Goal: Task Accomplishment & Management: Use online tool/utility

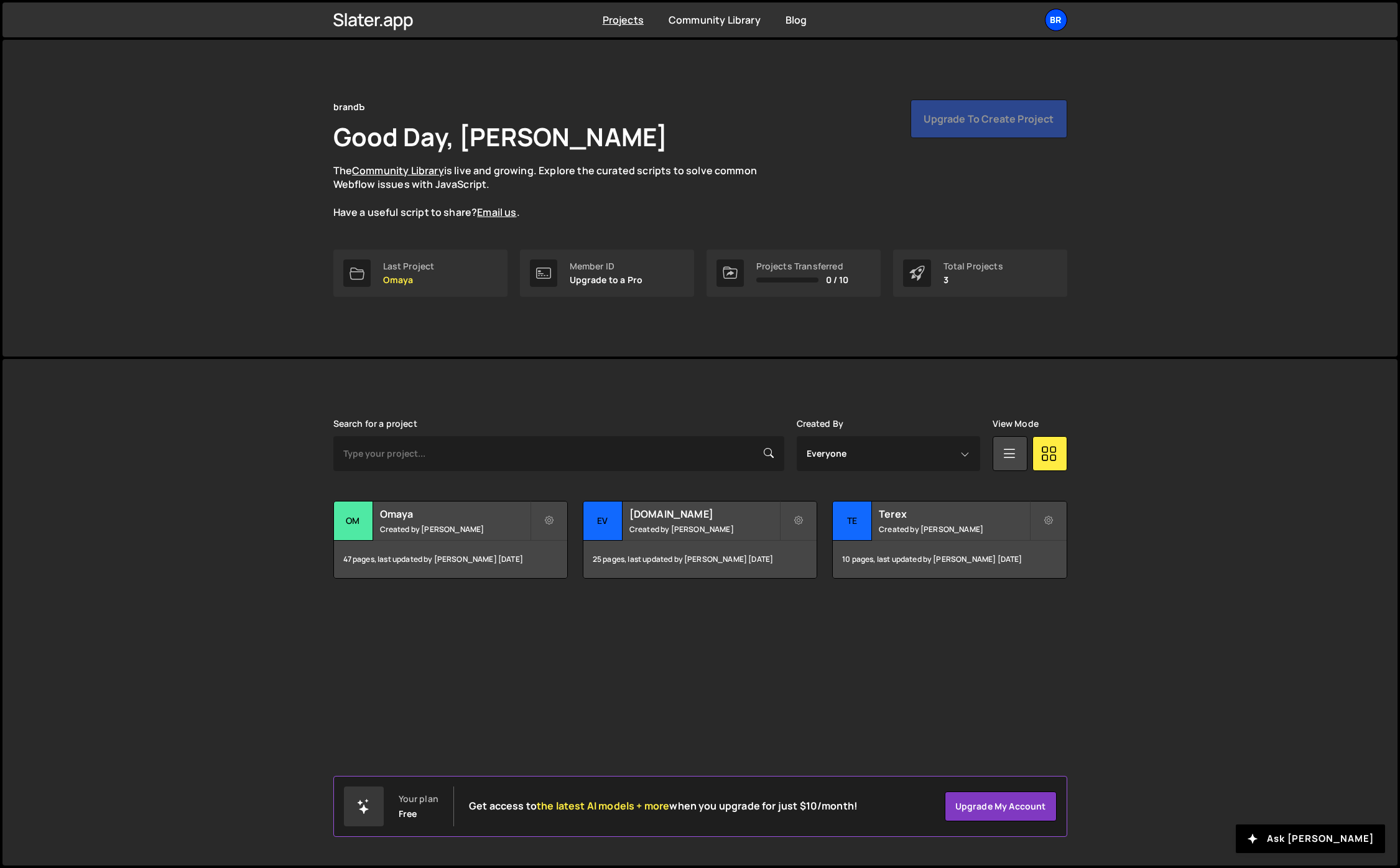
click at [1060, 22] on div "br" at bounding box center [1056, 20] width 23 height 23
click at [991, 45] on link "Projects" at bounding box center [989, 51] width 154 height 22
click at [1058, 14] on div "br" at bounding box center [1056, 20] width 23 height 23
click at [994, 135] on button "Logout" at bounding box center [989, 138] width 154 height 22
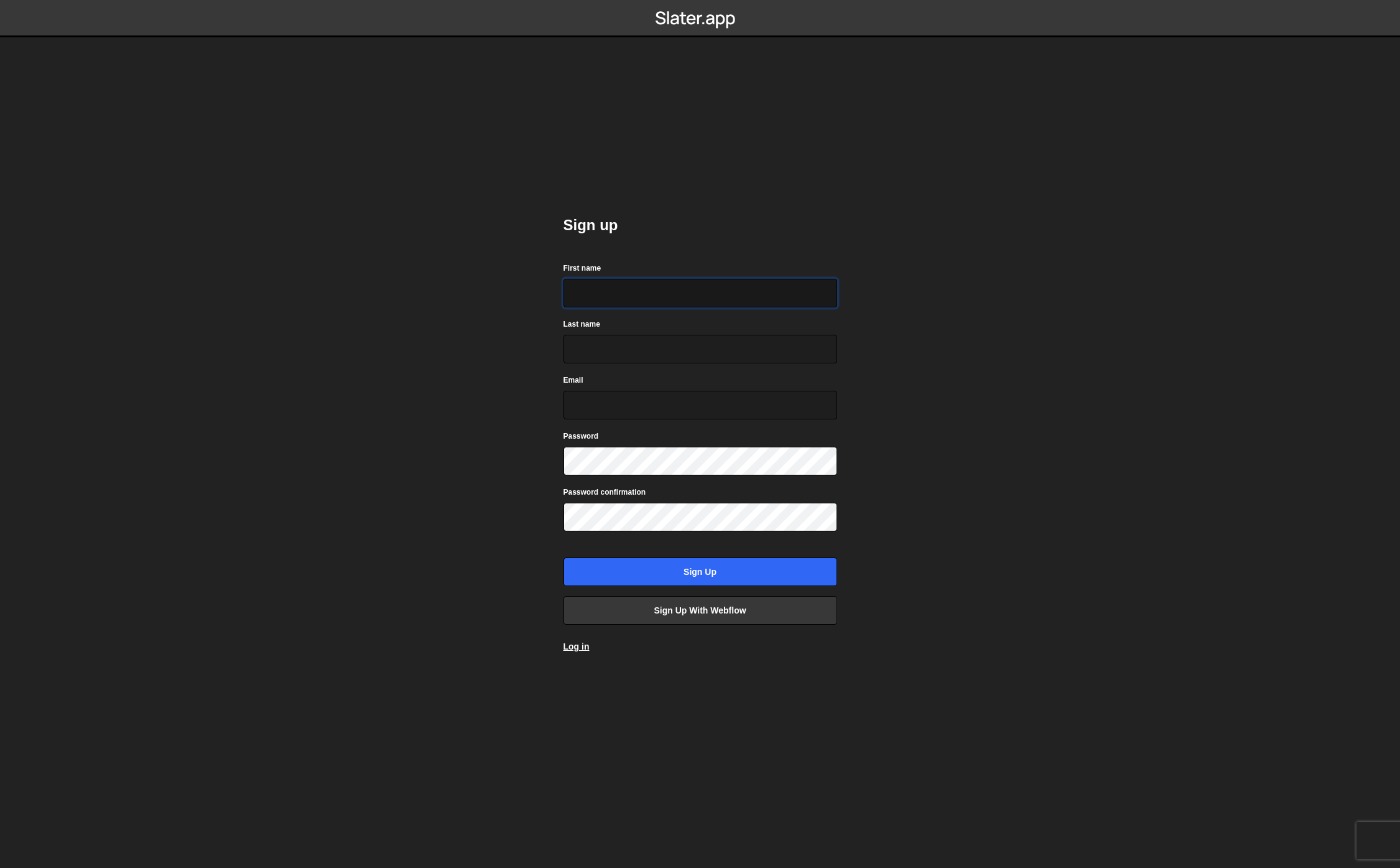
click at [624, 300] on input "First name" at bounding box center [700, 293] width 274 height 29
type input "[PERSON_NAME]"
type input "Tsonev"
drag, startPoint x: 611, startPoint y: 407, endPoint x: 563, endPoint y: 401, distance: 48.4
click at [564, 401] on input "gdtsonev@gmail.com" at bounding box center [700, 405] width 274 height 29
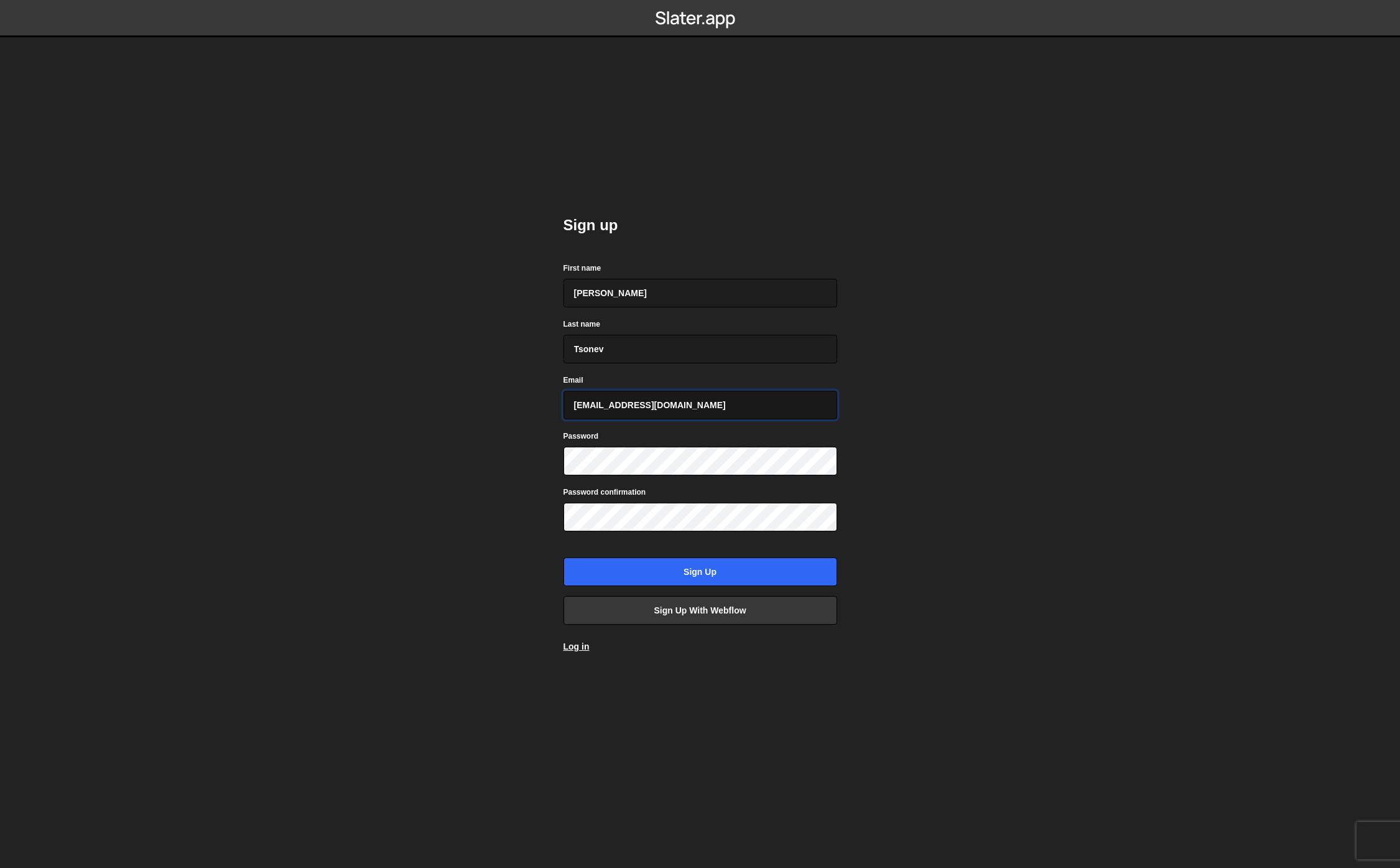
type input "georgitsonevvv@gmail.com"
click at [742, 573] on input "Sign up" at bounding box center [700, 571] width 274 height 29
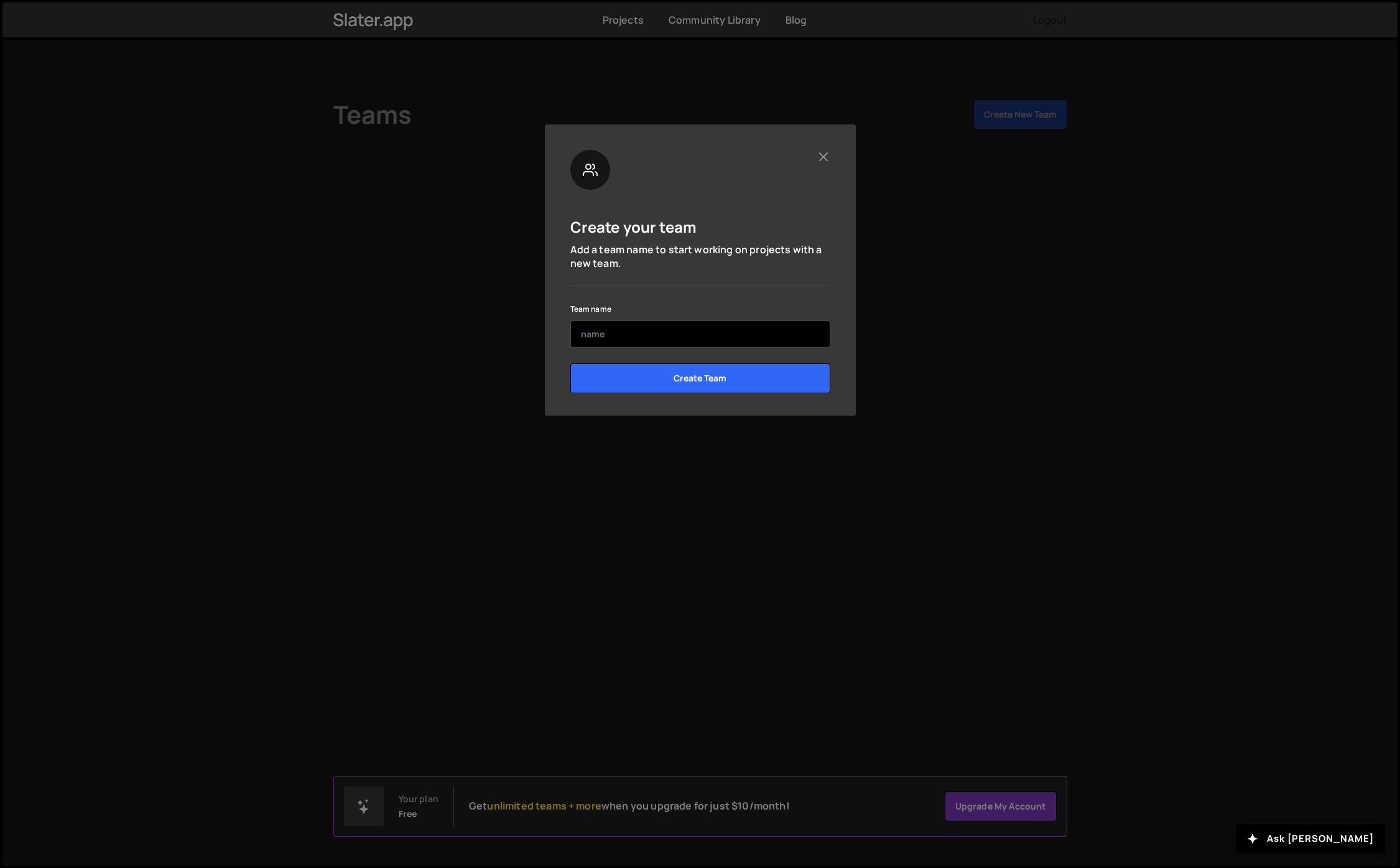
click at [668, 341] on input "text" at bounding box center [700, 334] width 260 height 27
type input "Georgi's Team"
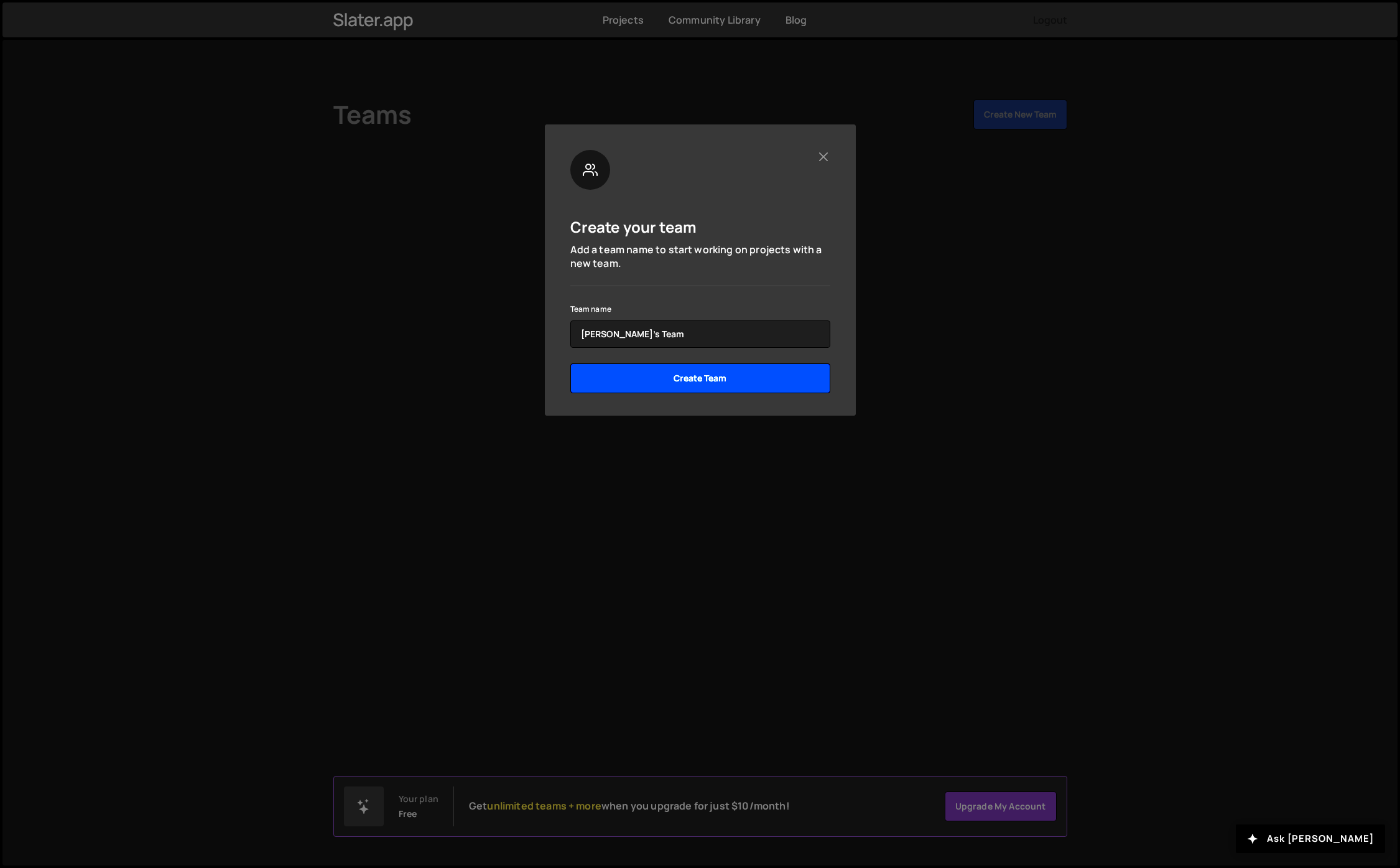
click at [699, 372] on input "Create Team" at bounding box center [700, 378] width 260 height 30
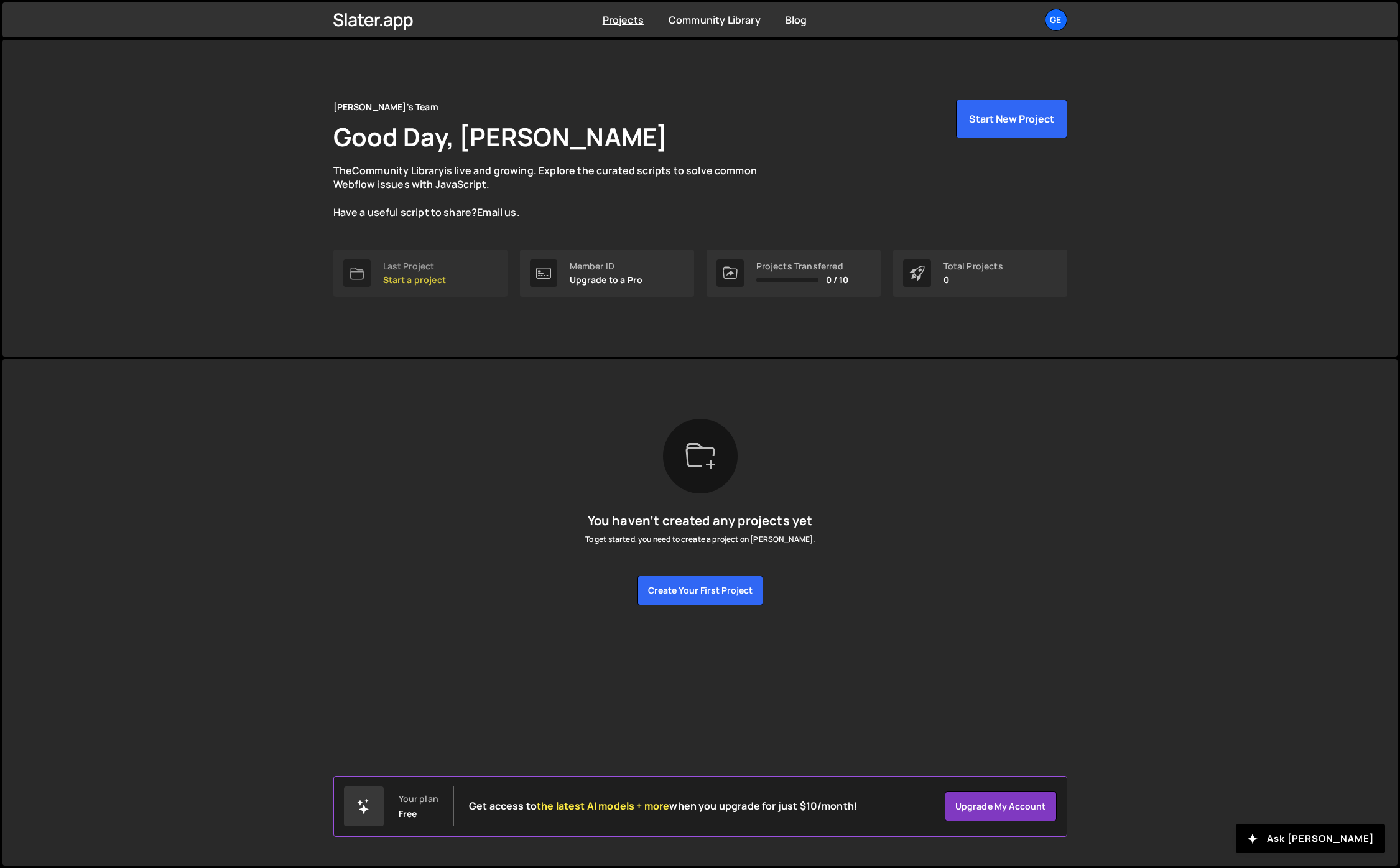
click at [431, 268] on div "Last Project" at bounding box center [414, 267] width 63 height 10
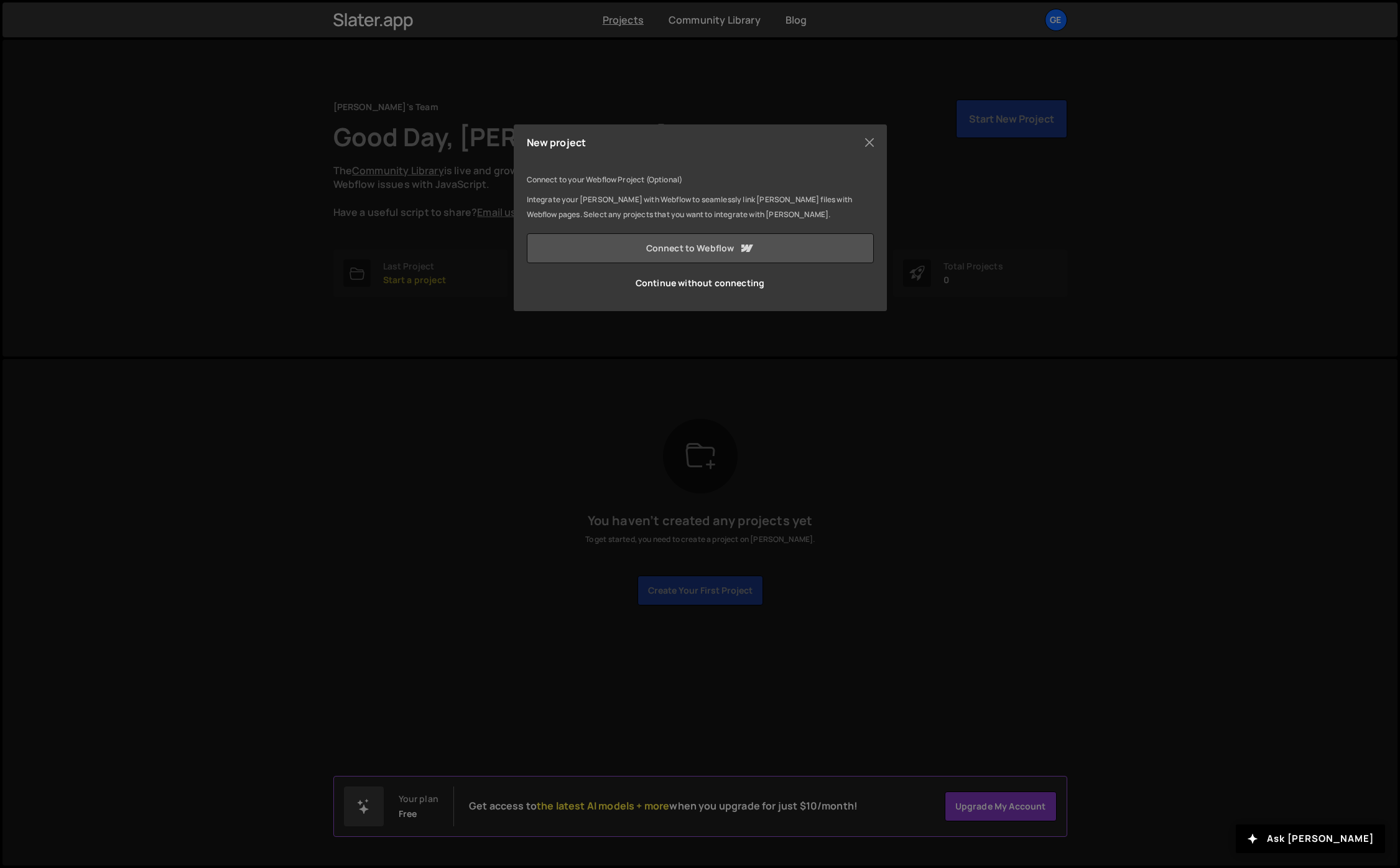
click at [639, 250] on link "Connect to Webflow" at bounding box center [700, 248] width 347 height 30
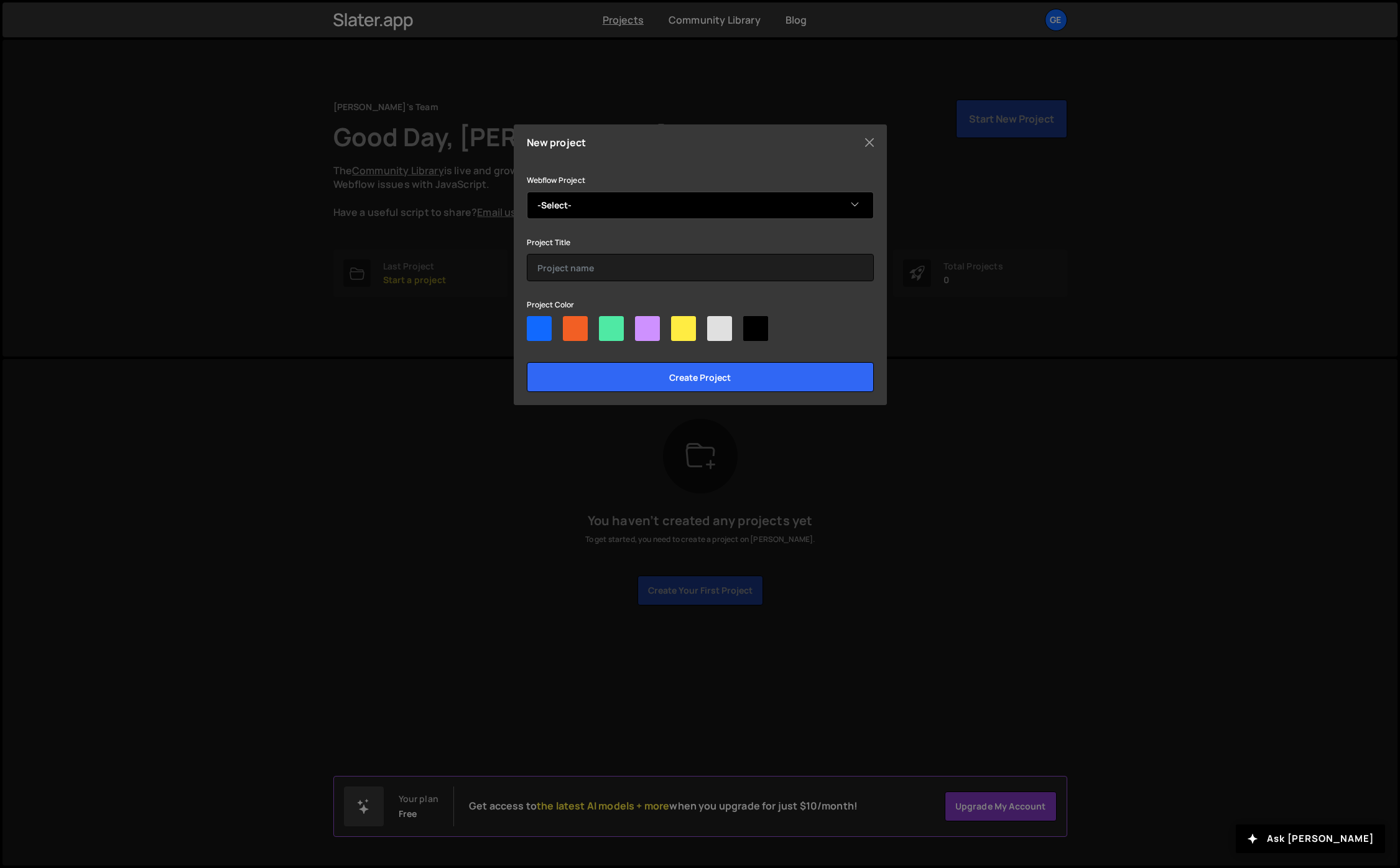
click at [696, 210] on select "-Select- Copy of Terex" at bounding box center [700, 205] width 347 height 27
select select "68b03bd49d80fe8fefeda67d"
click at [527, 192] on select "-Select- Copy of Terex" at bounding box center [700, 205] width 347 height 27
click at [517, 321] on div "New project Connect to your Webflow Project (Optional) Integrate your Slater wi…" at bounding box center [700, 264] width 373 height 281
click at [539, 328] on div at bounding box center [539, 328] width 25 height 25
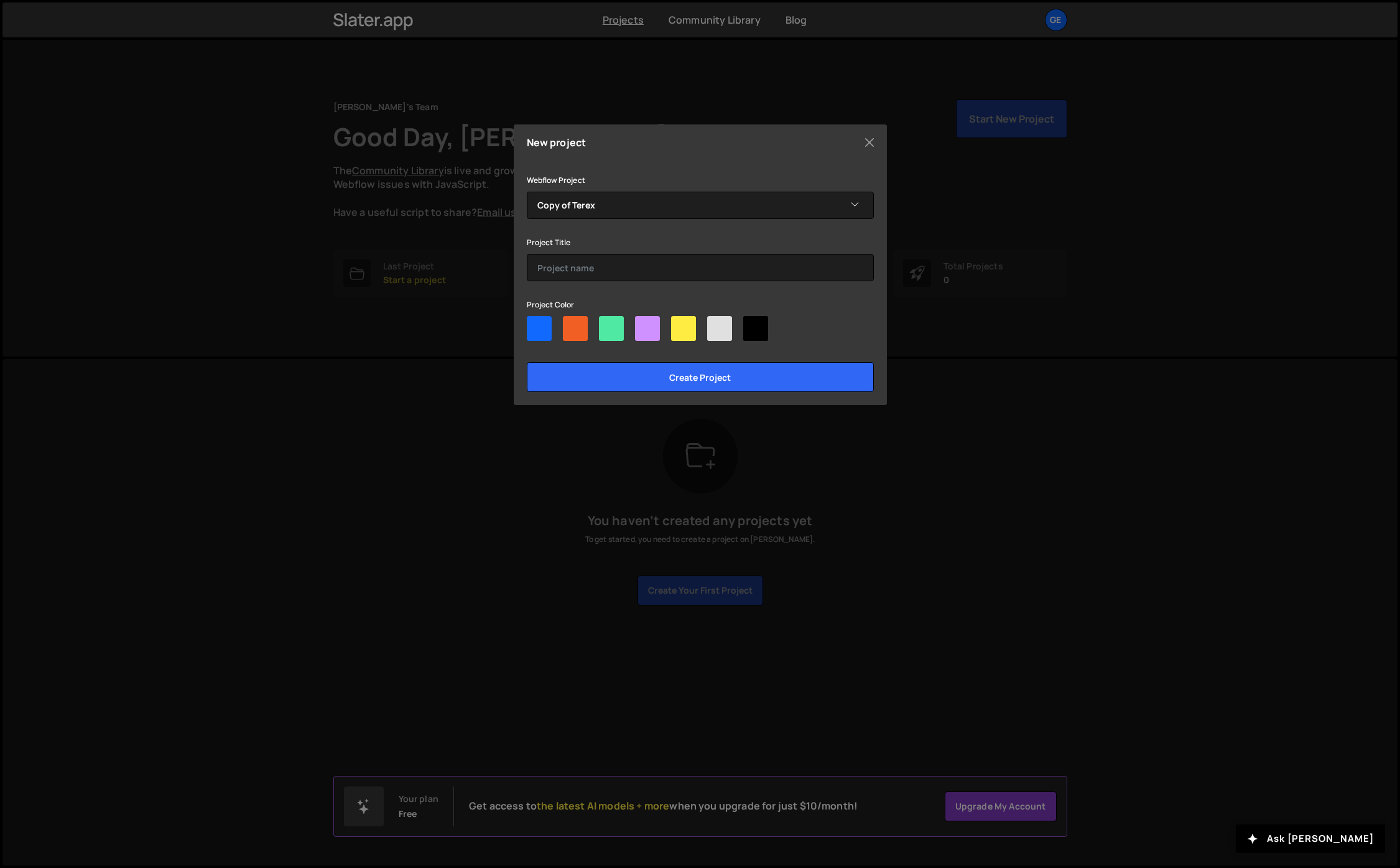
click at [535, 324] on input"] "radio" at bounding box center [530, 319] width 8 height 8
radio input"] "true"
click at [588, 265] on input "text" at bounding box center [700, 267] width 347 height 27
type input "t"
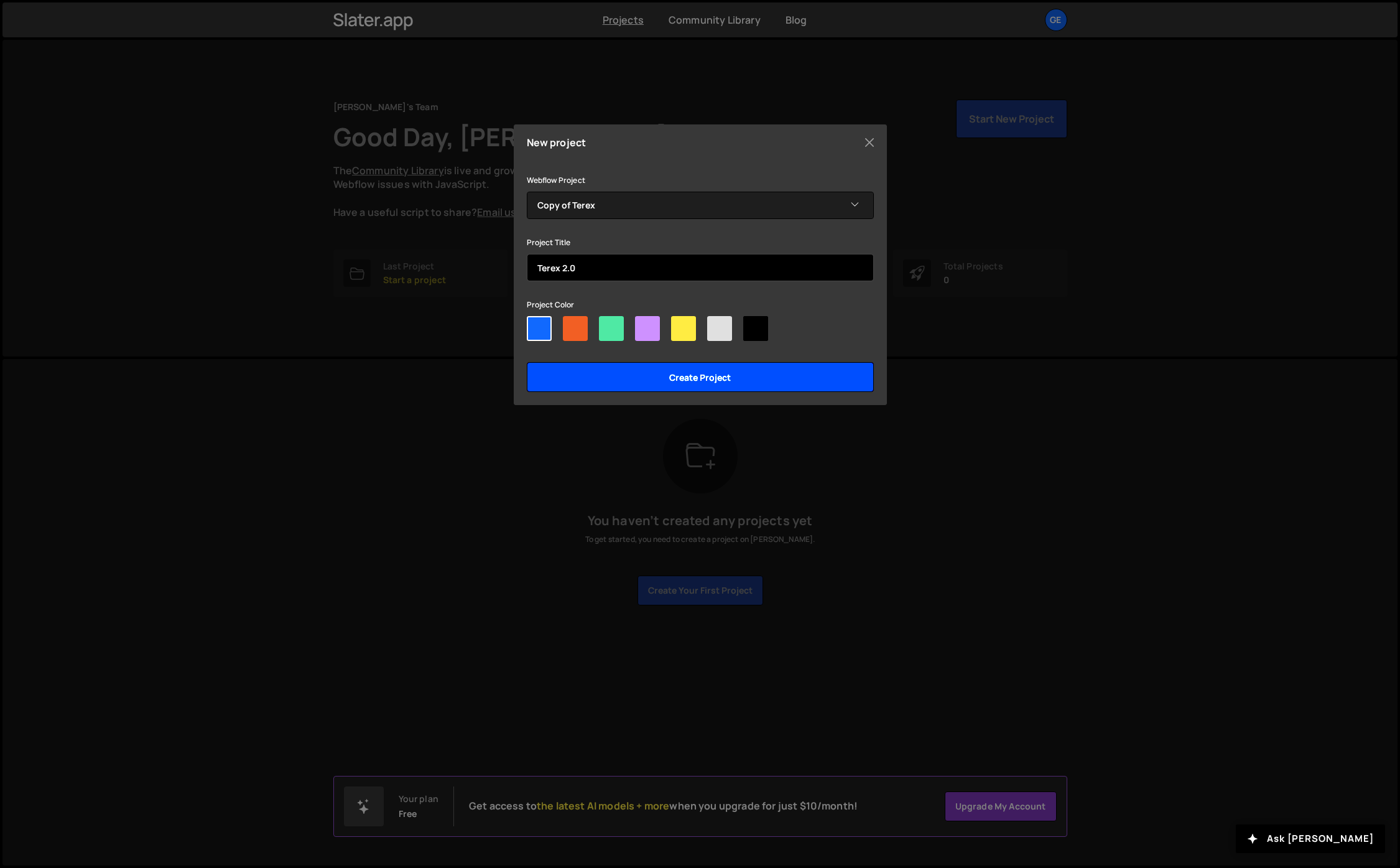
type input "Terex 2.0"
click at [649, 362] on input "Create project" at bounding box center [700, 377] width 347 height 30
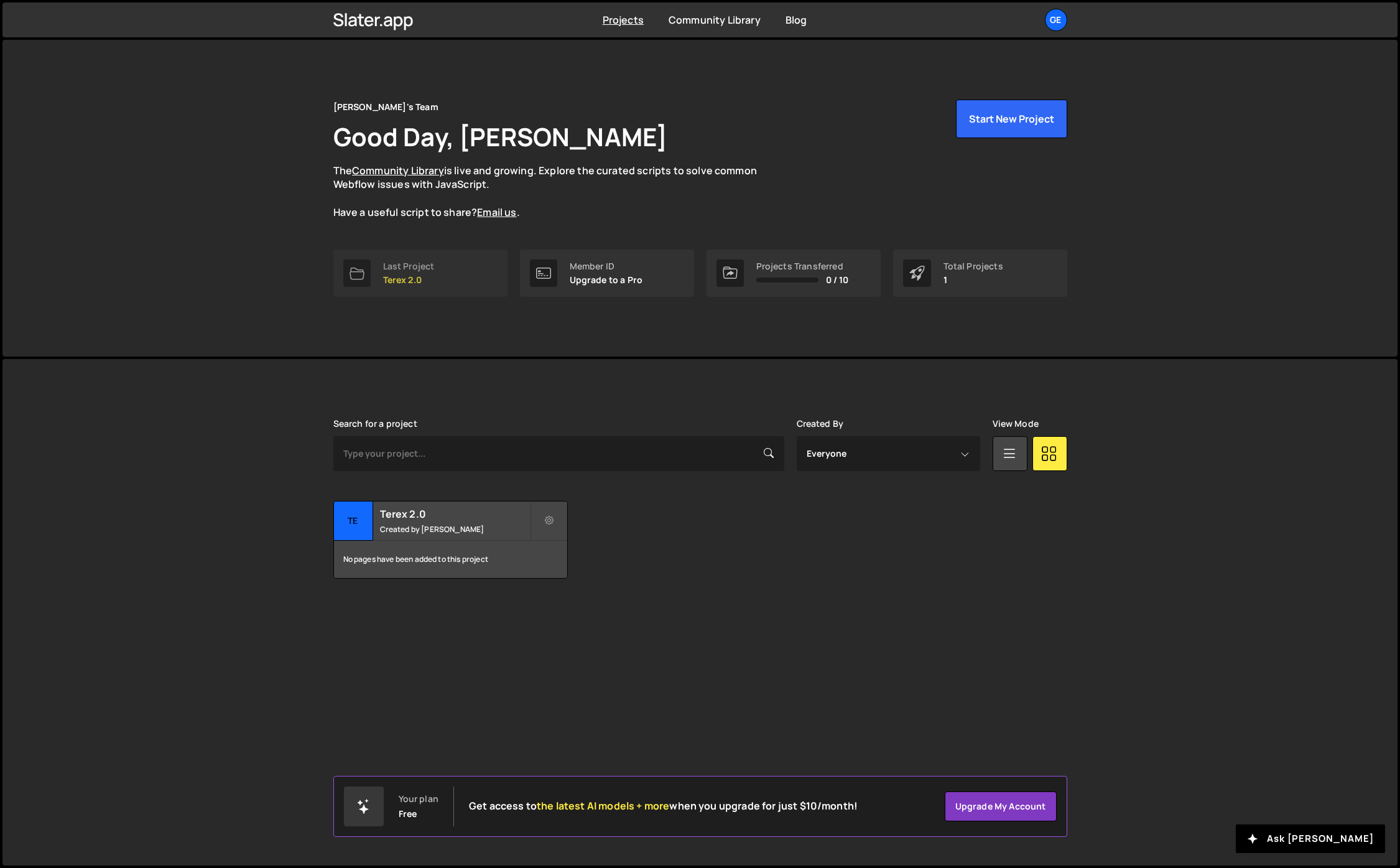
click at [422, 283] on p "Terex 2.0" at bounding box center [408, 280] width 51 height 10
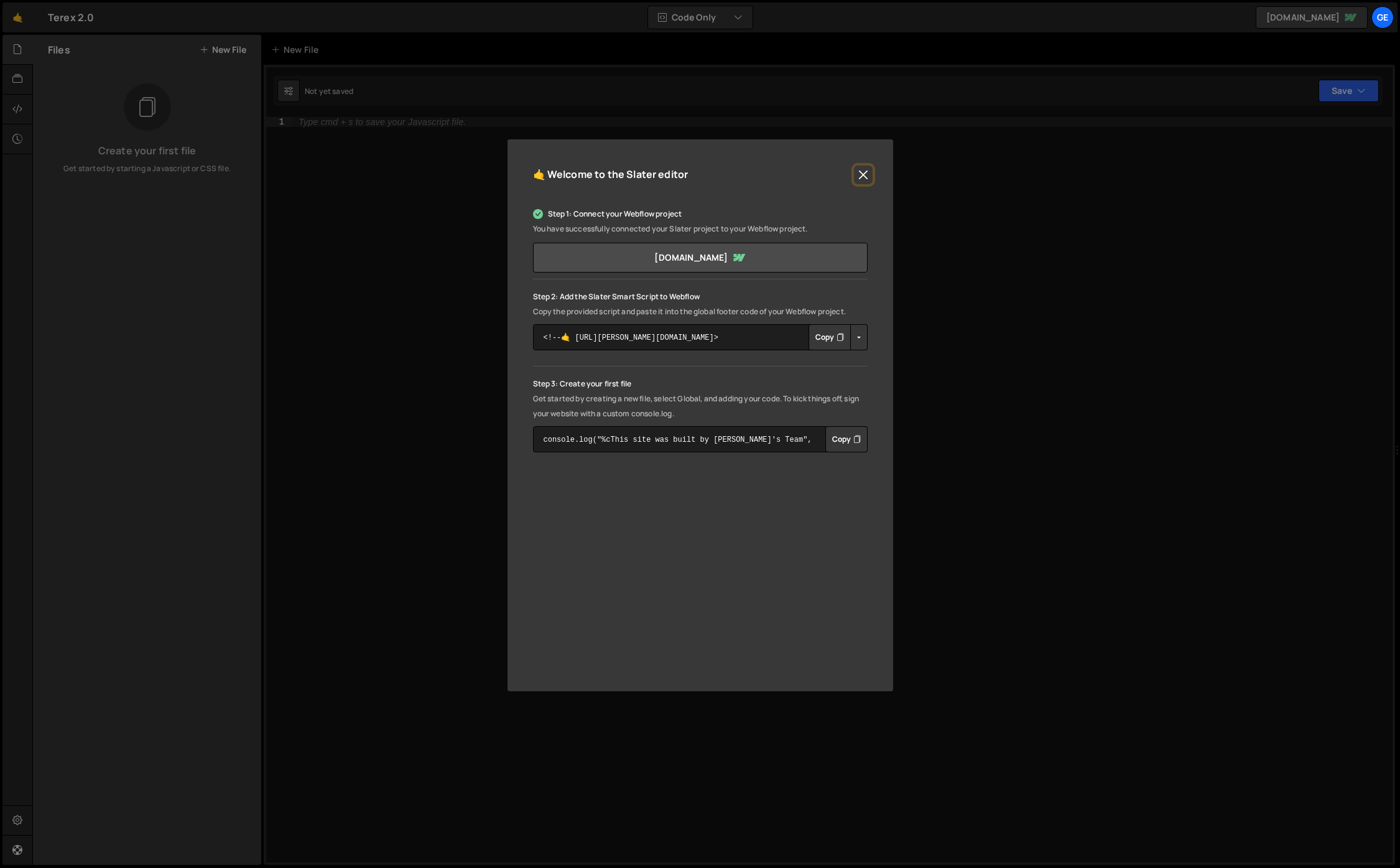
click at [861, 172] on button "Close" at bounding box center [863, 175] width 18 height 18
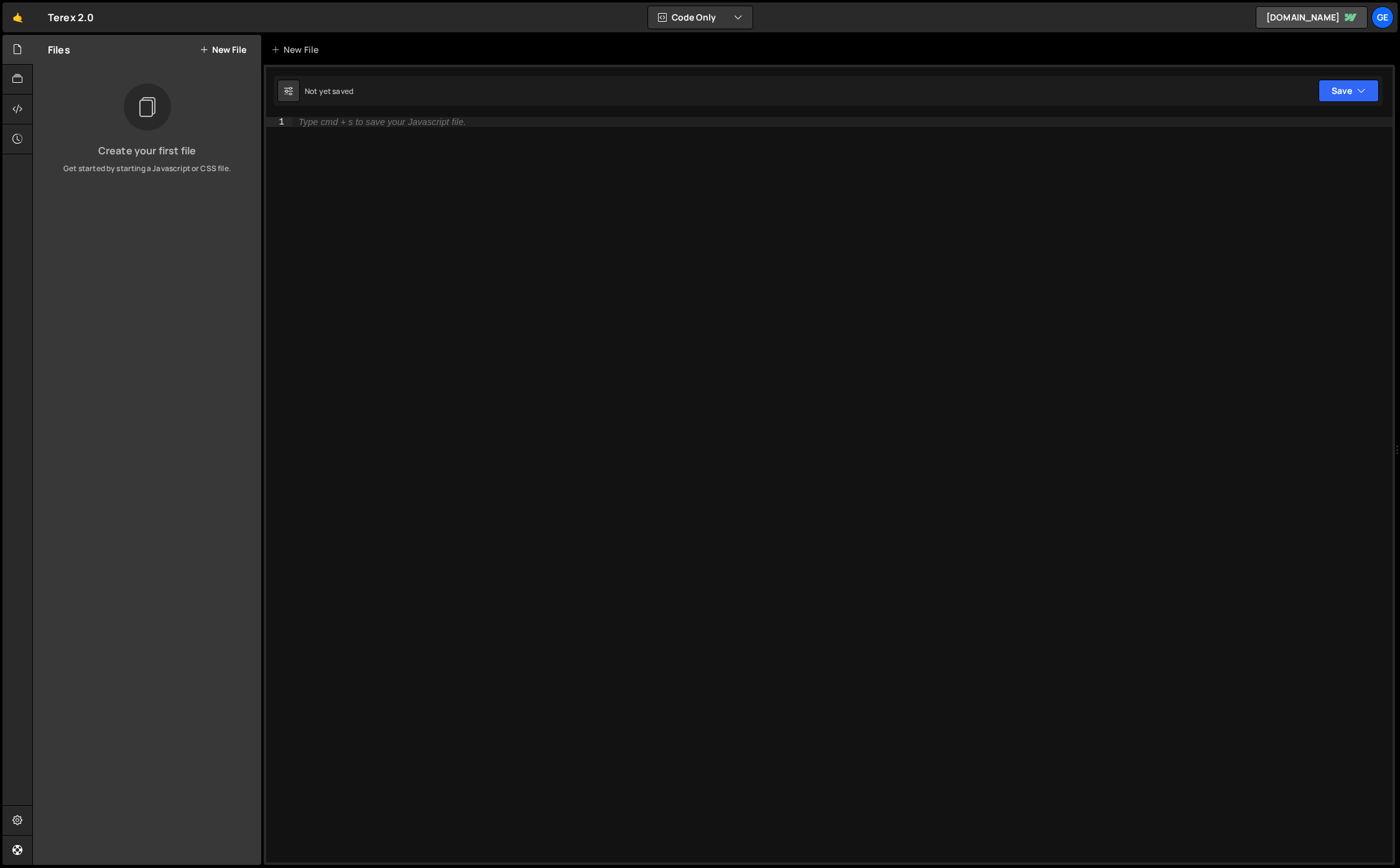
click at [233, 51] on button "New File" at bounding box center [223, 50] width 47 height 10
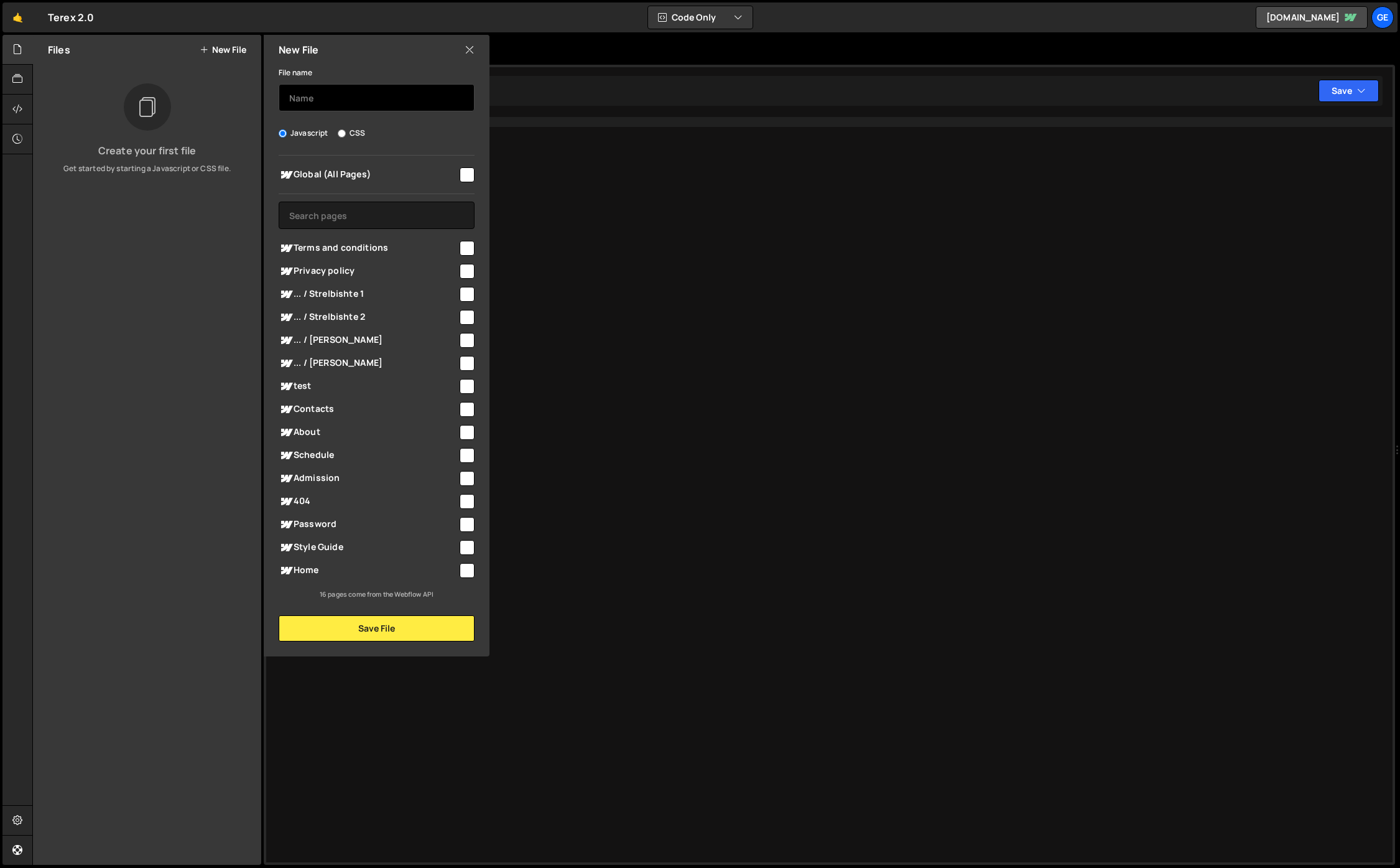
click at [400, 98] on input "text" at bounding box center [376, 97] width 196 height 27
type input "home"
click at [449, 620] on button "Save File" at bounding box center [376, 628] width 196 height 26
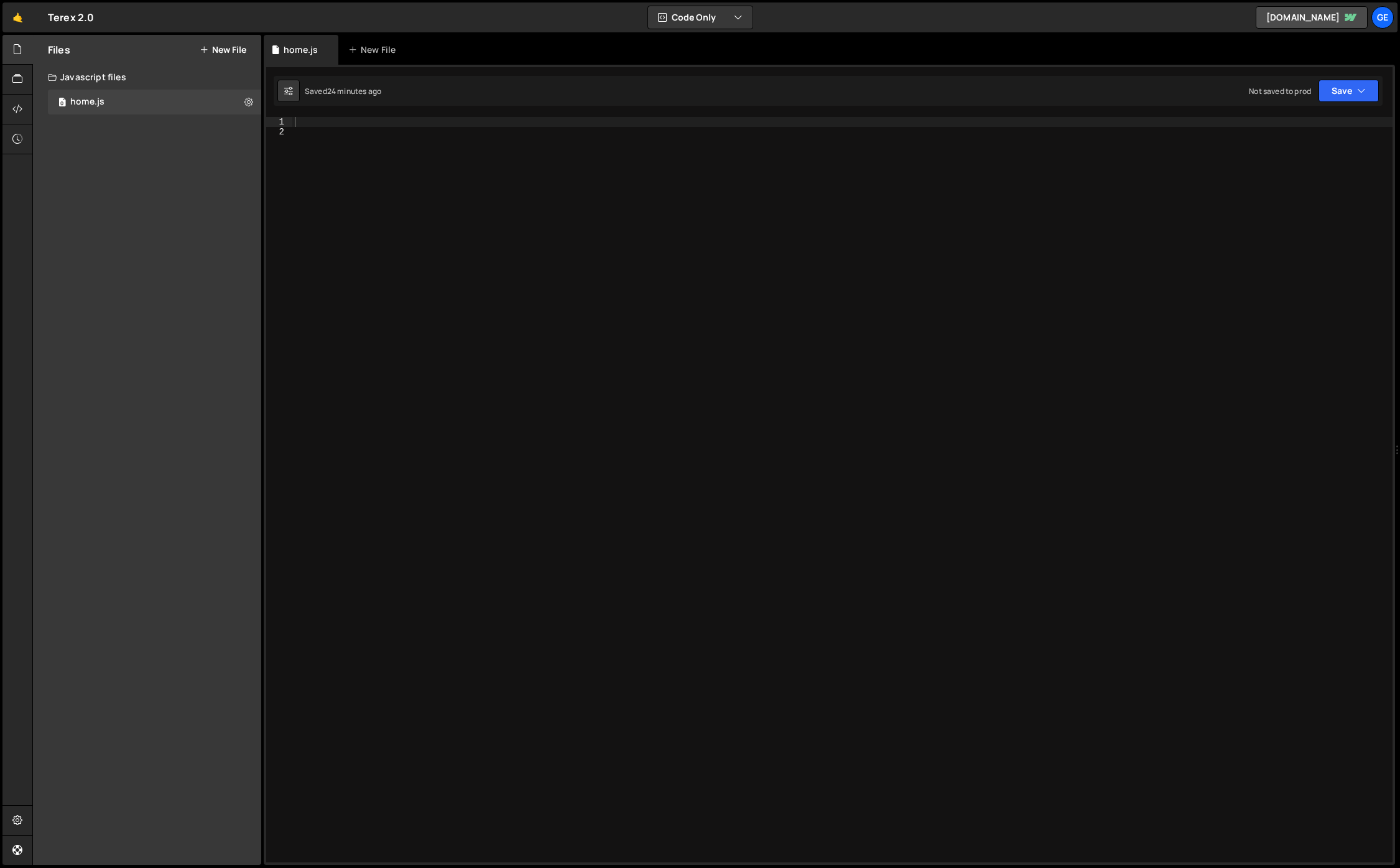
click at [469, 438] on div at bounding box center [842, 499] width 1100 height 765
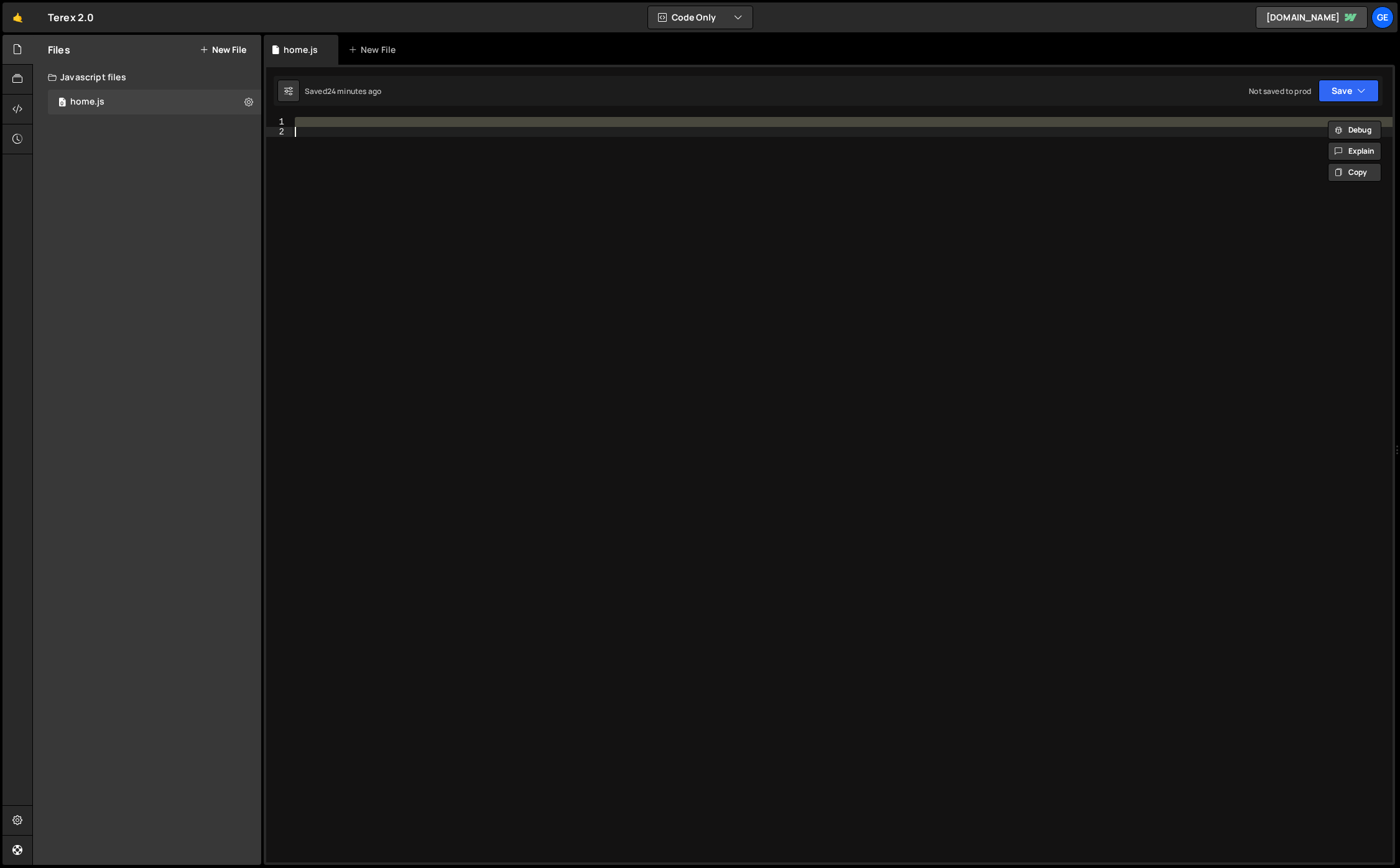
paste textarea "console.log('🚀 Webflow + GSAP + Lenis initialized successfully');"
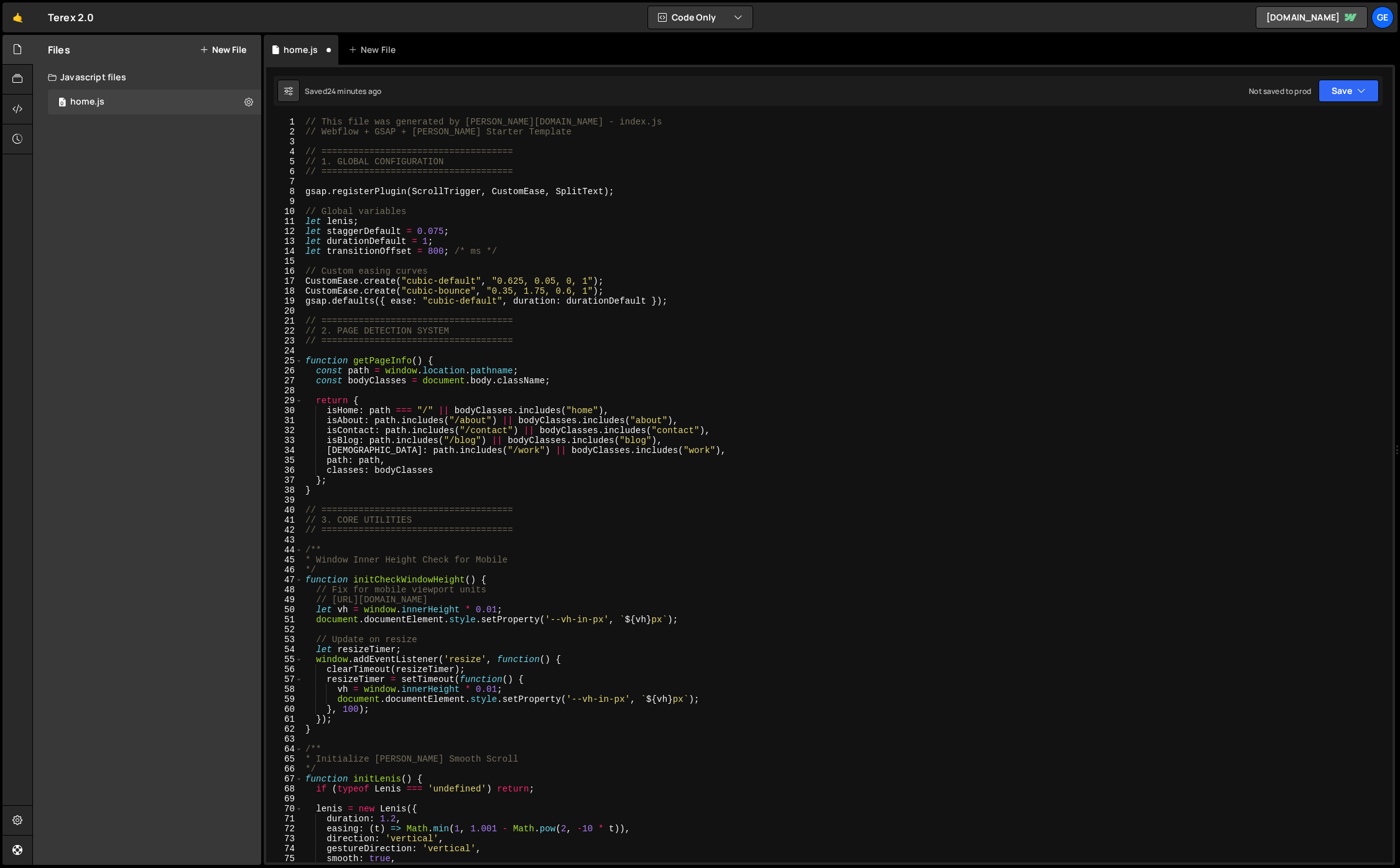
click at [481, 224] on div "// This file was generated by Slater.app - index.js // Webflow + GSAP + Lenis S…" at bounding box center [845, 499] width 1085 height 765
type textarea "let lenis;"
click at [459, 205] on div "// This file was generated by Slater.app - index.js // Webflow + GSAP + Lenis S…" at bounding box center [845, 499] width 1085 height 765
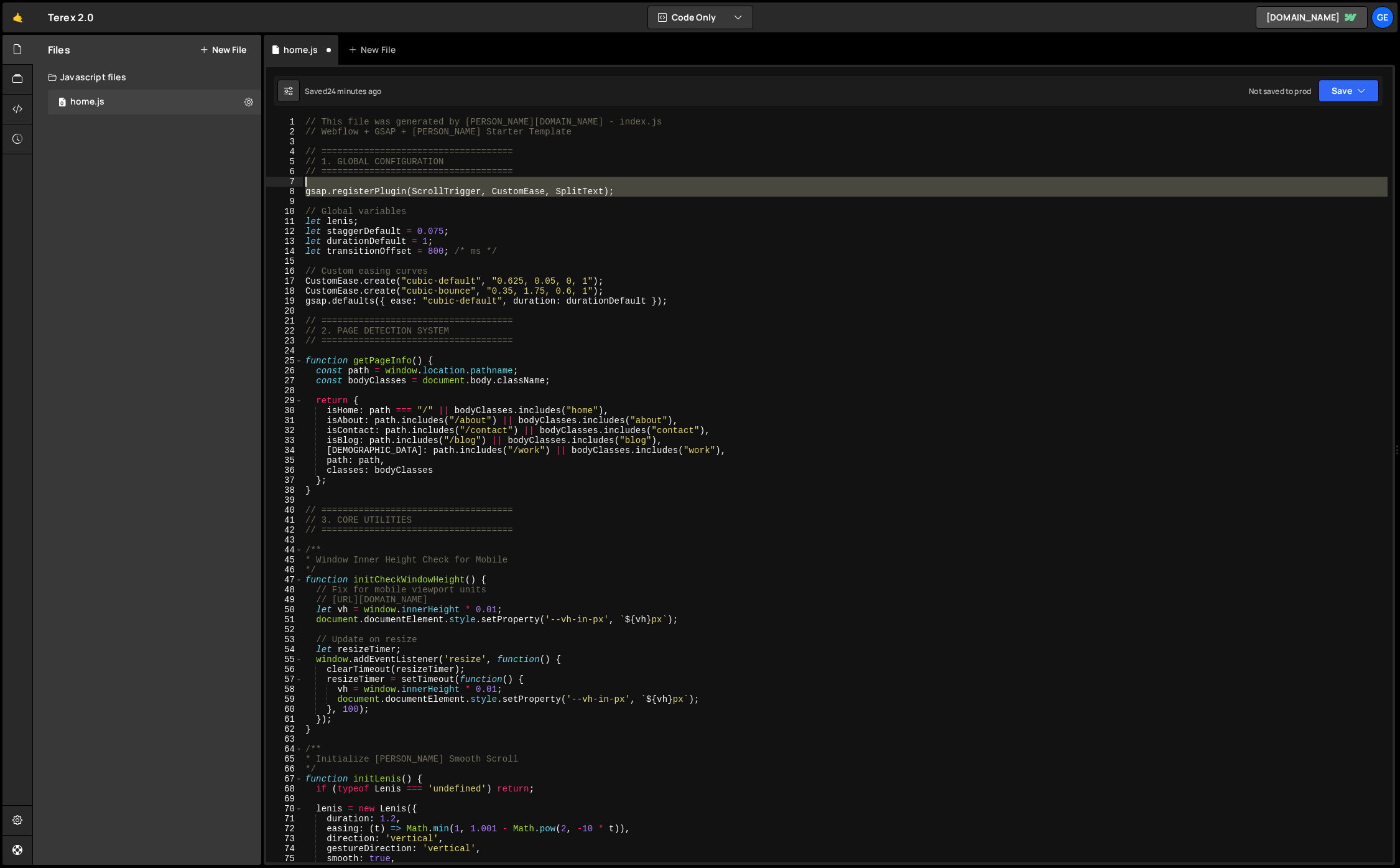
drag, startPoint x: 446, startPoint y: 202, endPoint x: 302, endPoint y: 182, distance: 145.4
click at [302, 182] on div "1 2 3 4 5 6 7 8 9 10 11 12 13 14 15 16 17 18 19 20 21 22 23 24 25 26 27 28 29 3…" at bounding box center [830, 489] width 1126 height 745
type textarea "gsap.registerPlugin(ScrollTrigger, CustomEase, SplitText);"
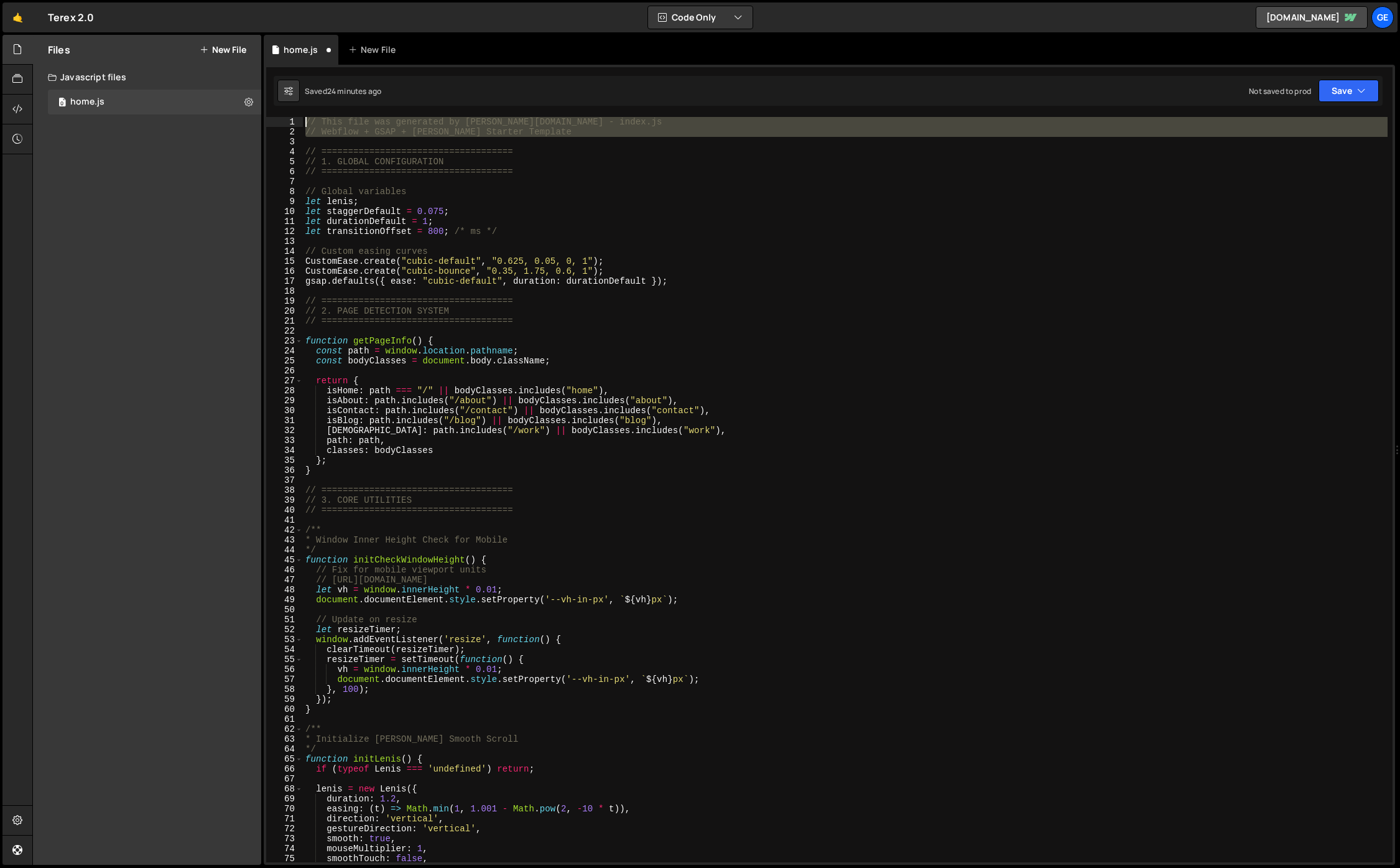
drag, startPoint x: 502, startPoint y: 133, endPoint x: 188, endPoint y: 77, distance: 319.0
click at [190, 73] on div "Files New File Create your first file Get started by starting a Javascript or C…" at bounding box center [716, 450] width 1368 height 831
type textarea "// This file was generated by Slater.app - index.js // Webflow + GSAP + Lenis S…"
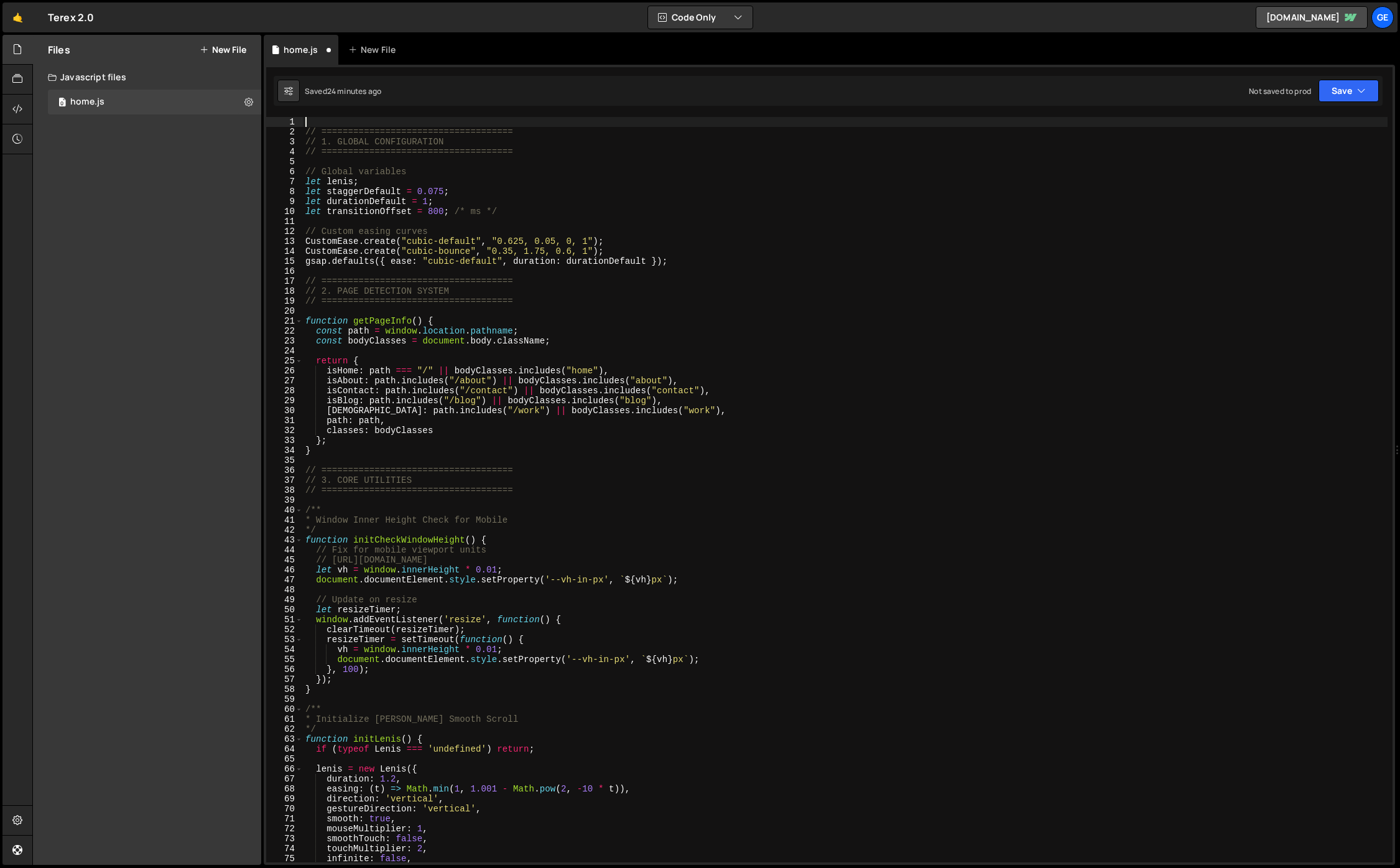
click at [561, 190] on div "// ==================================== // 1. GLOBAL CONFIGURATION // =========…" at bounding box center [845, 499] width 1085 height 765
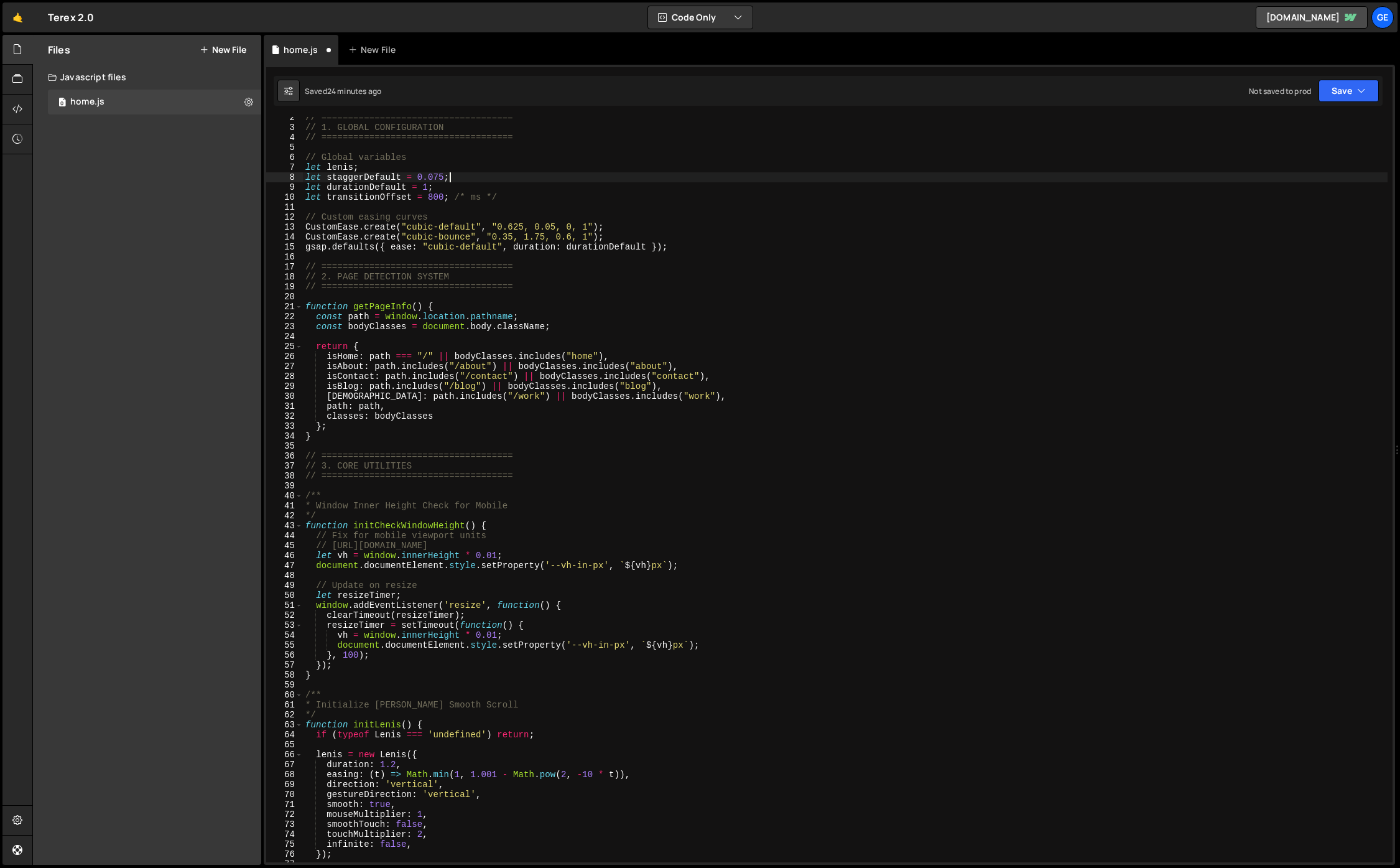
click at [694, 313] on div "// ==================================== // 1. GLOBAL CONFIGURATION // =========…" at bounding box center [845, 495] width 1085 height 765
type textarea "const bodyClasses = document.body.className;"
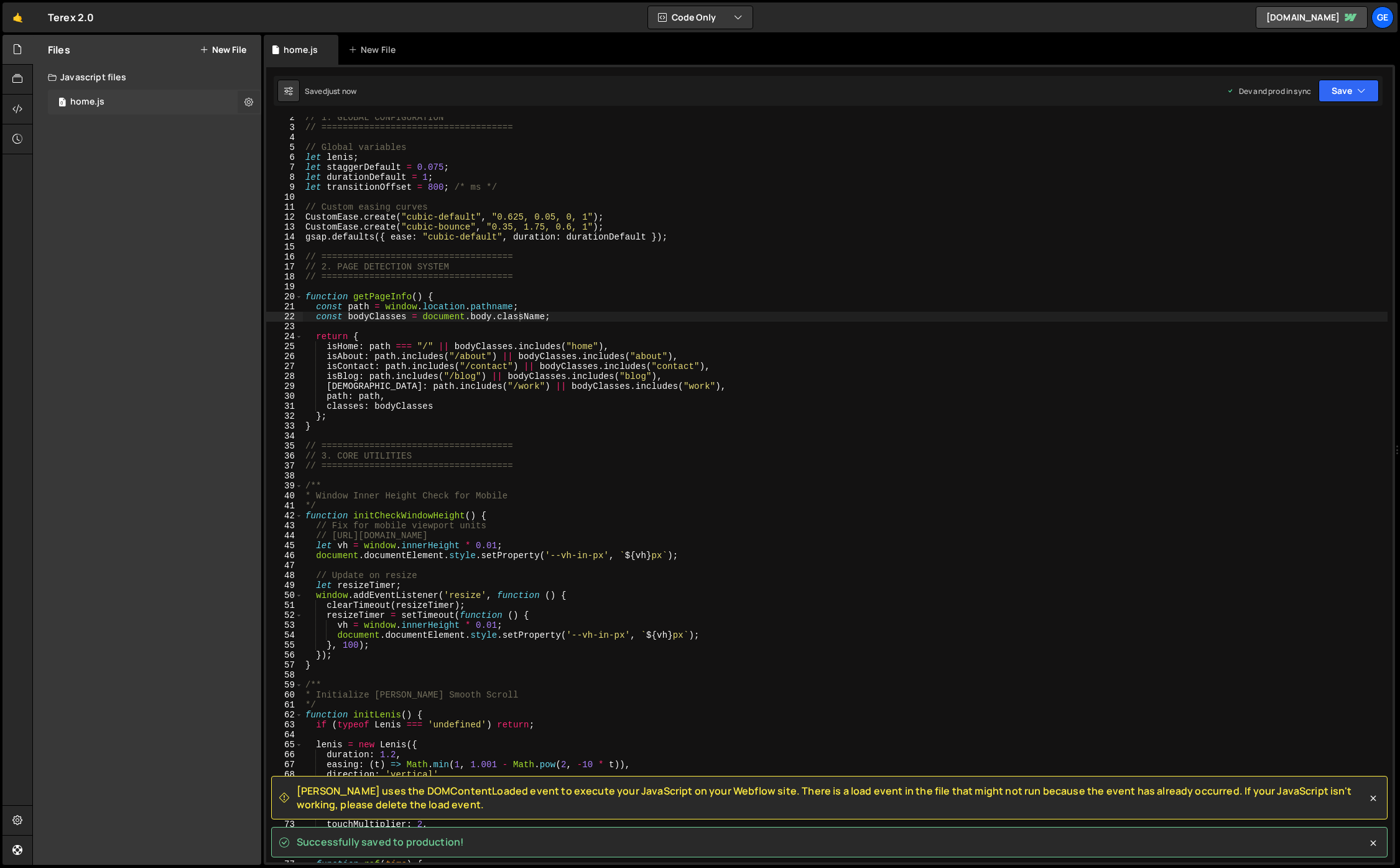
click at [248, 99] on icon at bounding box center [249, 102] width 8 height 12
type input "home"
radio input "true"
click at [303, 127] on button "Edit File Settings" at bounding box center [324, 128] width 122 height 25
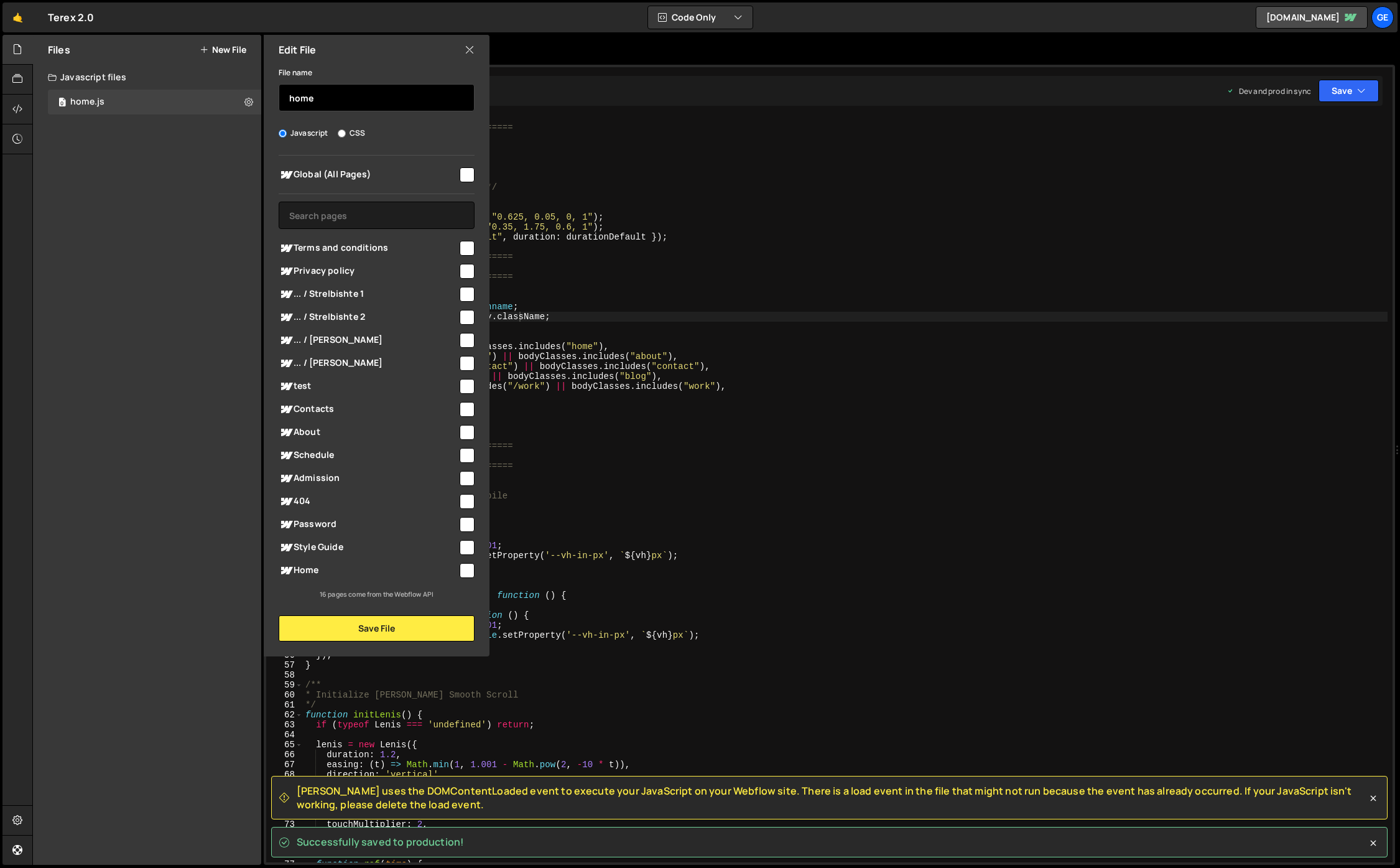
click at [298, 100] on input "home" at bounding box center [376, 97] width 196 height 27
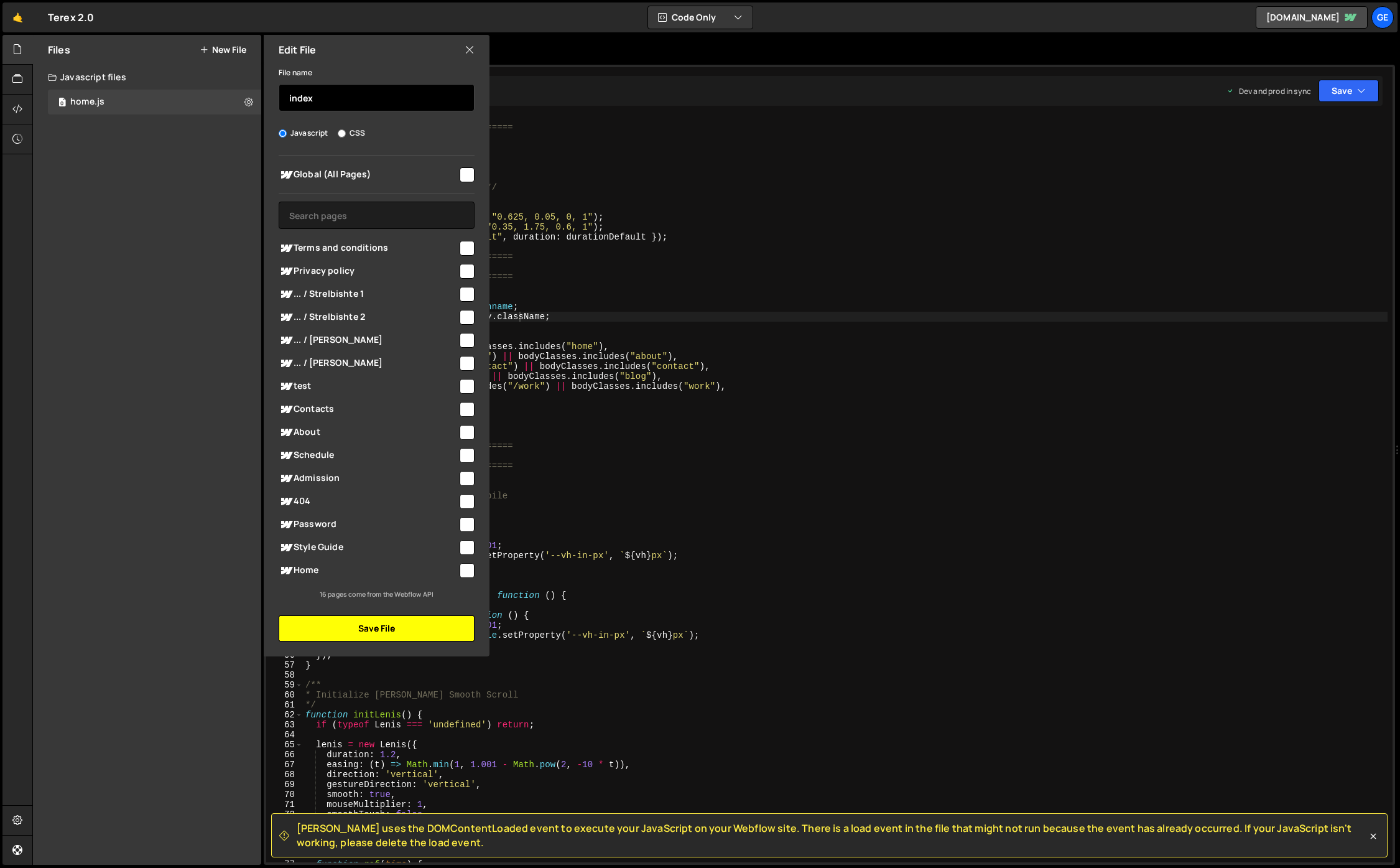
type input "index"
click at [305, 624] on button "Save File" at bounding box center [376, 628] width 196 height 26
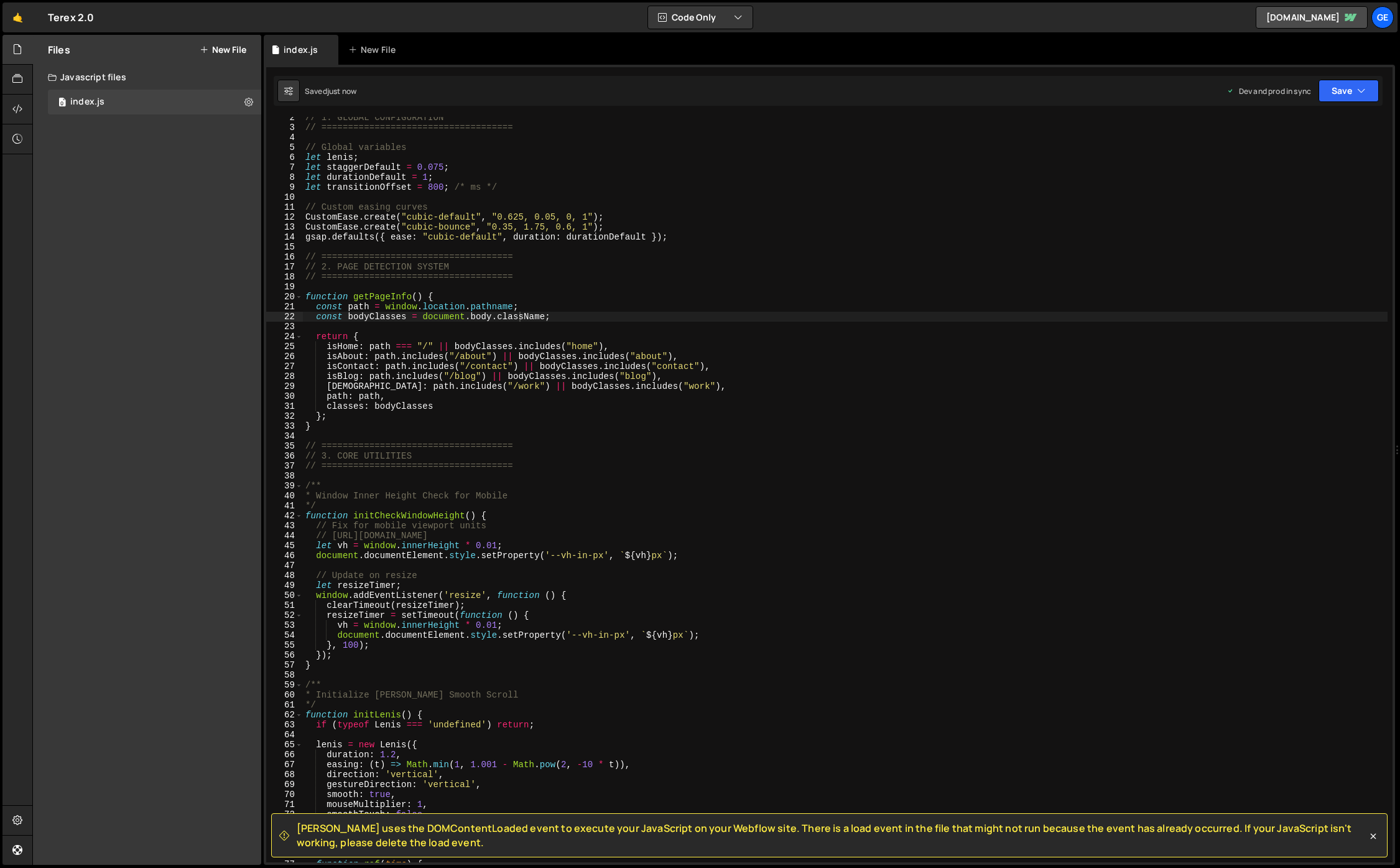
click at [508, 384] on div "// 1. GLOBAL CONFIGURATION // ==================================== // Global va…" at bounding box center [845, 495] width 1085 height 765
click at [608, 722] on div "// 1. GLOBAL CONFIGURATION // ==================================== // Global va…" at bounding box center [845, 495] width 1085 height 765
type textarea "if (typeof Lenis === 'undefined') return;"
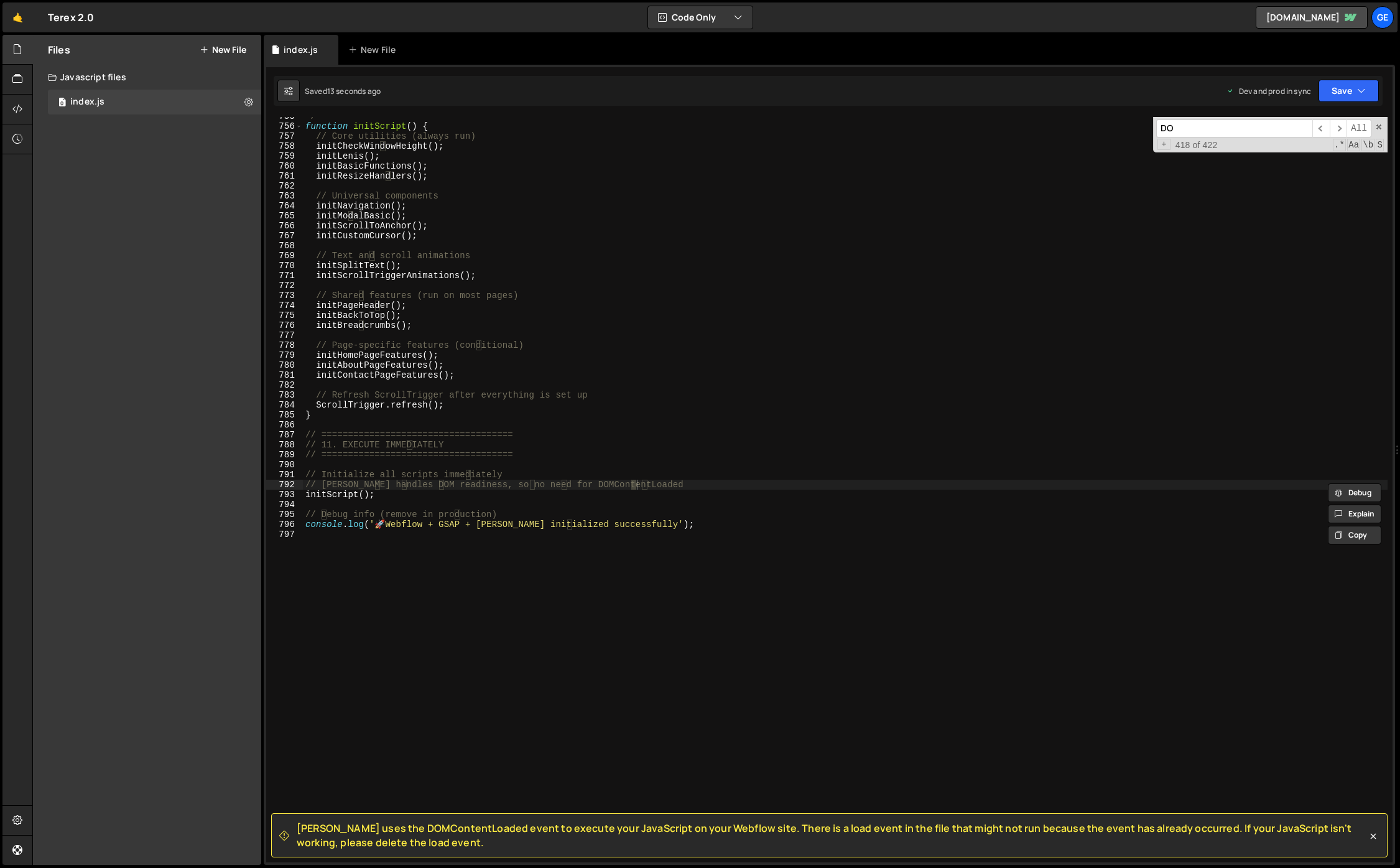
type input "DOM"
type textarea "// [PERSON_NAME] handles DOM readiness, so no need for DOMContentLoaded"
click at [1263, 644] on div "*/ function initScript ( ) { // Core utilities (always run) initCheckWindowHeig…" at bounding box center [845, 494] width 1085 height 765
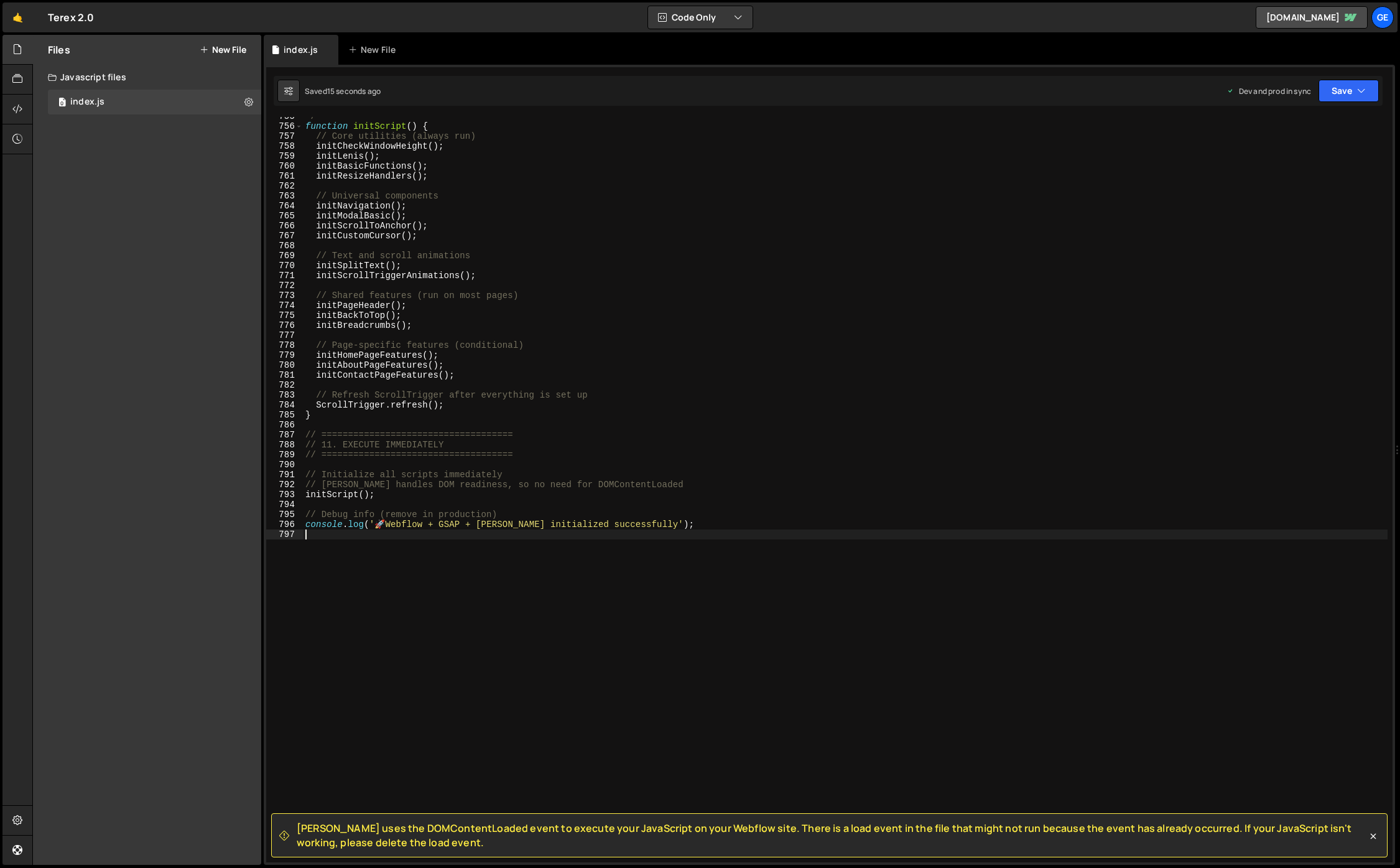
scroll to position [0, 0]
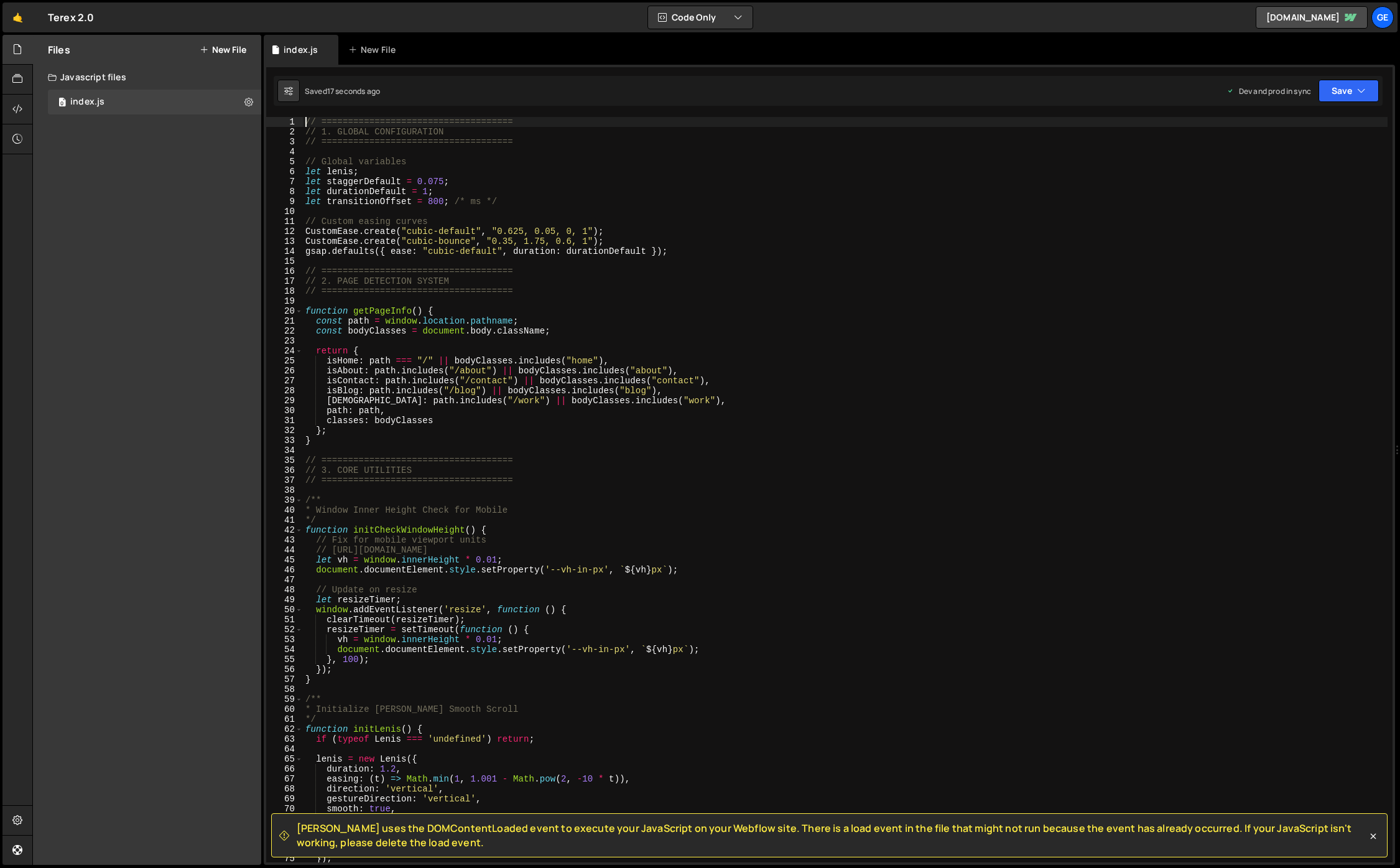
click at [889, 412] on div "// ==================================== // 1. GLOBAL CONFIGURATION // =========…" at bounding box center [845, 499] width 1085 height 765
click at [1373, 835] on icon at bounding box center [1373, 836] width 6 height 6
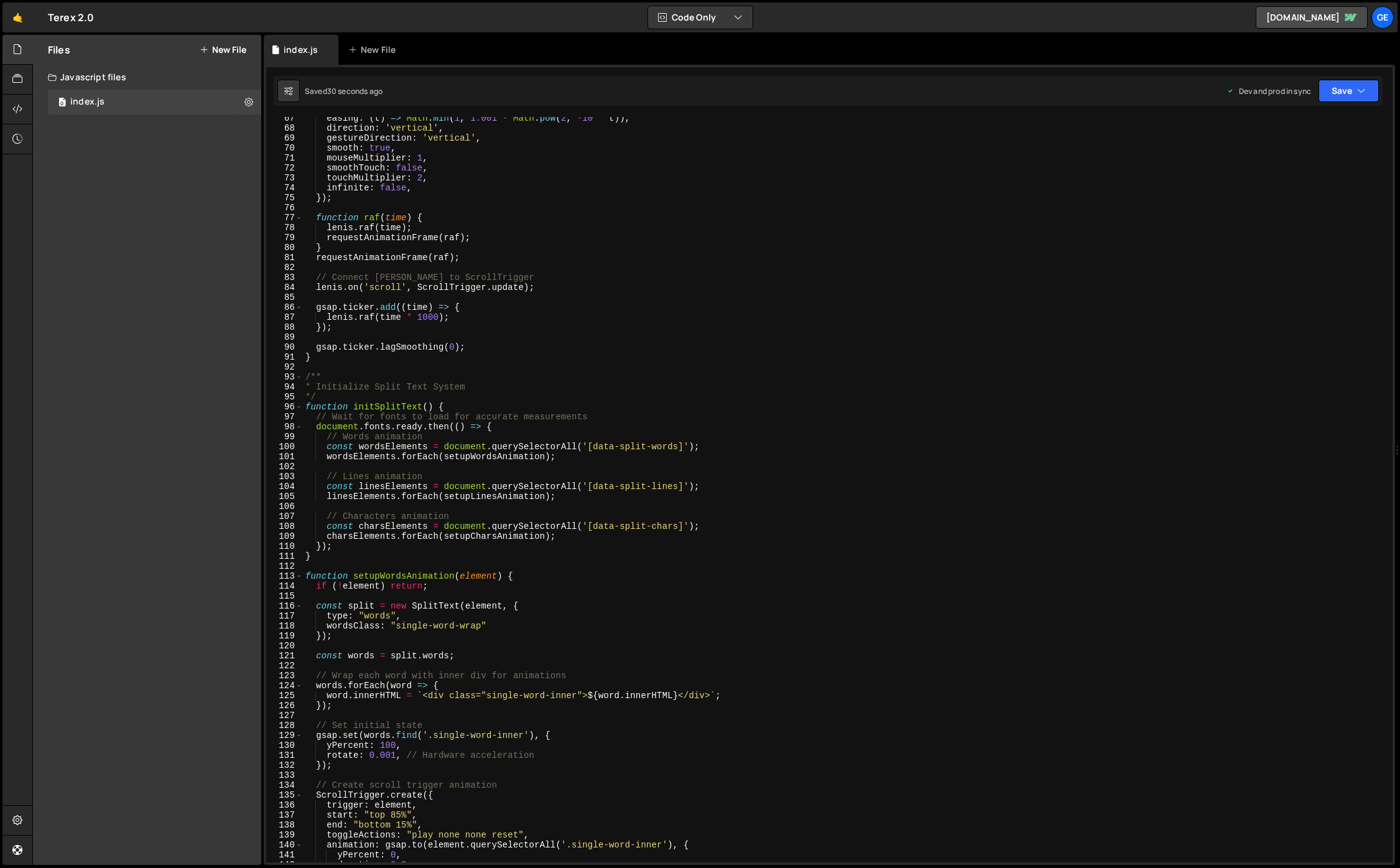
scroll to position [661, 0]
click at [377, 441] on div "easing : ( t ) => Math . min ( 1 , 1.001 - Math . pow ( 2 , - 10 * t )) , direc…" at bounding box center [845, 496] width 1085 height 765
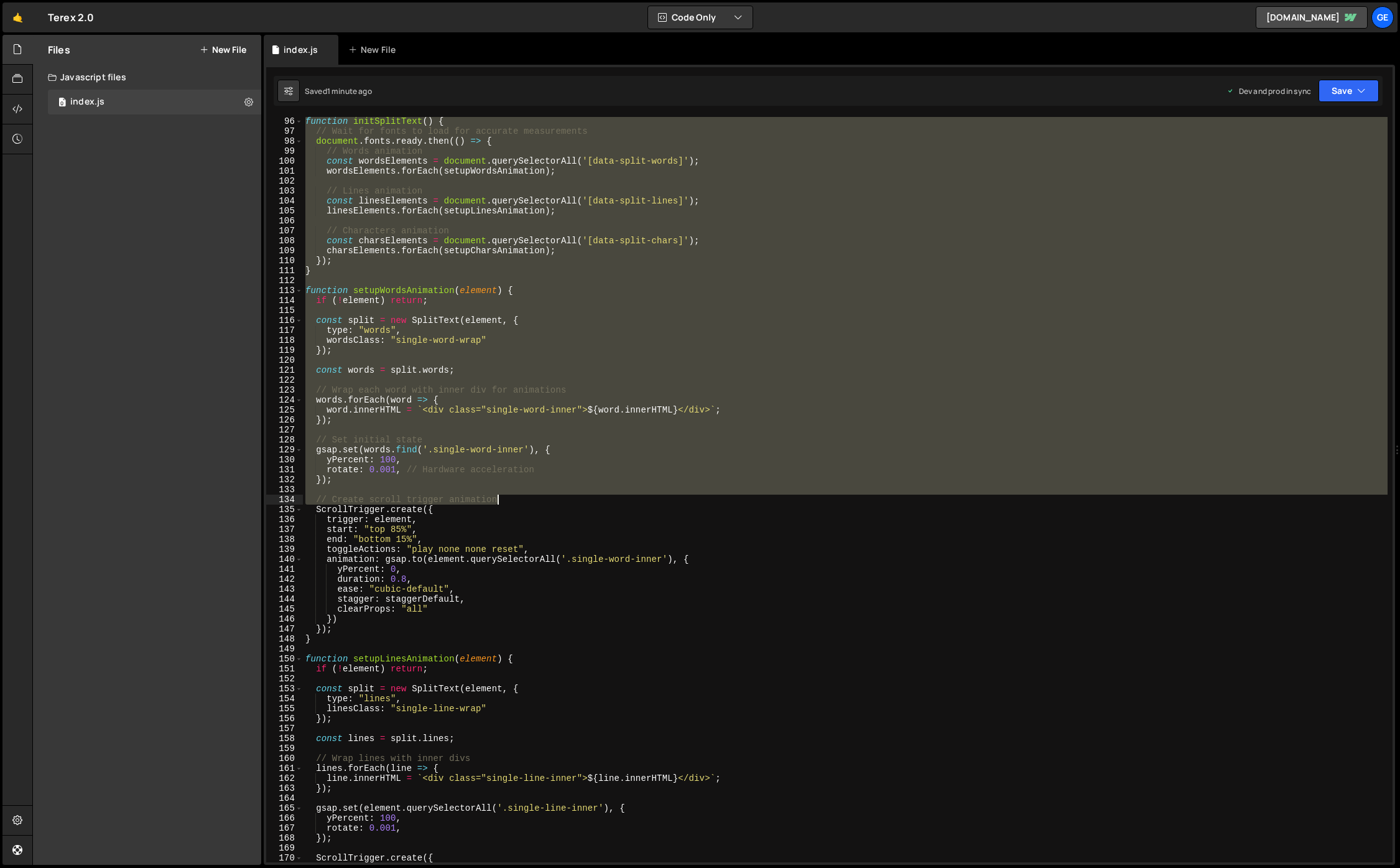
scroll to position [1096, 0]
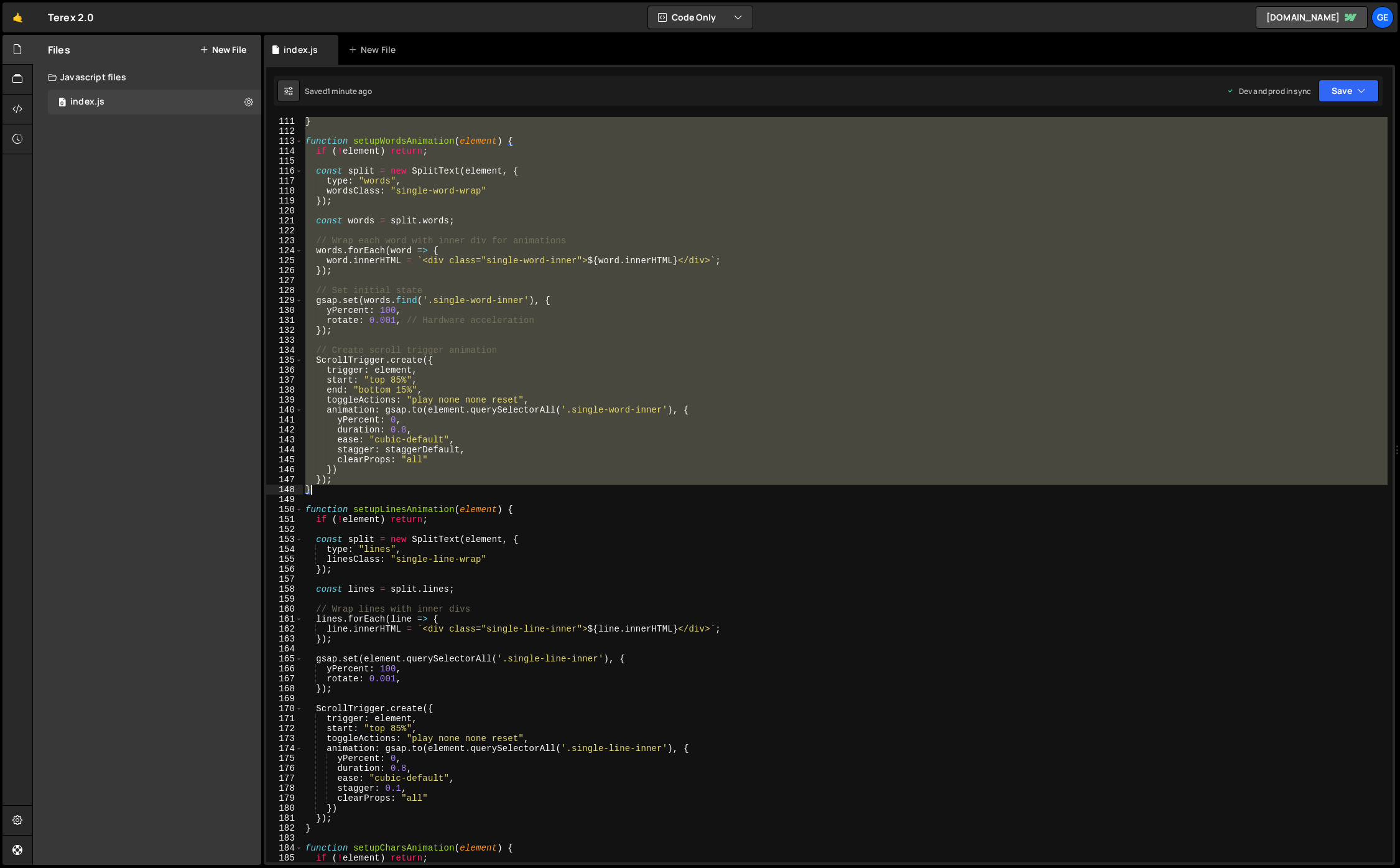
drag, startPoint x: 305, startPoint y: 407, endPoint x: 504, endPoint y: 486, distance: 214.1
click at [504, 486] on div "} function setupWordsAnimation ( element ) { if ( ! element ) return ; const sp…" at bounding box center [845, 499] width 1085 height 765
paste textarea "});"
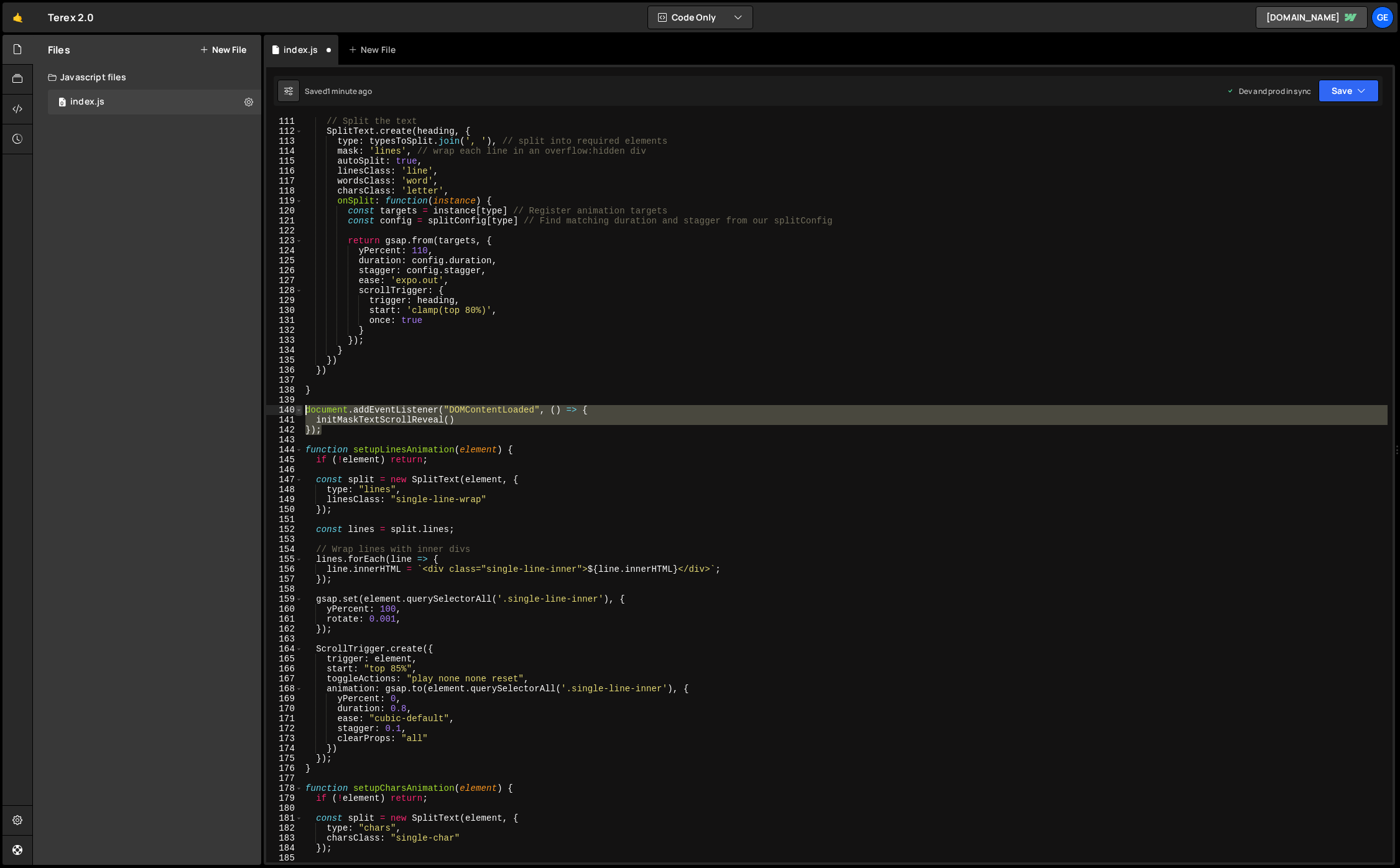
drag, startPoint x: 326, startPoint y: 432, endPoint x: 302, endPoint y: 410, distance: 32.6
click at [302, 410] on div "}); 111 112 113 114 115 116 117 118 119 120 121 122 123 124 125 126 127 128 129…" at bounding box center [830, 489] width 1126 height 745
type textarea "document.addEventListener("DOMContentLoaded", () => { initMaskTextScrollReveal()"
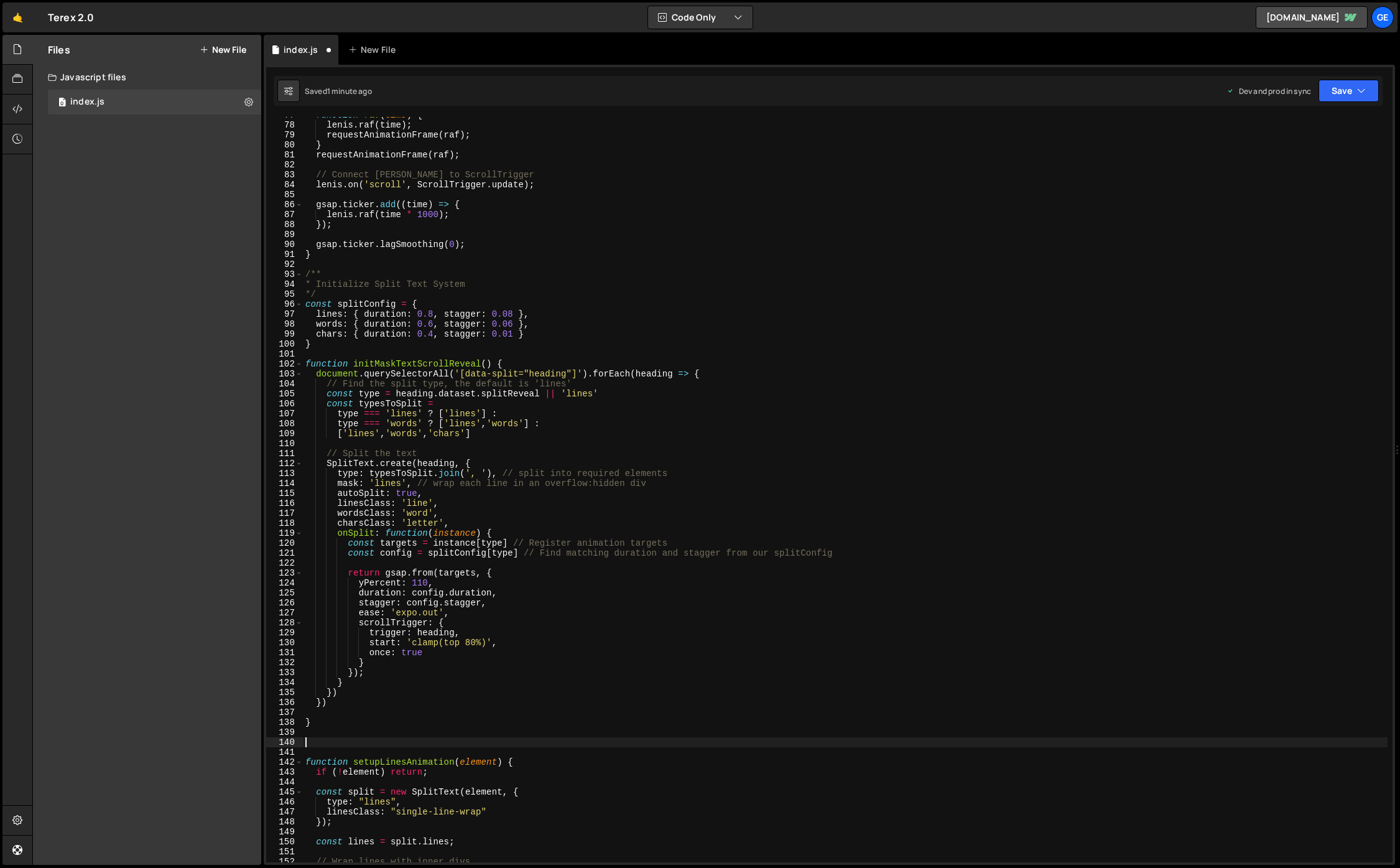
scroll to position [579, 0]
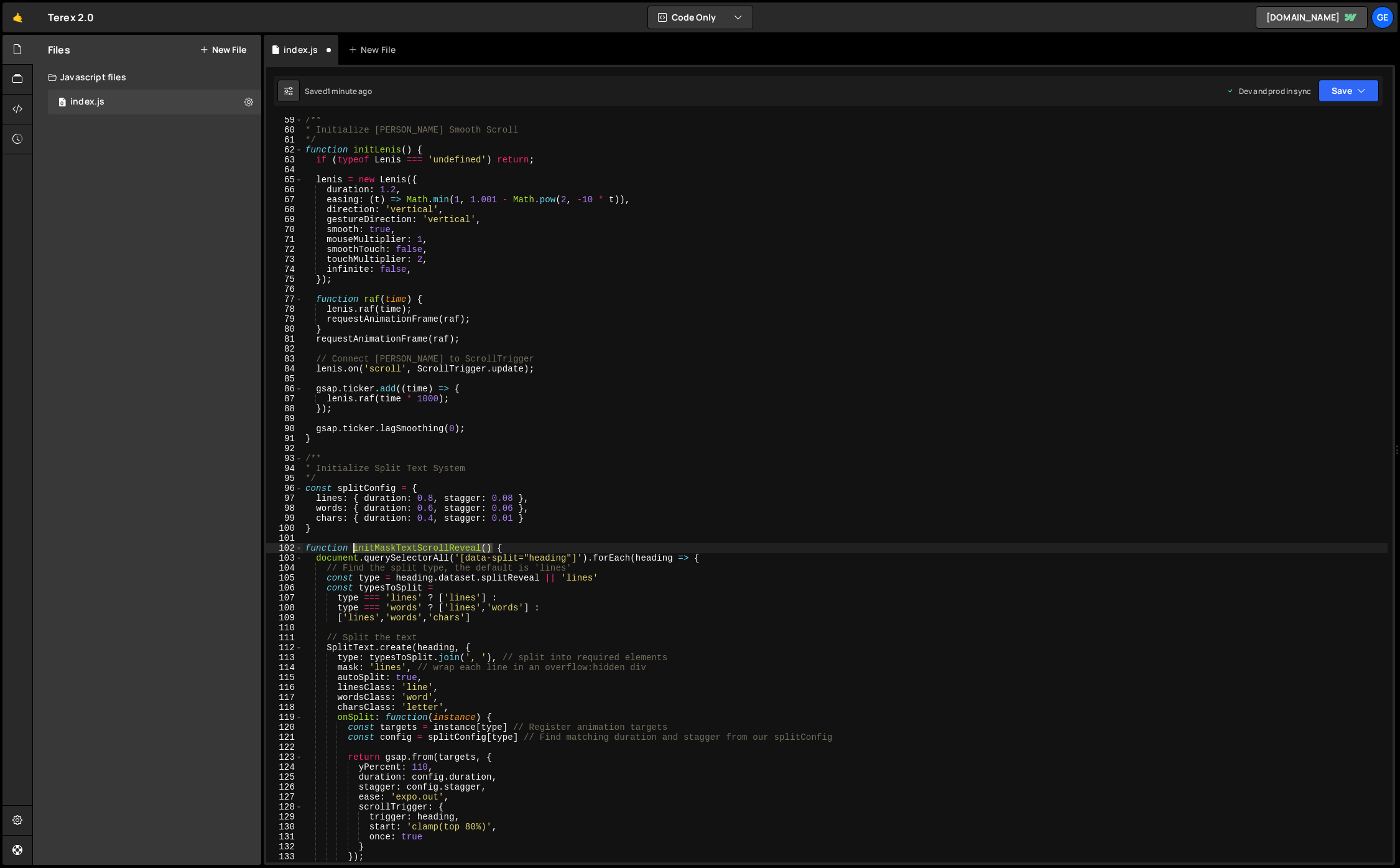
drag, startPoint x: 492, startPoint y: 546, endPoint x: 354, endPoint y: 549, distance: 138.0
click at [354, 548] on div "/** * Initialize Lenis Smooth Scroll */ function initLenis ( ) { if ( typeof Le…" at bounding box center [845, 497] width 1085 height 765
type textarea "function initMaskTextScrollReveal() {"
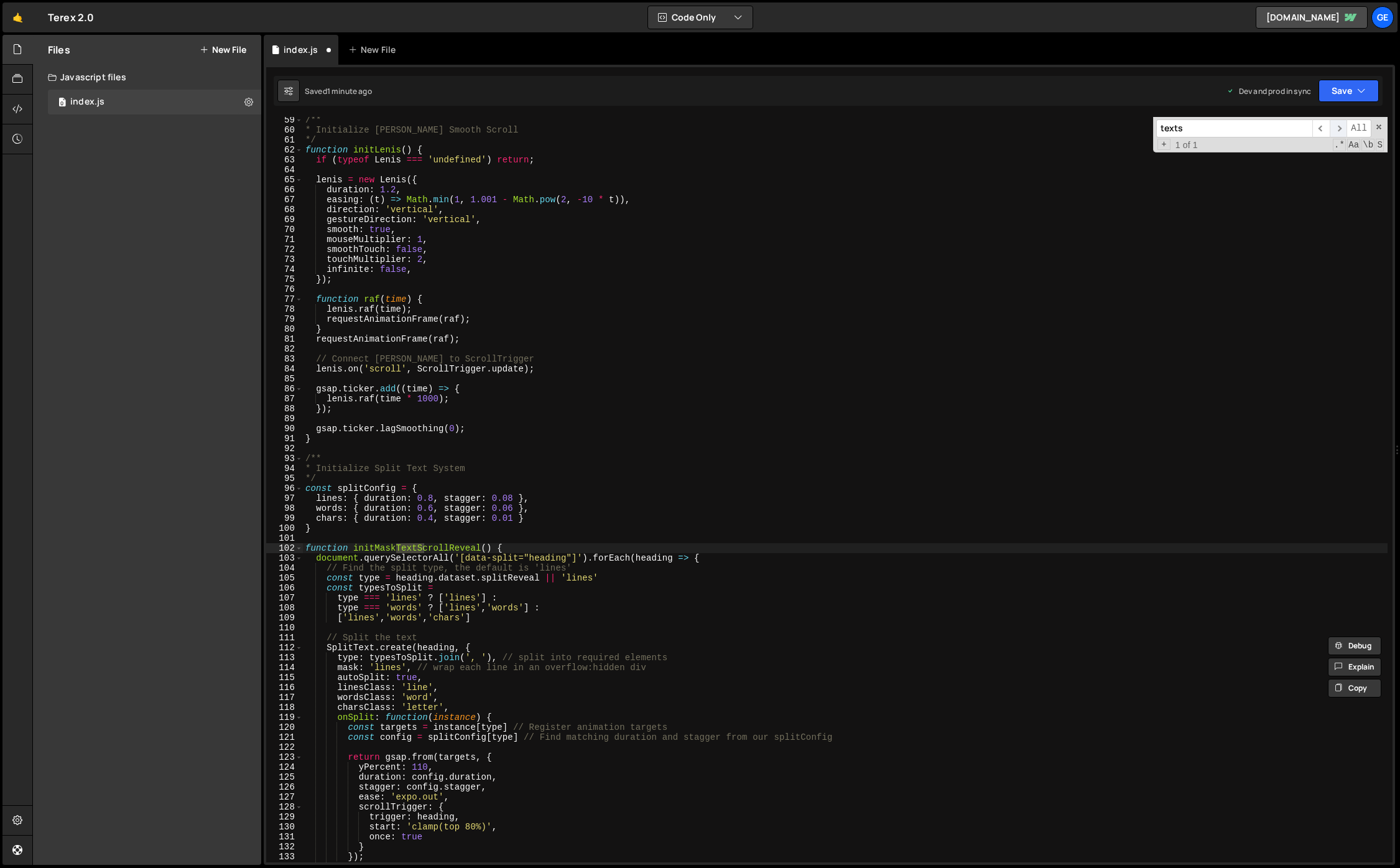
click at [1339, 127] on span "​" at bounding box center [1338, 128] width 18 height 18
click at [1318, 128] on span "​" at bounding box center [1320, 128] width 18 height 18
click at [1301, 130] on input "texts" at bounding box center [1234, 128] width 156 height 18
type input "text"
click at [1334, 128] on span "​" at bounding box center [1338, 128] width 18 height 18
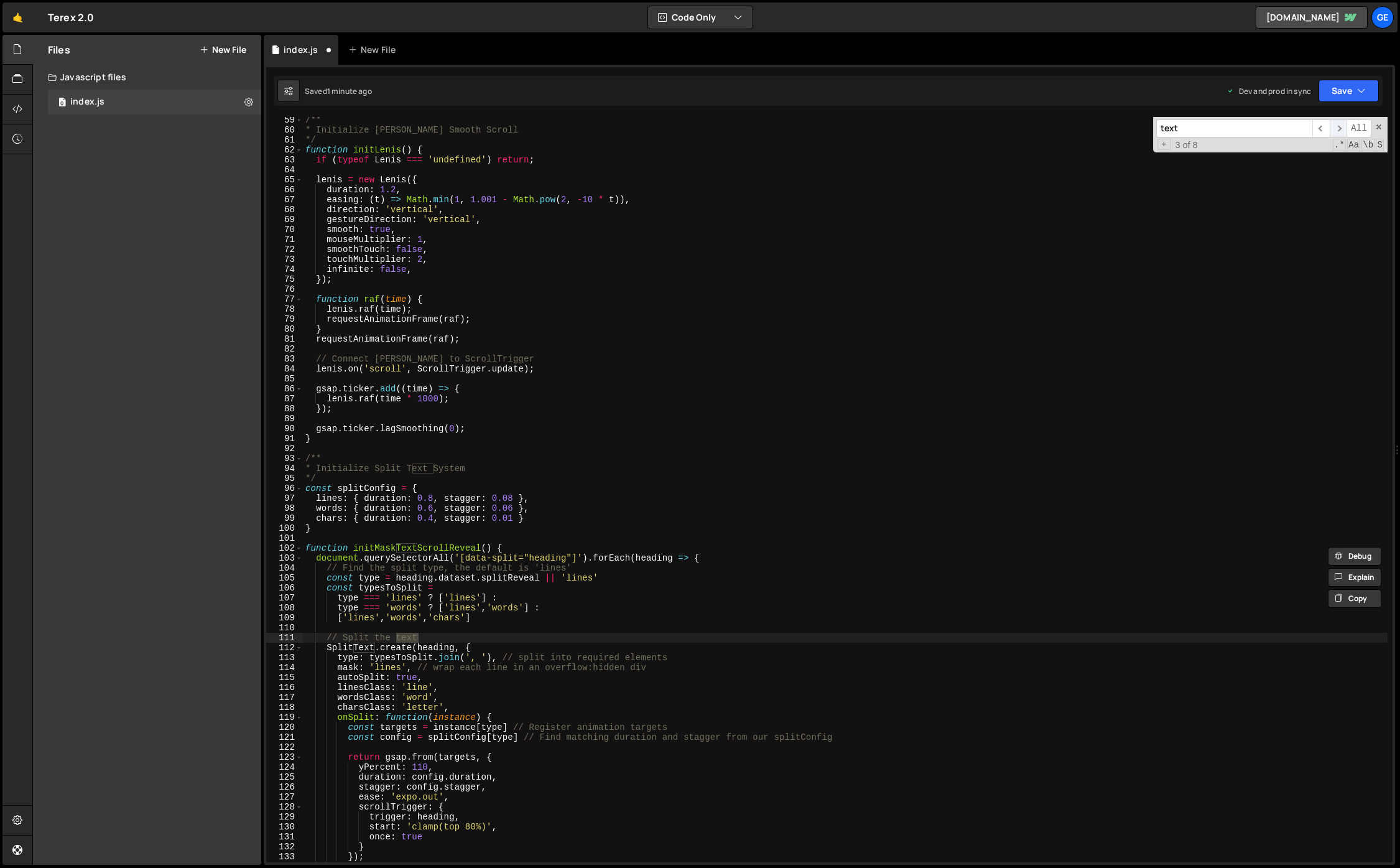
click at [1334, 128] on span "​" at bounding box center [1338, 128] width 18 height 18
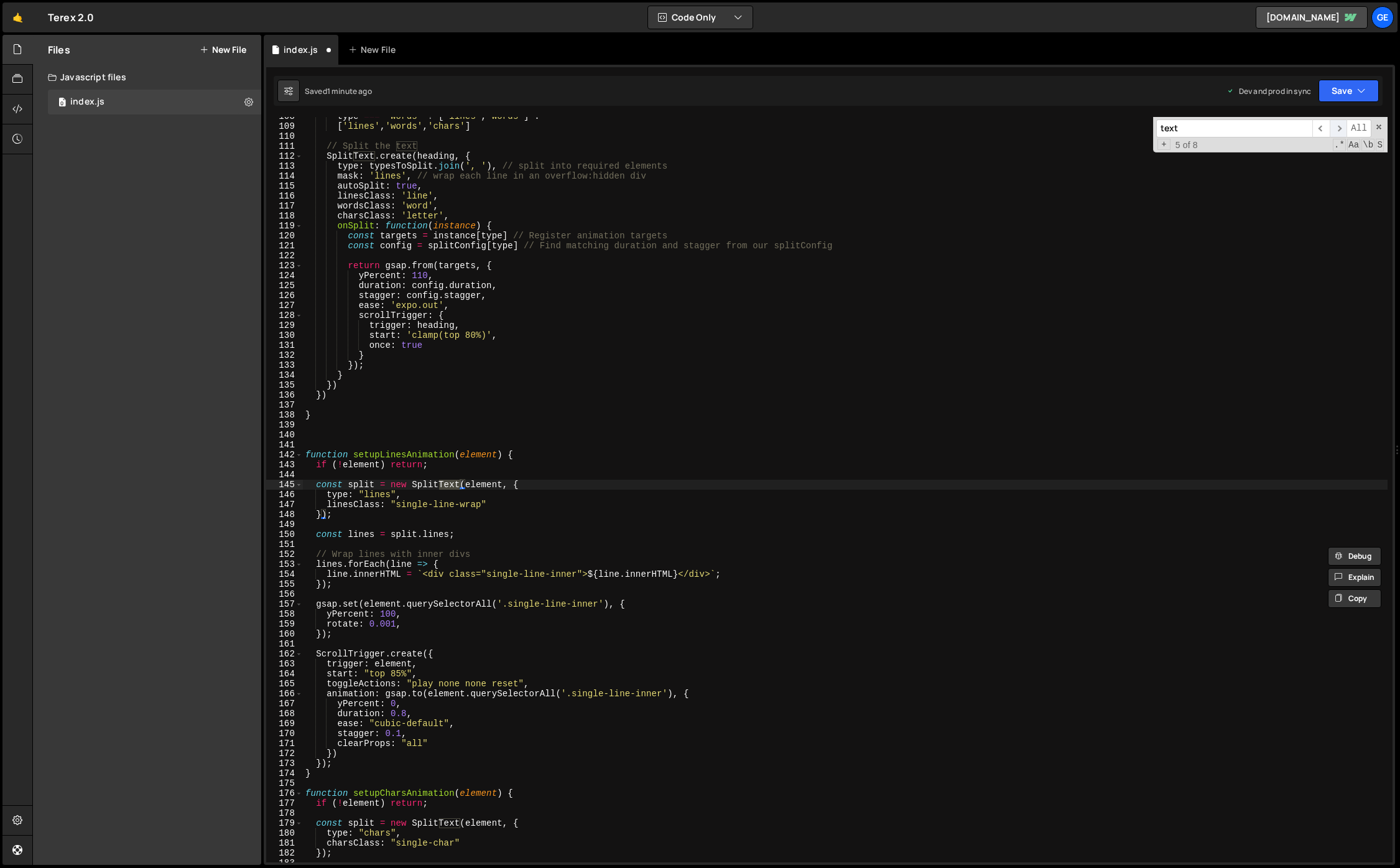
click at [1334, 128] on span "​" at bounding box center [1338, 128] width 18 height 18
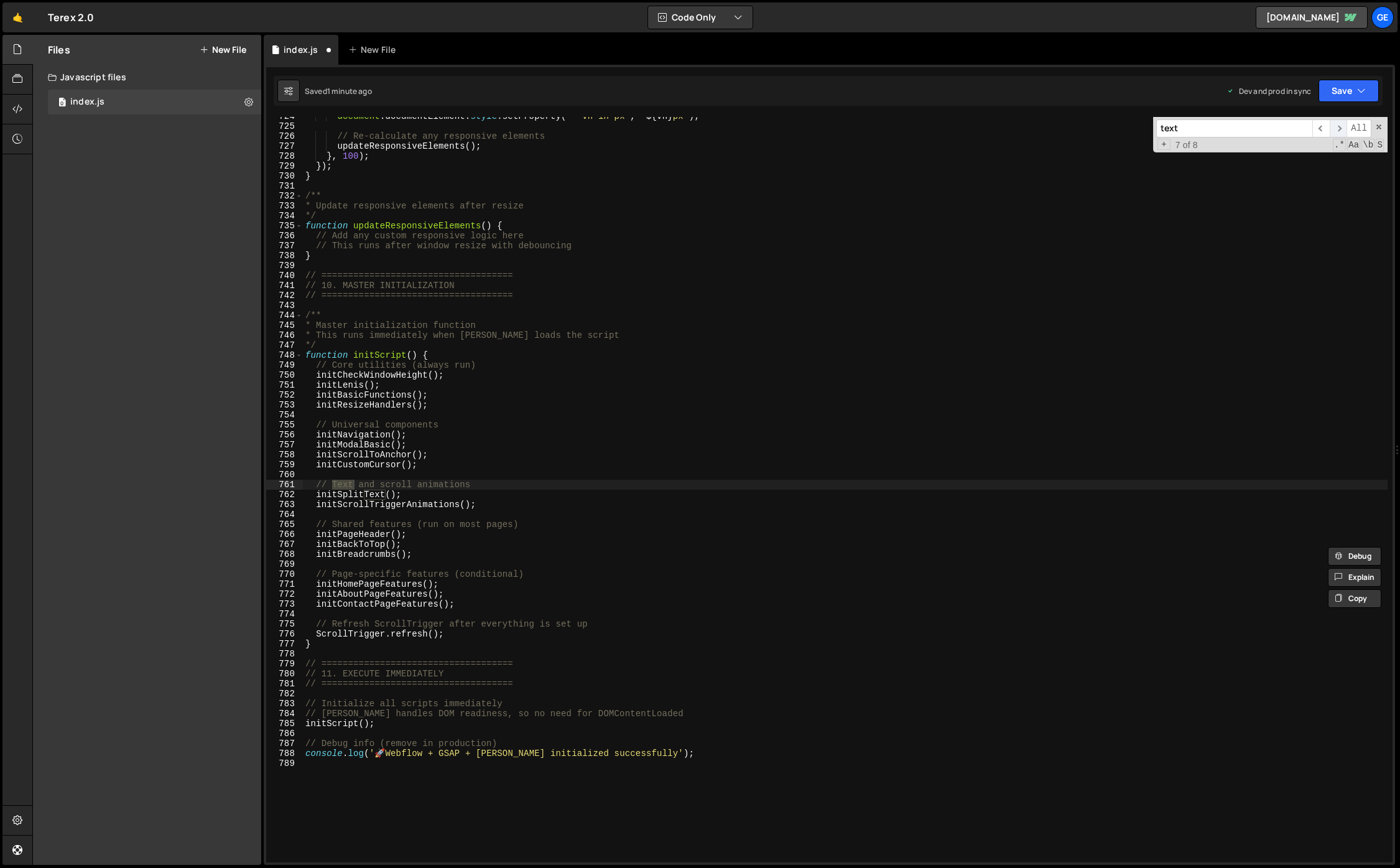
click at [1334, 128] on span "​" at bounding box center [1338, 128] width 18 height 18
click at [415, 485] on div "document . documentElement . style . setProperty ( '--vh-in-px' , ` ${ vh } px …" at bounding box center [845, 494] width 1085 height 765
drag, startPoint x: 395, startPoint y: 494, endPoint x: 316, endPoint y: 492, distance: 79.0
click at [316, 492] on div "document . documentElement . style . setProperty ( '--vh-in-px' , ` ${ vh } px …" at bounding box center [845, 494] width 1085 height 765
paste textarea "MaskTextScrollReveal"
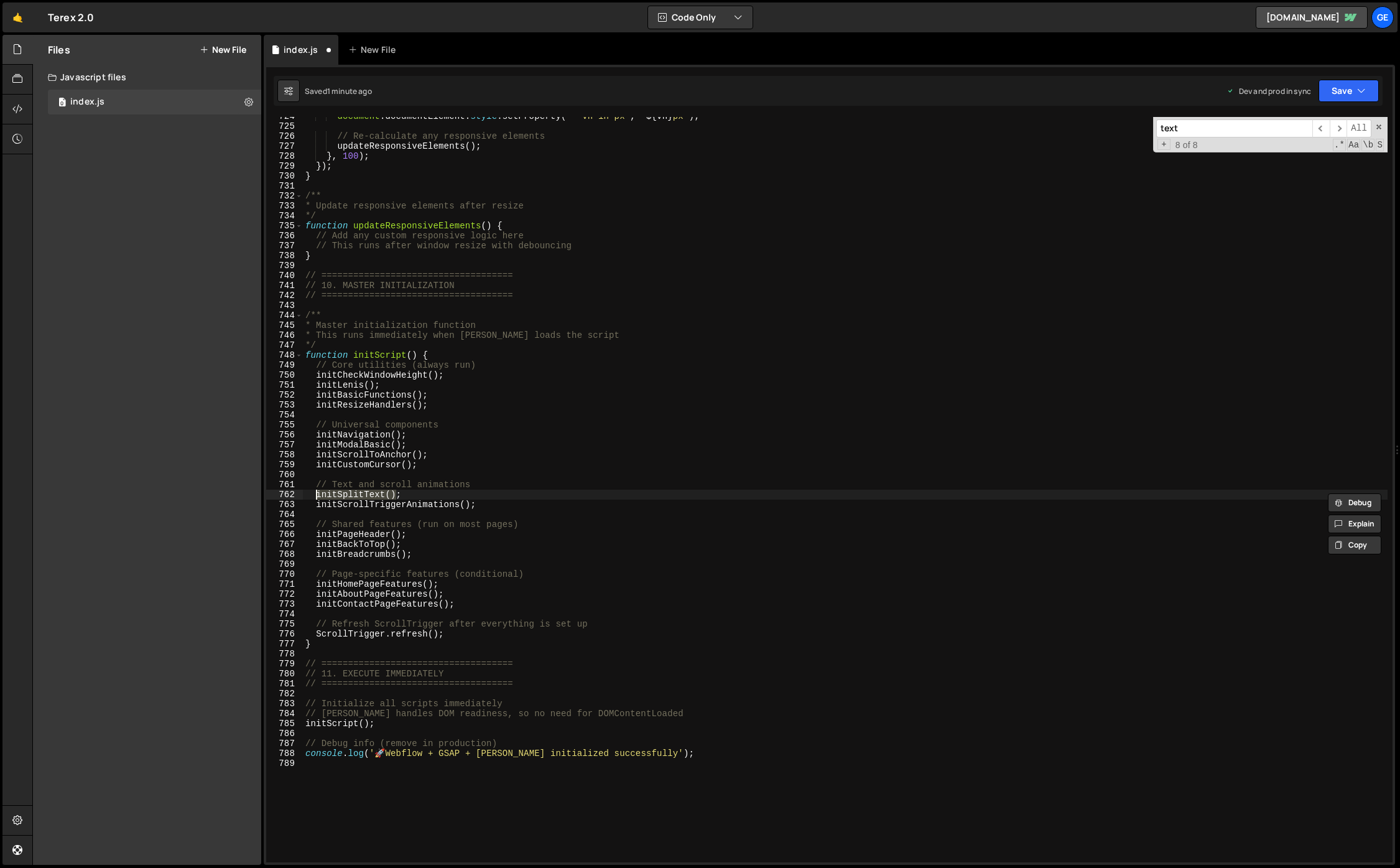
type textarea "initMaskTextScrollReveal();"
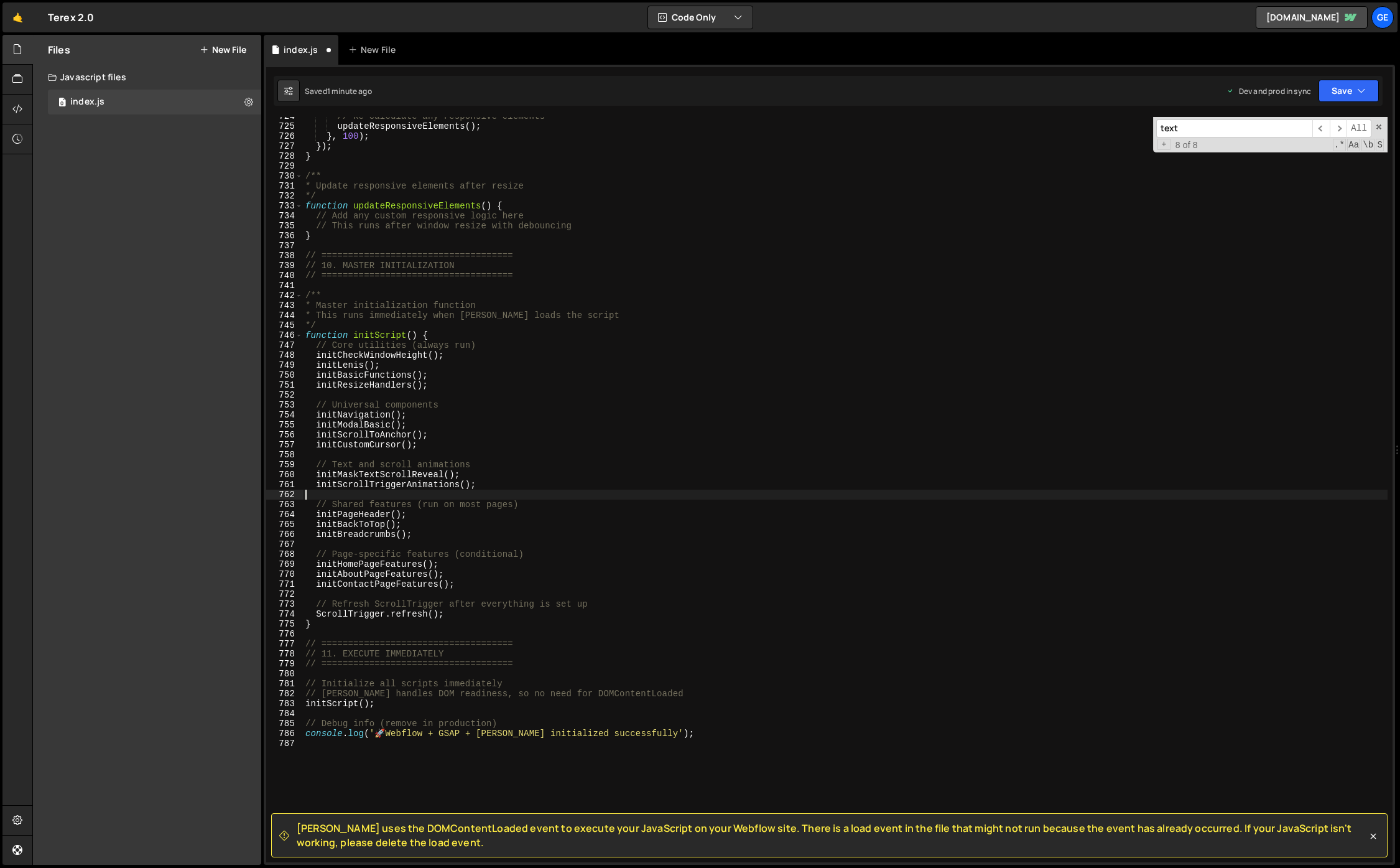
click at [603, 474] on div "// Re-calculate any responsive elements updateResponsiveElements ( ) ; } , 100 …" at bounding box center [845, 494] width 1085 height 765
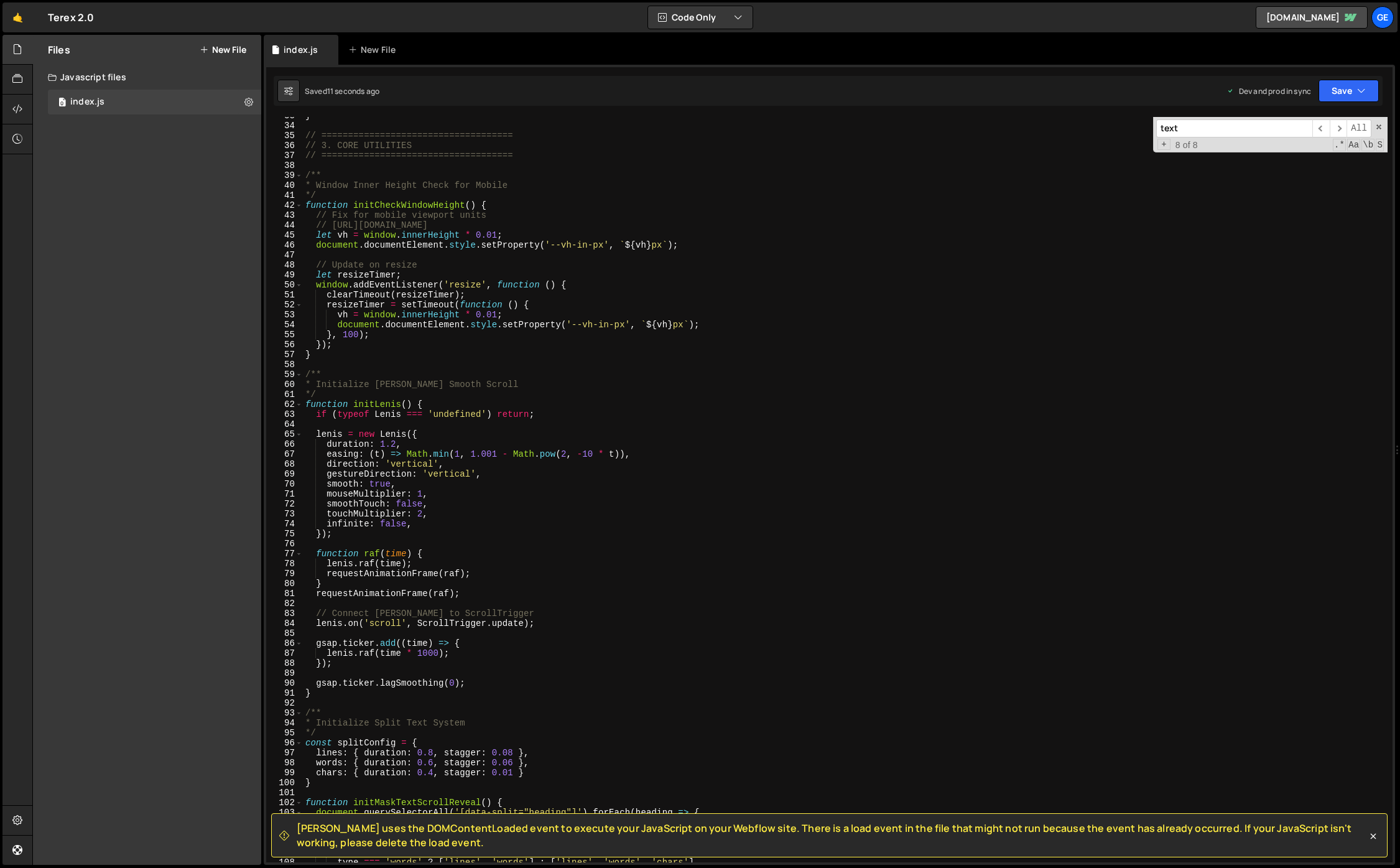
scroll to position [276, 0]
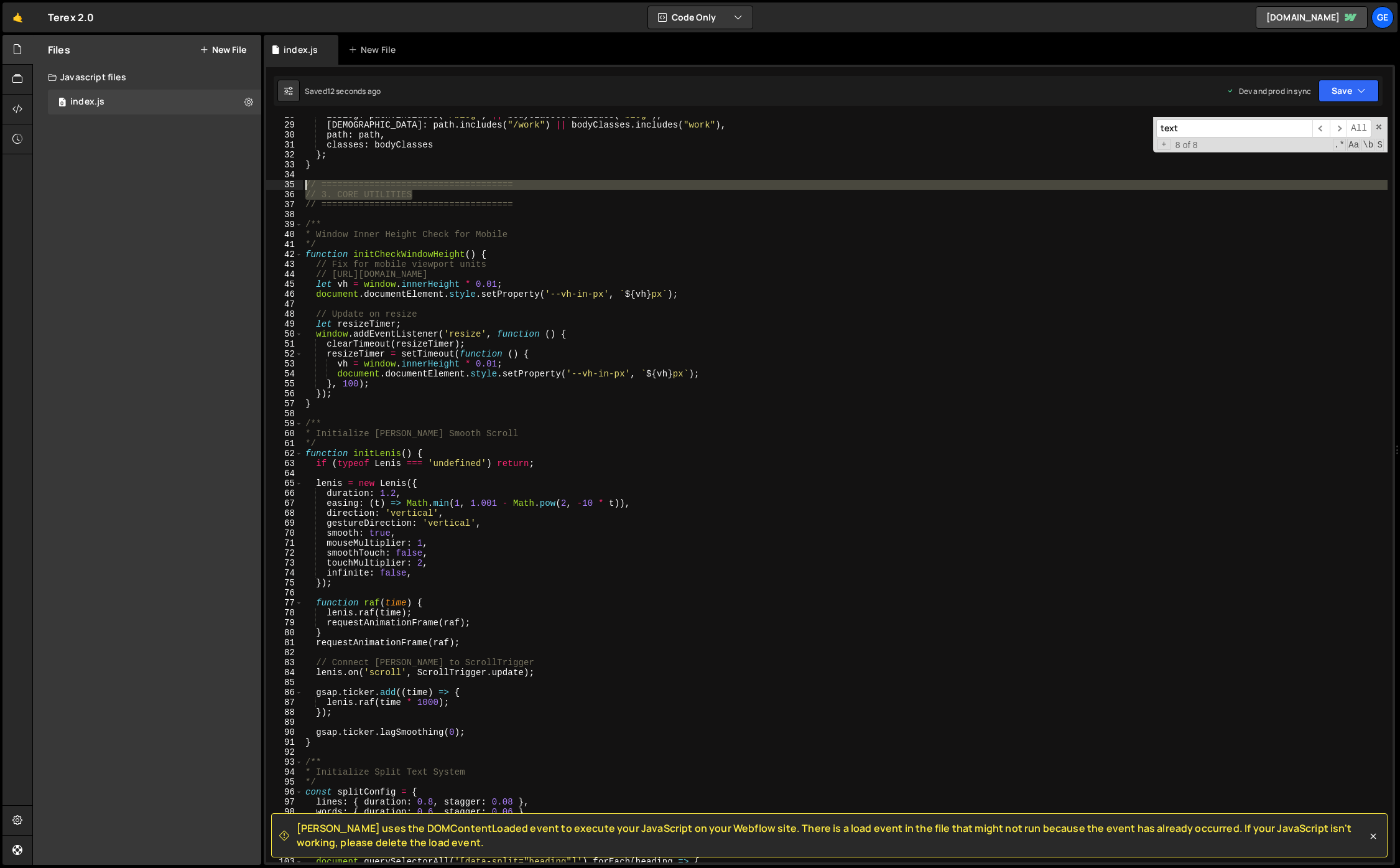
drag, startPoint x: 406, startPoint y: 200, endPoint x: 302, endPoint y: 183, distance: 105.4
click at [302, 183] on div "initMaskTextScrollReveal(); 28 29 30 31 32 33 34 35 36 37 38 39 40 41 42 43 44 …" at bounding box center [830, 489] width 1126 height 745
type textarea "// ==================================== // 3. CORE UTILITIES"
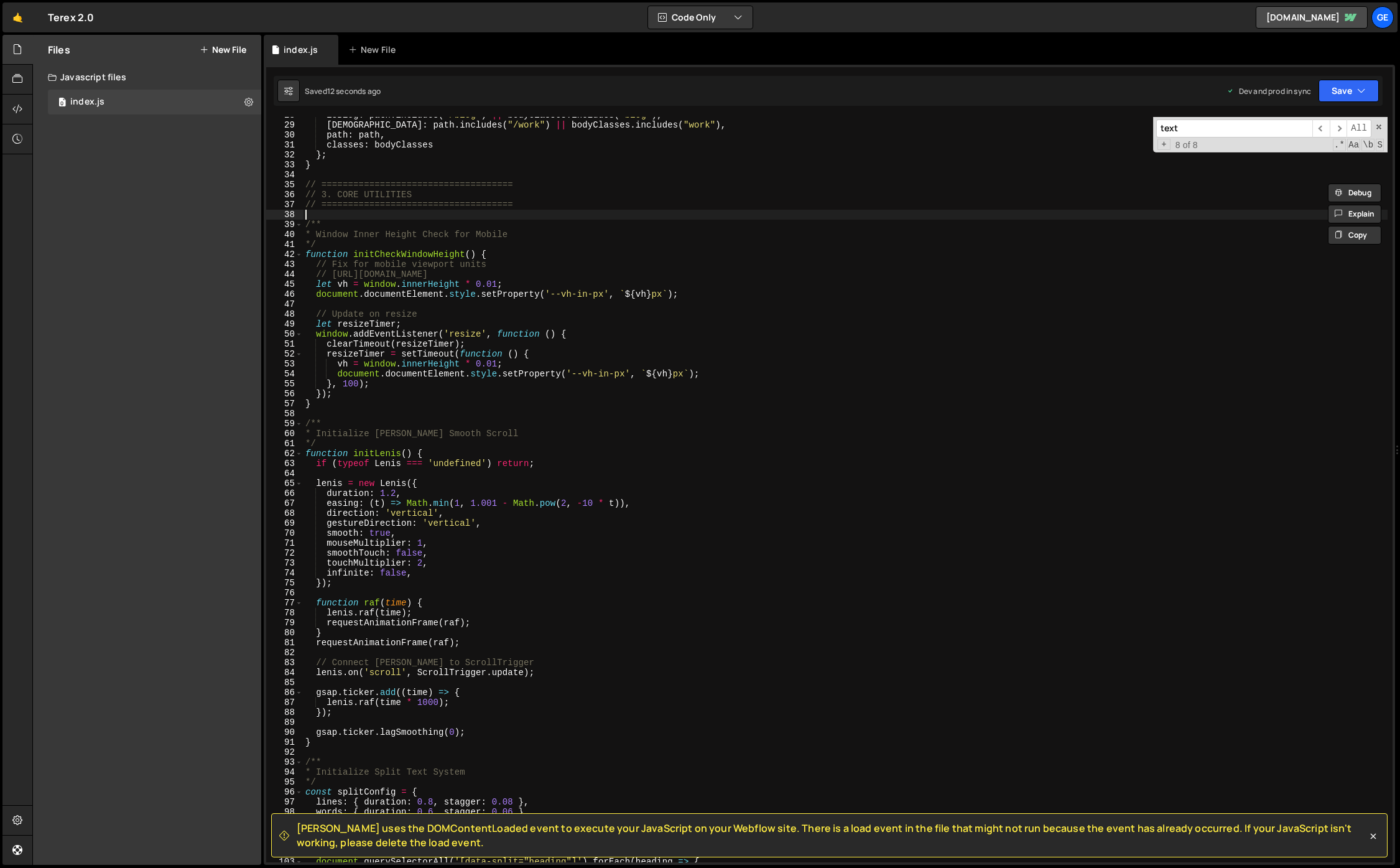
click at [505, 210] on div "isBlog : path . includes ( "/blog" ) || bodyClasses . includes ( "blog" ) , isW…" at bounding box center [845, 492] width 1085 height 765
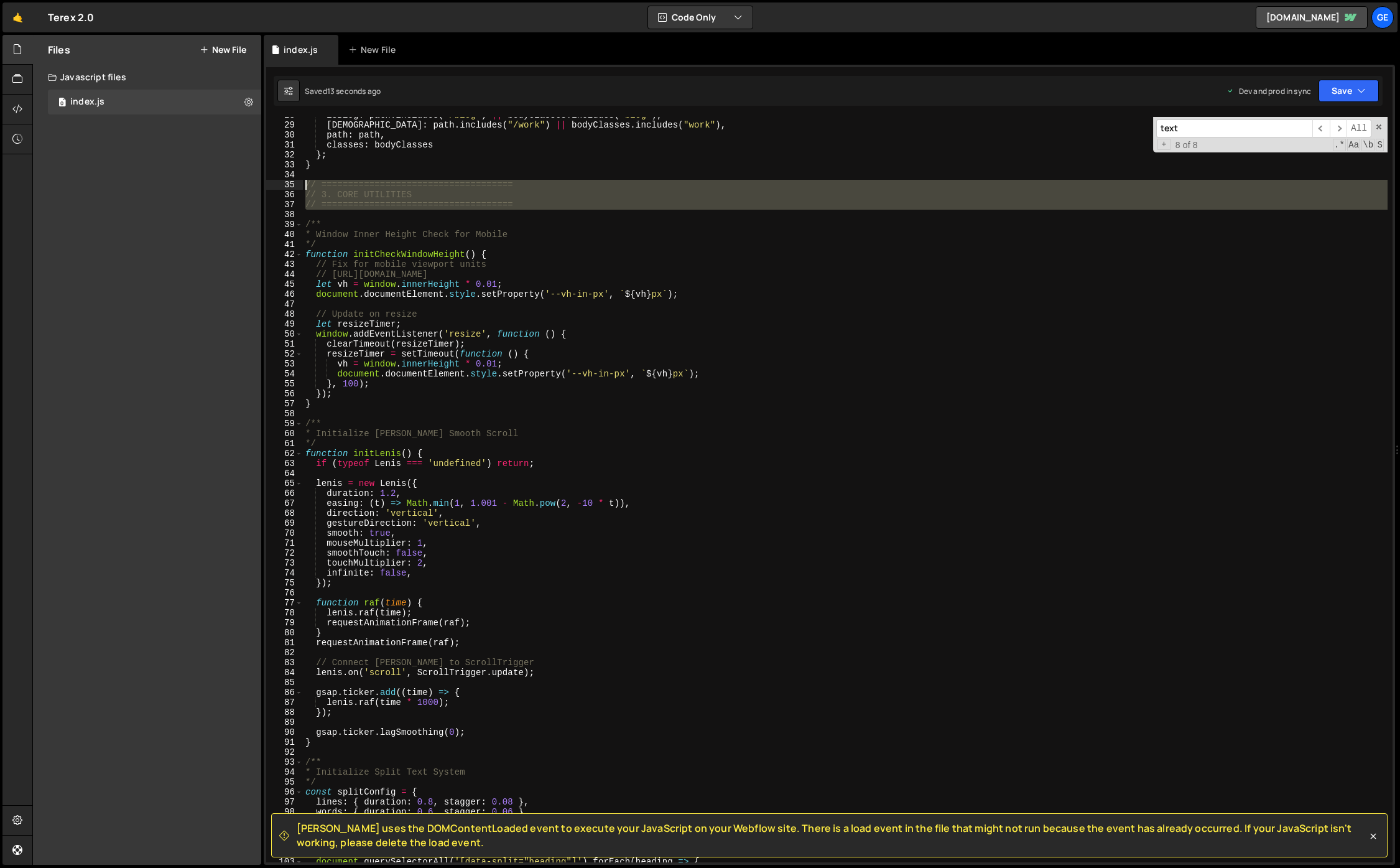
drag, startPoint x: 525, startPoint y: 209, endPoint x: 304, endPoint y: 188, distance: 222.0
click at [304, 188] on div "isBlog : path . includes ( "/blog" ) || bodyClasses . includes ( "blog" ) , isW…" at bounding box center [845, 492] width 1085 height 765
click at [368, 420] on div "isBlog : path . includes ( "/blog" ) || bodyClasses . includes ( "blog" ) , isW…" at bounding box center [845, 492] width 1085 height 765
type textarea "/**"
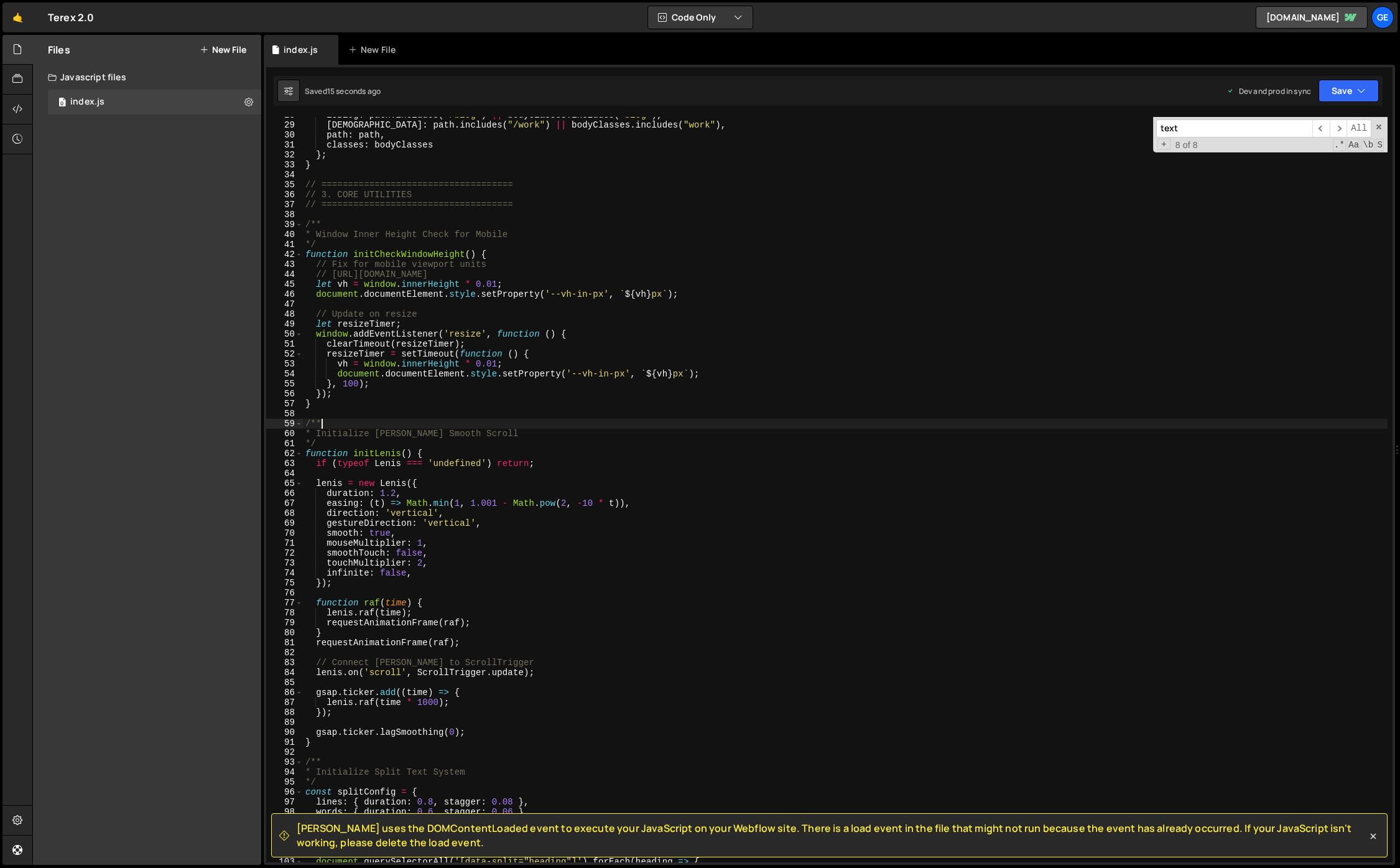
click at [364, 415] on div "isBlog : path . includes ( "/blog" ) || bodyClasses . includes ( "blog" ) , isW…" at bounding box center [845, 492] width 1085 height 765
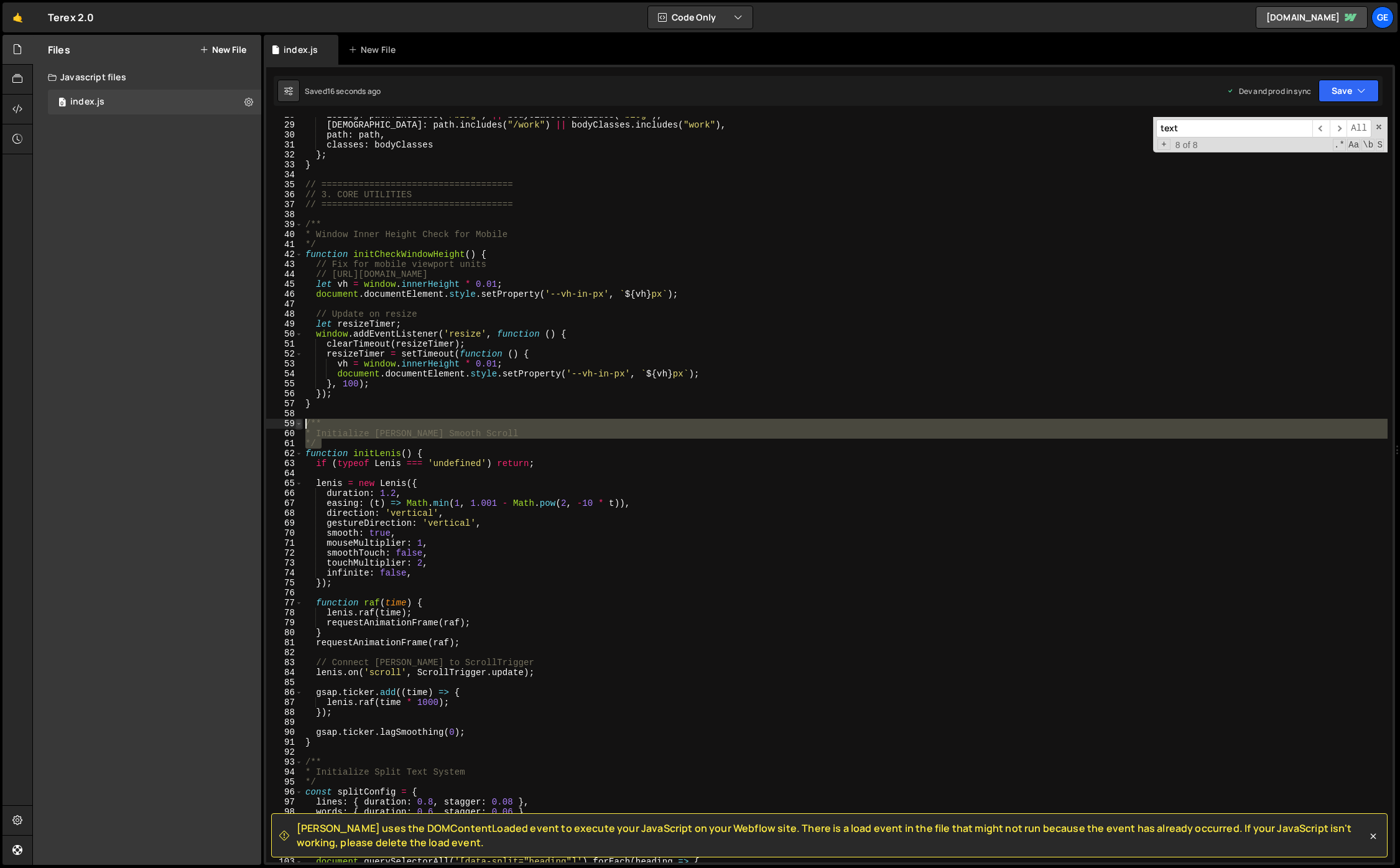
drag, startPoint x: 328, startPoint y: 444, endPoint x: 302, endPoint y: 422, distance: 34.1
click at [302, 422] on div "28 29 30 31 32 33 34 35 36 37 38 39 40 41 42 43 44 45 46 47 48 49 50 51 52 53 5…" at bounding box center [830, 489] width 1126 height 745
type textarea "/** * Initialize Lenis Smooth Scroll"
paste textarea
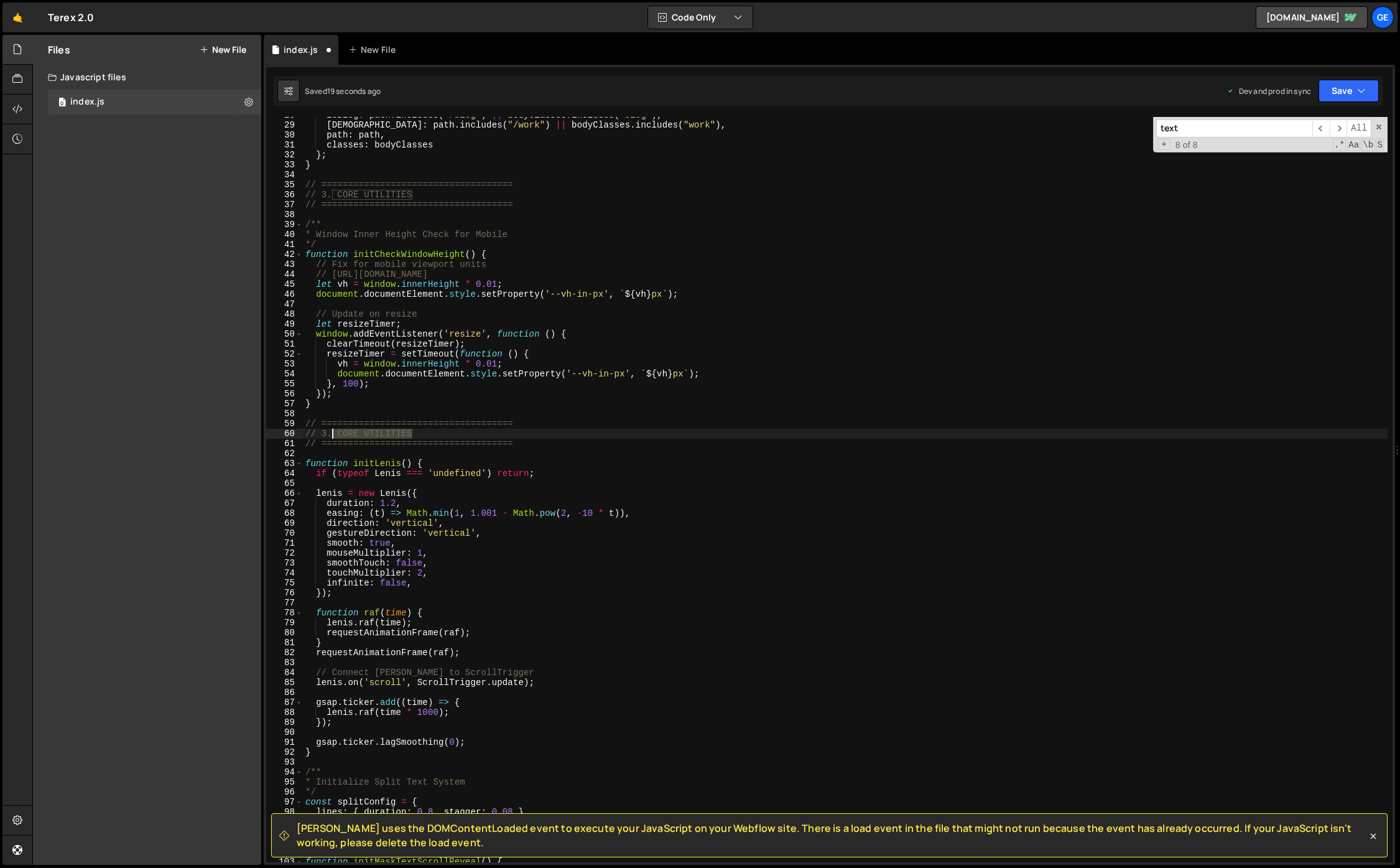
drag, startPoint x: 379, startPoint y: 433, endPoint x: 331, endPoint y: 430, distance: 48.1
click at [331, 430] on div "isBlog : path . includes ( "/blog" ) || bodyClasses . includes ( "blog" ) , isW…" at bounding box center [845, 492] width 1085 height 765
click at [537, 446] on div "isBlog : path . includes ( "/blog" ) || bodyClasses . includes ( "blog" ) , isW…" at bounding box center [845, 492] width 1085 height 765
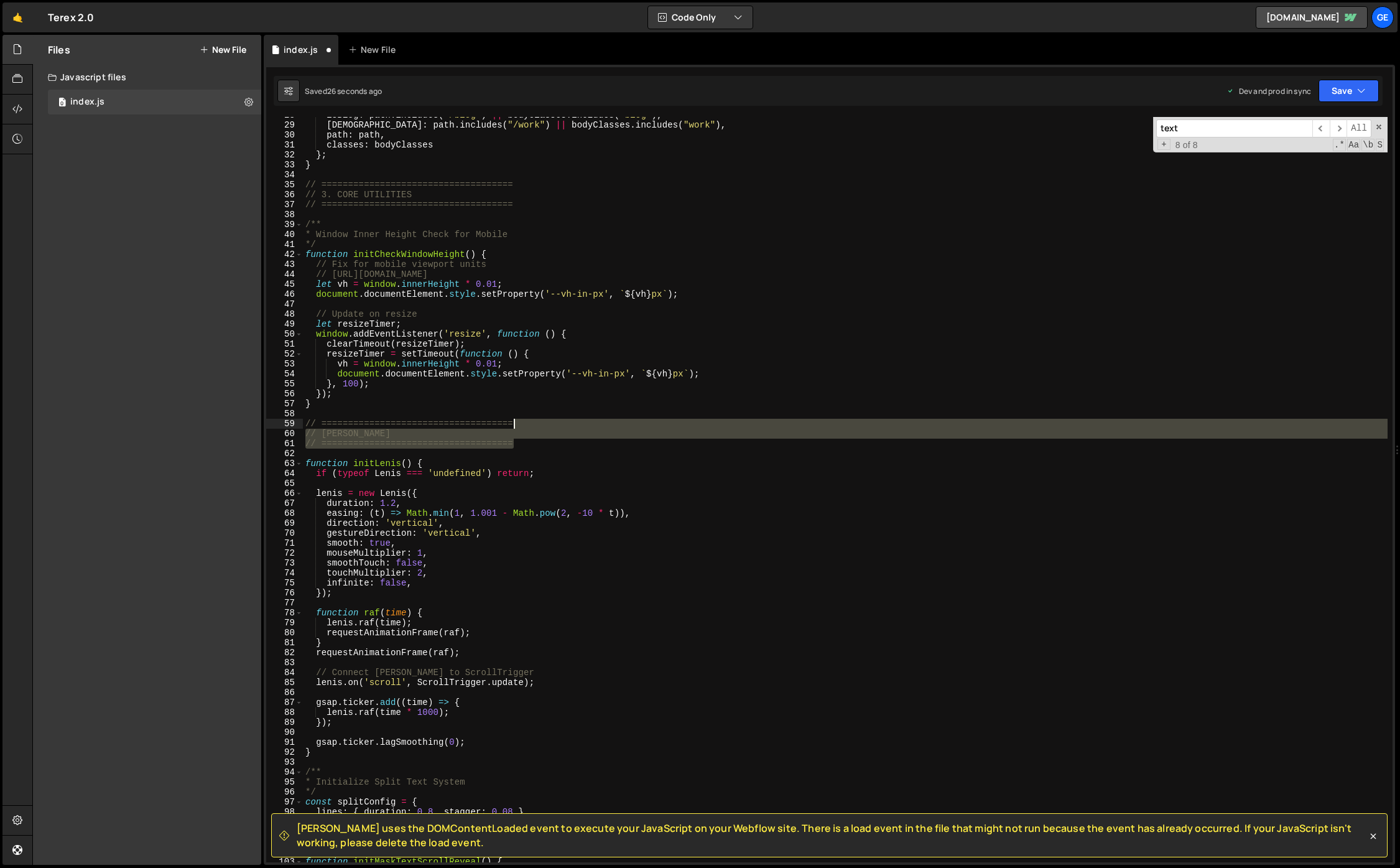
drag, startPoint x: 389, startPoint y: 427, endPoint x: 504, endPoint y: 427, distance: 115.0
click at [504, 427] on div "isBlog : path . includes ( "/blog" ) || bodyClasses . includes ( "blog" ) , isW…" at bounding box center [845, 492] width 1085 height 765
click at [535, 423] on div "isBlog : path . includes ( "/blog" ) || bodyClasses . includes ( "blog" ) , isW…" at bounding box center [845, 489] width 1085 height 745
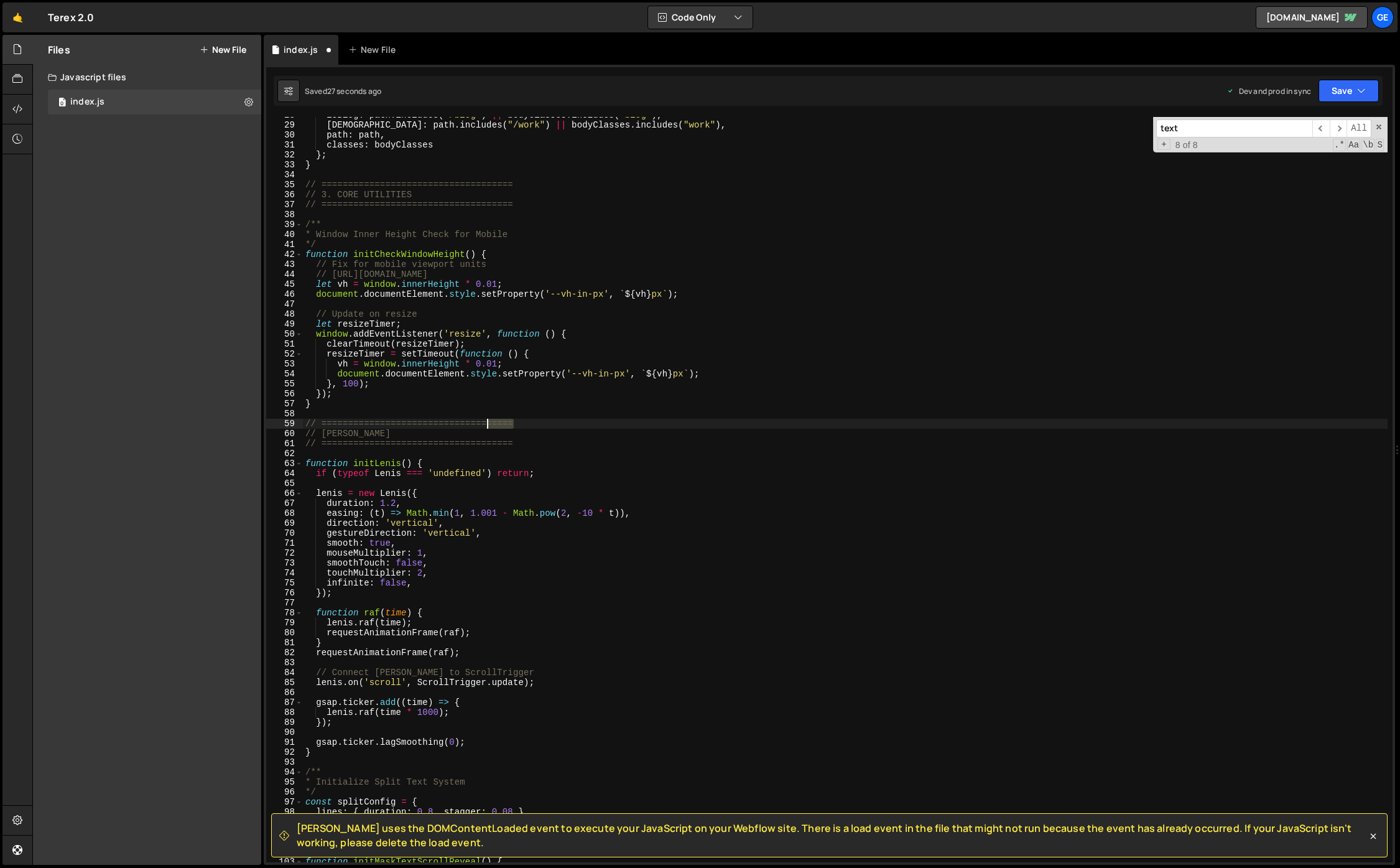
drag, startPoint x: 493, startPoint y: 425, endPoint x: 476, endPoint y: 427, distance: 17.1
click at [476, 427] on div "isBlog : path . includes ( "/blog" ) || bodyClasses . includes ( "blog" ) , isW…" at bounding box center [845, 492] width 1085 height 765
click at [569, 441] on div "isBlog : path . includes ( "/blog" ) || bodyClasses . includes ( "blog" ) , isW…" at bounding box center [845, 492] width 1085 height 765
paste textarea "======="
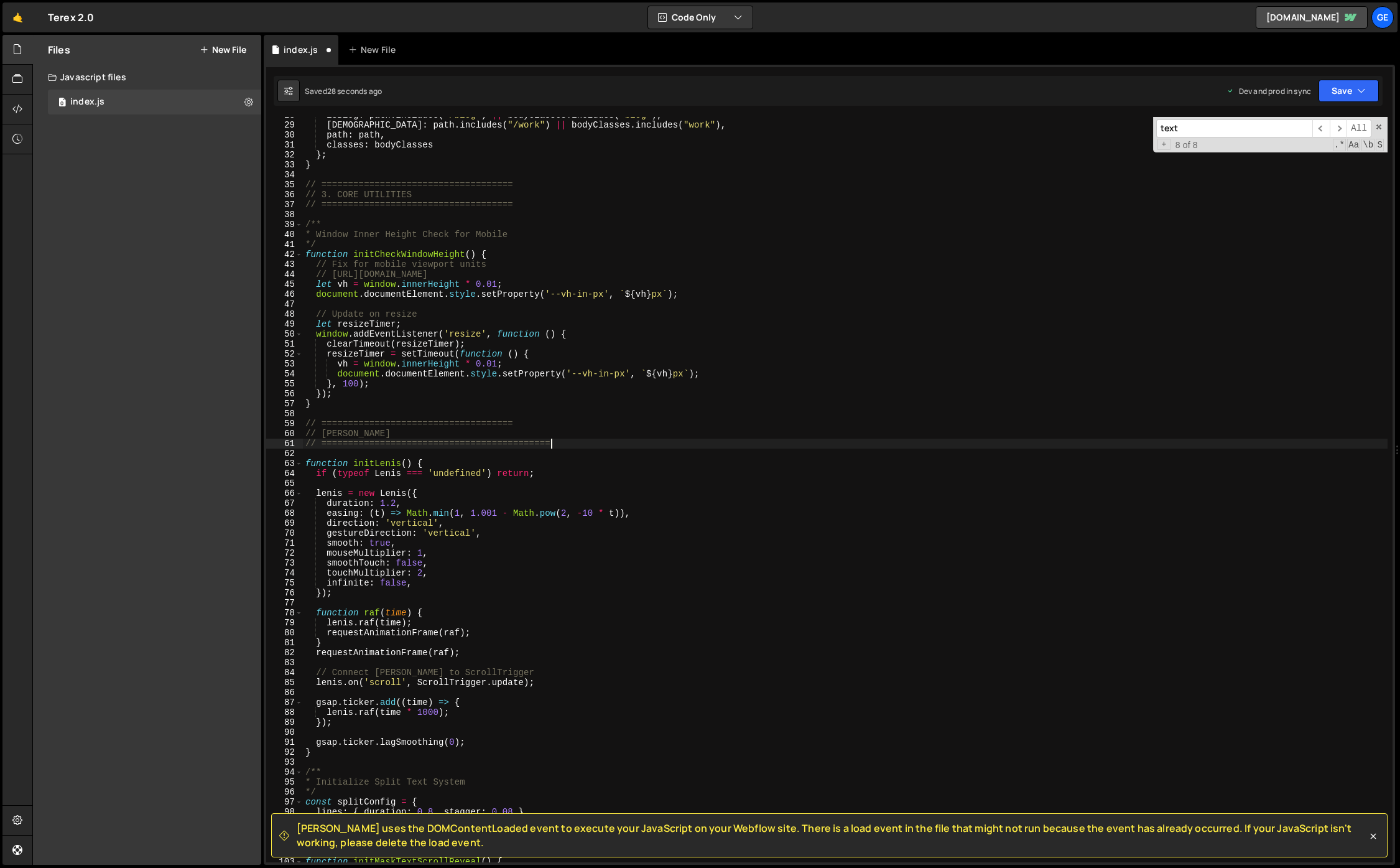
paste textarea "======="
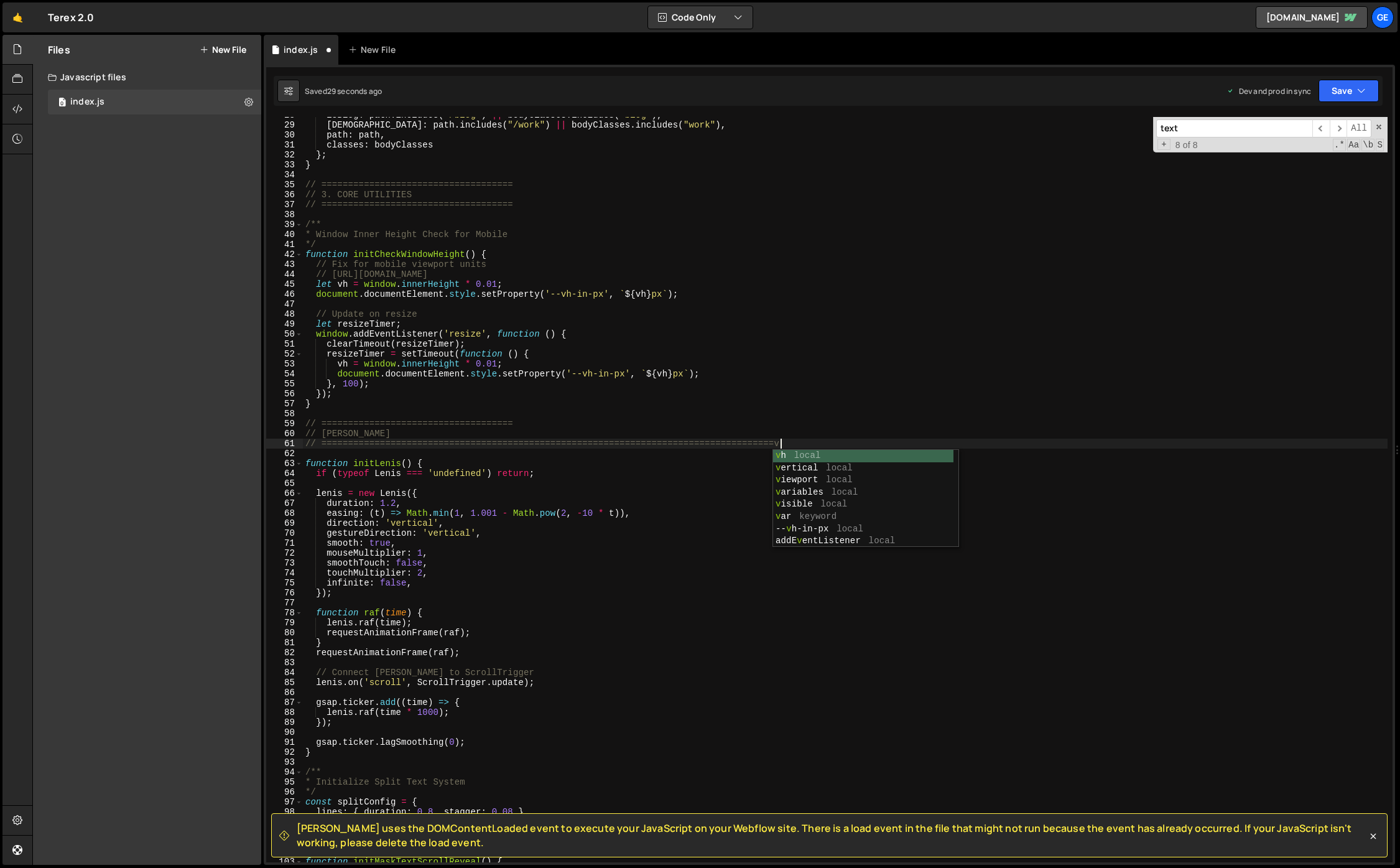
scroll to position [0, 32]
paste textarea "======="
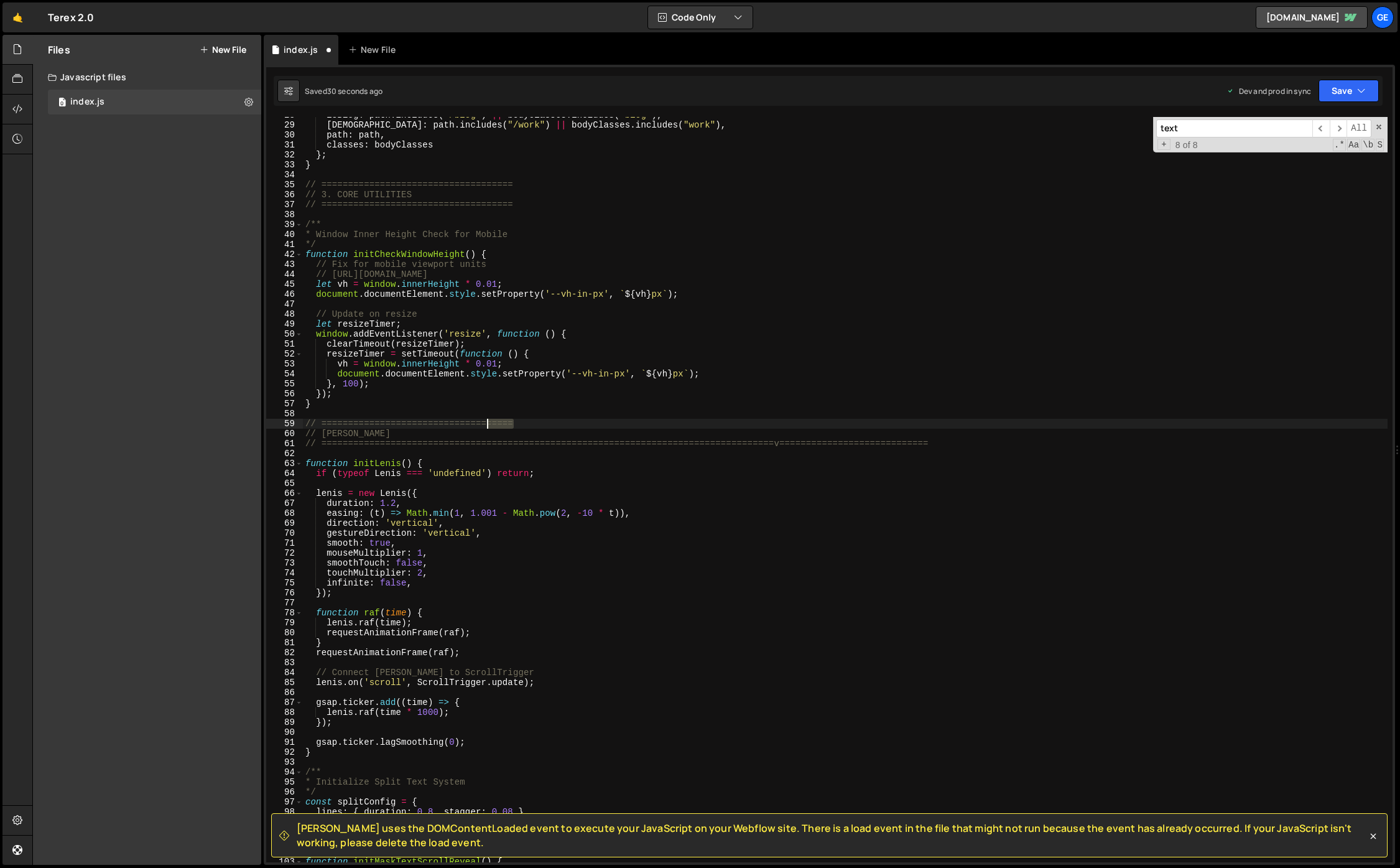
drag, startPoint x: 531, startPoint y: 424, endPoint x: 486, endPoint y: 425, distance: 45.0
click at [479, 422] on div "isBlog : path . includes ( "/blog" ) || bodyClasses . includes ( "blog" ) , isW…" at bounding box center [845, 492] width 1085 height 765
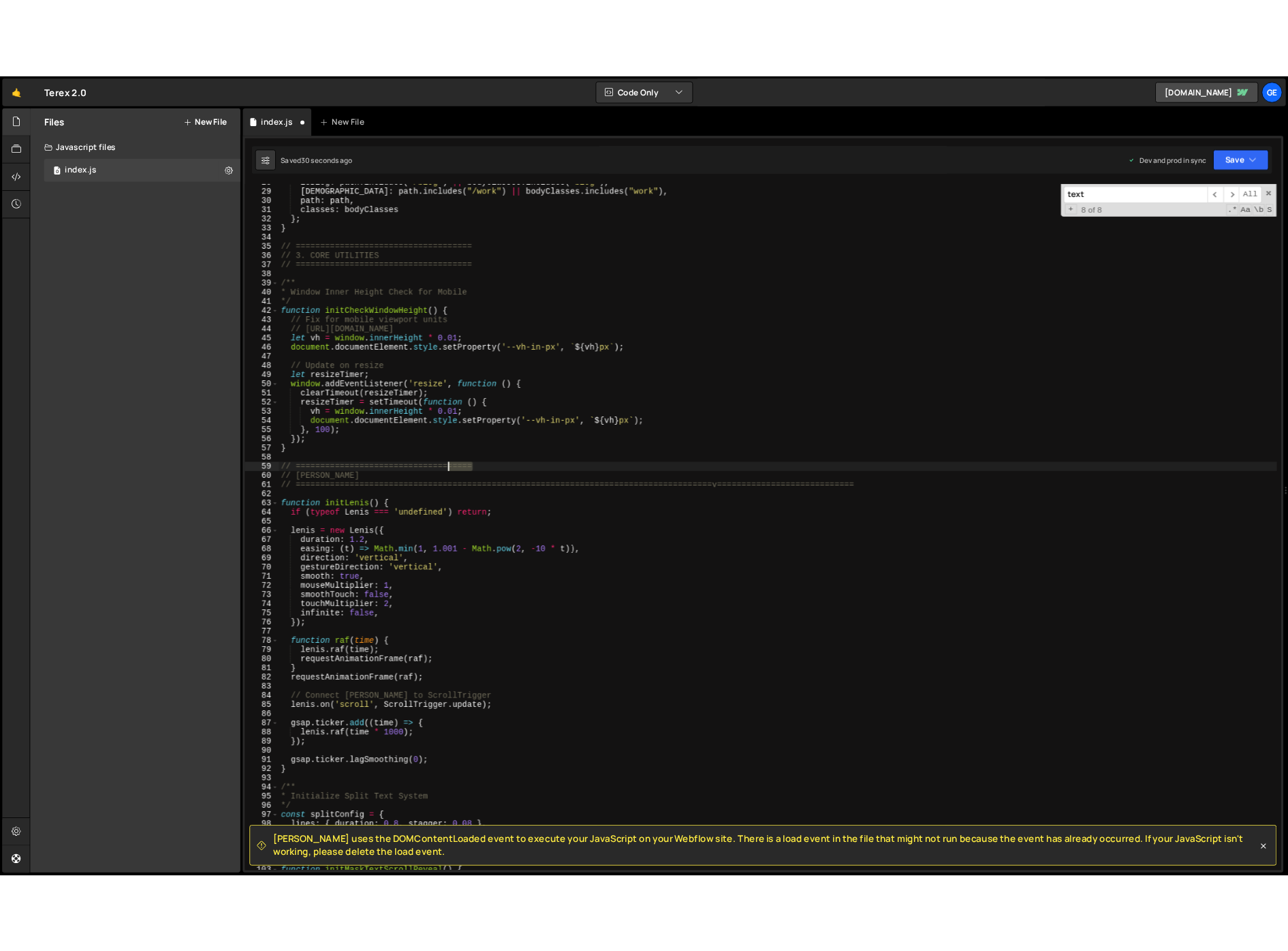
scroll to position [0, 15]
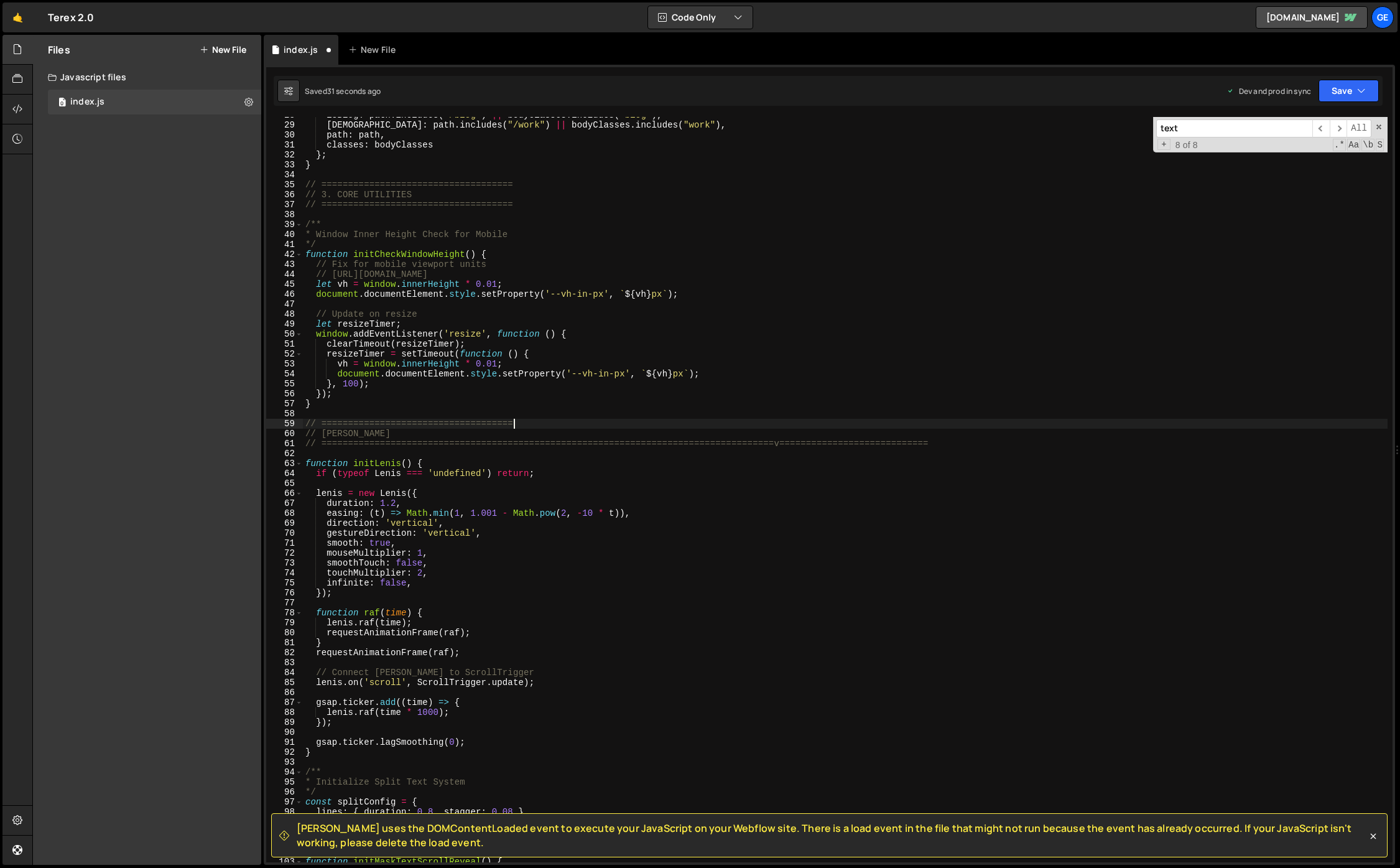
paste textarea "======"
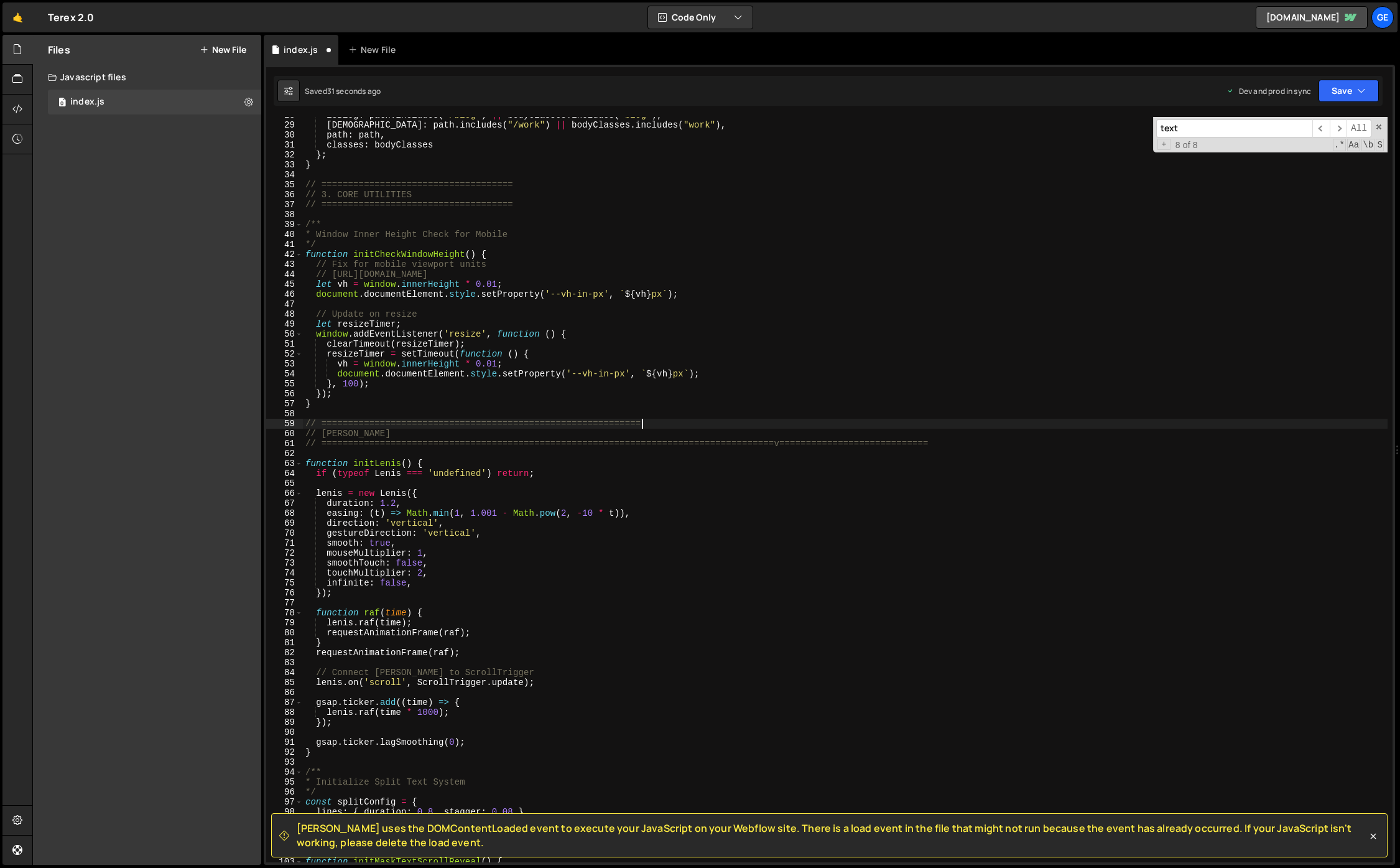
paste textarea "======"
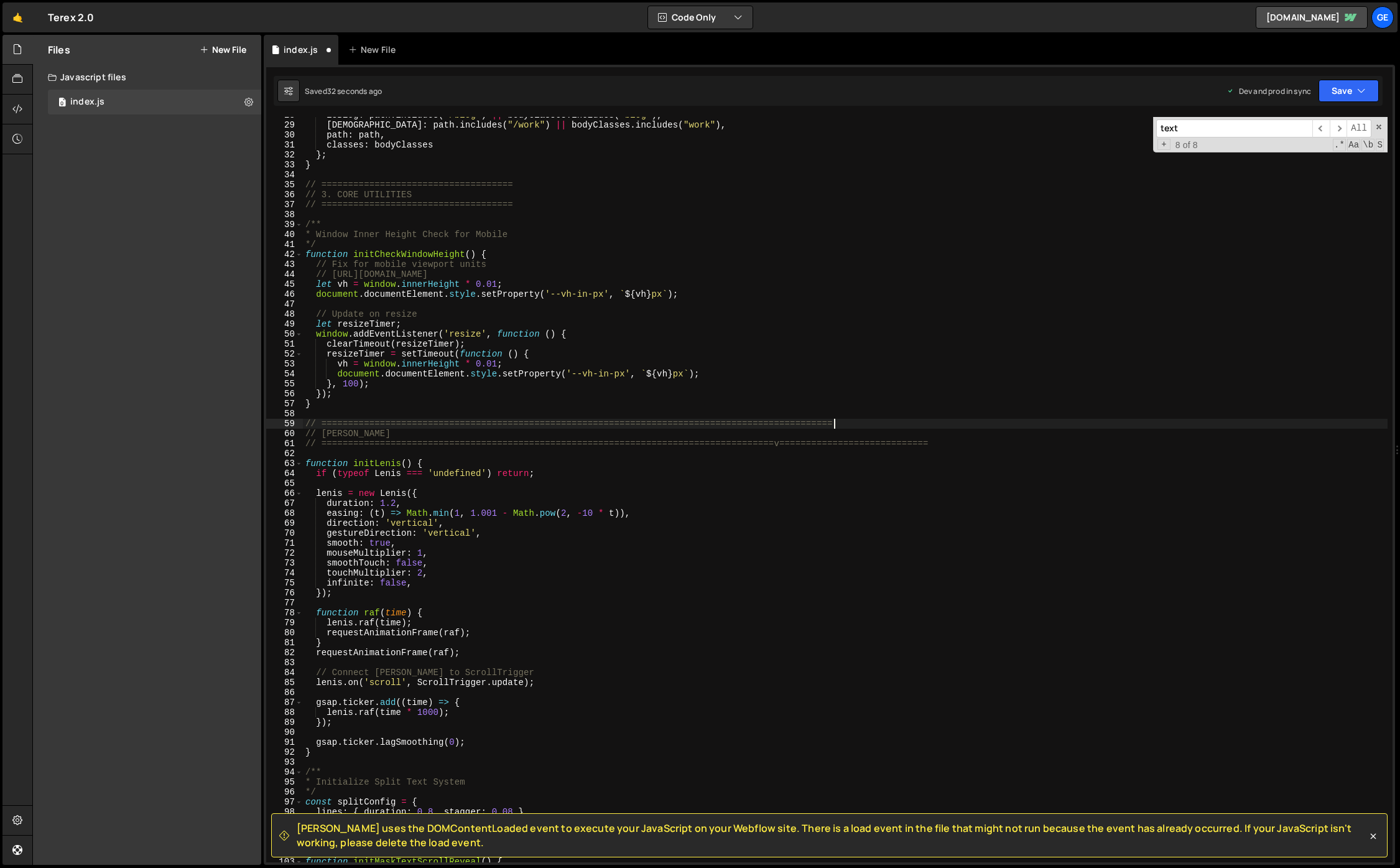
paste textarea "======"
click at [6, 251] on div at bounding box center [18, 450] width 30 height 831
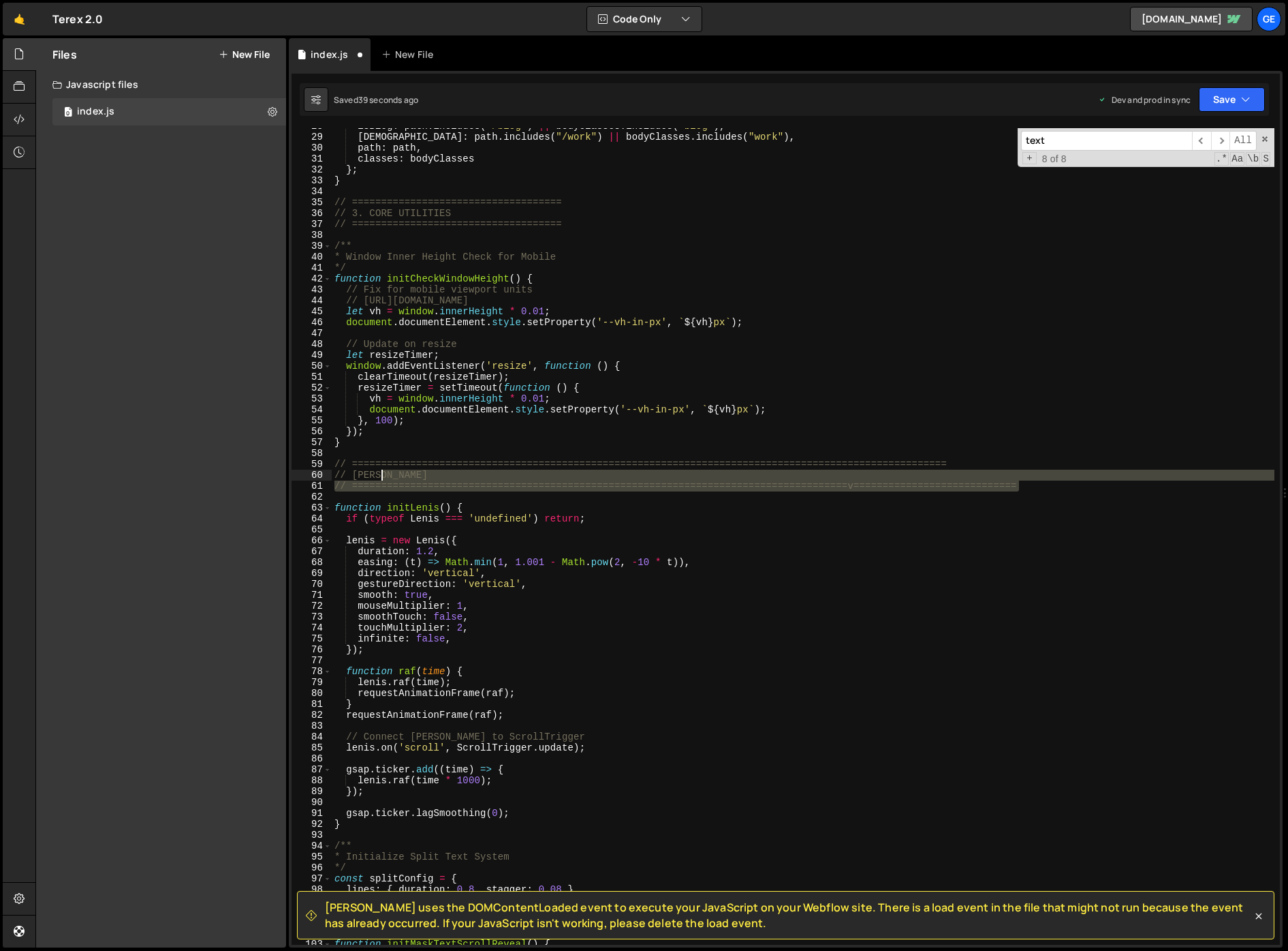
drag, startPoint x: 1023, startPoint y: 484, endPoint x: 913, endPoint y: 473, distance: 110.5
click at [876, 479] on div "isBlog : path . includes ( "/blog" ) || bodyClasses . includes ( "blog" ) , isW…" at bounding box center [803, 539] width 943 height 838
click at [1033, 490] on div "isBlog : path . includes ( "/blog" ) || bodyClasses . includes ( "blog" ) , isW…" at bounding box center [803, 536] width 943 height 817
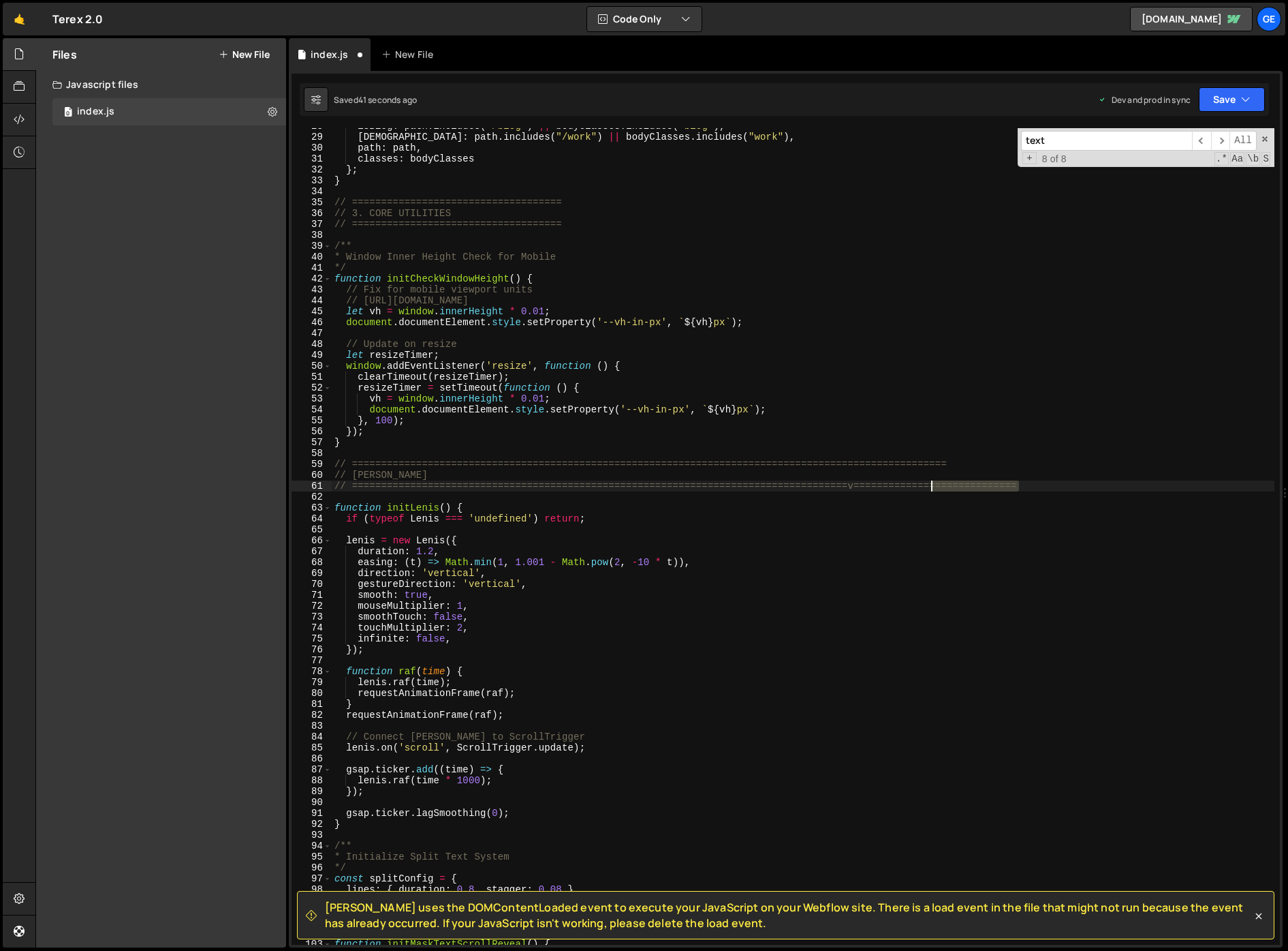
drag, startPoint x: 1002, startPoint y: 487, endPoint x: 886, endPoint y: 487, distance: 116.0
click at [886, 487] on div "isBlog : path . includes ( "/blog" ) || bodyClasses . includes ( "blog" ) , isW…" at bounding box center [803, 539] width 943 height 838
drag, startPoint x: 883, startPoint y: 466, endPoint x: 838, endPoint y: 465, distance: 45.0
click at [838, 465] on div "isBlog : path . includes ( "/blog" ) || bodyClasses . includes ( "blog" ) , isW…" at bounding box center [803, 539] width 943 height 838
drag, startPoint x: 901, startPoint y: 482, endPoint x: 806, endPoint y: 484, distance: 95.0
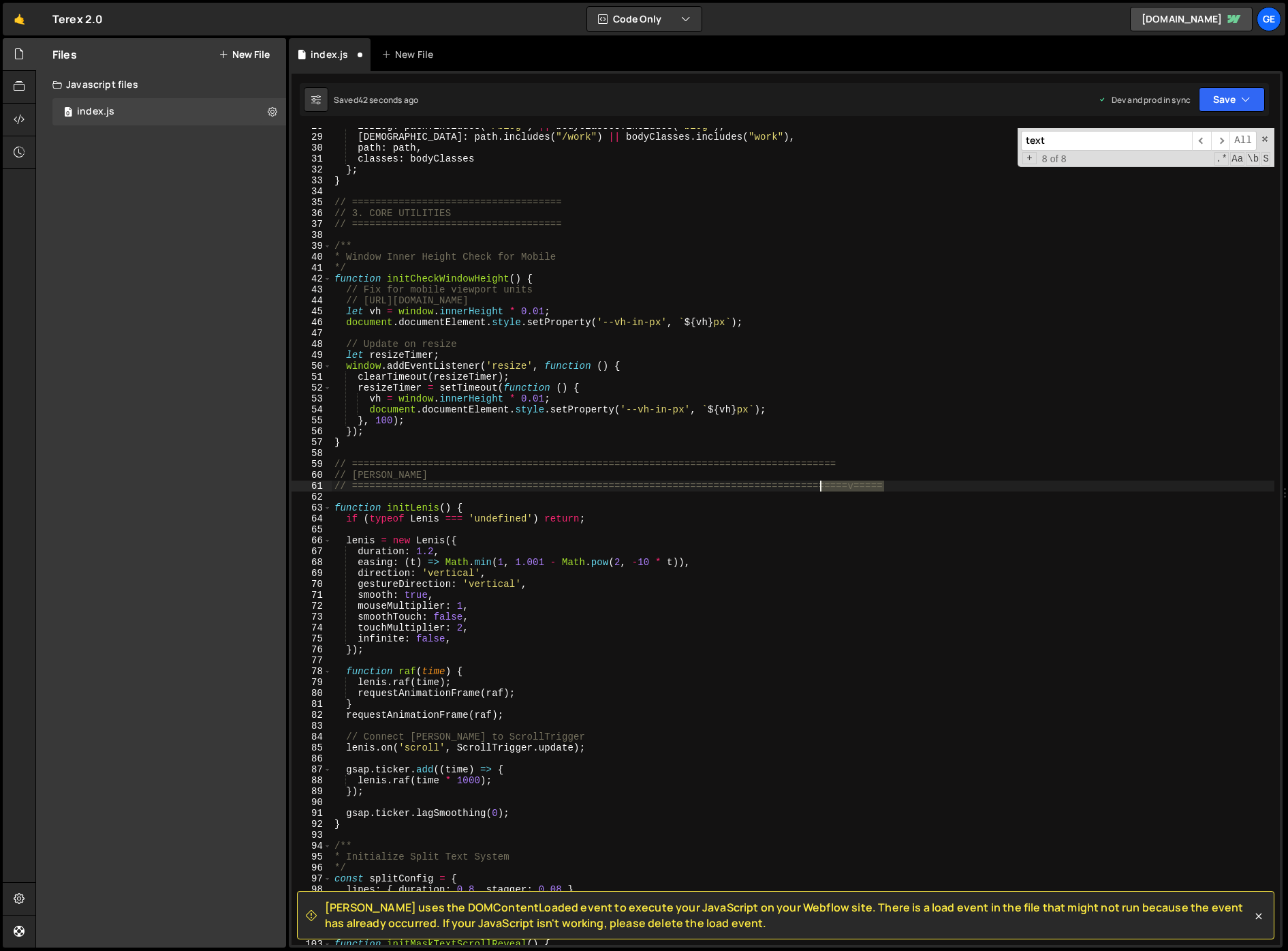
click at [803, 484] on div "isBlog : path . includes ( "/blog" ) || bodyClasses . includes ( "blog" ) , isW…" at bounding box center [803, 539] width 943 height 838
type textarea "// ============================================================================="
click at [852, 530] on div "isBlog : path . includes ( "/blog" ) || bodyClasses . includes ( "blog" ) , isW…" at bounding box center [803, 539] width 943 height 838
drag, startPoint x: 844, startPoint y: 468, endPoint x: 808, endPoint y: 468, distance: 36.0
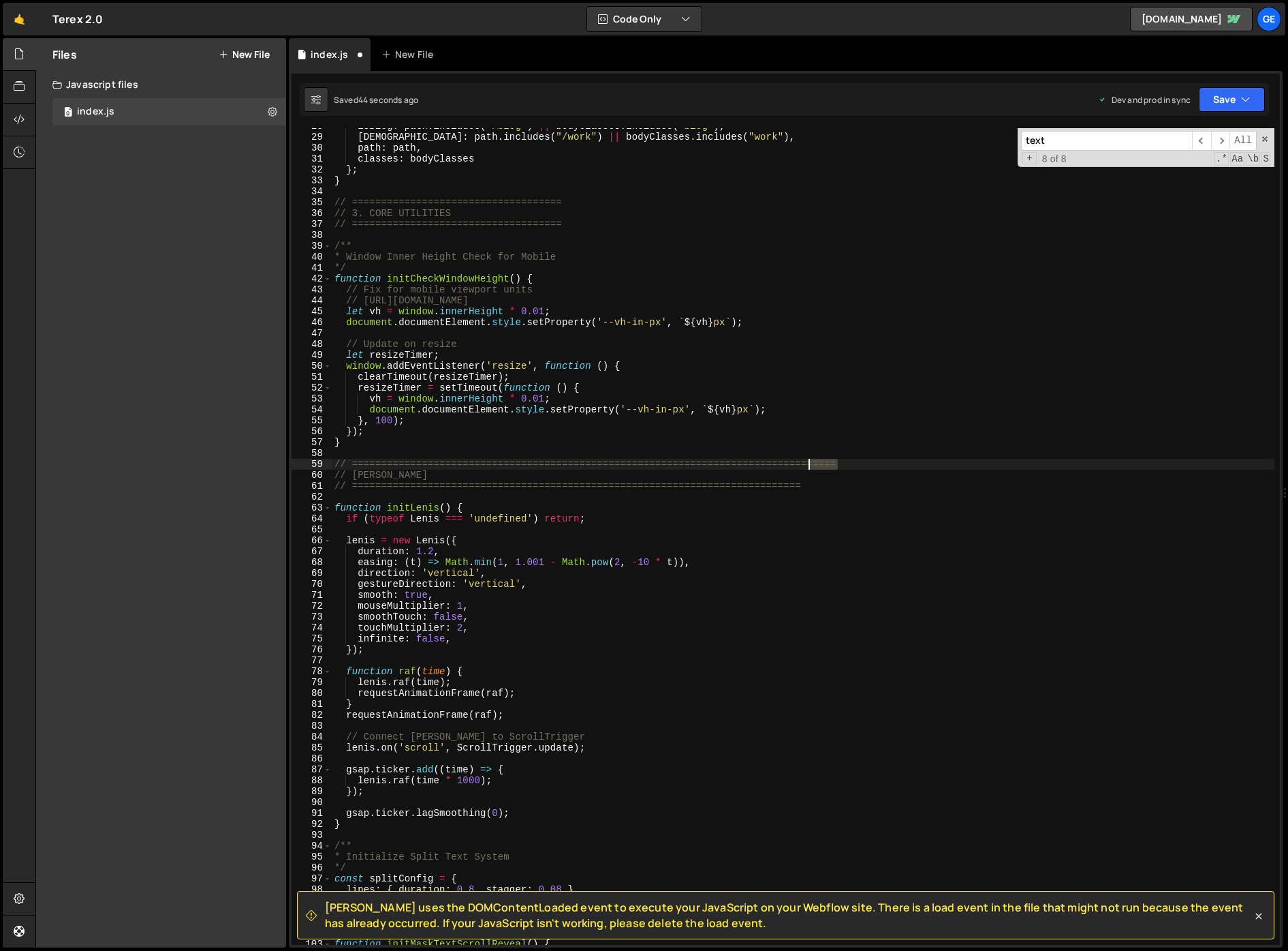
click at [808, 468] on div "isBlog : path . includes ( "/blog" ) || bodyClasses . includes ( "blog" ) , isW…" at bounding box center [803, 539] width 943 height 838
click at [839, 487] on div "isBlog : path . includes ( "/blog" ) || bodyClasses . includes ( "blog" ) , isW…" at bounding box center [803, 539] width 943 height 838
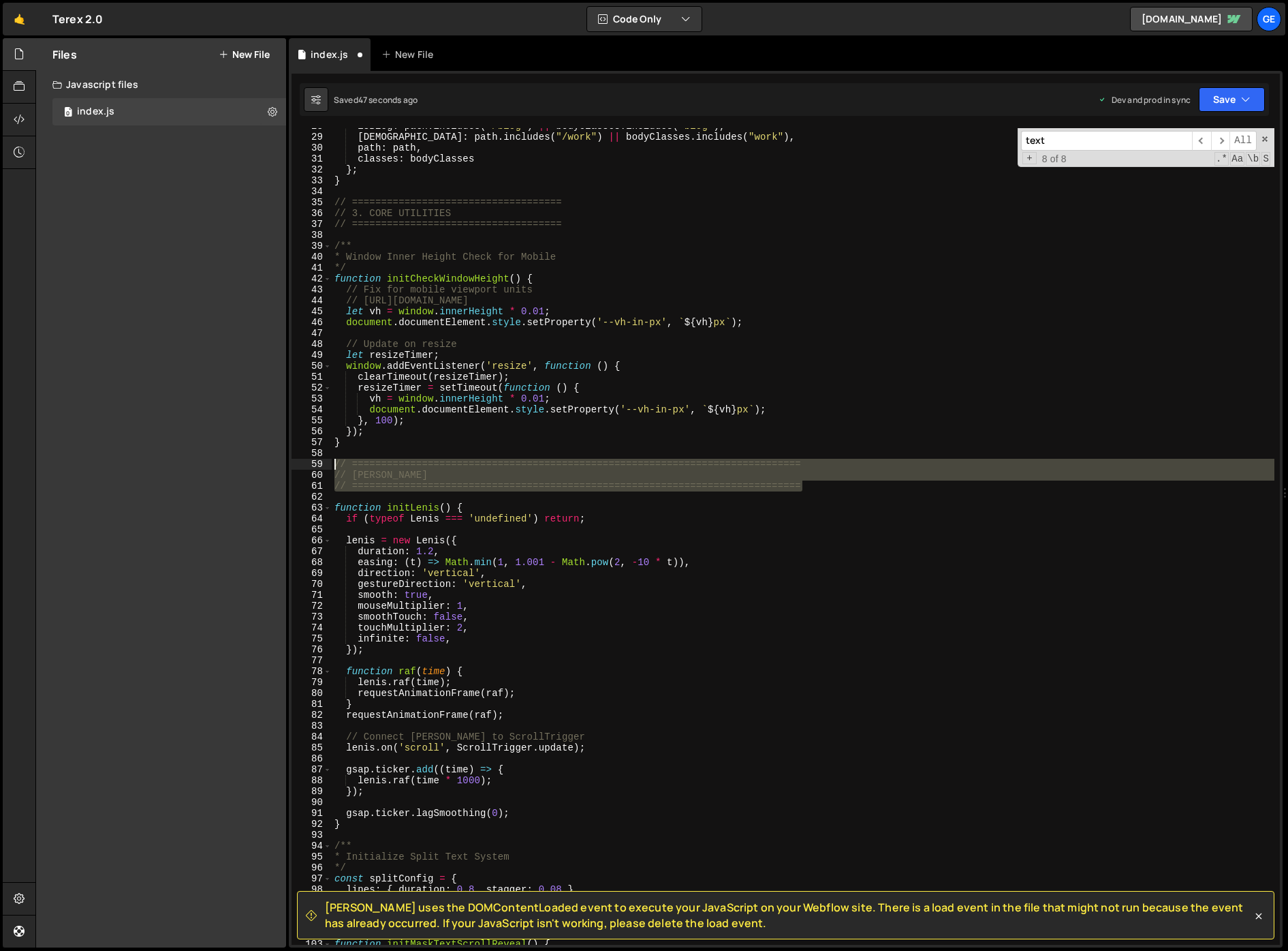
drag, startPoint x: 821, startPoint y: 491, endPoint x: 334, endPoint y: 460, distance: 488.0
click at [334, 460] on div "isBlog : path . includes ( "/blog" ) || bodyClasses . includes ( "blog" ) , isW…" at bounding box center [803, 539] width 943 height 838
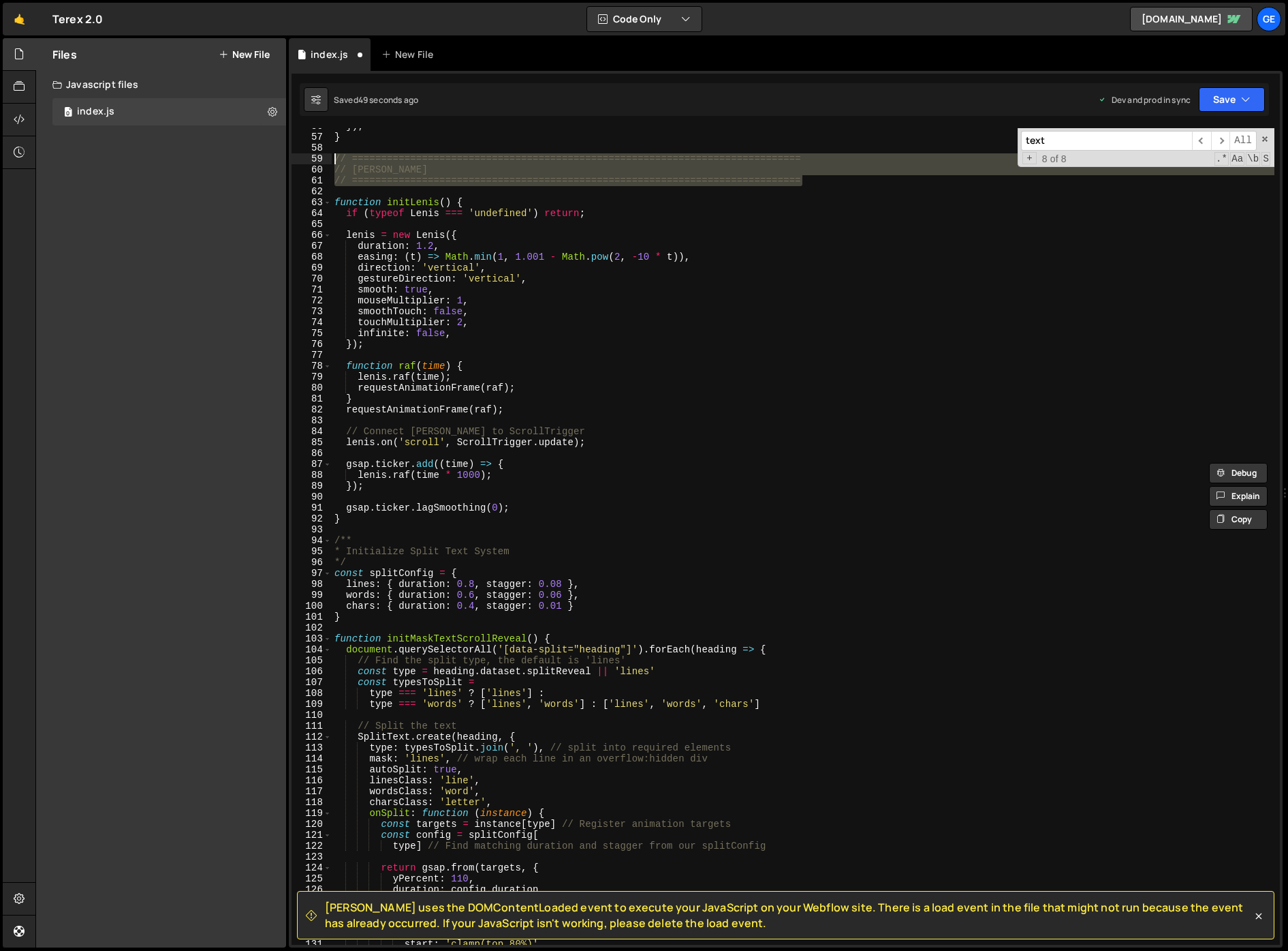
scroll to position [622, 0]
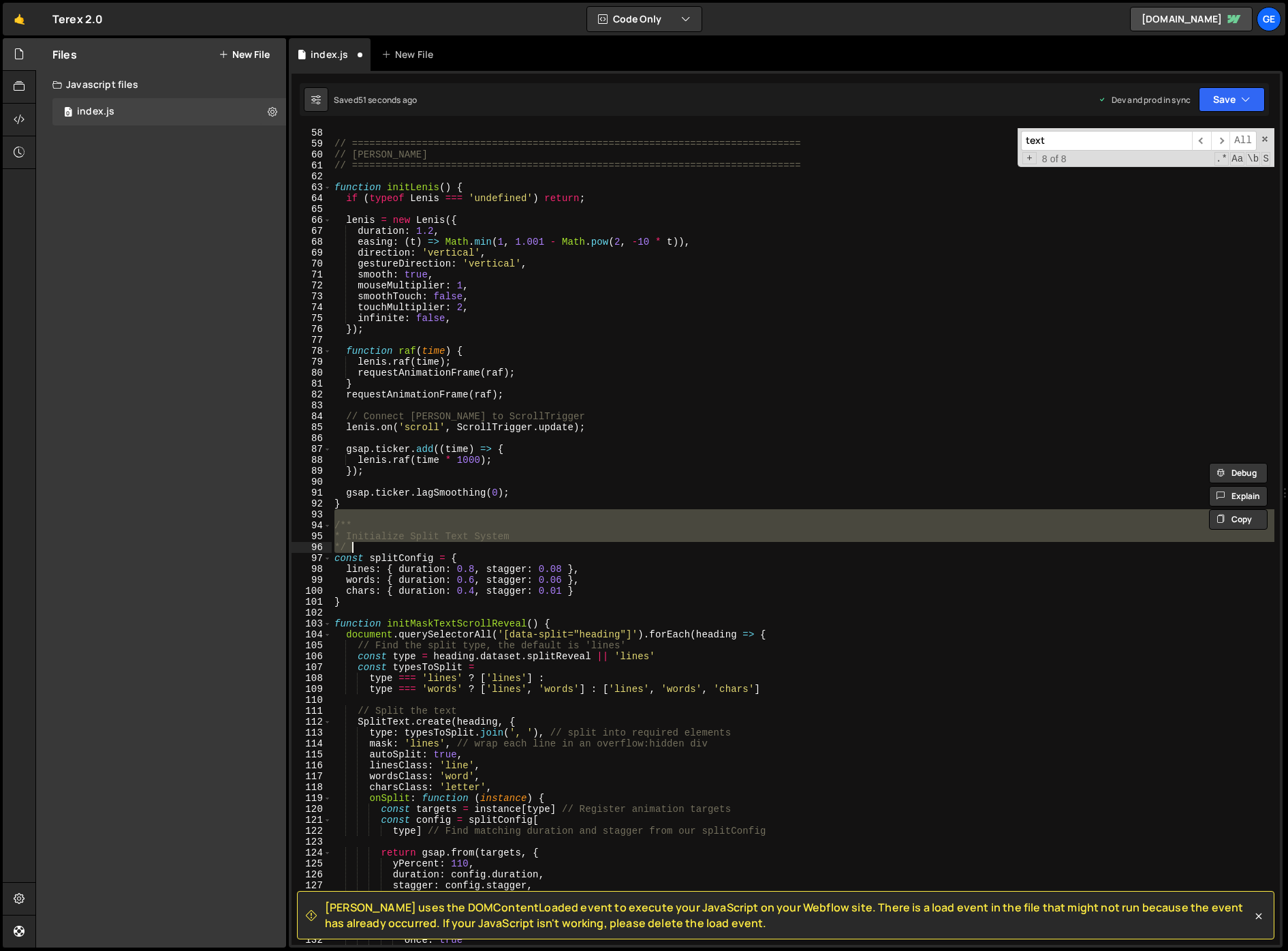
drag, startPoint x: 337, startPoint y: 519, endPoint x: 598, endPoint y: 543, distance: 262.1
click at [598, 543] on div "// ============================================================================…" at bounding box center [803, 546] width 943 height 838
paste textarea "// ============================================================================="
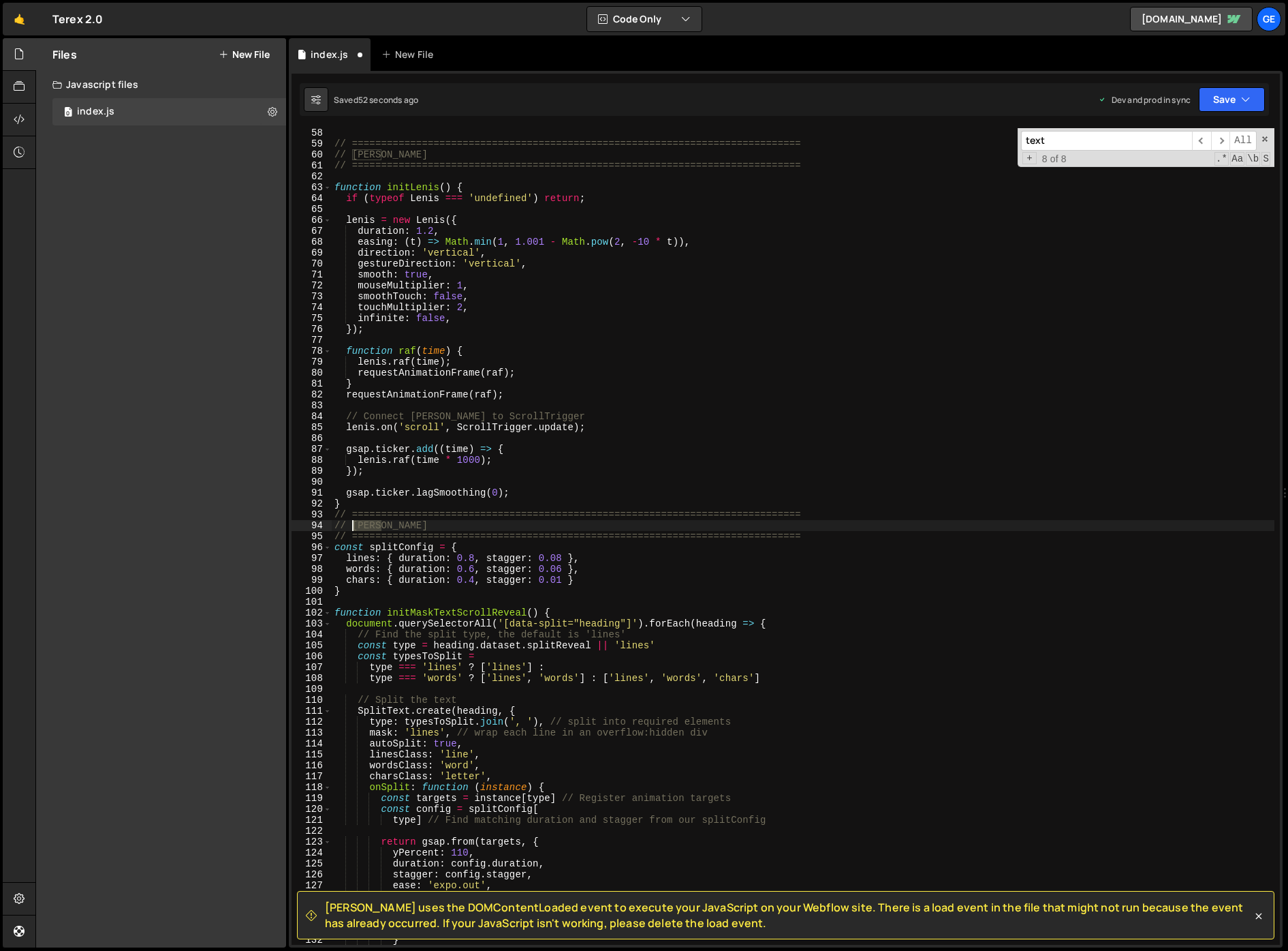
drag, startPoint x: 389, startPoint y: 524, endPoint x: 354, endPoint y: 525, distance: 35.0
click at [350, 525] on div "// ============================================================================…" at bounding box center [803, 546] width 943 height 838
click at [710, 544] on div "// ============================================================================…" at bounding box center [803, 546] width 943 height 838
click at [822, 537] on div "// ============================================================================…" at bounding box center [803, 546] width 943 height 838
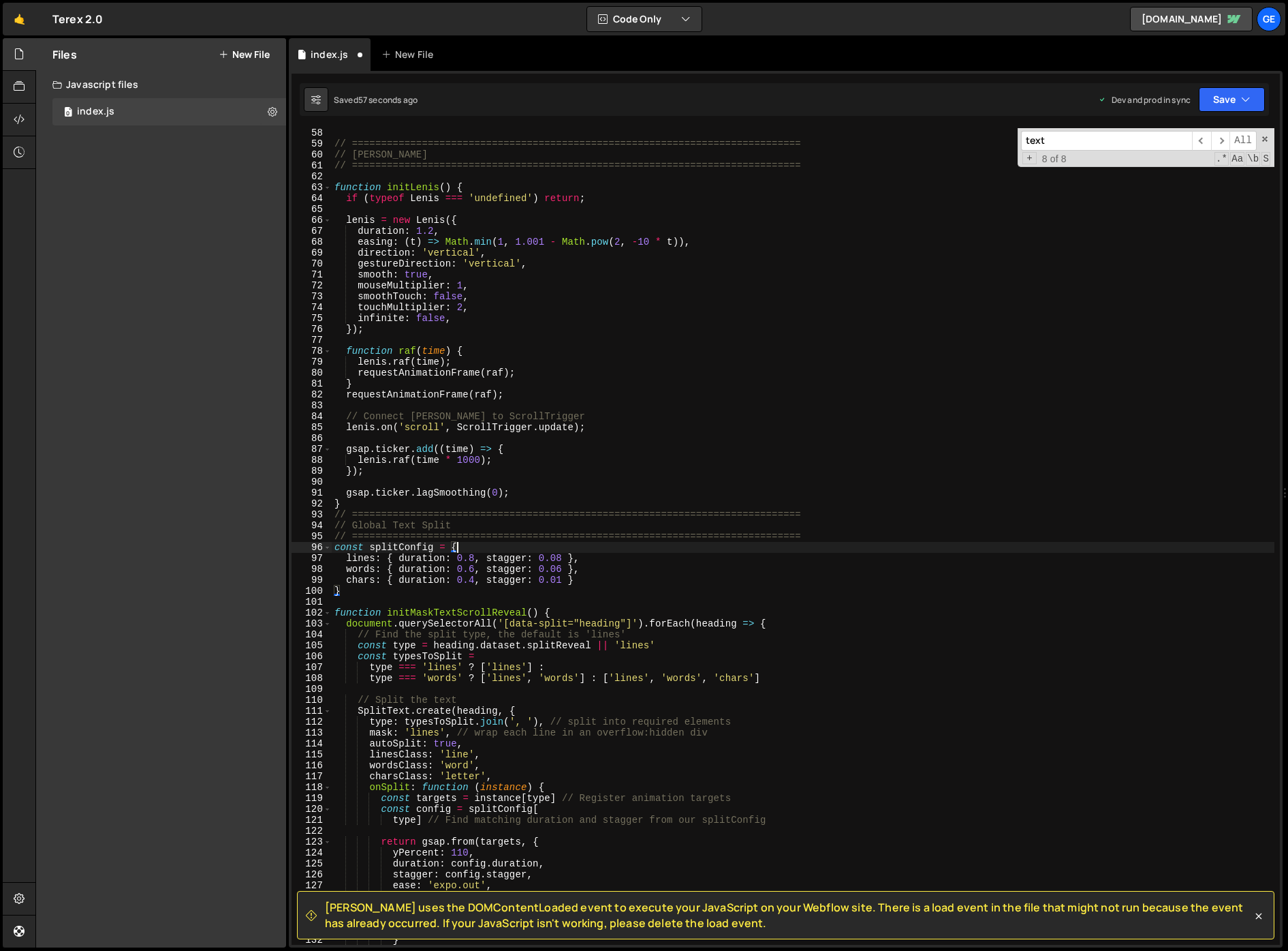
type textarea "// ============================================================================="
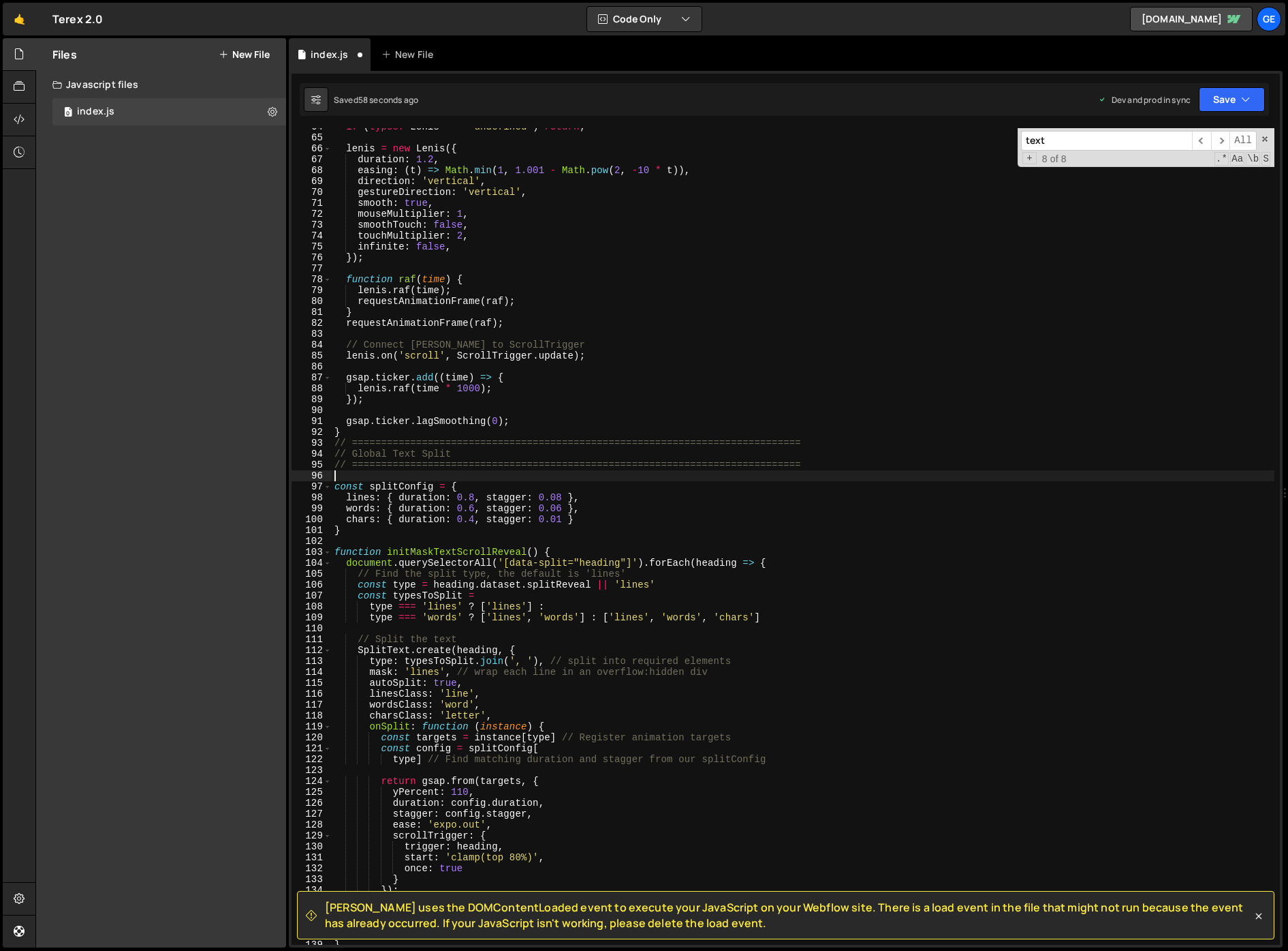
scroll to position [709, 0]
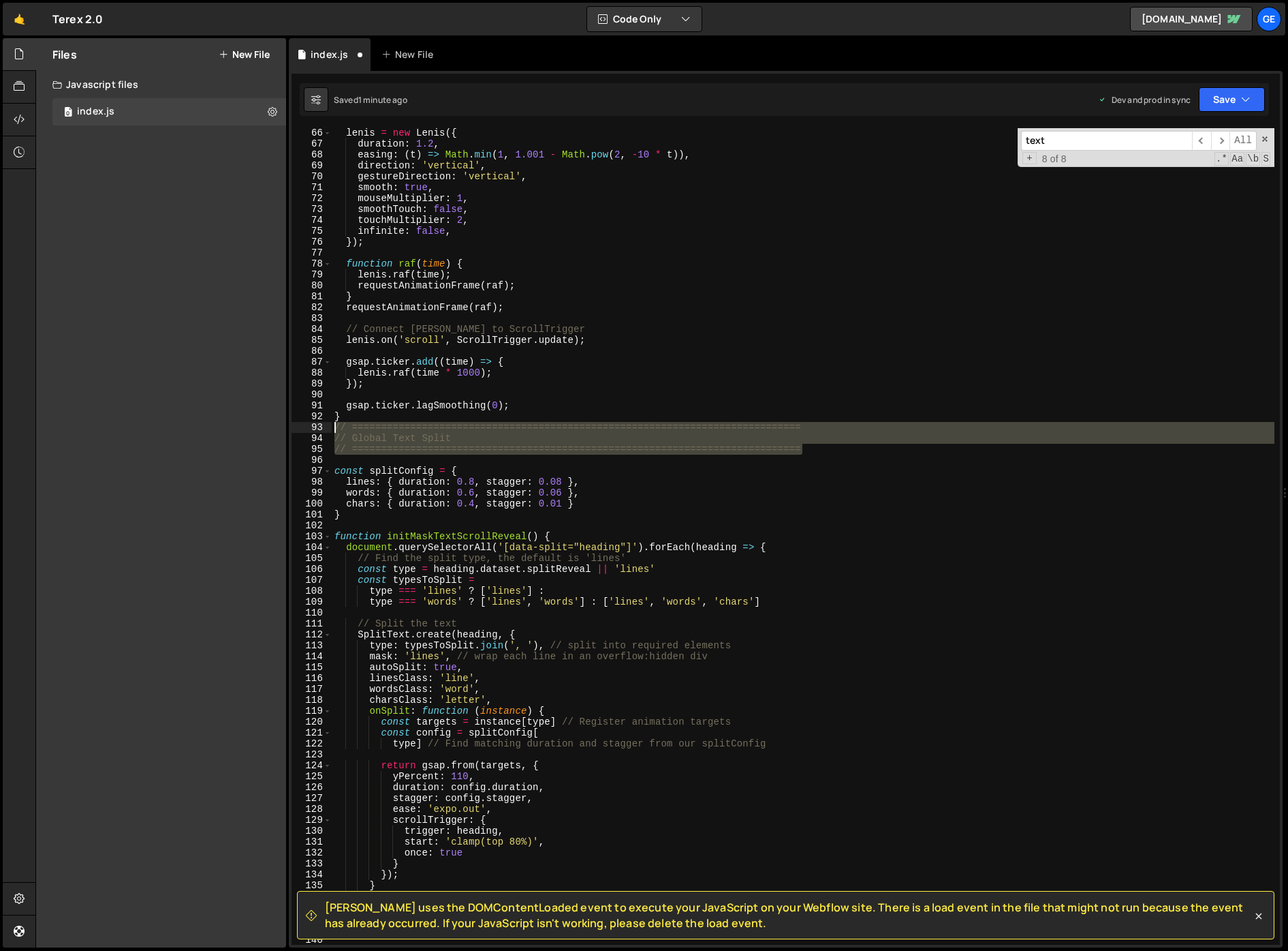
drag, startPoint x: 809, startPoint y: 449, endPoint x: 317, endPoint y: 429, distance: 492.4
click at [317, 429] on div "66 67 68 69 70 71 72 73 74 75 76 77 78 79 80 81 82 83 84 85 86 87 88 89 90 91 9…" at bounding box center [786, 536] width 988 height 817
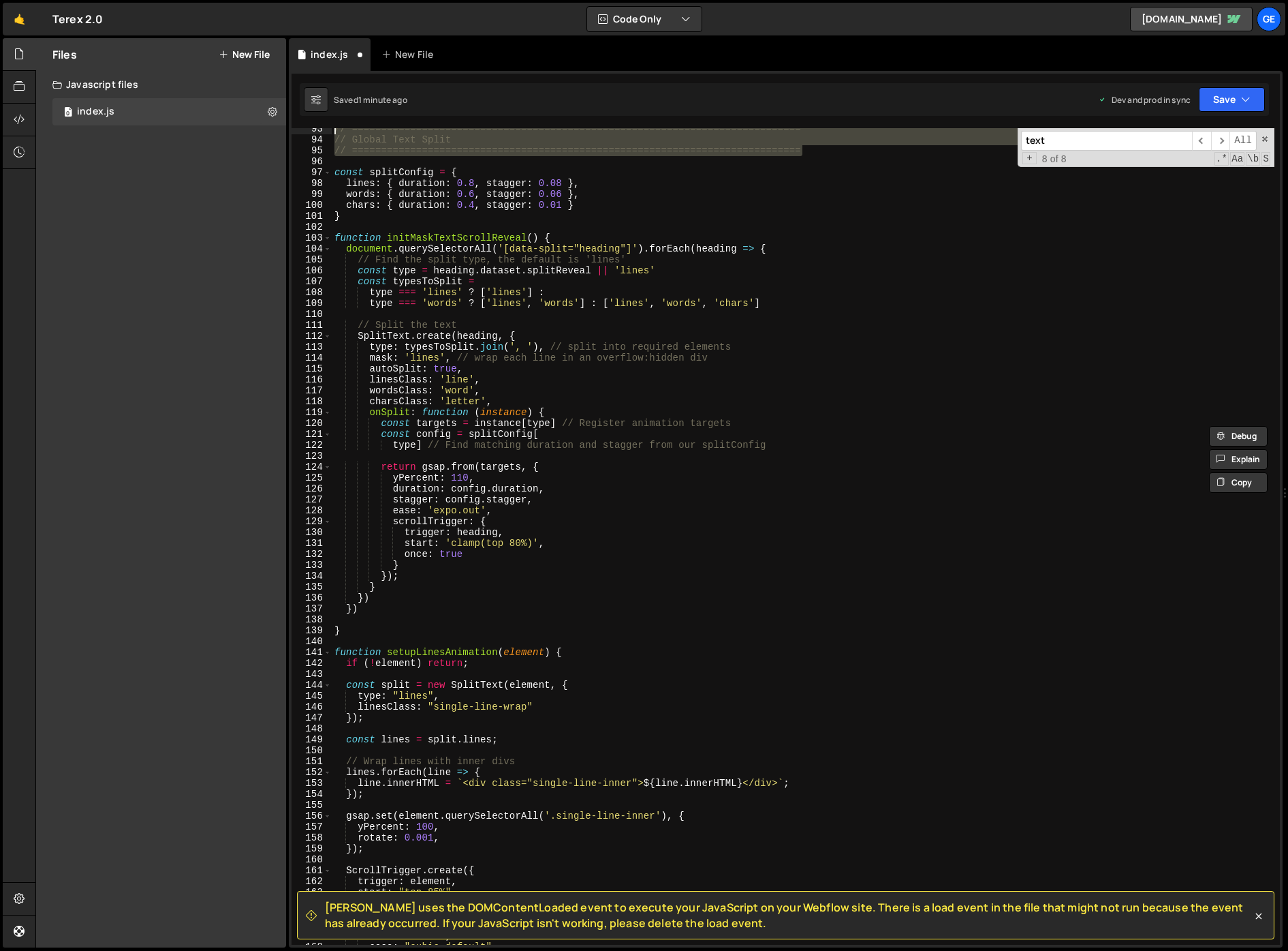
scroll to position [1083, 0]
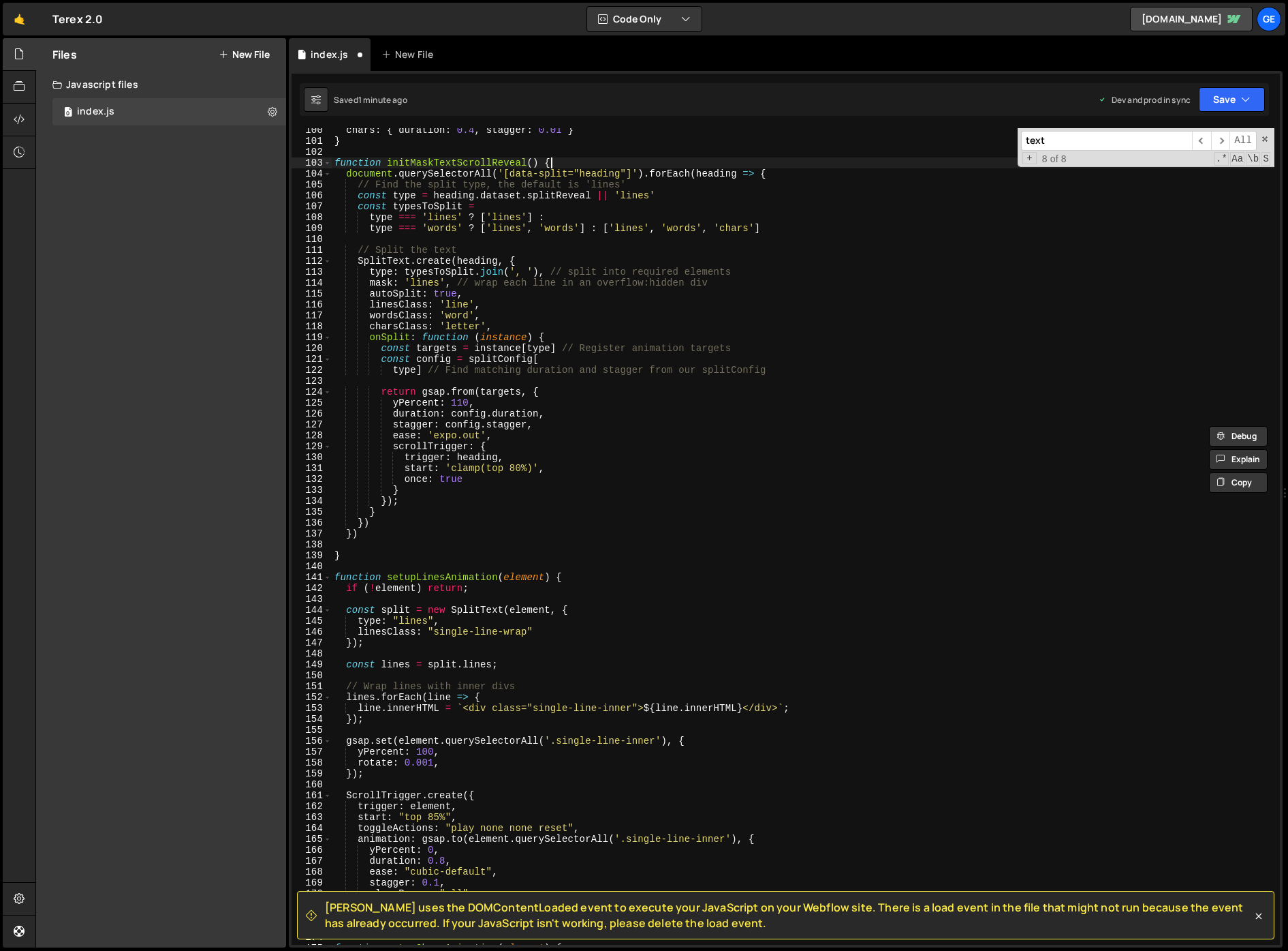
click at [572, 163] on div "chars : { duration : 0.4 , stagger : 0.01 } } function initMaskTextScrollReveal…" at bounding box center [803, 543] width 943 height 838
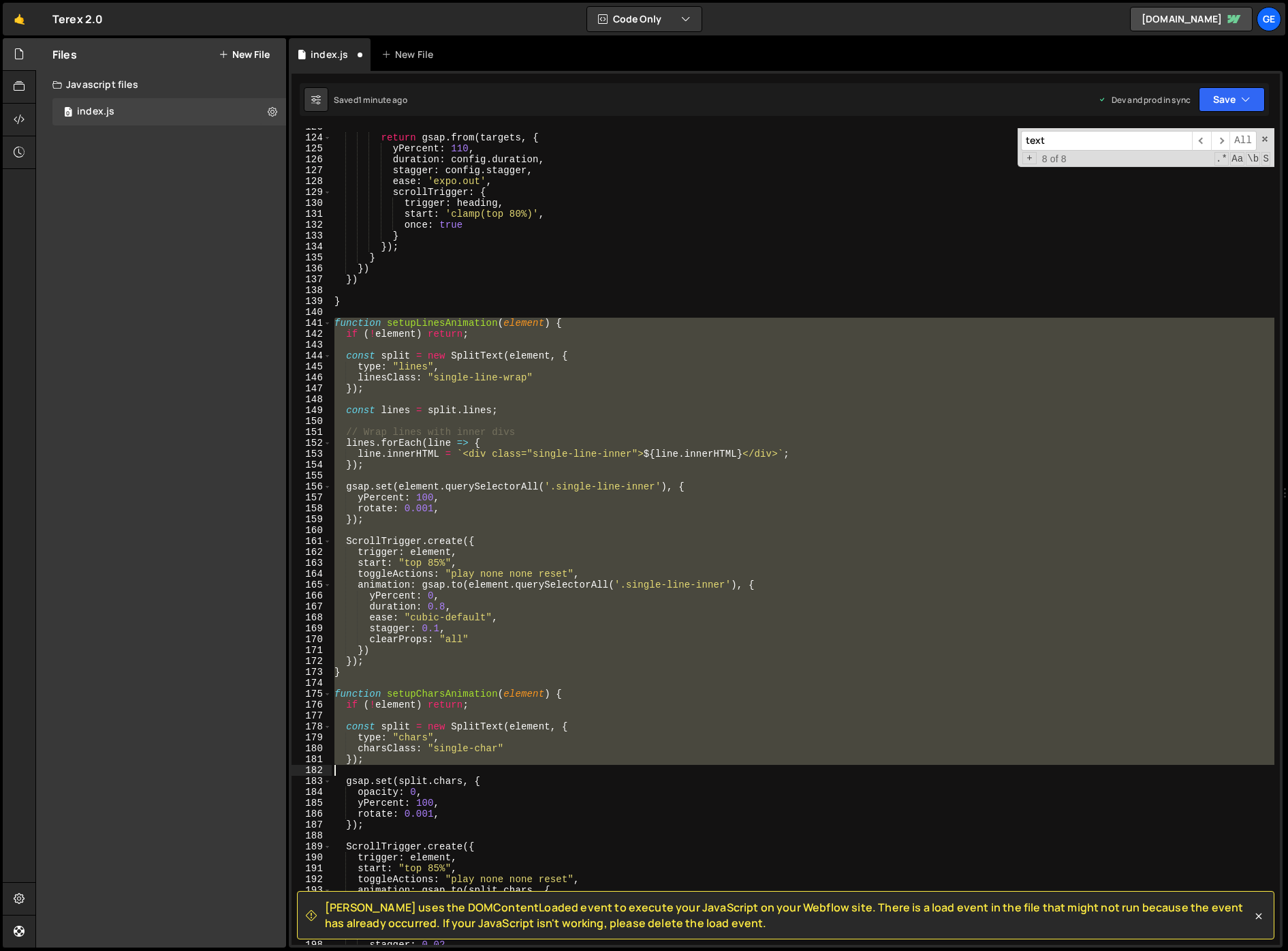
scroll to position [1504, 0]
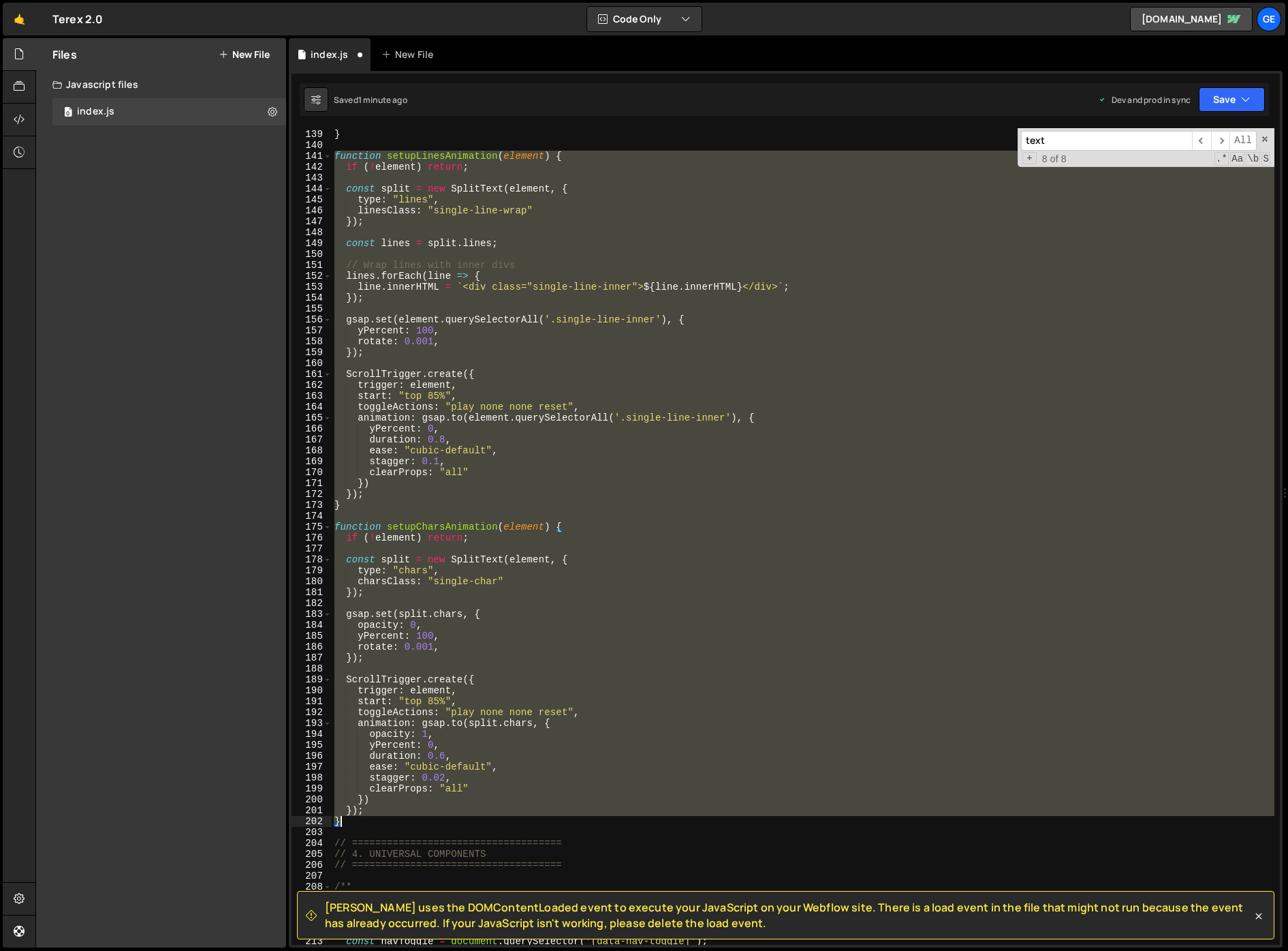
drag, startPoint x: 333, startPoint y: 576, endPoint x: 363, endPoint y: 822, distance: 247.8
click at [363, 822] on div "} function setupLinesAnimation ( element ) { if ( ! element ) return ; const sp…" at bounding box center [803, 537] width 943 height 838
type textarea "}); }"
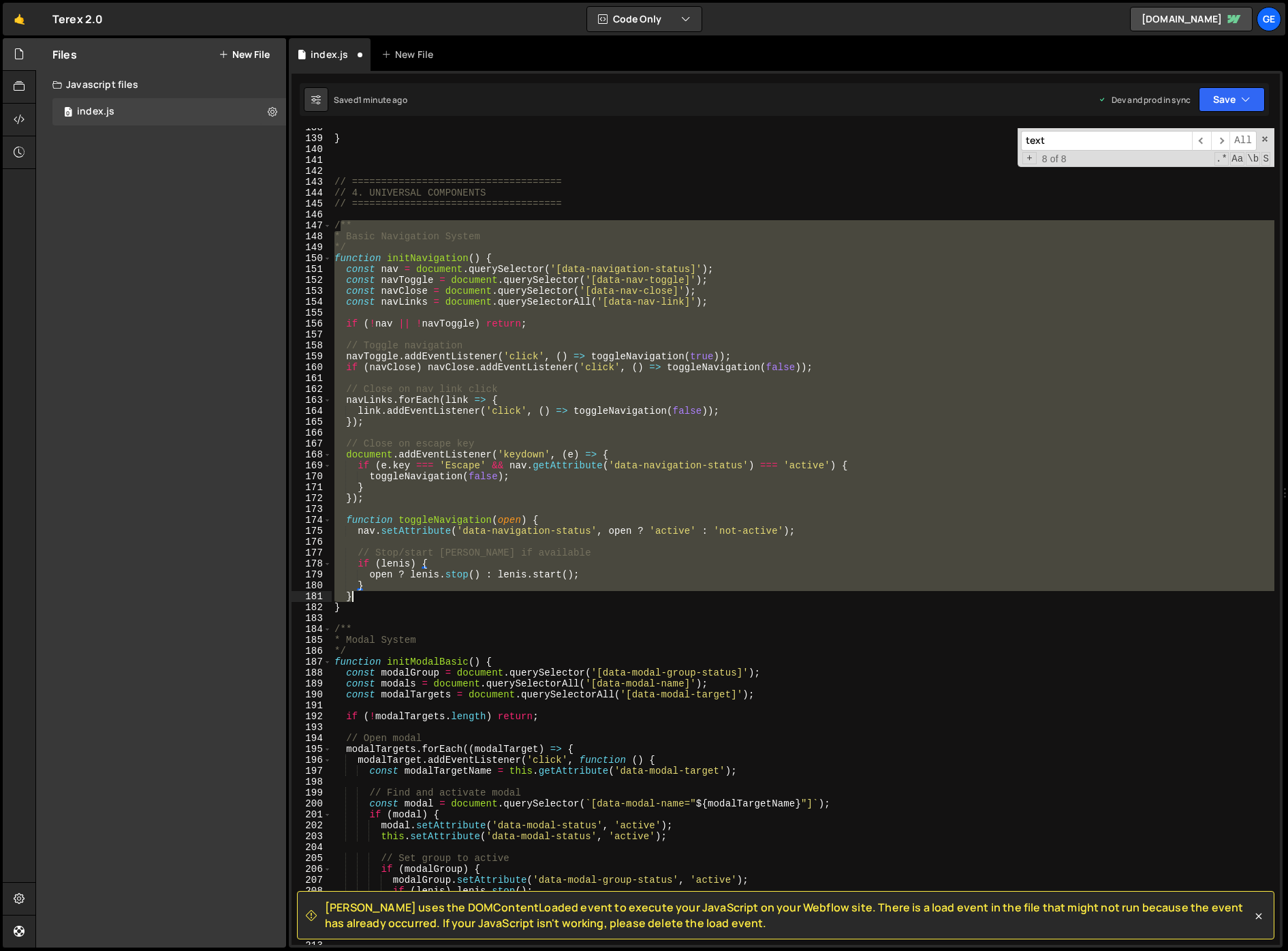
scroll to position [1531, 0]
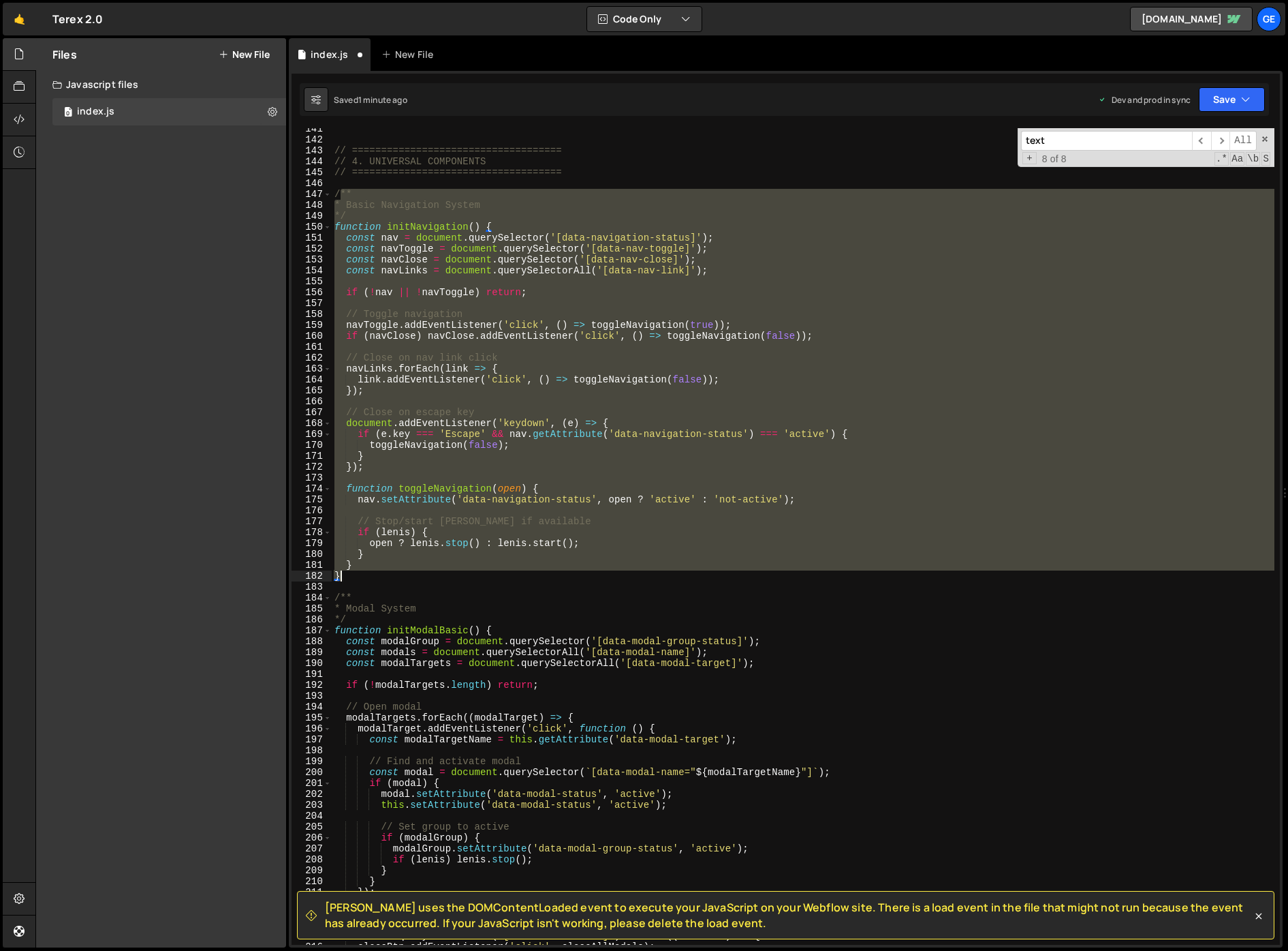
drag, startPoint x: 338, startPoint y: 235, endPoint x: 394, endPoint y: 577, distance: 346.6
click at [394, 577] on div "// ==================================== // 4. UNIVERSAL COMPONENTS // =========…" at bounding box center [803, 542] width 943 height 838
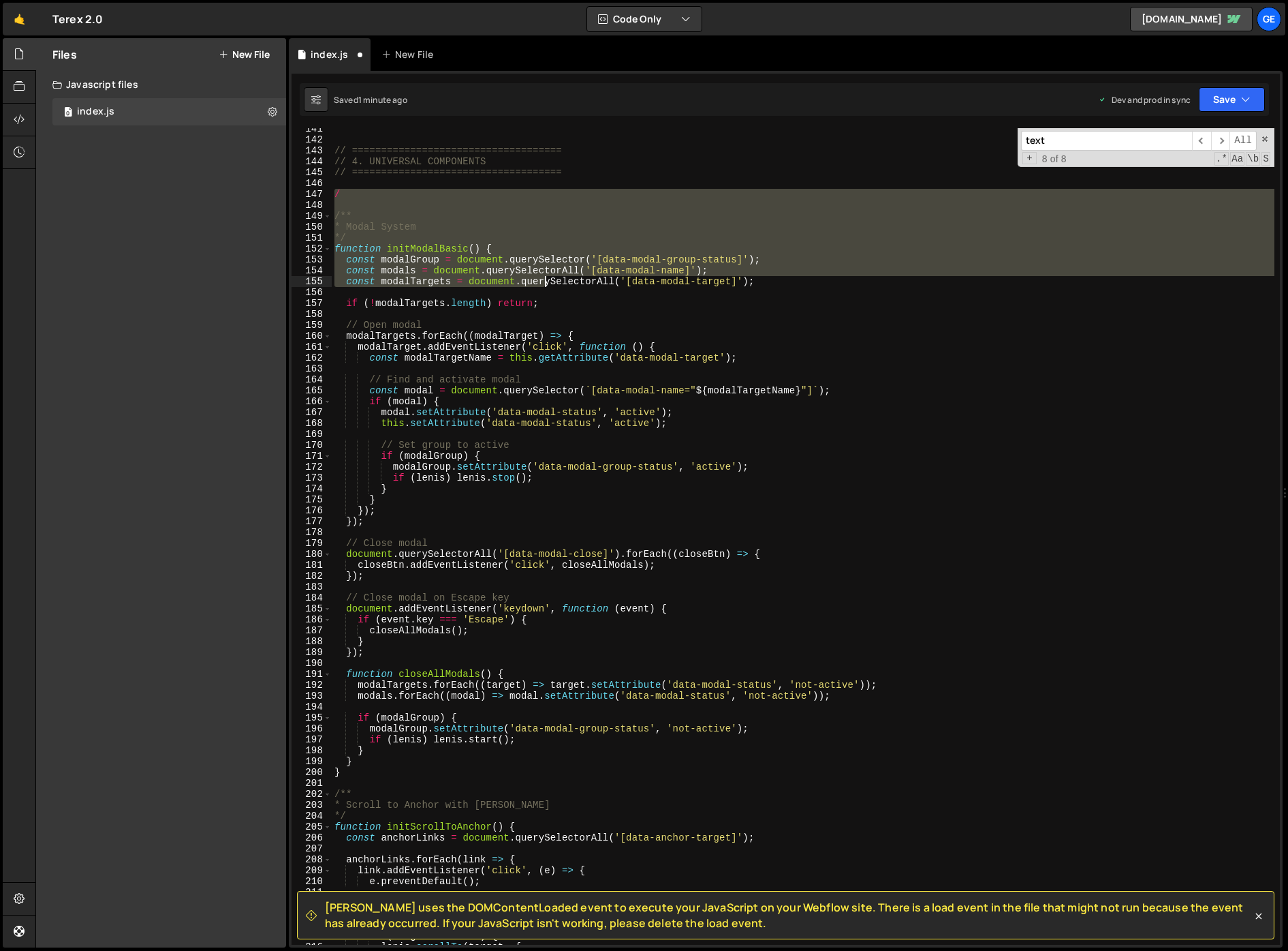
scroll to position [1544, 0]
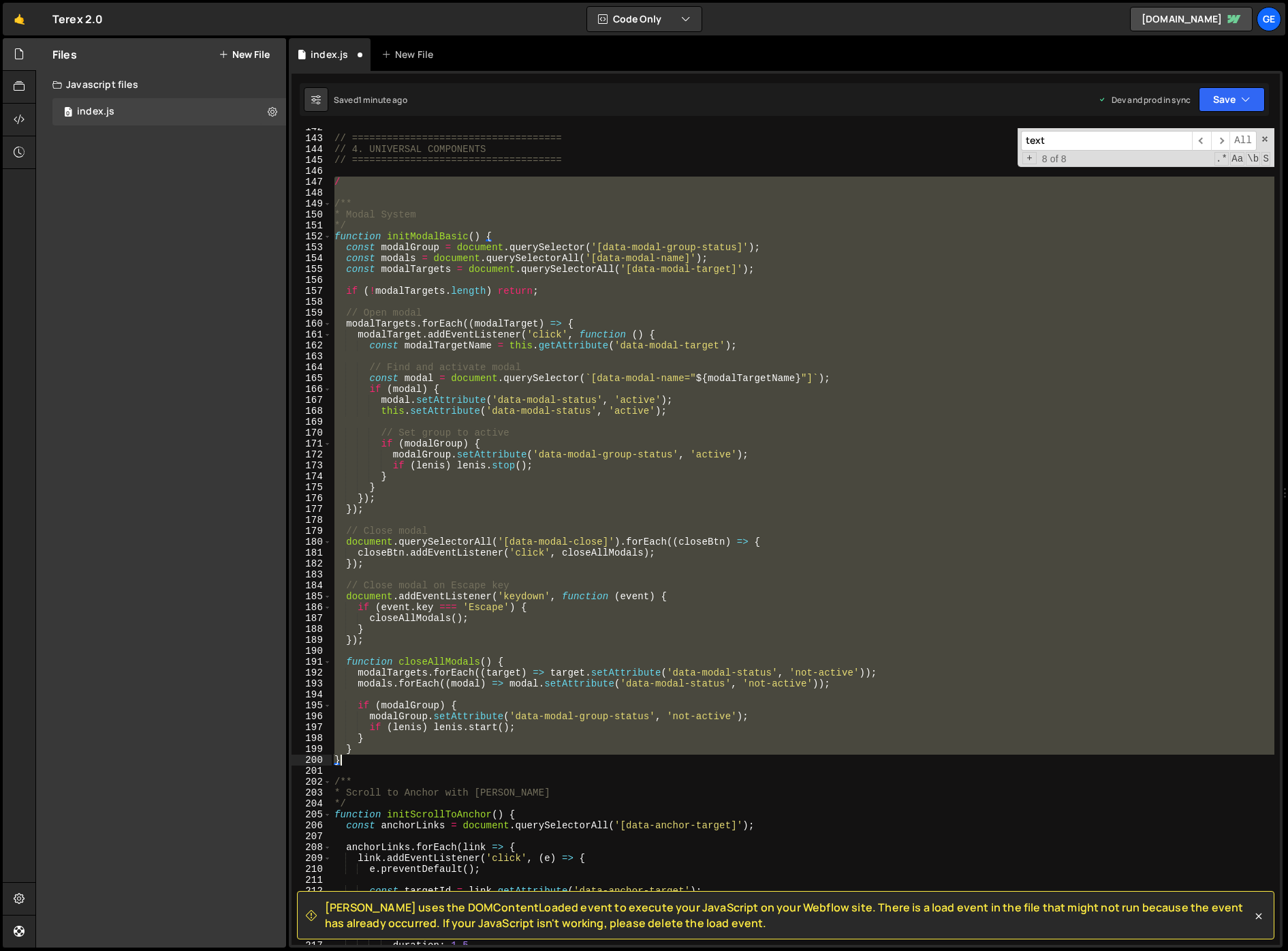
drag, startPoint x: 333, startPoint y: 192, endPoint x: 393, endPoint y: 759, distance: 570.2
click at [393, 759] on div "// ==================================== // 4. UNIVERSAL COMPONENTS // =========…" at bounding box center [803, 541] width 943 height 838
type textarea "} }"
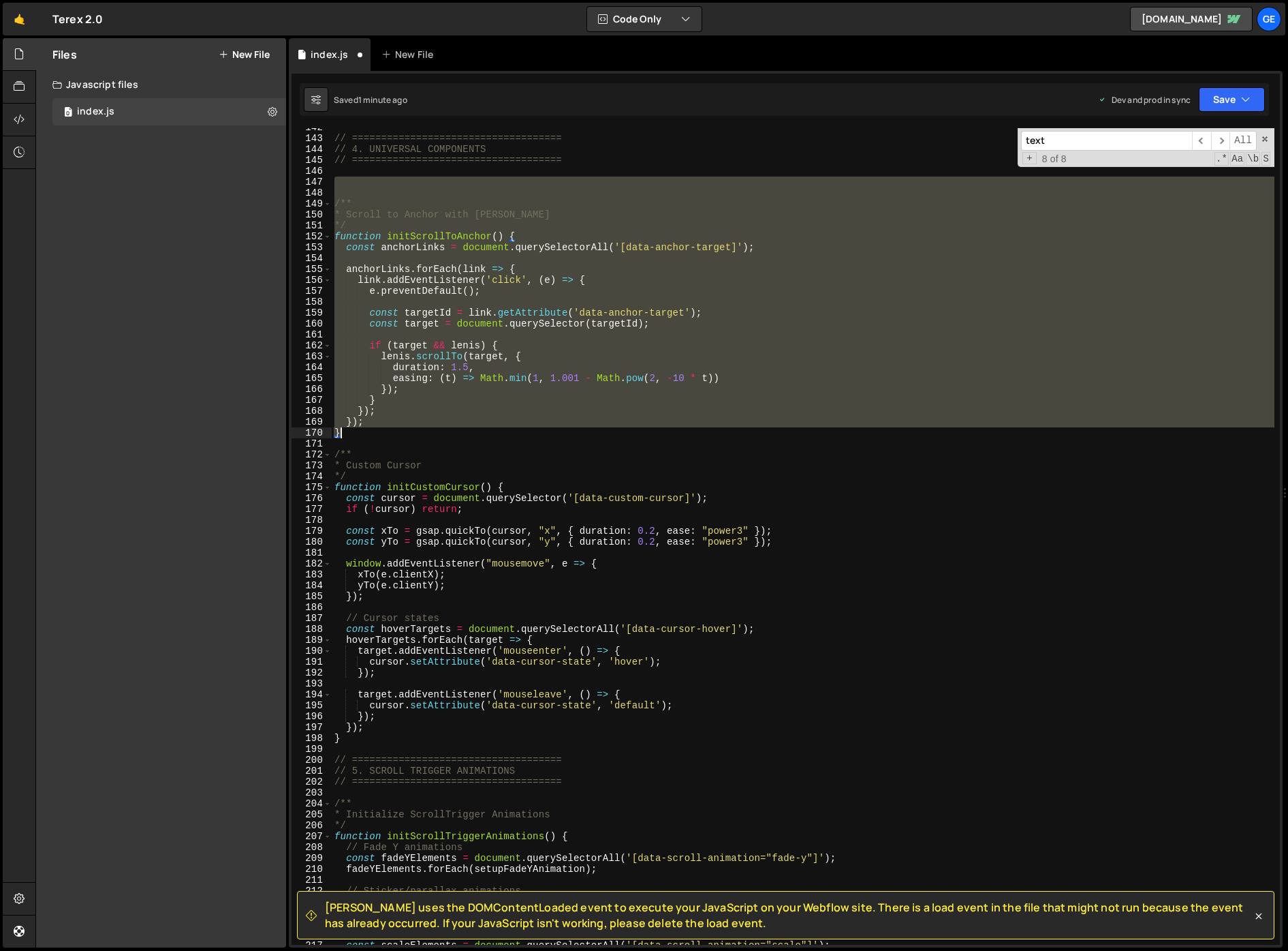
drag, startPoint x: 341, startPoint y: 182, endPoint x: 459, endPoint y: 429, distance: 273.7
click at [459, 429] on div "// ==================================== // 4. UNIVERSAL COMPONENTS // =========…" at bounding box center [803, 541] width 943 height 838
type textarea "}); }"
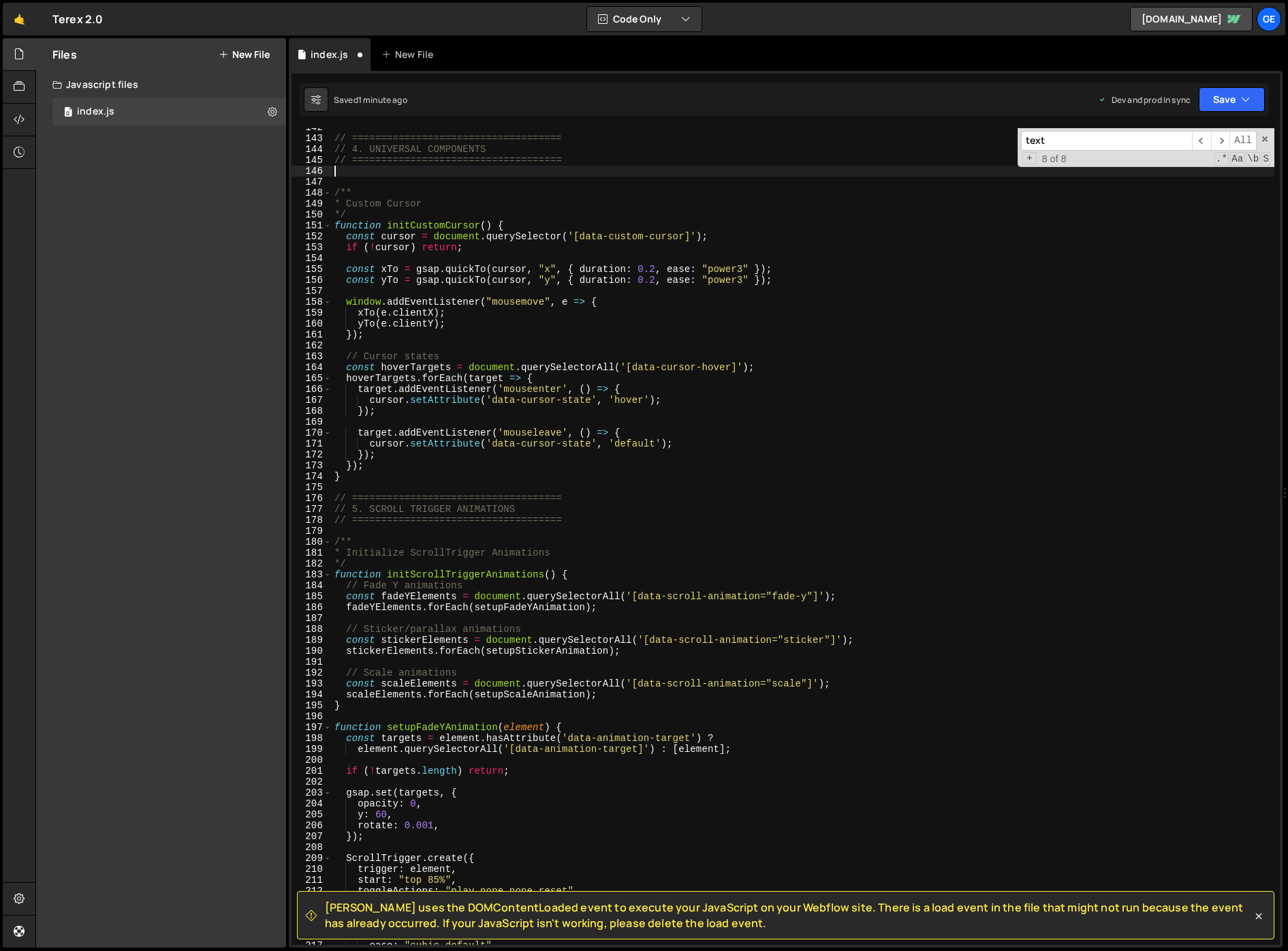
click at [368, 178] on div "// ==================================== // 4. UNIVERSAL COMPONENTS // =========…" at bounding box center [803, 541] width 943 height 838
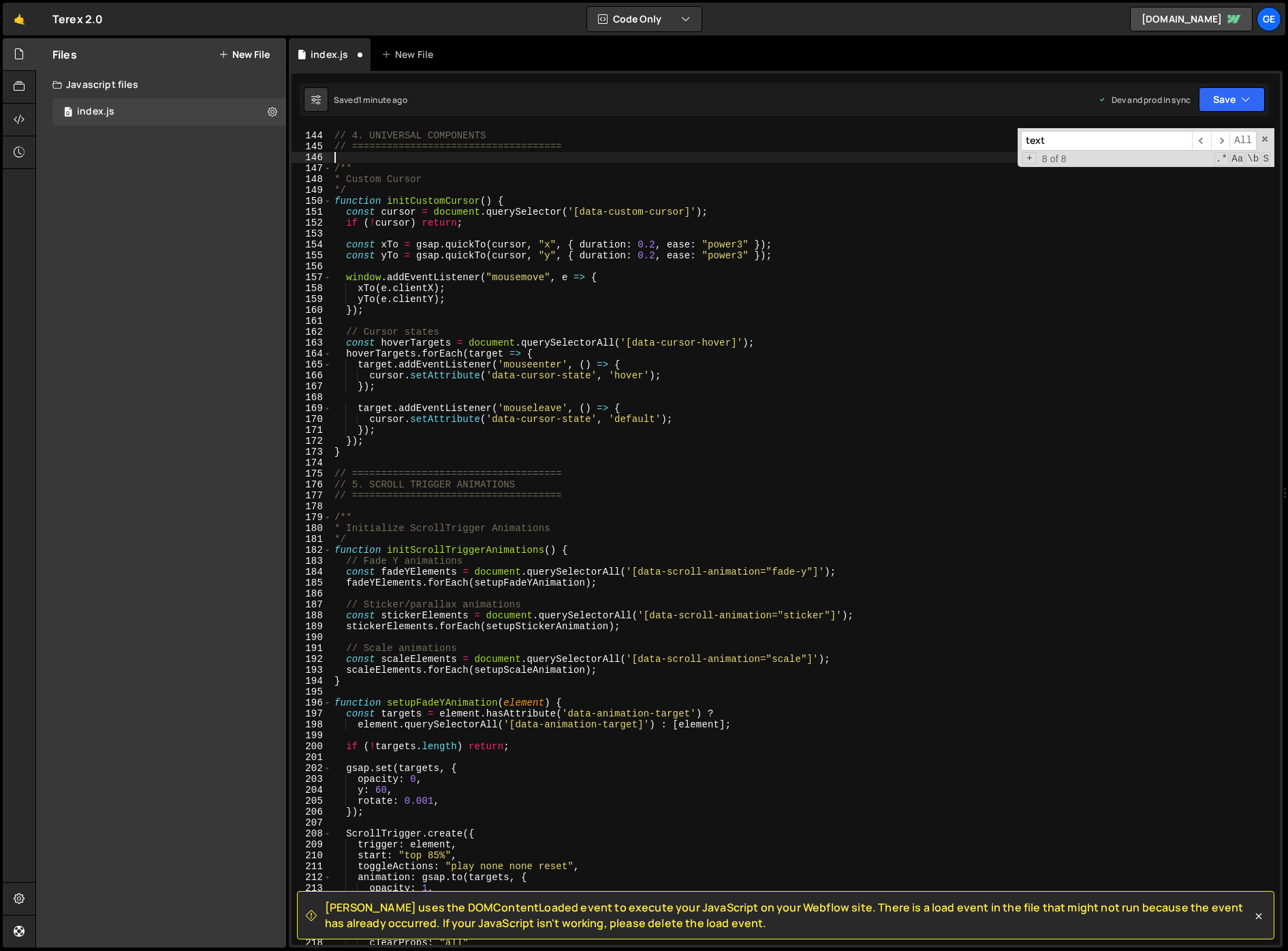
scroll to position [1622, 0]
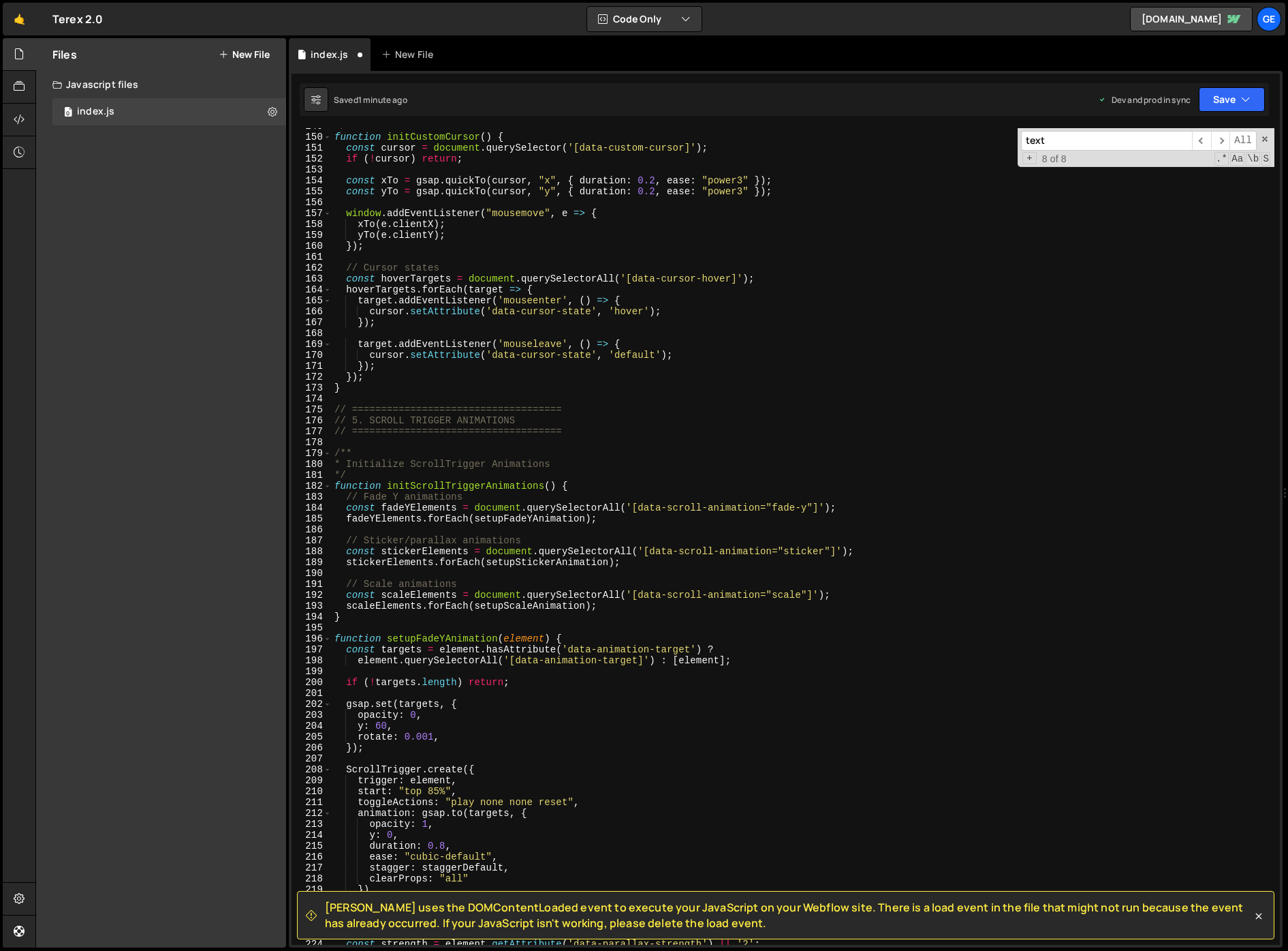
click at [505, 503] on div "*/ function initCustomCursor ( ) { const cursor = document . querySelector ( '[…" at bounding box center [803, 539] width 943 height 838
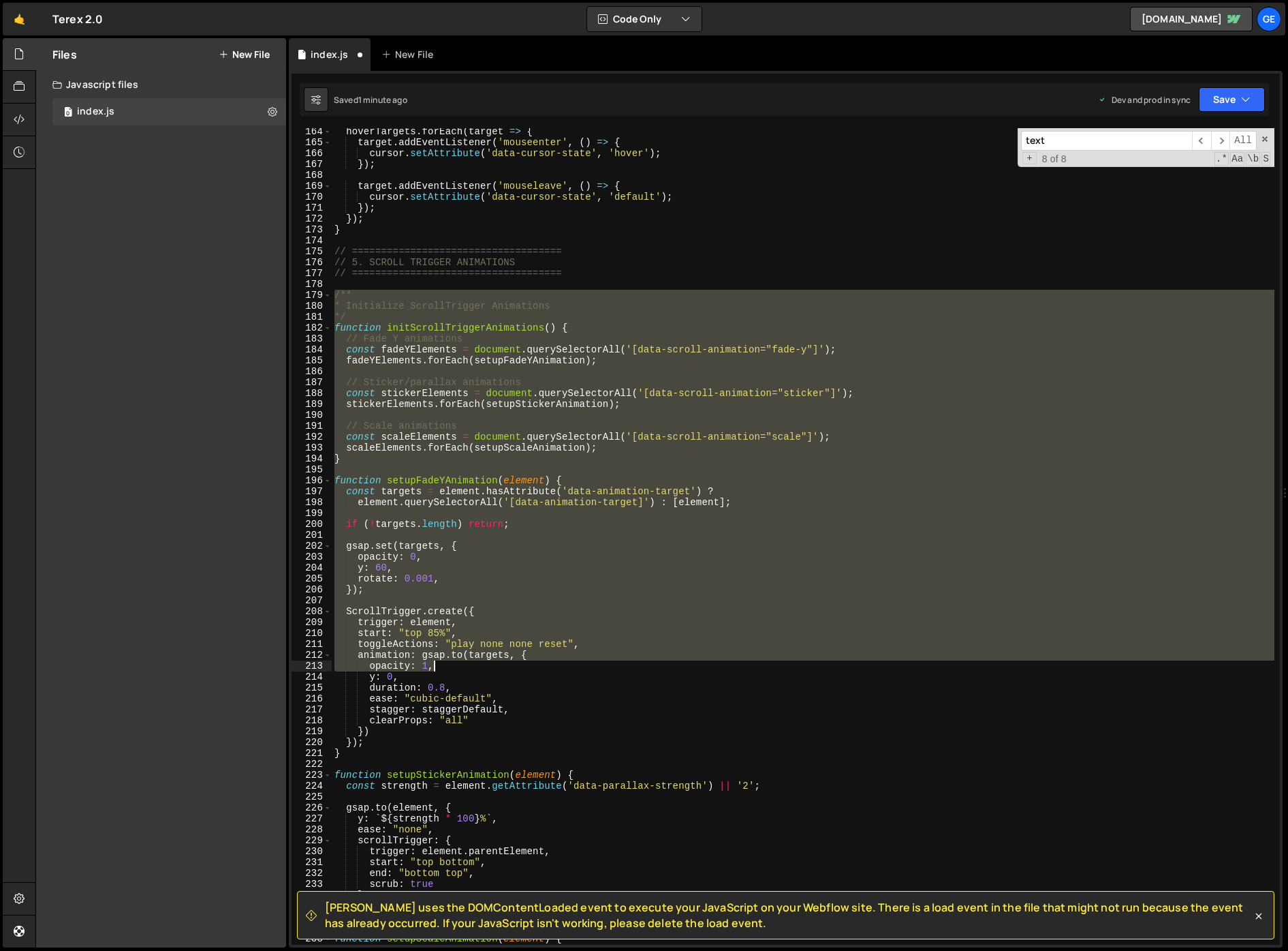
scroll to position [1779, 0]
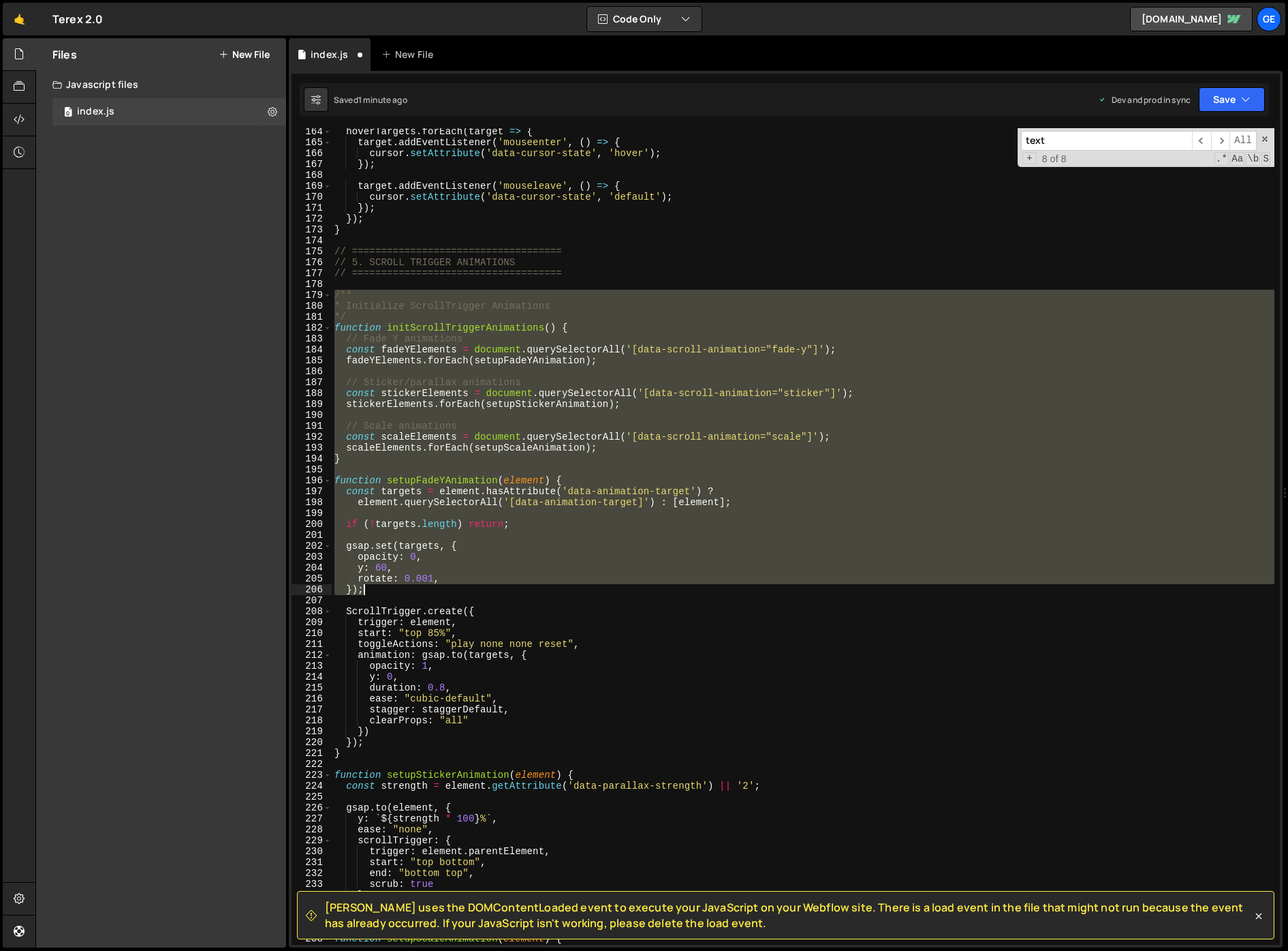
drag, startPoint x: 337, startPoint y: 436, endPoint x: 550, endPoint y: 586, distance: 260.5
click at [550, 586] on div "hoverTargets . forEach ( target => { target . addEventListener ( 'mouseenter' ,…" at bounding box center [803, 545] width 943 height 838
click at [548, 587] on div "hoverTargets . forEach ( target => { target . addEventListener ( 'mouseenter' ,…" at bounding box center [803, 536] width 943 height 817
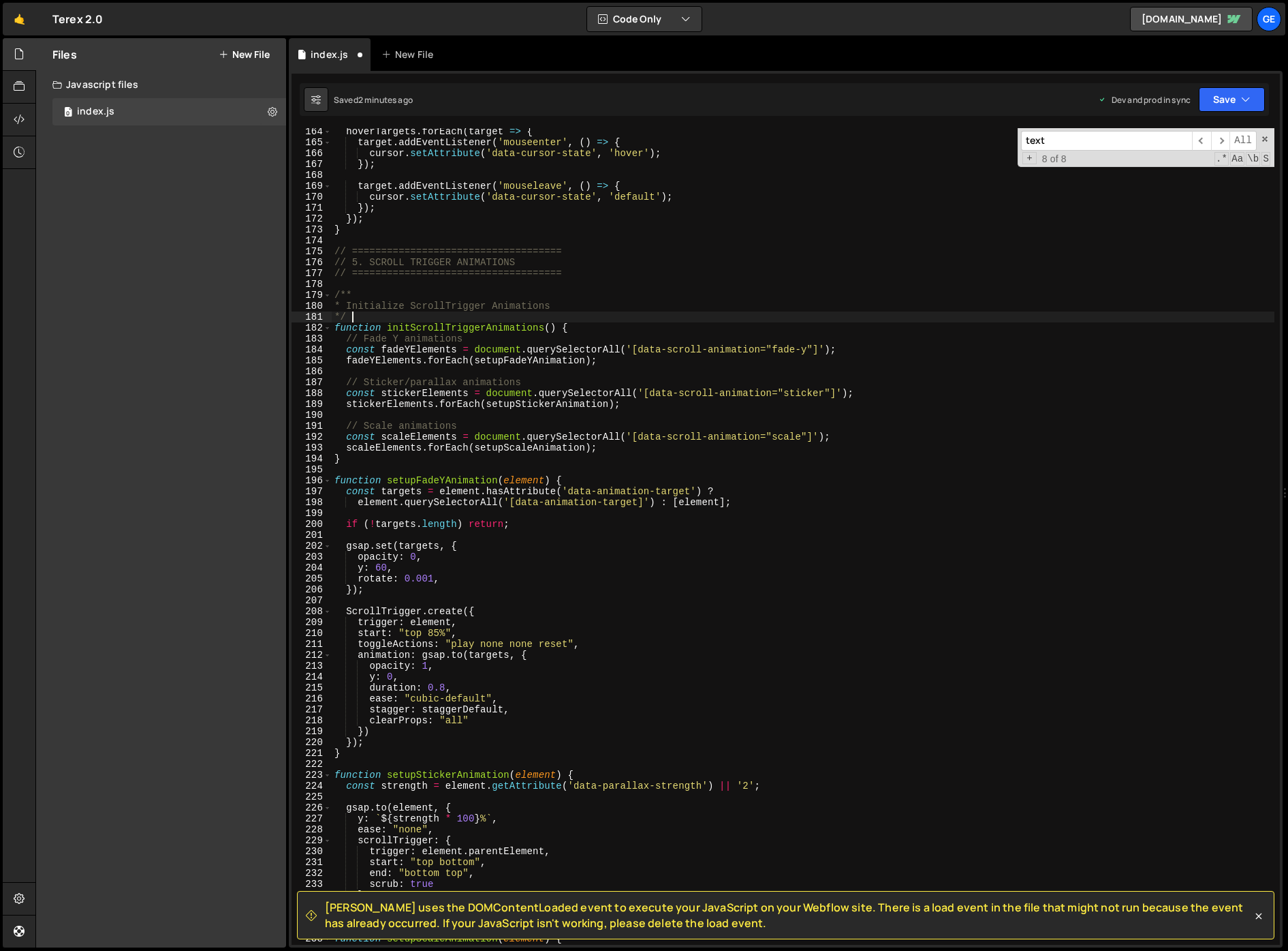
click at [652, 321] on div "hoverTargets . forEach ( target => { target . addEventListener ( 'mouseenter' ,…" at bounding box center [803, 545] width 943 height 838
click at [649, 329] on div "hoverTargets . forEach ( target => { target . addEventListener ( 'mouseenter' ,…" at bounding box center [803, 545] width 943 height 838
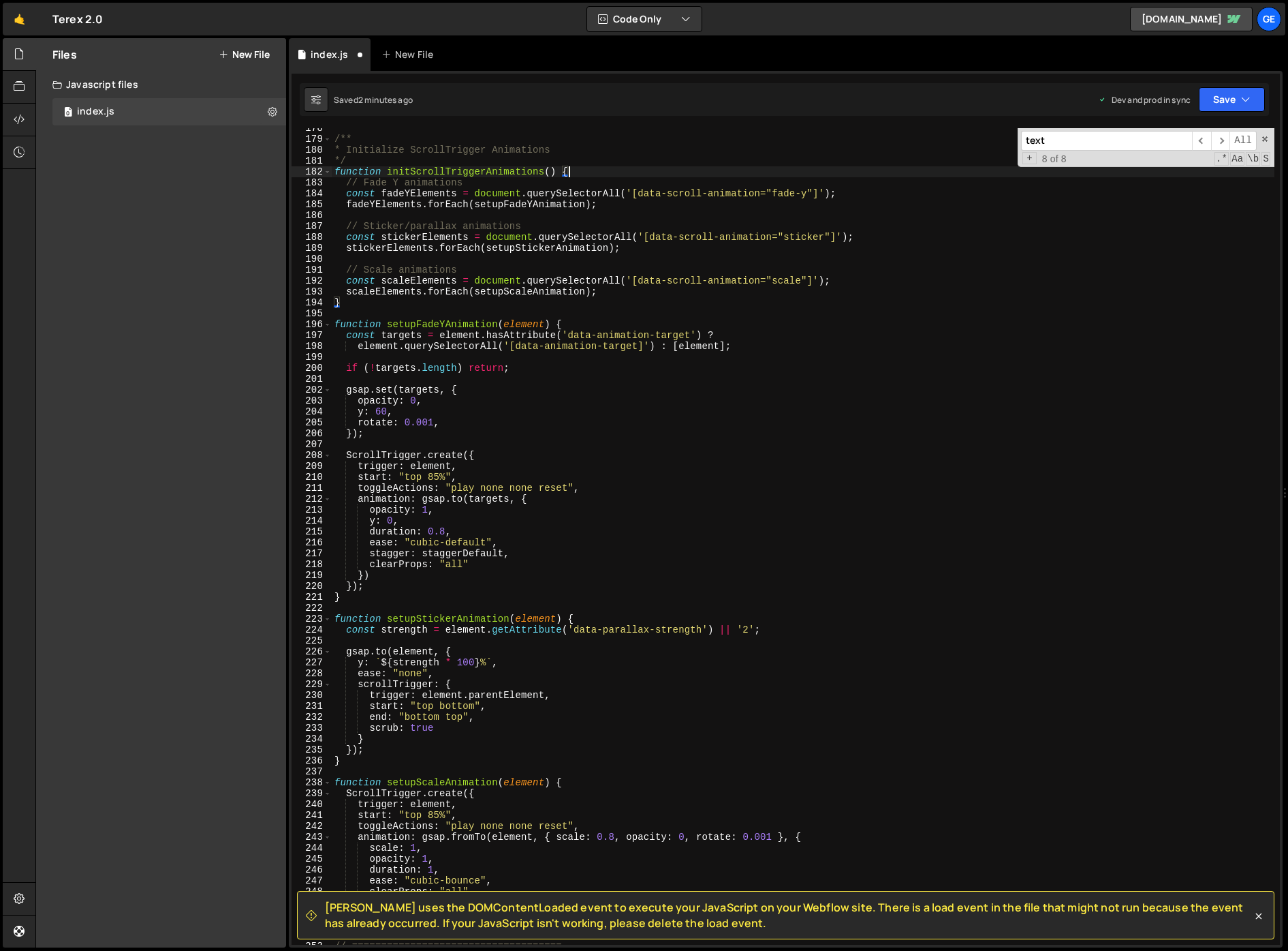
scroll to position [2081, 0]
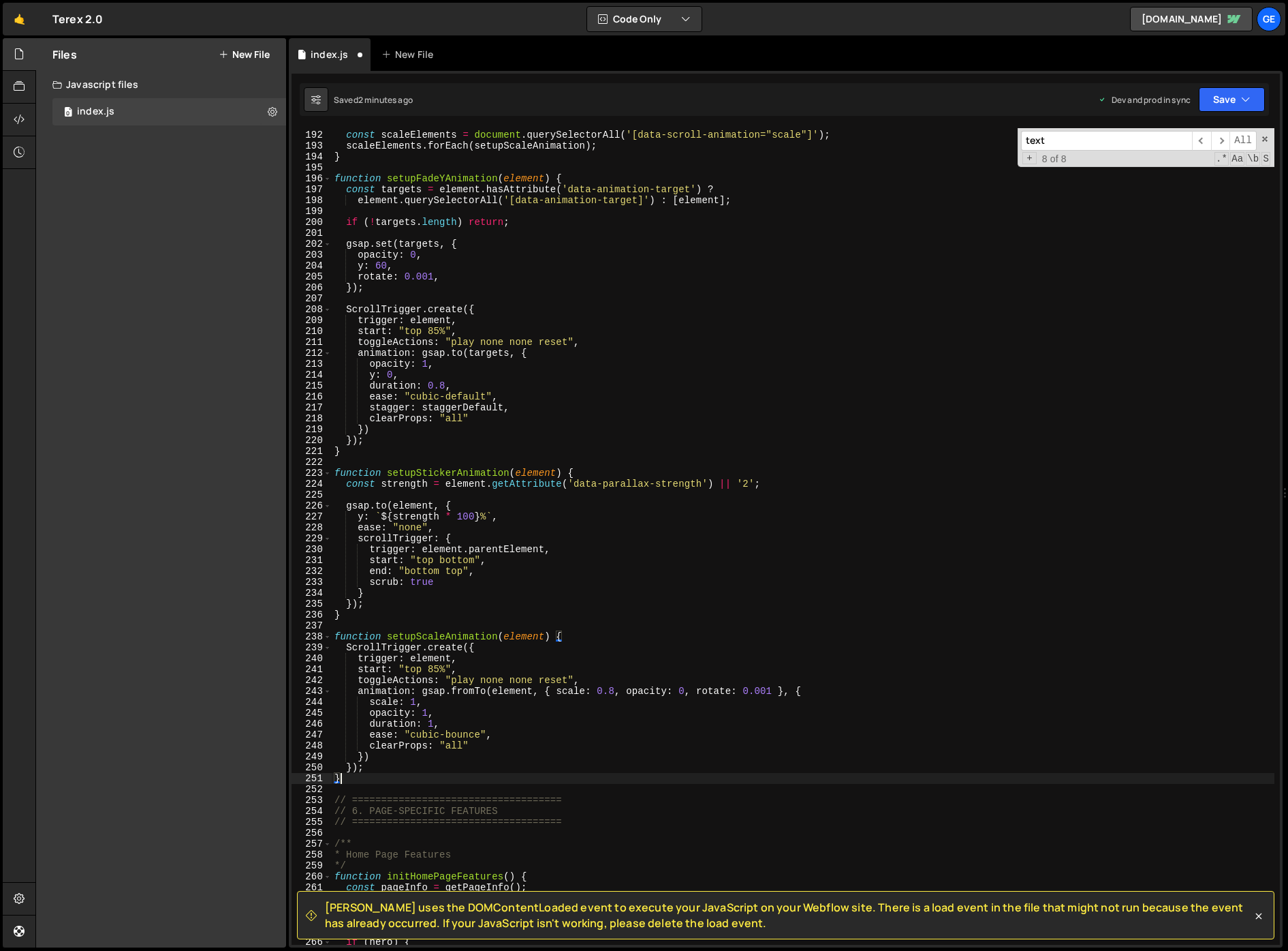
click at [347, 782] on div "// Scale animations const scaleElements = document . querySelectorAll ( '[data-…" at bounding box center [803, 538] width 943 height 838
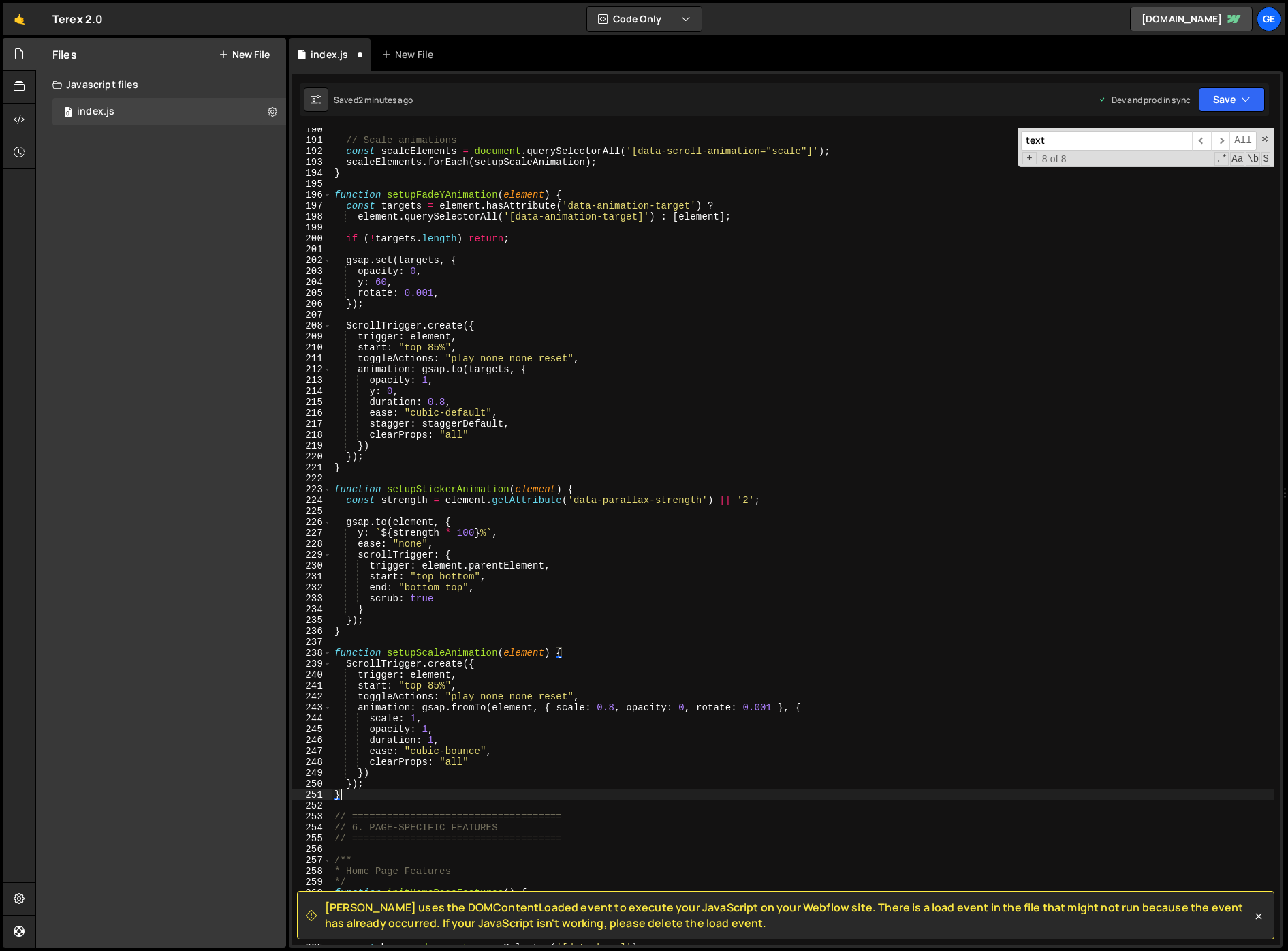
scroll to position [1935, 0]
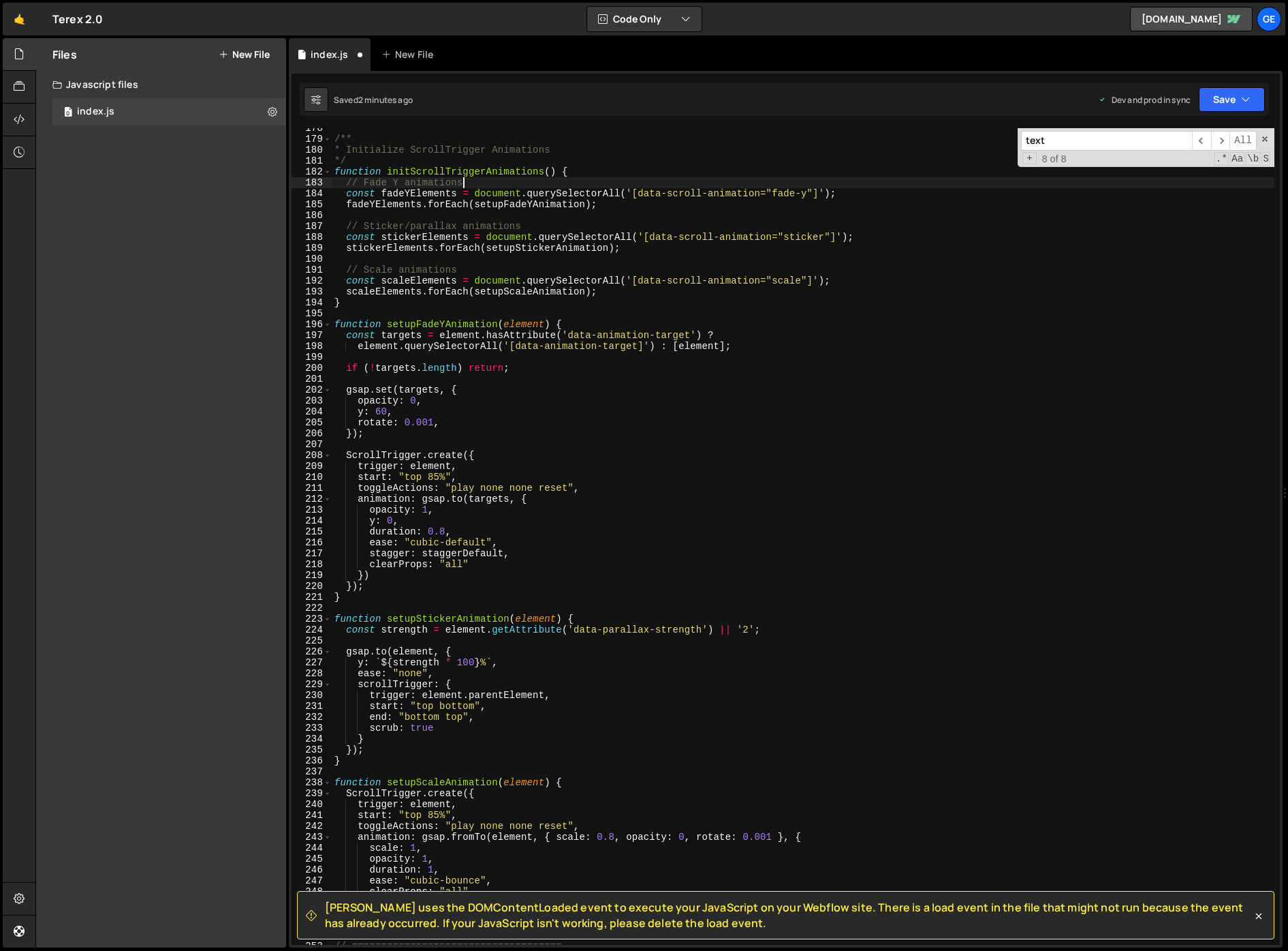
click at [575, 180] on div "/** * Initialize ScrollTrigger Animations */ function initScrollTriggerAnimatio…" at bounding box center [803, 542] width 943 height 838
click at [579, 175] on div "/** * Initialize ScrollTrigger Animations */ function initScrollTriggerAnimatio…" at bounding box center [803, 542] width 943 height 838
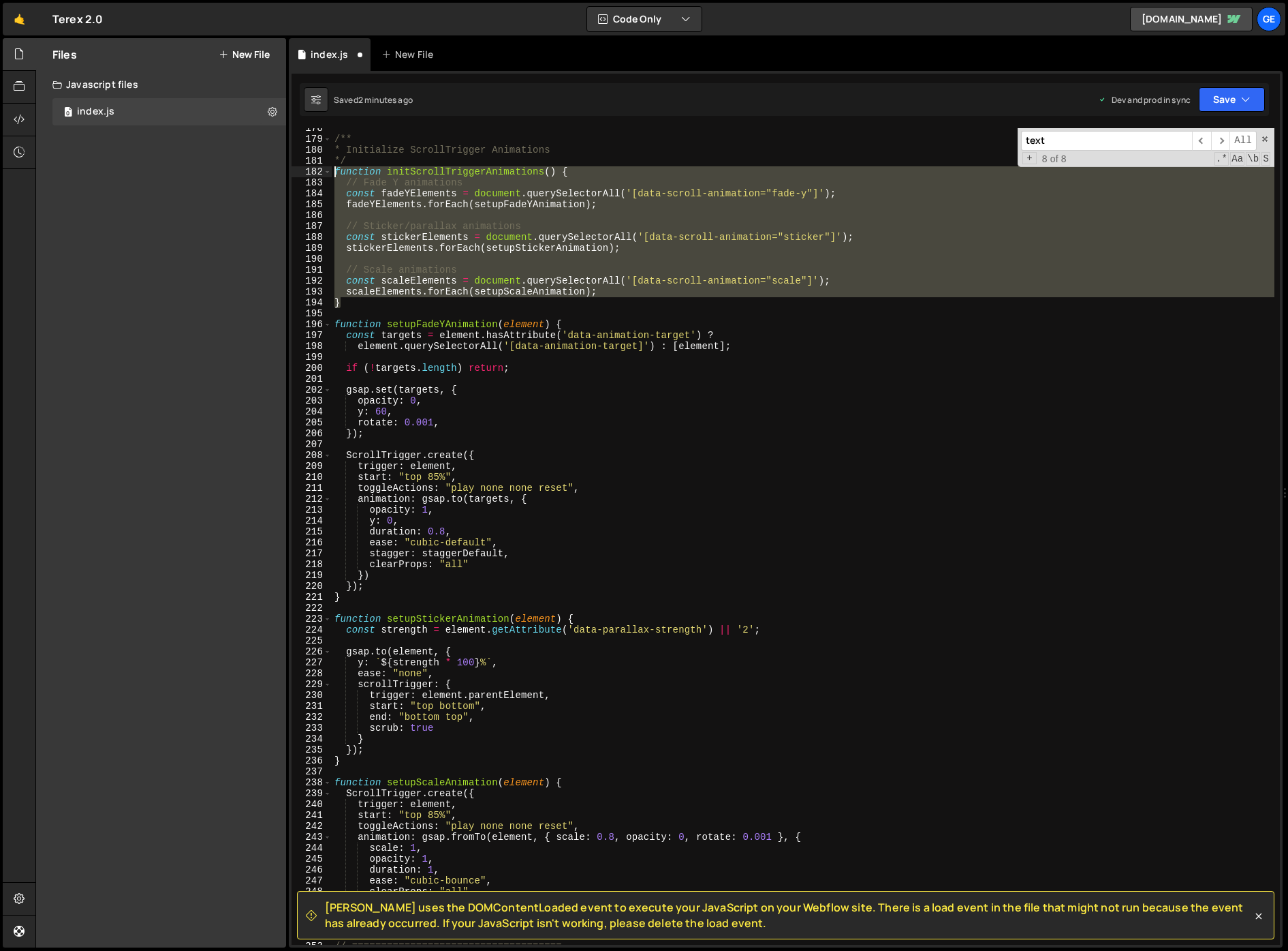
drag, startPoint x: 358, startPoint y: 300, endPoint x: 318, endPoint y: 165, distance: 140.8
click at [318, 165] on div "function initScrollTriggerAnimations() { 178 179 180 181 182 183 184 185 186 18…" at bounding box center [786, 536] width 988 height 817
type textarea "*/ function initScrollTriggerAnimations() {"
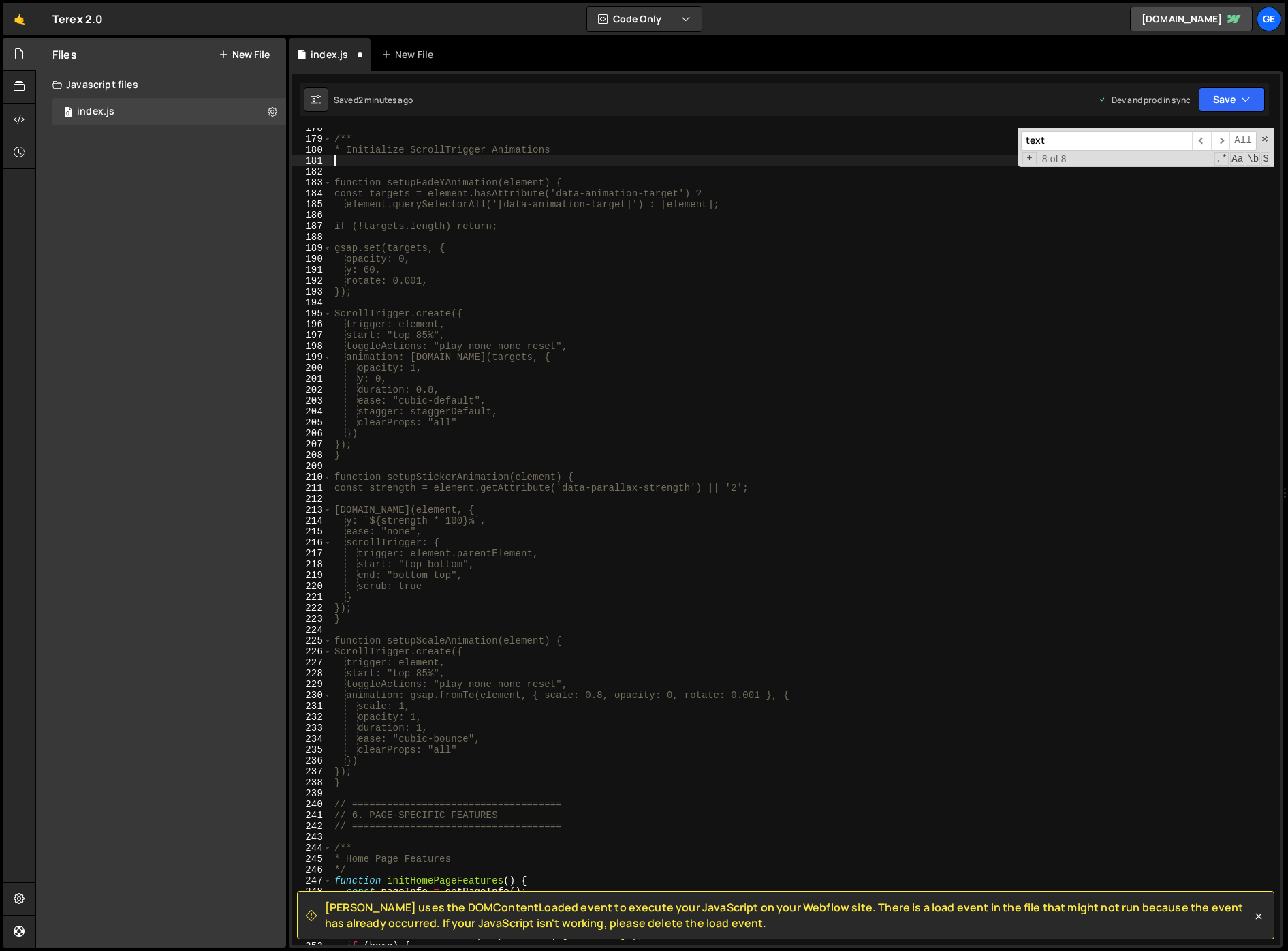
type textarea "scaleElements.forEach(setupScaleAnimation); }"
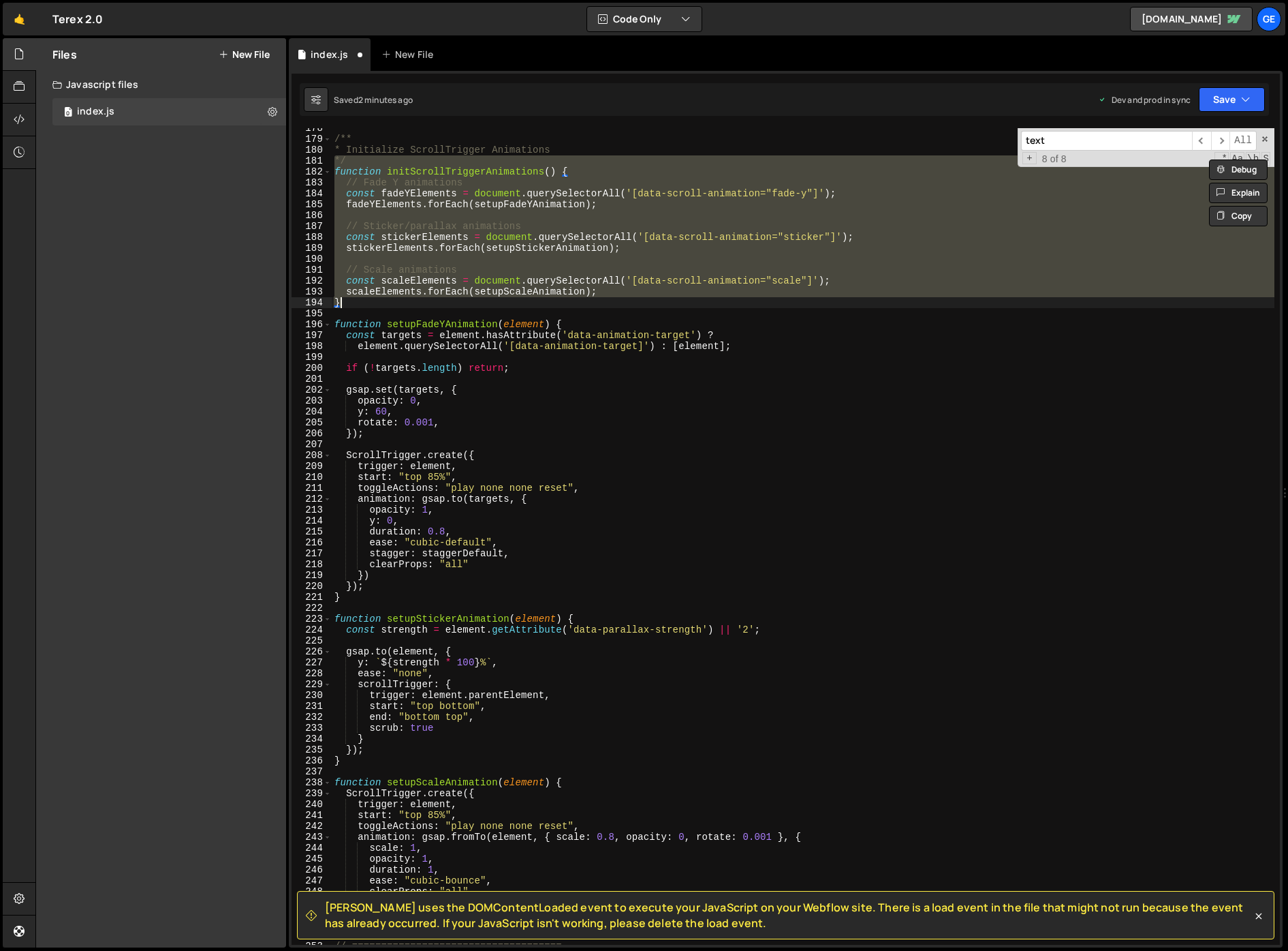
click at [350, 310] on div "/** * Initialize ScrollTrigger Animations */ function initScrollTriggerAnimatio…" at bounding box center [803, 542] width 943 height 838
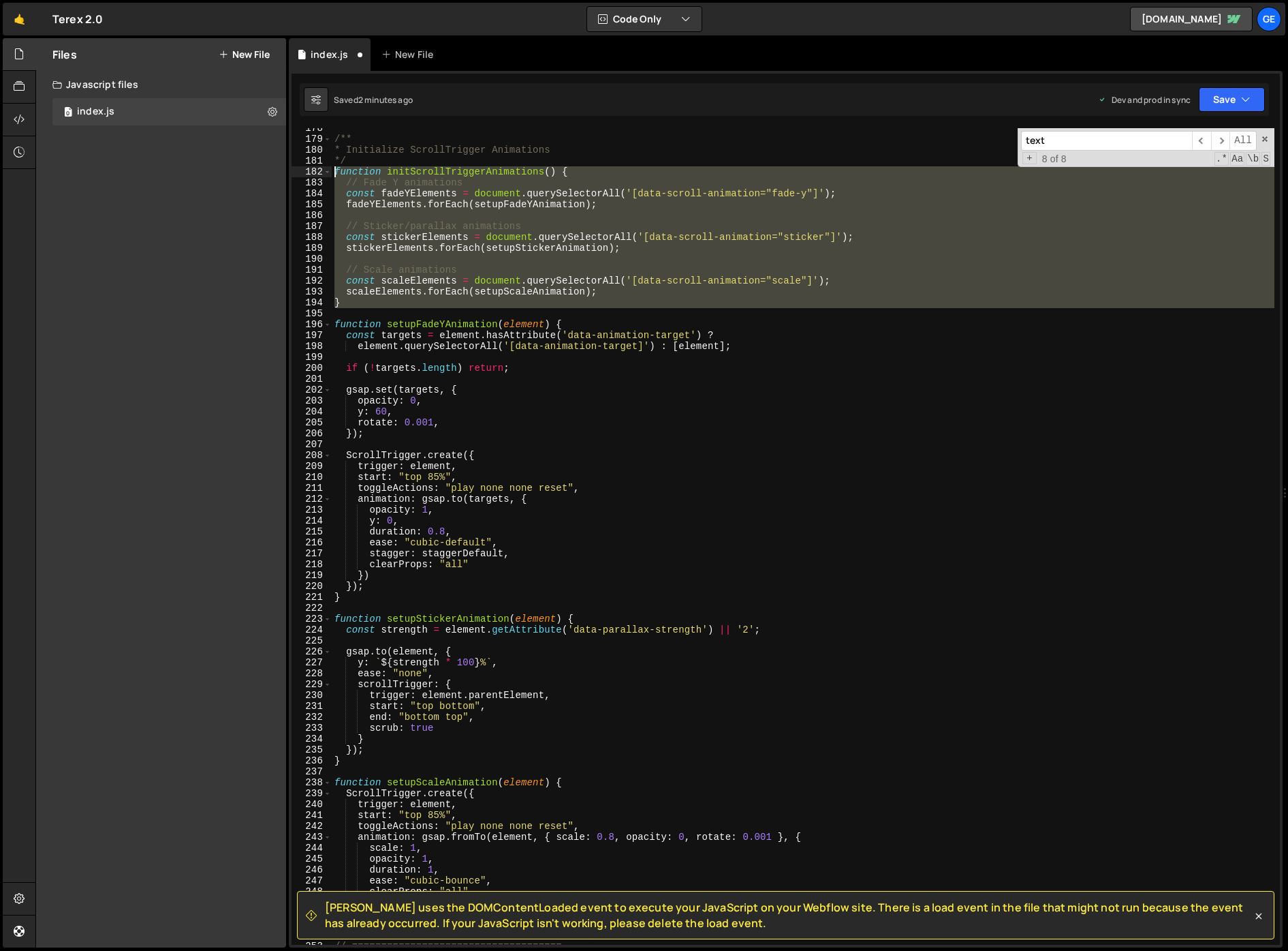
drag, startPoint x: 351, startPoint y: 308, endPoint x: 322, endPoint y: 172, distance: 139.1
click at [322, 172] on div "178 179 180 181 182 183 184 185 186 187 188 189 190 191 192 193 194 195 196 197…" at bounding box center [786, 536] width 988 height 817
type textarea "function initScrollTriggerAnimations() { // Fade Y animations"
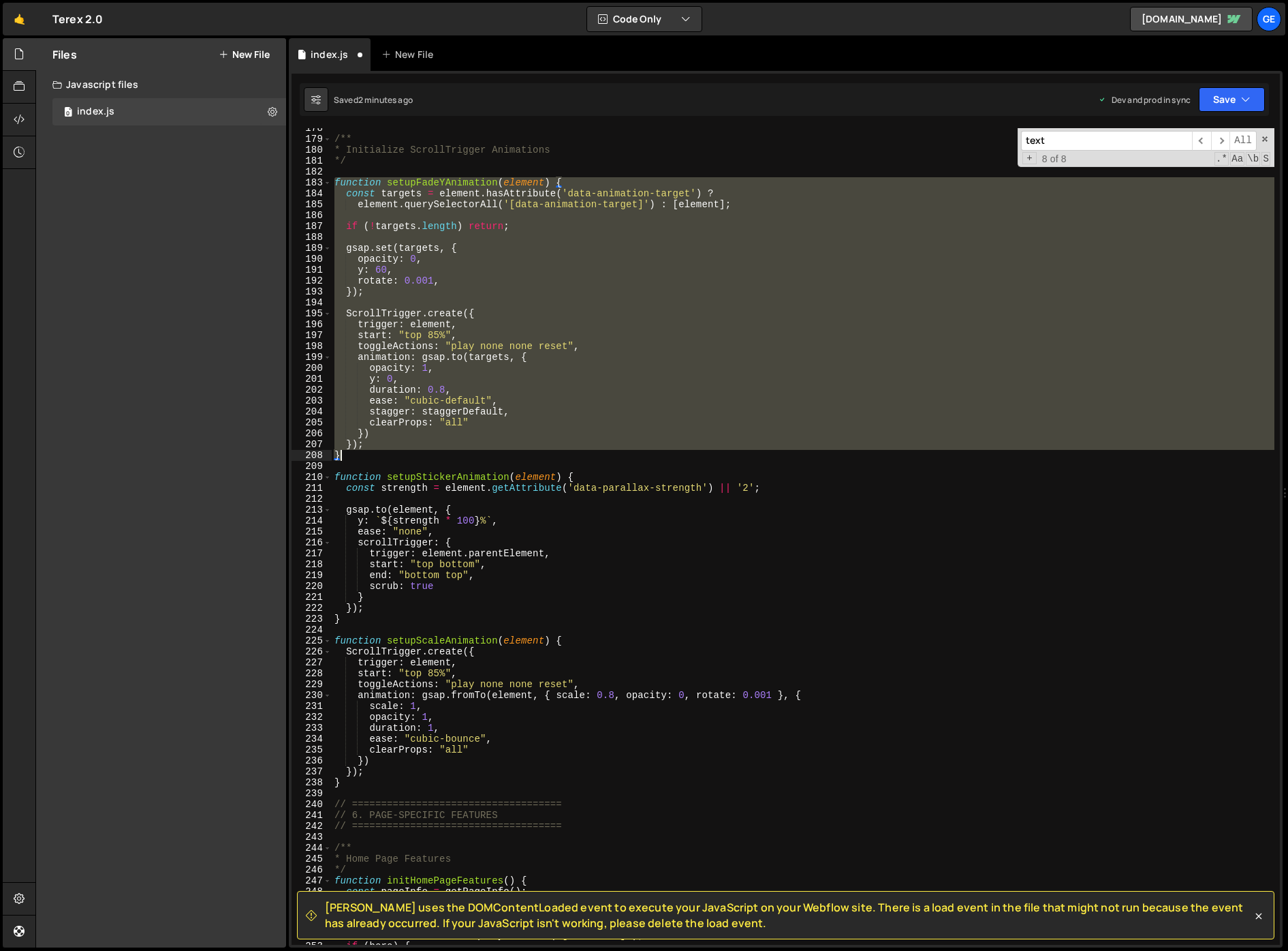
drag, startPoint x: 333, startPoint y: 182, endPoint x: 388, endPoint y: 452, distance: 275.5
click at [388, 452] on div "/** * Initialize ScrollTrigger Animations */ function setupFadeYAnimation ( ele…" at bounding box center [803, 542] width 943 height 838
type textarea "}); }"
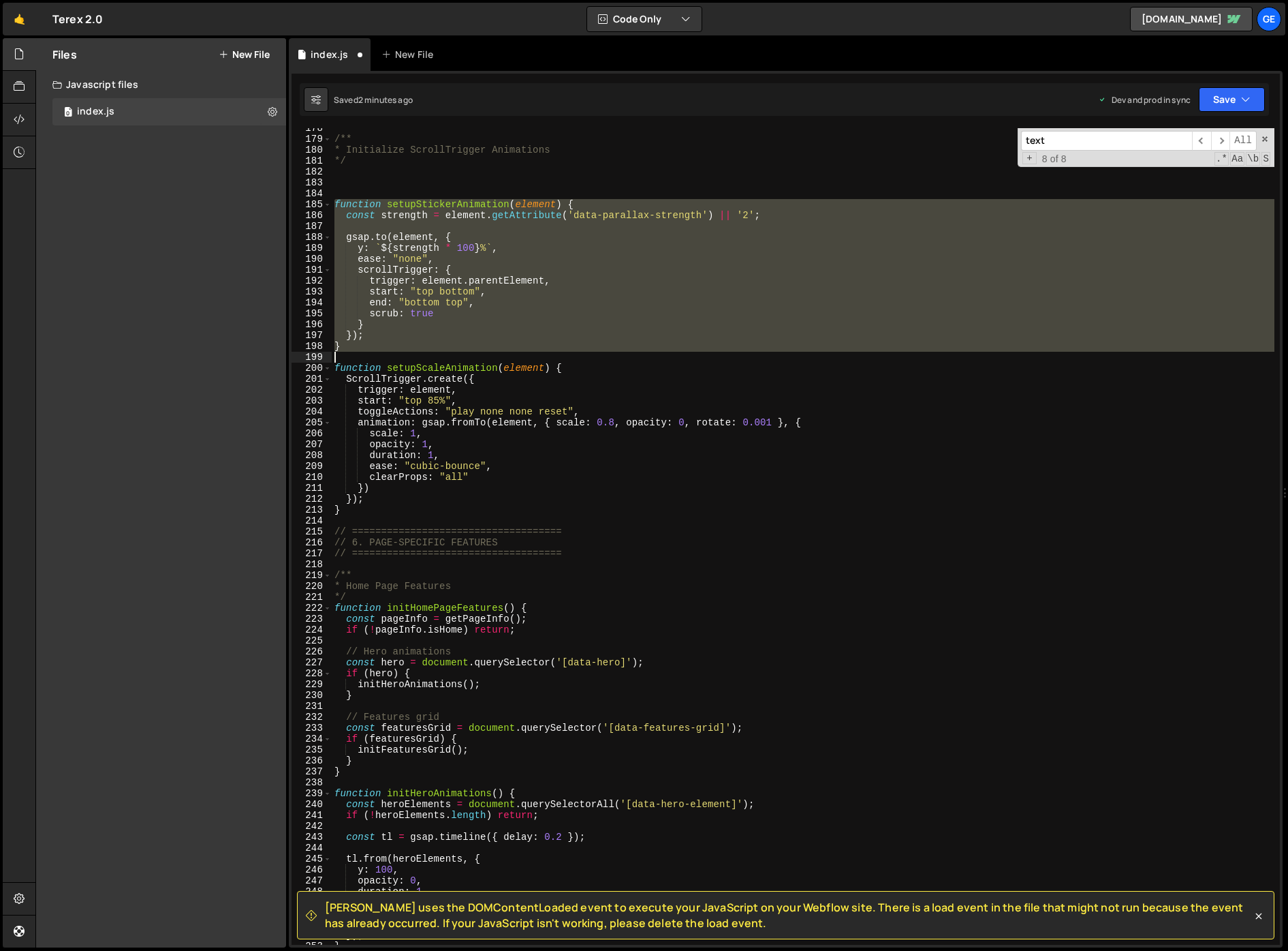
drag, startPoint x: 335, startPoint y: 199, endPoint x: 354, endPoint y: 352, distance: 154.2
click at [354, 352] on div "/** * Initialize ScrollTrigger Animations */ function setupStickerAnimation ( e…" at bounding box center [803, 542] width 943 height 838
type textarea "}"
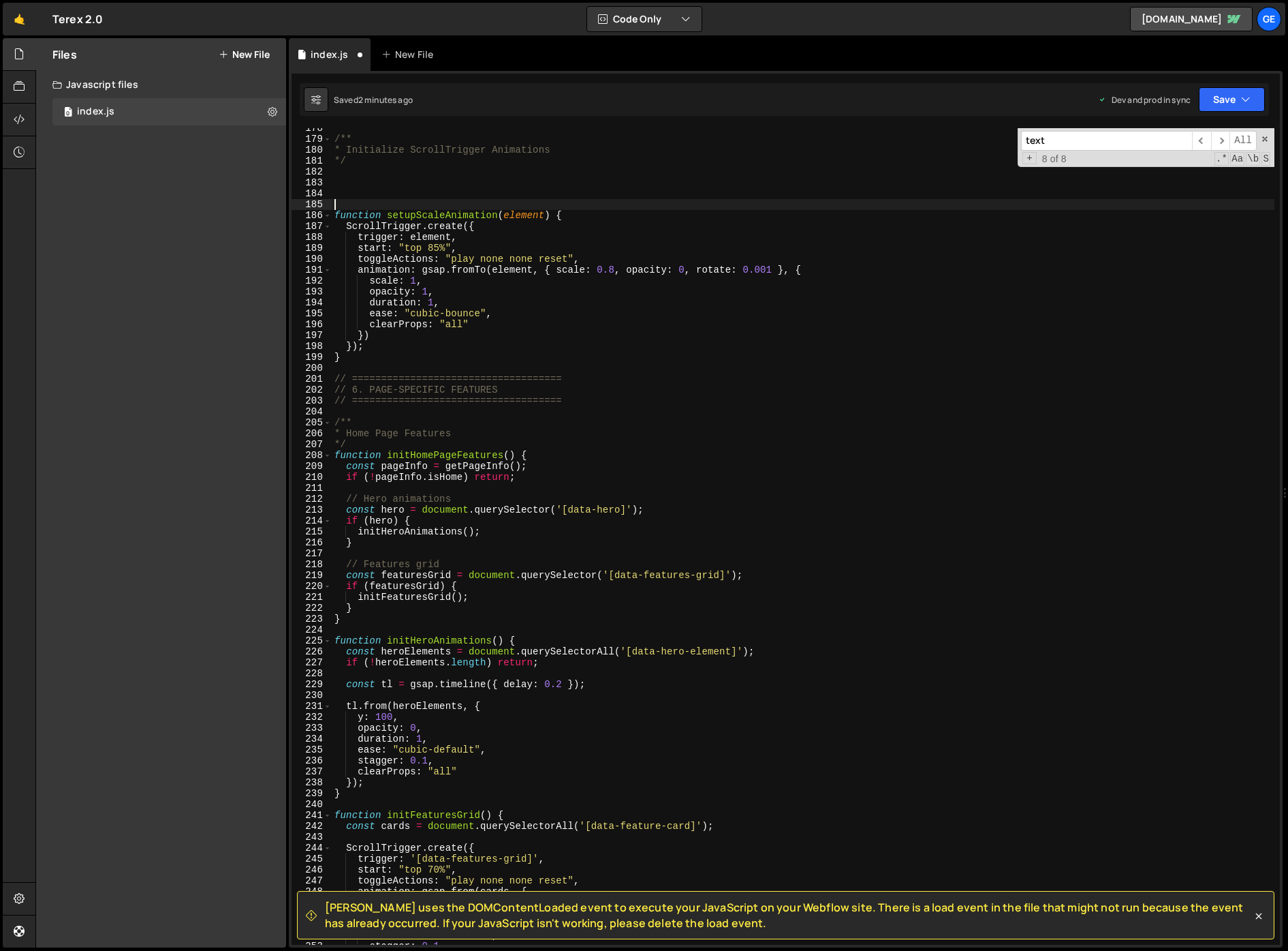
click at [645, 341] on div "/** * Initialize ScrollTrigger Animations */ function setupScaleAnimation ( ele…" at bounding box center [803, 542] width 943 height 838
type textarea "});"
click at [408, 189] on div "/** * Initialize ScrollTrigger Animations */ function setupScaleAnimation ( ele…" at bounding box center [803, 542] width 943 height 838
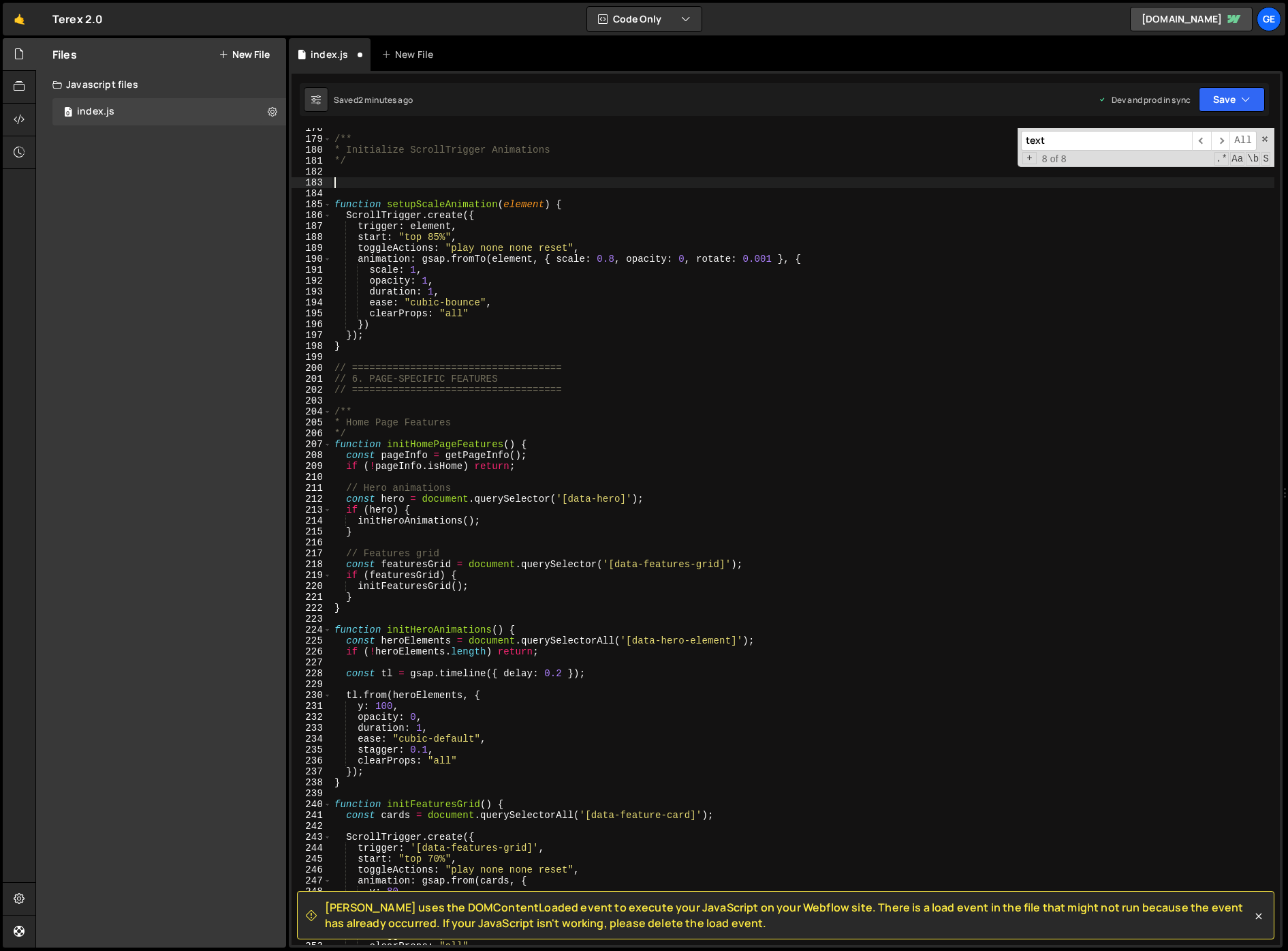
click at [473, 205] on div "/** * Initialize ScrollTrigger Animations */ function setupScaleAnimation ( ele…" at bounding box center [803, 542] width 943 height 838
type textarea "function setupScaleAnimation(element) {"
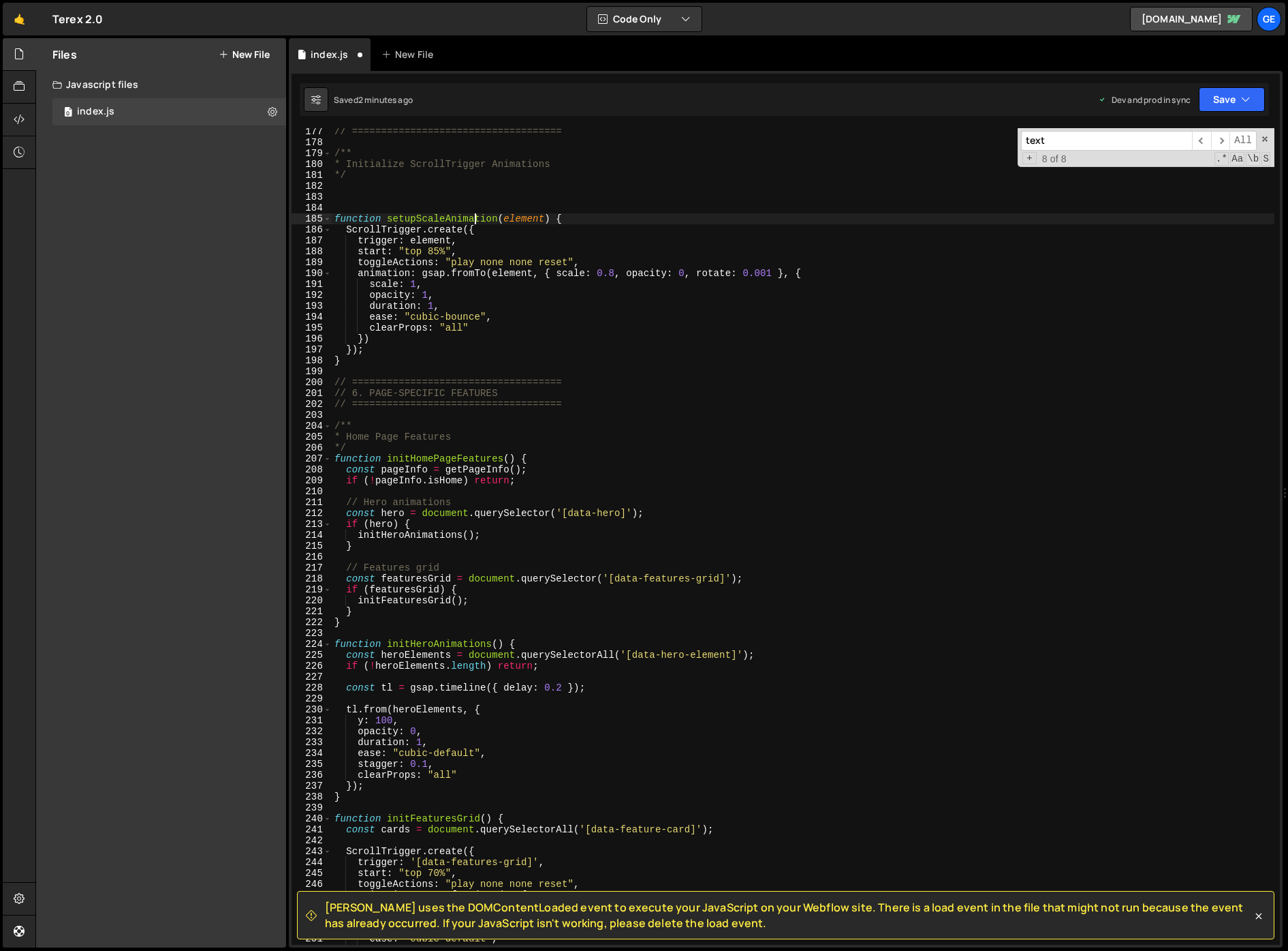
scroll to position [1861, 0]
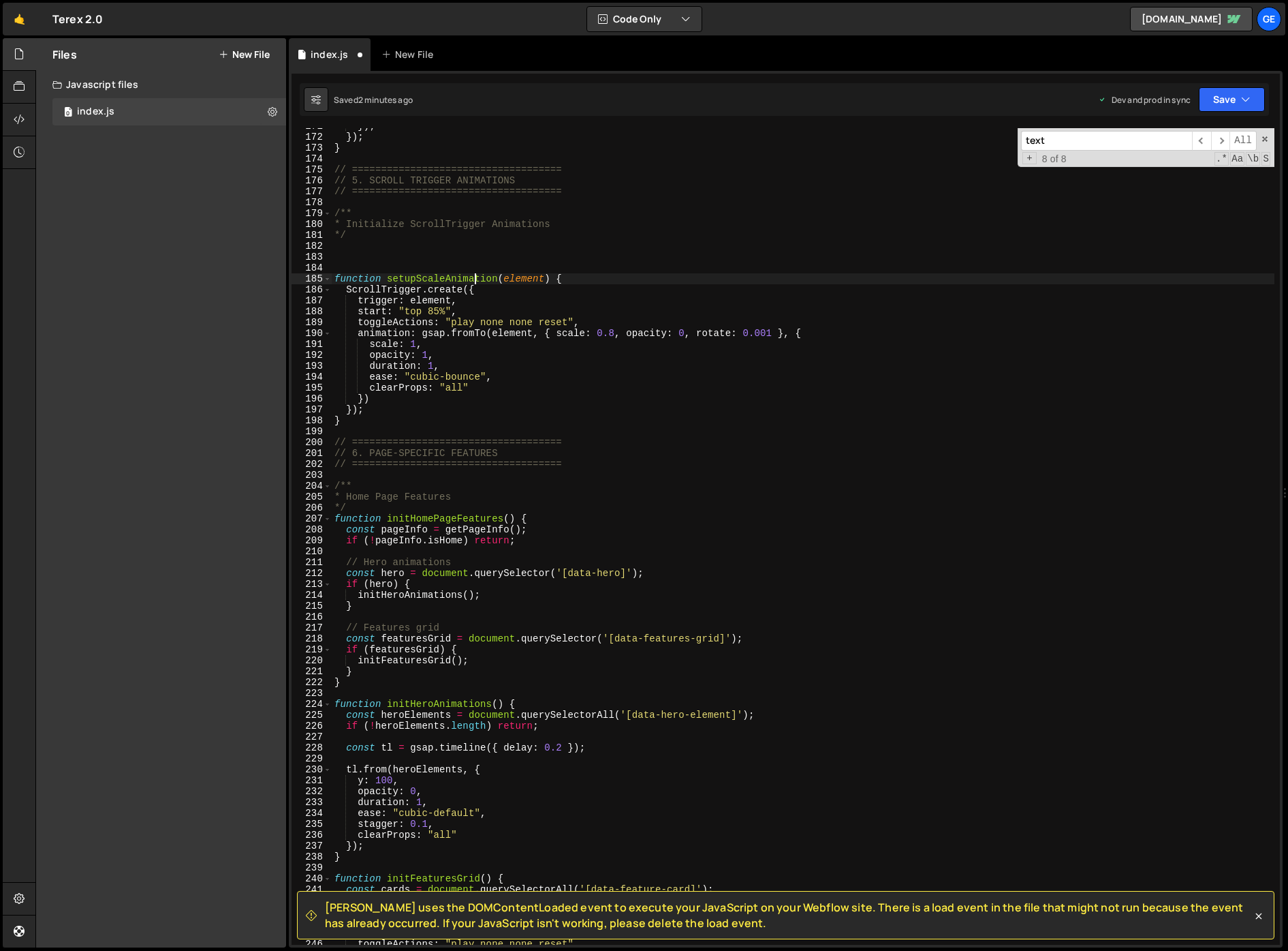
click at [373, 263] on div "}) ; }) ; } // ==================================== // 5. SCROLL TRIGGER ANIMAT…" at bounding box center [803, 539] width 943 height 838
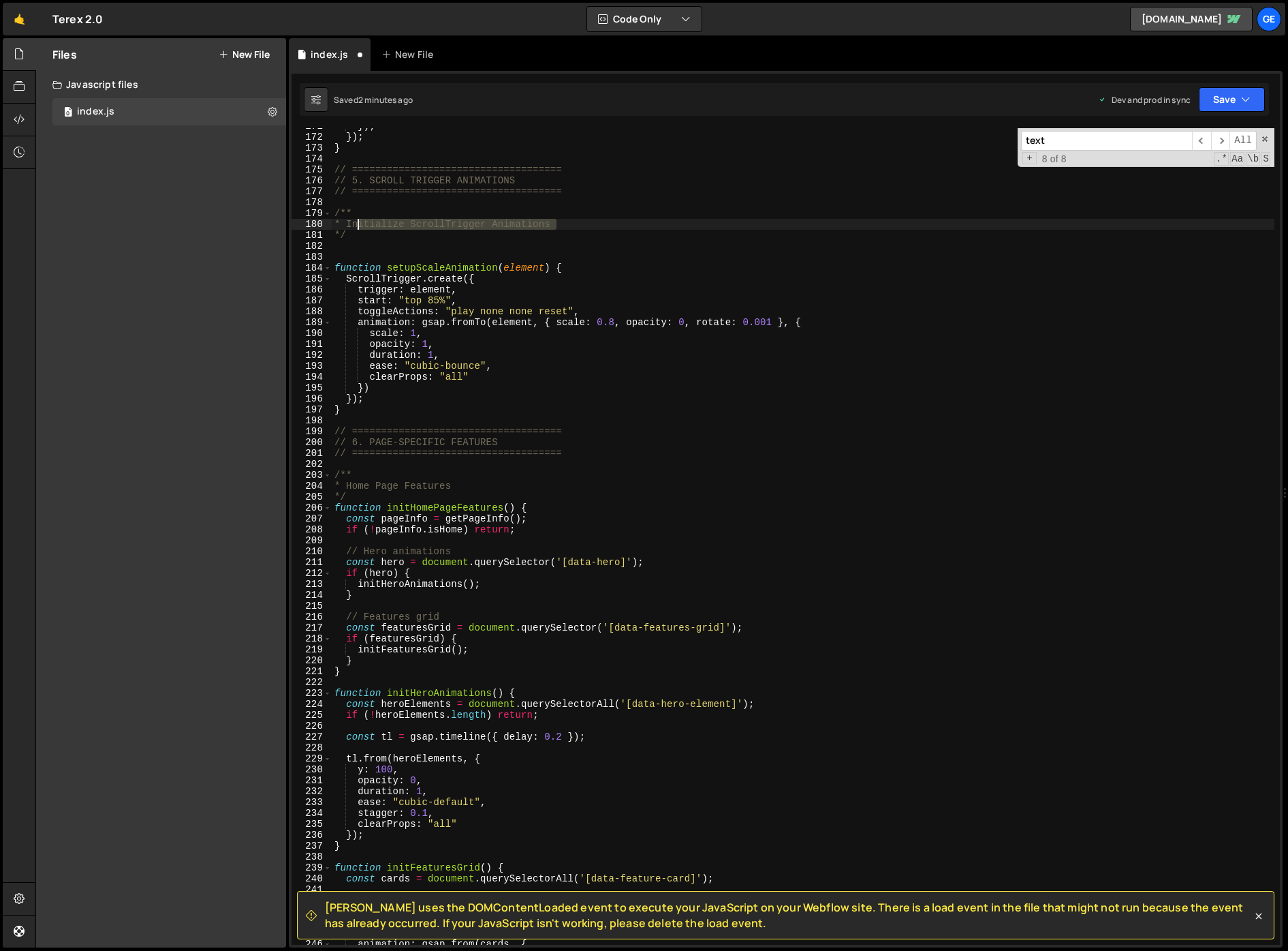
drag, startPoint x: 575, startPoint y: 222, endPoint x: 354, endPoint y: 222, distance: 221.0
click at [354, 222] on div "}) ; }) ; } // ==================================== // 5. SCROLL TRIGGER ANIMAT…" at bounding box center [803, 539] width 943 height 838
click at [598, 222] on div "}) ; }) ; } // ==================================== // 5. SCROLL TRIGGER ANIMAT…" at bounding box center [803, 539] width 943 height 838
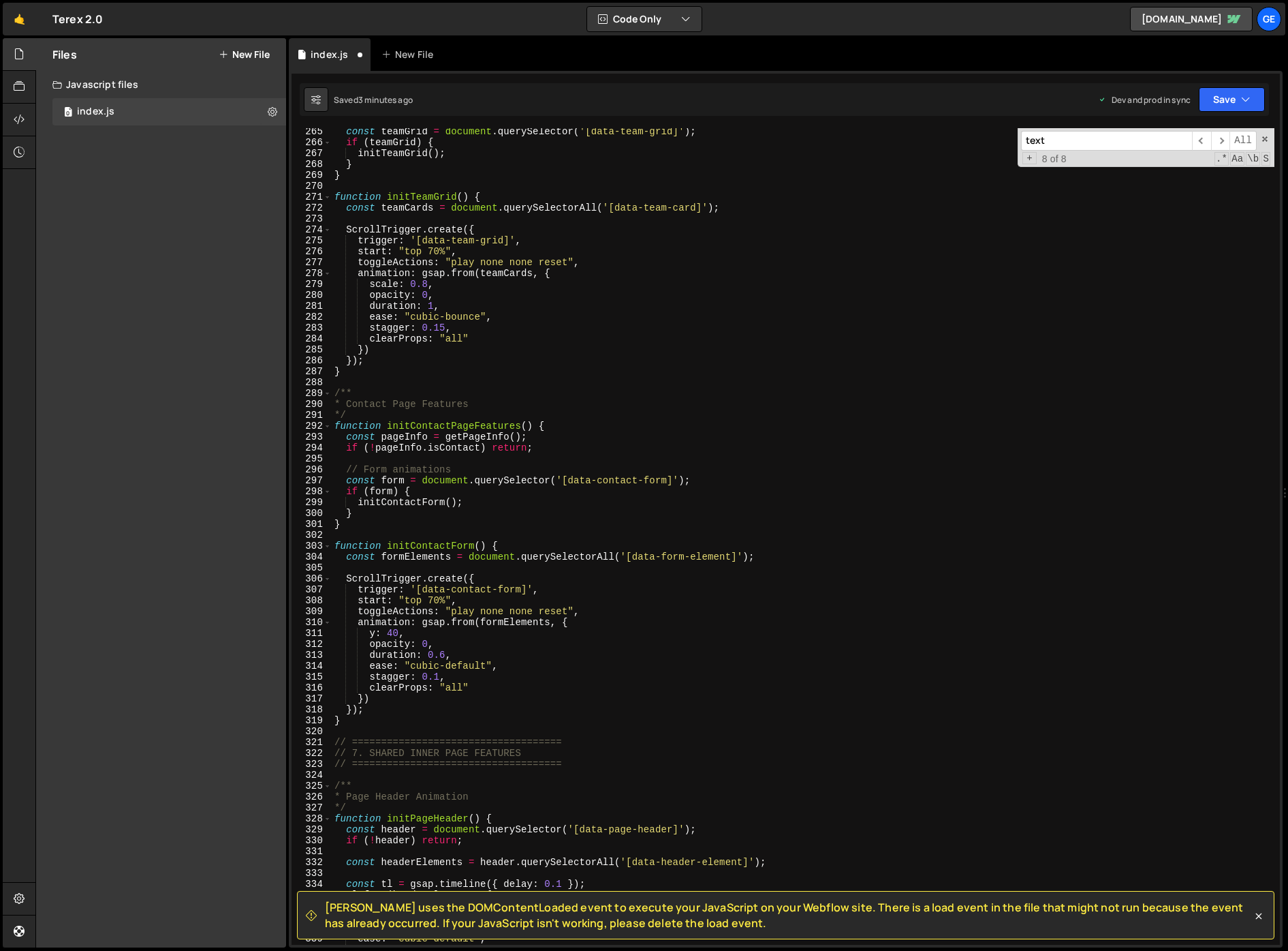
scroll to position [2892, 0]
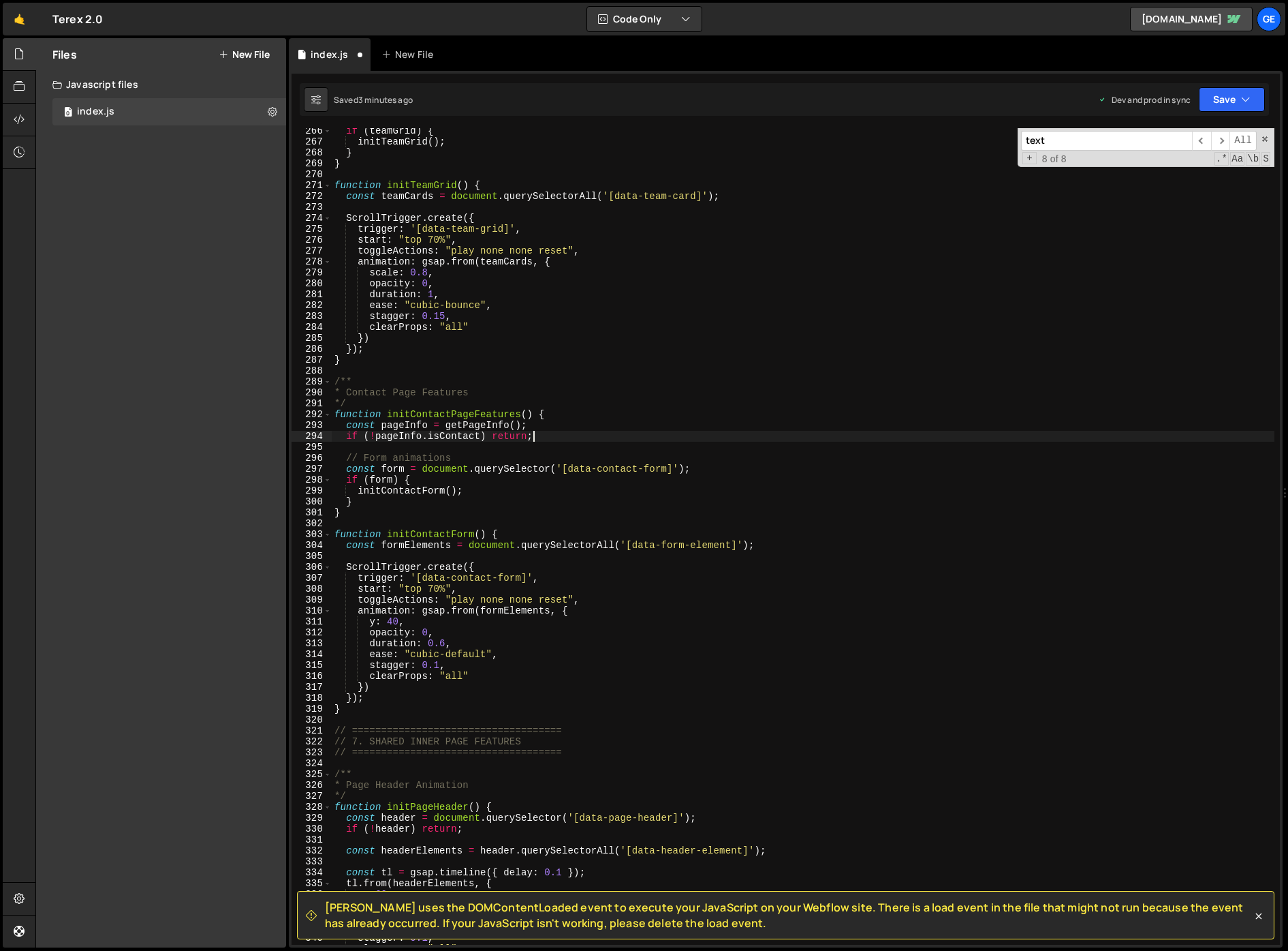
click at [619, 433] on div "if ( teamGrid ) { initTeamGrid ( ) ; } } function initTeamGrid ( ) { const team…" at bounding box center [803, 544] width 943 height 838
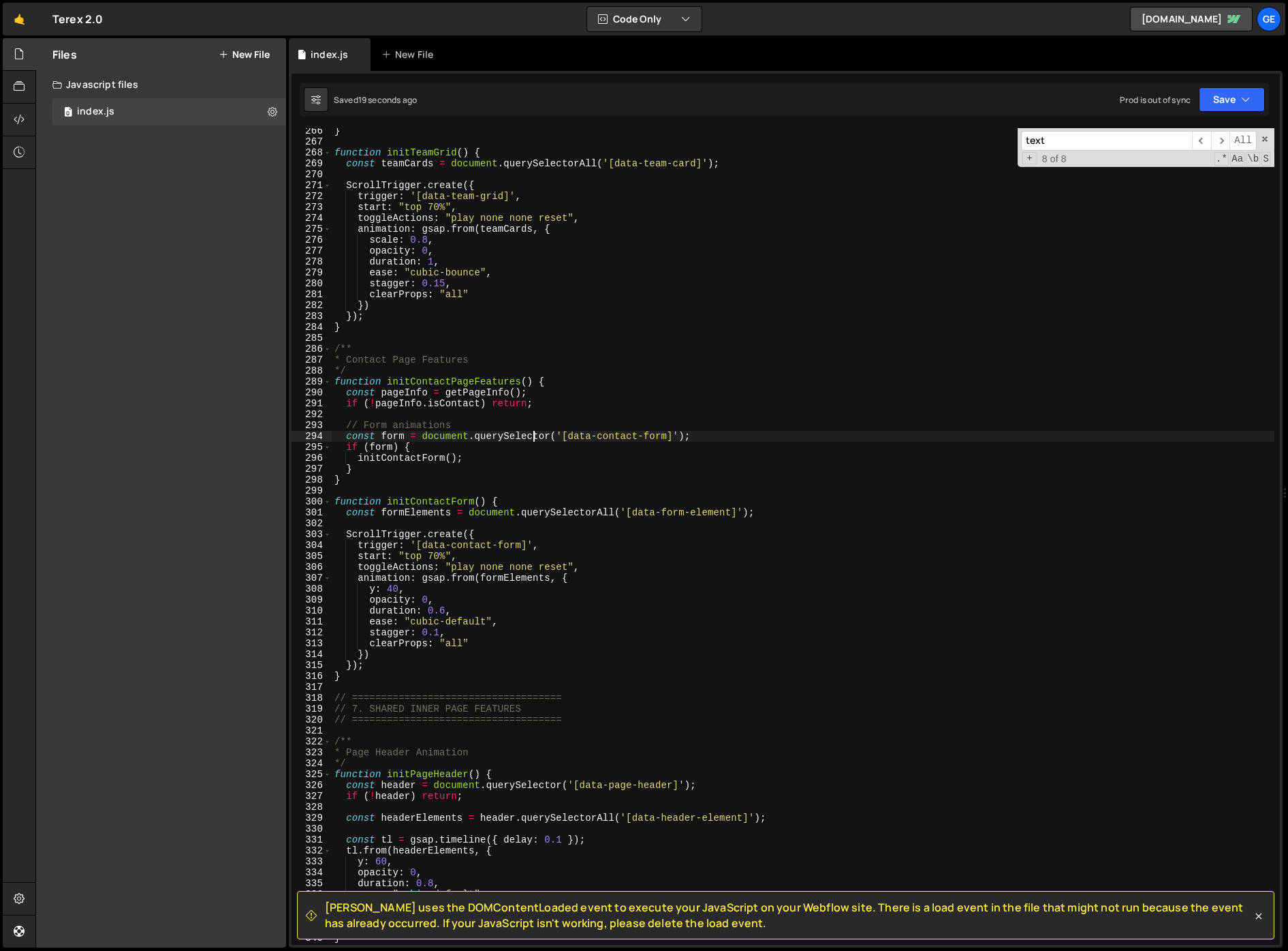
click at [671, 609] on div "} function initTeamGrid ( ) { const teamCards = document . querySelectorAll ( '…" at bounding box center [803, 544] width 943 height 838
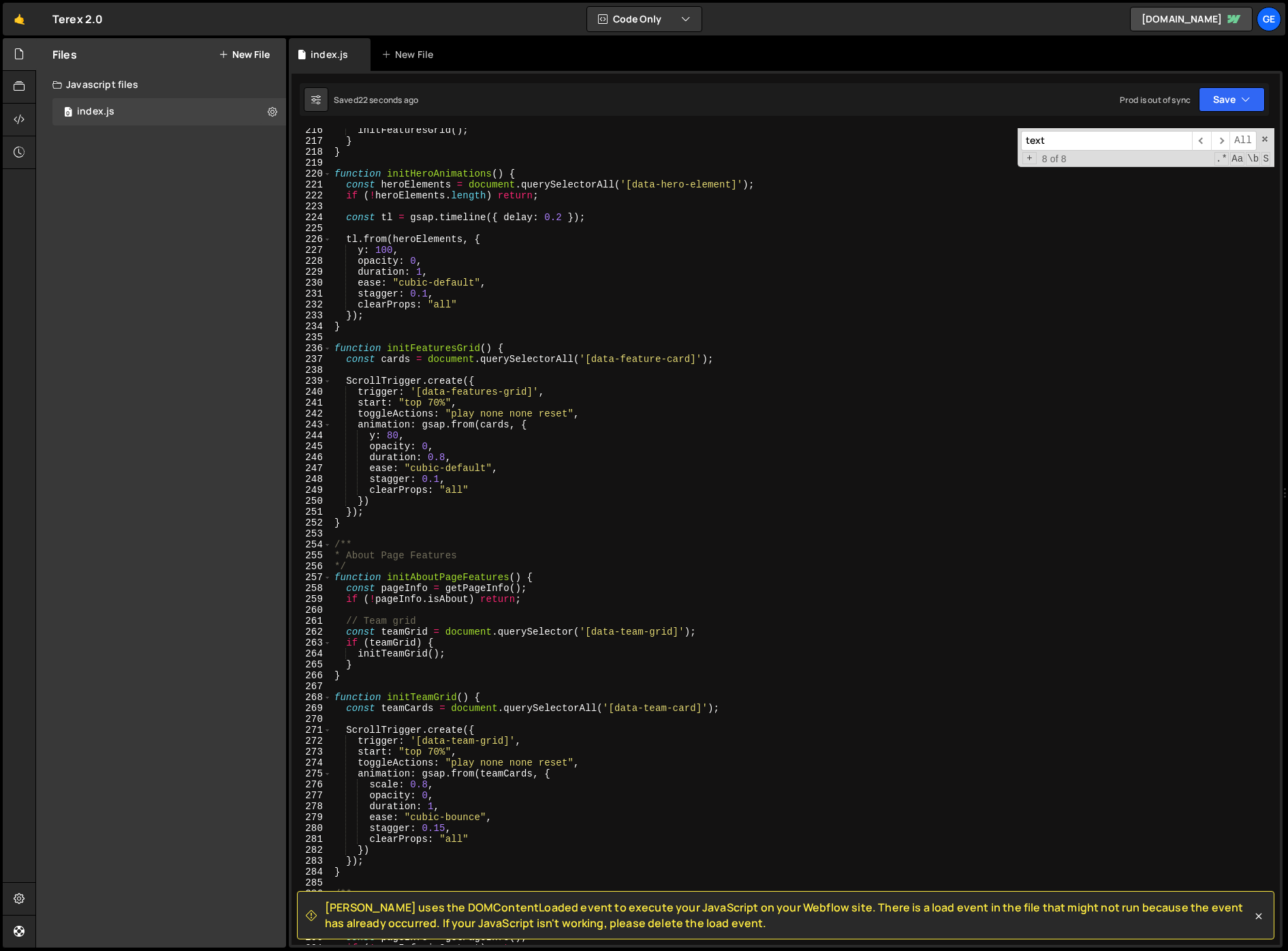
scroll to position [2076, 0]
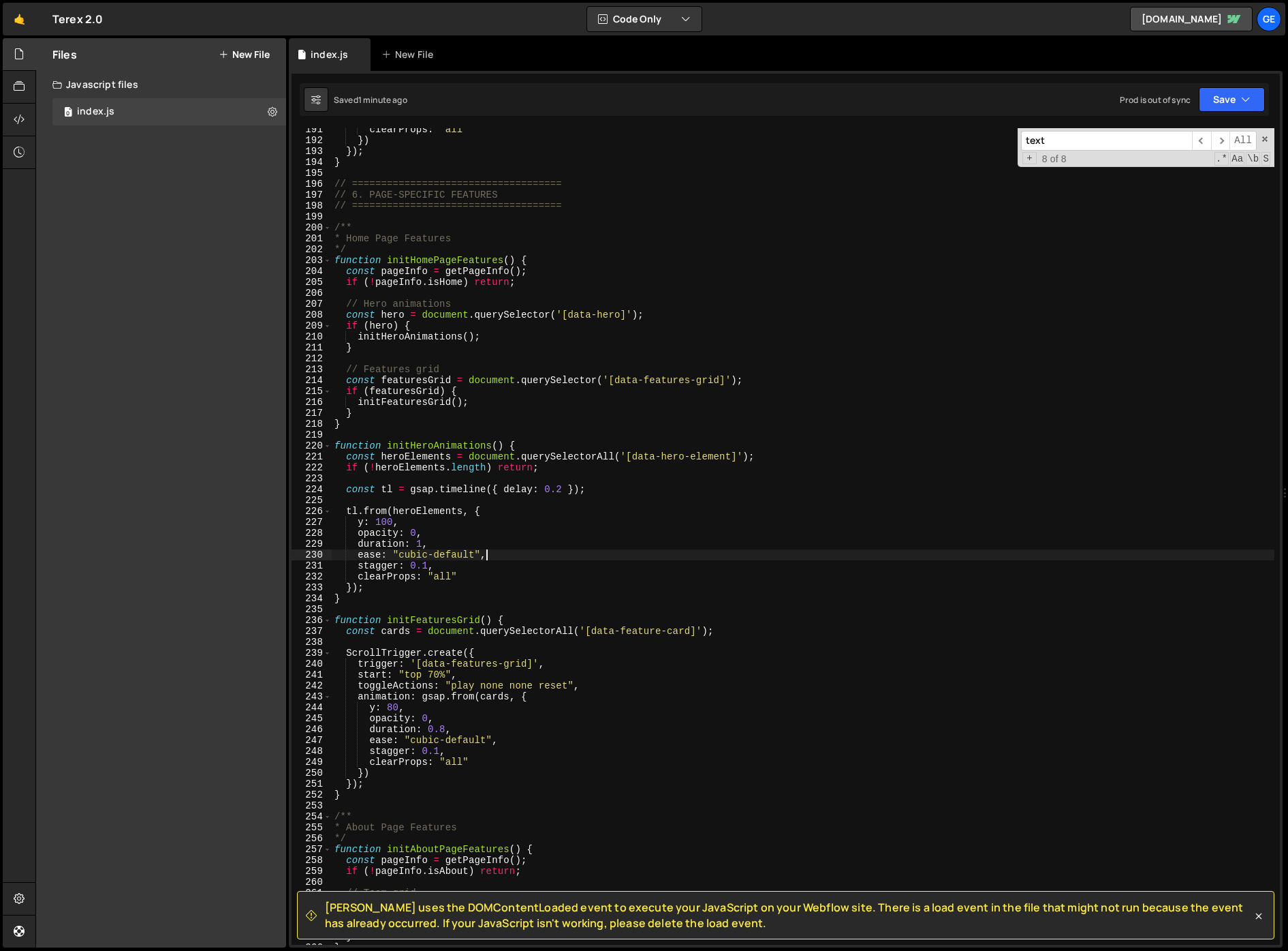
click at [767, 551] on div "clearProps : "all" }) }) ; } // ==================================== // 6. PAGE…" at bounding box center [803, 543] width 943 height 838
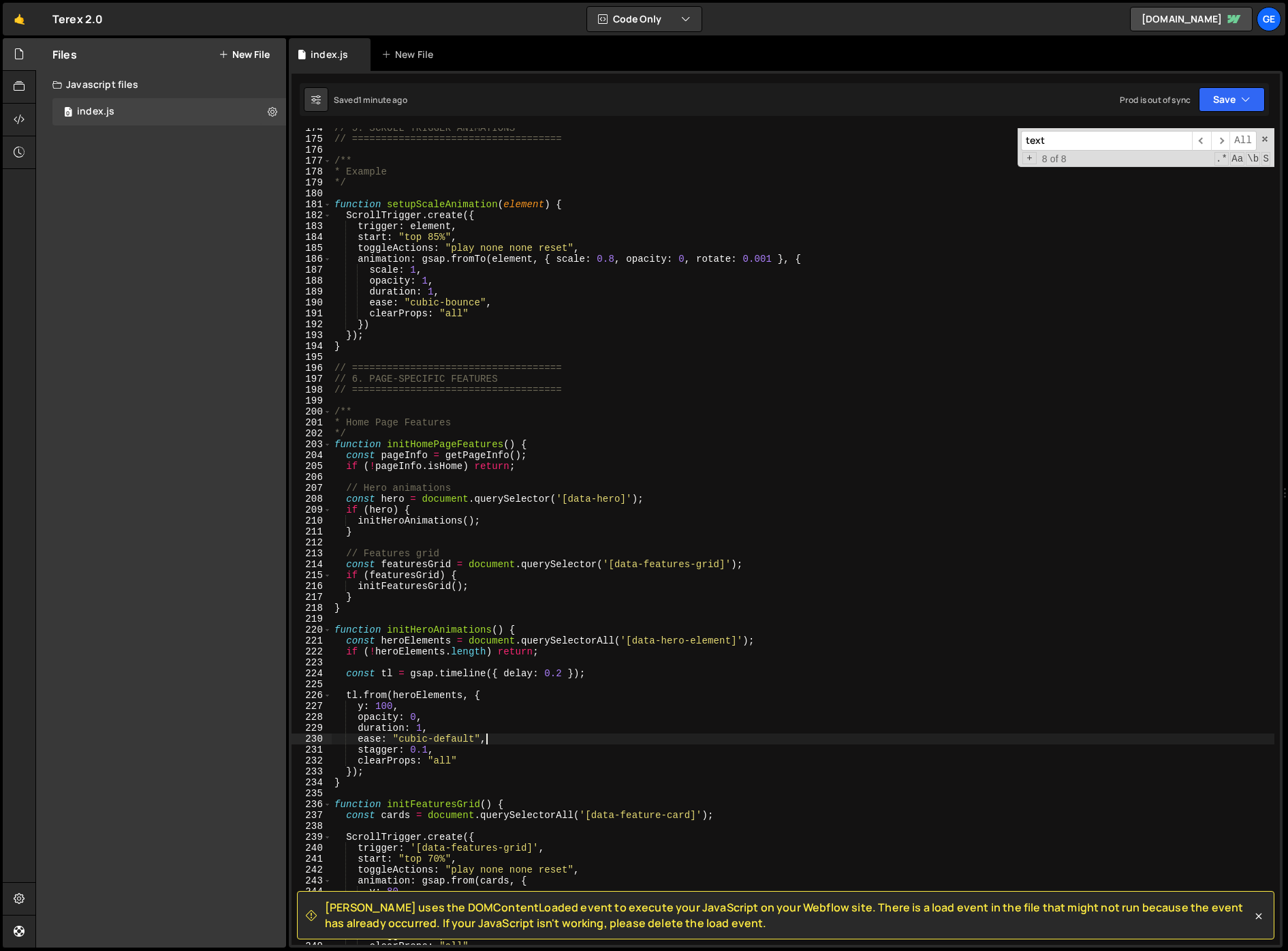
scroll to position [1730, 0]
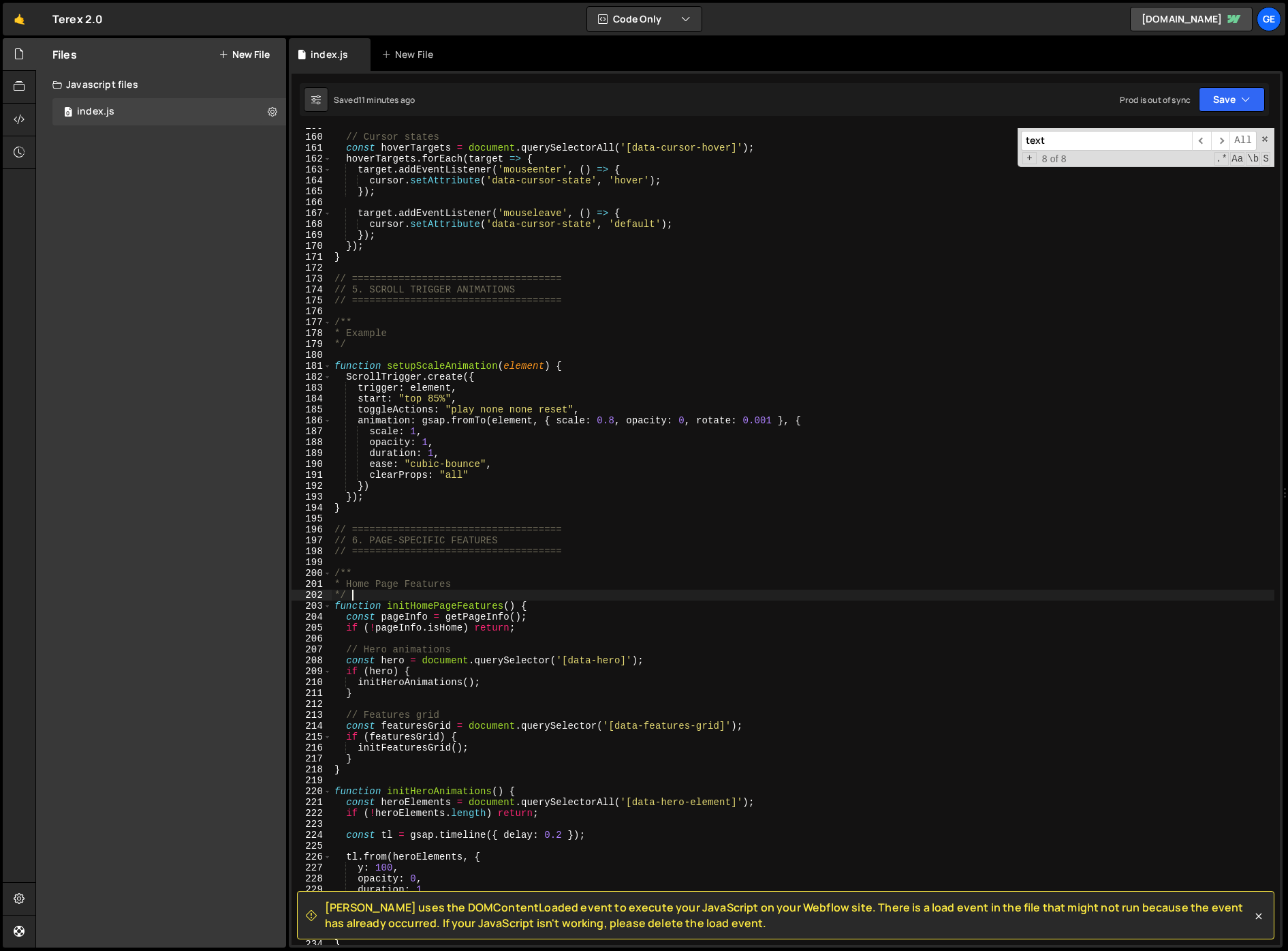
click at [890, 595] on div "// Cursor states const hoverTargets = document . querySelectorAll ( '[data-curs…" at bounding box center [803, 539] width 943 height 838
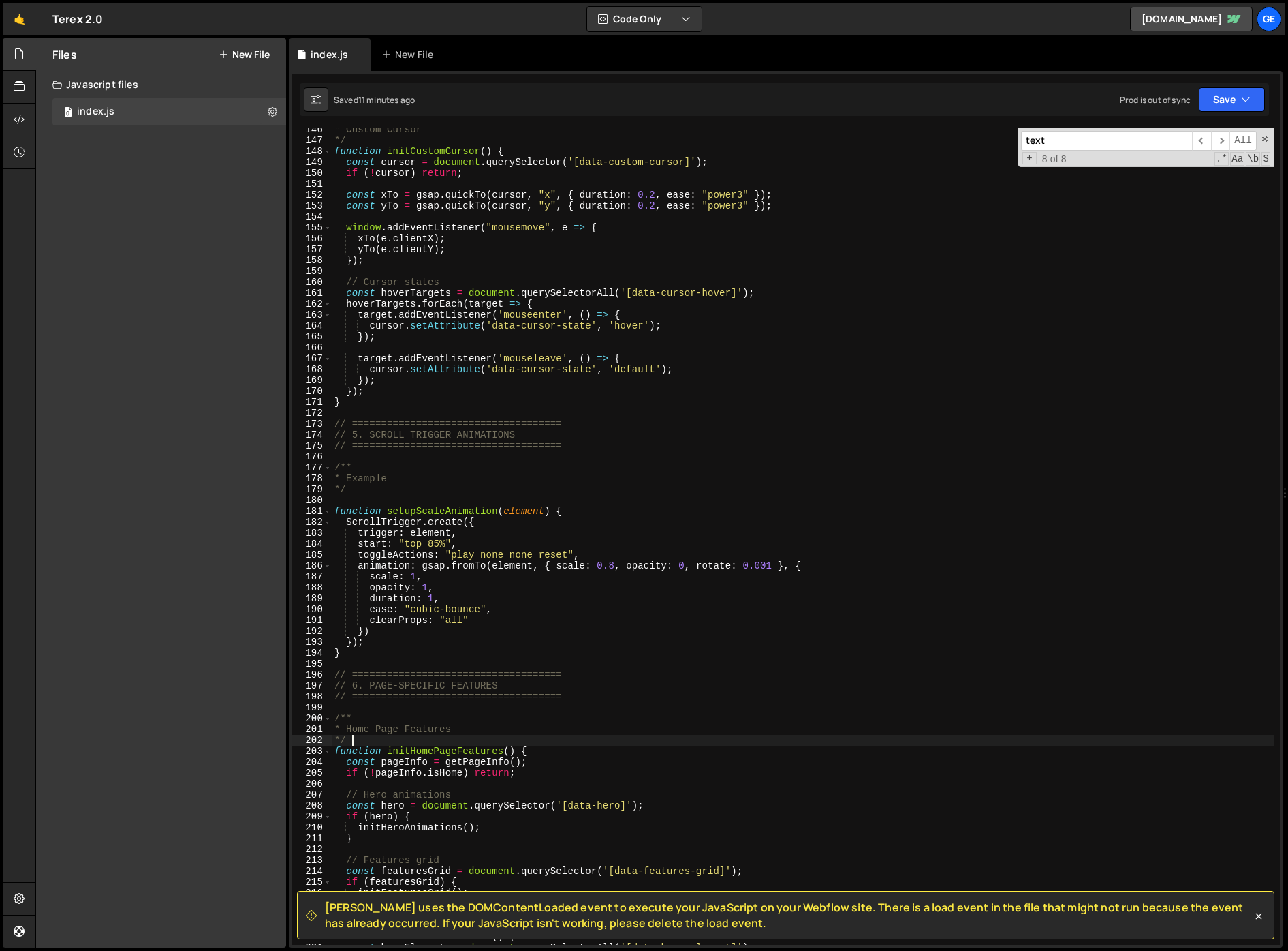
scroll to position [1305, 0]
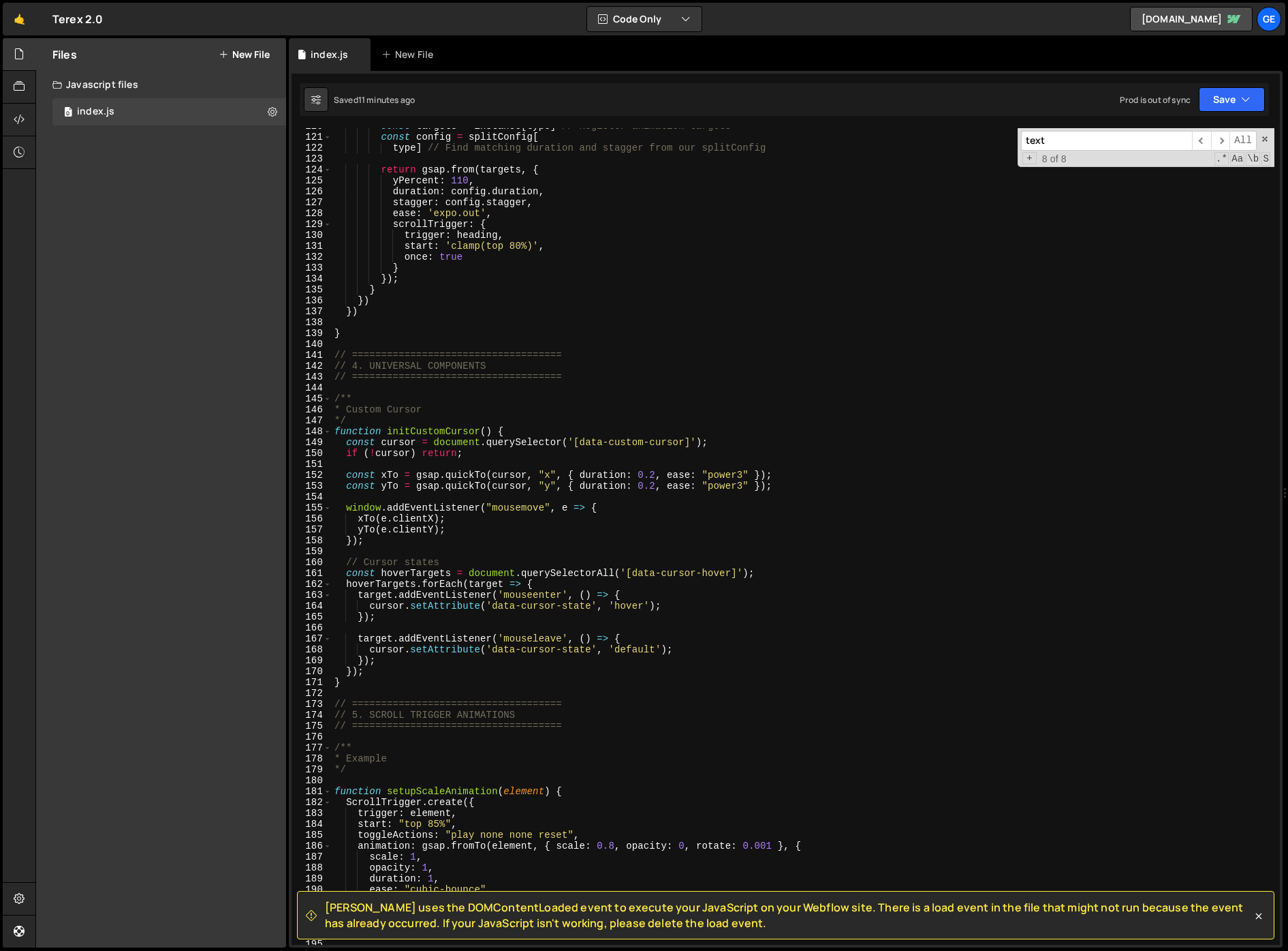
click at [940, 482] on div "const targets = instance [ type ] // Register animation targets const config = …" at bounding box center [803, 539] width 943 height 838
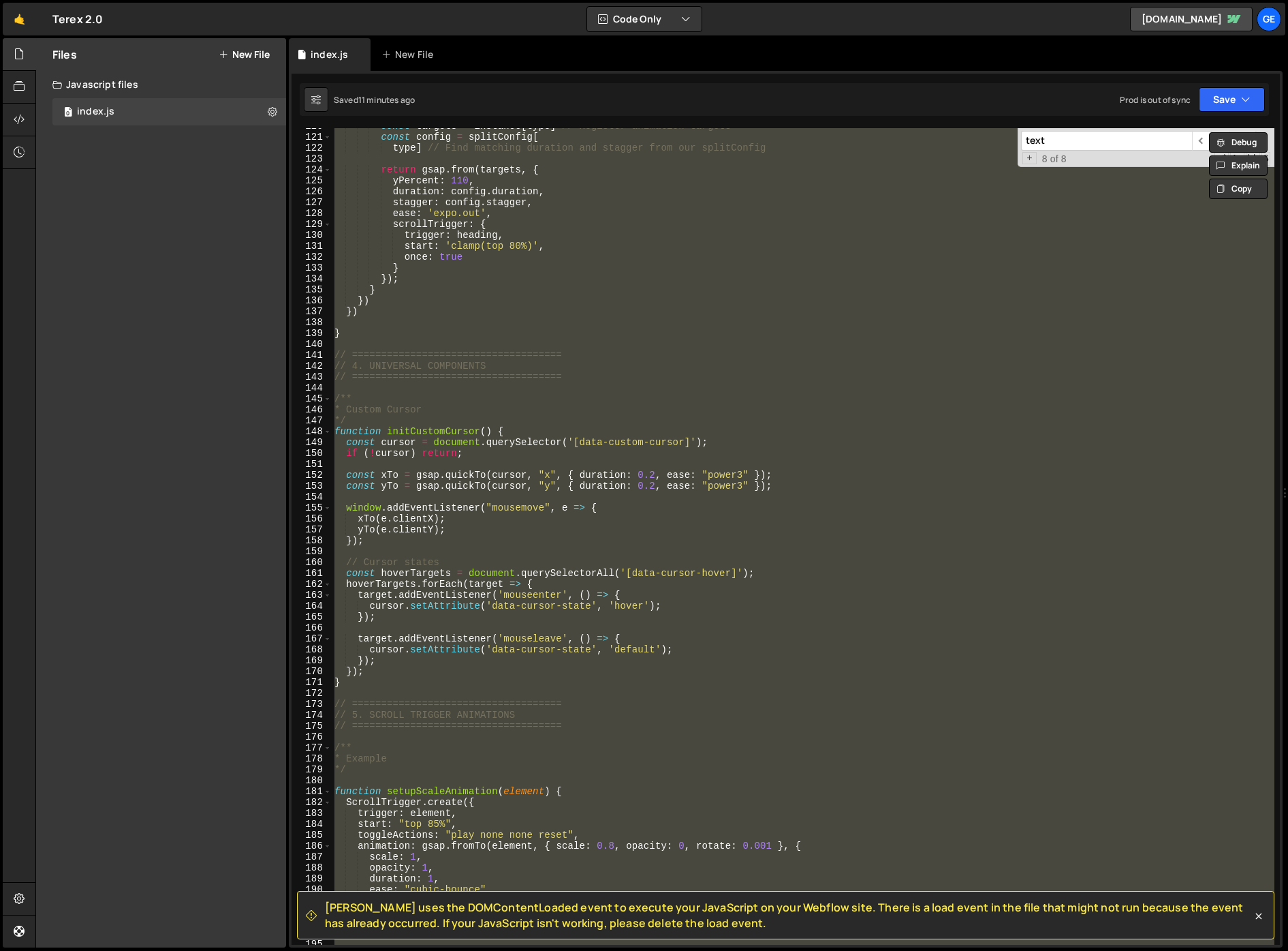
paste textarea
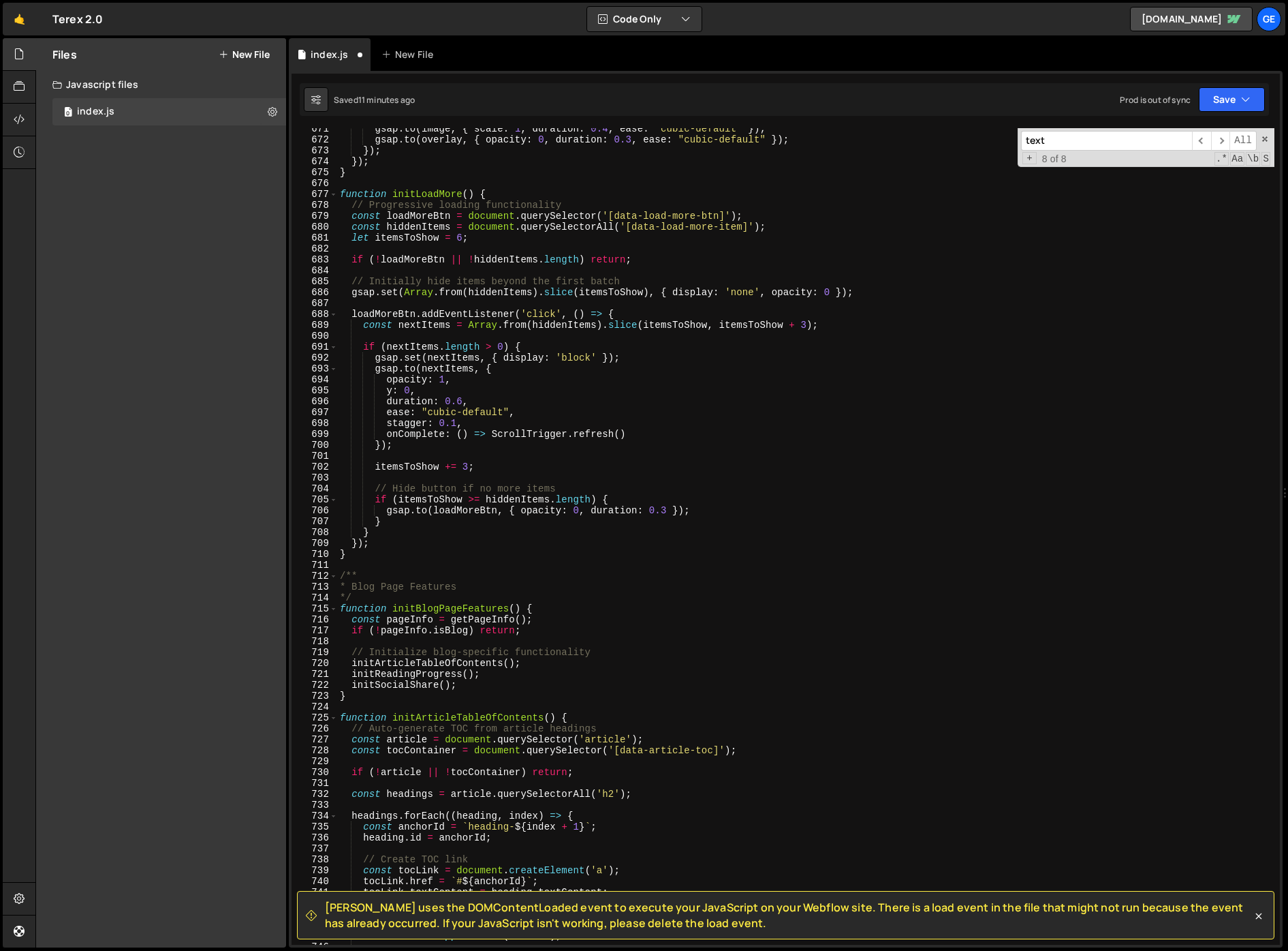
scroll to position [7311, 0]
click at [1263, 139] on span at bounding box center [1265, 139] width 9 height 9
click at [990, 329] on div "gsap . to ( image , { scale : 1 , duration : 0.4 , ease : "cubic-default" }) ; …" at bounding box center [806, 542] width 937 height 838
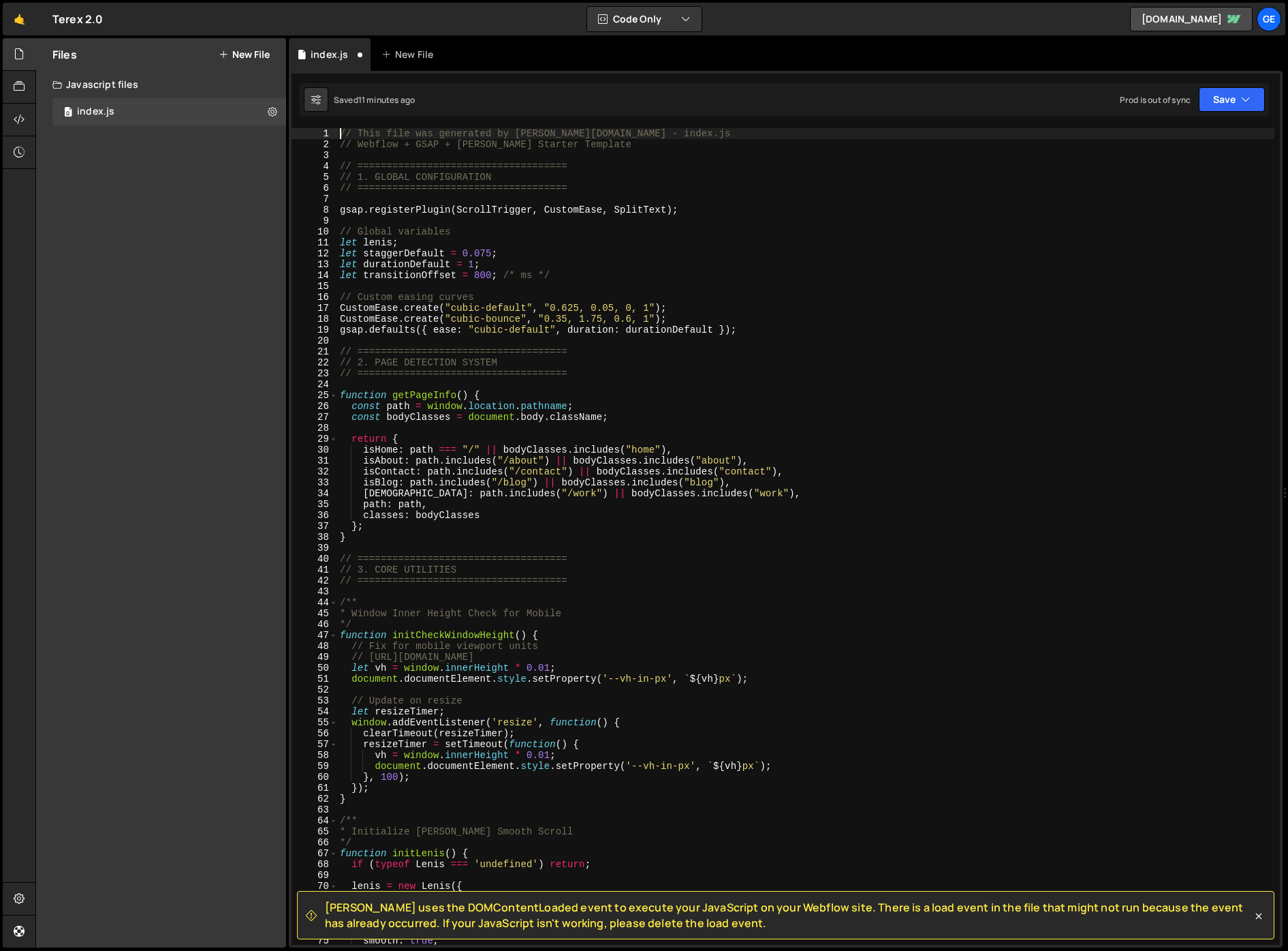
scroll to position [0, 0]
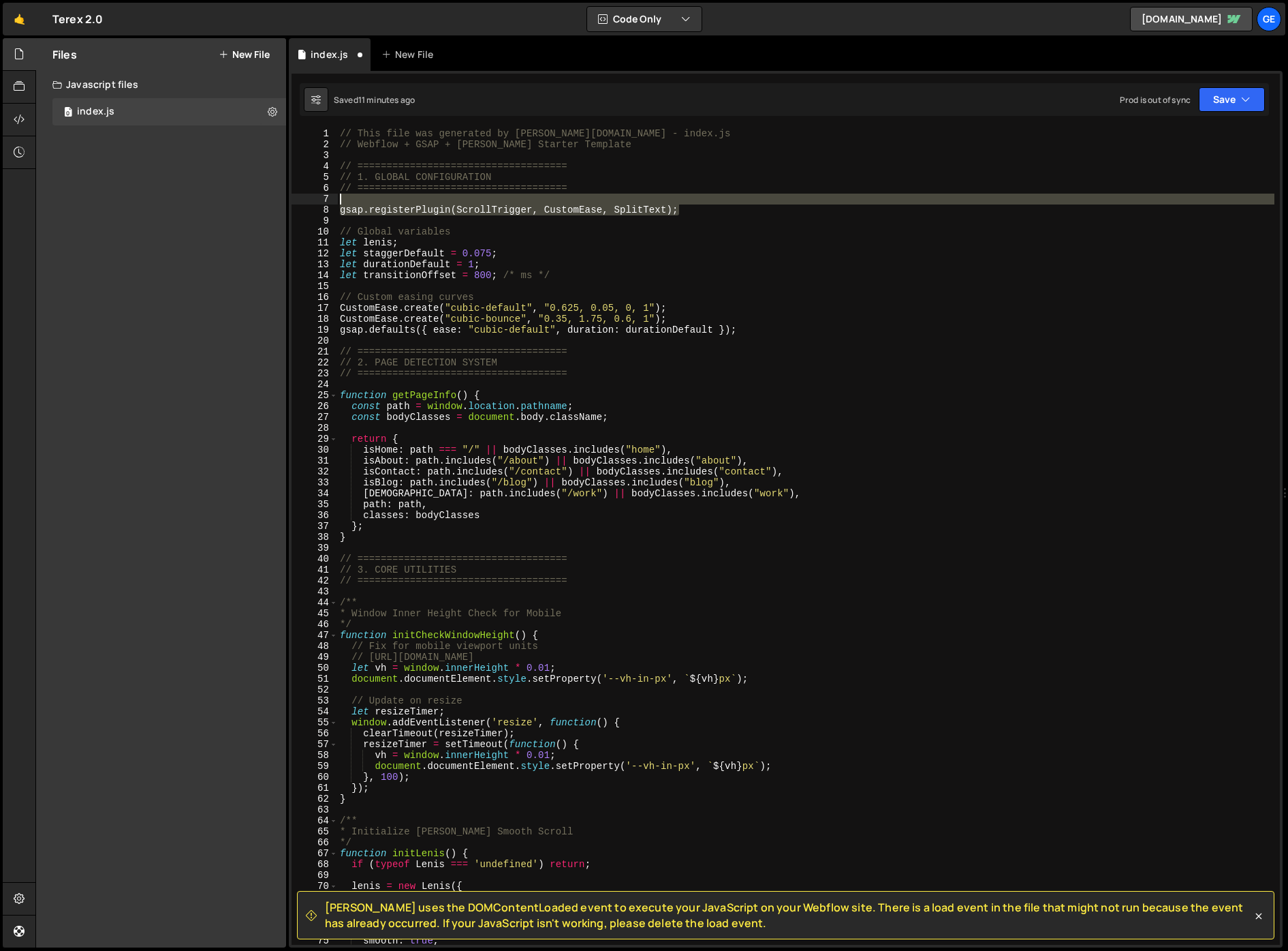
drag, startPoint x: 486, startPoint y: 211, endPoint x: 334, endPoint y: 202, distance: 152.3
click at [334, 202] on div "// This file was generated by Slater.app - index.js 1 2 3 4 5 6 7 8 9 10 11 12 …" at bounding box center [786, 536] width 988 height 817
type textarea "gsap.registerPlugin(ScrollTrigger, CustomEase, SplitText);"
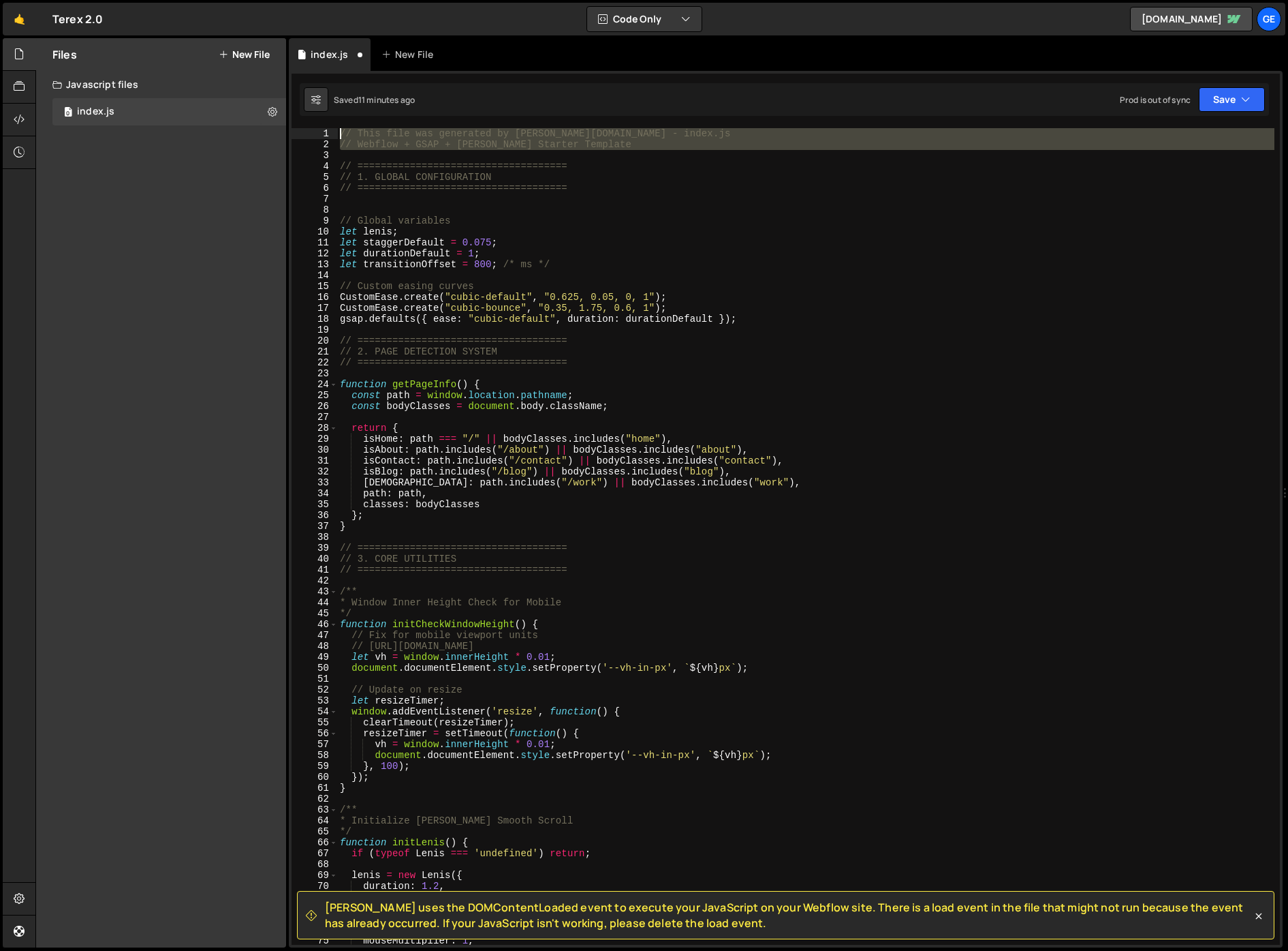
drag, startPoint x: 608, startPoint y: 152, endPoint x: 239, endPoint y: 127, distance: 369.8
click at [239, 127] on div "Files New File Create your first file Get started by starting a Javascript or C…" at bounding box center [662, 493] width 1252 height 910
type textarea "// This file was generated by Slater.app - index.js // Webflow + GSAP + Lenis S…"
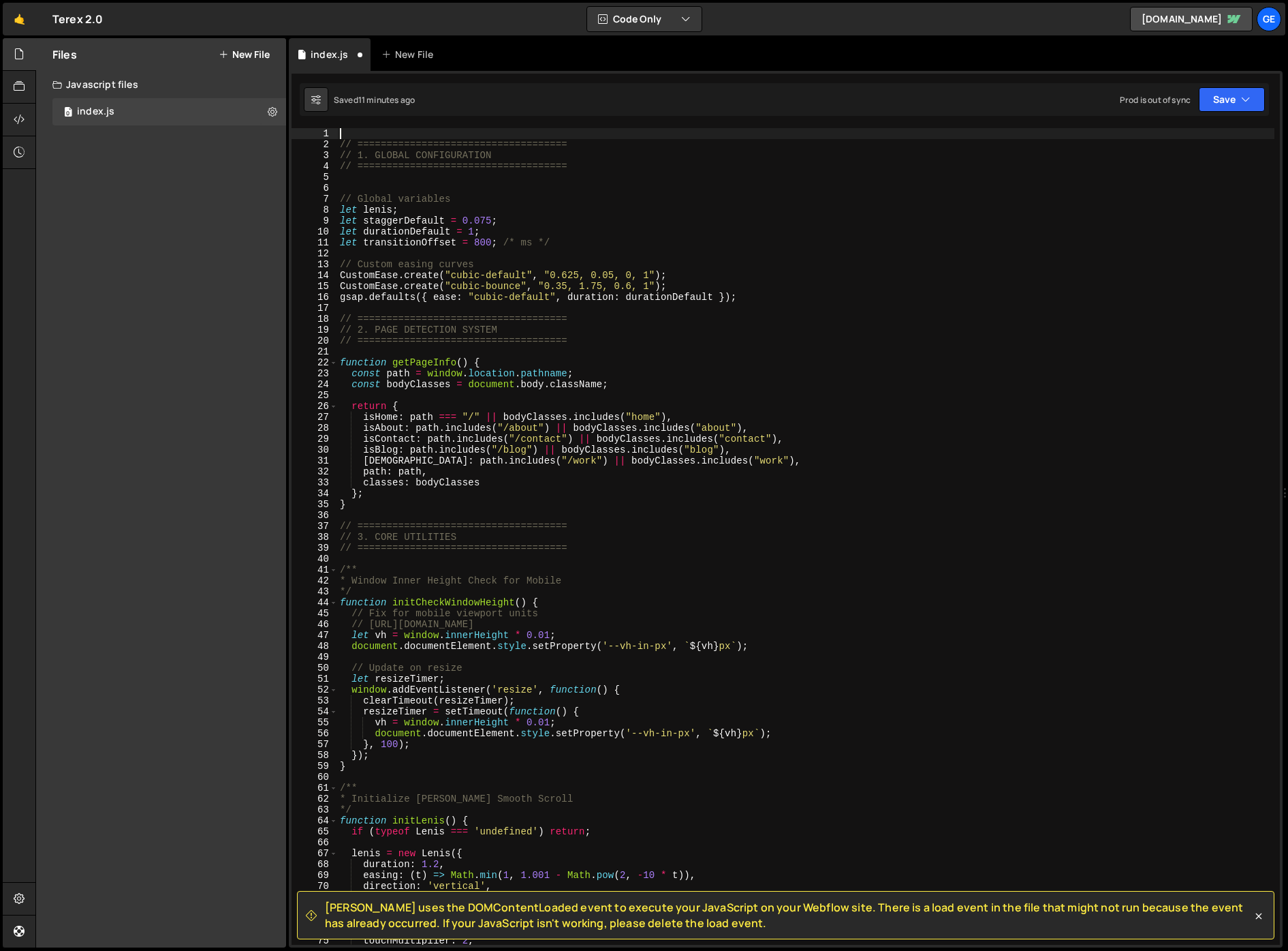
click at [520, 196] on div "// ==================================== // 1. GLOBAL CONFIGURATION // =========…" at bounding box center [806, 547] width 937 height 838
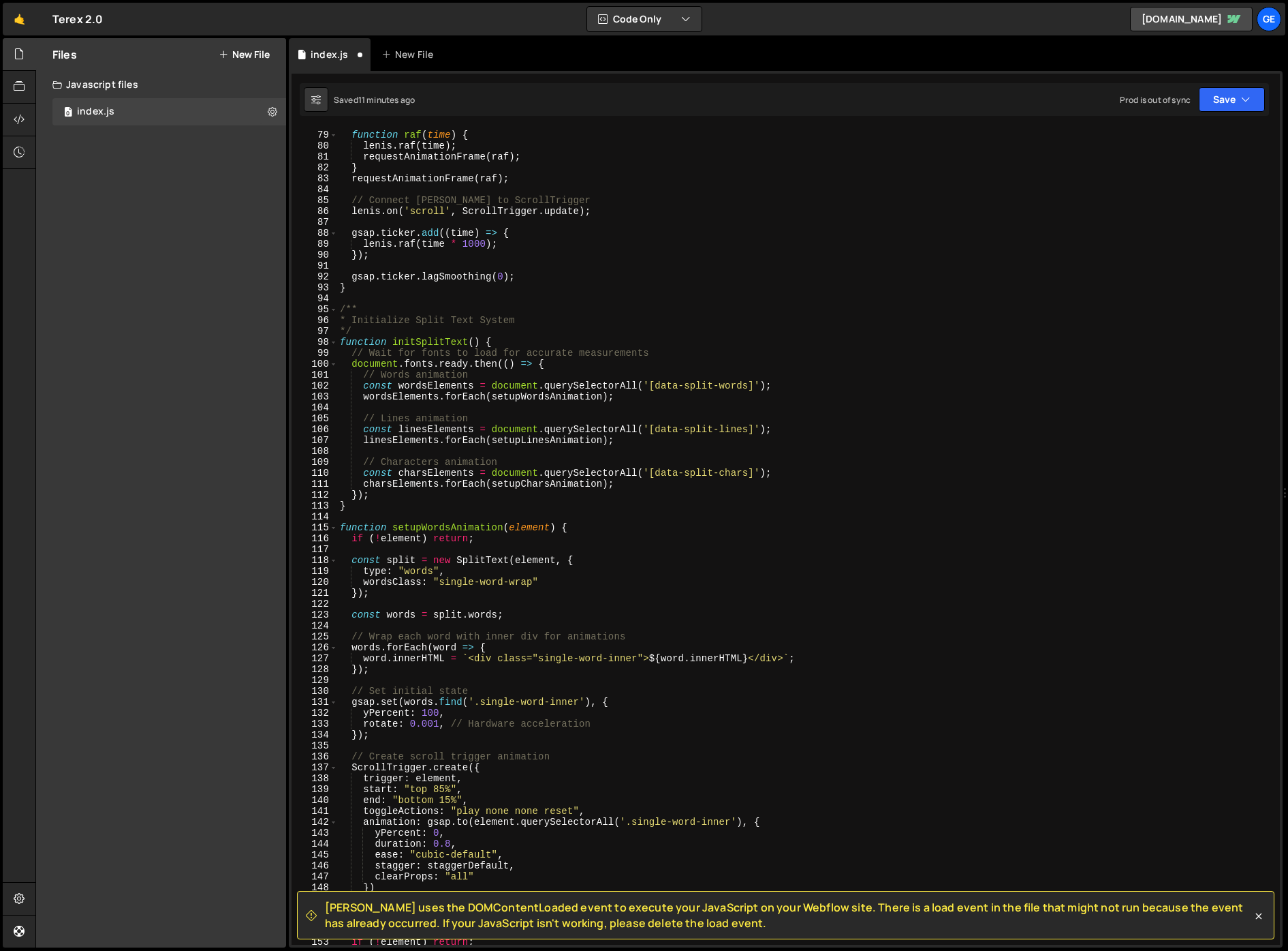
scroll to position [849, 0]
click at [583, 245] on div "function raf ( time ) { lenis . raf ( time ) ; requestAnimationFrame ( raf ) ; …" at bounding box center [806, 538] width 937 height 838
type textarea "lenis.raf(time * 1000);"
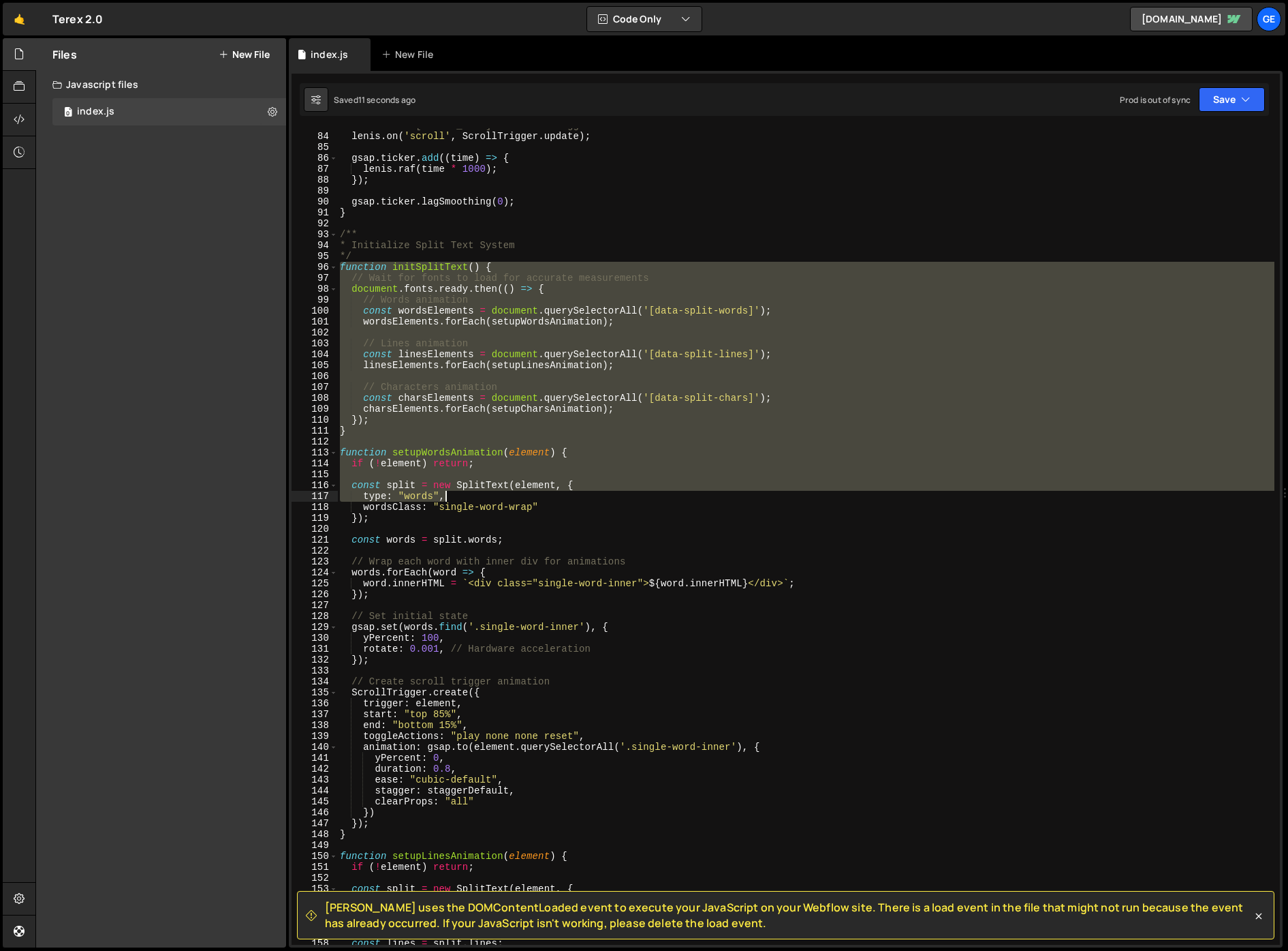
scroll to position [1068, 0]
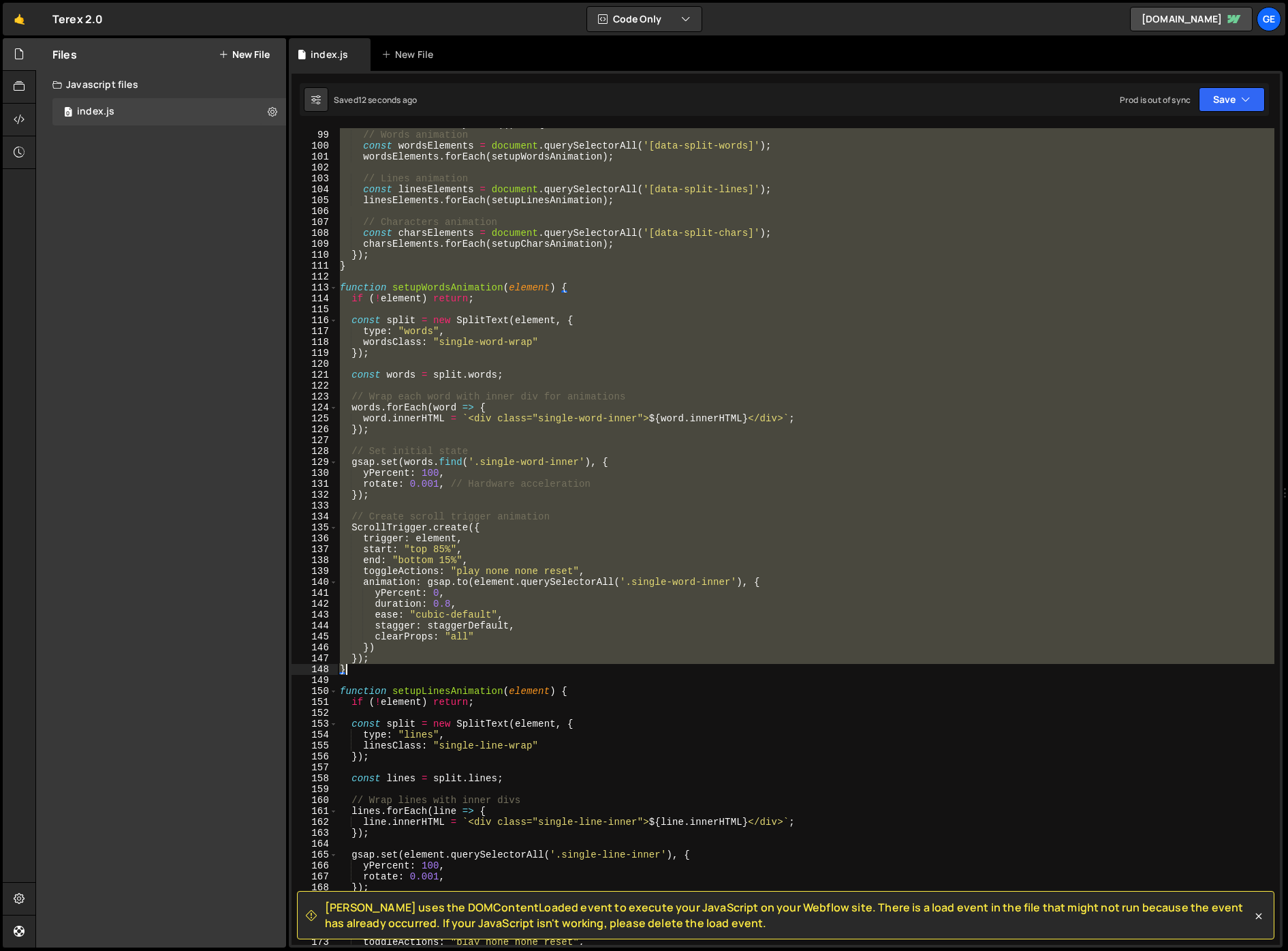
drag, startPoint x: 340, startPoint y: 318, endPoint x: 354, endPoint y: 669, distance: 351.3
click at [354, 669] on div "document . fonts . ready . then (( ) => { // Words animation const wordsElement…" at bounding box center [806, 538] width 937 height 838
paste textarea
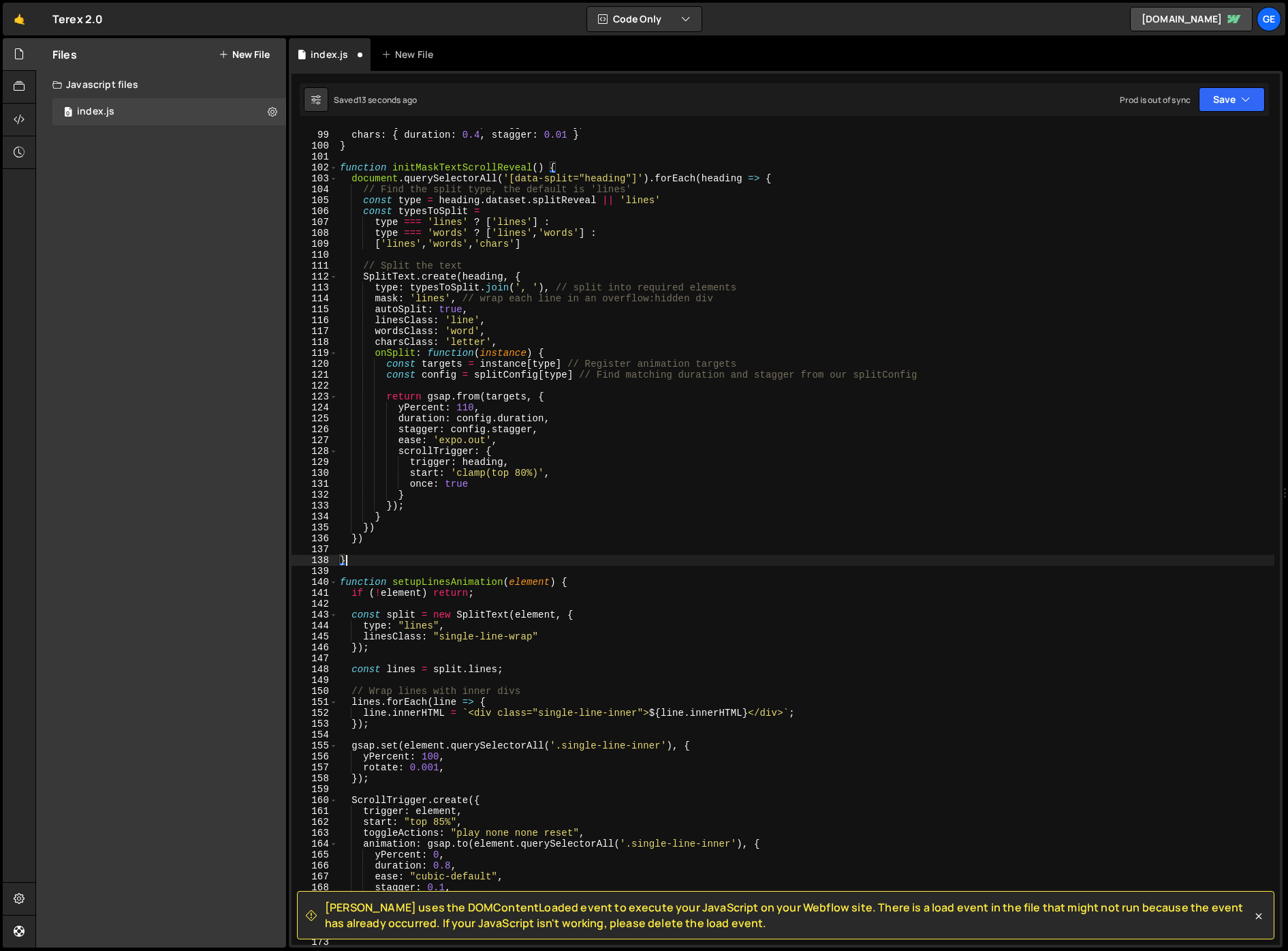
scroll to position [893, 0]
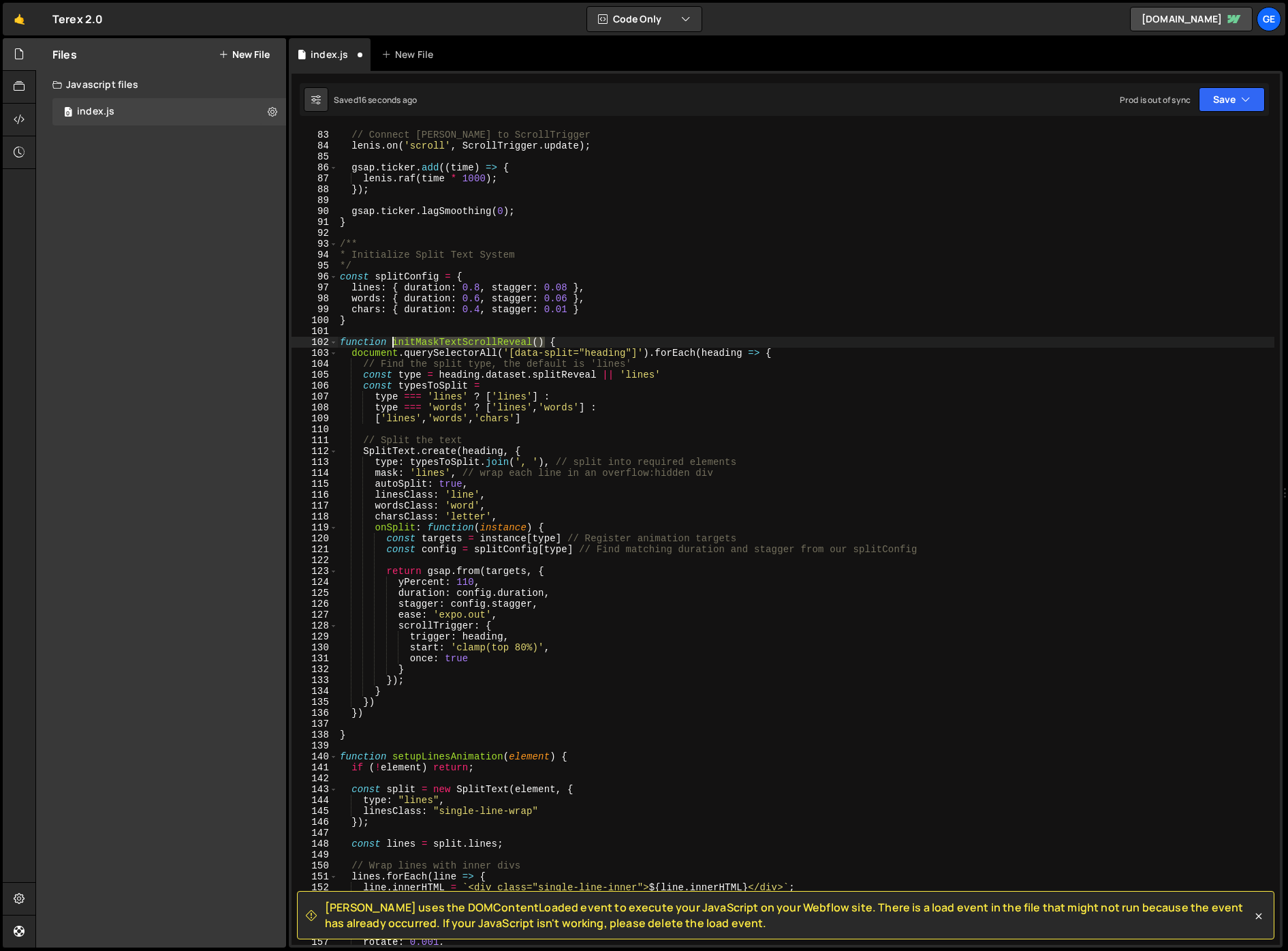
drag, startPoint x: 544, startPoint y: 341, endPoint x: 395, endPoint y: 338, distance: 149.0
click at [395, 338] on div "// Connect Lenis to ScrollTrigger lenis . on ( 'scroll' , ScrollTrigger . updat…" at bounding box center [806, 538] width 937 height 838
click at [575, 512] on div "// Connect Lenis to ScrollTrigger lenis . on ( 'scroll' , ScrollTrigger . updat…" at bounding box center [806, 538] width 937 height 838
type textarea "charsClass: 'letter',"
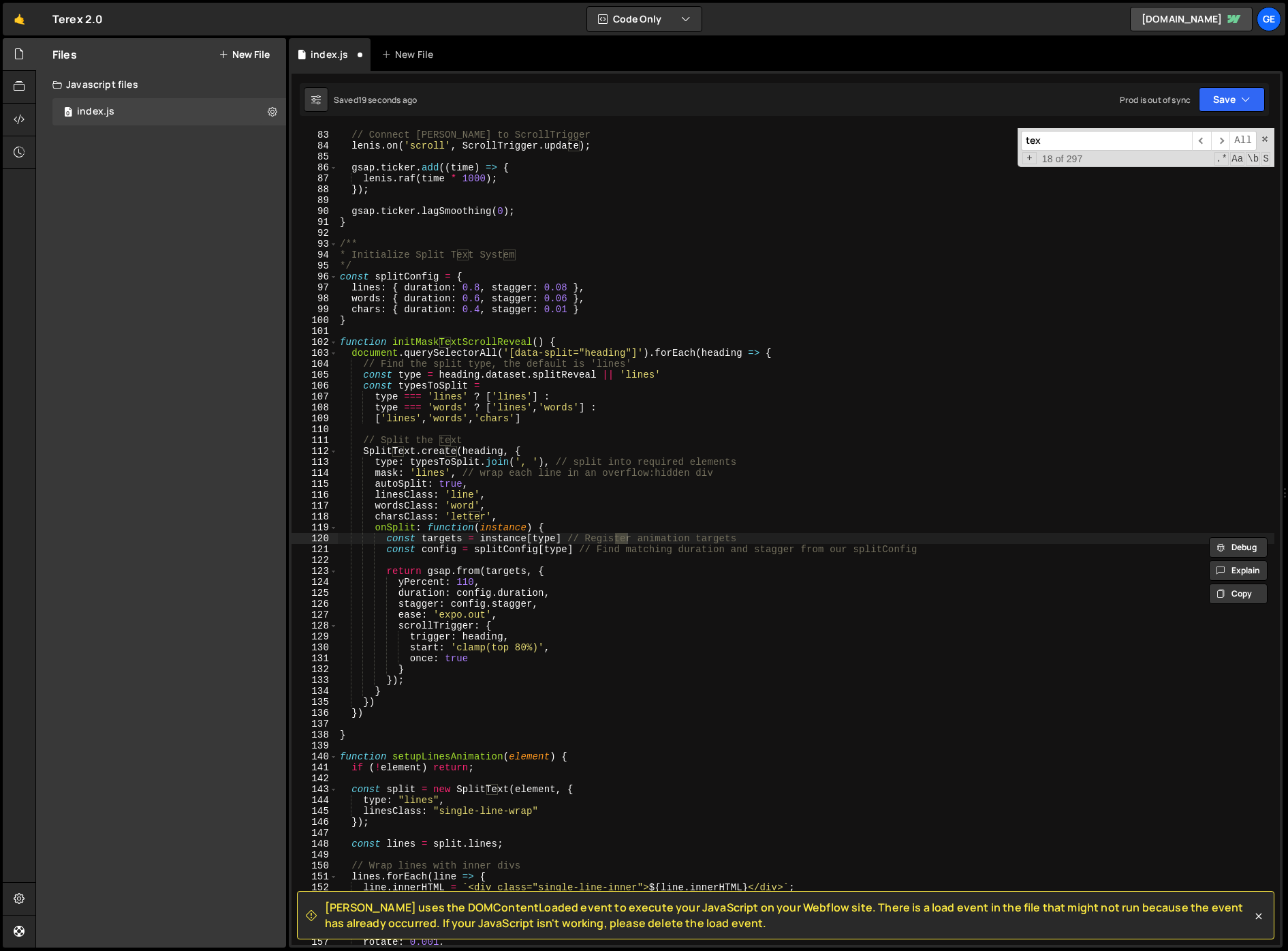
type input "text"
click at [1219, 139] on span "​" at bounding box center [1221, 141] width 19 height 20
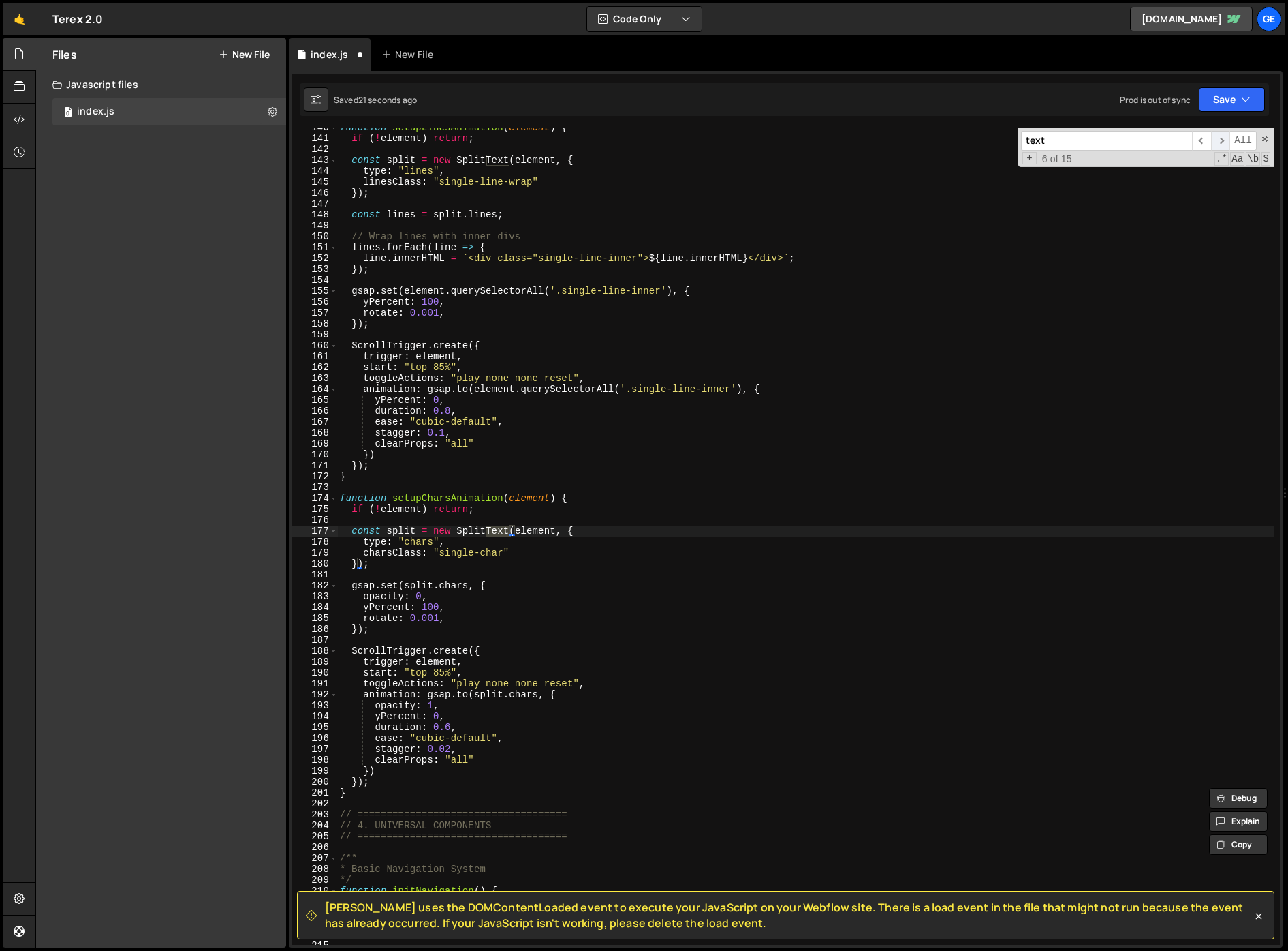
click at [1220, 138] on span "​" at bounding box center [1221, 141] width 19 height 20
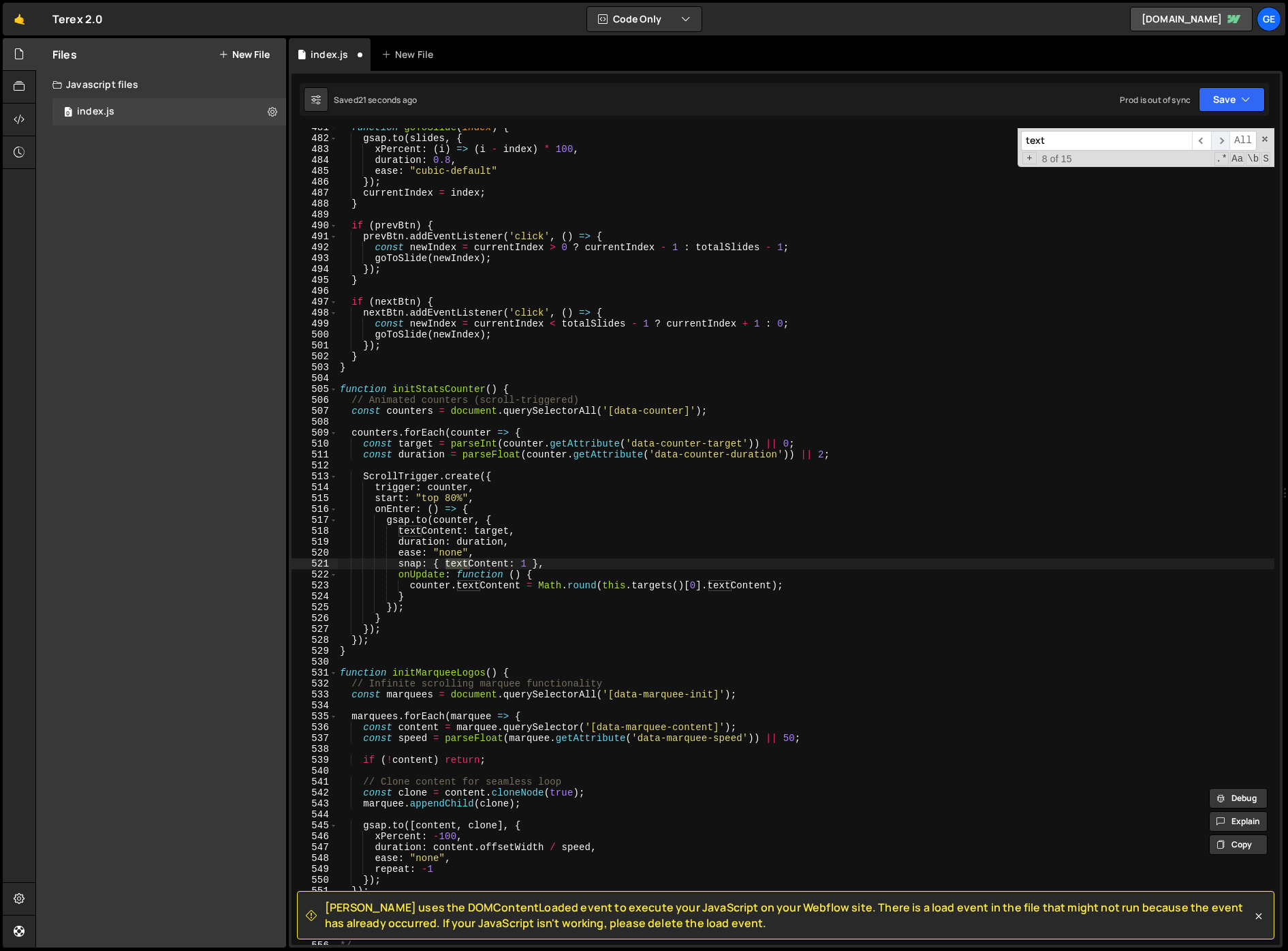
click at [1221, 138] on span "​" at bounding box center [1221, 141] width 19 height 20
click at [1222, 138] on span "​" at bounding box center [1221, 141] width 19 height 20
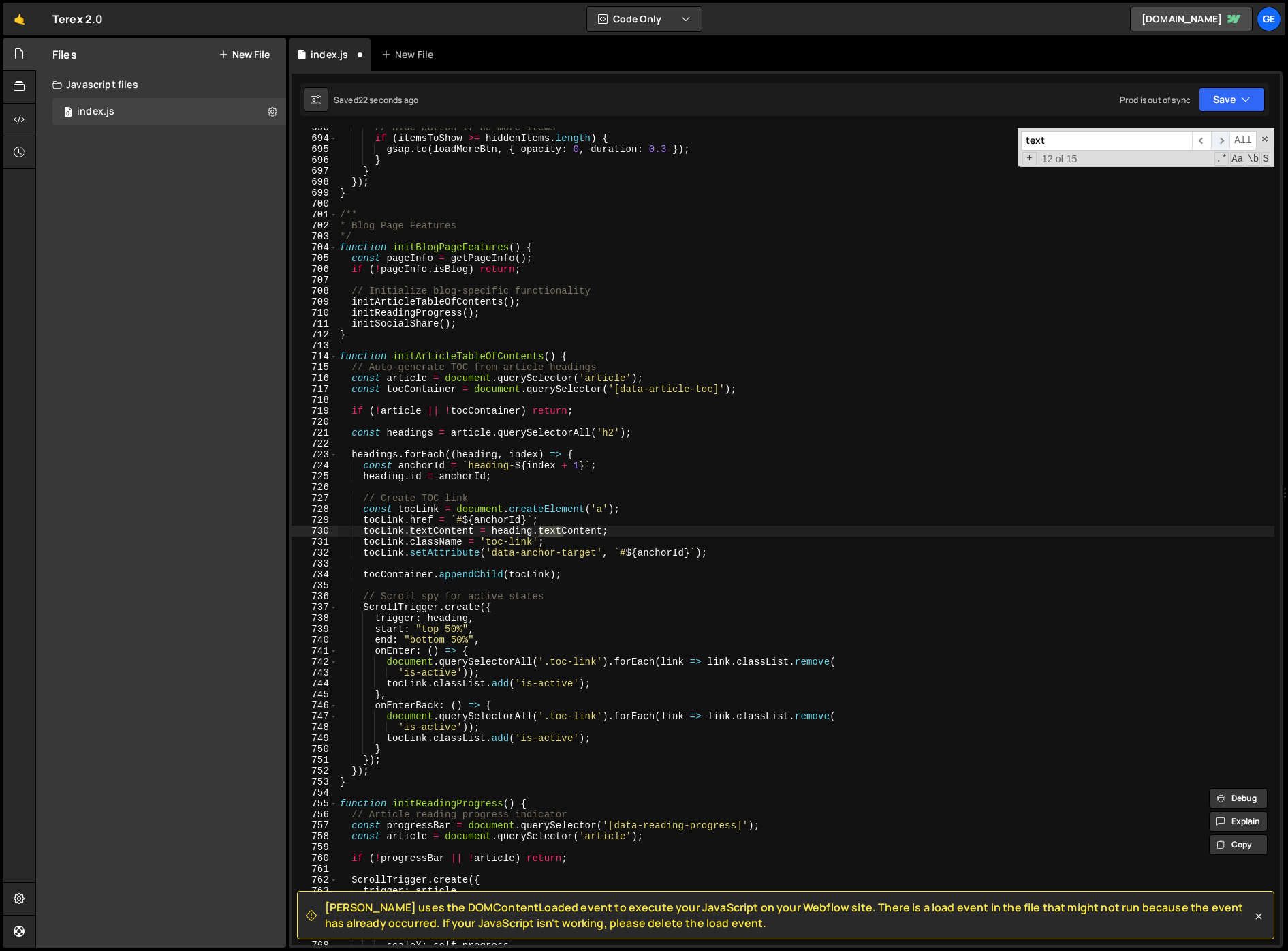
click at [1222, 138] on span "​" at bounding box center [1221, 141] width 19 height 20
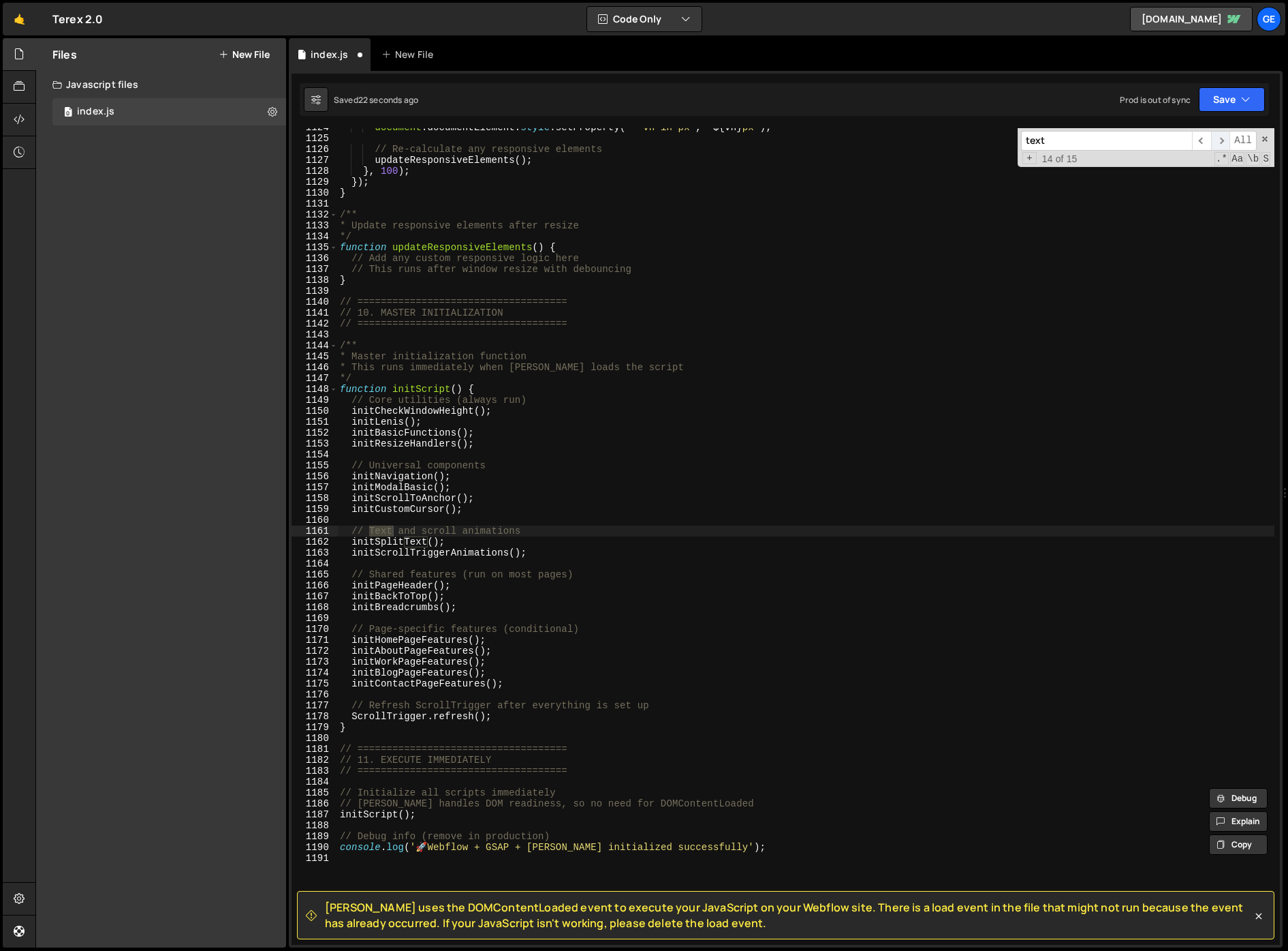
scroll to position [12252, 0]
click at [1222, 138] on span "​" at bounding box center [1221, 141] width 19 height 20
click at [446, 545] on div "document . documentElement . style . setProperty ( '--vh-in-px' , ` ${ vh } px …" at bounding box center [806, 541] width 937 height 838
drag, startPoint x: 438, startPoint y: 542, endPoint x: 370, endPoint y: 542, distance: 68.0
click at [351, 541] on div "document . documentElement . style . setProperty ( '--vh-in-px' , ` ${ vh } px …" at bounding box center [806, 541] width 937 height 838
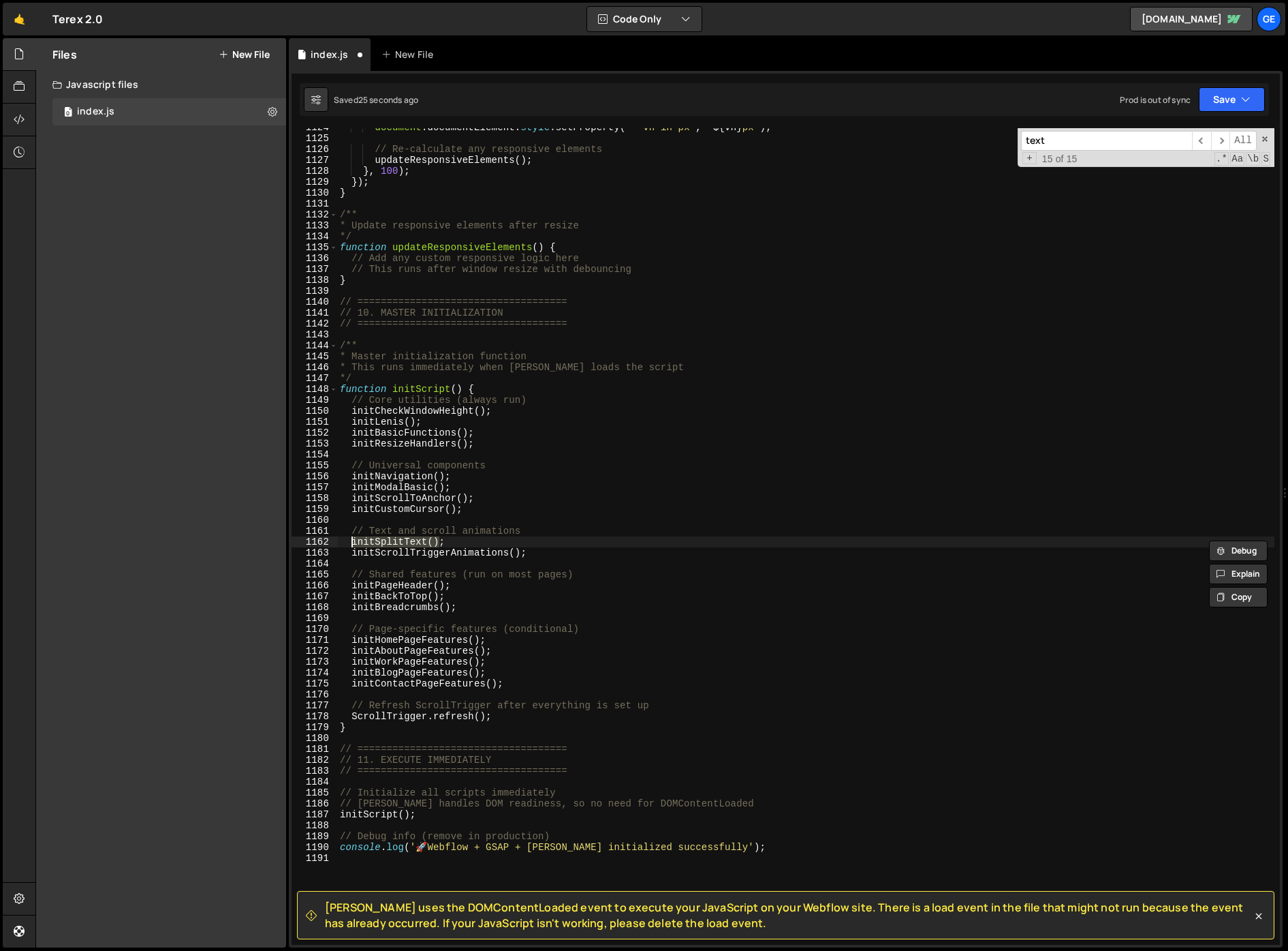
paste textarea "MaskTextScrollReveal"
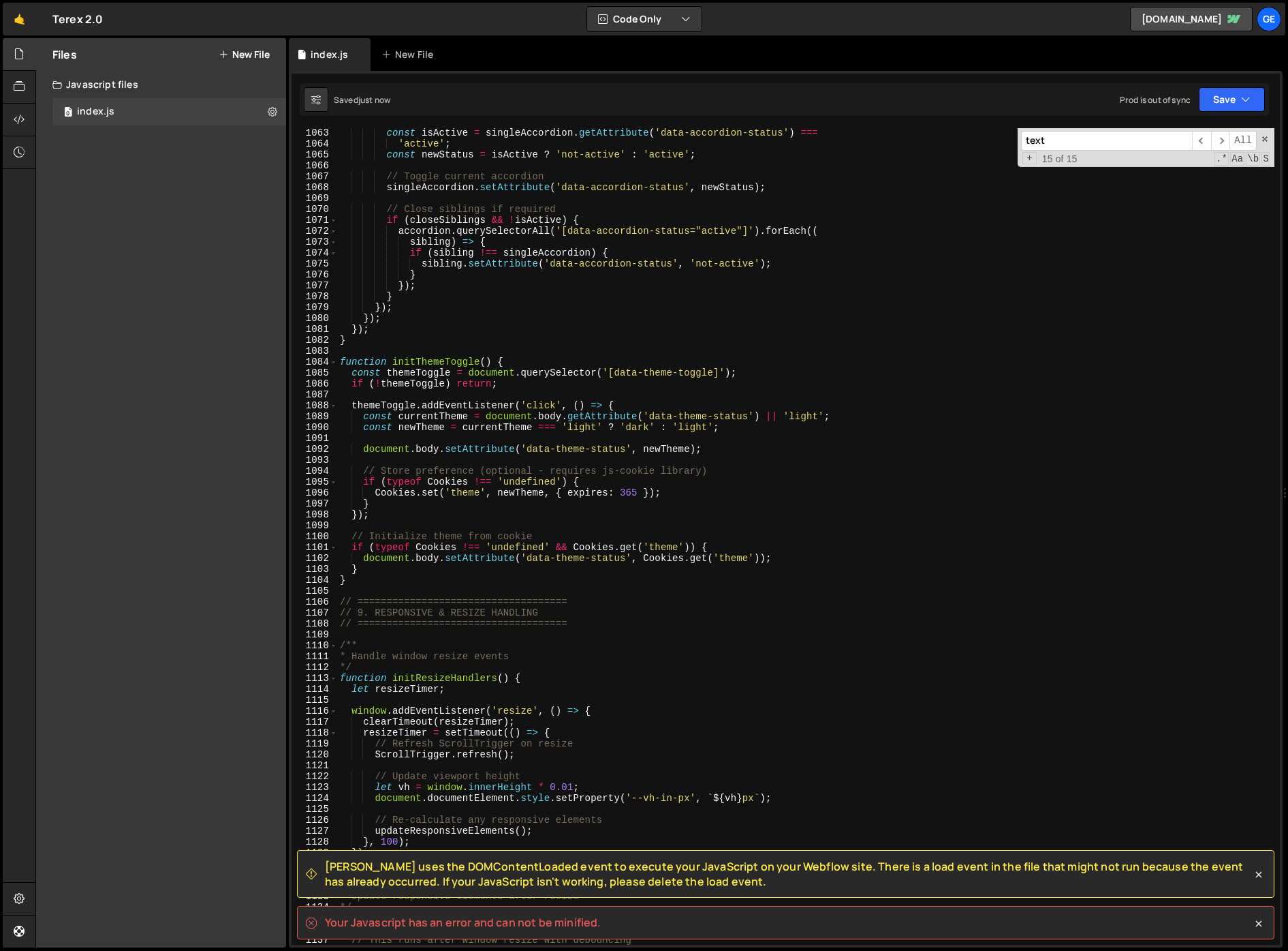
scroll to position [10885, 0]
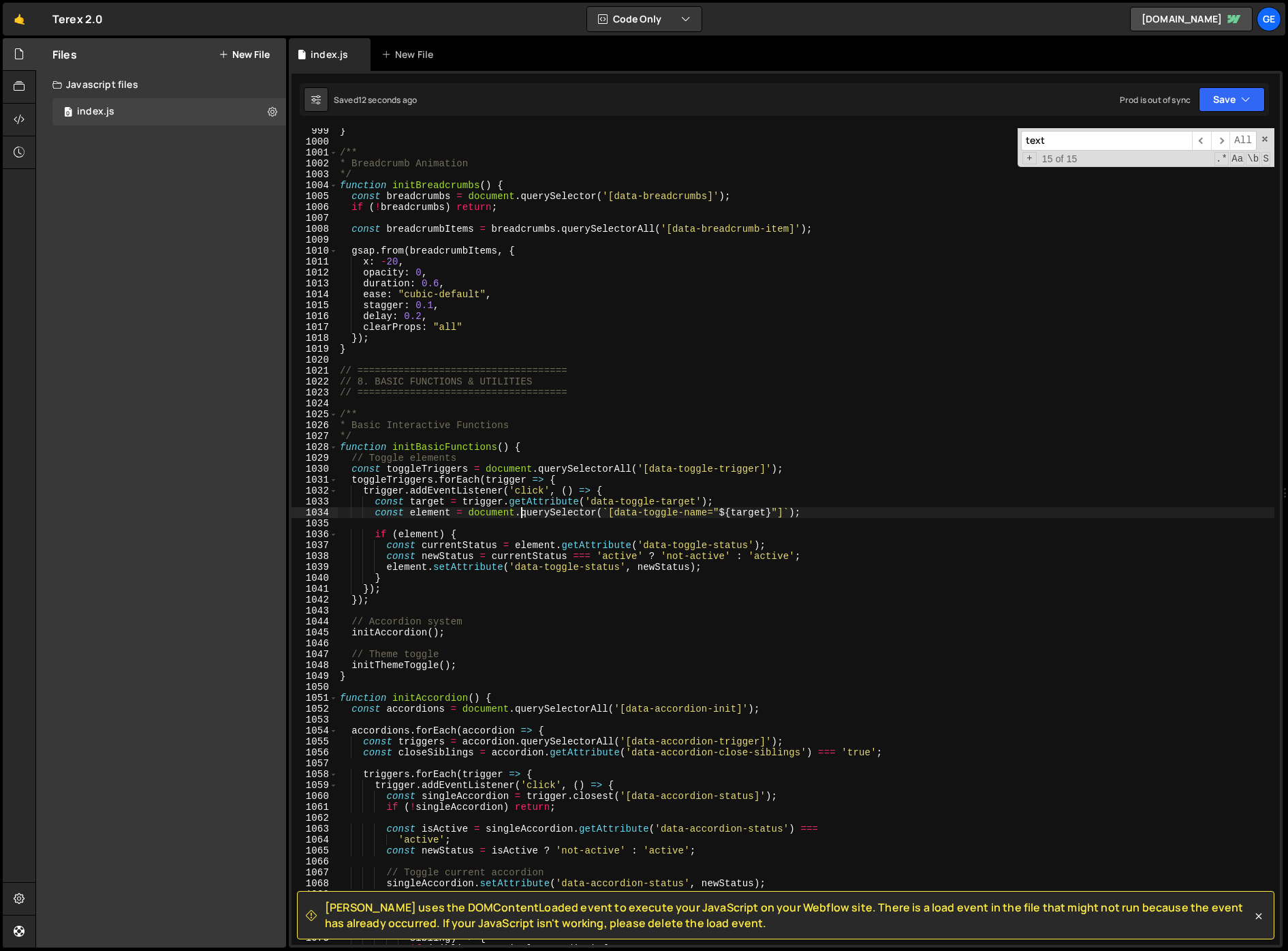
click at [519, 510] on div "} /** * Breadcrumb Animation */ function initBreadcrumbs ( ) { const breadcrumb…" at bounding box center [806, 544] width 937 height 838
type textarea "const element = document.querySelector(`[data-toggle-name="${target}"]`);"
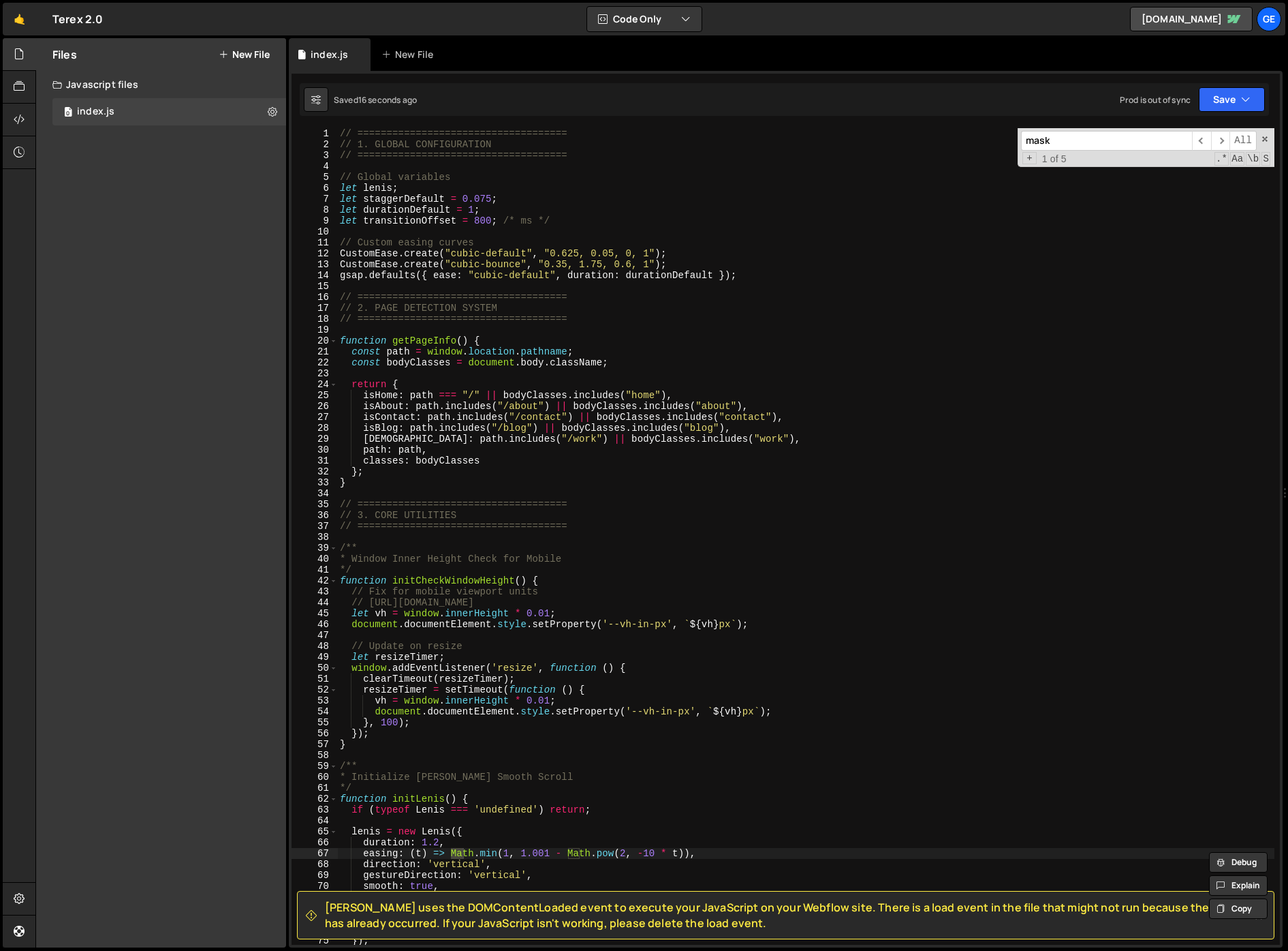
scroll to position [704, 0]
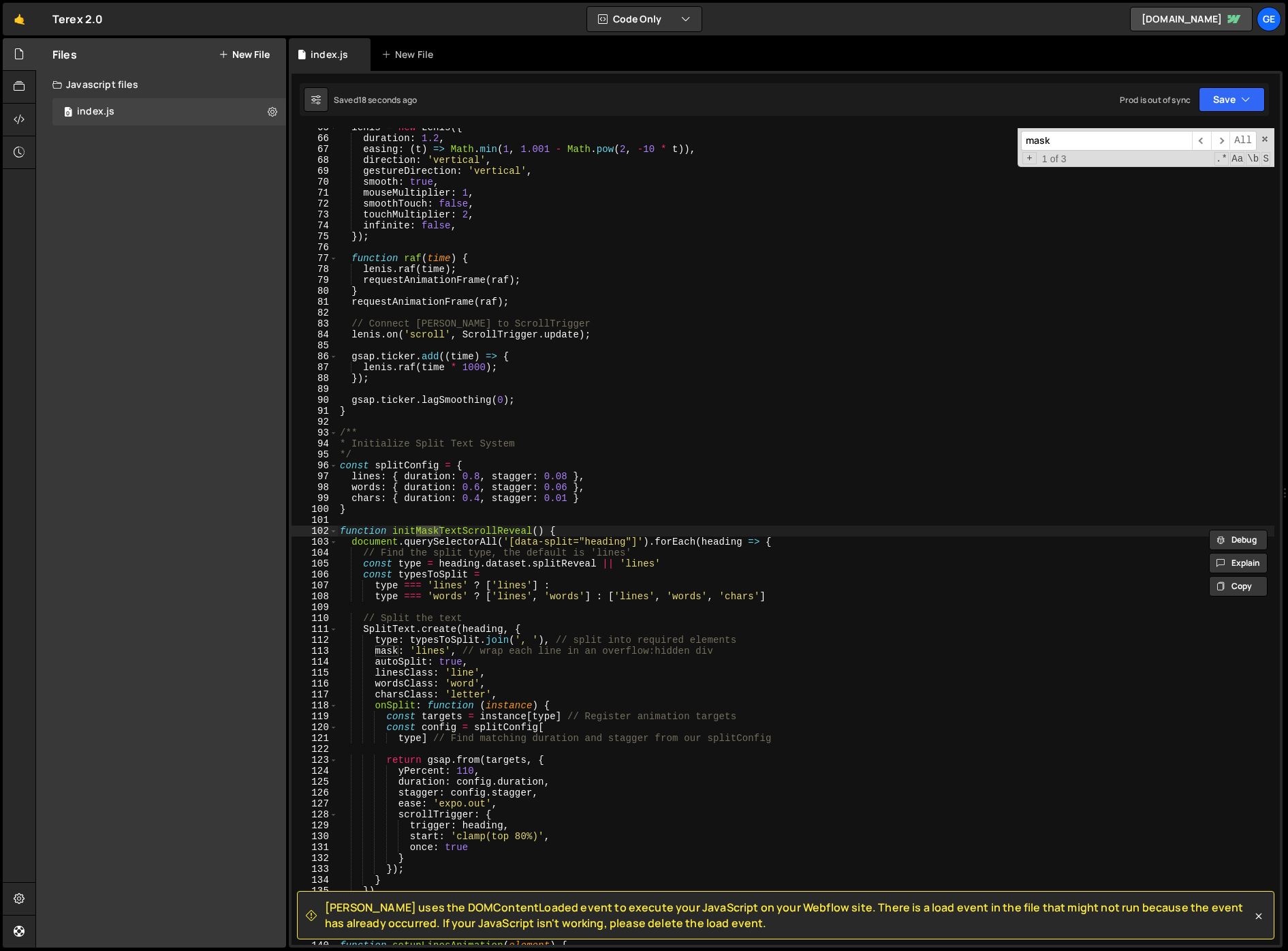
type input "mask"
click at [563, 532] on div "lenis = new Lenis ({ duration : 1.2 , easing : ( t ) => Math . min ( 1 , 1.001 …" at bounding box center [806, 541] width 937 height 838
click at [350, 540] on div "lenis = new Lenis ({ duration : 1.2 , easing : ( t ) => Math . min ( 1 , 1.001 …" at bounding box center [806, 541] width 937 height 838
type textarea "document.querySelectorAll('[data-split="heading"]').forEach(heading => {"
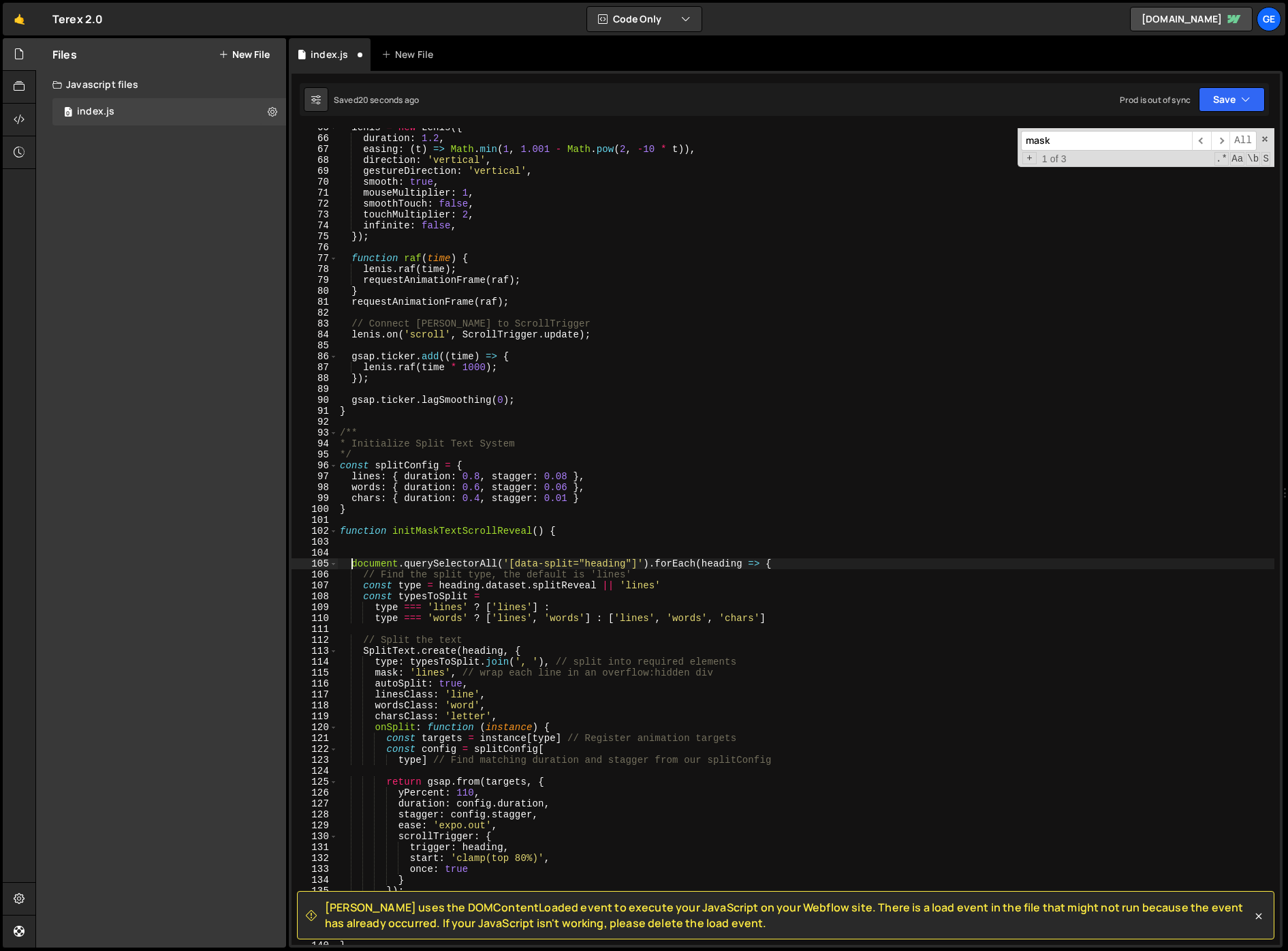
scroll to position [0, 0]
paste textarea "});"
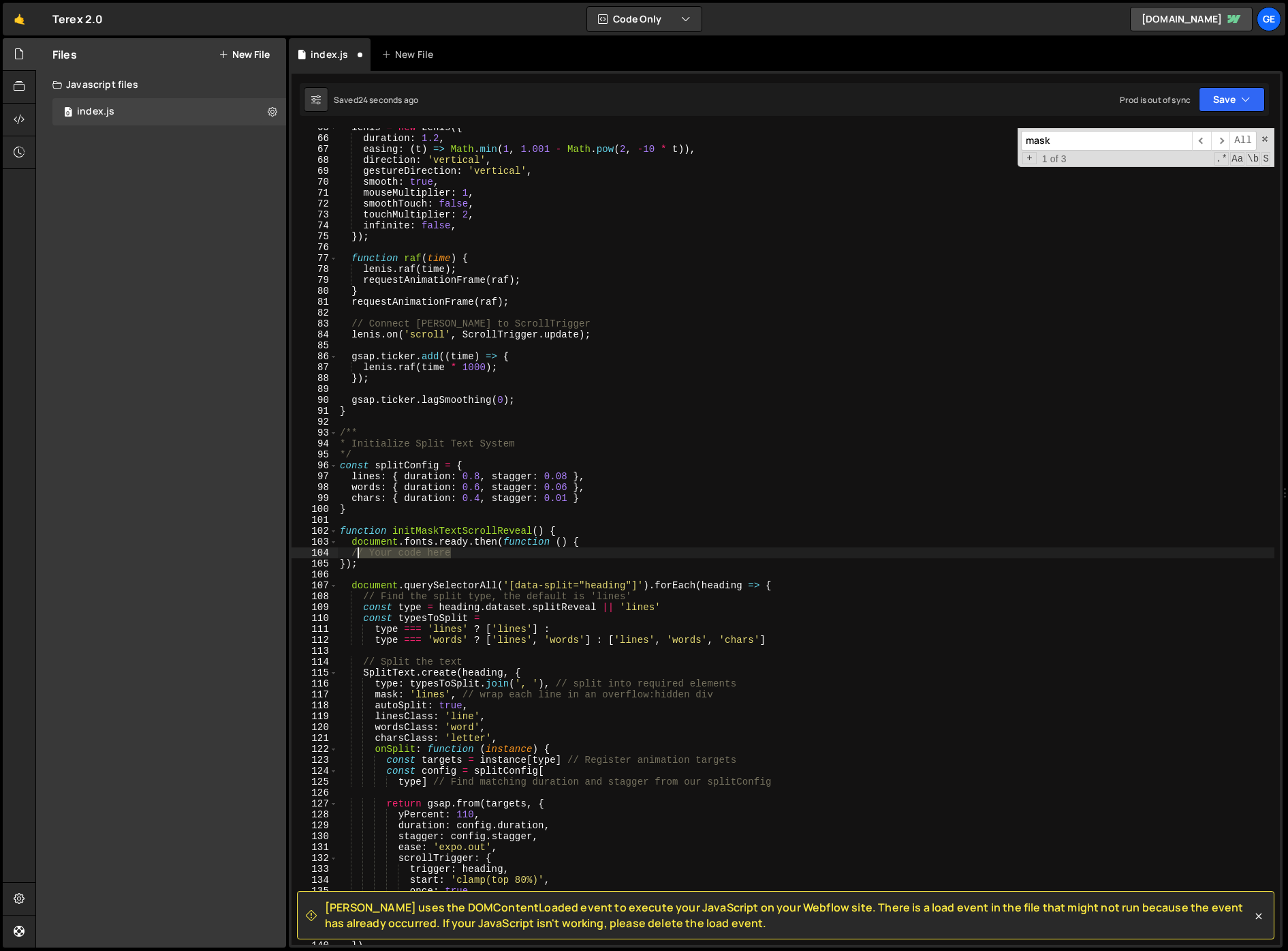
drag, startPoint x: 412, startPoint y: 552, endPoint x: 357, endPoint y: 555, distance: 55.1
click at [357, 555] on div "lenis = new Lenis ({ duration : 1.2 , easing : ( t ) => Math . min ( 1 , 1.001 …" at bounding box center [806, 541] width 937 height 838
click at [575, 529] on div "lenis = new Lenis ({ duration : 1.2 , easing : ( t ) => Math . min ( 1 , 1.001 …" at bounding box center [806, 541] width 937 height 838
type textarea "function initMaskTextScrollReveal() {"
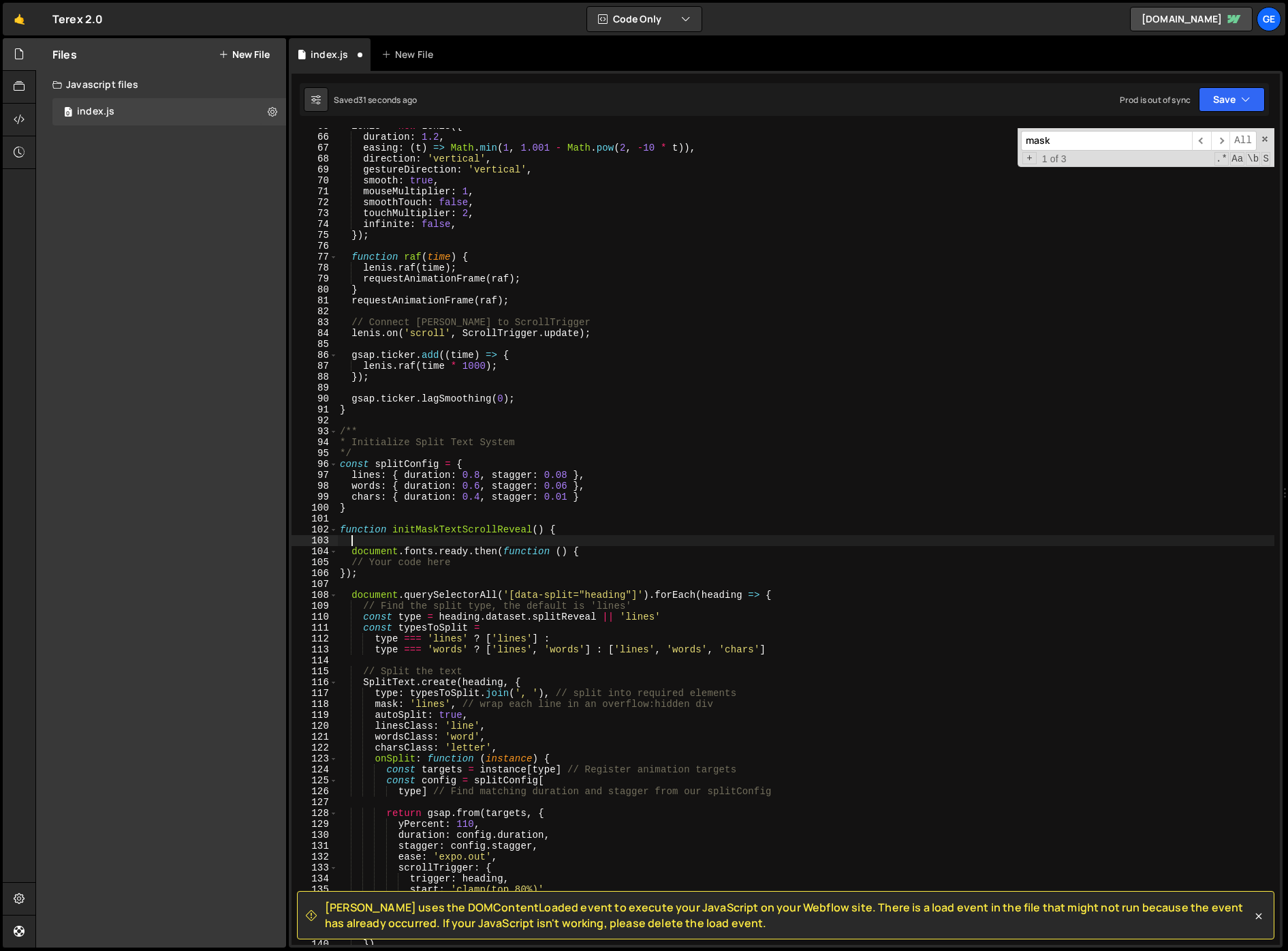
scroll to position [841, 0]
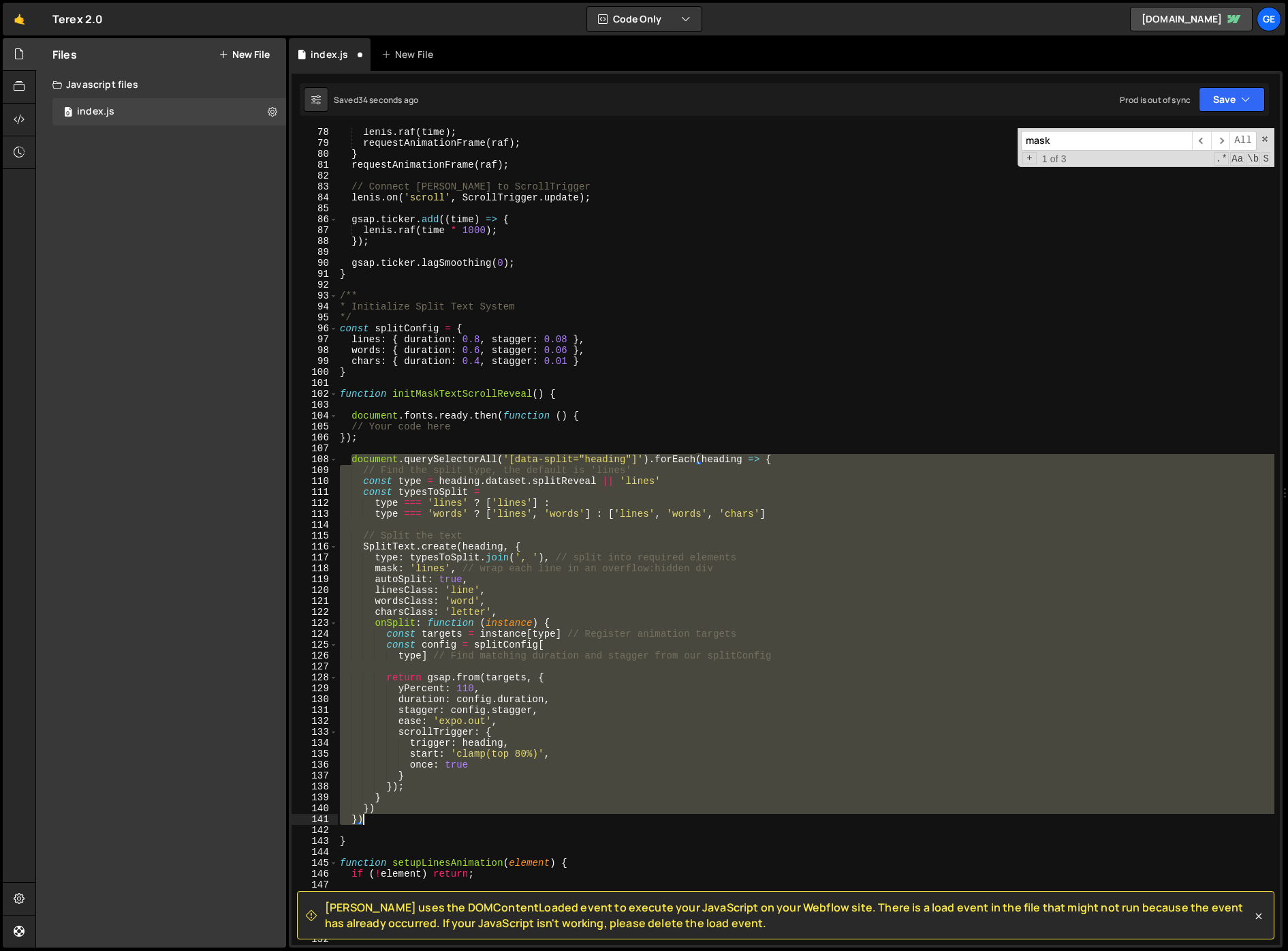
drag, startPoint x: 354, startPoint y: 460, endPoint x: 387, endPoint y: 824, distance: 365.5
click at [387, 824] on div "lenis . raf ( time ) ; requestAnimationFrame ( raf ) ; } requestAnimationFrame …" at bounding box center [806, 545] width 937 height 838
click at [368, 823] on div "lenis . raf ( time ) ; requestAnimationFrame ( raf ) ; } requestAnimationFrame …" at bounding box center [806, 536] width 937 height 817
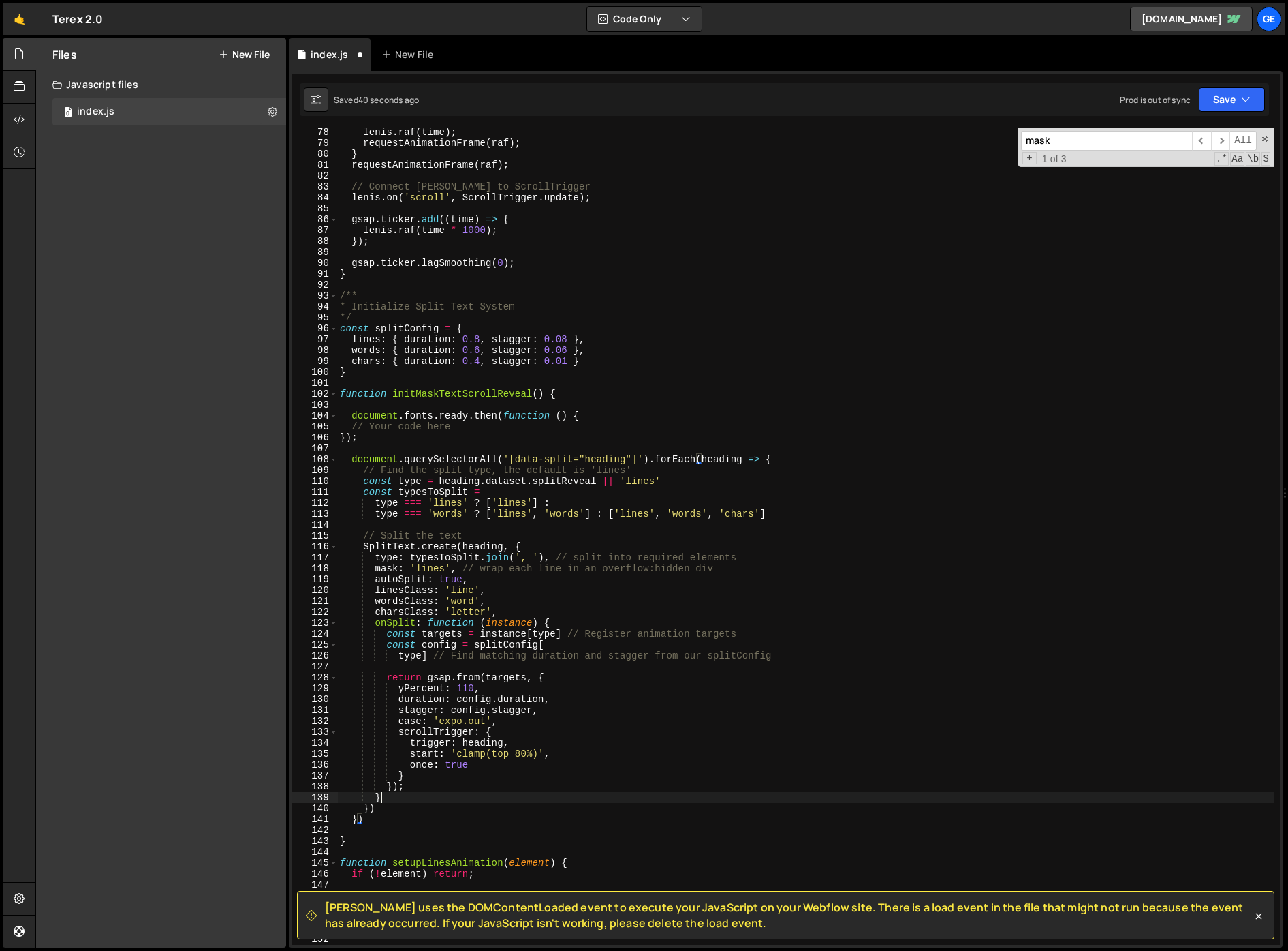
click at [399, 800] on div "lenis . raf ( time ) ; requestAnimationFrame ( raf ) ; } requestAnimationFrame …" at bounding box center [806, 545] width 937 height 838
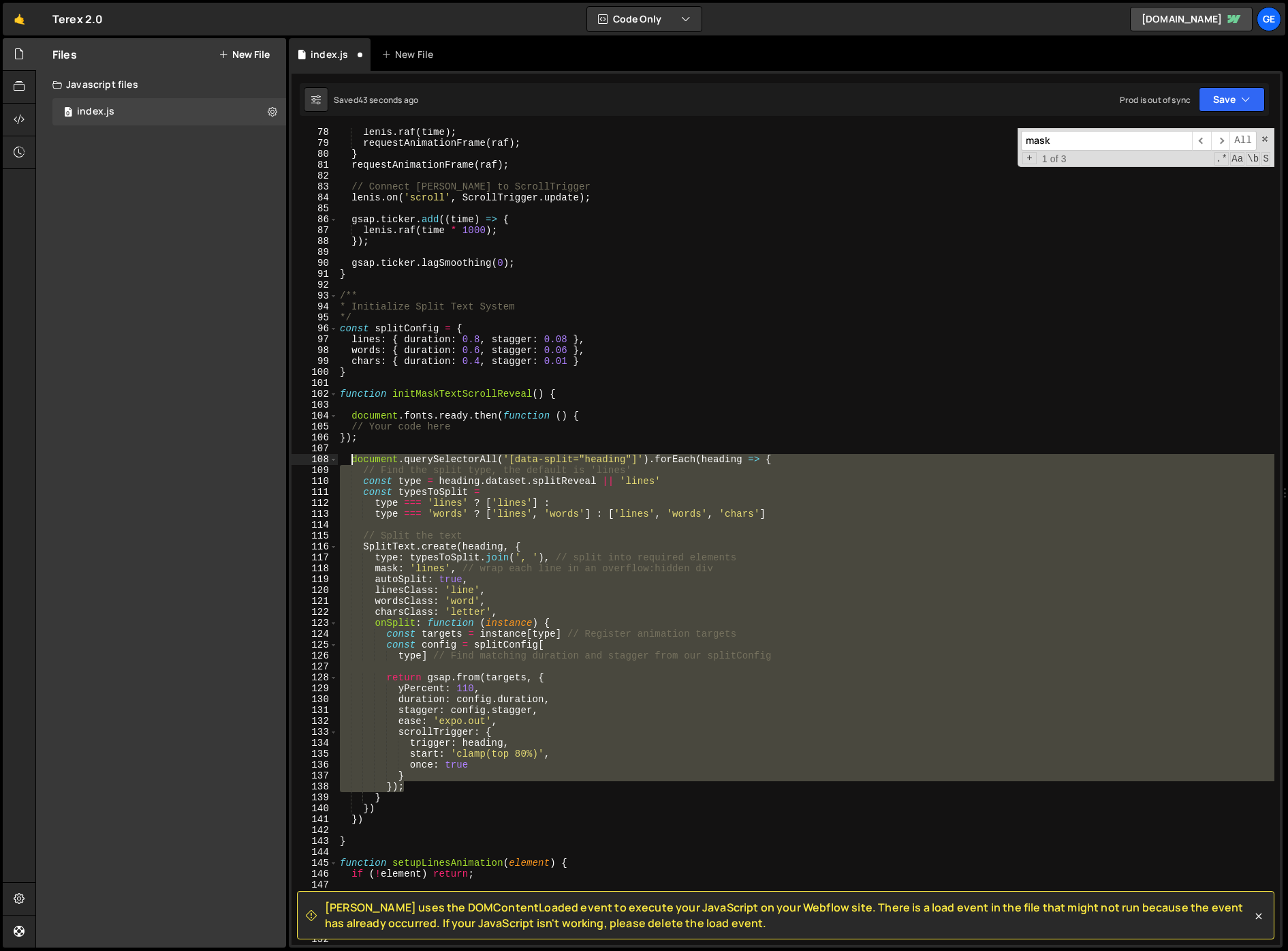
drag, startPoint x: 419, startPoint y: 785, endPoint x: 354, endPoint y: 460, distance: 331.4
click at [352, 463] on div "lenis . raf ( time ) ; requestAnimationFrame ( raf ) ; } requestAnimationFrame …" at bounding box center [806, 545] width 937 height 838
type textarea "document.querySelectorAll('[data-split="heading"]').forEach(heading => { // Fin…"
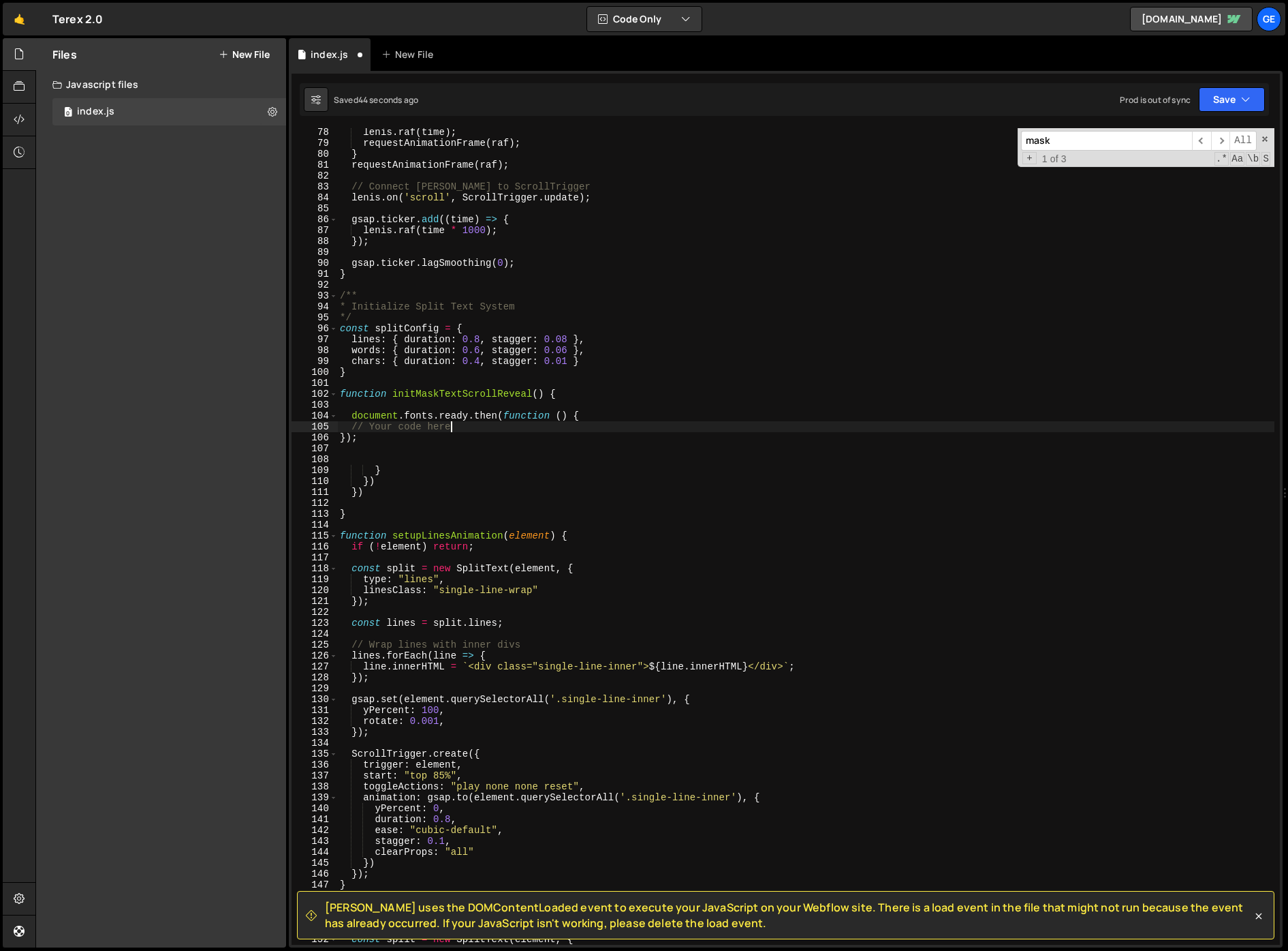
click at [461, 426] on div "lenis . raf ( time ) ; requestAnimationFrame ( raf ) ; } requestAnimationFrame …" at bounding box center [806, 545] width 937 height 838
type textarea "// Your code here"
paste textarea "});"
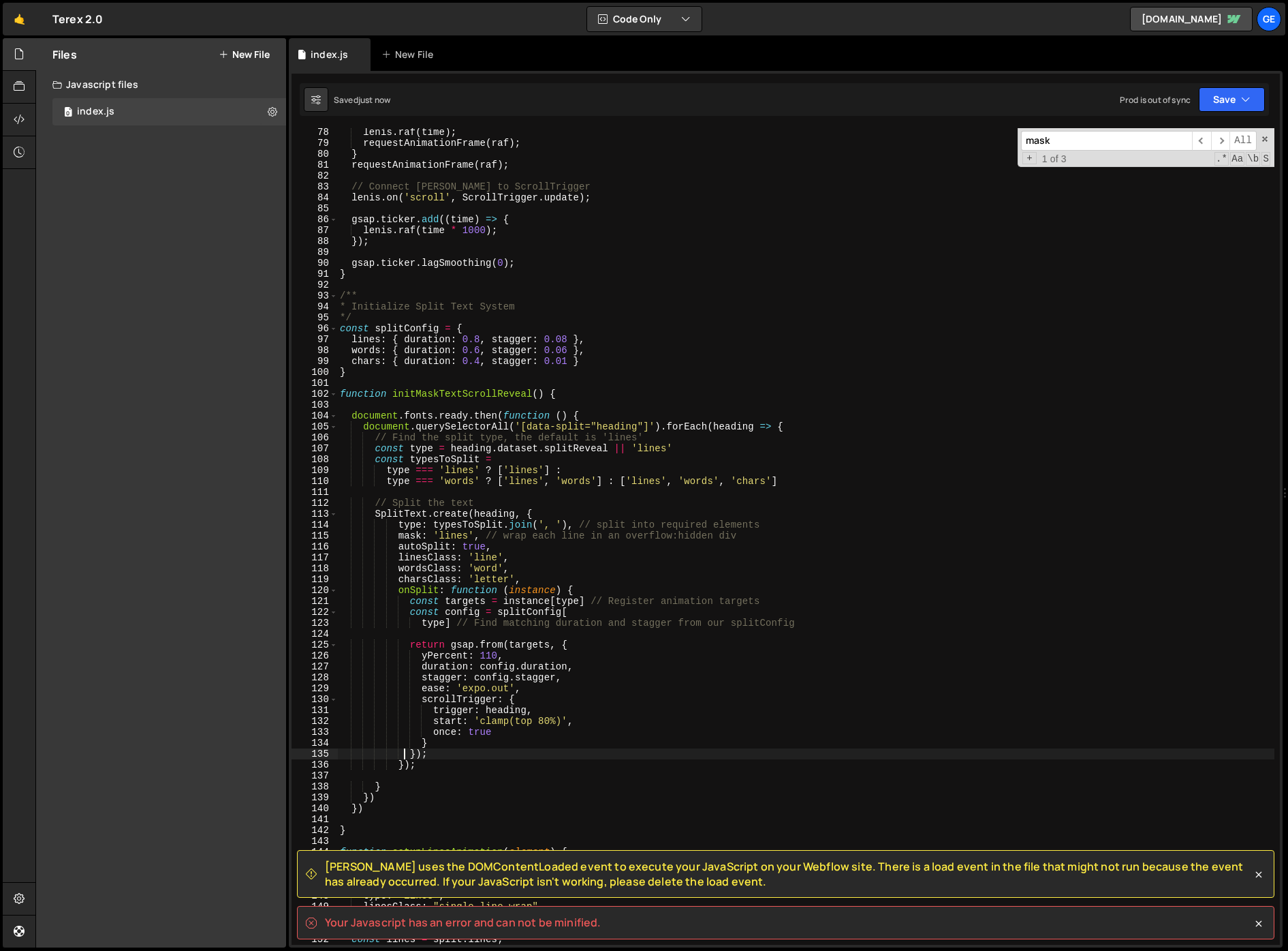
click at [374, 825] on div "lenis . raf ( time ) ; requestAnimationFrame ( raf ) ; } requestAnimationFrame …" at bounding box center [806, 545] width 937 height 838
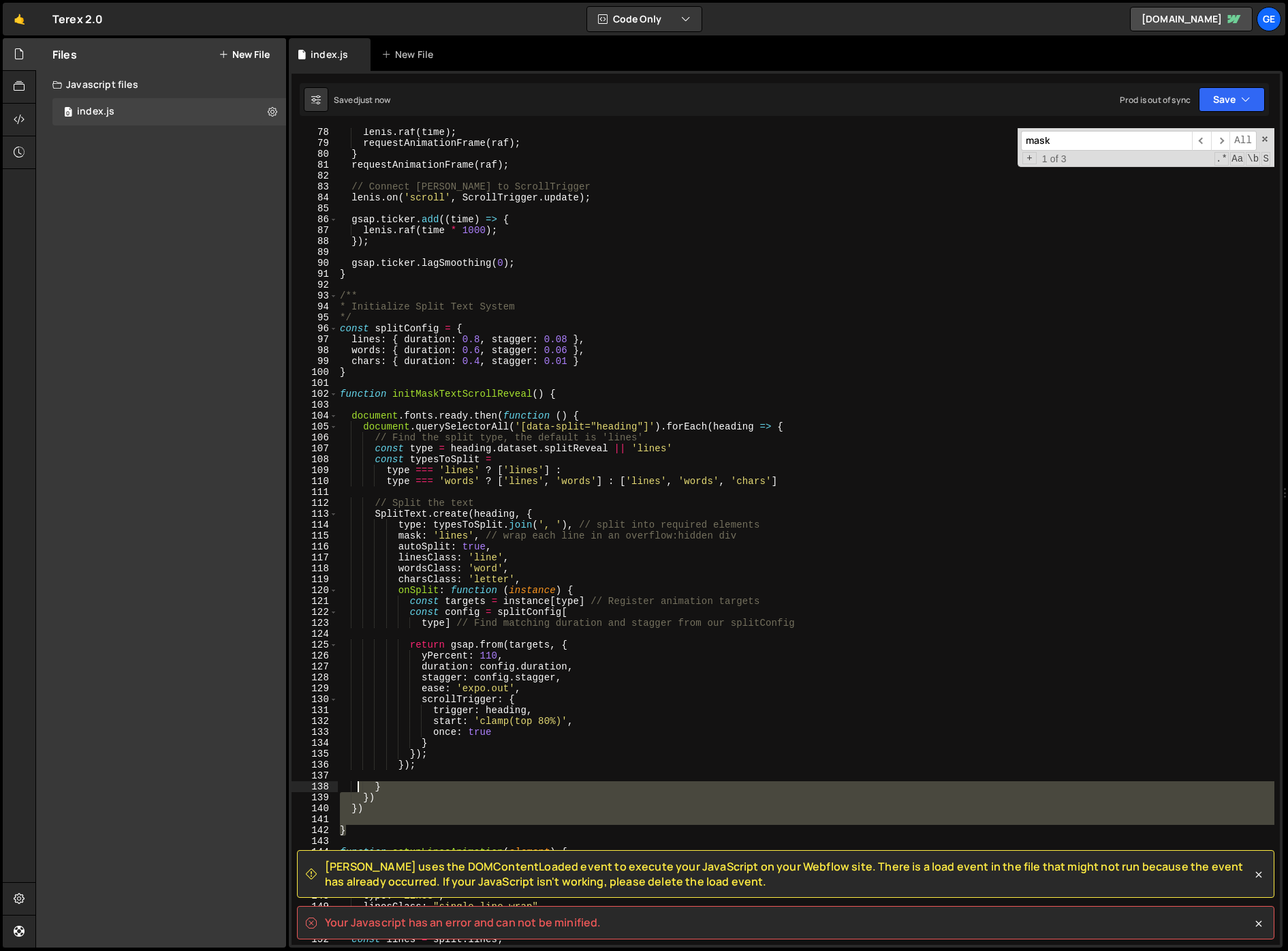
drag, startPoint x: 379, startPoint y: 819, endPoint x: 354, endPoint y: 786, distance: 41.4
click at [354, 786] on div "lenis . raf ( time ) ; requestAnimationFrame ( raf ) ; } requestAnimationFrame …" at bounding box center [806, 545] width 937 height 838
type textarea "} })"
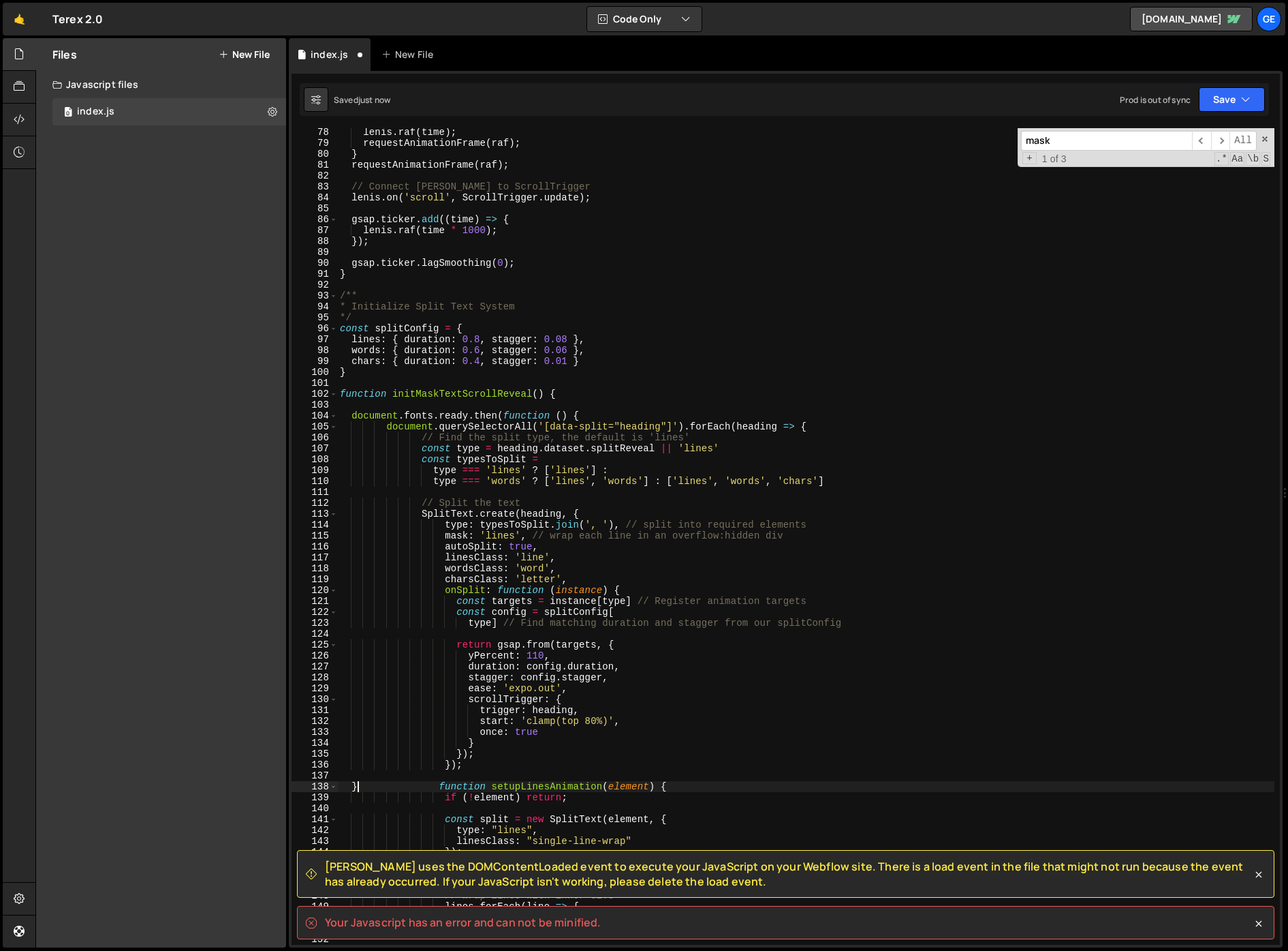
scroll to position [0, 1]
click at [595, 417] on div "lenis . raf ( time ) ; requestAnimationFrame ( raf ) ; } requestAnimationFrame …" at bounding box center [806, 545] width 937 height 838
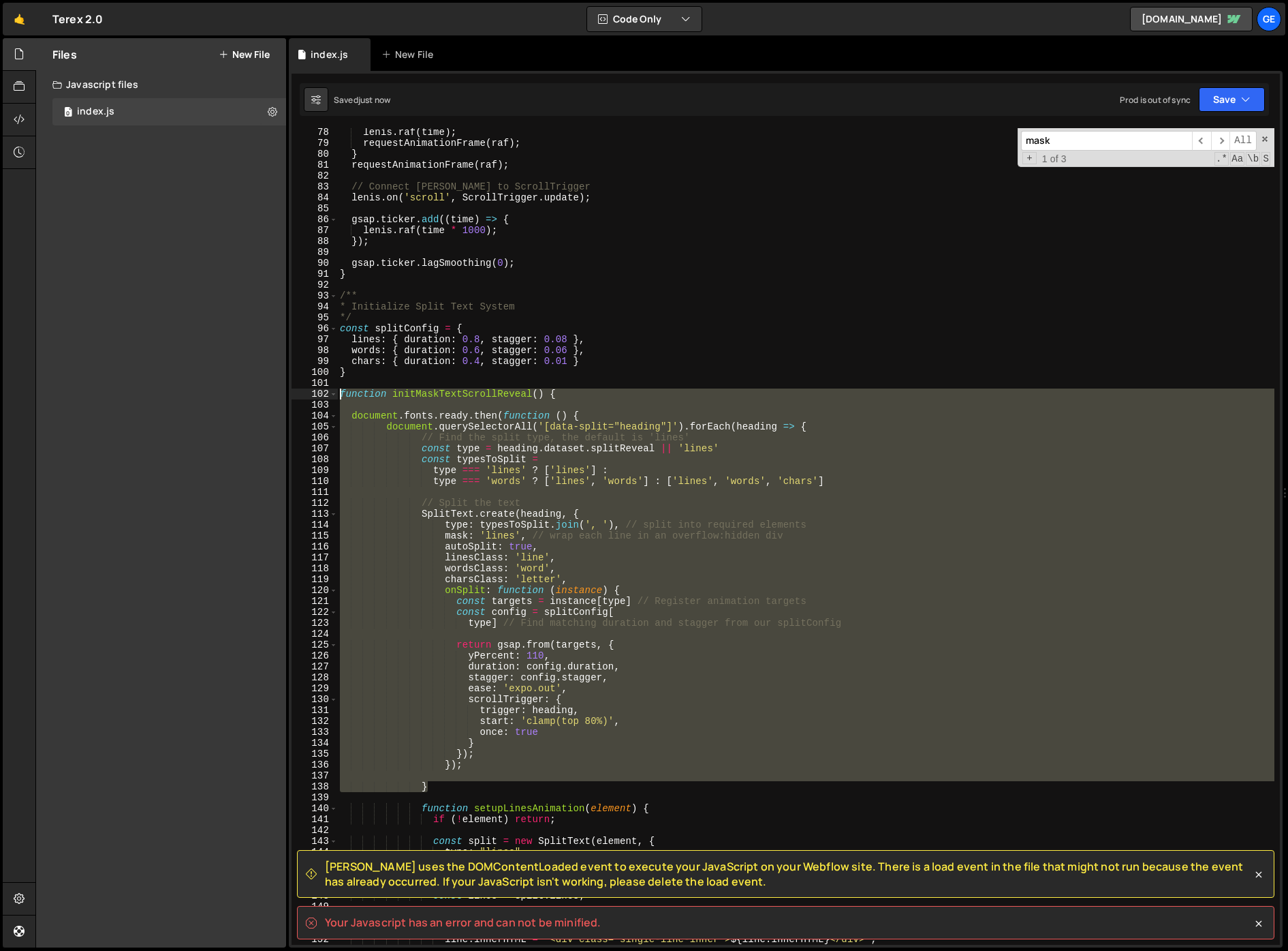
drag, startPoint x: 425, startPoint y: 695, endPoint x: 318, endPoint y: 392, distance: 321.3
click at [318, 392] on div "document.fonts.ready.then(function () { 78 79 80 81 82 83 84 85 86 87 88 89 90 …" at bounding box center [786, 536] width 988 height 817
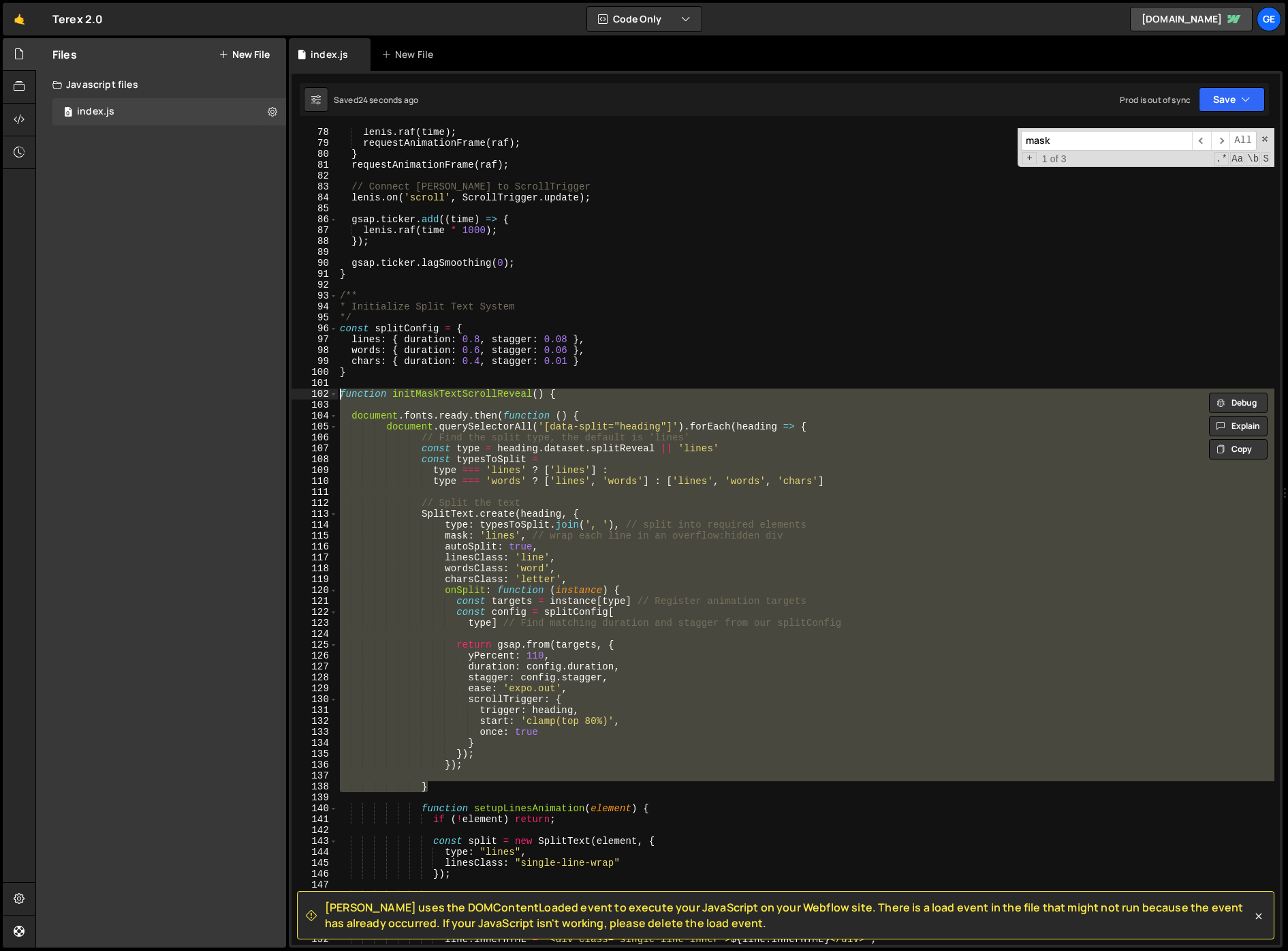
click at [612, 436] on div "lenis . raf ( time ) ; requestAnimationFrame ( raf ) ; } requestAnimationFrame …" at bounding box center [806, 536] width 937 height 817
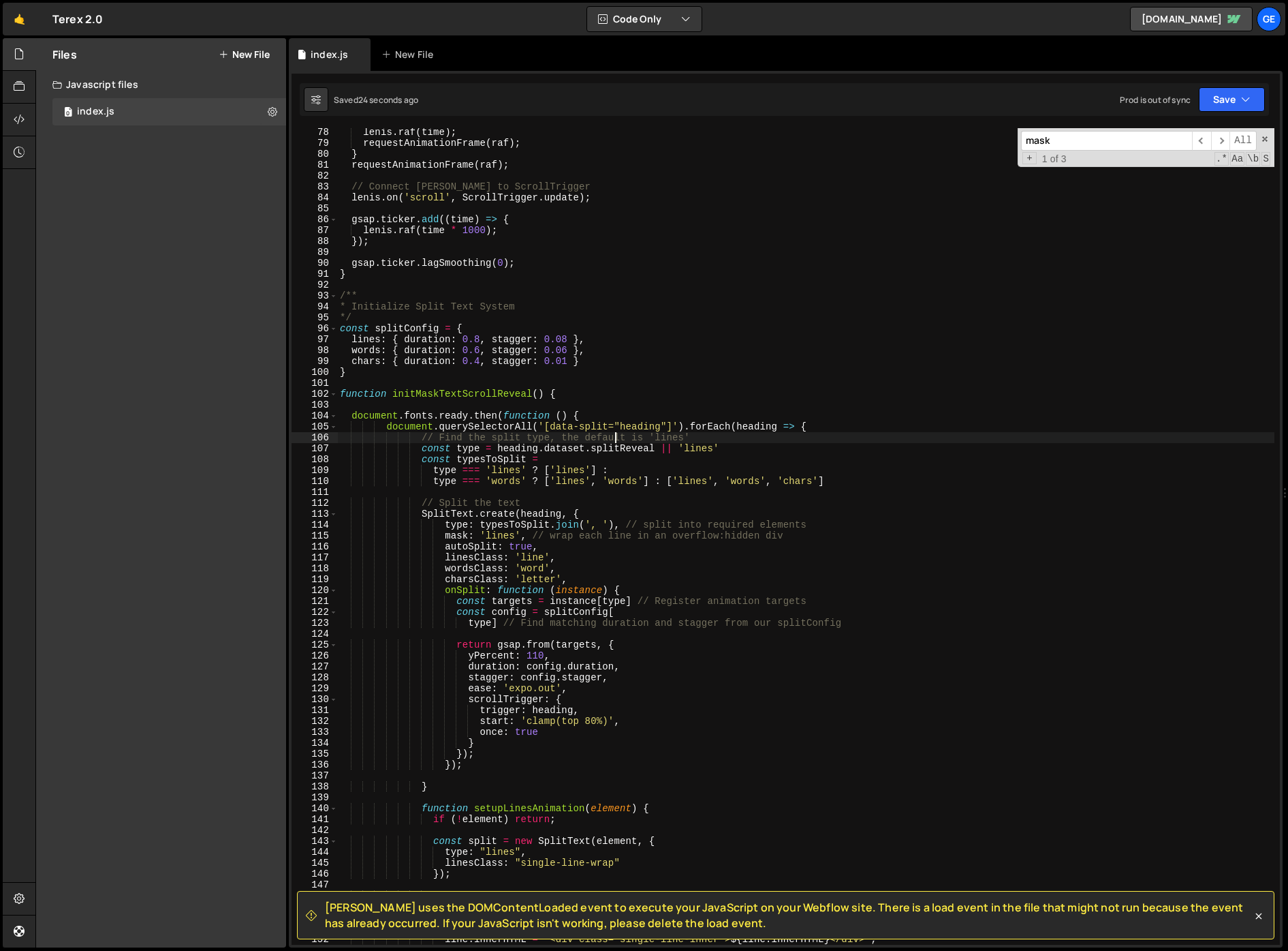
click at [593, 419] on div "lenis . raf ( time ) ; requestAnimationFrame ( raf ) ; } requestAnimationFrame …" at bounding box center [806, 545] width 937 height 838
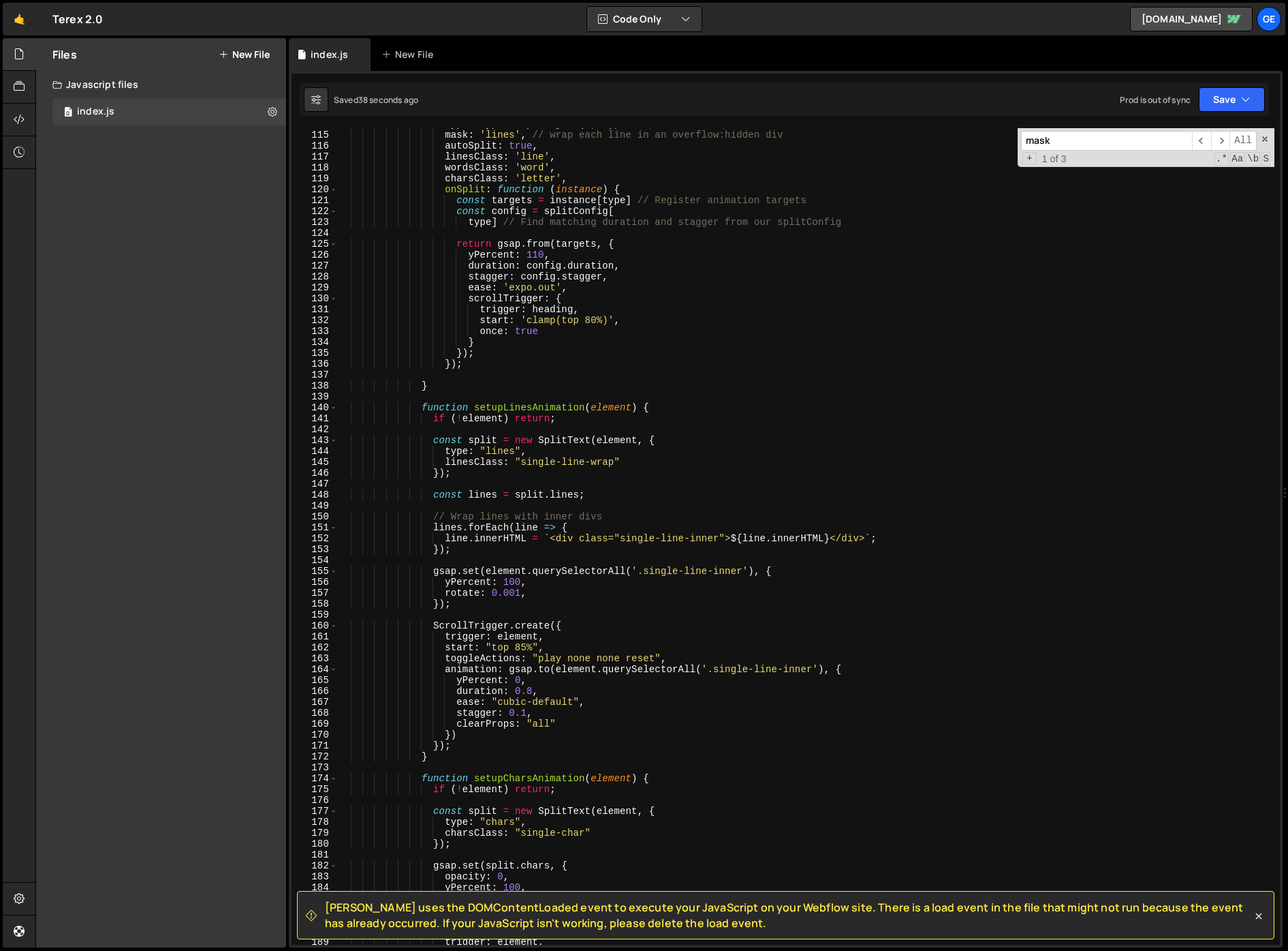
scroll to position [1082, 0]
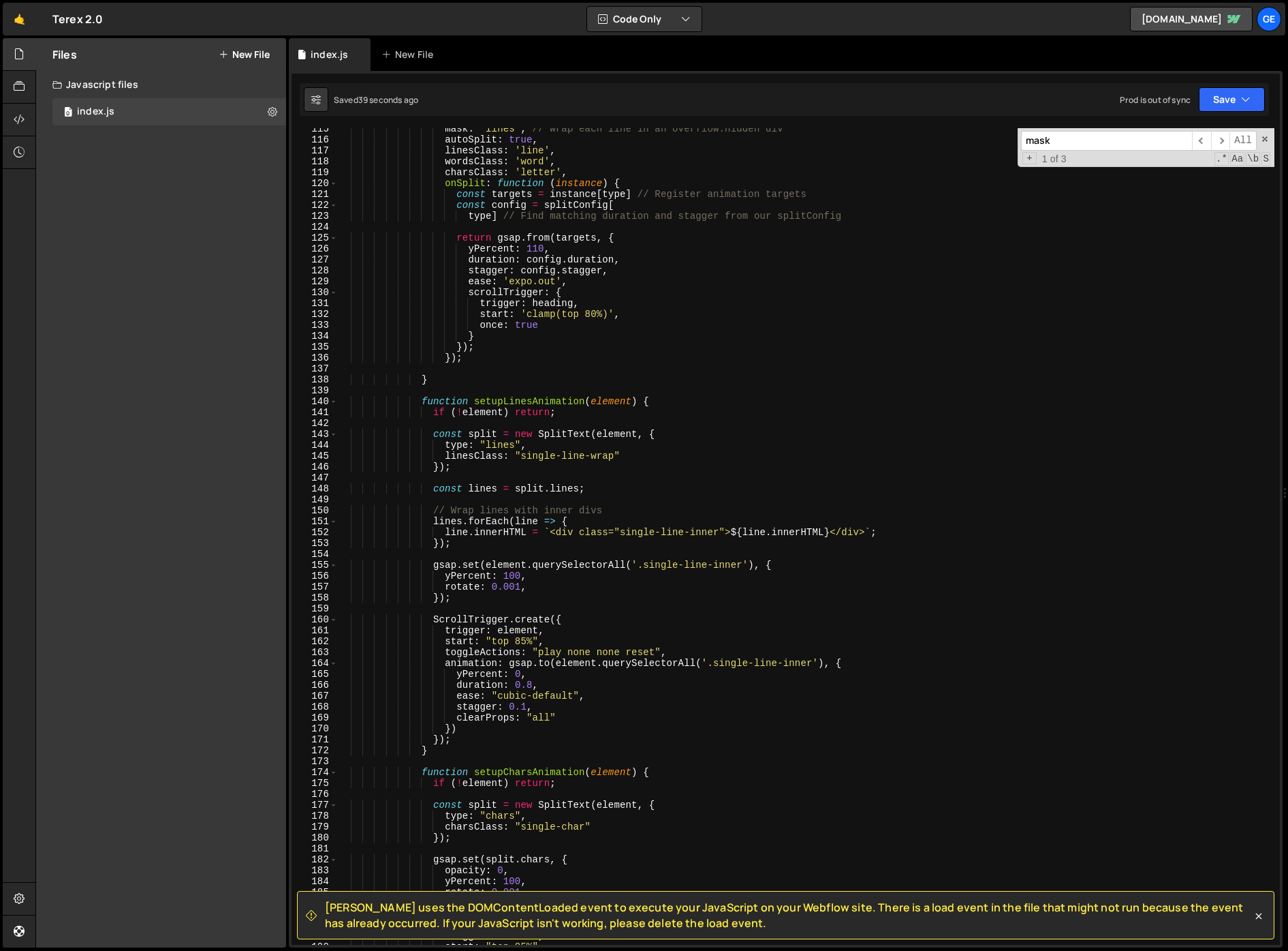
click at [517, 542] on div "mask : 'lines' , // wrap each line in an overflow:hidden div autoSplit : true ,…" at bounding box center [806, 542] width 937 height 838
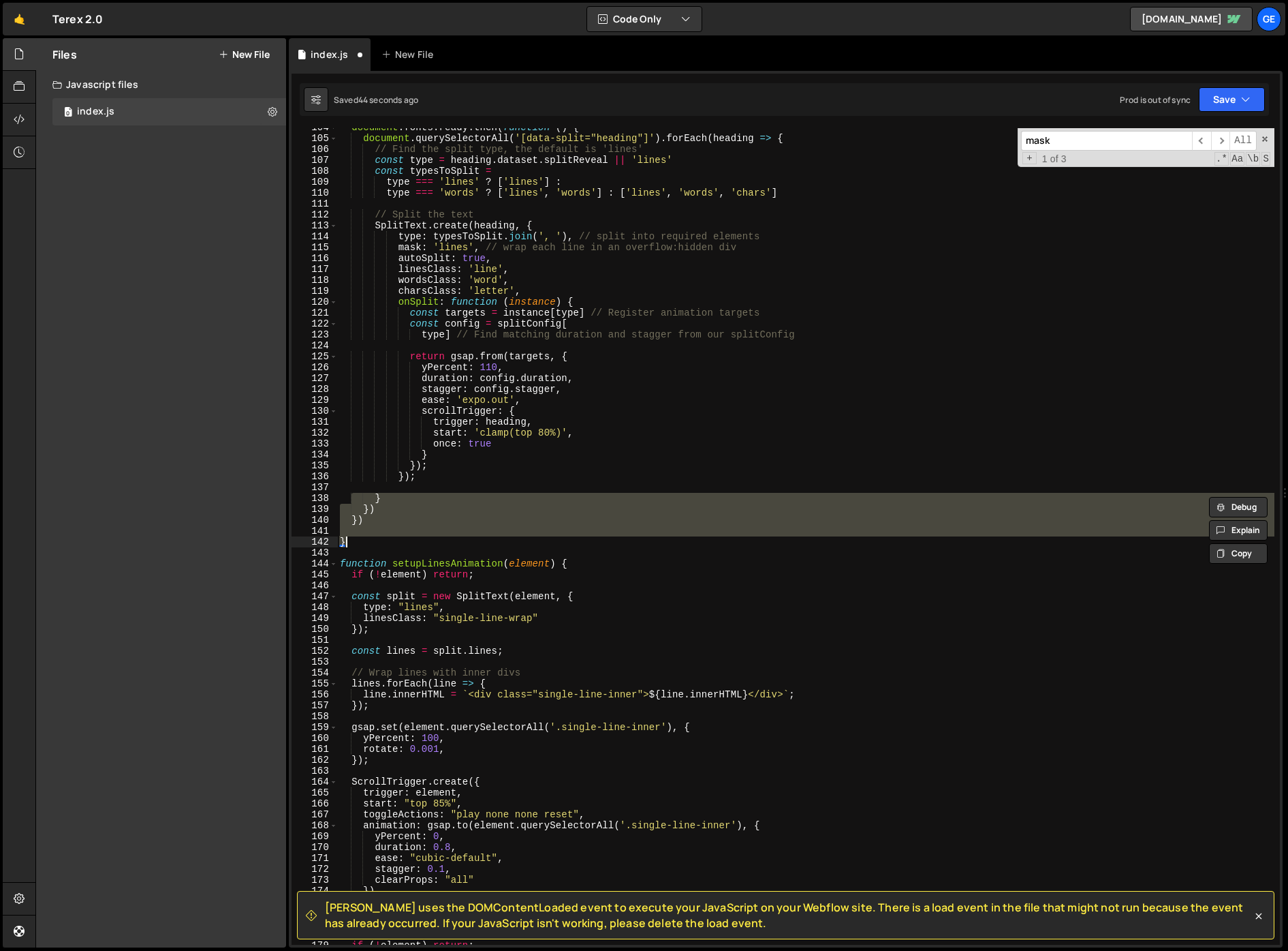
scroll to position [1067, 0]
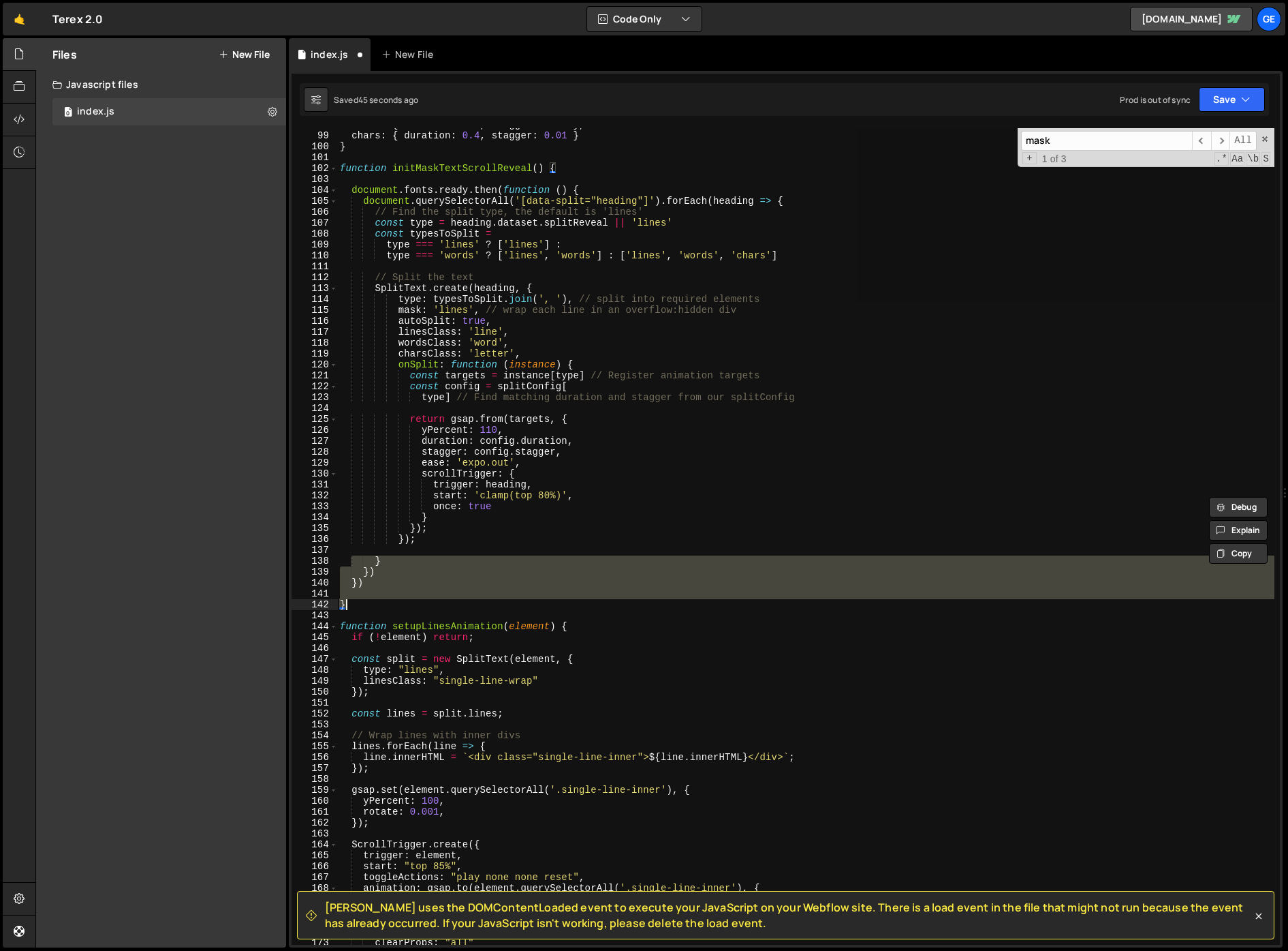
click at [362, 608] on div "words : { duration : 0.6 , stagger : 0.06 } , chars : { duration : 0.4 , stagge…" at bounding box center [806, 536] width 937 height 817
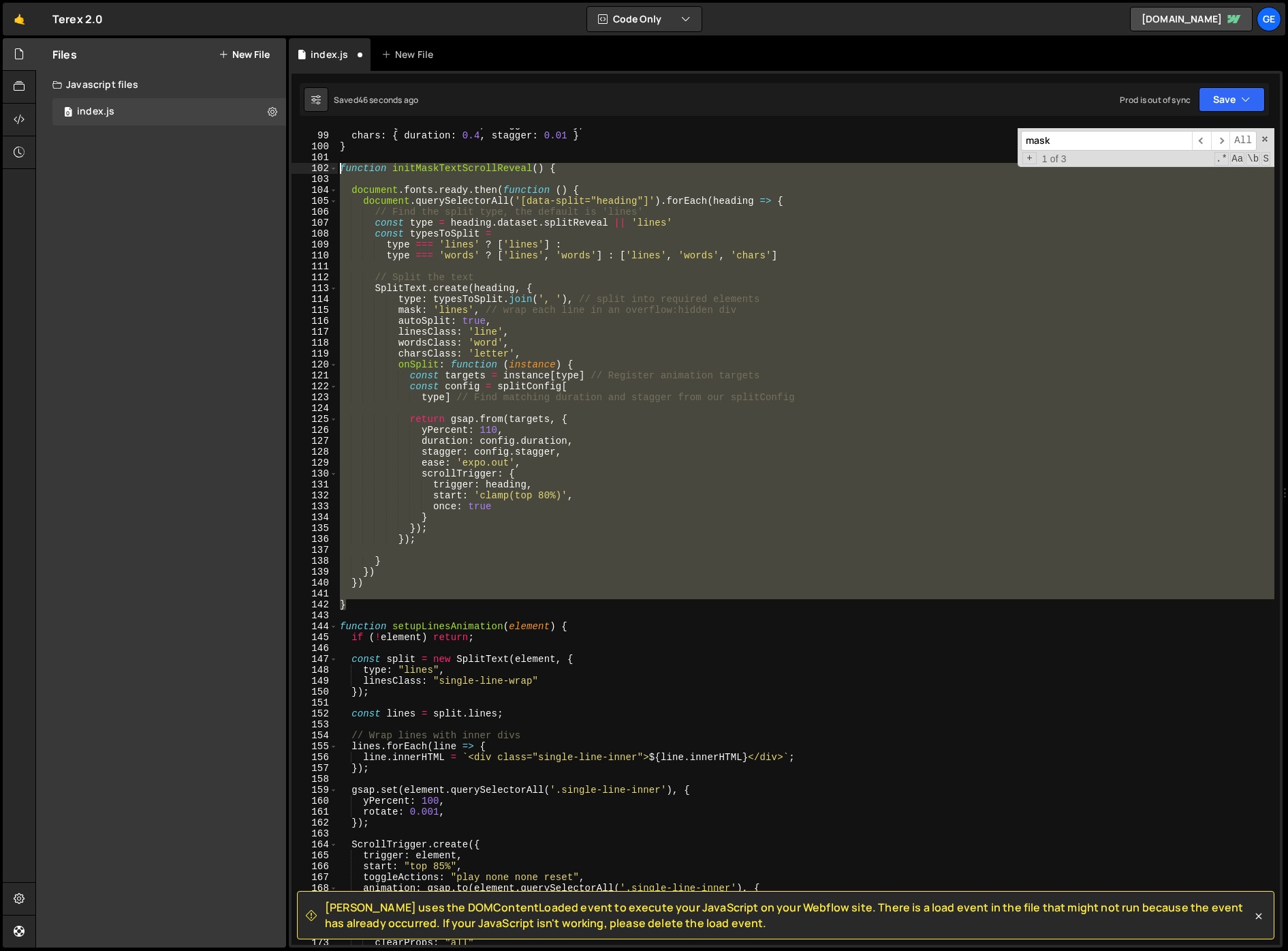
drag, startPoint x: 356, startPoint y: 610, endPoint x: 326, endPoint y: 165, distance: 446.0
click at [327, 165] on div "} 98 99 100 101 102 103 104 105 106 107 108 109 110 111 112 113 114 115 116 117…" at bounding box center [786, 536] width 988 height 817
type textarea "function initMaskTextScrollReveal() {"
paste textarea
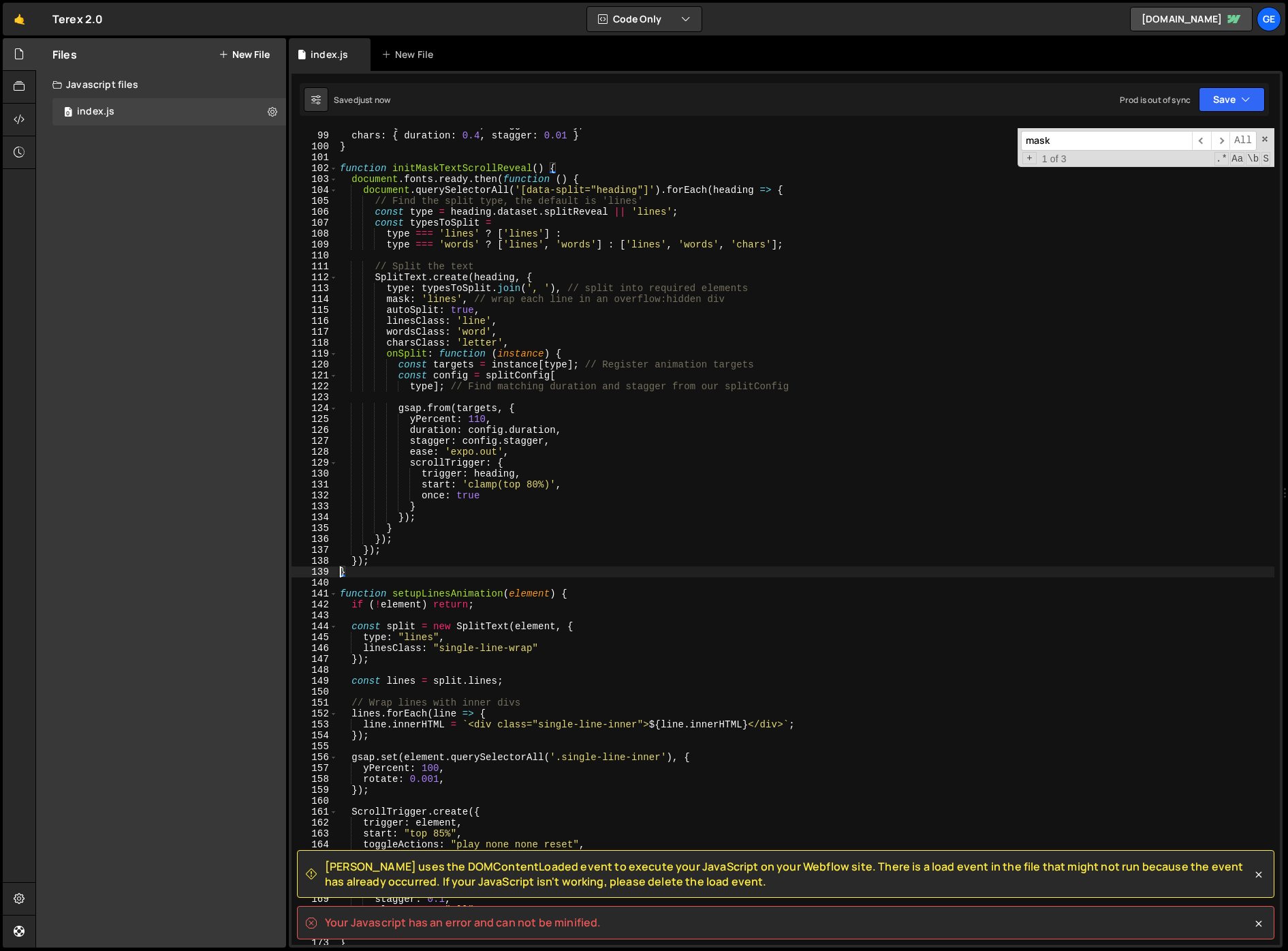
click at [588, 178] on div "words : { duration : 0.6 , stagger : 0.06 } , chars : { duration : 0.4 , stagge…" at bounding box center [806, 538] width 937 height 838
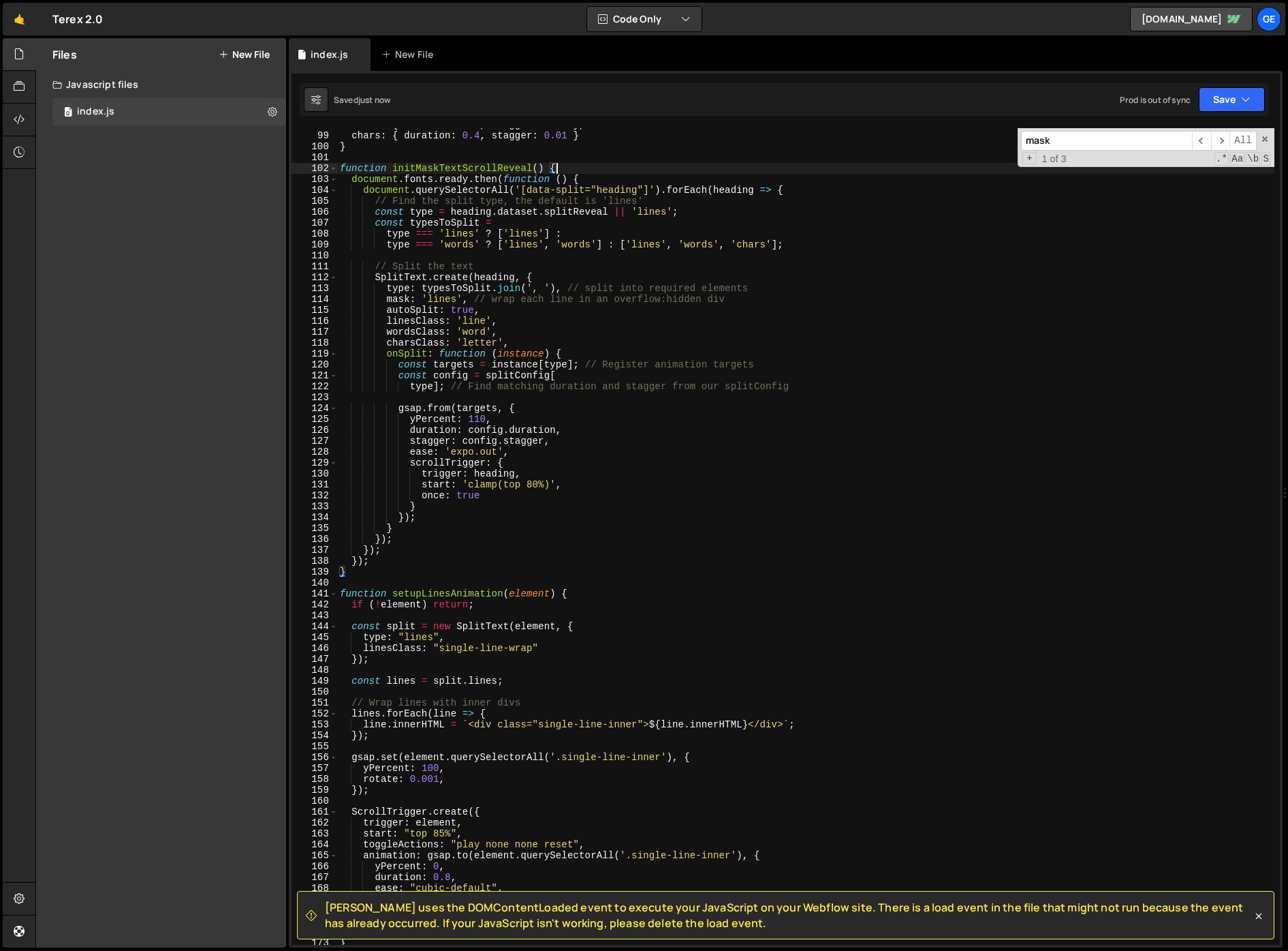
click at [574, 170] on div "words : { duration : 0.6 , stagger : 0.06 } , chars : { duration : 0.4 , stagge…" at bounding box center [806, 538] width 937 height 838
click at [593, 177] on div "words : { duration : 0.6 , stagger : 0.06 } , chars : { duration : 0.4 , stagge…" at bounding box center [806, 538] width 937 height 838
click at [382, 549] on div "words : { duration : 0.6 , stagger : 0.06 } , chars : { duration : 0.4 , stagge…" at bounding box center [806, 538] width 937 height 838
click at [365, 549] on div "words : { duration : 0.6 , stagger : 0.06 } , chars : { duration : 0.4 , stagge…" at bounding box center [806, 538] width 937 height 838
click at [371, 549] on div "words : { duration : 0.6 , stagger : 0.06 } , chars : { duration : 0.4 , stagge…" at bounding box center [806, 538] width 937 height 838
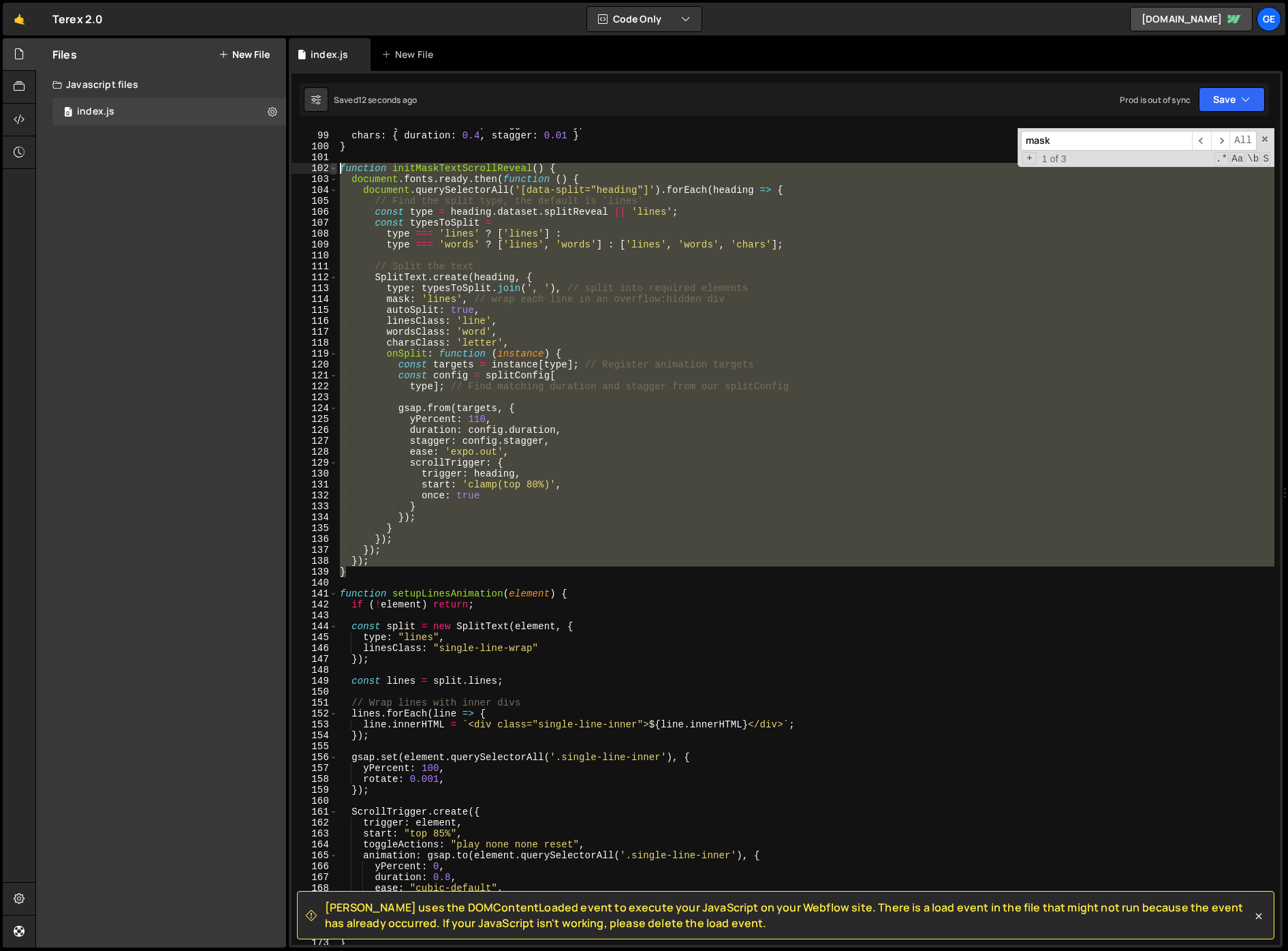
drag, startPoint x: 350, startPoint y: 576, endPoint x: 329, endPoint y: 170, distance: 406.5
click at [329, 170] on div "}); 98 99 100 101 102 103 104 105 106 107 108 109 110 111 112 113 114 115 116 1…" at bounding box center [786, 536] width 988 height 817
click at [585, 352] on div "words : { duration : 0.6 , stagger : 0.06 } , chars : { duration : 0.4 , stagge…" at bounding box center [806, 536] width 937 height 817
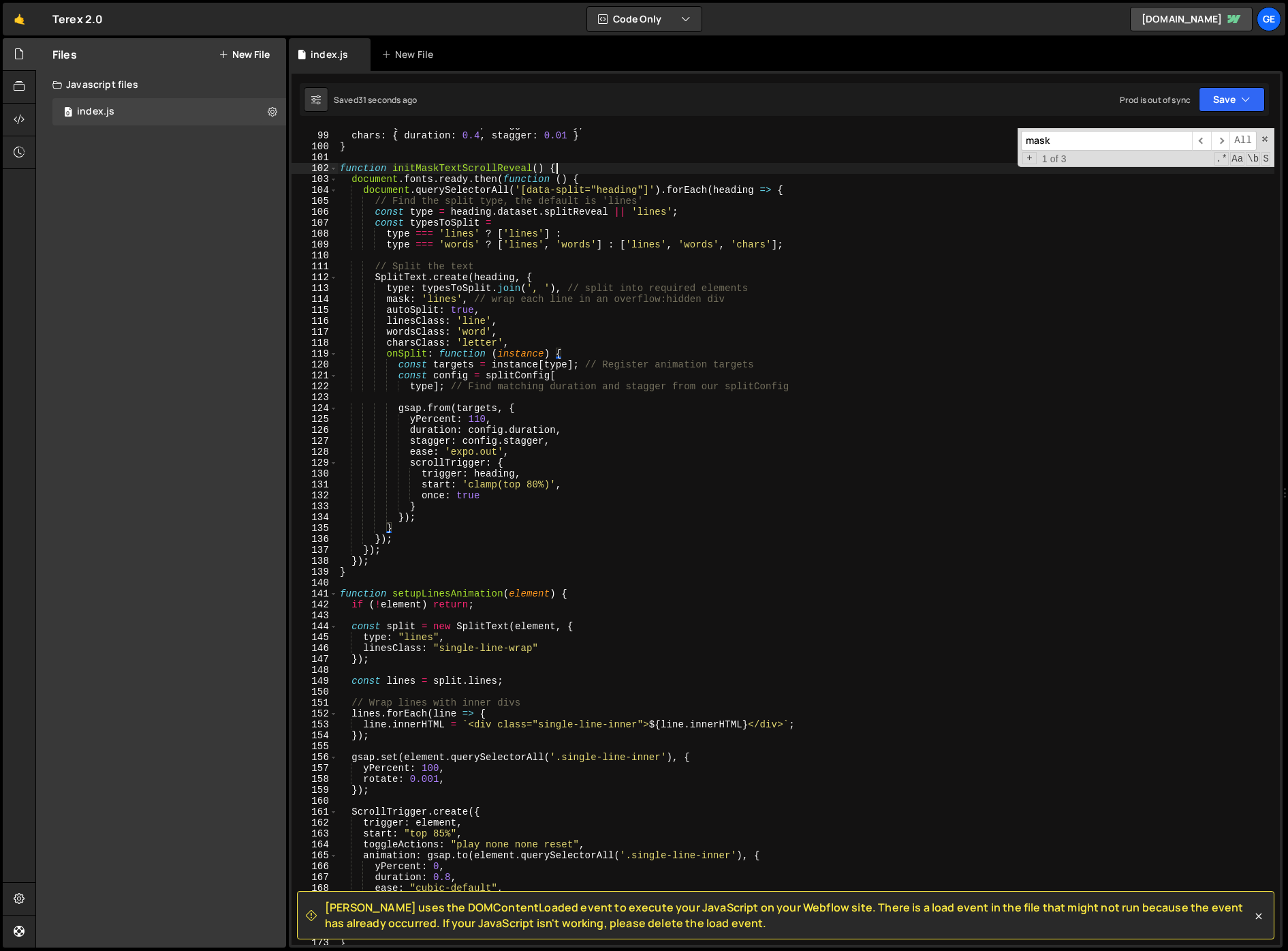
click at [564, 170] on div "words : { duration : 0.6 , stagger : 0.06 } , chars : { duration : 0.4 , stagge…" at bounding box center [806, 538] width 937 height 838
click at [582, 178] on div "words : { duration : 0.6 , stagger : 0.06 } , chars : { duration : 0.4 , stagge…" at bounding box center [806, 538] width 937 height 838
click at [791, 187] on div "words : { duration : 0.6 , stagger : 0.06 } , chars : { duration : 0.4 , stagge…" at bounding box center [806, 538] width 937 height 838
click at [554, 275] on div "words : { duration : 0.6 , stagger : 0.06 } , chars : { duration : 0.4 , stagge…" at bounding box center [806, 538] width 937 height 838
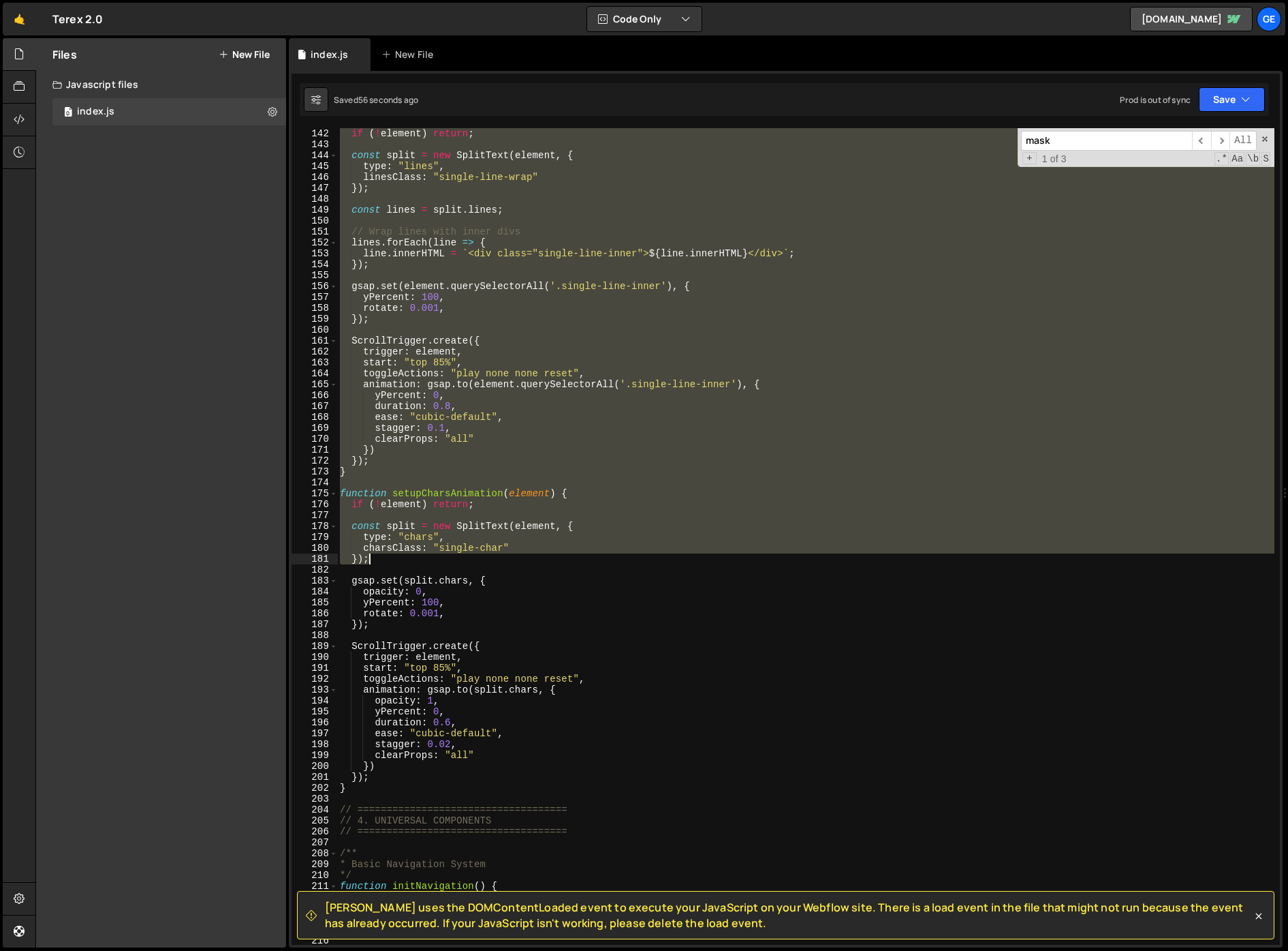
scroll to position [1687, 0]
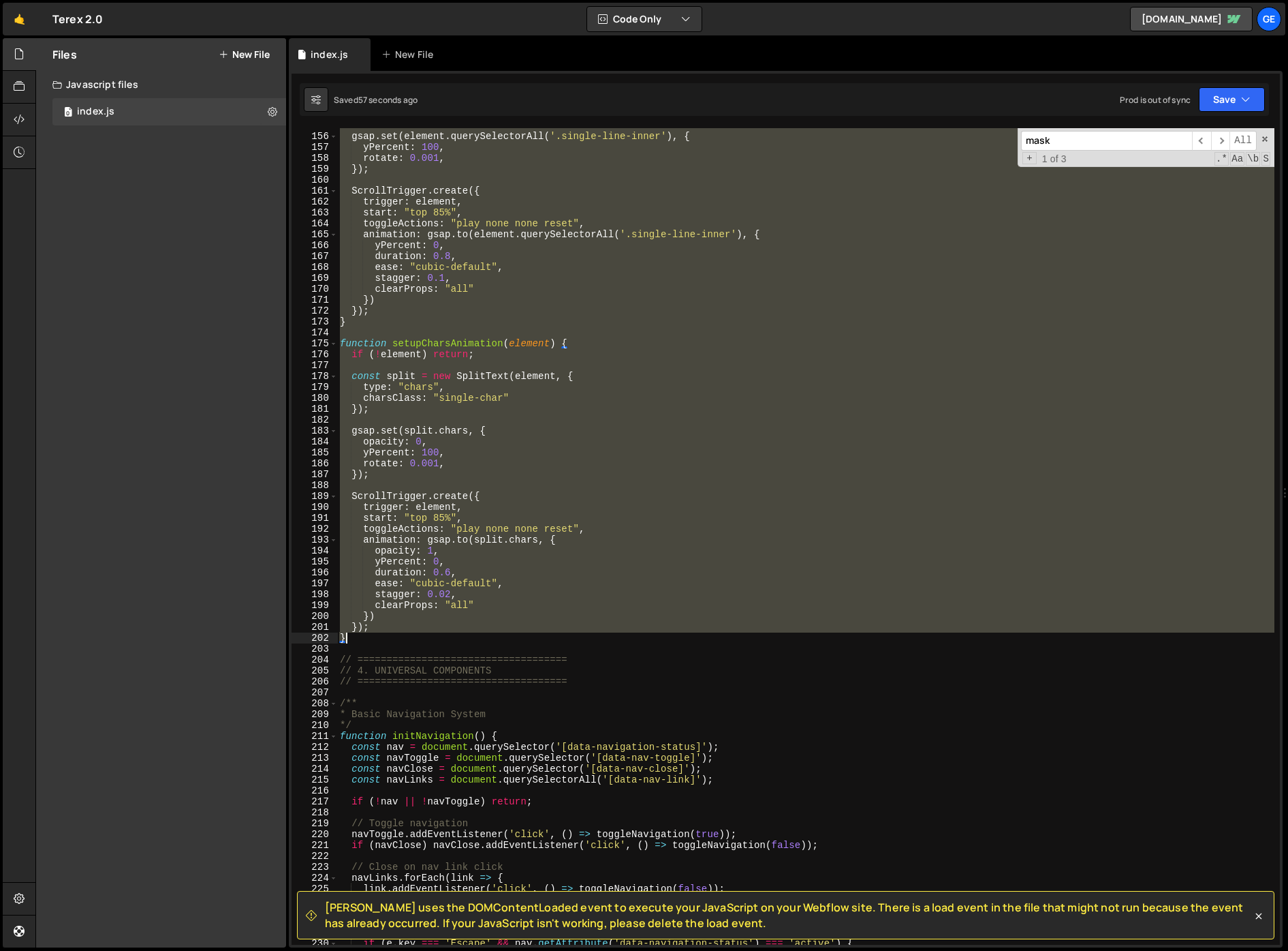
drag, startPoint x: 343, startPoint y: 504, endPoint x: 428, endPoint y: 636, distance: 157.0
click at [427, 635] on div "gsap . set ( element . querySelectorAll ( '.single-line-inner' ) , { yPercent :…" at bounding box center [806, 538] width 937 height 838
type textarea "}); }"
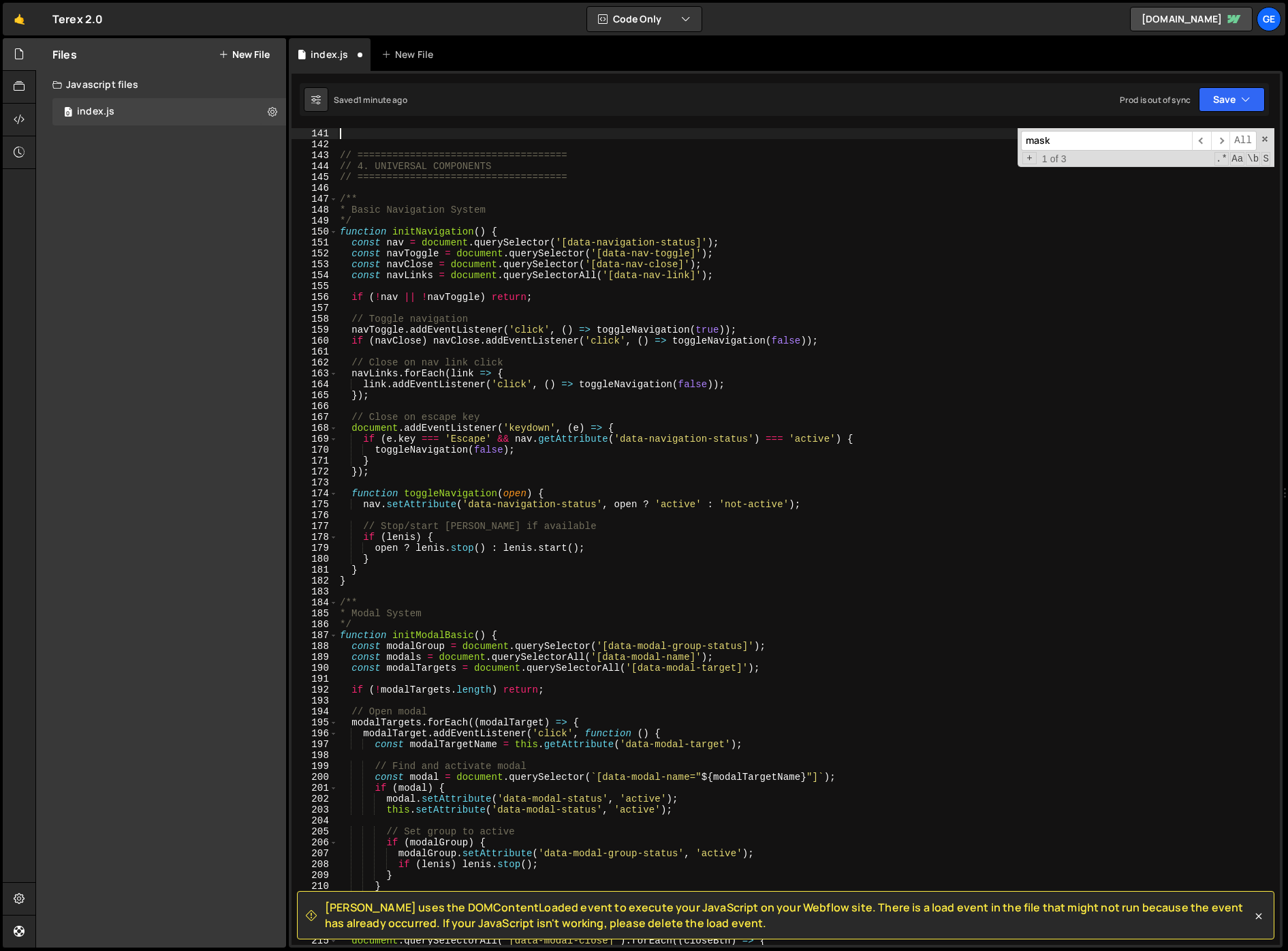
click at [580, 542] on div "// ==================================== // 4. UNIVERSAL COMPONENTS // =========…" at bounding box center [806, 547] width 937 height 838
click at [541, 541] on div "// ==================================== // 4. UNIVERSAL COMPONENTS // =========…" at bounding box center [806, 547] width 937 height 838
click at [529, 569] on div "// ==================================== // 4. UNIVERSAL COMPONENTS // =========…" at bounding box center [806, 547] width 937 height 838
type textarea "}"
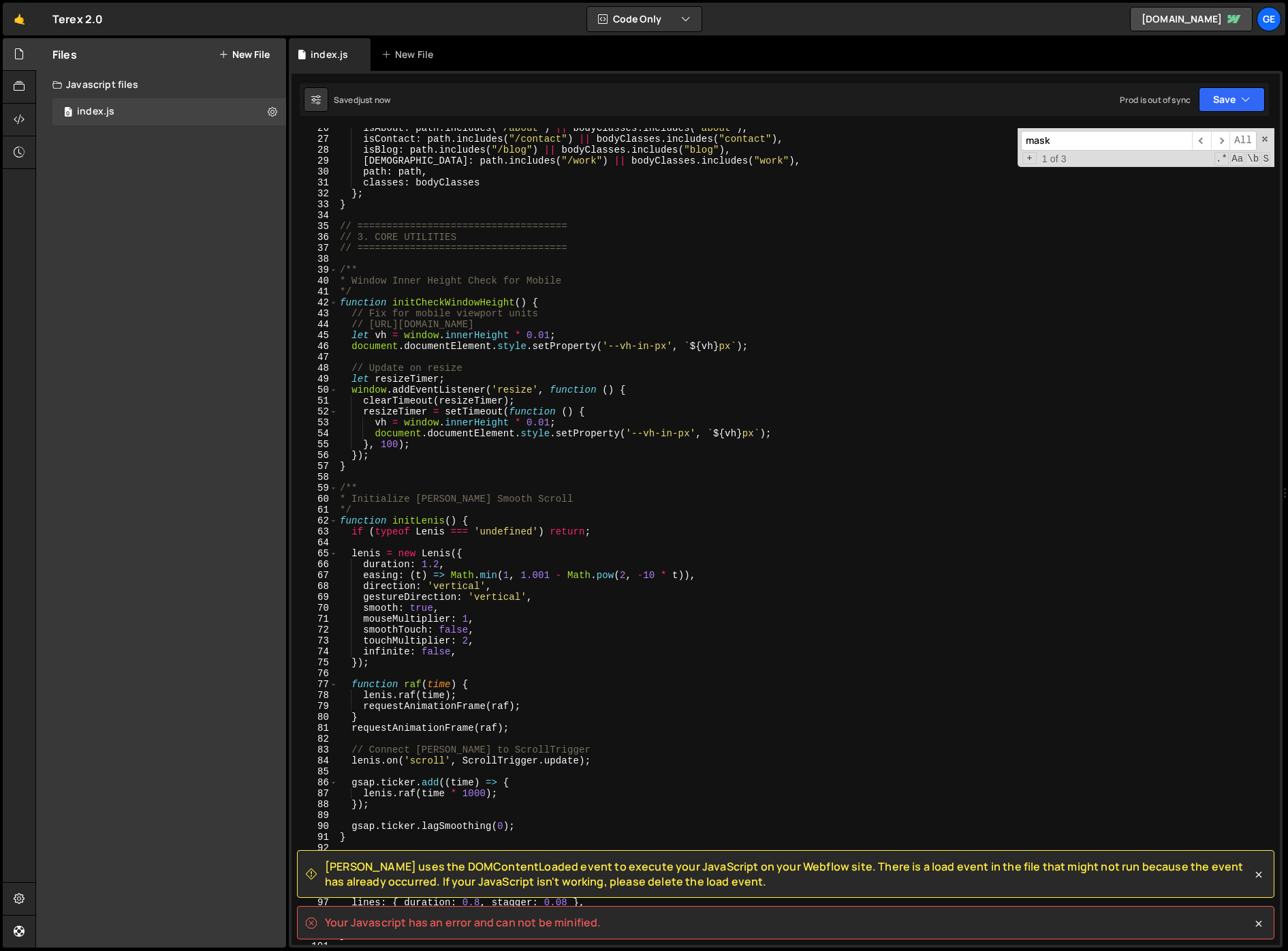
scroll to position [0, 0]
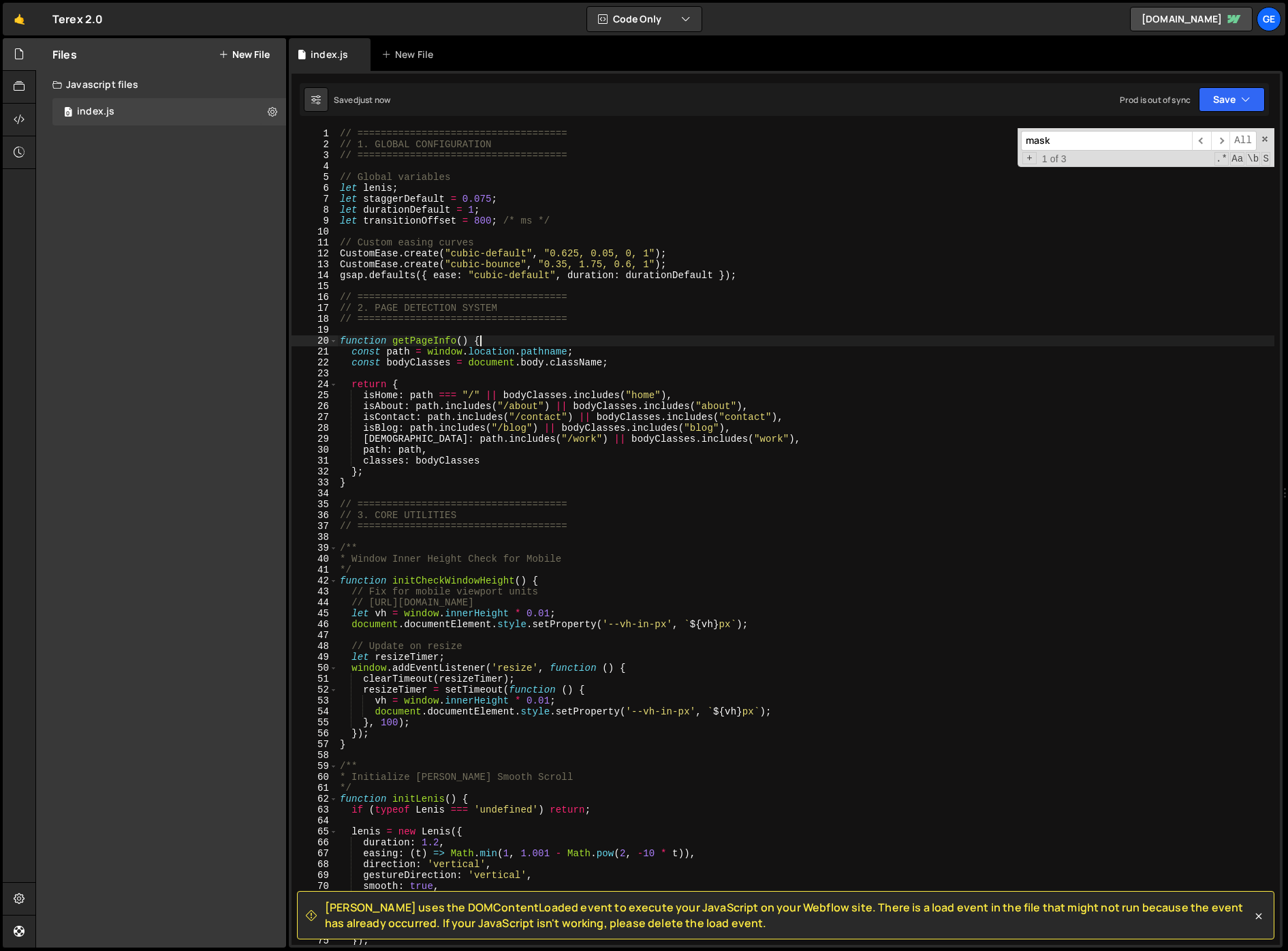
click at [493, 340] on div "// ==================================== // 1. GLOBAL CONFIGURATION // =========…" at bounding box center [806, 547] width 937 height 838
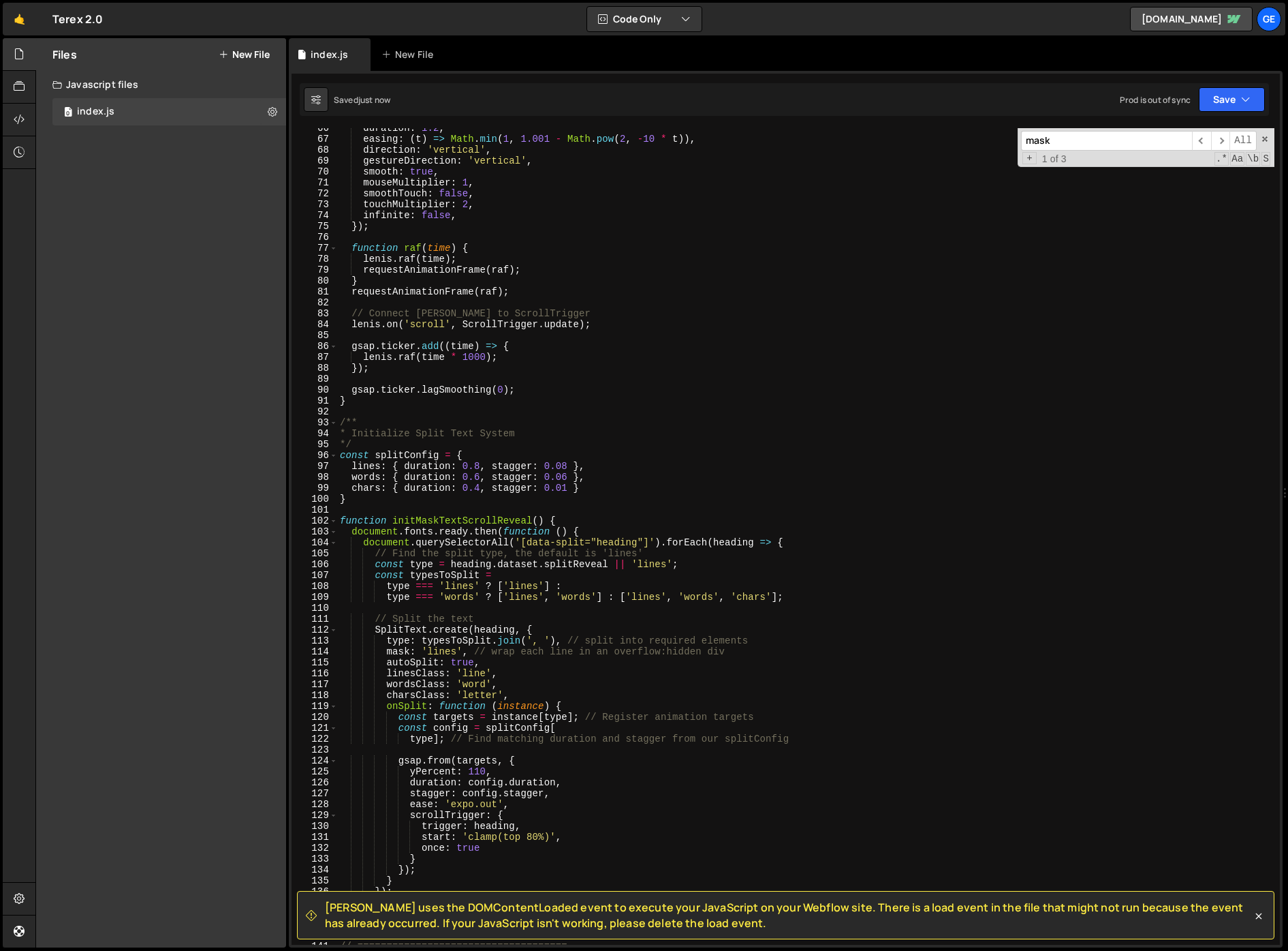
scroll to position [859, 0]
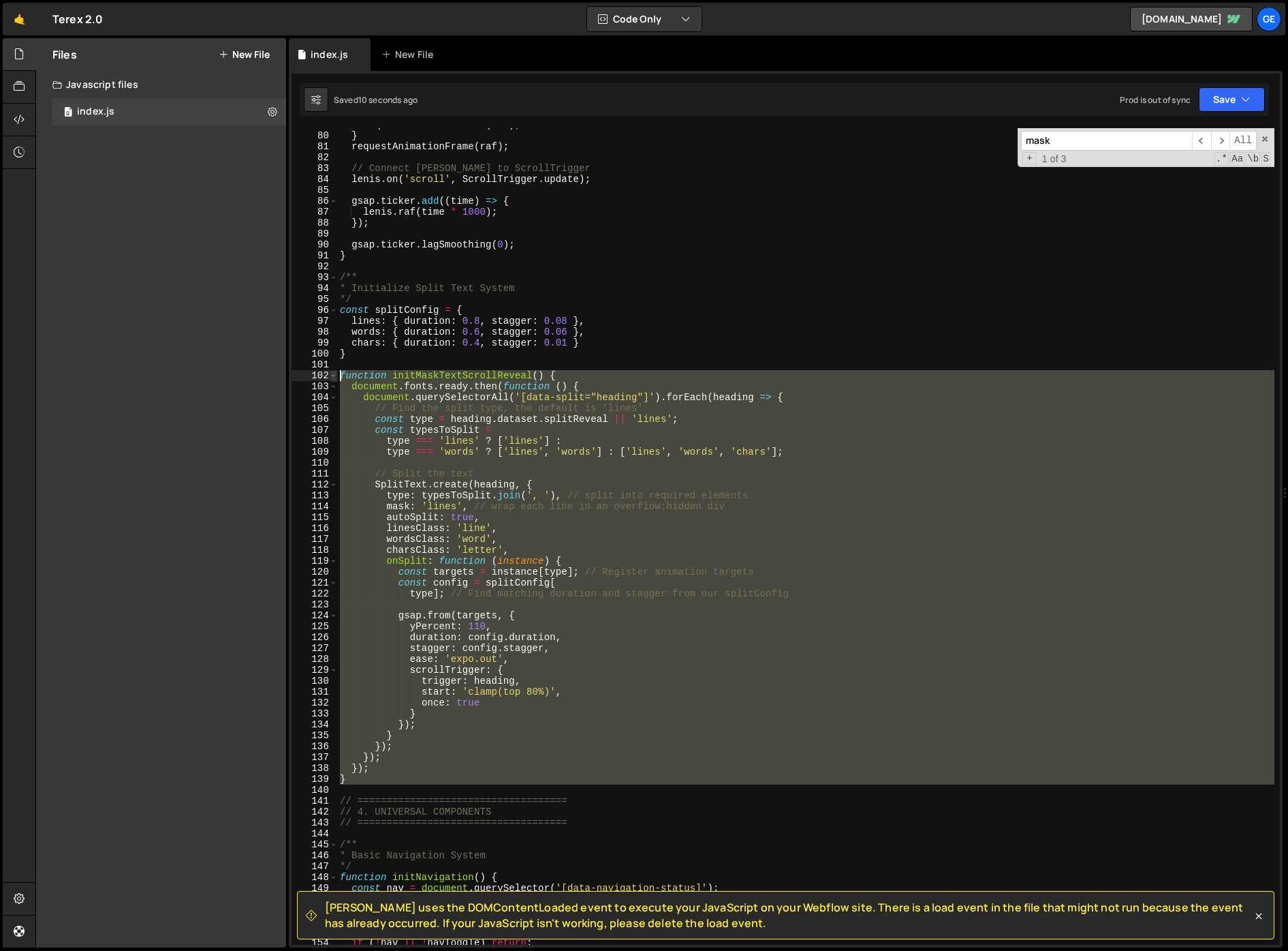
drag, startPoint x: 354, startPoint y: 769, endPoint x: 337, endPoint y: 374, distance: 395.4
click at [337, 374] on div "function getPageInfo() { 79 80 81 82 83 84 85 86 87 88 89 90 91 92 93 94 95 96 …" at bounding box center [786, 536] width 988 height 817
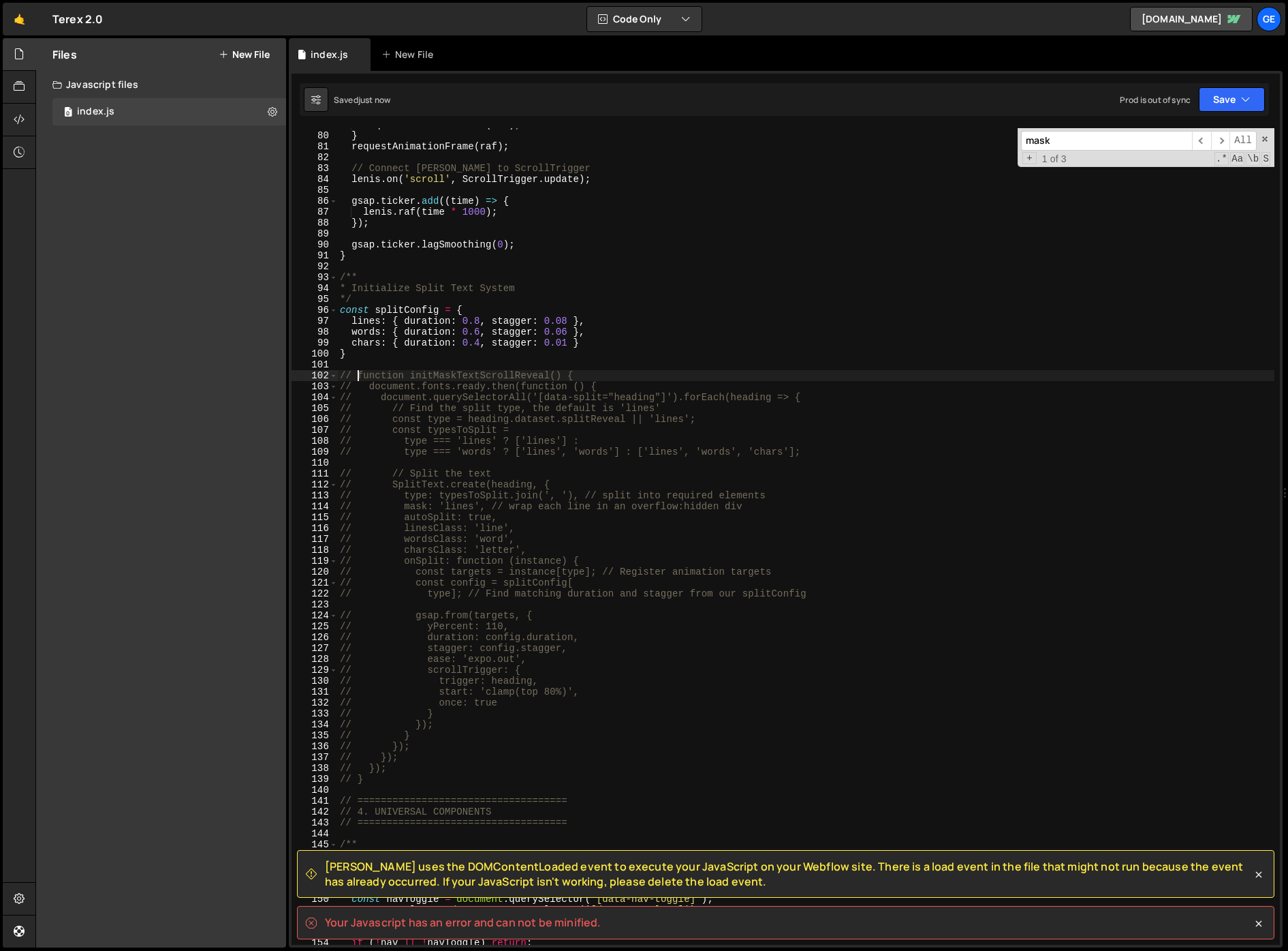
scroll to position [1013, 0]
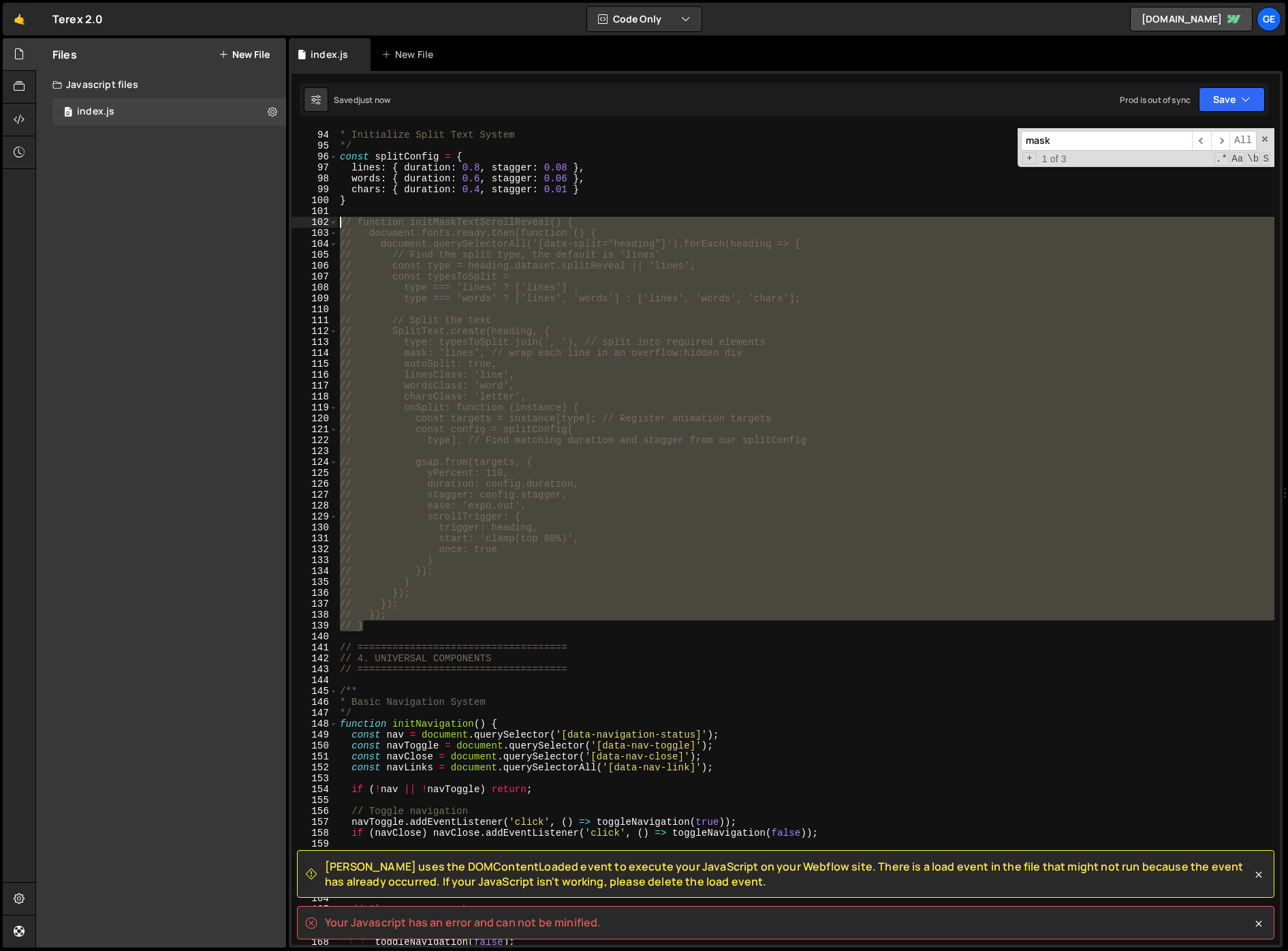
drag, startPoint x: 380, startPoint y: 630, endPoint x: 338, endPoint y: 224, distance: 408.2
click at [338, 224] on div "/** * Initialize Split Text System */ const splitConfig = { lines : { duration …" at bounding box center [806, 538] width 937 height 838
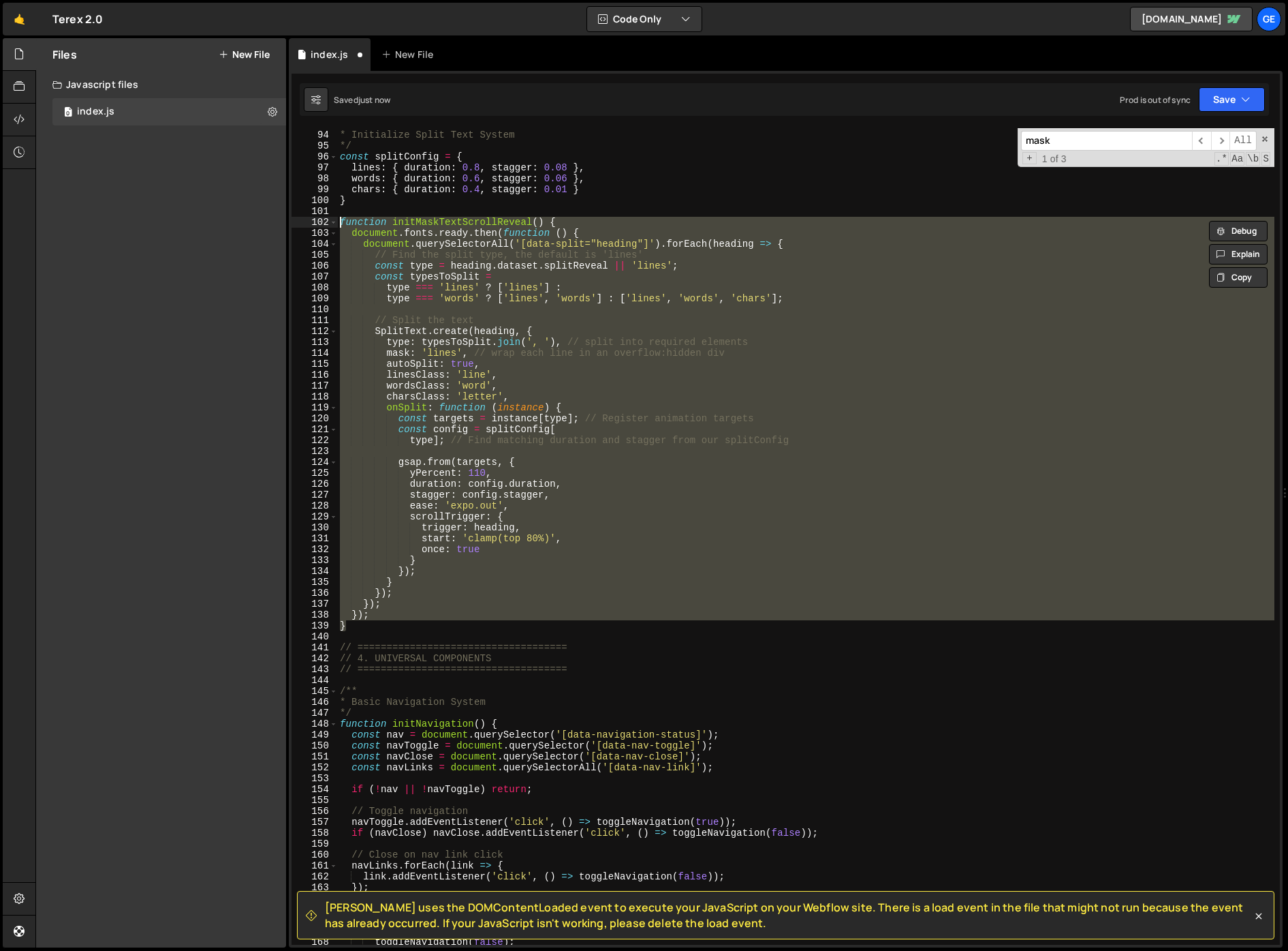
click at [540, 267] on div "/** * Initialize Split Text System */ const splitConfig = { lines : { duration …" at bounding box center [806, 536] width 937 height 817
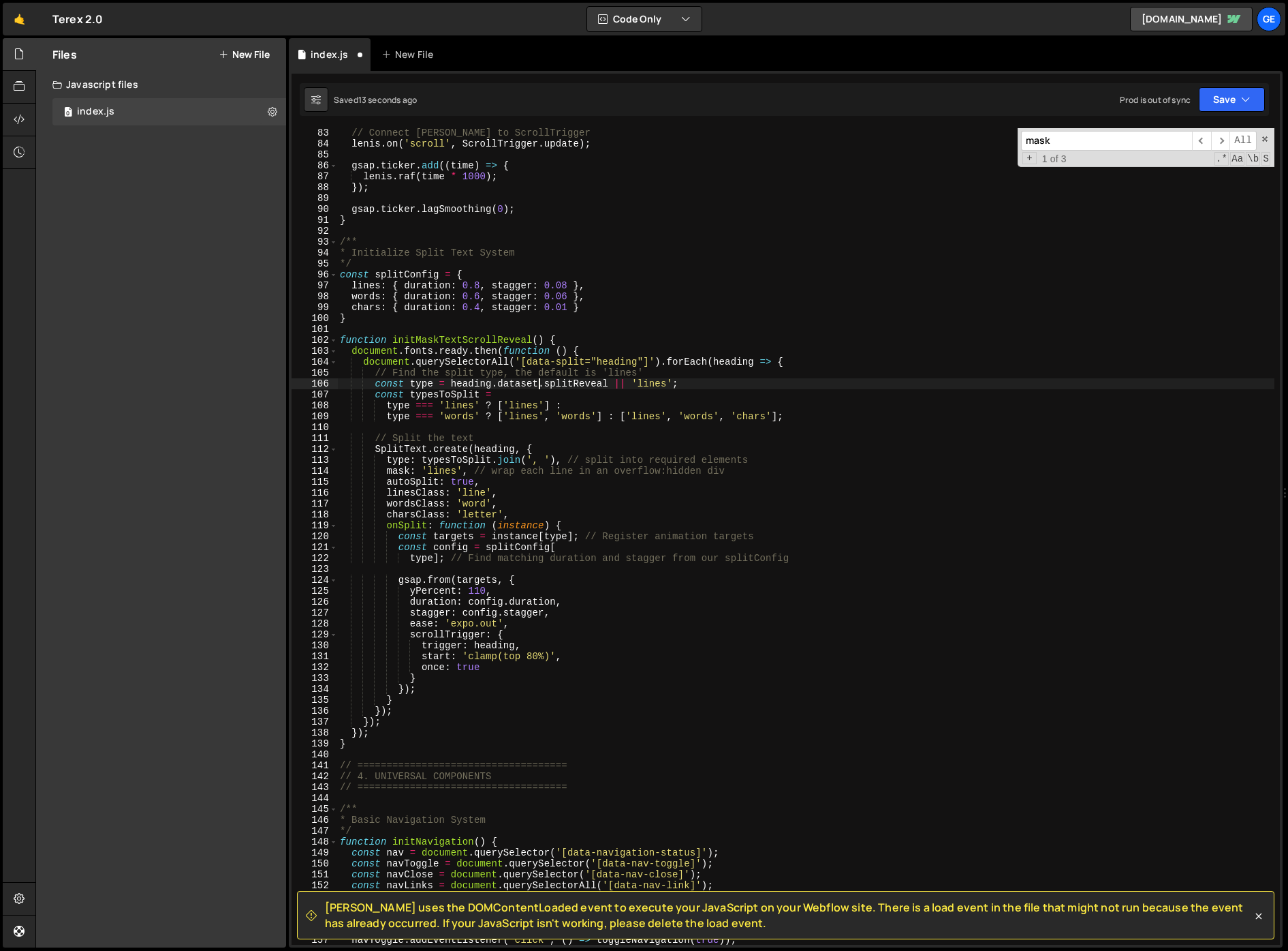
scroll to position [894, 0]
click at [402, 738] on div "// Connect Lenis to ScrollTrigger lenis . on ( 'scroll' , ScrollTrigger . updat…" at bounding box center [806, 537] width 937 height 838
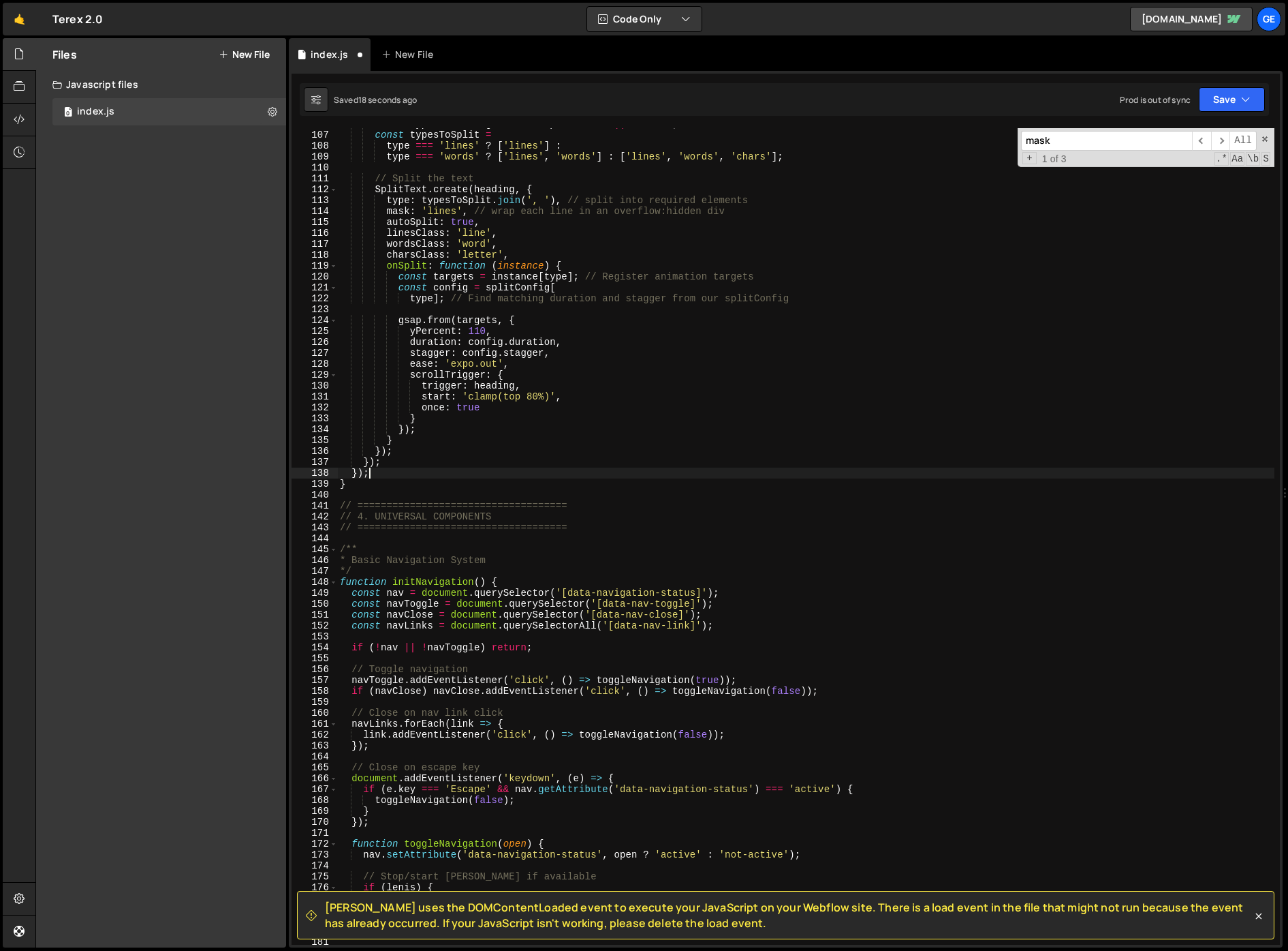
scroll to position [1229, 0]
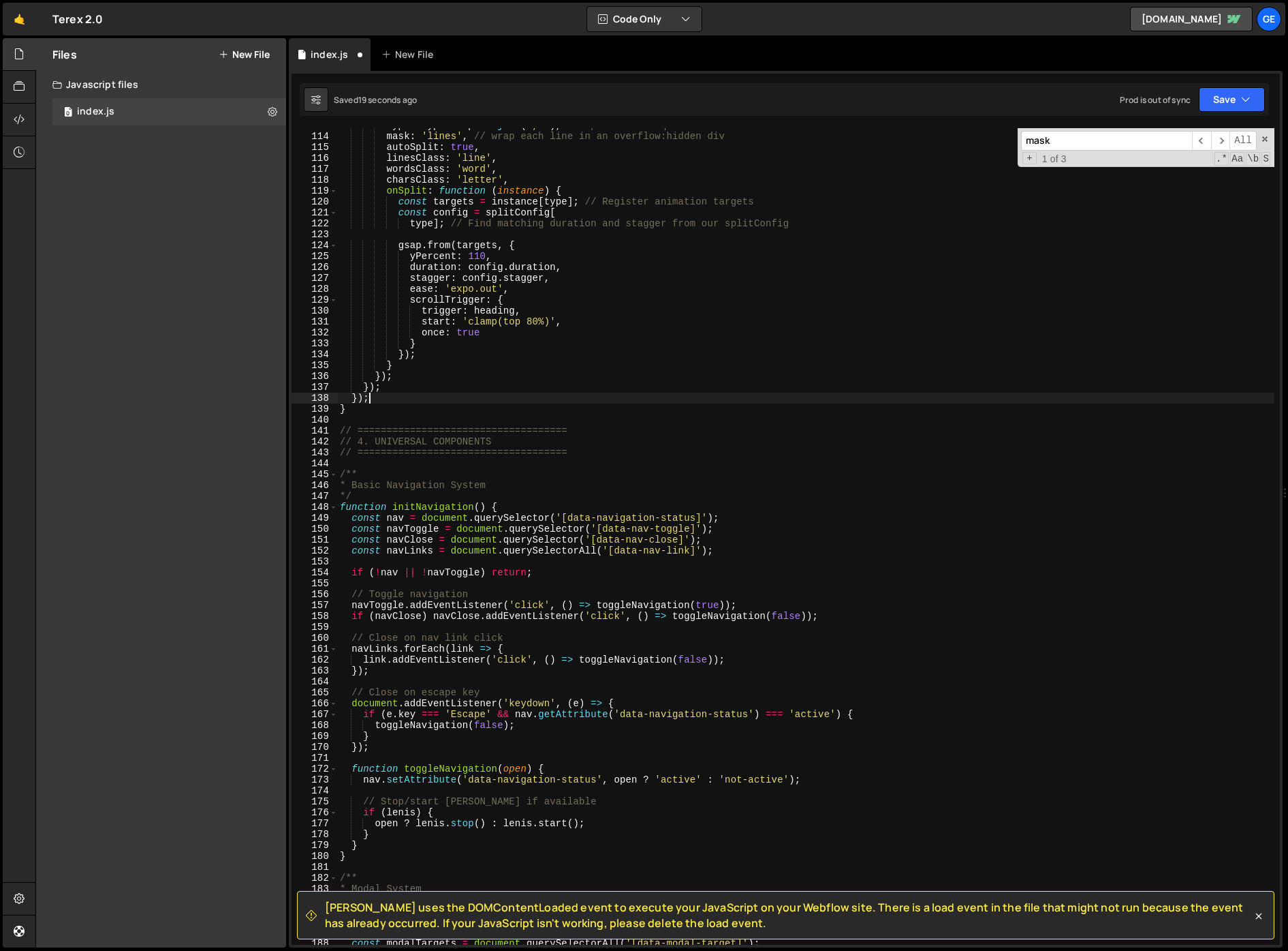
click at [411, 691] on div "type : typesToSplit . join ( ', ' ) , // split into required elements mask : 'l…" at bounding box center [806, 538] width 937 height 838
type textarea "// Close on escape key"
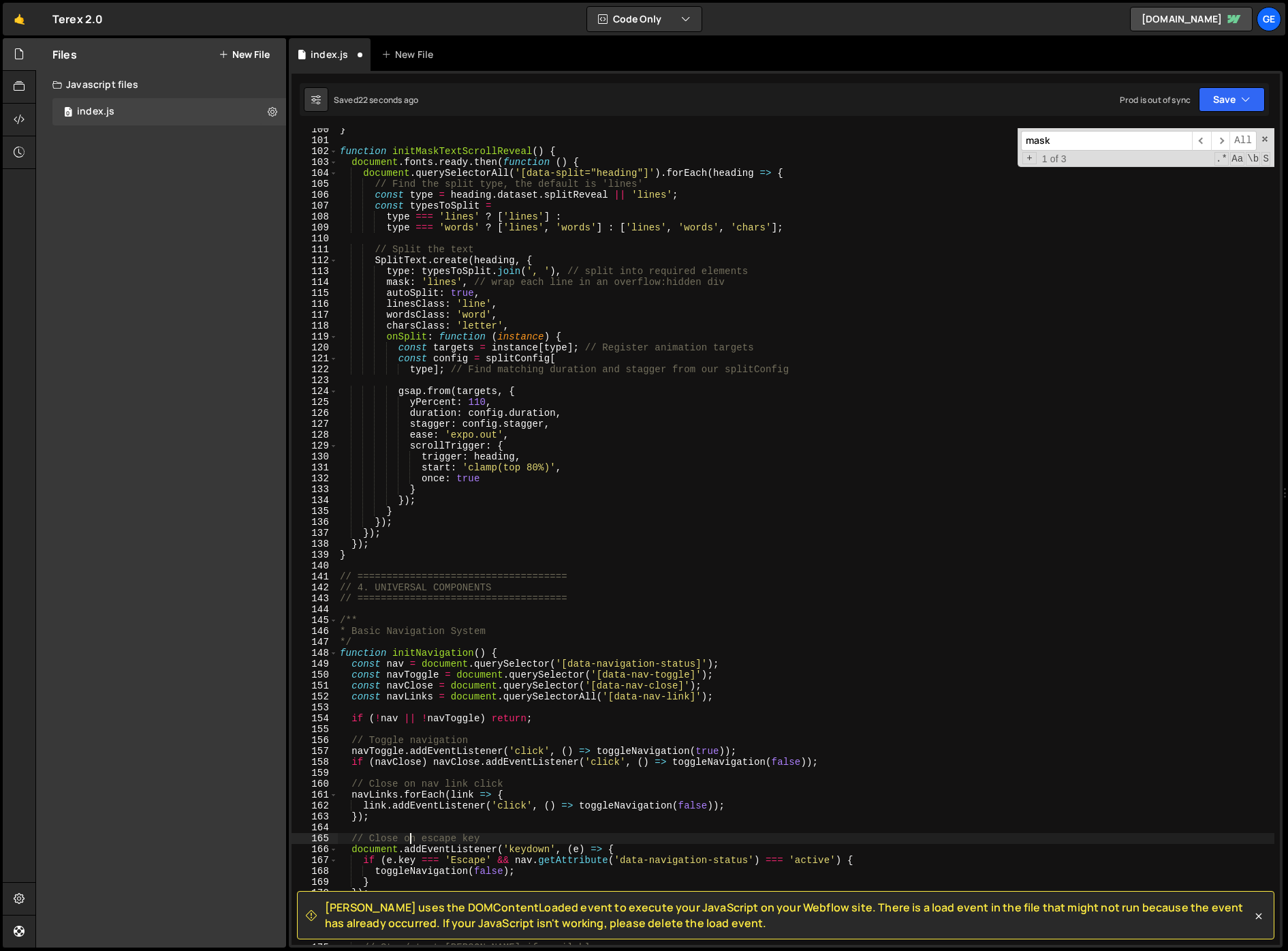
scroll to position [11495, 0]
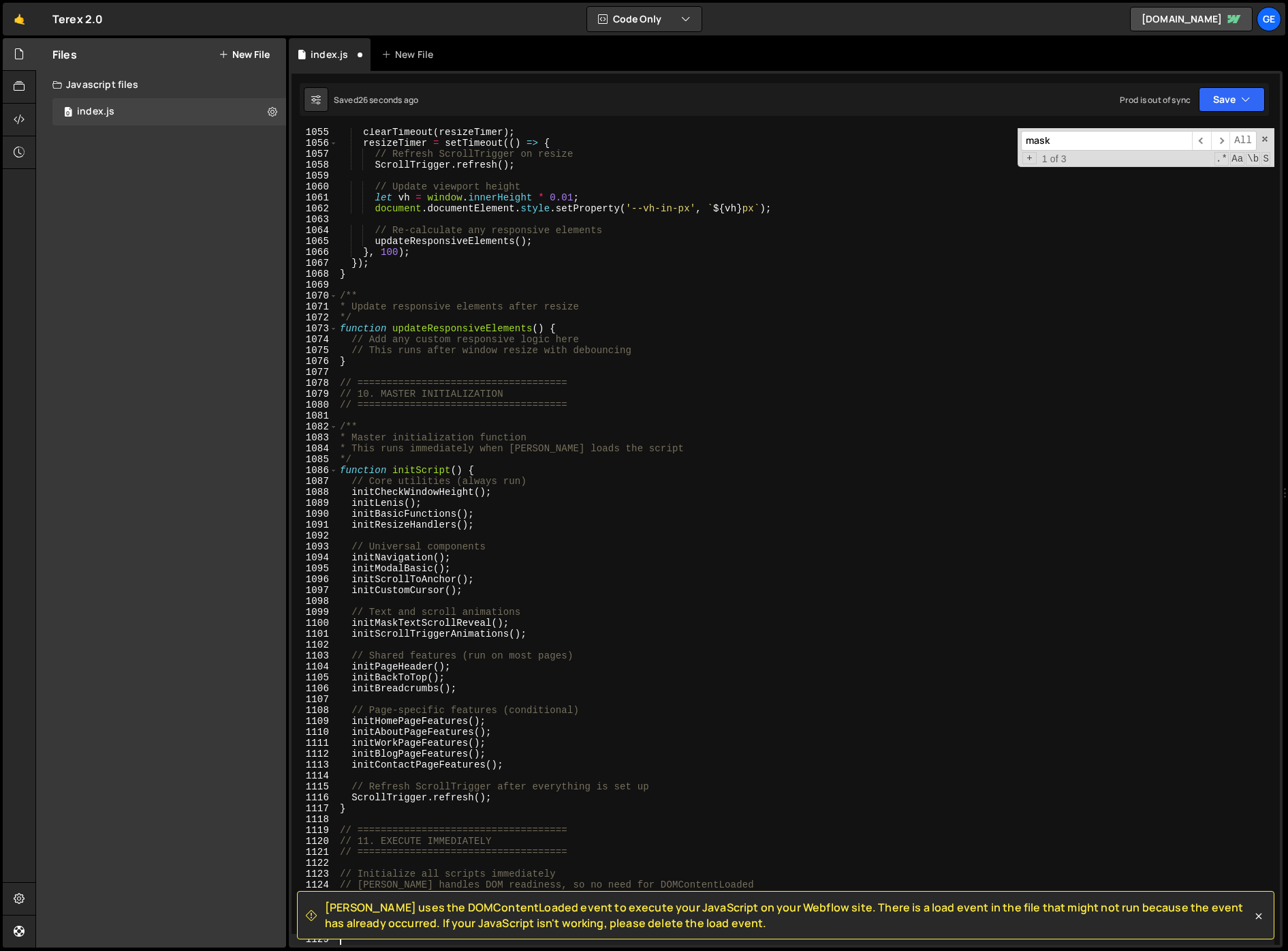
click at [755, 599] on div "clearTimeout ( resizeTimer ) ; resizeTimer = setTimeout (( ) => { // Refresh Sc…" at bounding box center [806, 545] width 937 height 838
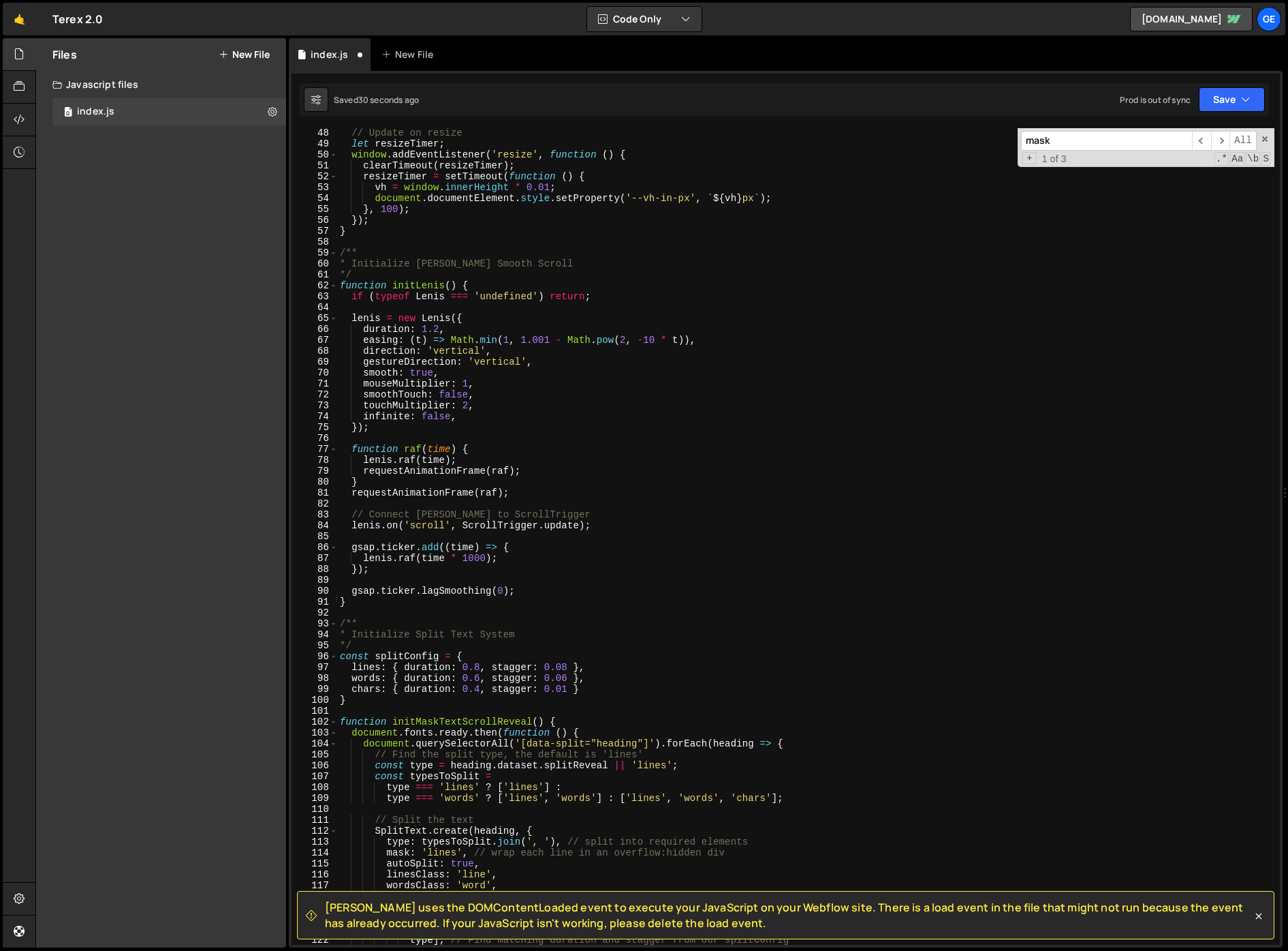
scroll to position [0, 0]
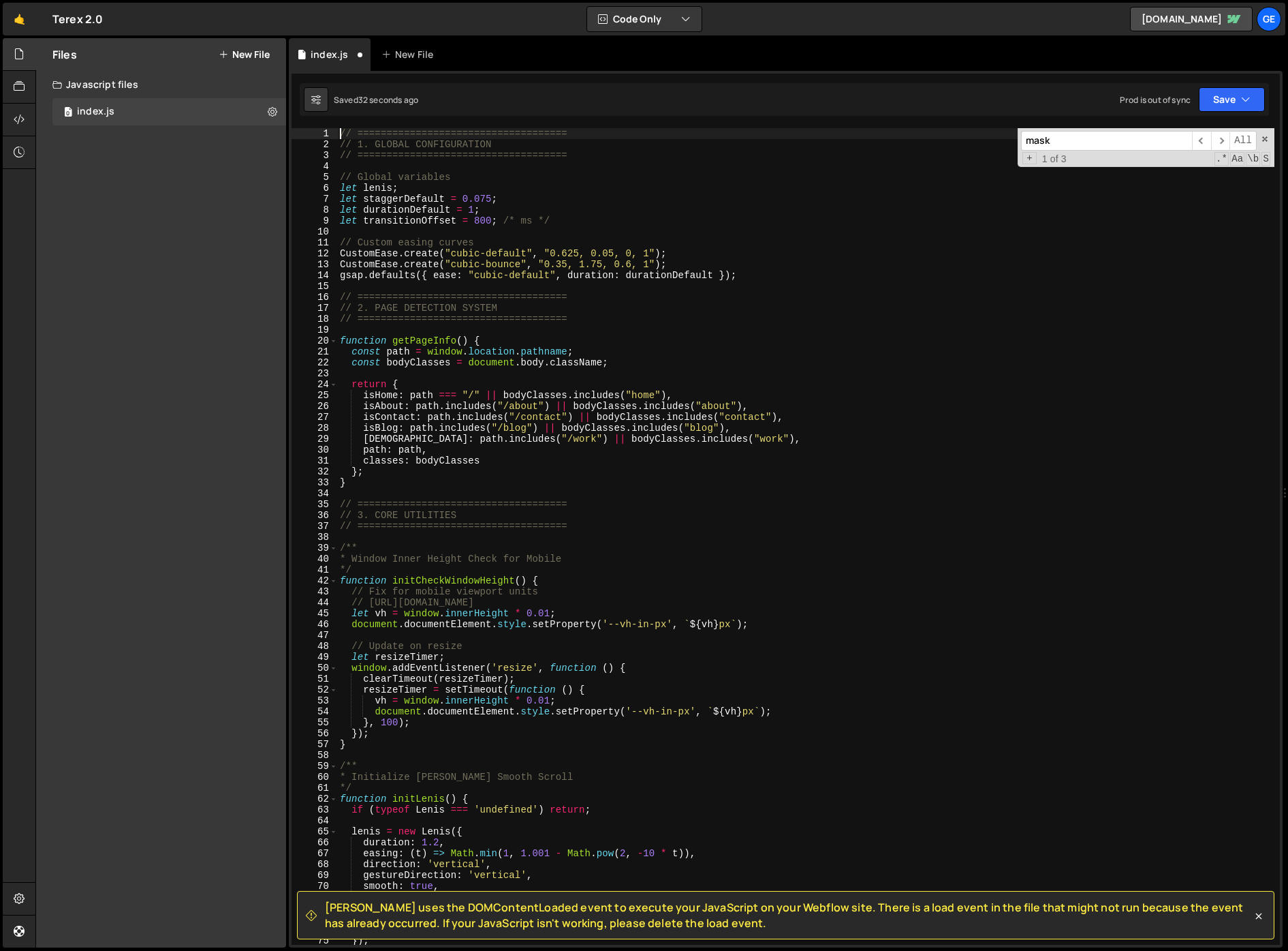
click at [653, 514] on div "// ==================================== // 1. GLOBAL CONFIGURATION // =========…" at bounding box center [806, 547] width 937 height 838
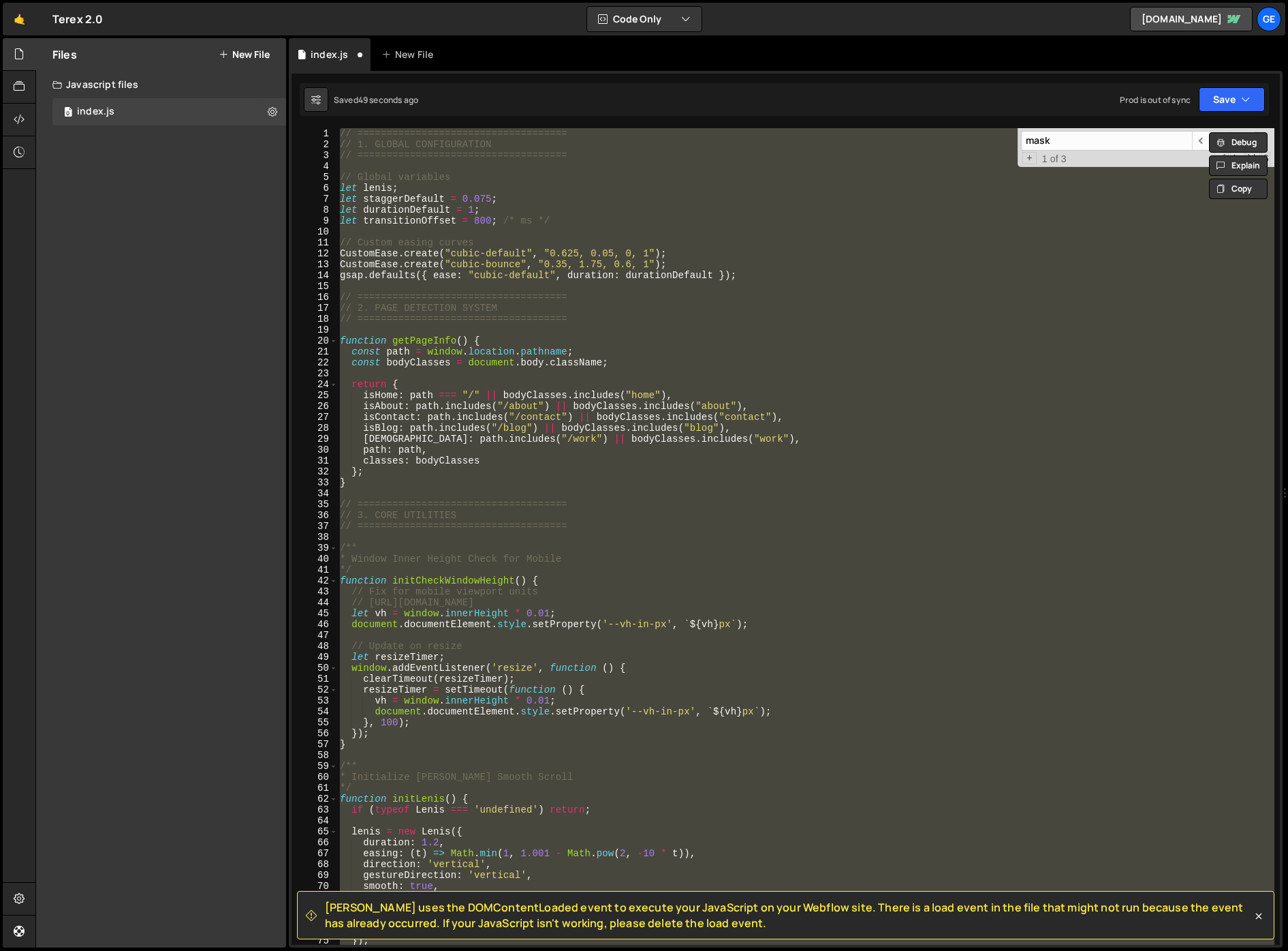
click at [587, 582] on div "// ==================================== // 1. GLOBAL CONFIGURATION // =========…" at bounding box center [806, 536] width 937 height 817
type textarea "function initCheckWindowHeight() {"
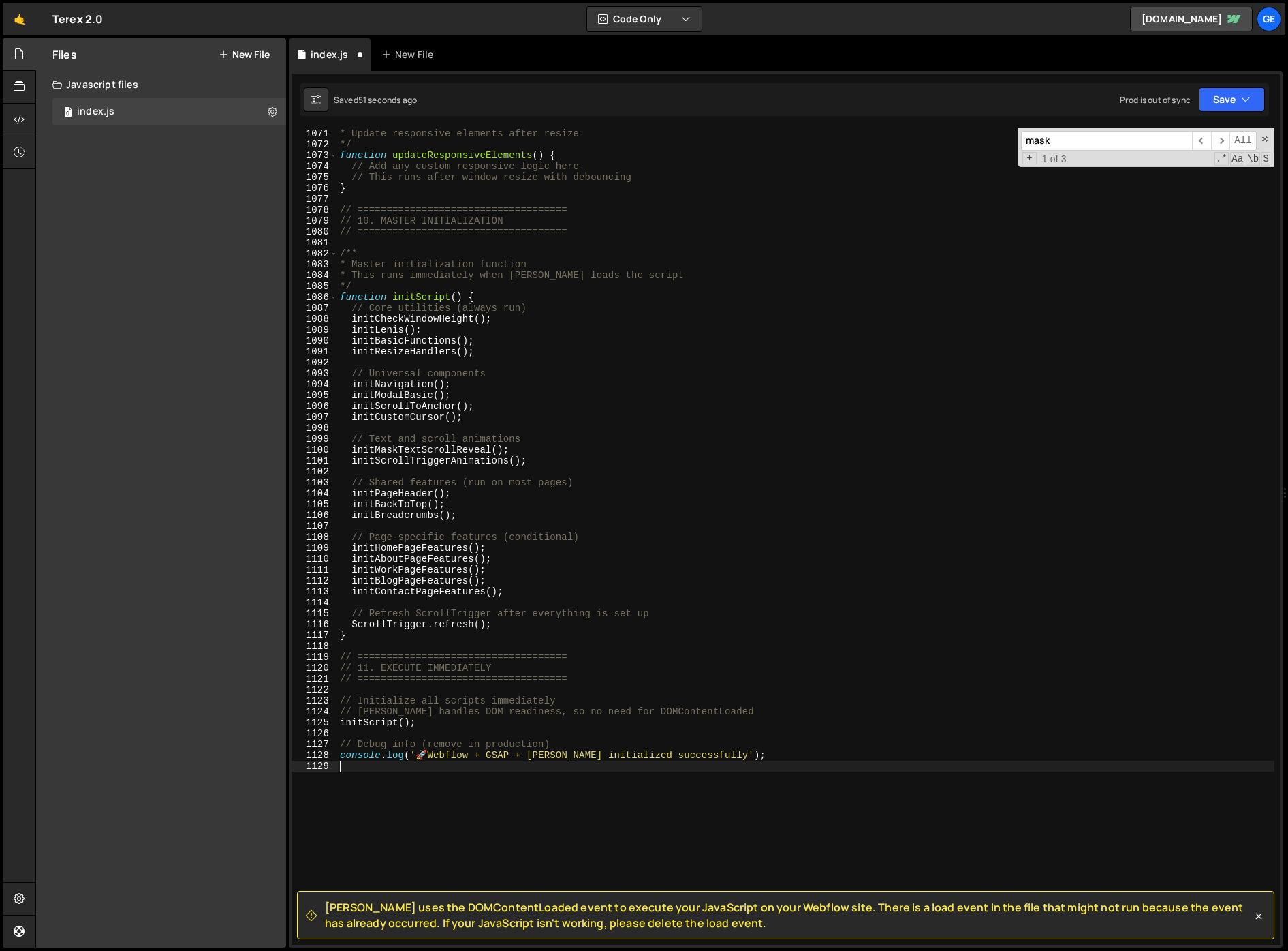
scroll to position [11668, 0]
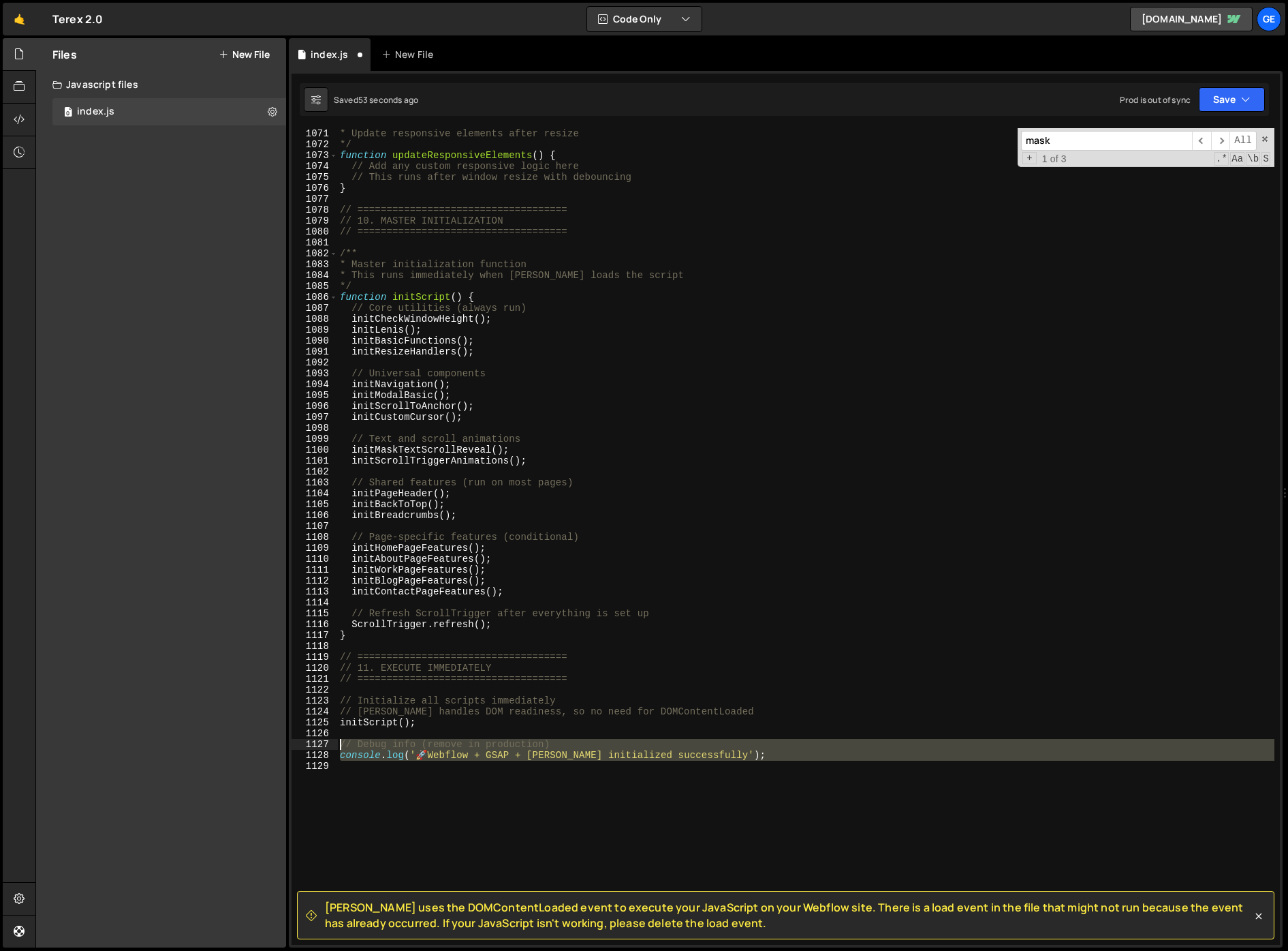
drag, startPoint x: 781, startPoint y: 781, endPoint x: 309, endPoint y: 745, distance: 473.4
click at [309, 745] on div "1071 1072 1073 1074 1075 1076 1077 1078 1079 1080 1081 1082 1083 1084 1085 1086…" at bounding box center [786, 536] width 988 height 817
type textarea "// Debug info (remove in production) console.log('🚀 Webflow + GSAP + Lenis init…"
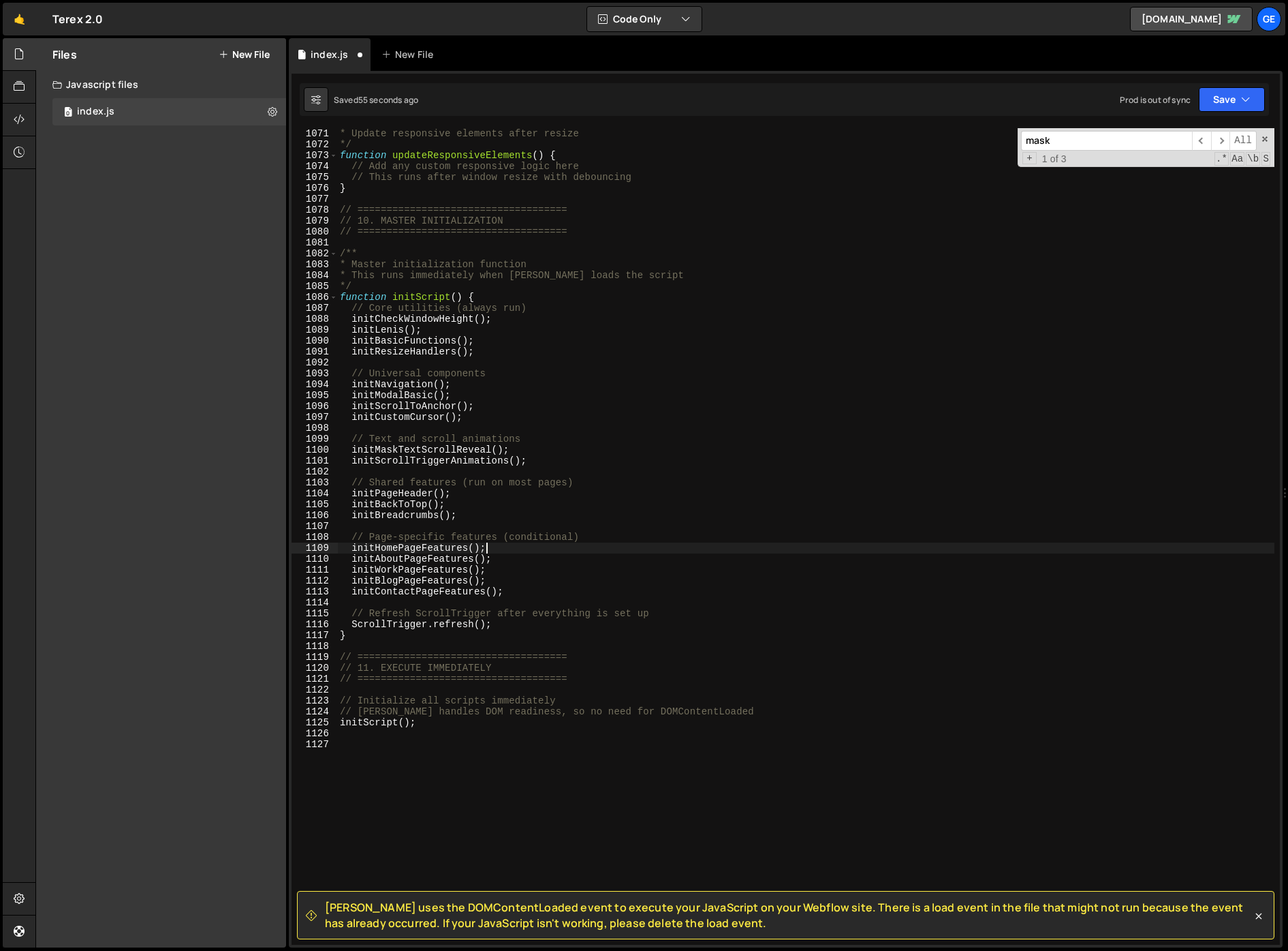
click at [1029, 545] on div "* Update responsive elements after resize */ function updateResponsiveElements …" at bounding box center [806, 547] width 937 height 838
type textarea "initHomePageFeatures();"
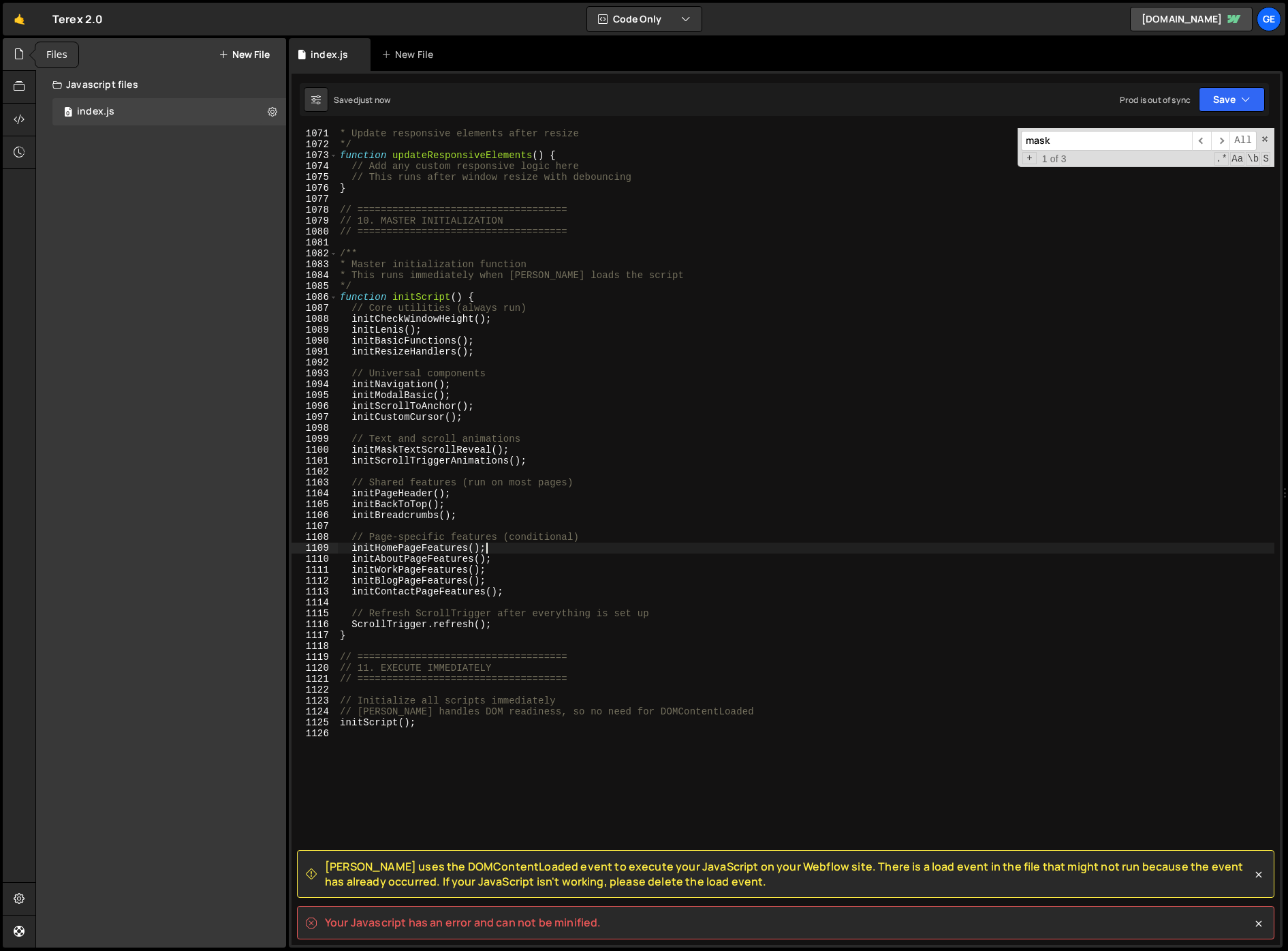
click at [17, 55] on icon at bounding box center [19, 53] width 11 height 15
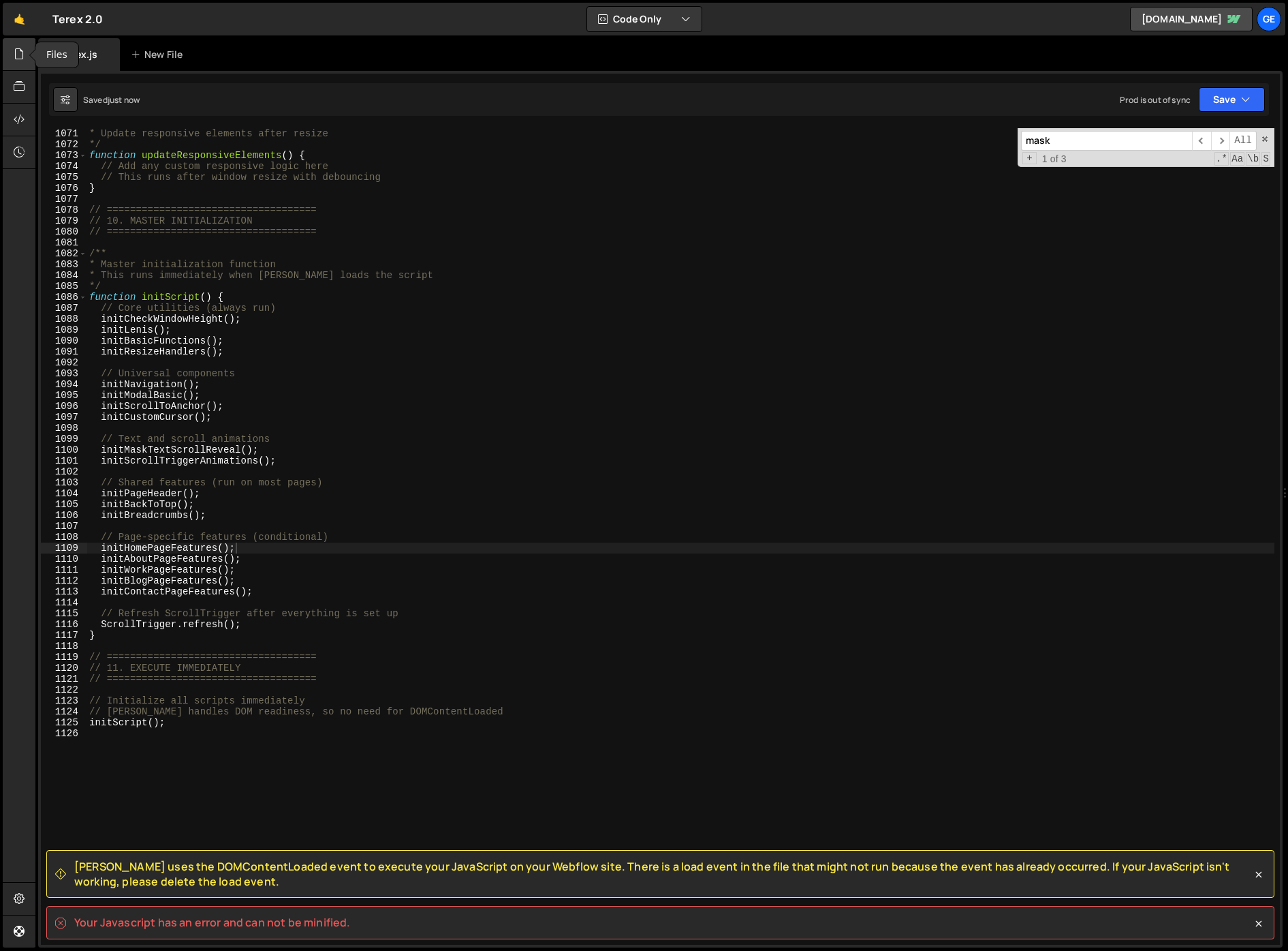
click at [17, 55] on icon at bounding box center [19, 53] width 11 height 15
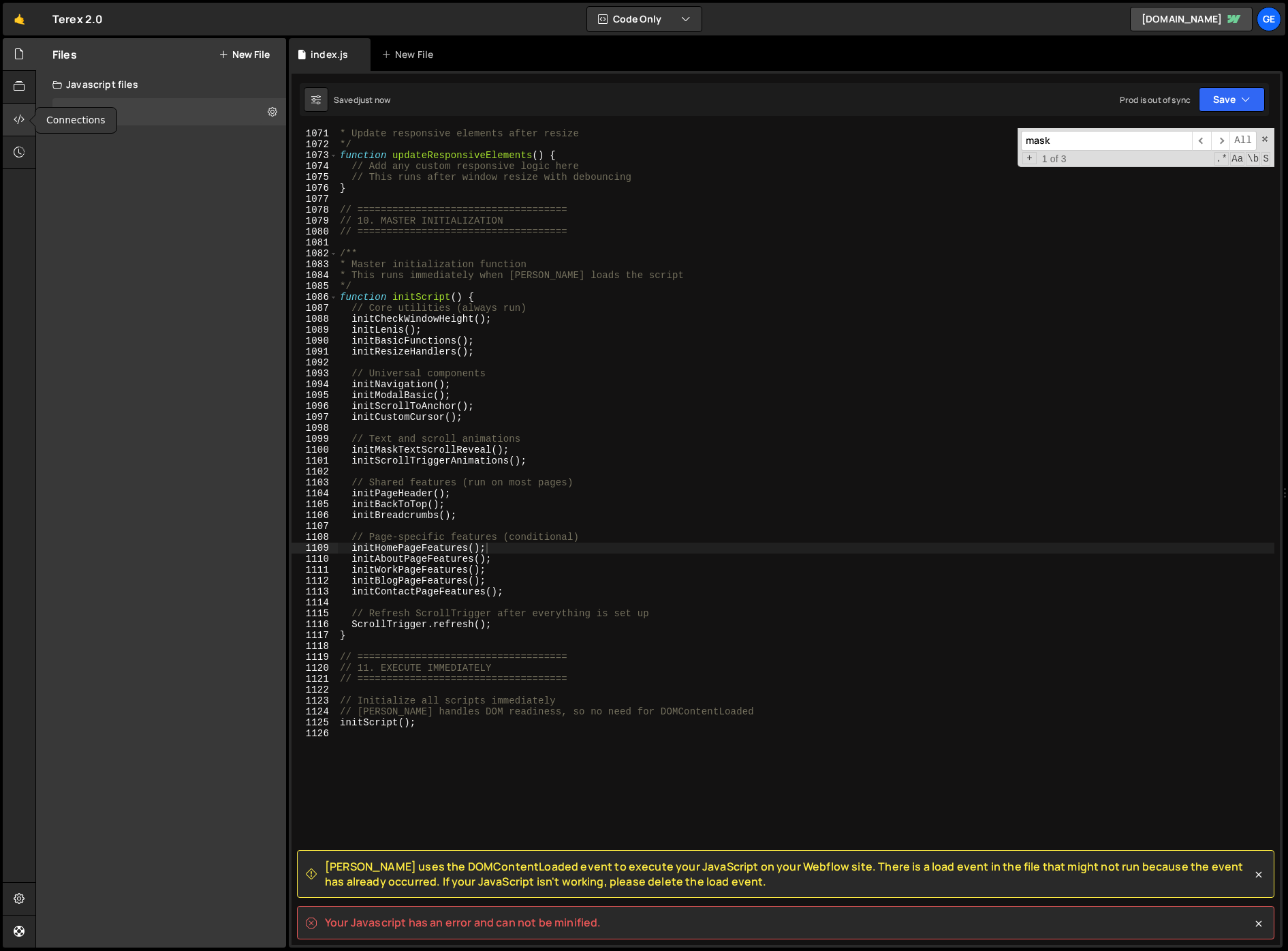
click at [19, 118] on icon at bounding box center [19, 119] width 11 height 15
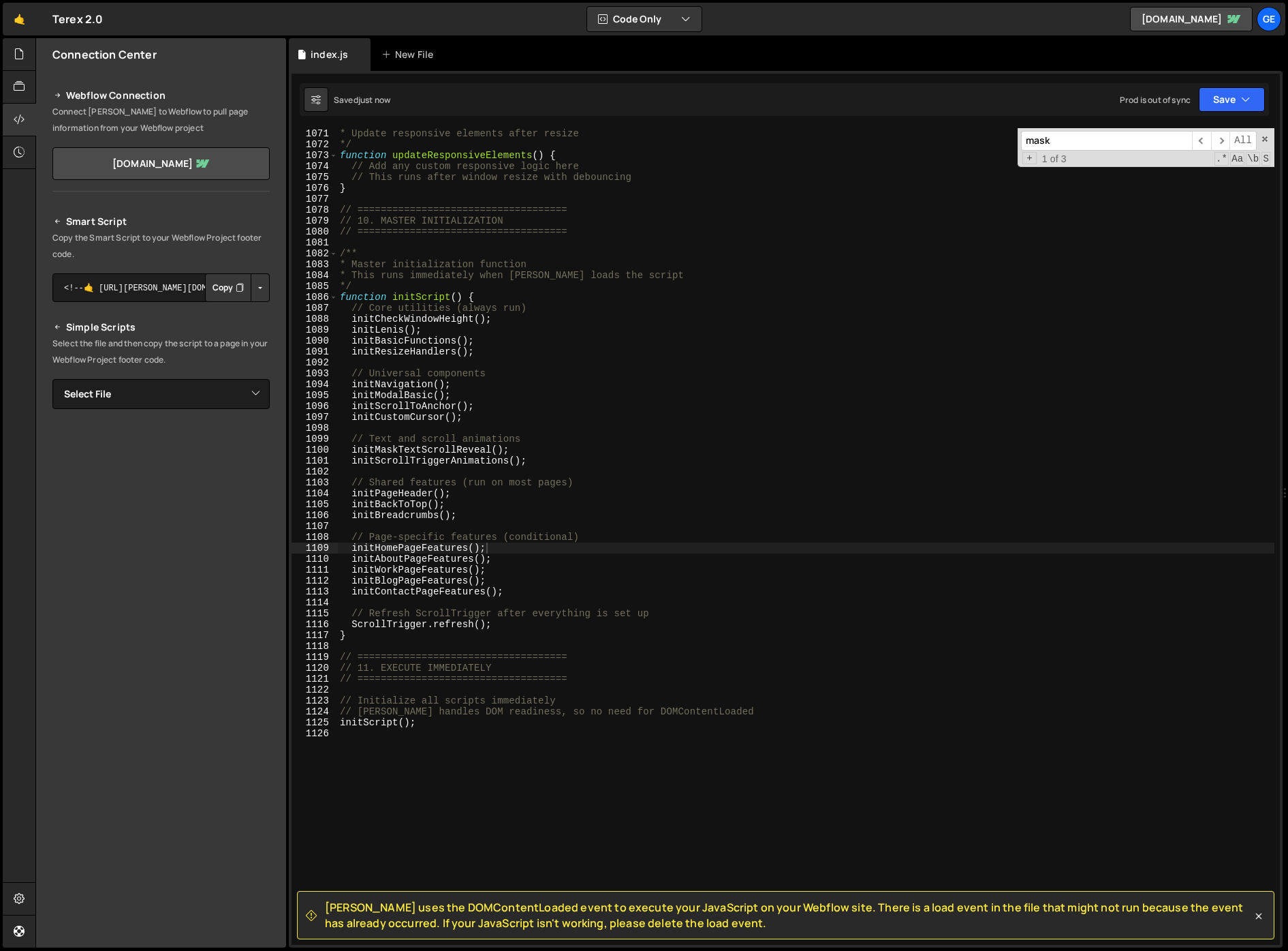
click at [255, 290] on button "Button group with nested dropdown" at bounding box center [260, 287] width 19 height 29
click at [113, 387] on select "Select File home.js" at bounding box center [161, 394] width 217 height 30
select select "45632"
click at [53, 379] on select "Select File home.js" at bounding box center [161, 394] width 217 height 30
click at [195, 368] on div "Smart Script Copy the Smart Script to your Webflow Project footer code. <!--🤙 h…" at bounding box center [161, 474] width 217 height 522
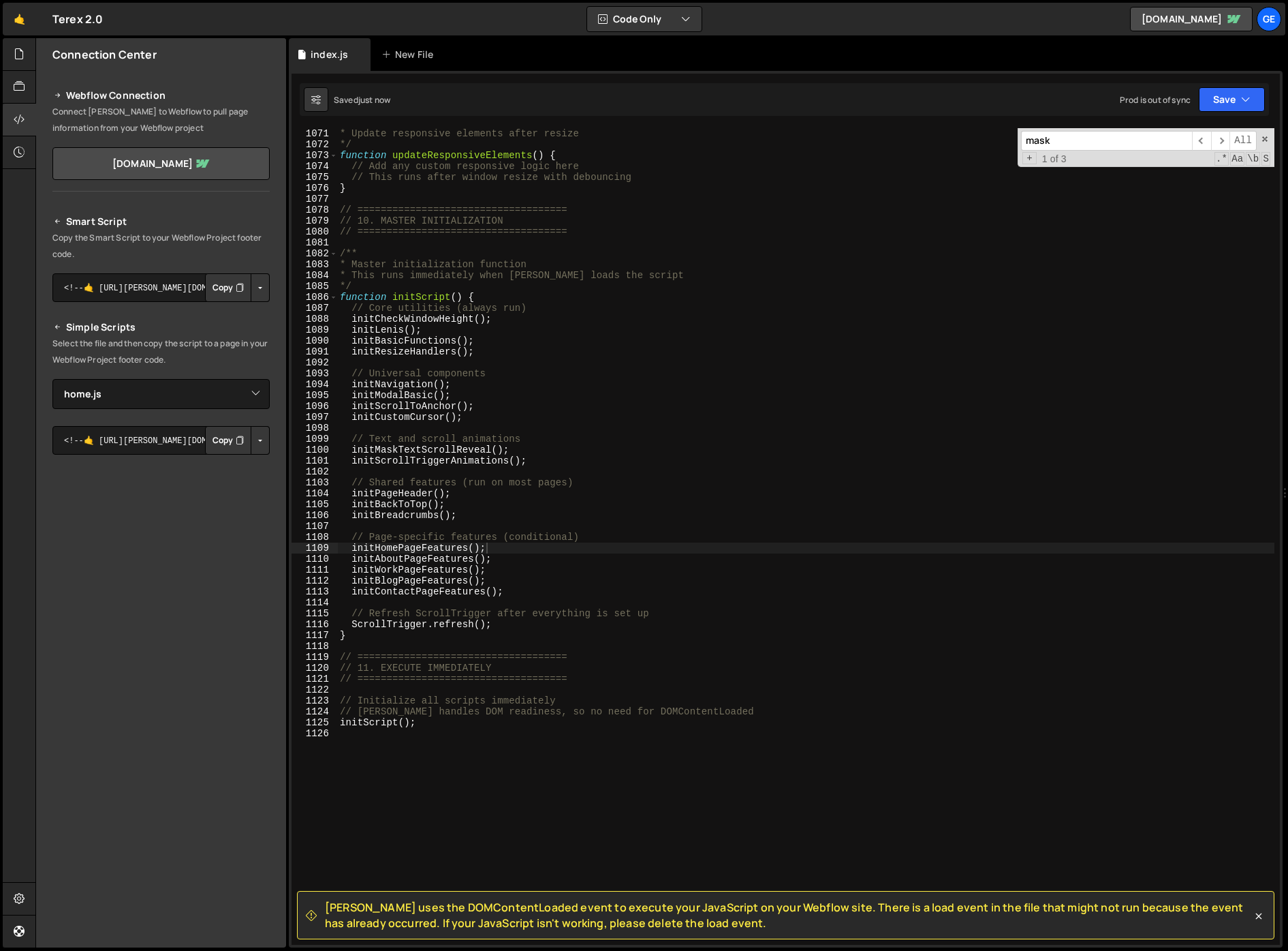
type textarea "initScrollToAnchor();"
click at [680, 408] on div "* Update responsive elements after resize */ function updateResponsiveElements …" at bounding box center [806, 547] width 937 height 838
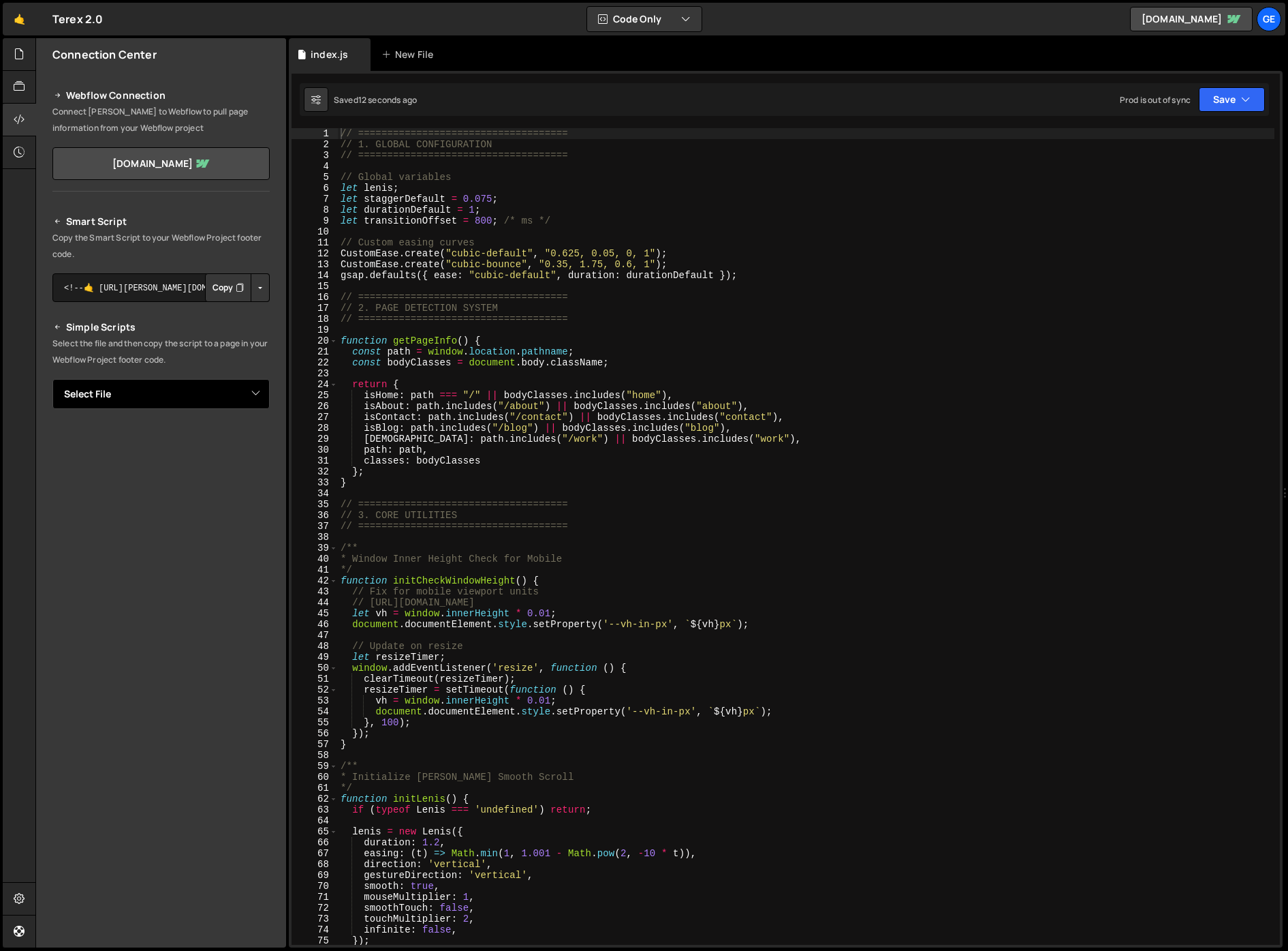
click at [216, 398] on select "Select File index.js" at bounding box center [161, 394] width 217 height 30
select select "45632"
click at [53, 379] on select "Select File index.js" at bounding box center [161, 394] width 217 height 30
click at [256, 439] on button "Button group with nested dropdown" at bounding box center [260, 440] width 19 height 29
click at [215, 484] on link "Copy Production Script" at bounding box center [202, 485] width 134 height 19
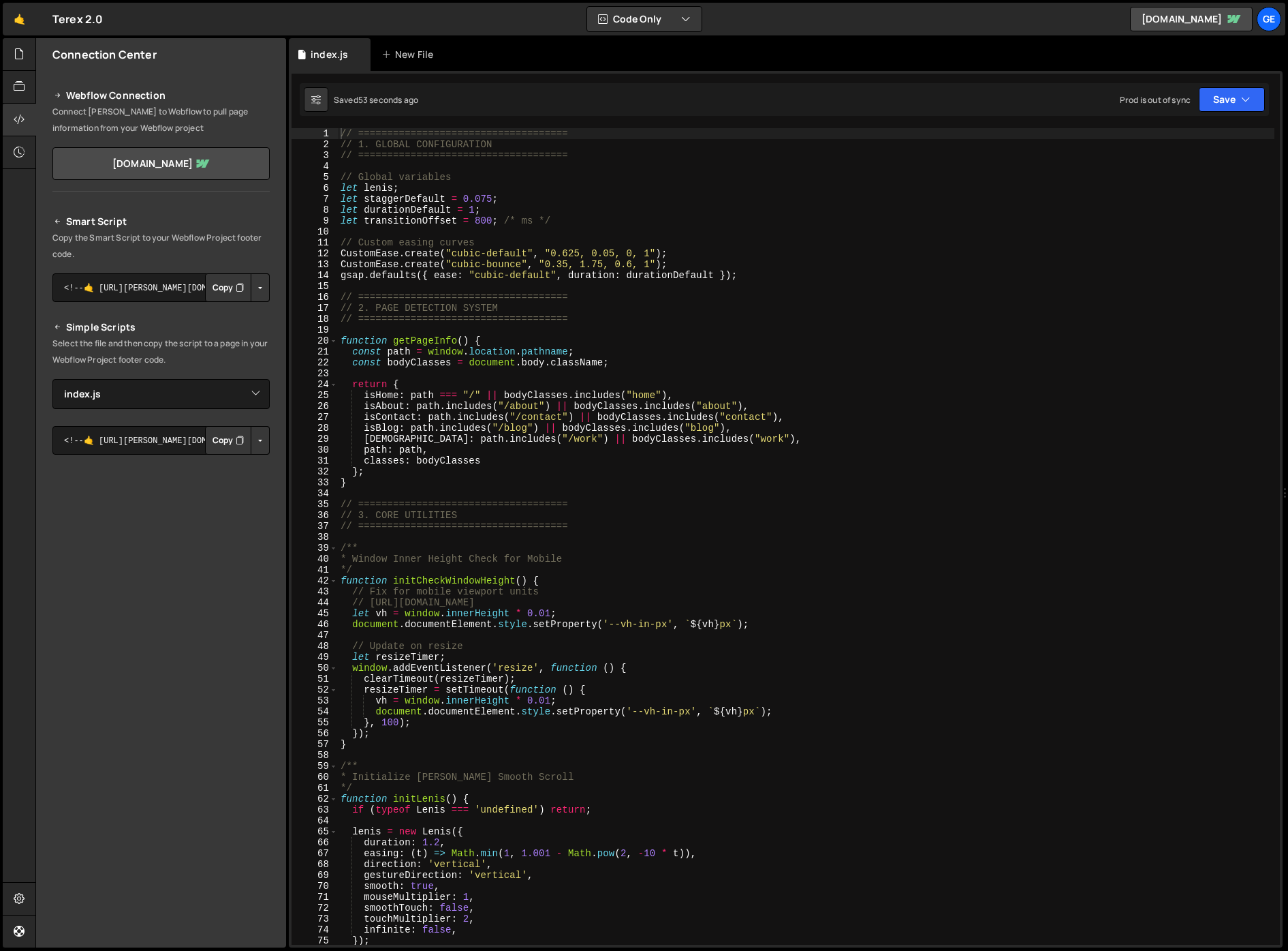
type textarea "}"
click at [603, 483] on div "// ==================================== // 1. GLOBAL CONFIGURATION // =========…" at bounding box center [806, 547] width 937 height 838
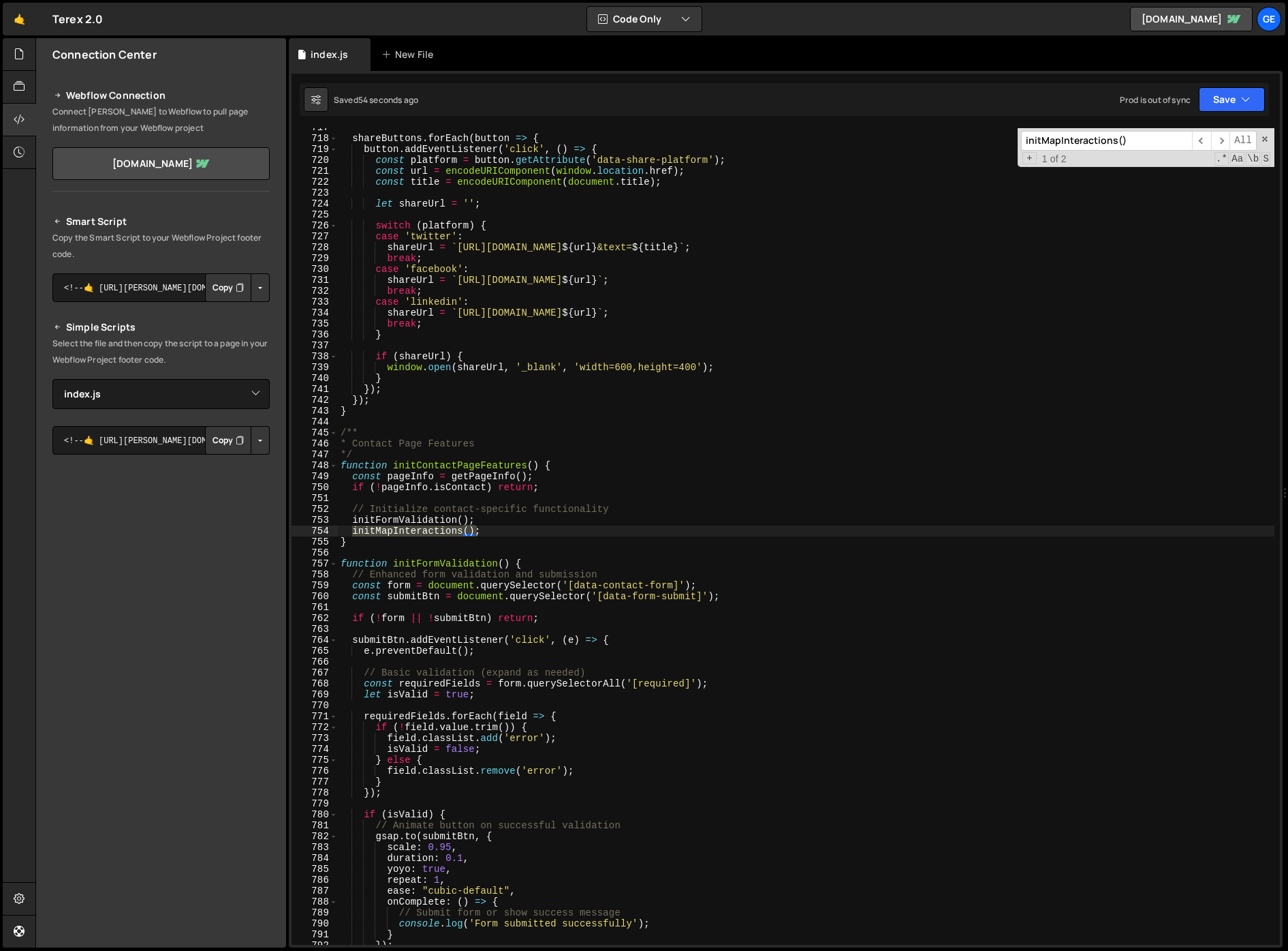
scroll to position [7813, 0]
type input "initMapInteractions()"
click at [489, 535] on div "shareButtons . forEach ( button => { button . addEventListener ( 'click' , ( ) …" at bounding box center [806, 541] width 937 height 838
click at [358, 544] on div "shareButtons . forEach ( button => { button . addEventListener ( 'click' , ( ) …" at bounding box center [806, 541] width 937 height 838
click at [668, 528] on div "shareButtons . forEach ( button => { button . addEventListener ( 'click' , ( ) …" at bounding box center [806, 541] width 937 height 838
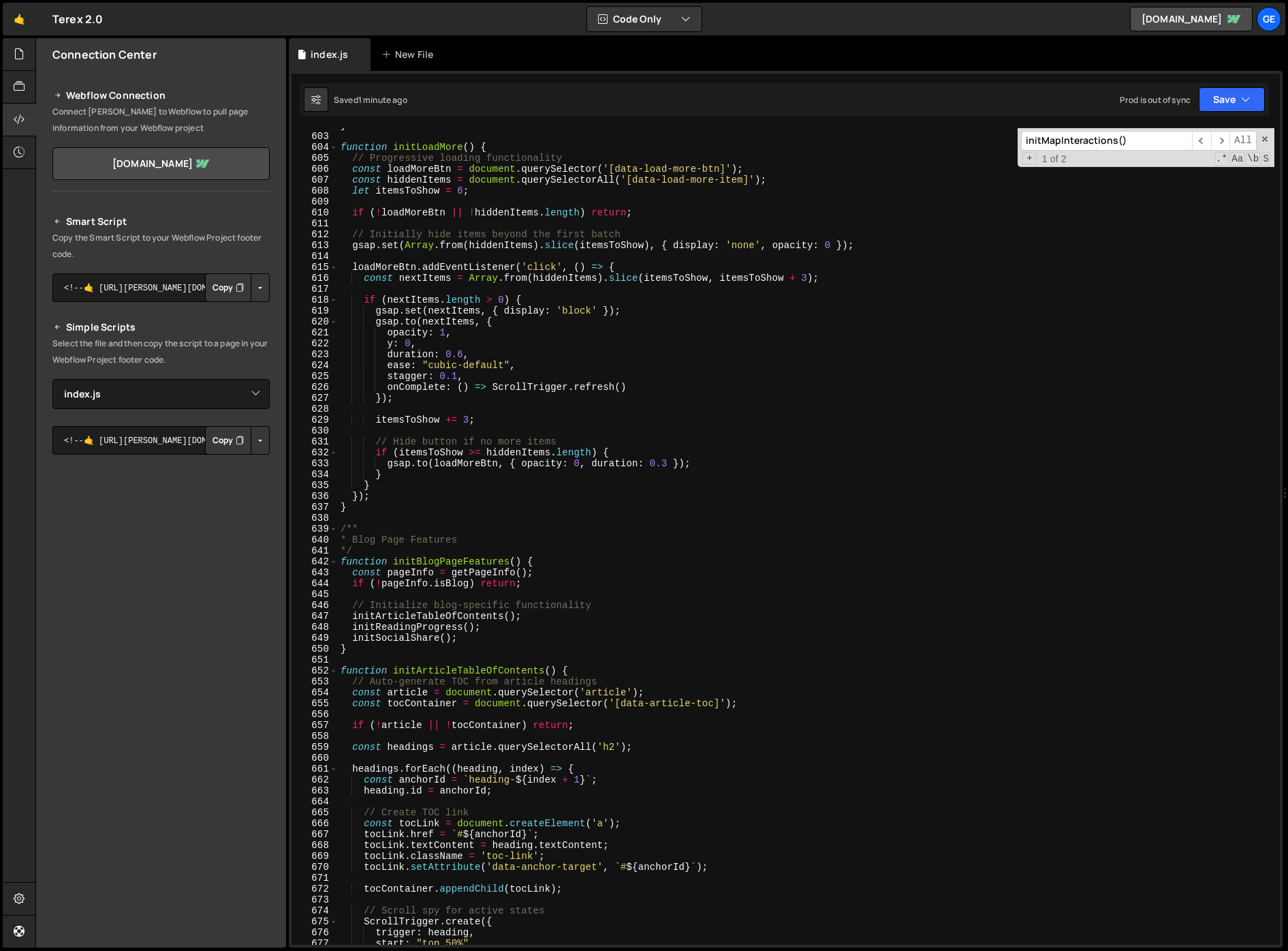
scroll to position [5869, 0]
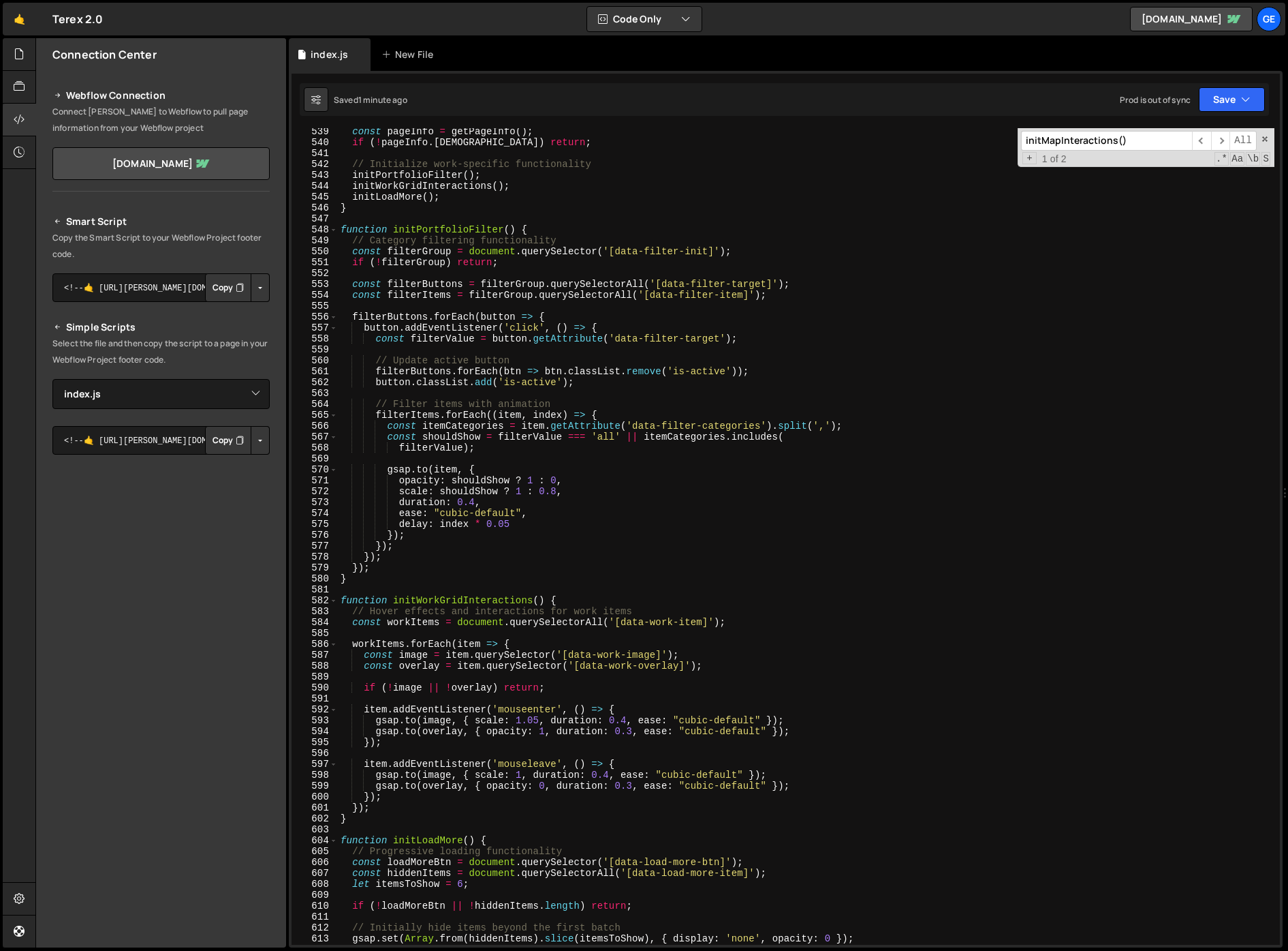
click at [1266, 137] on span at bounding box center [1265, 139] width 9 height 9
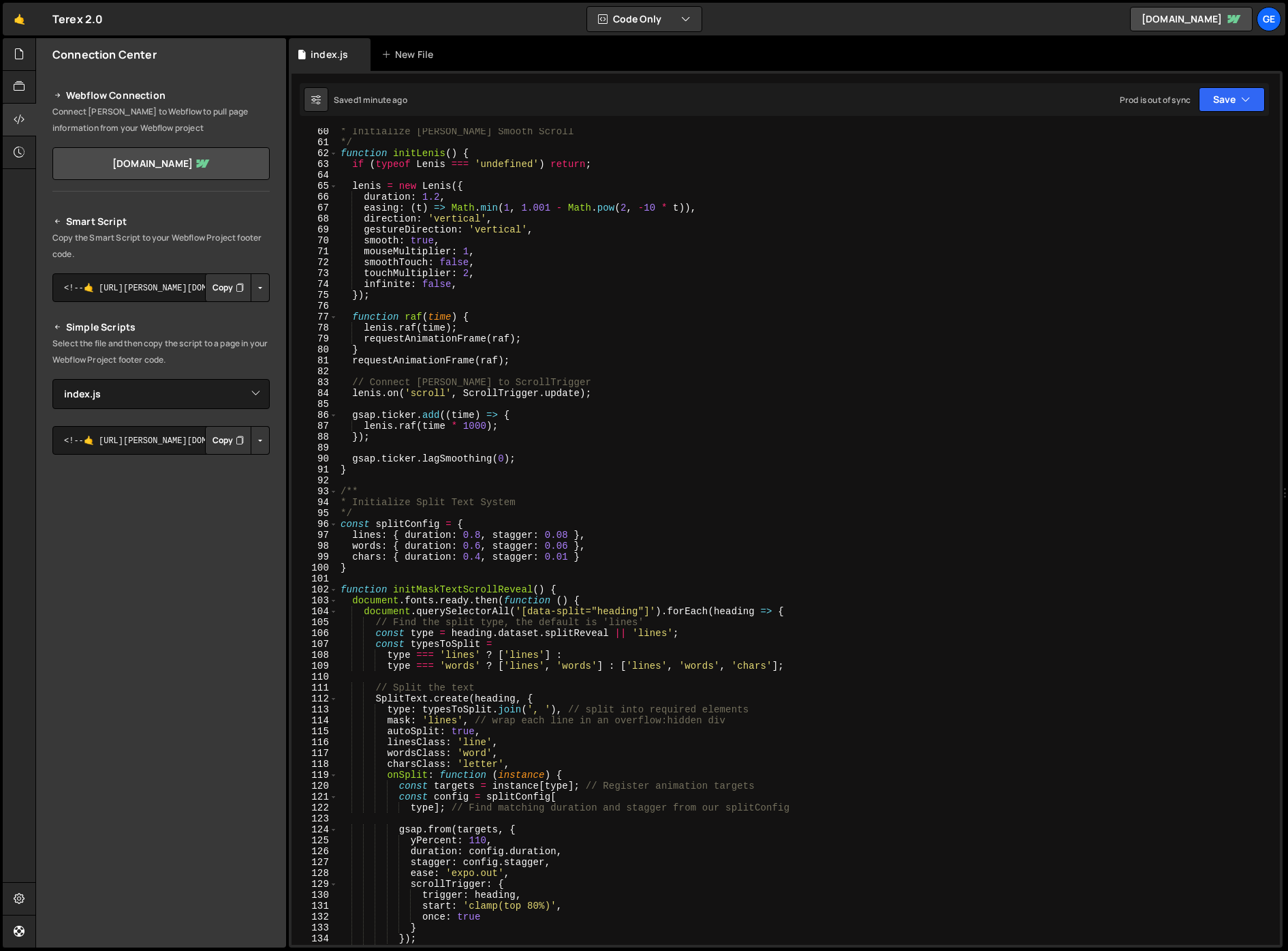
scroll to position [1027, 0]
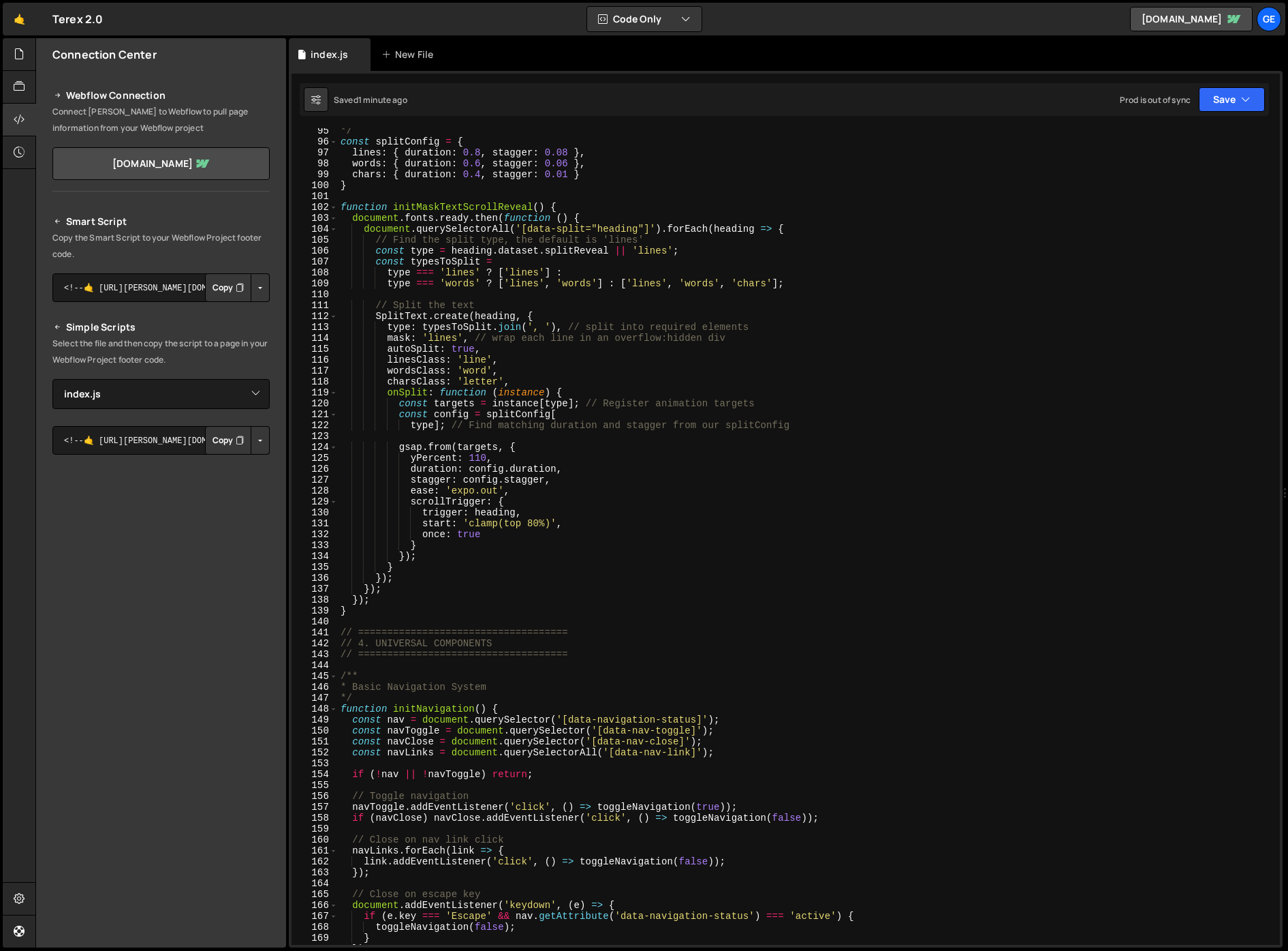
click at [568, 202] on div "*/ const splitConfig = { lines : { duration : 0.8 , stagger : 0.08 } , words : …" at bounding box center [806, 544] width 937 height 838
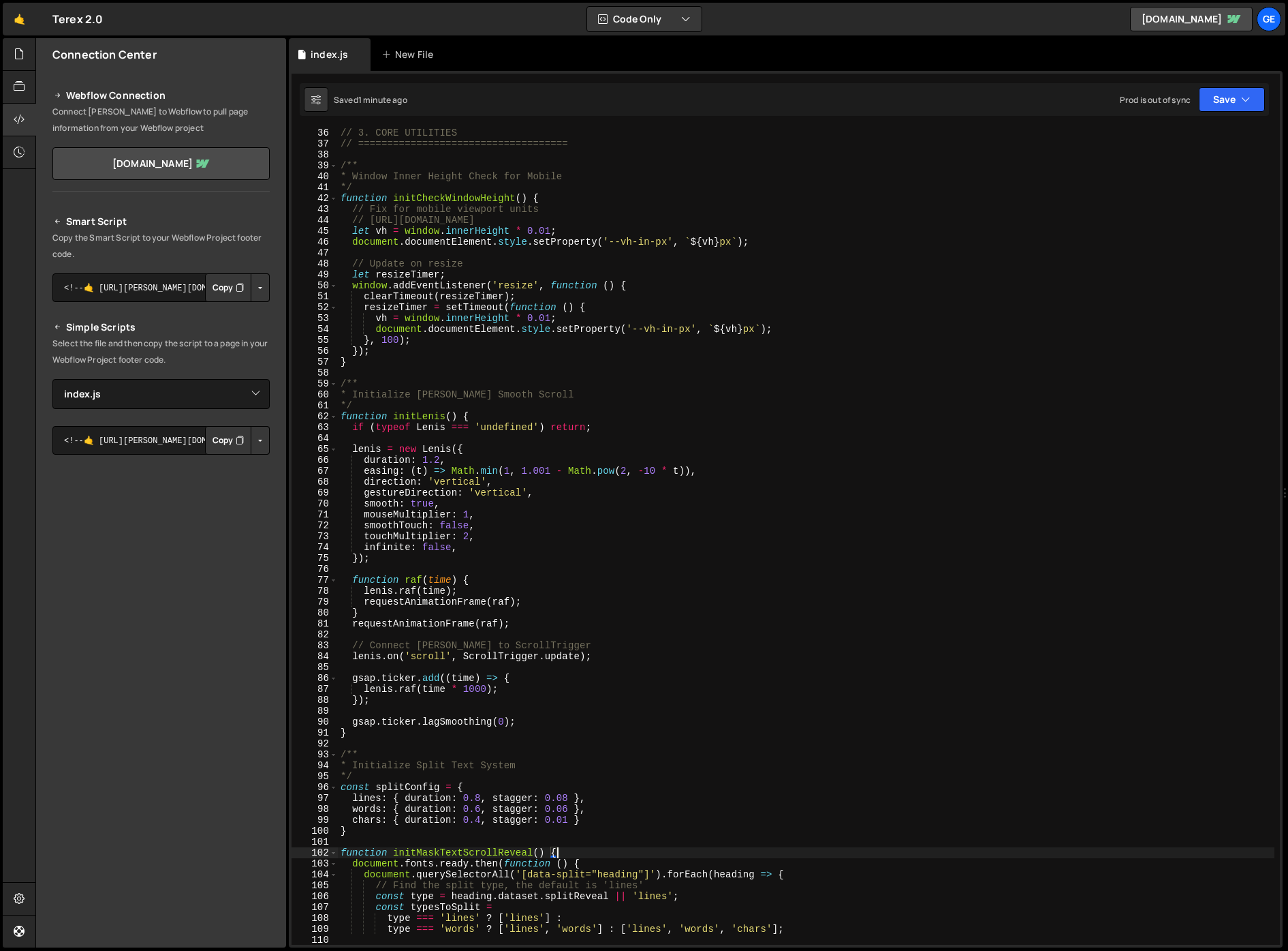
scroll to position [302, 0]
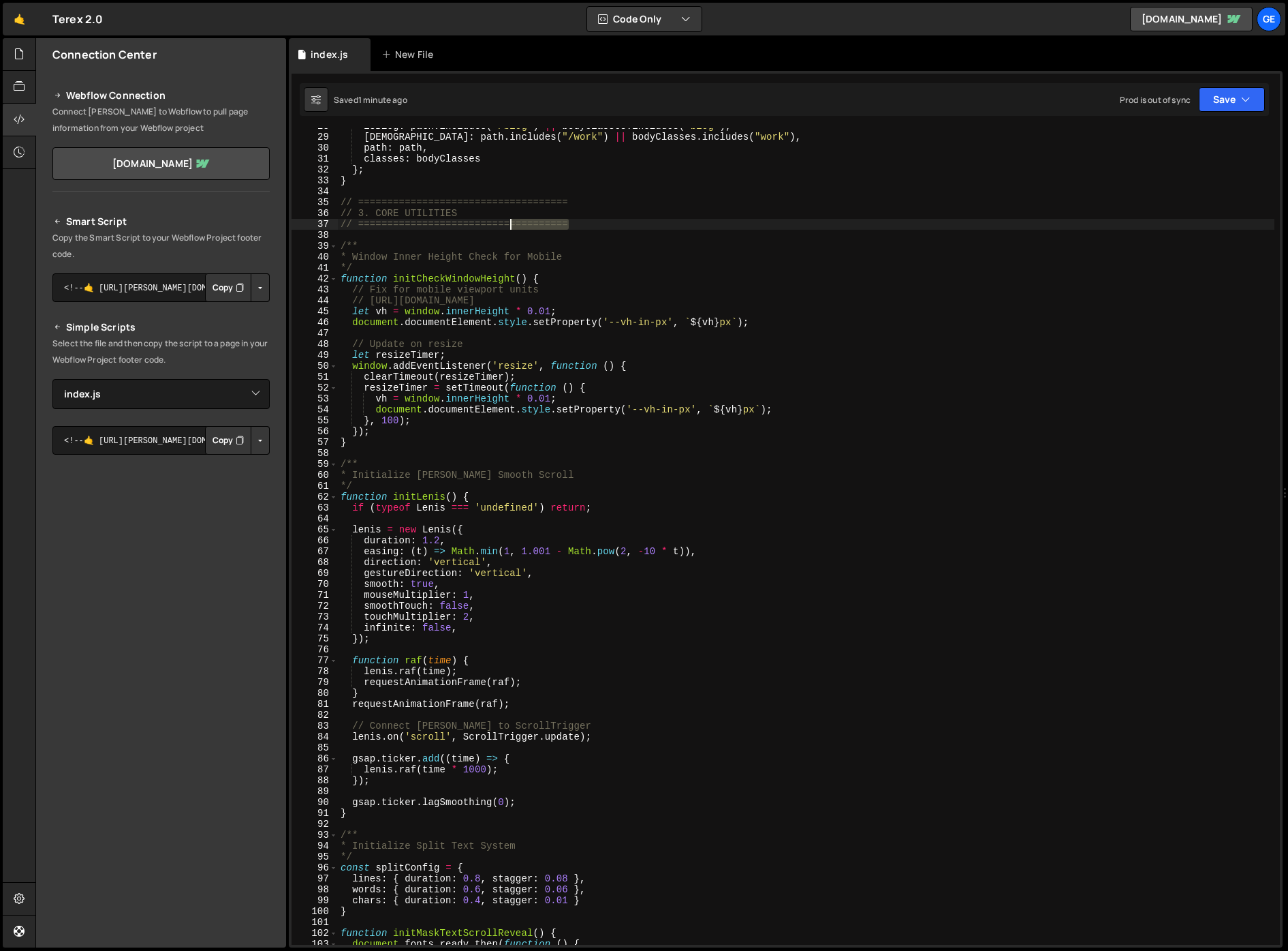
drag, startPoint x: 567, startPoint y: 223, endPoint x: 473, endPoint y: 222, distance: 94.0
click at [472, 222] on div "isBlog : path . includes ( "/blog" ) || bodyClasses . includes ( "blog" ) , isW…" at bounding box center [806, 539] width 937 height 838
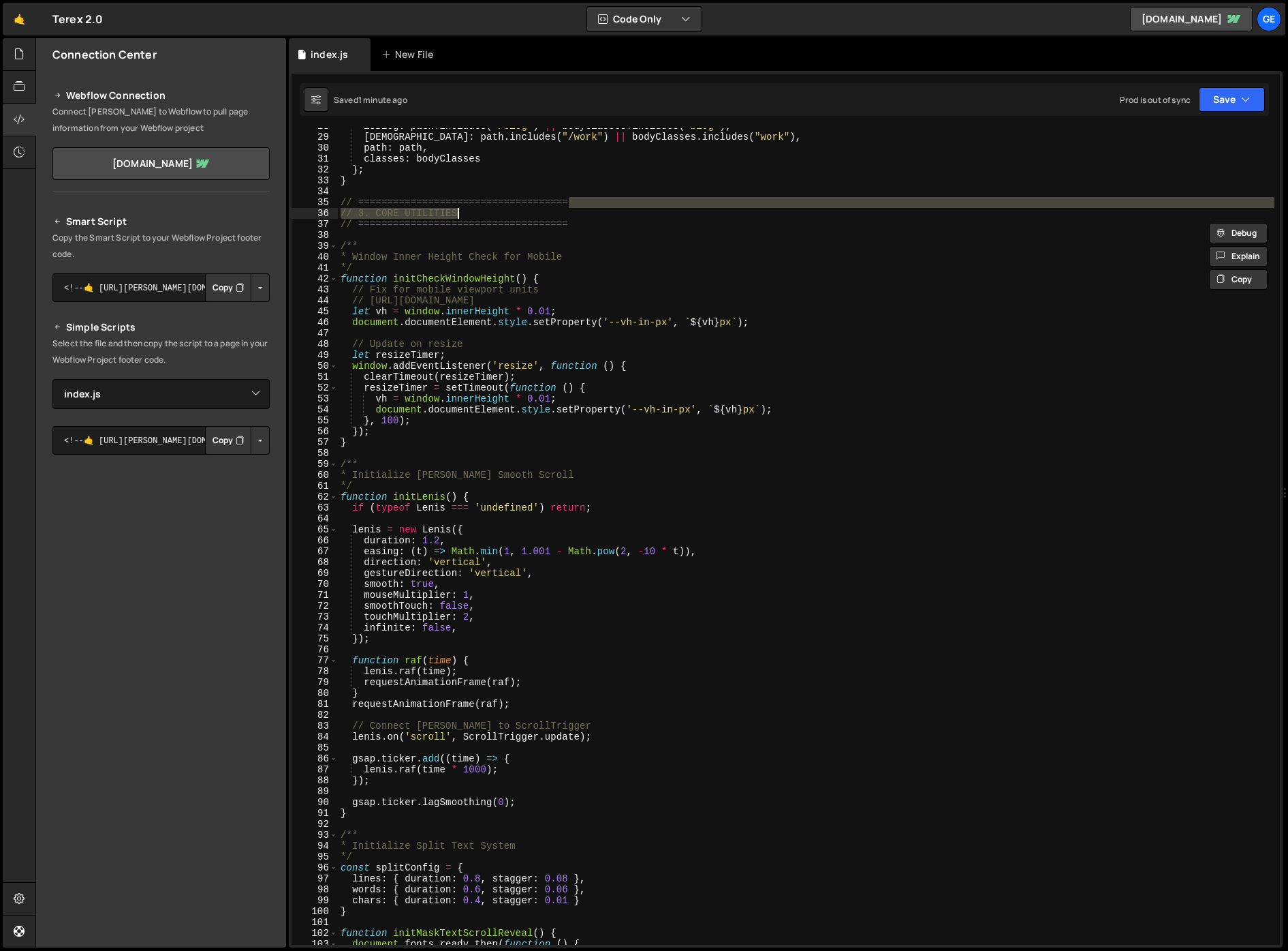
drag, startPoint x: 588, startPoint y: 201, endPoint x: 581, endPoint y: 216, distance: 16.6
click at [547, 211] on div "isBlog : path . includes ( "/blog" ) || bodyClasses . includes ( "blog" ) , isW…" at bounding box center [806, 539] width 937 height 838
click at [598, 218] on div "isBlog : path . includes ( "/blog" ) || bodyClasses . includes ( "blog" ) , isW…" at bounding box center [806, 536] width 937 height 817
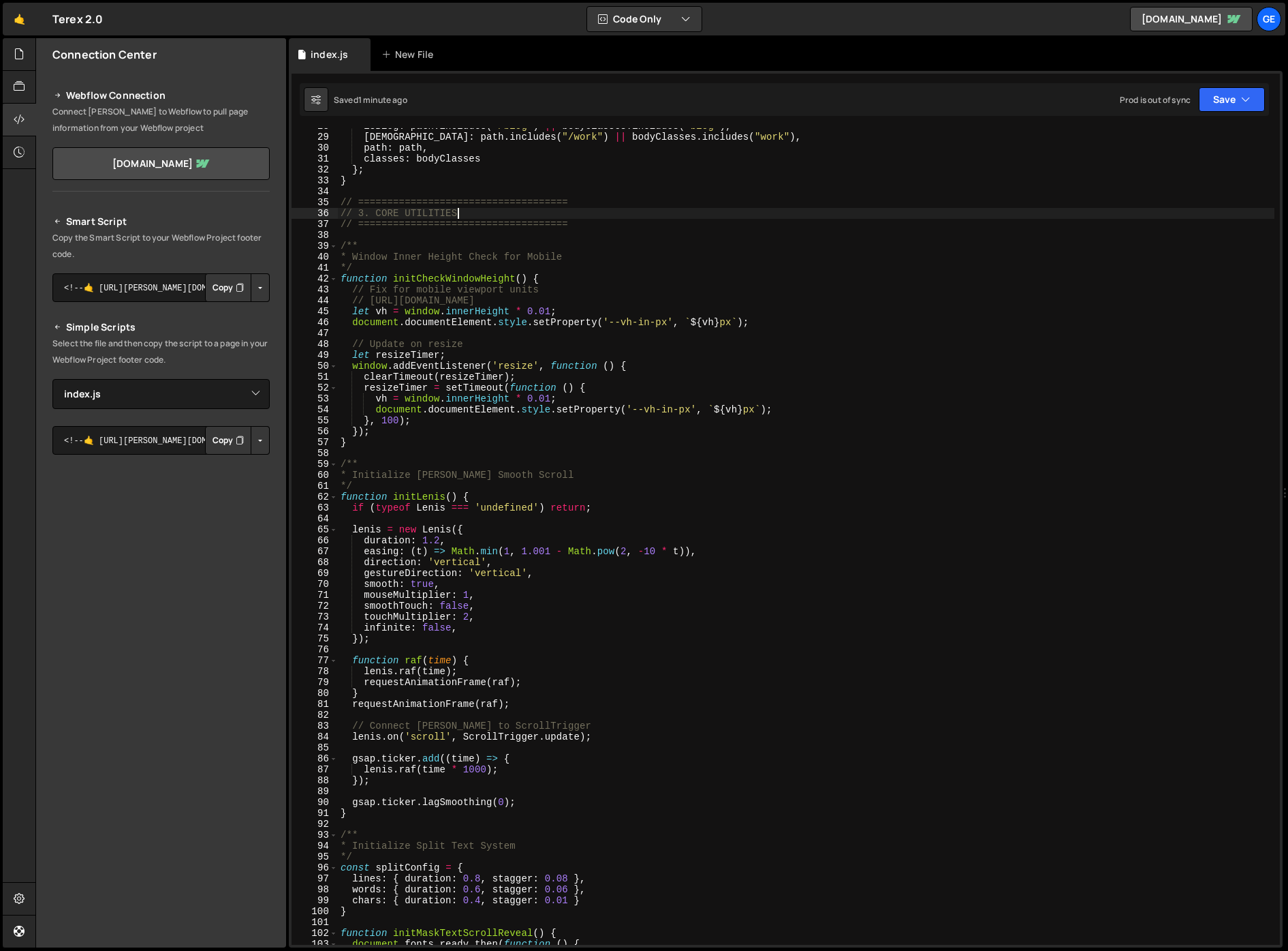
click at [593, 227] on div "isBlog : path . includes ( "/blog" ) || bodyClasses . includes ( "blog" ) , isW…" at bounding box center [806, 539] width 937 height 838
paste textarea "================="
click at [592, 199] on div "isBlog : path . includes ( "/blog" ) || bodyClasses . includes ( "blog" ) , isW…" at bounding box center [806, 539] width 937 height 838
paste textarea "================="
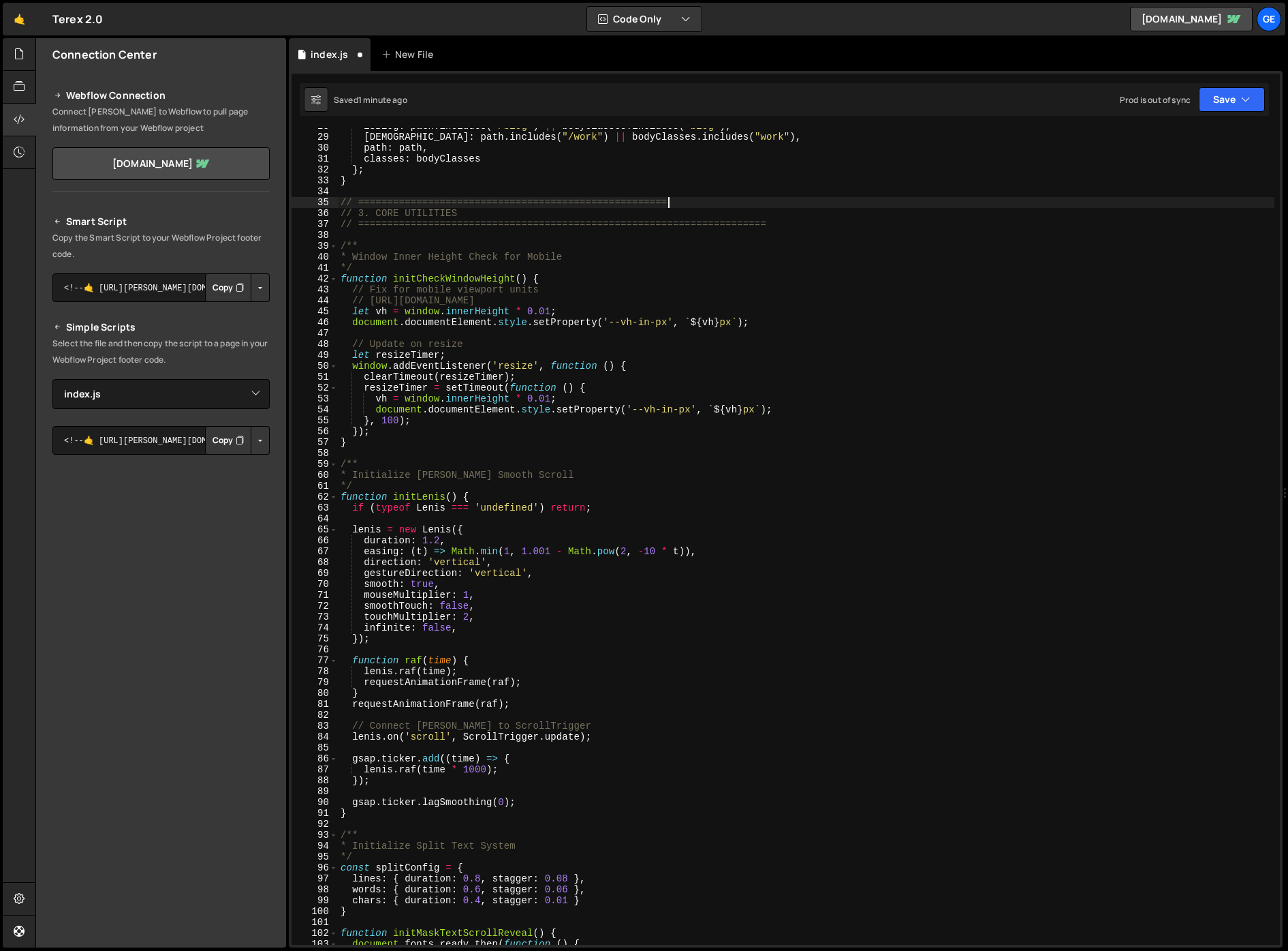
paste textarea "================="
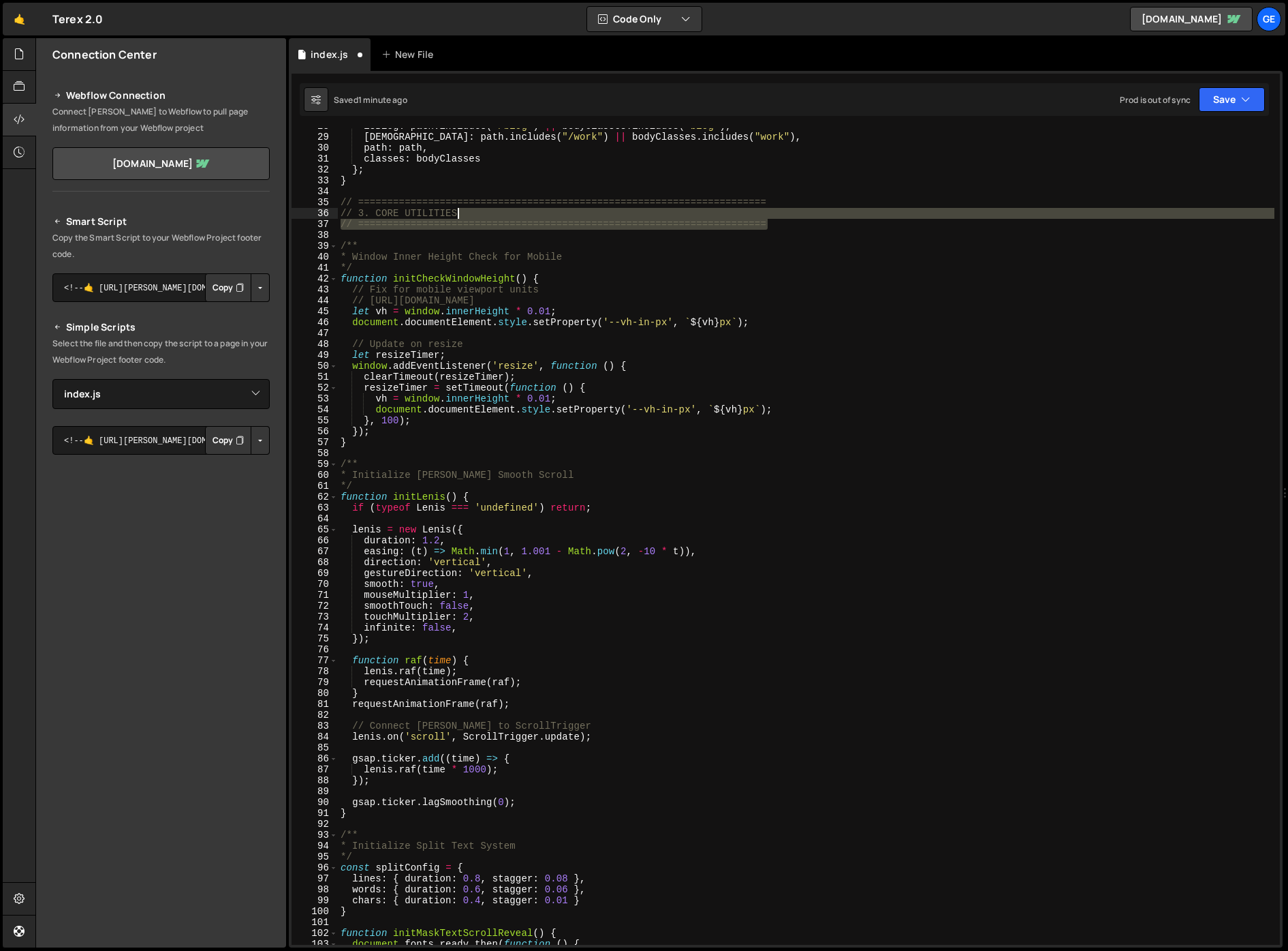
drag, startPoint x: 780, startPoint y: 222, endPoint x: 636, endPoint y: 212, distance: 144.3
click at [636, 212] on div "isBlog : path . includes ( "/blog" ) || bodyClasses . includes ( "blog" ) , isW…" at bounding box center [806, 539] width 937 height 838
click at [703, 219] on div "isBlog : path . includes ( "/blog" ) || bodyClasses . includes ( "blog" ) , isW…" at bounding box center [806, 536] width 937 height 817
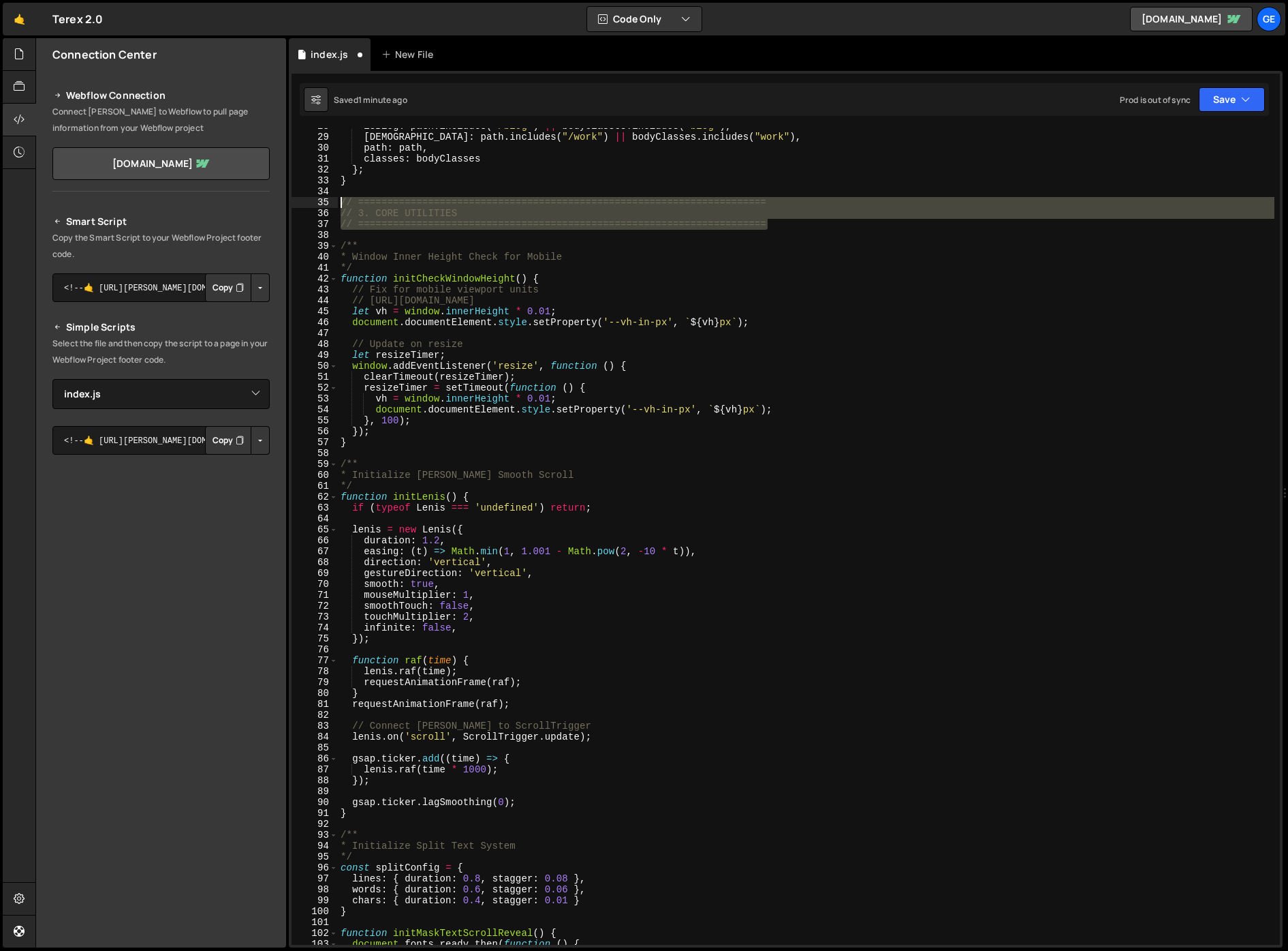
drag, startPoint x: 770, startPoint y: 224, endPoint x: 336, endPoint y: 201, distance: 434.6
click at [337, 199] on div "// ====================================================================== 28 29…" at bounding box center [786, 536] width 988 height 817
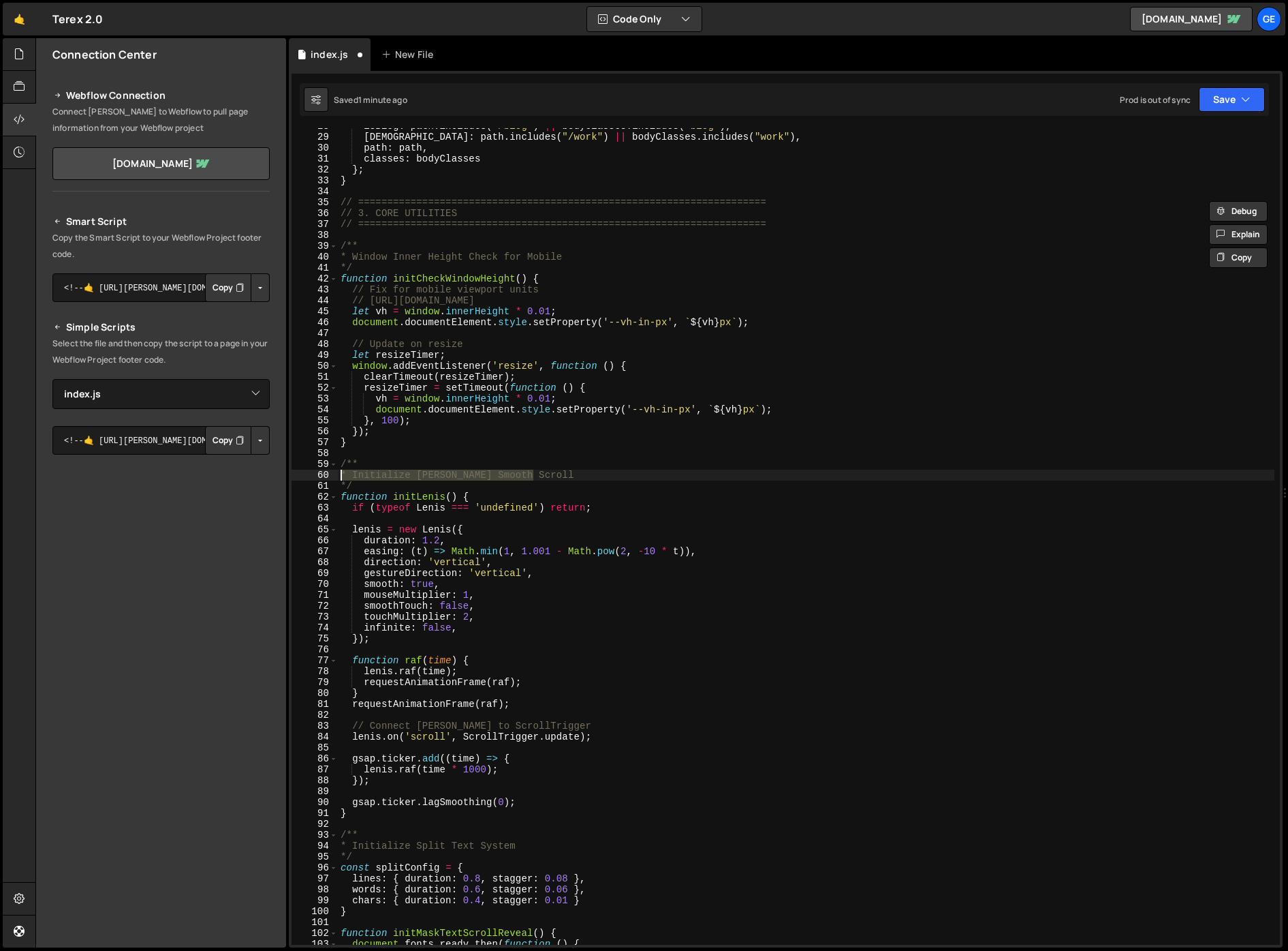
drag, startPoint x: 432, startPoint y: 477, endPoint x: 320, endPoint y: 477, distance: 112.0
click at [320, 477] on div "// ====================================================================== // 3.…" at bounding box center [786, 536] width 988 height 817
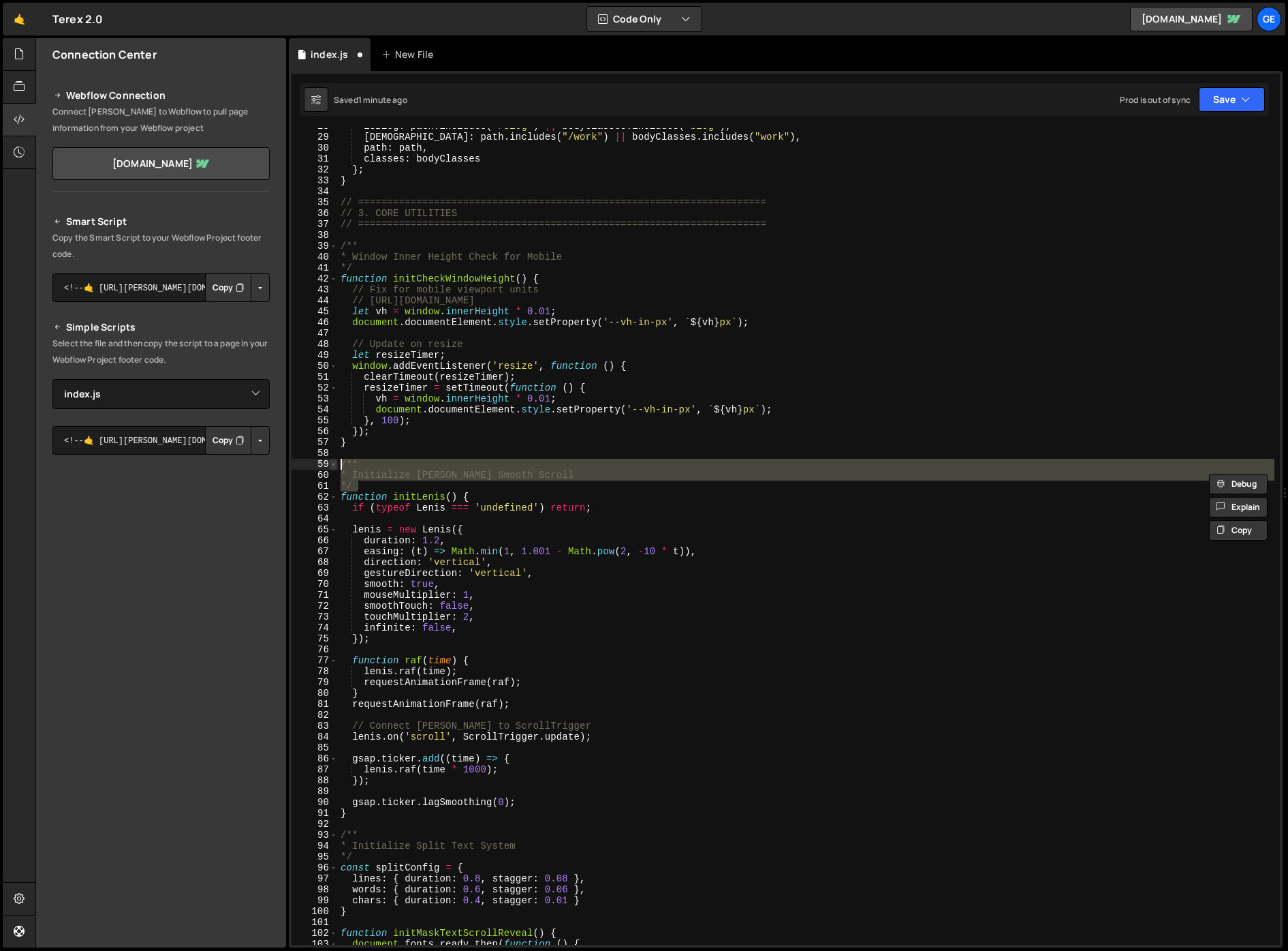
drag, startPoint x: 369, startPoint y: 484, endPoint x: 334, endPoint y: 467, distance: 38.9
click at [334, 467] on div "* Initialize Lenis Smooth Scroll 28 29 30 31 32 33 34 35 36 37 38 39 40 41 42 4…" at bounding box center [786, 536] width 988 height 817
paste textarea "/ ======================================================================"
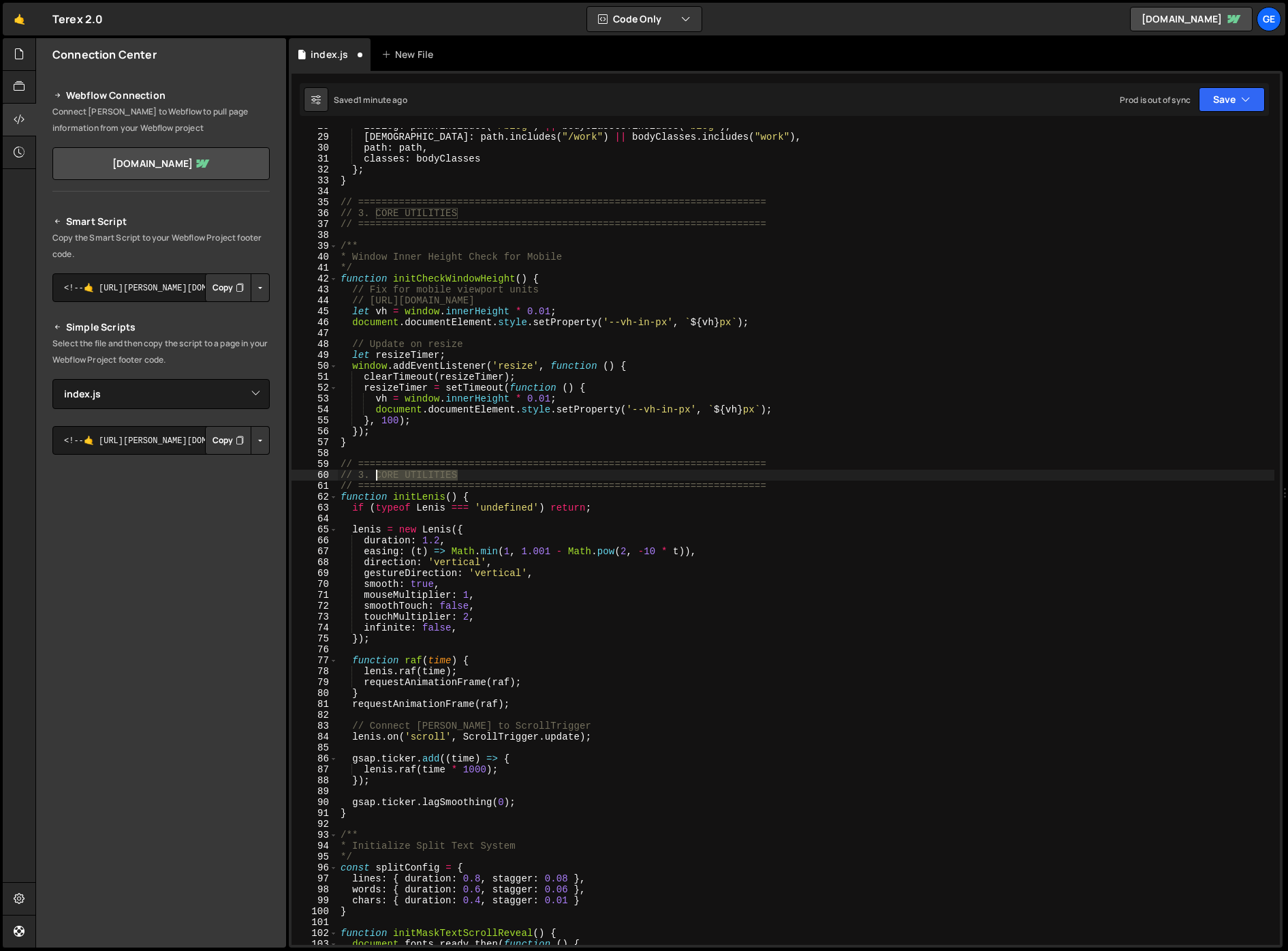
drag, startPoint x: 428, startPoint y: 475, endPoint x: 378, endPoint y: 473, distance: 50.0
click at [378, 473] on div "isBlog : path . includes ( "/blog" ) || bodyClasses . includes ( "blog" ) , isW…" at bounding box center [806, 539] width 937 height 838
click at [419, 447] on div "isBlog : path . includes ( "/blog" ) || bodyClasses . includes ( "blog" ) , isW…" at bounding box center [806, 539] width 937 height 838
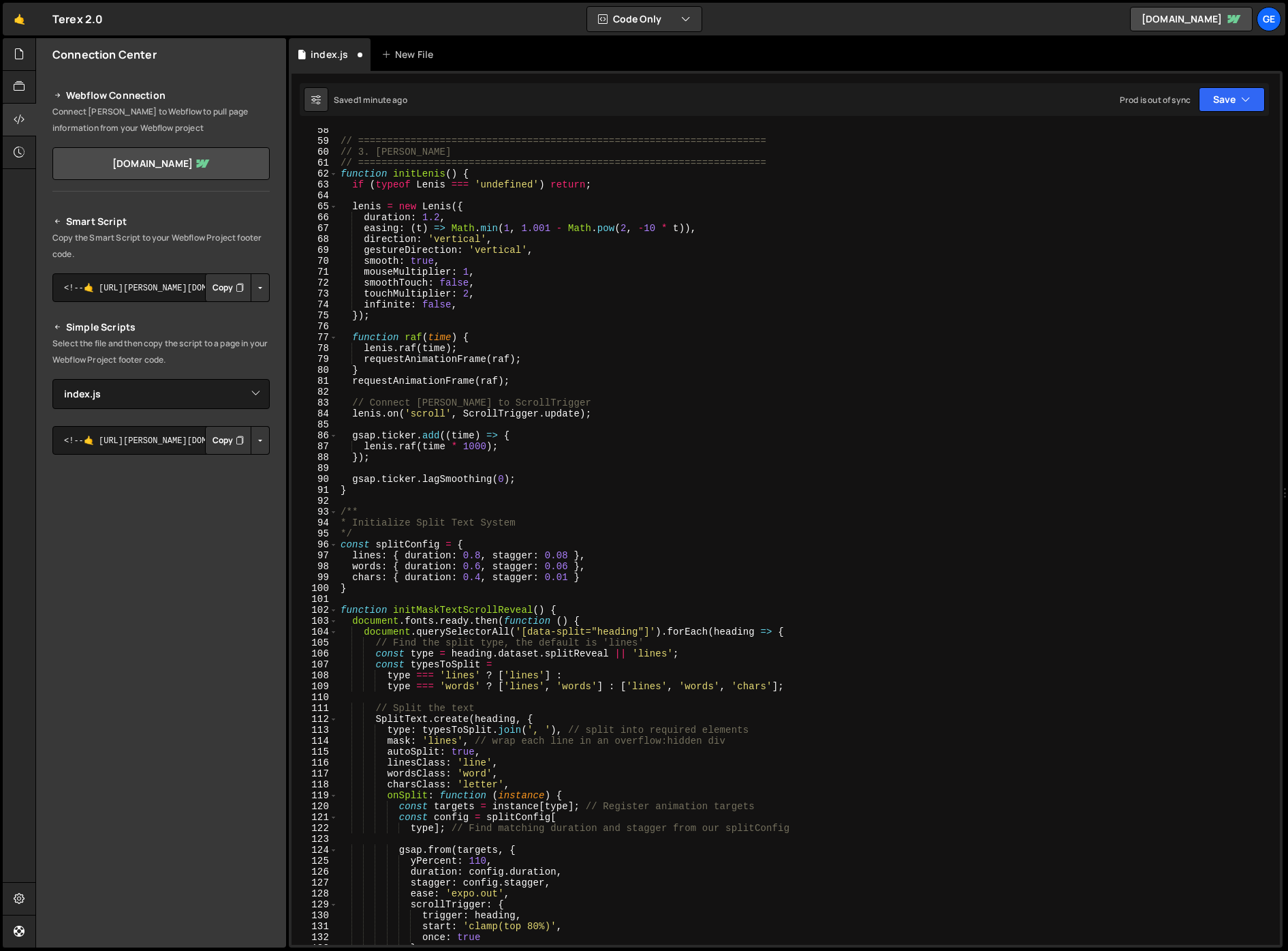
scroll to position [625, 0]
click at [567, 591] on div "// ====================================================================== // 3.…" at bounding box center [806, 543] width 937 height 838
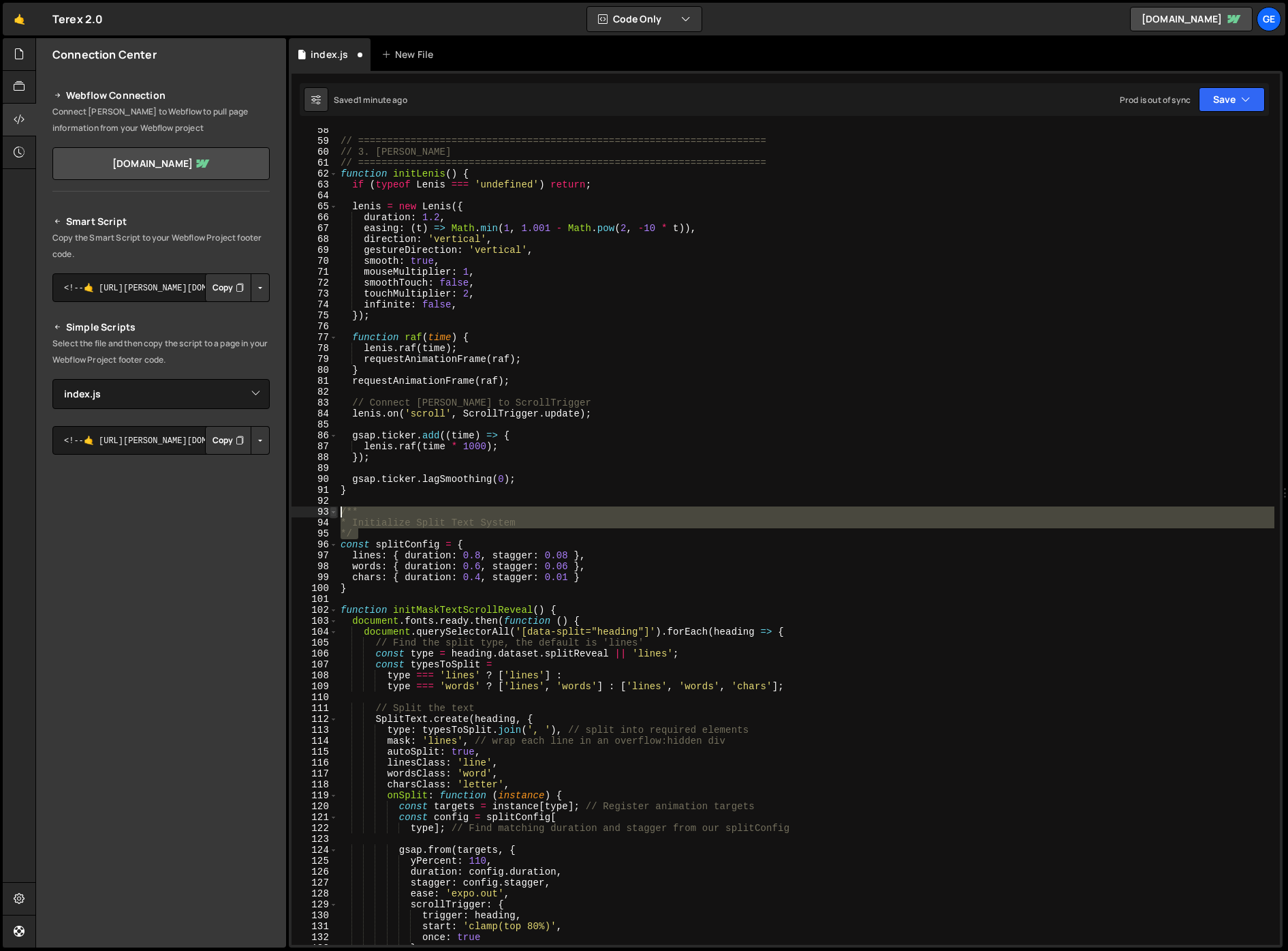
drag, startPoint x: 370, startPoint y: 529, endPoint x: 333, endPoint y: 510, distance: 41.6
click at [333, 510] on div "const splitConfig = { 58 59 60 61 62 63 64 65 66 67 68 69 70 71 72 73 74 75 76 …" at bounding box center [786, 536] width 988 height 817
paste textarea "/ ======================================================================"
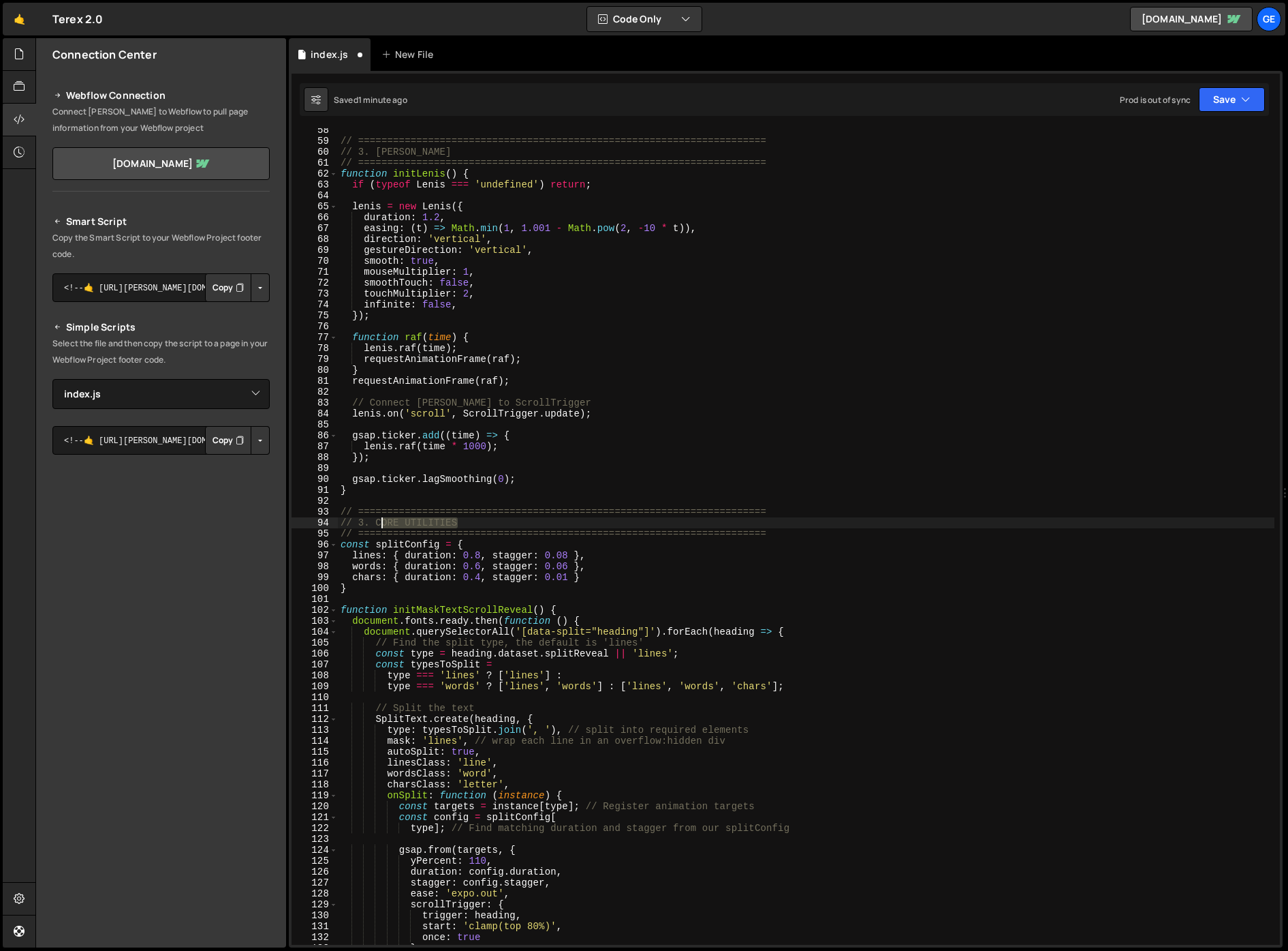
drag, startPoint x: 484, startPoint y: 521, endPoint x: 377, endPoint y: 518, distance: 107.0
click at [377, 518] on div "// ====================================================================== // 3.…" at bounding box center [806, 543] width 937 height 838
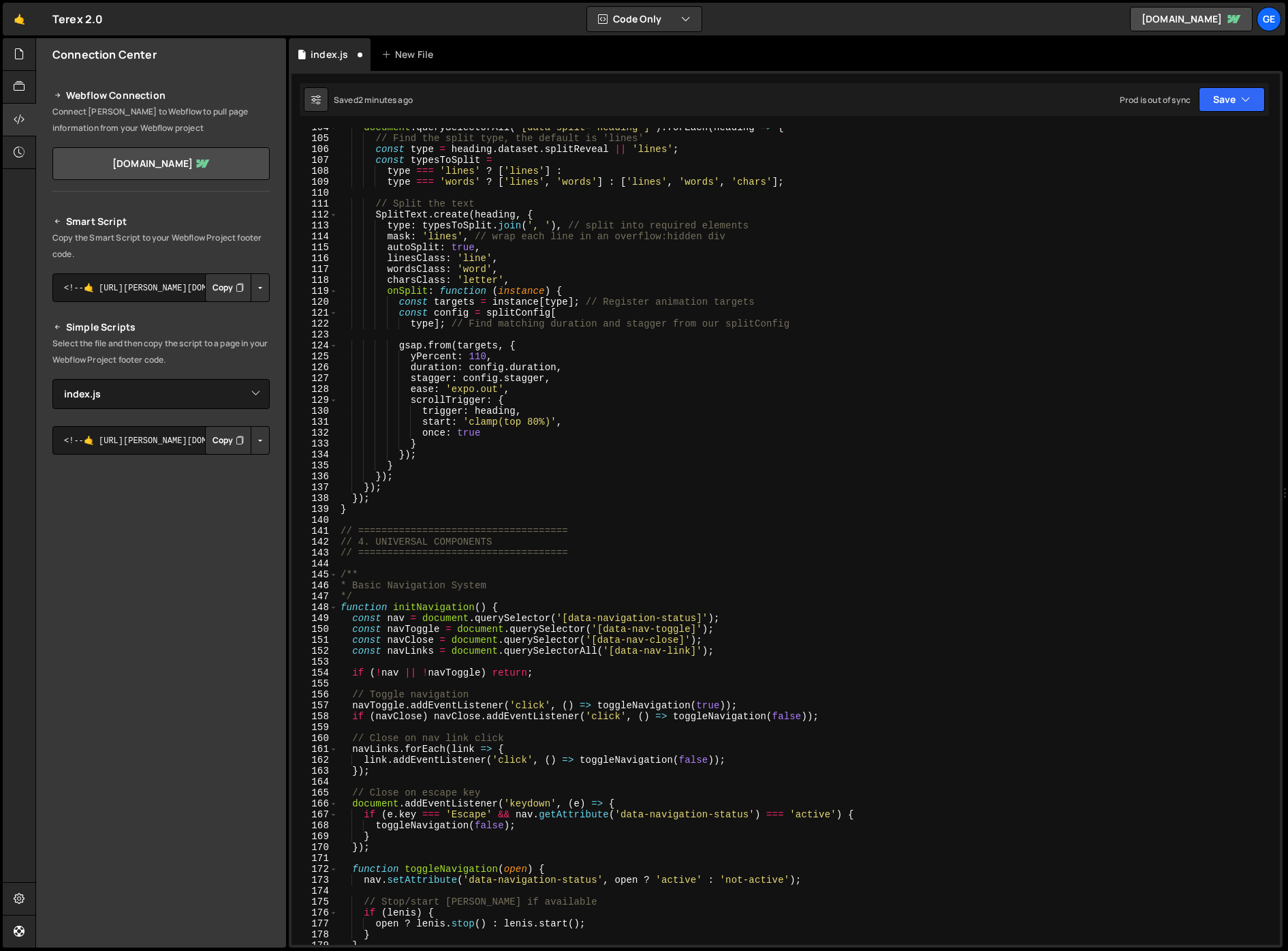
scroll to position [1129, 0]
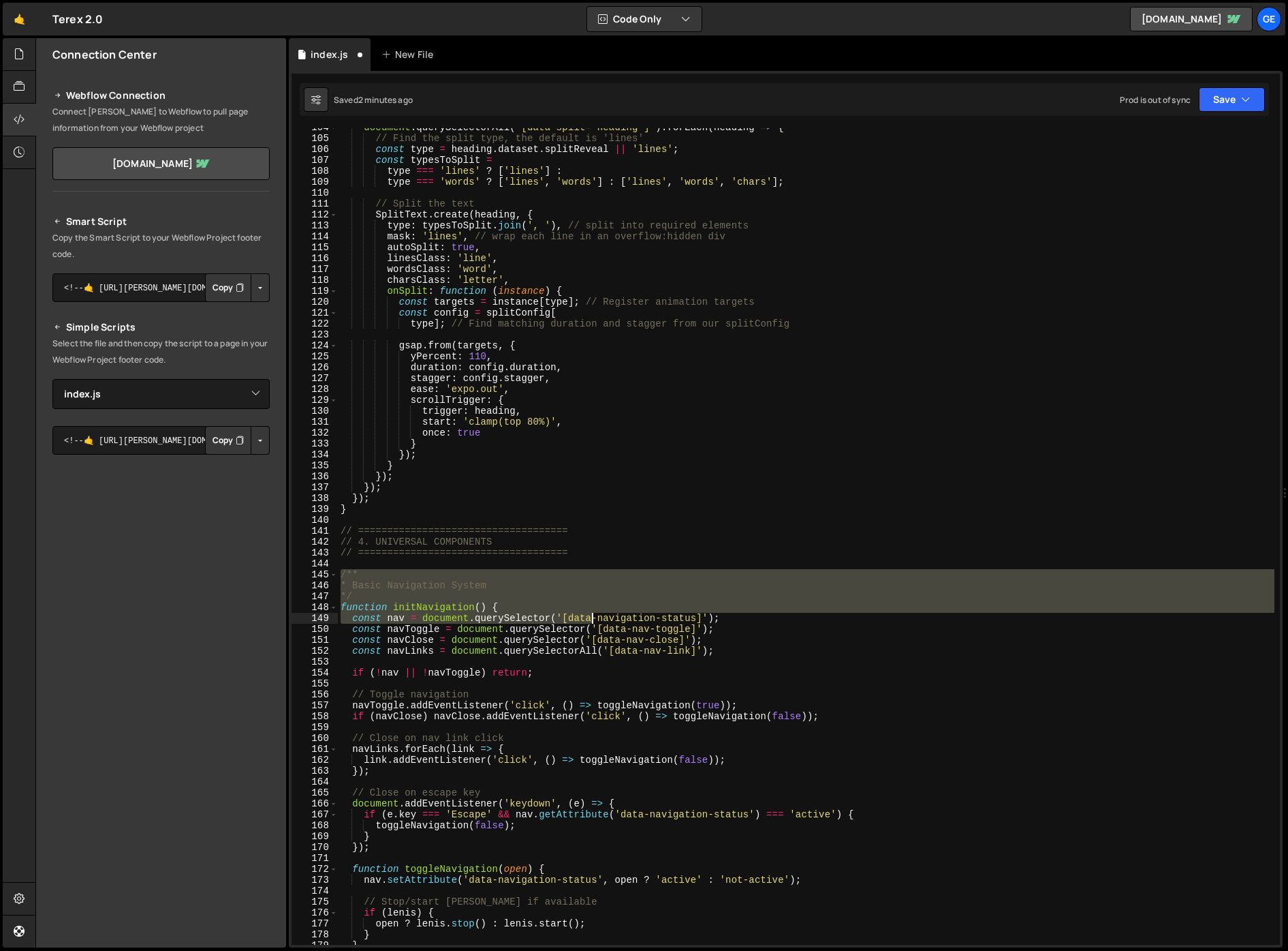
drag, startPoint x: 342, startPoint y: 575, endPoint x: 590, endPoint y: 616, distance: 251.4
click at [590, 616] on div "document . querySelectorAll ( '[data-split="heading"]' ) . forEach ( heading =>…" at bounding box center [806, 541] width 937 height 838
click at [381, 582] on div "document . querySelectorAll ( '[data-split="heading"]' ) . forEach ( heading =>…" at bounding box center [806, 536] width 937 height 817
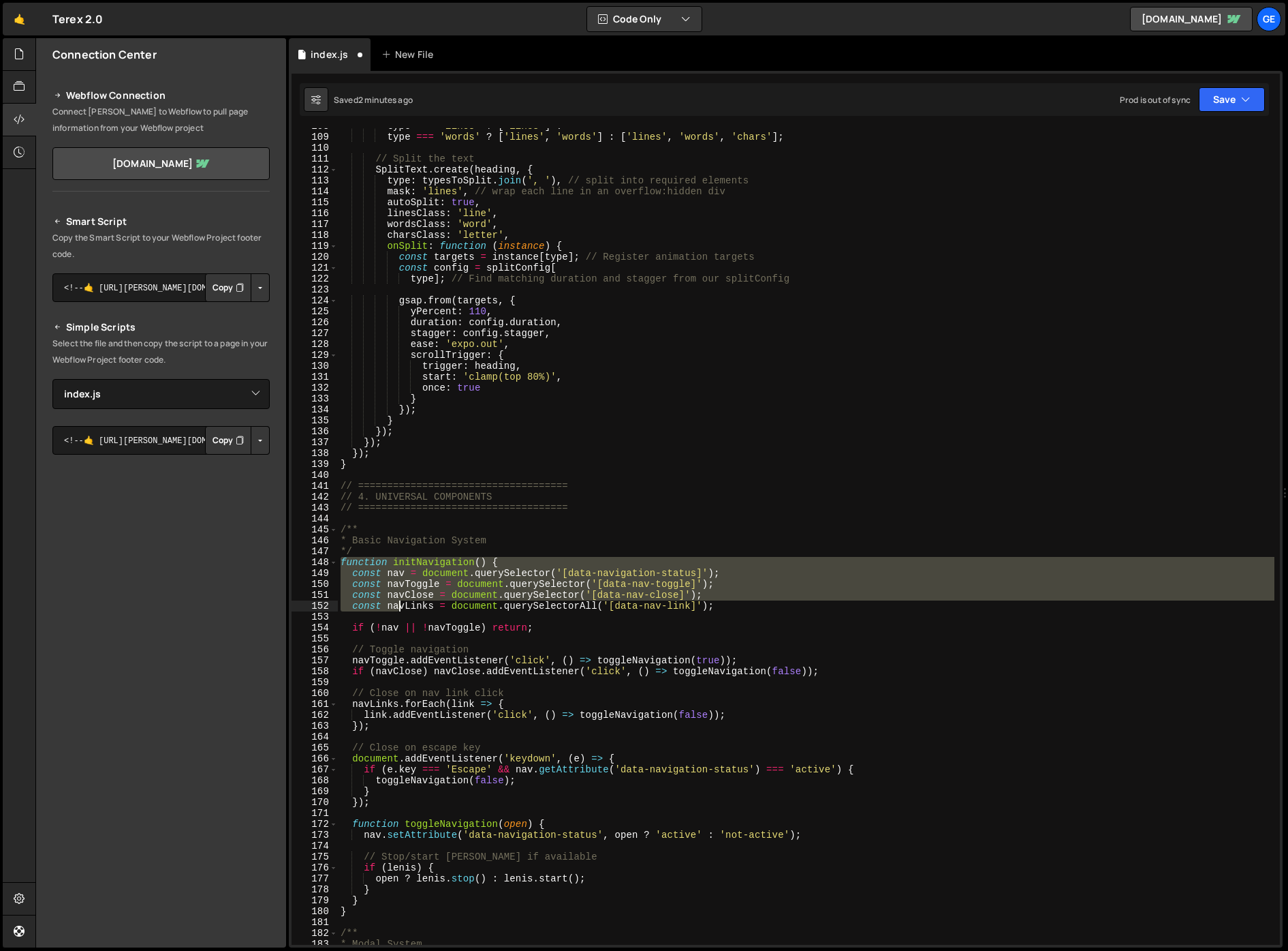
scroll to position [1222, 0]
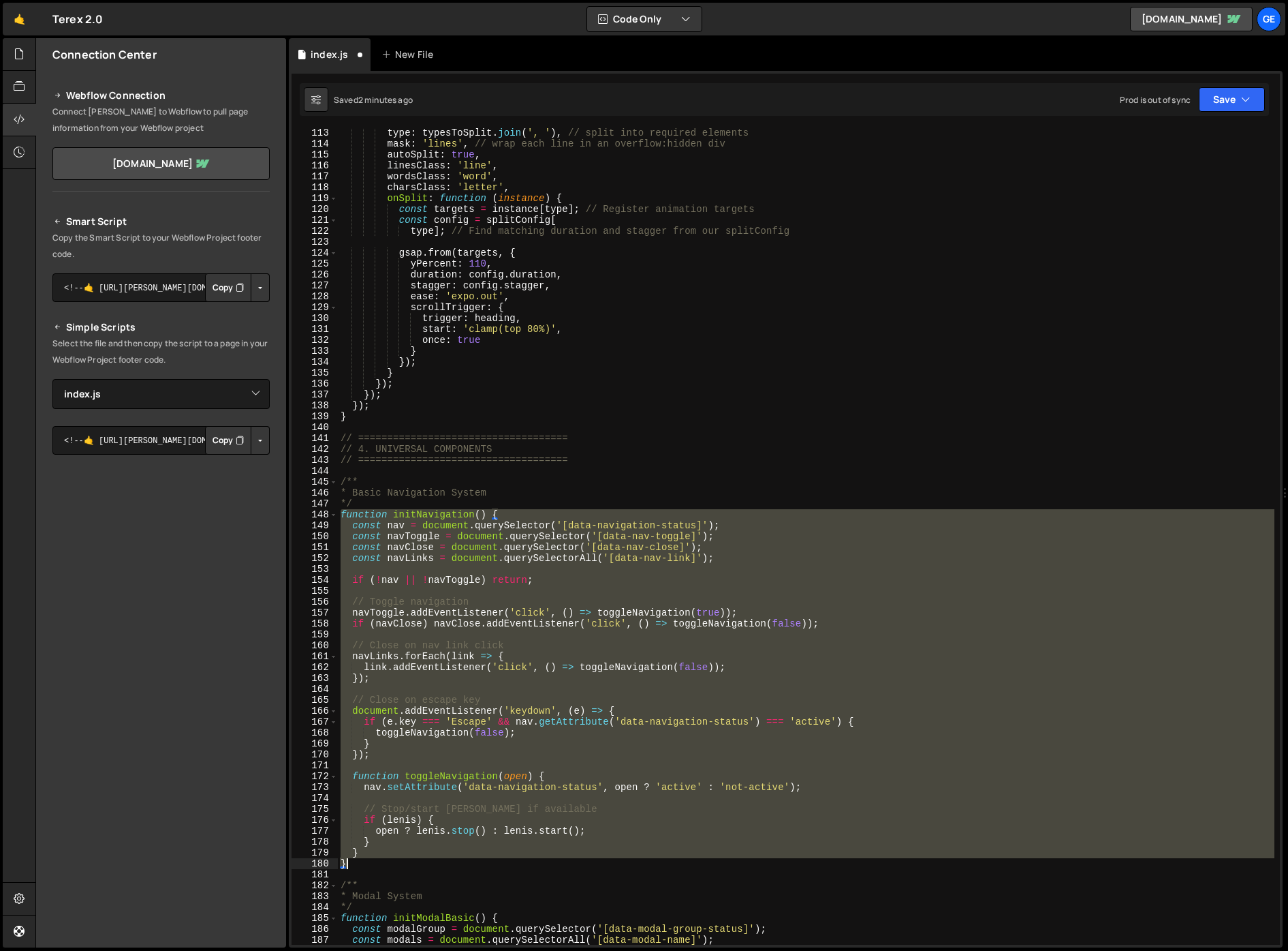
drag, startPoint x: 342, startPoint y: 608, endPoint x: 361, endPoint y: 862, distance: 254.7
click at [361, 862] on div "type : typesToSplit . join ( ', ' ) , // split into required elements mask : 'l…" at bounding box center [806, 546] width 937 height 838
type textarea "} }"
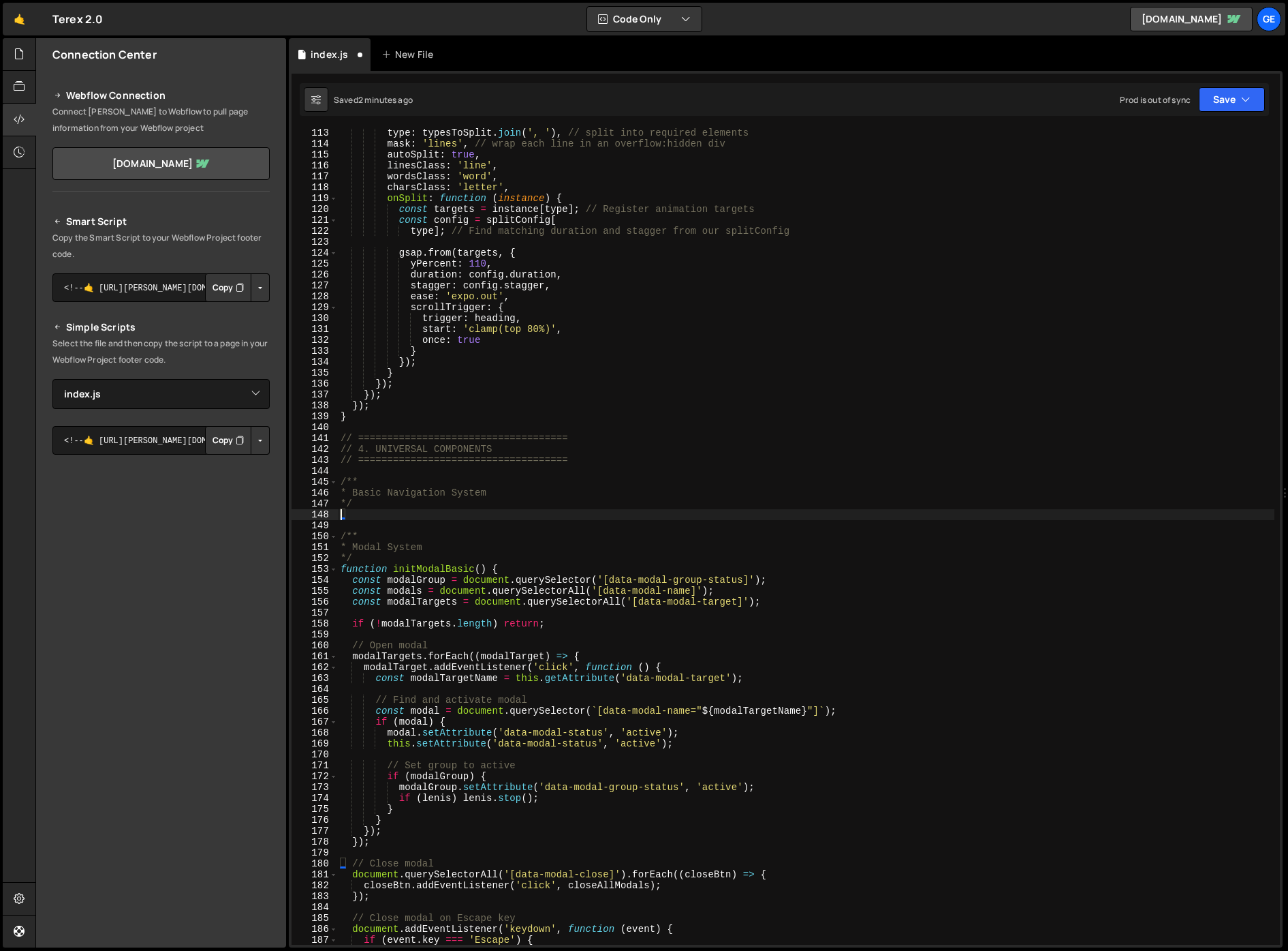
scroll to position [0, 0]
click at [412, 587] on div "type : typesToSplit . join ( ', ' ) , // split into required elements mask : 'l…" at bounding box center [806, 546] width 937 height 838
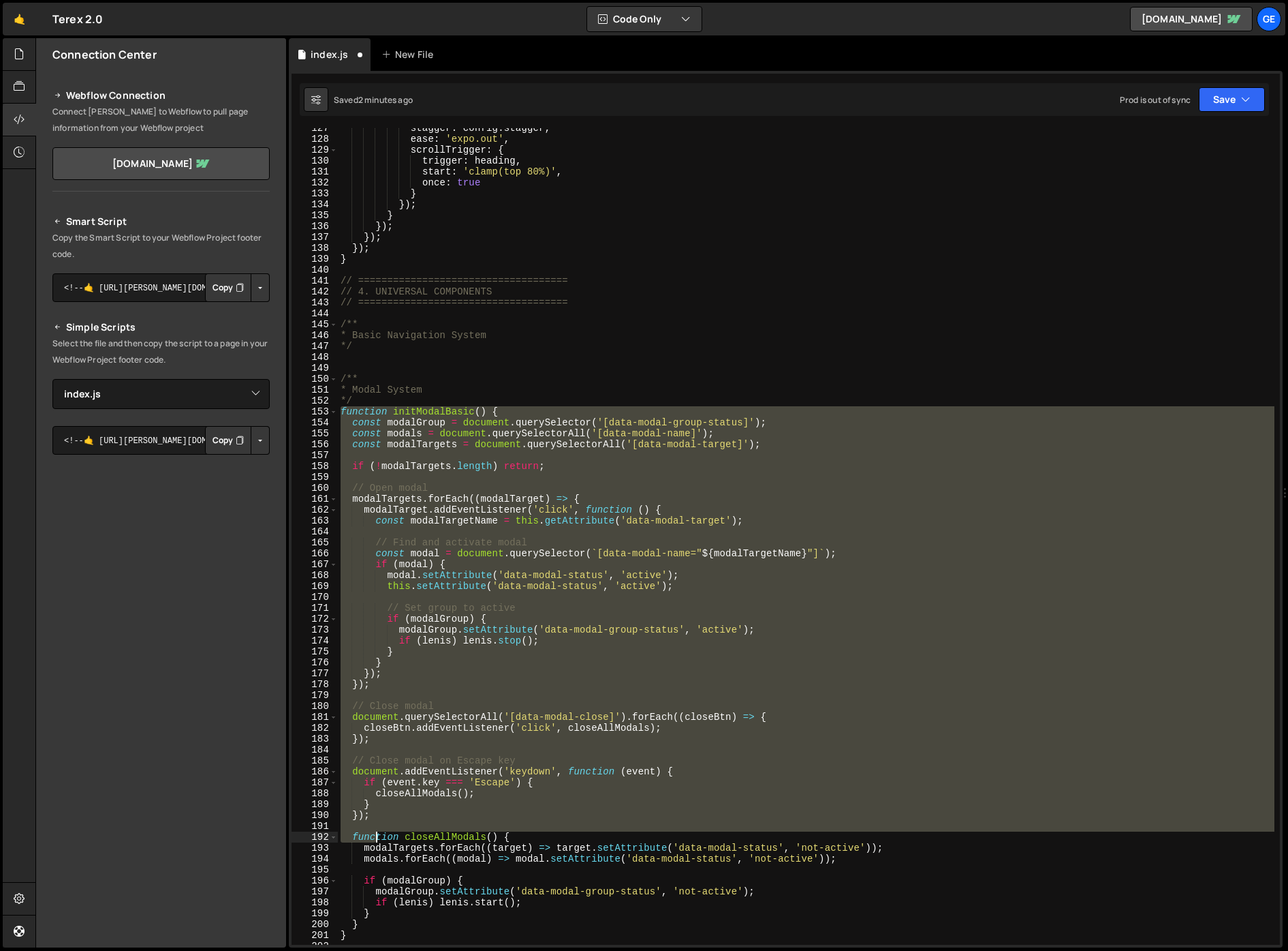
scroll to position [1430, 0]
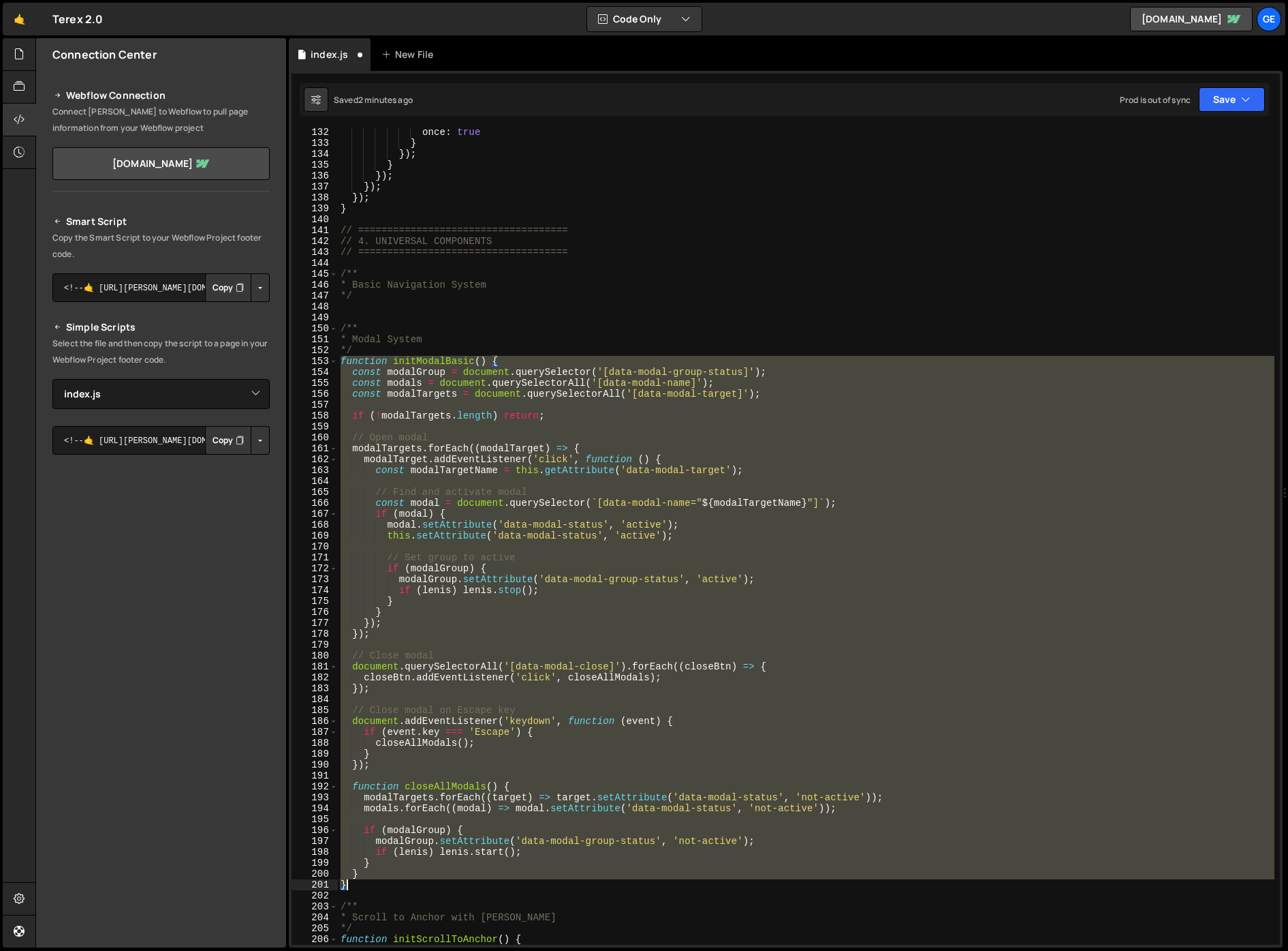
drag, startPoint x: 341, startPoint y: 568, endPoint x: 364, endPoint y: 881, distance: 313.8
click at [364, 881] on div "once : true } }) ; } }) ; }) ; }) ; } // ==================================== /…" at bounding box center [806, 545] width 937 height 838
type textarea "} }"
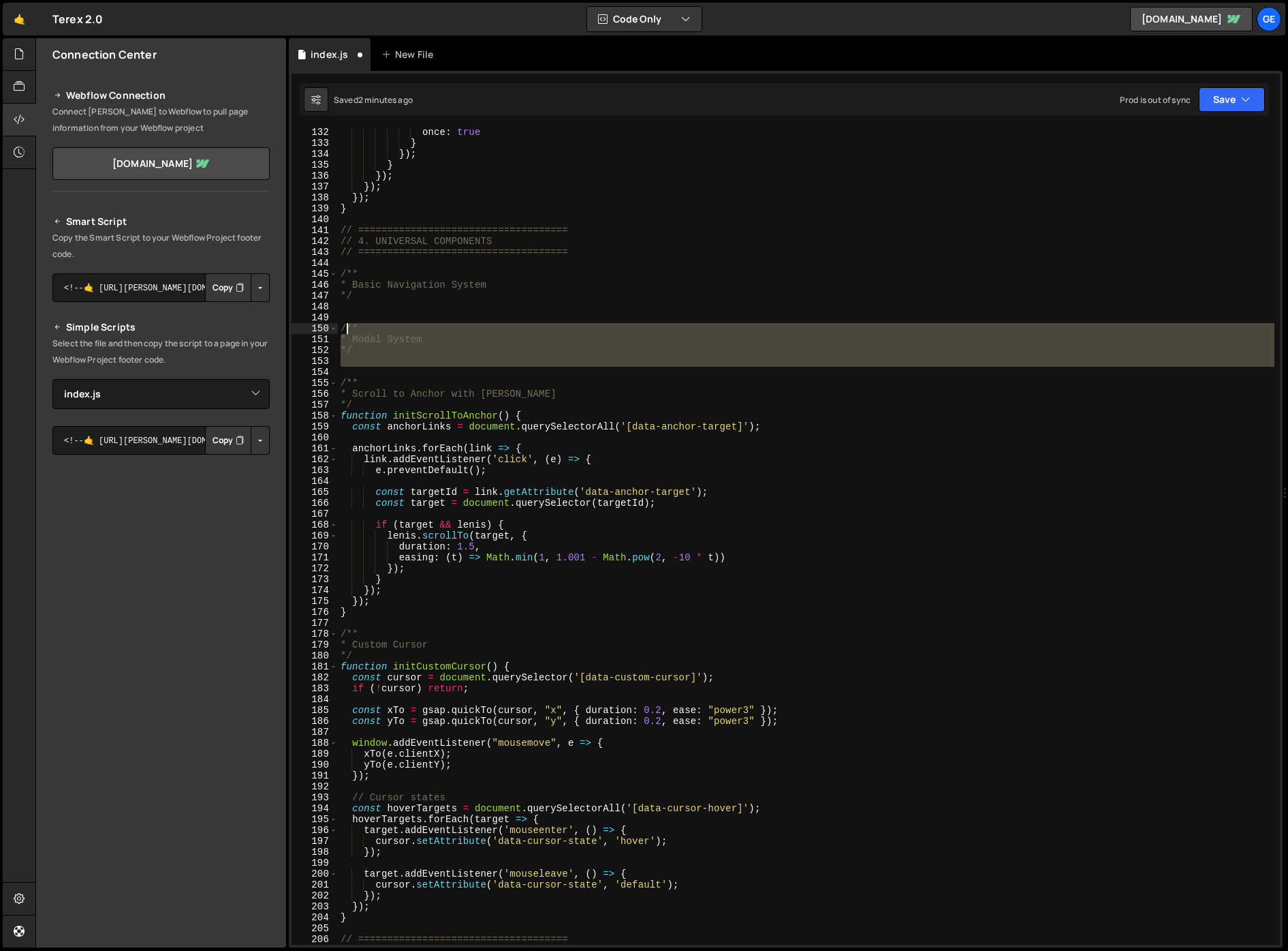
drag, startPoint x: 366, startPoint y: 369, endPoint x: 341, endPoint y: 328, distance: 48.0
click at [341, 328] on div "once : true } }) ; } }) ; }) ; }) ; } // ==================================== /…" at bounding box center [806, 545] width 937 height 838
type textarea "/** * Modal System"
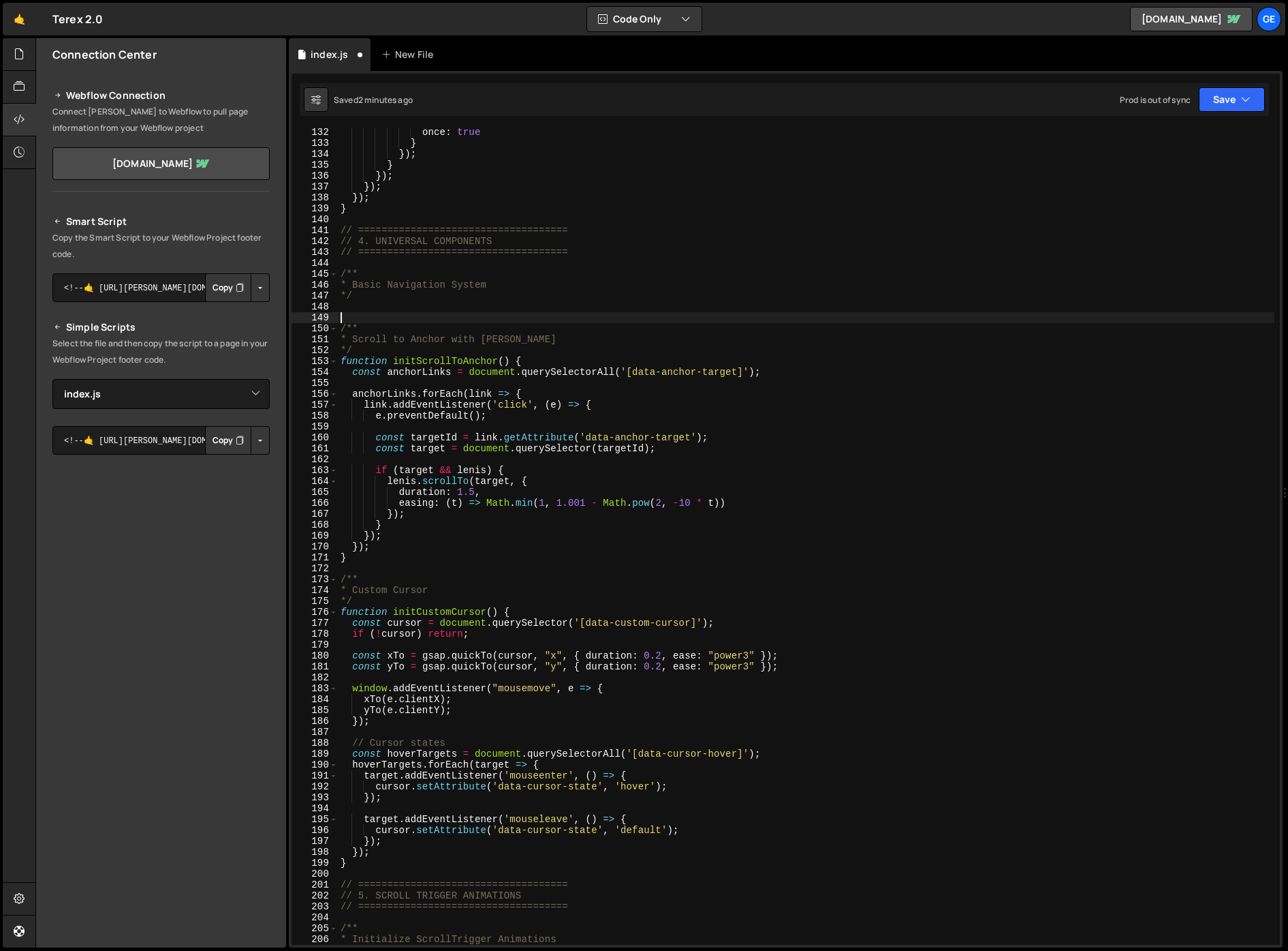
click at [443, 348] on div "once : true } }) ; } }) ; }) ; }) ; } // ==================================== /…" at bounding box center [806, 545] width 937 height 838
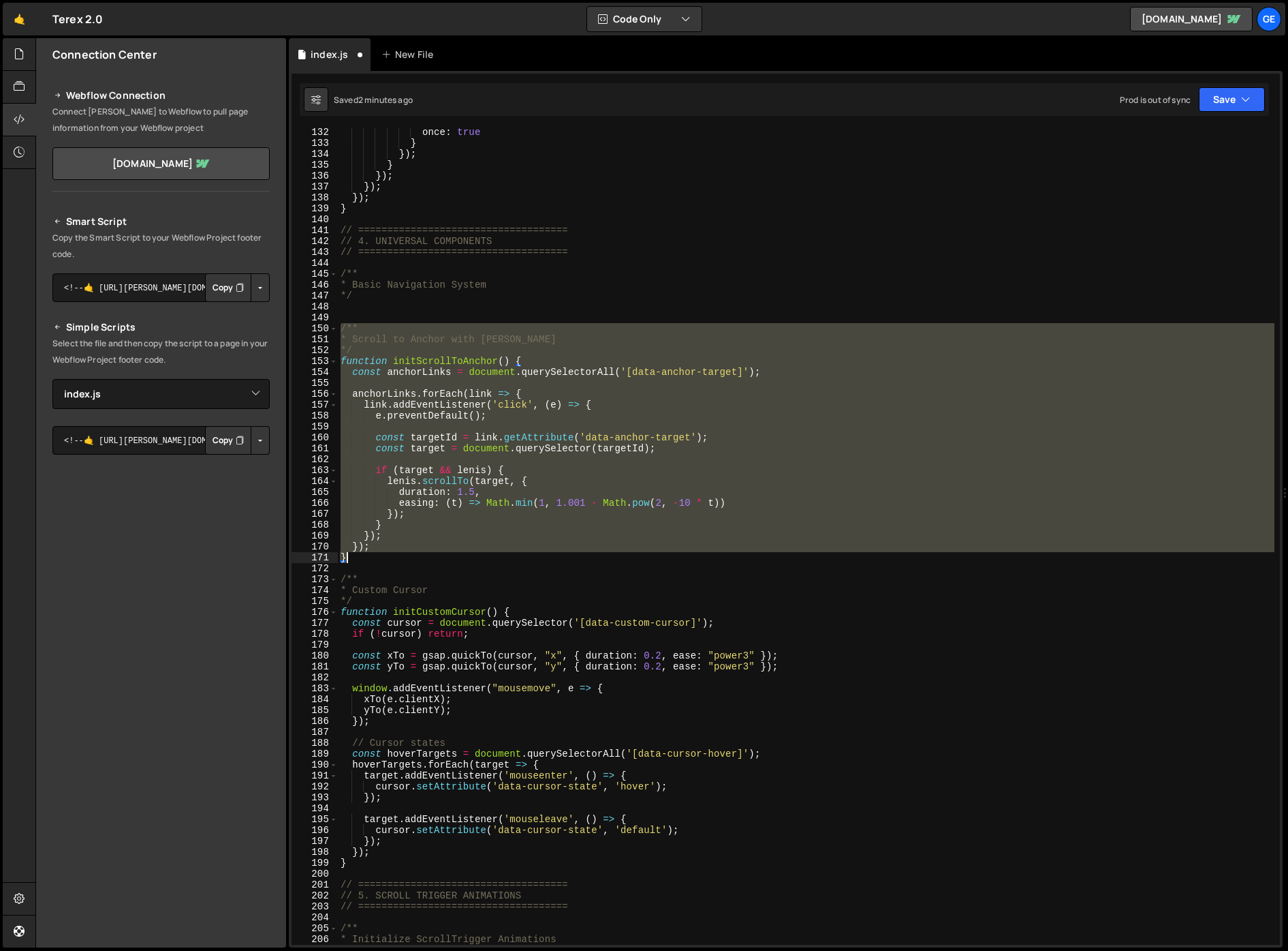
drag, startPoint x: 338, startPoint y: 328, endPoint x: 368, endPoint y: 560, distance: 233.9
click at [368, 560] on div "once : true } }) ; } }) ; }) ; }) ; } // ==================================== /…" at bounding box center [806, 545] width 937 height 838
type textarea "}); }"
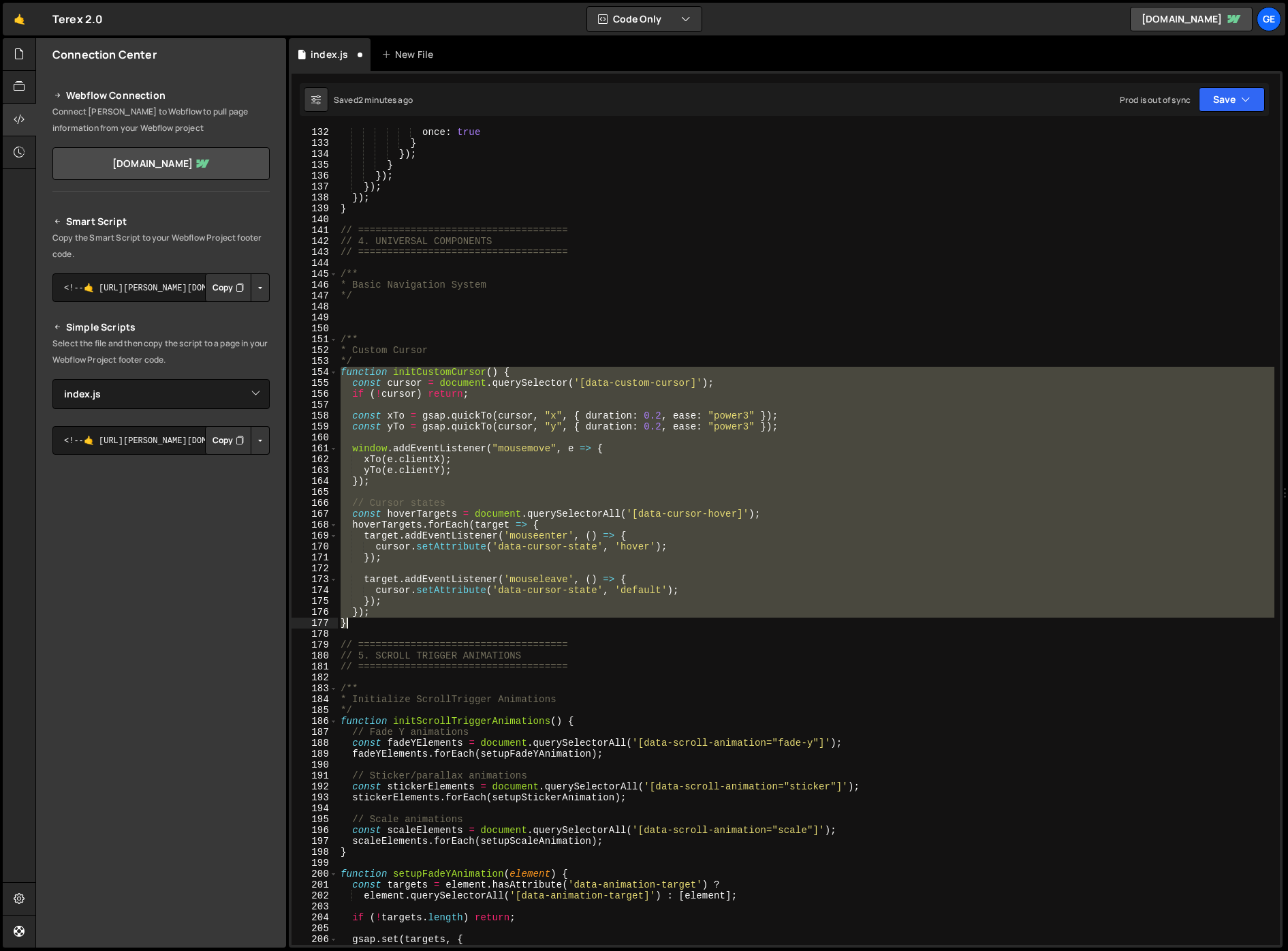
drag, startPoint x: 341, startPoint y: 373, endPoint x: 376, endPoint y: 621, distance: 250.5
click at [376, 621] on div "once : true } }) ; } }) ; }) ; }) ; } // ==================================== /…" at bounding box center [806, 545] width 937 height 838
type textarea "}); }"
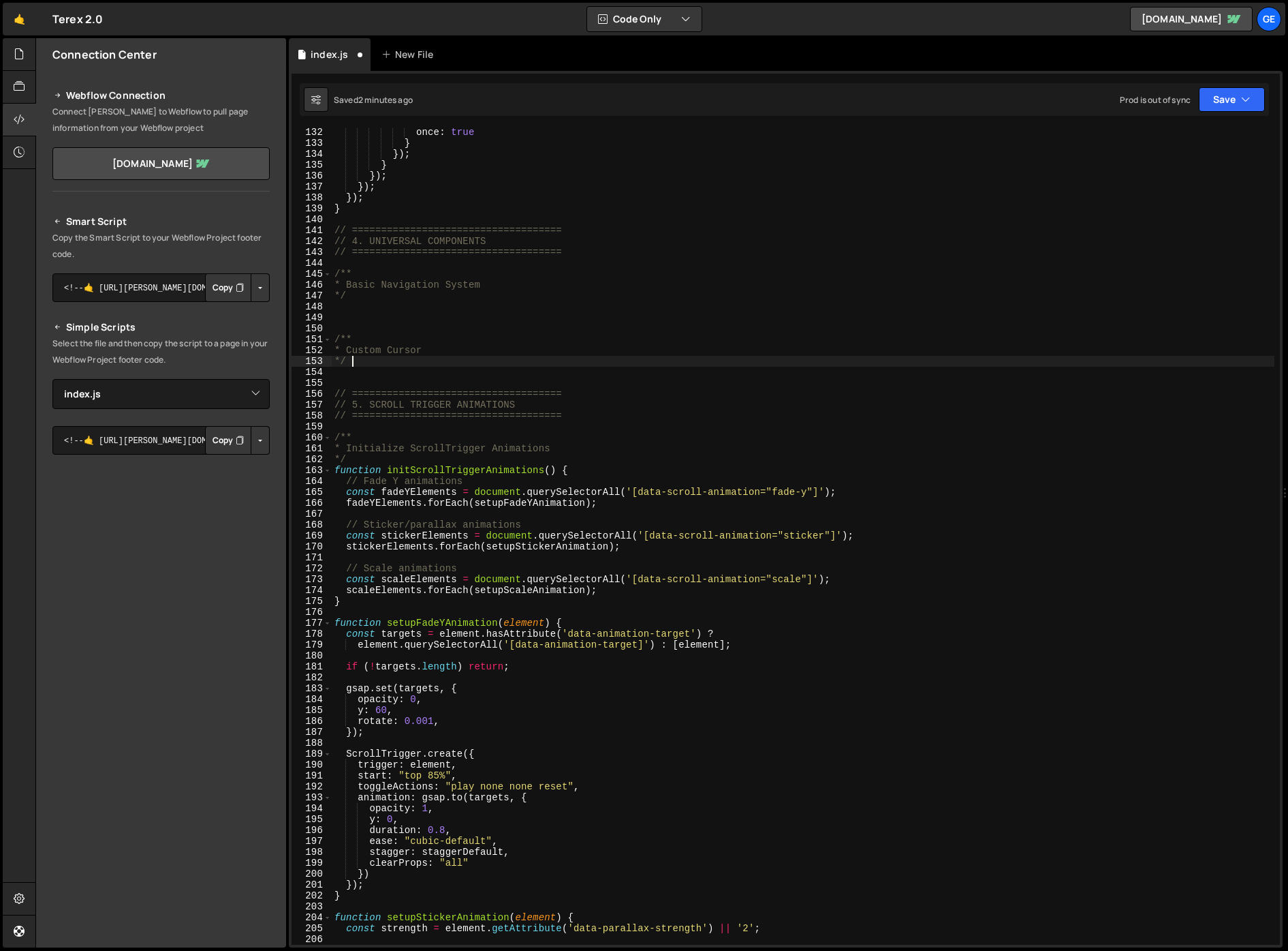
click at [671, 366] on div "once : true } }) ; } }) ; }) ; }) ; } // ==================================== /…" at bounding box center [803, 545] width 943 height 838
click at [609, 394] on div "once : true } }) ; } }) ; }) ; }) ; } // ==================================== /…" at bounding box center [803, 545] width 943 height 838
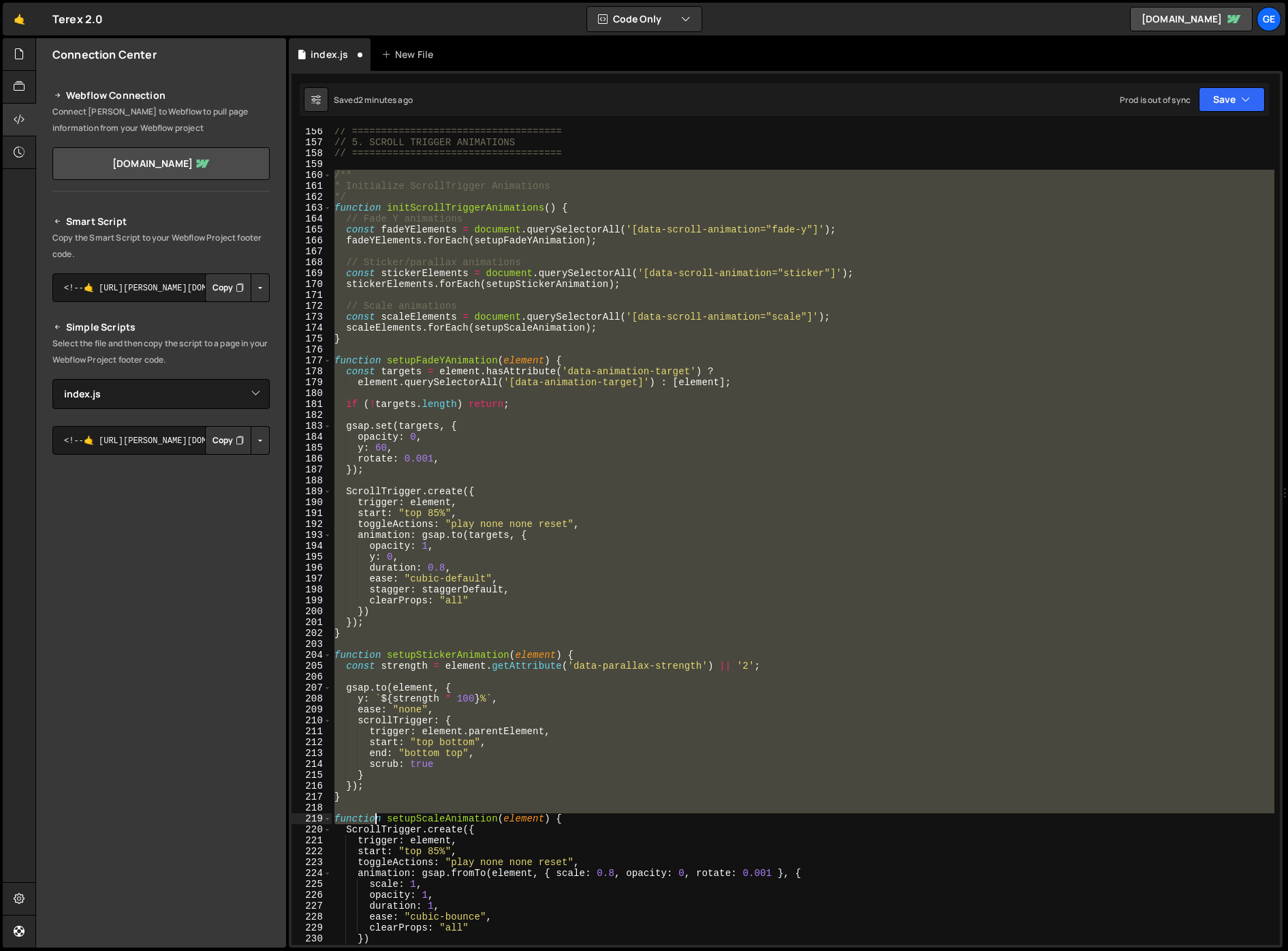
scroll to position [1692, 0]
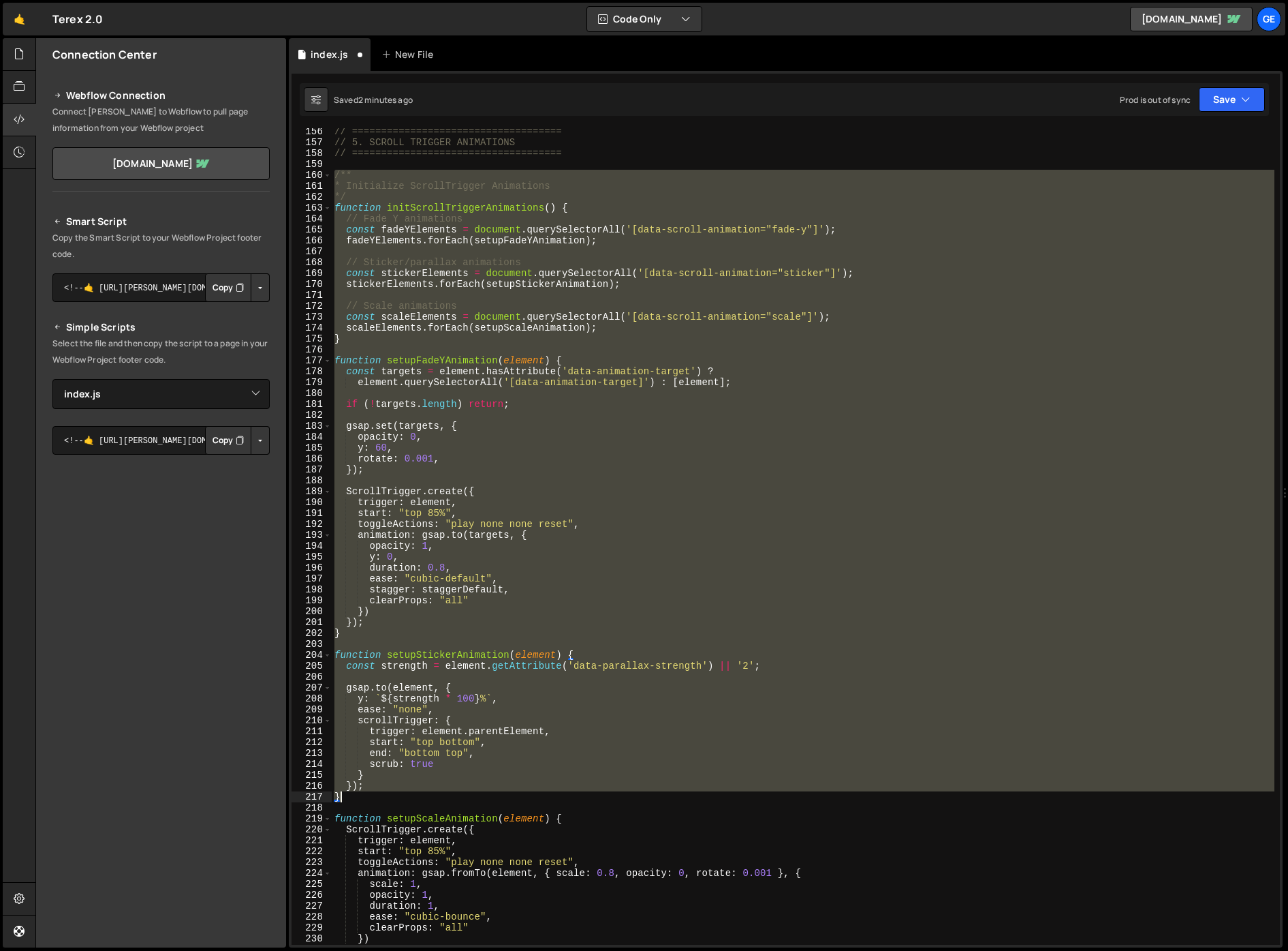
drag, startPoint x: 333, startPoint y: 436, endPoint x: 361, endPoint y: 796, distance: 361.1
click at [361, 796] on div "// ==================================== // 5. SCROLL TRIGGER ANIMATIONS // ====…" at bounding box center [803, 545] width 943 height 838
type textarea "}); }"
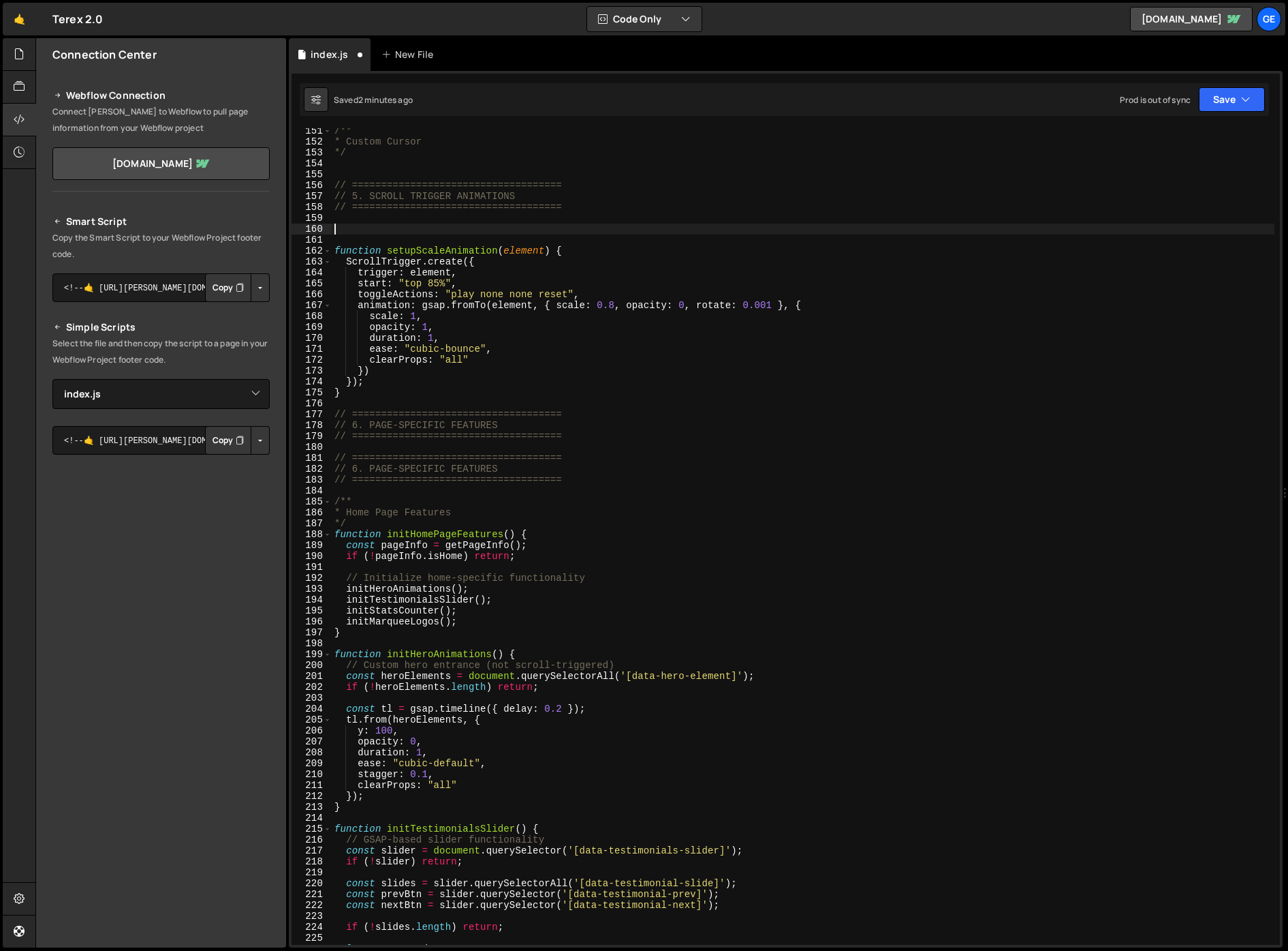
scroll to position [1639, 0]
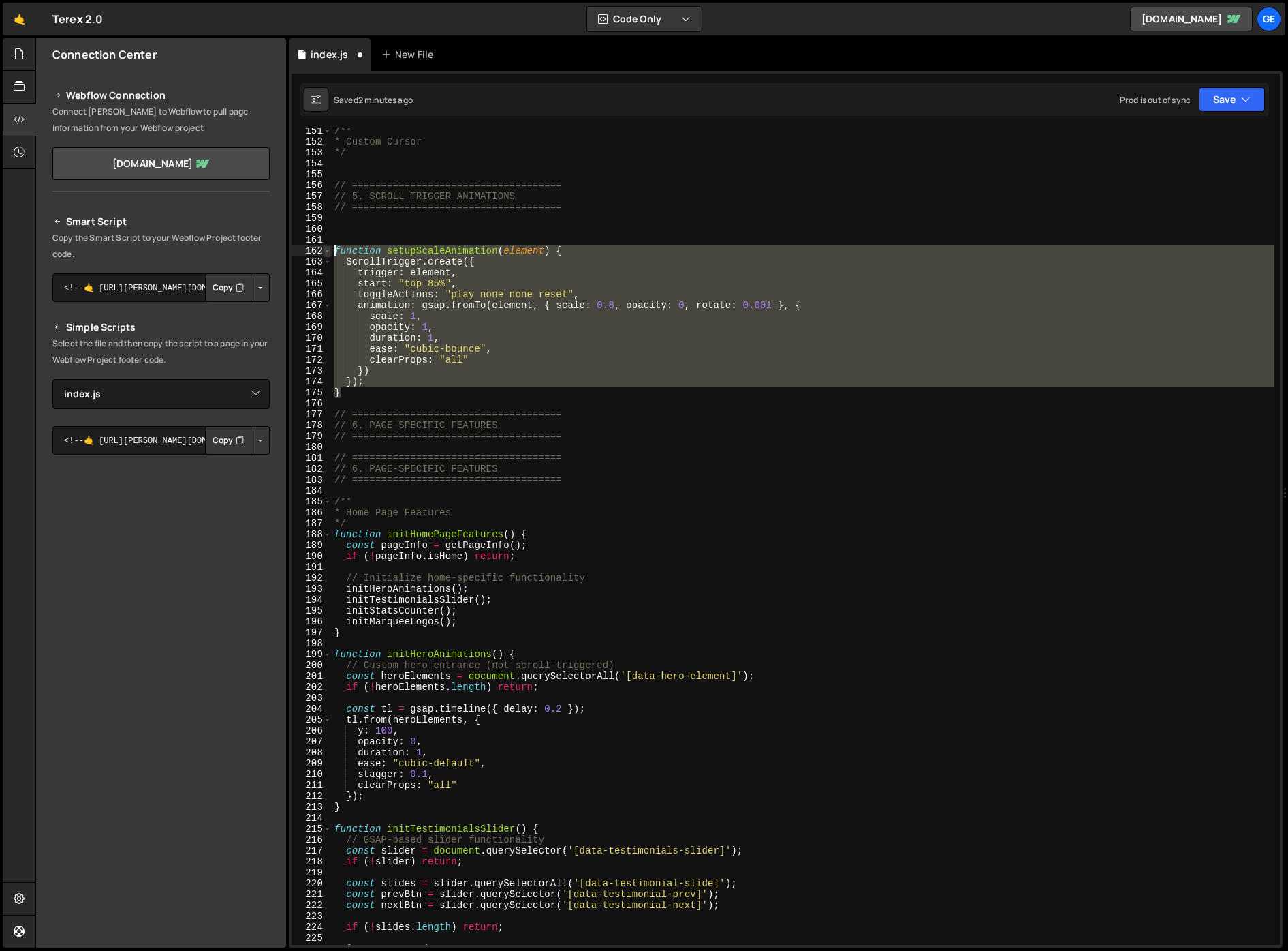
drag, startPoint x: 353, startPoint y: 396, endPoint x: 324, endPoint y: 248, distance: 150.8
click at [324, 248] on div "151 152 153 154 155 156 157 158 159 160 161 162 163 164 165 166 167 168 169 170…" at bounding box center [786, 536] width 988 height 817
type textarea "function setupScaleAnimation(element) { ScrollTrigger.create({"
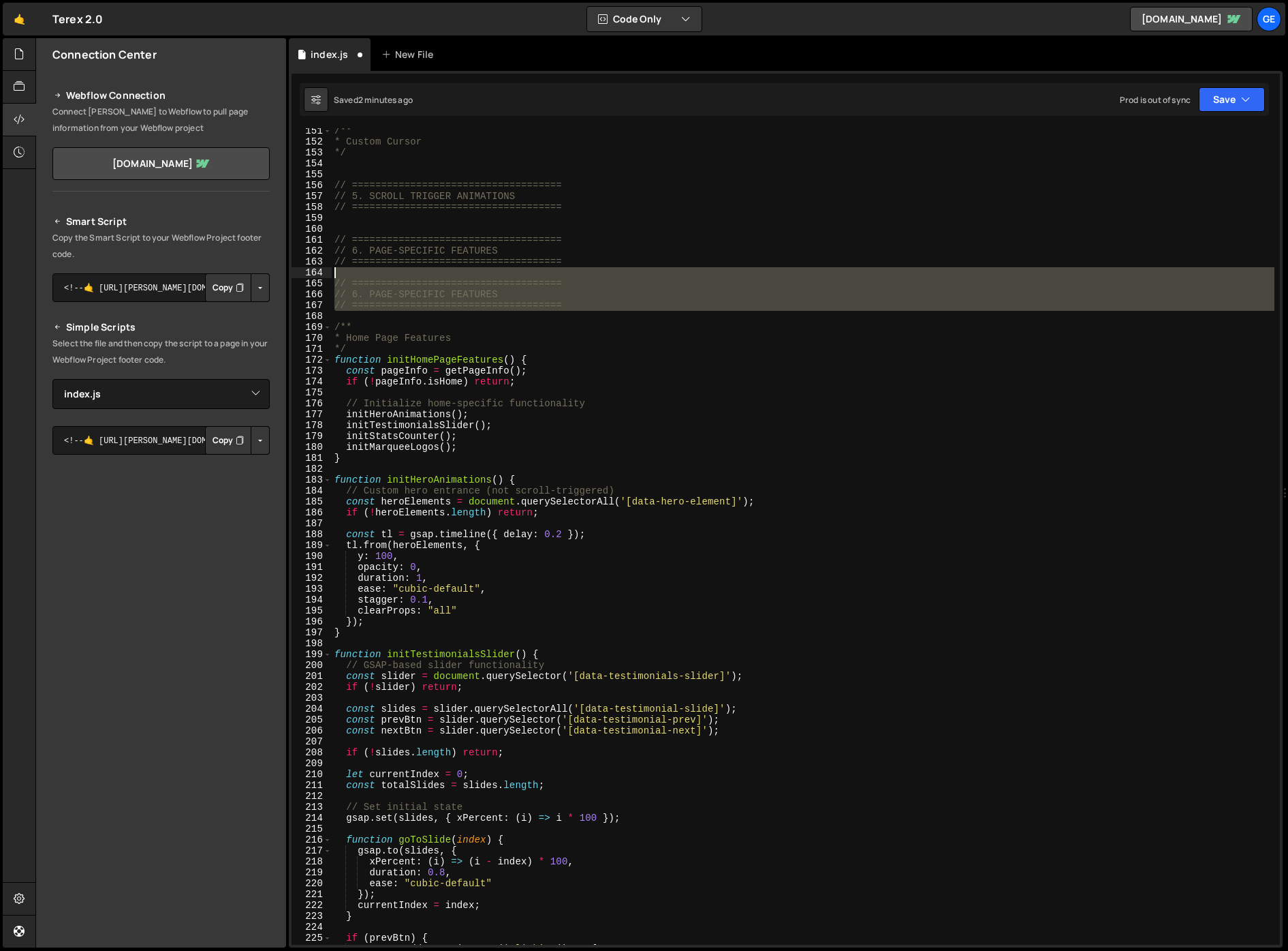
drag, startPoint x: 554, startPoint y: 304, endPoint x: 316, endPoint y: 271, distance: 240.3
click at [316, 271] on div "151 152 153 154 155 156 157 158 159 160 161 162 163 164 165 166 167 168 169 170…" at bounding box center [786, 536] width 988 height 817
type textarea "// ===================================="
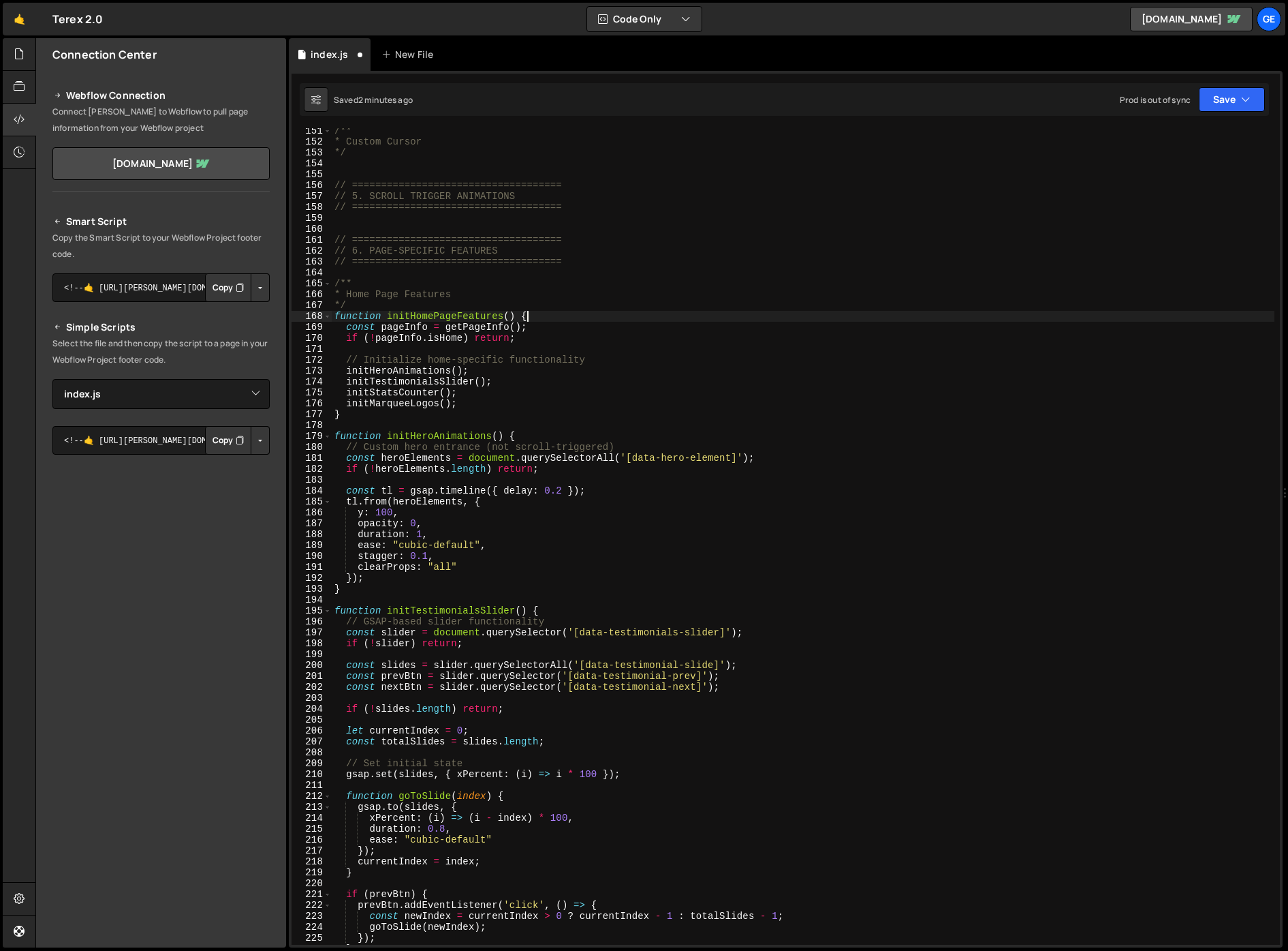
click at [607, 317] on div "/** * Custom Cursor */ // ==================================== // 5. SCROLL TRI…" at bounding box center [803, 544] width 943 height 838
click at [338, 318] on div "/** * Custom Cursor */ // ==================================== // 5. SCROLL TRI…" at bounding box center [803, 544] width 943 height 838
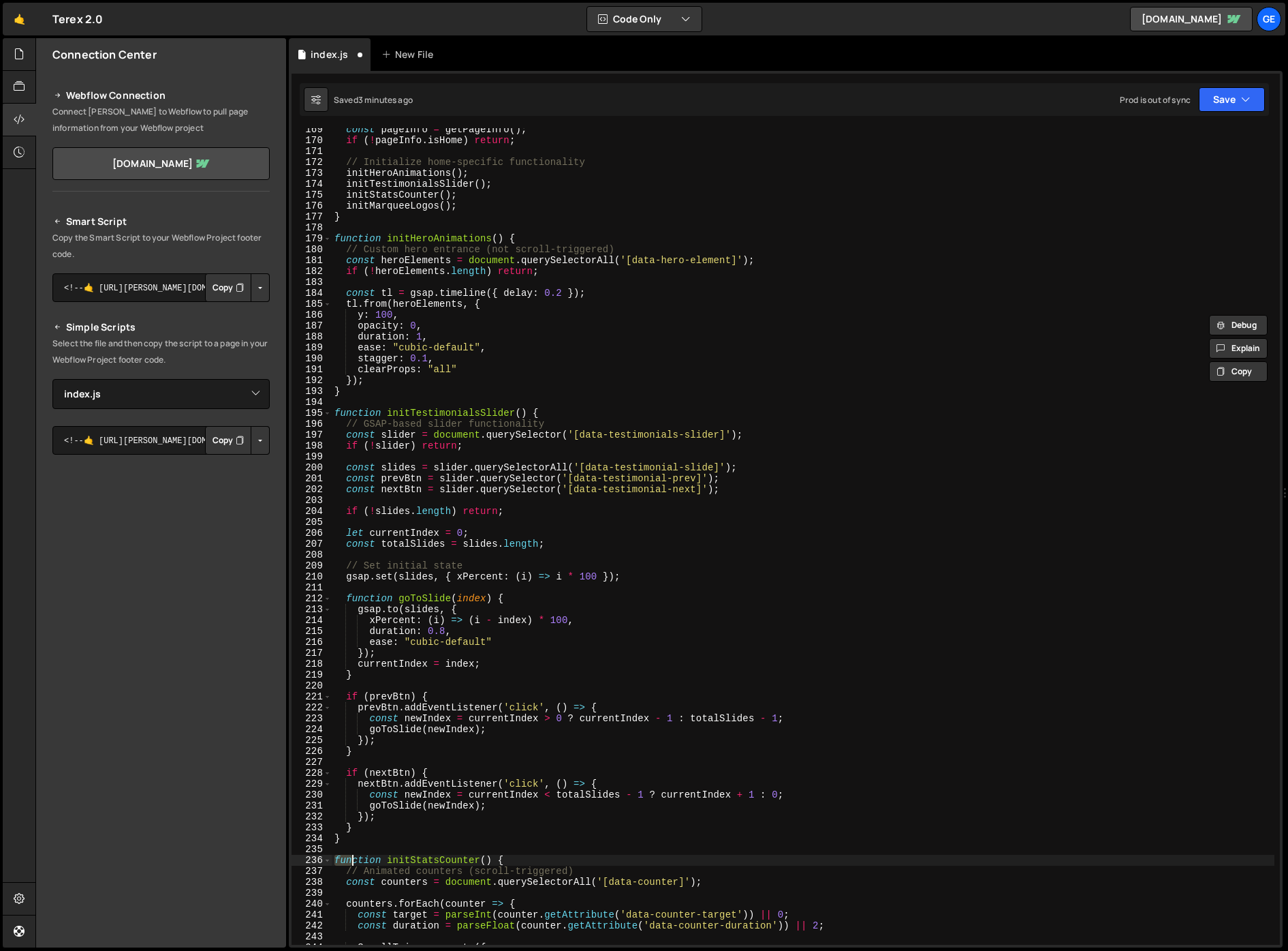
scroll to position [2187, 0]
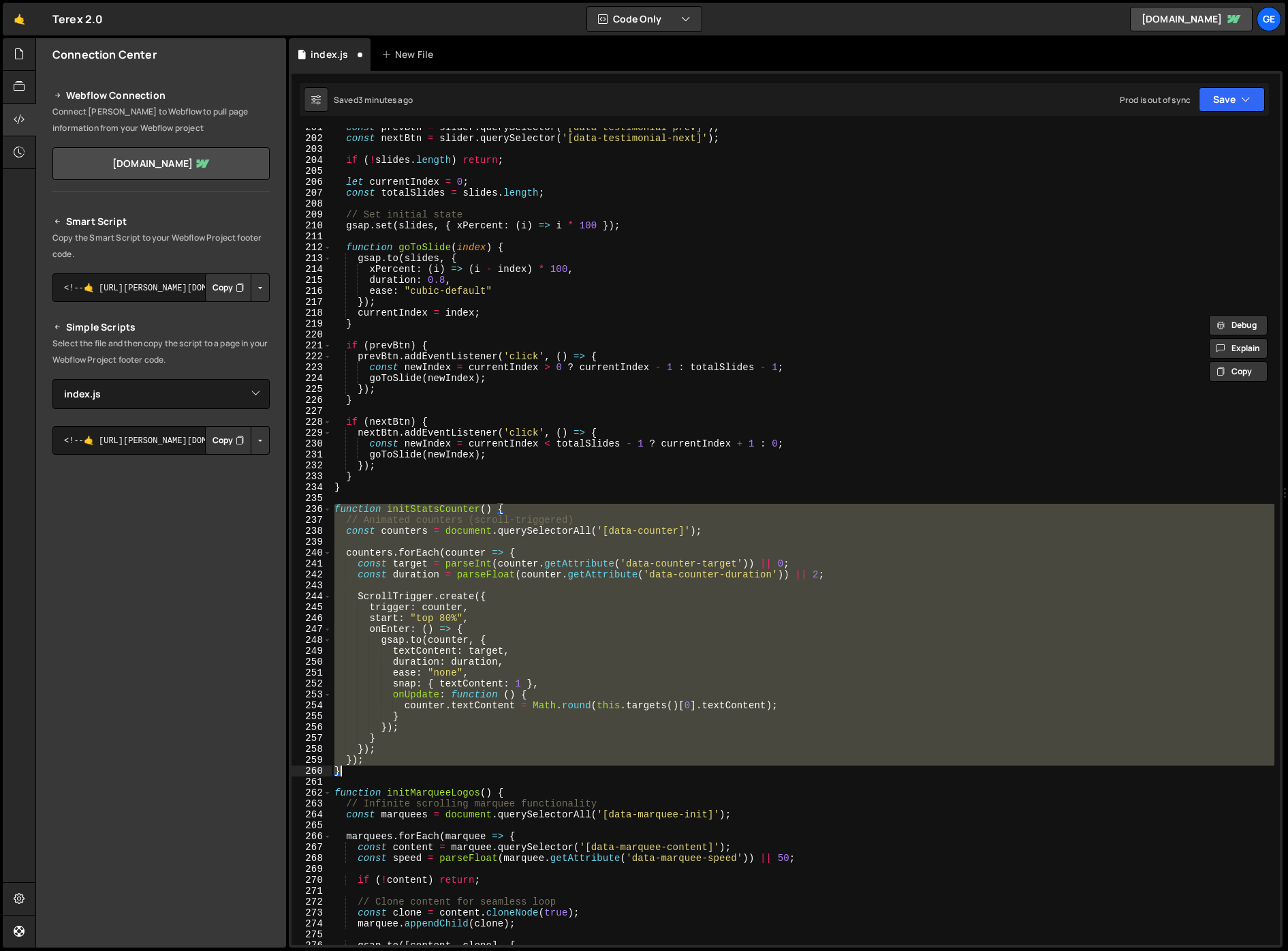
drag, startPoint x: 347, startPoint y: 861, endPoint x: 368, endPoint y: 769, distance: 94.4
click at [364, 770] on div "const prevBtn = slider . querySelector ( '[data-testimonial-prev]' ) ; const ne…" at bounding box center [803, 541] width 943 height 838
type textarea "}); }"
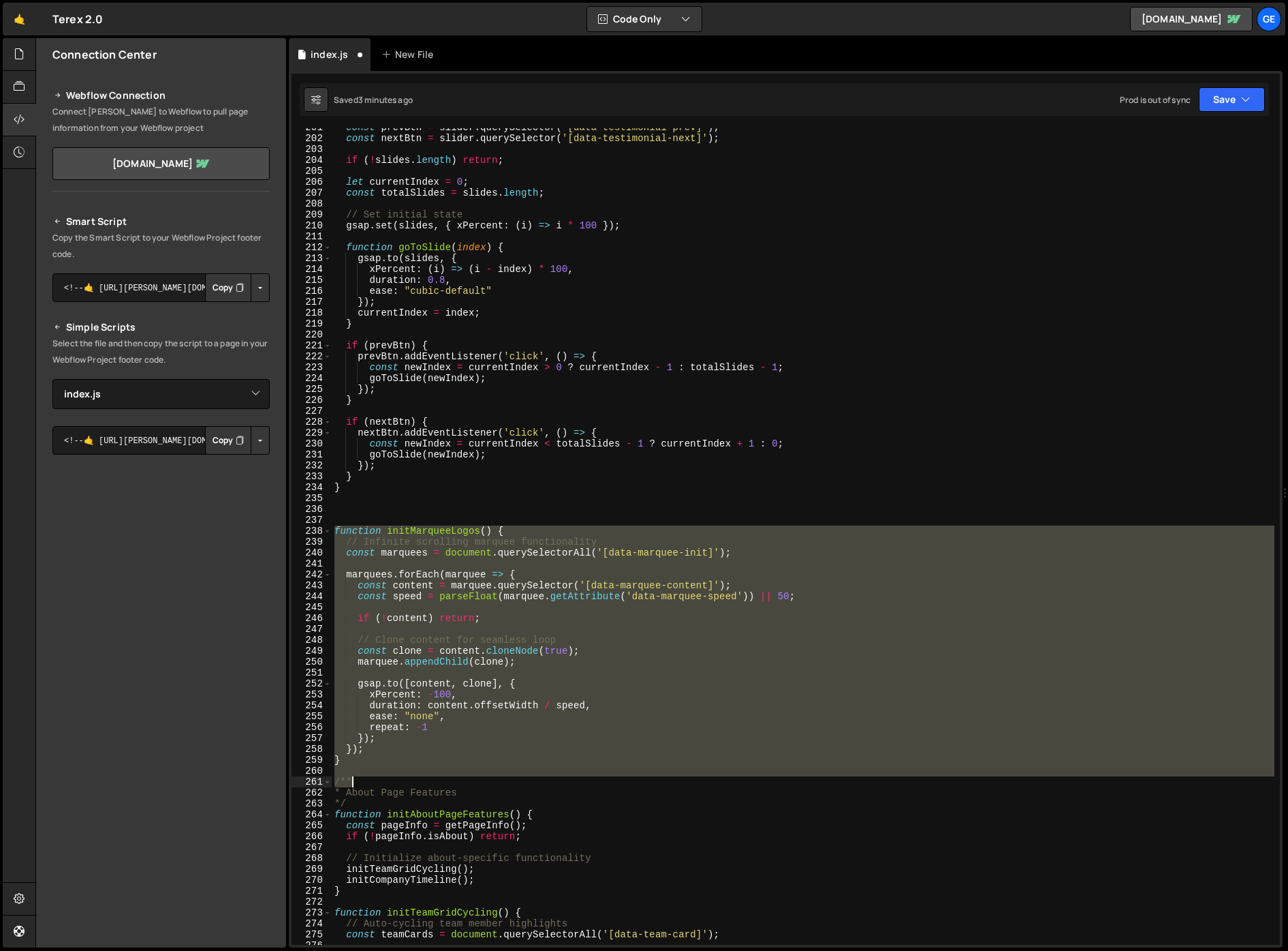
drag, startPoint x: 337, startPoint y: 528, endPoint x: 399, endPoint y: 776, distance: 255.6
click at [399, 776] on div "const prevBtn = slider . querySelector ( '[data-testimonial-prev]' ) ; const ne…" at bounding box center [803, 541] width 943 height 838
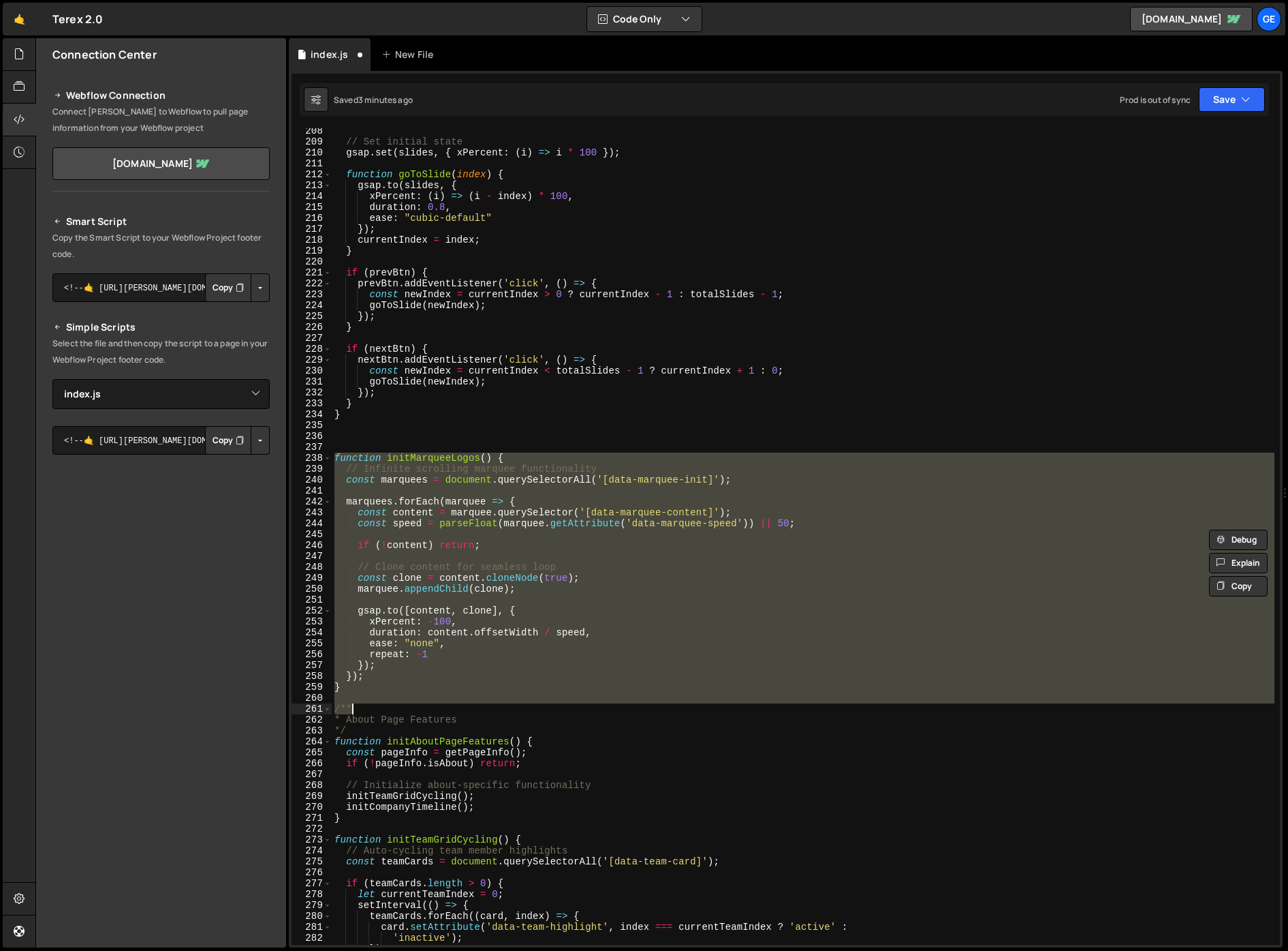
scroll to position [2422, 0]
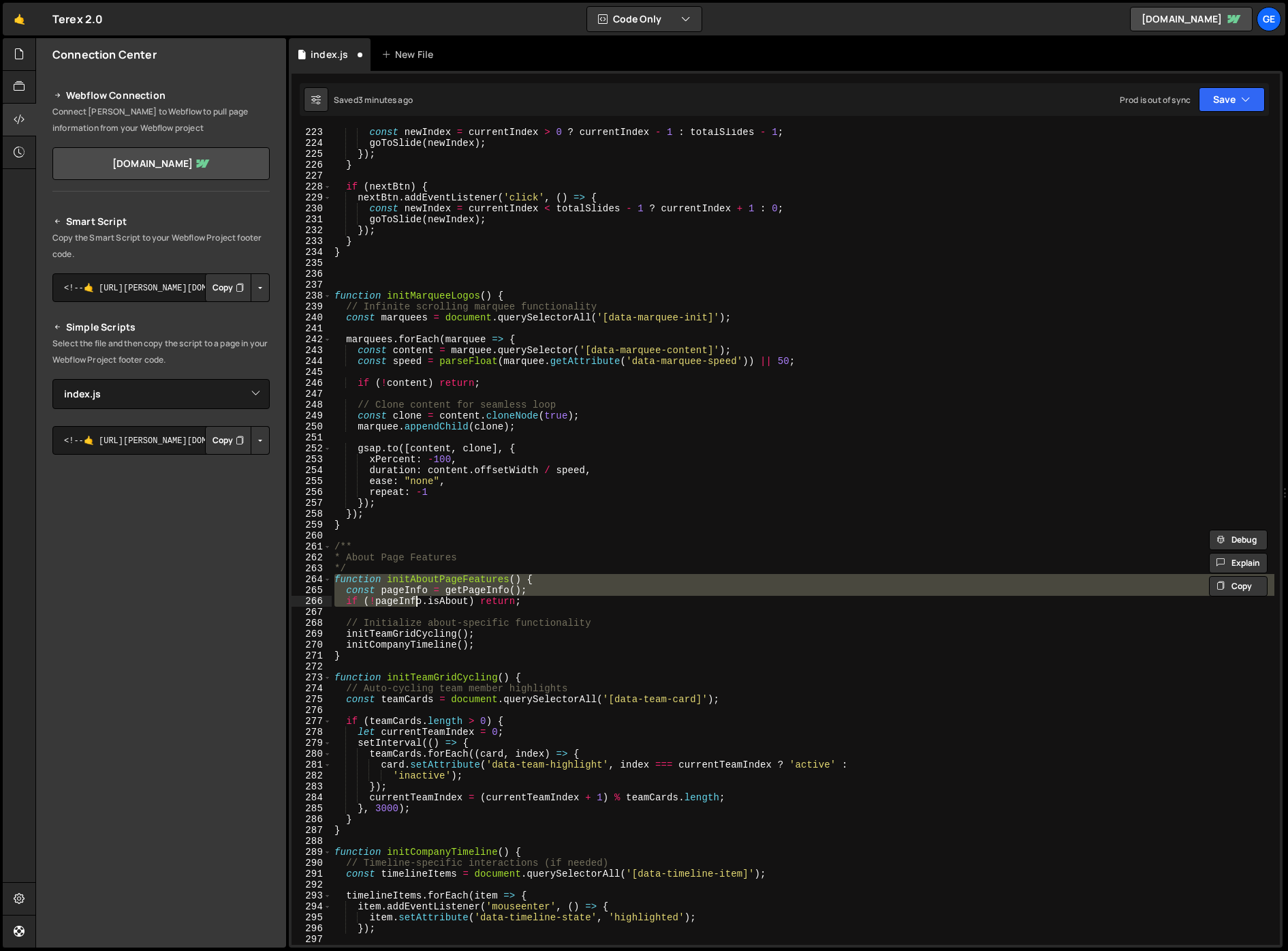
drag, startPoint x: 335, startPoint y: 581, endPoint x: 414, endPoint y: 600, distance: 81.3
click at [414, 600] on div "const newIndex = currentIndex > 0 ? currentIndex - 1 : totalSlides - 1 ; goToSl…" at bounding box center [803, 545] width 943 height 838
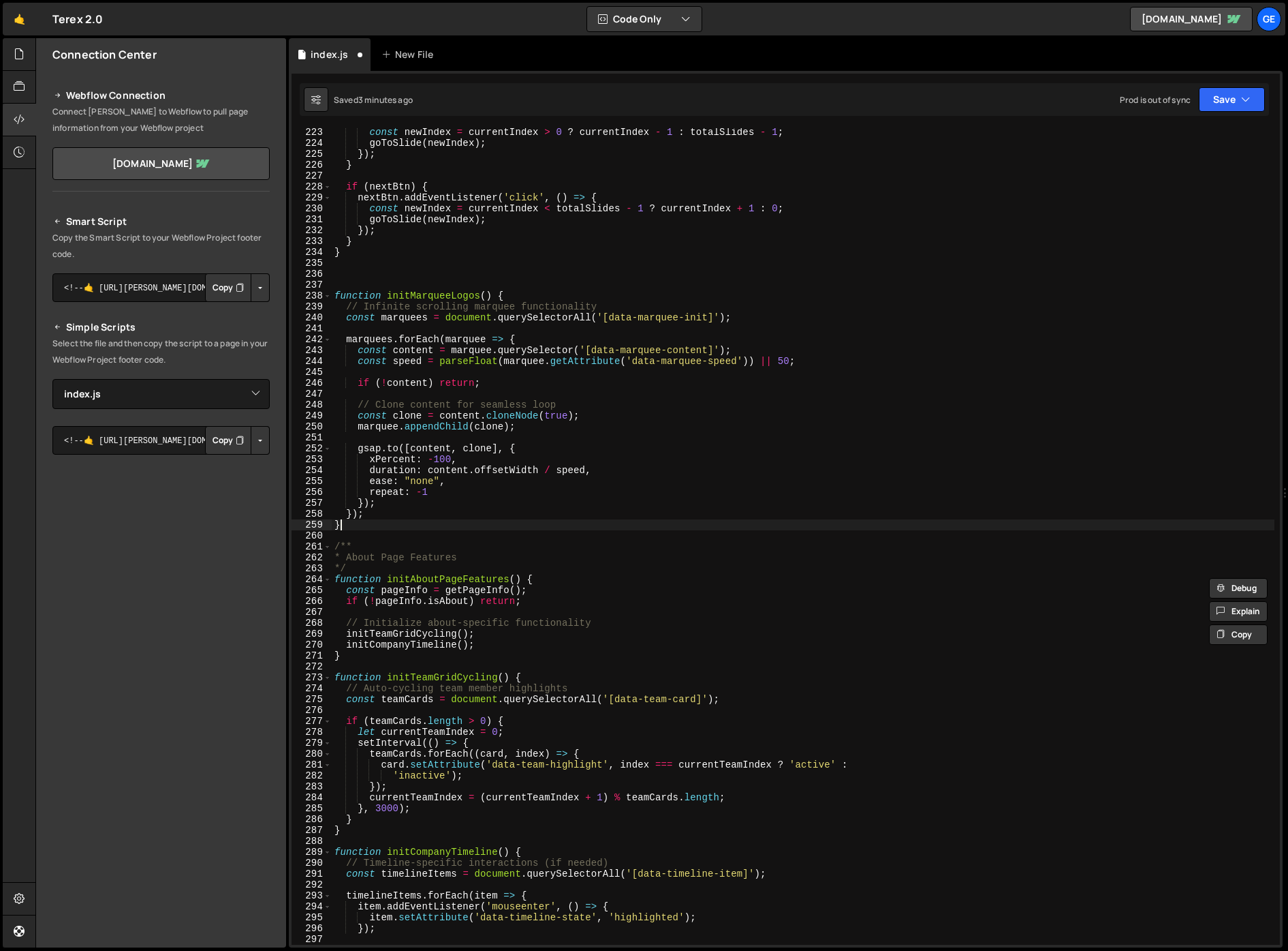
click at [407, 524] on div "const newIndex = currentIndex > 0 ? currentIndex - 1 : totalSlides - 1 ; goToSl…" at bounding box center [803, 545] width 943 height 838
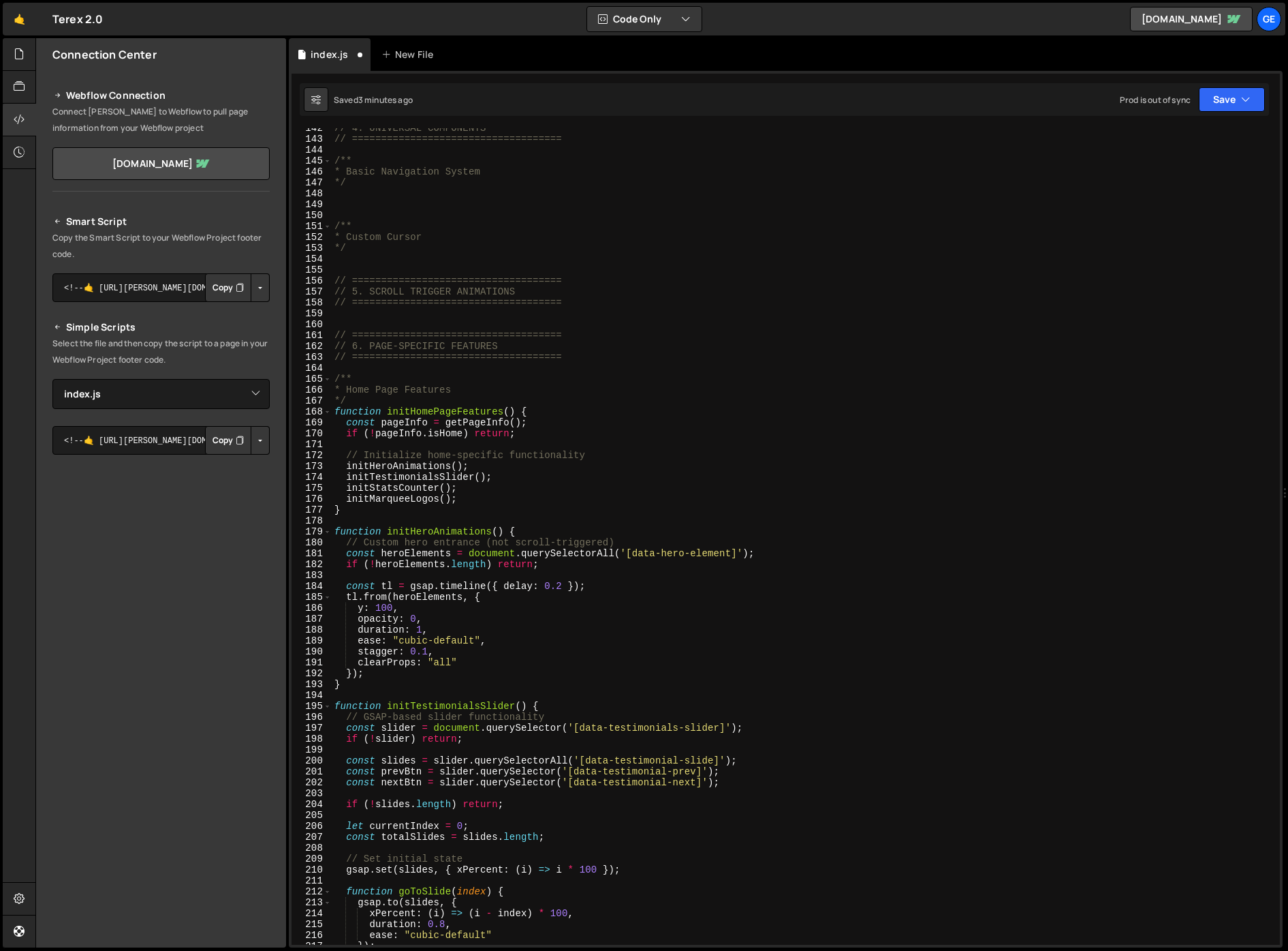
scroll to position [1543, 0]
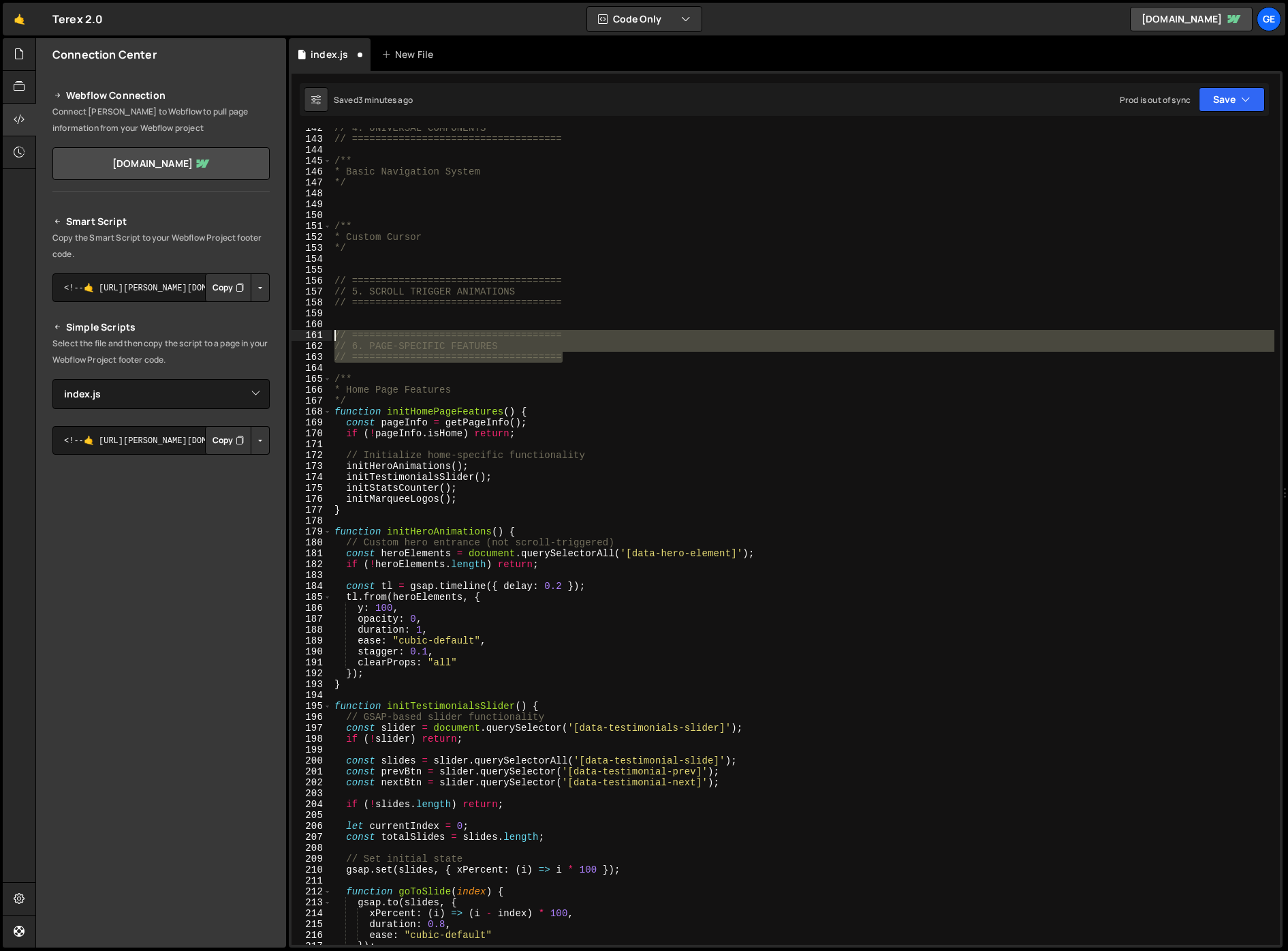
drag, startPoint x: 581, startPoint y: 354, endPoint x: 333, endPoint y: 333, distance: 248.9
click at [327, 331] on div "} 142 143 144 145 146 147 148 149 150 151 152 153 154 155 156 157 158 159 160 1…" at bounding box center [786, 536] width 988 height 817
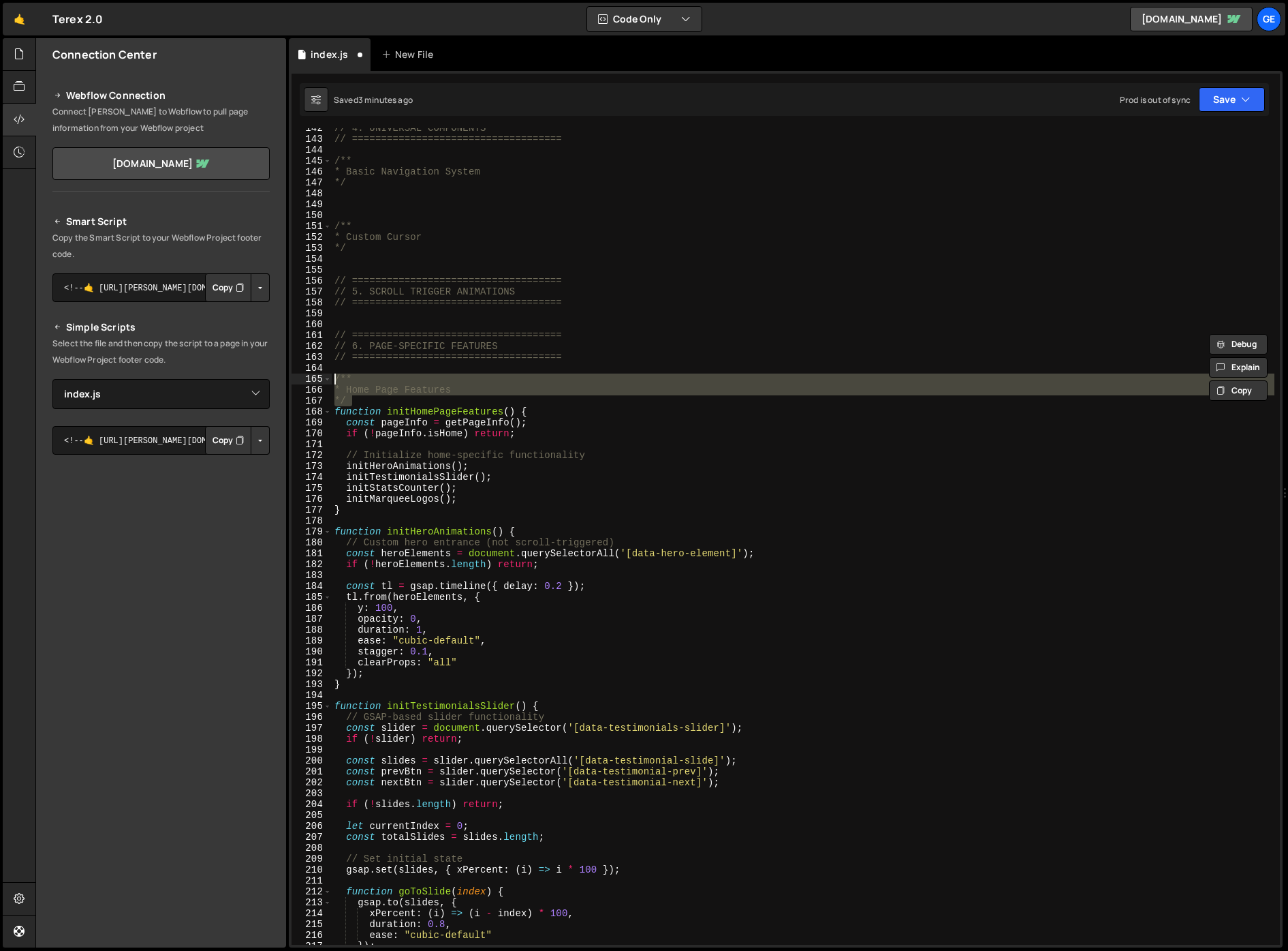
drag, startPoint x: 336, startPoint y: 393, endPoint x: 317, endPoint y: 379, distance: 23.6
click at [317, 379] on div "// ==================================== // 6. PAGE-SPECIFIC FEATURES 142 143 14…" at bounding box center [786, 536] width 988 height 817
paste textarea "/ ===================================="
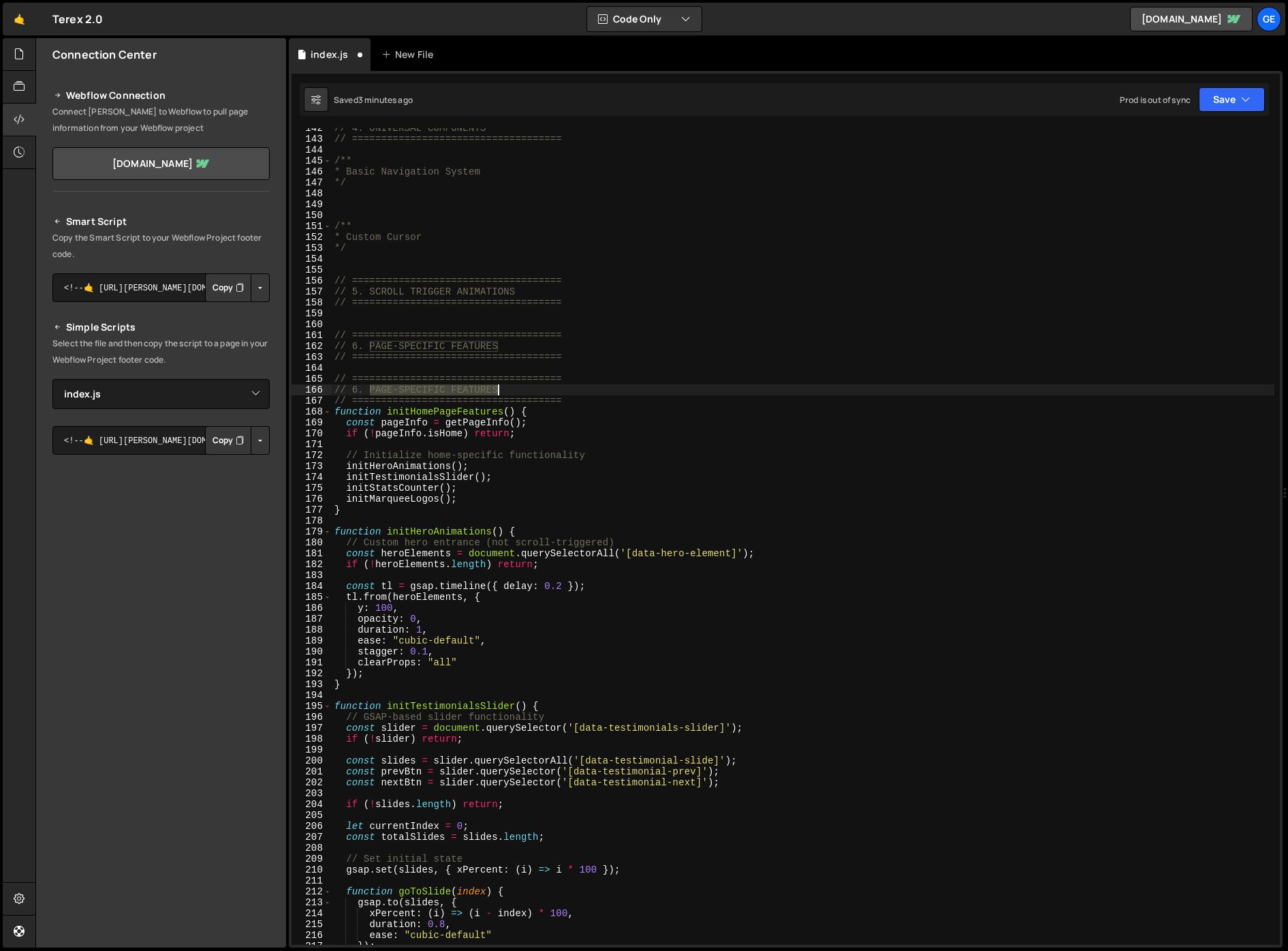
drag, startPoint x: 371, startPoint y: 390, endPoint x: 531, endPoint y: 394, distance: 160.0
click at [531, 394] on div "// 4. UNIVERSAL COMPONENTS // ==================================== /** * Basic …" at bounding box center [803, 542] width 943 height 838
click at [768, 287] on div "// 4. UNIVERSAL COMPONENTS // ==================================== /** * Basic …" at bounding box center [803, 542] width 943 height 838
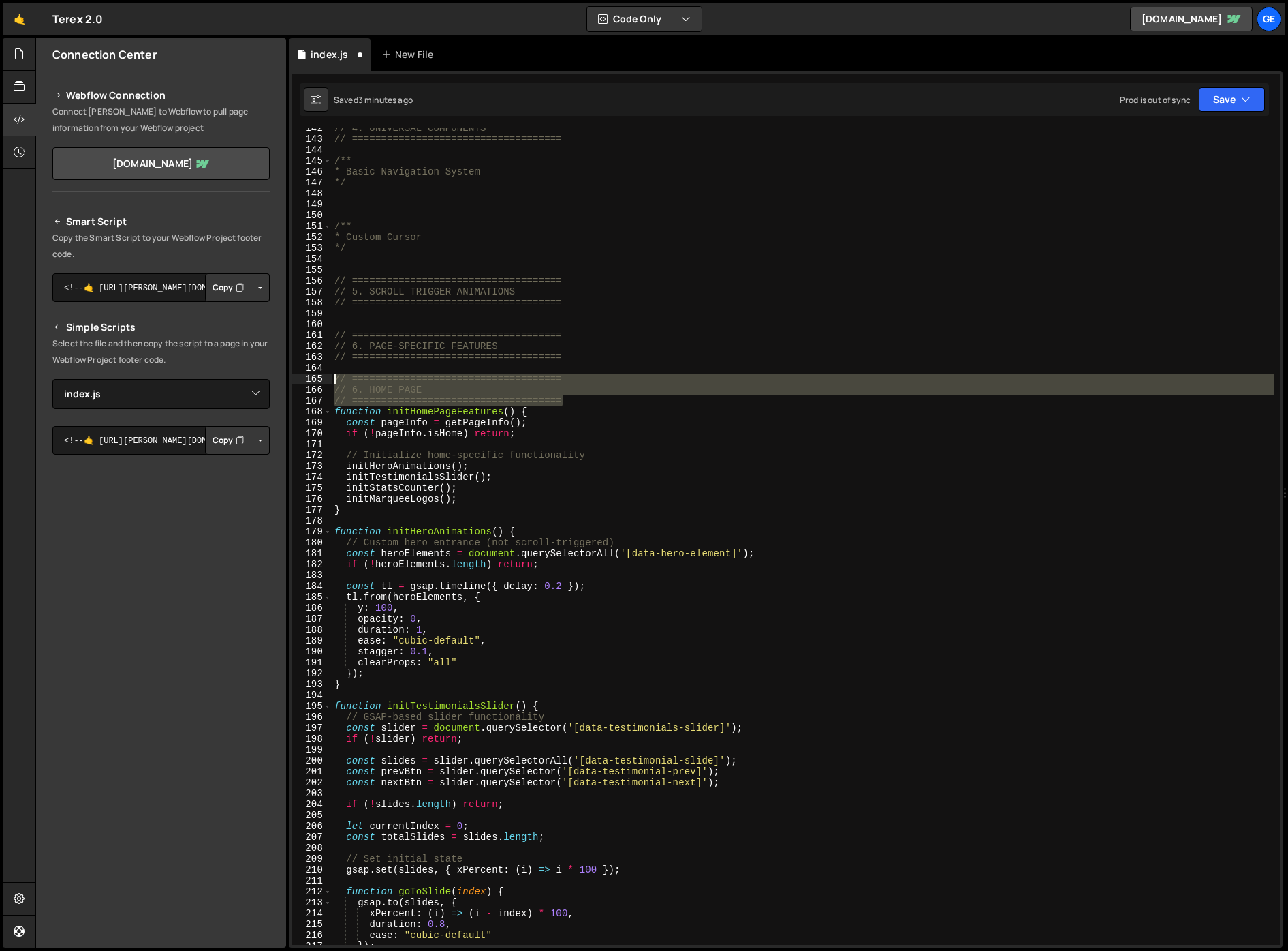
drag, startPoint x: 453, startPoint y: 392, endPoint x: 333, endPoint y: 379, distance: 120.7
click at [333, 379] on div "// 4. UNIVERSAL COMPONENTS // ==================================== /** * Basic …" at bounding box center [803, 542] width 943 height 838
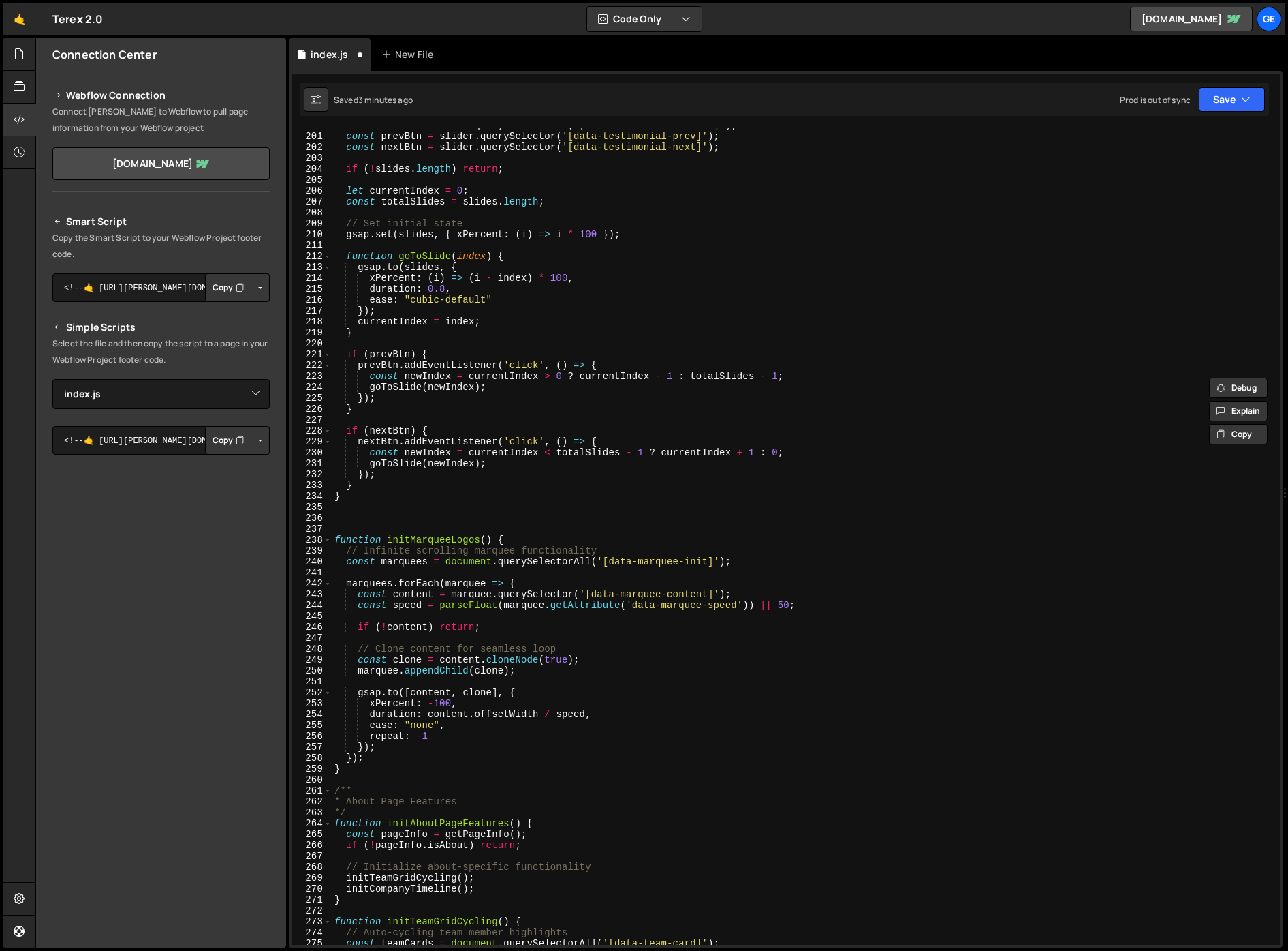
scroll to position [2254, 0]
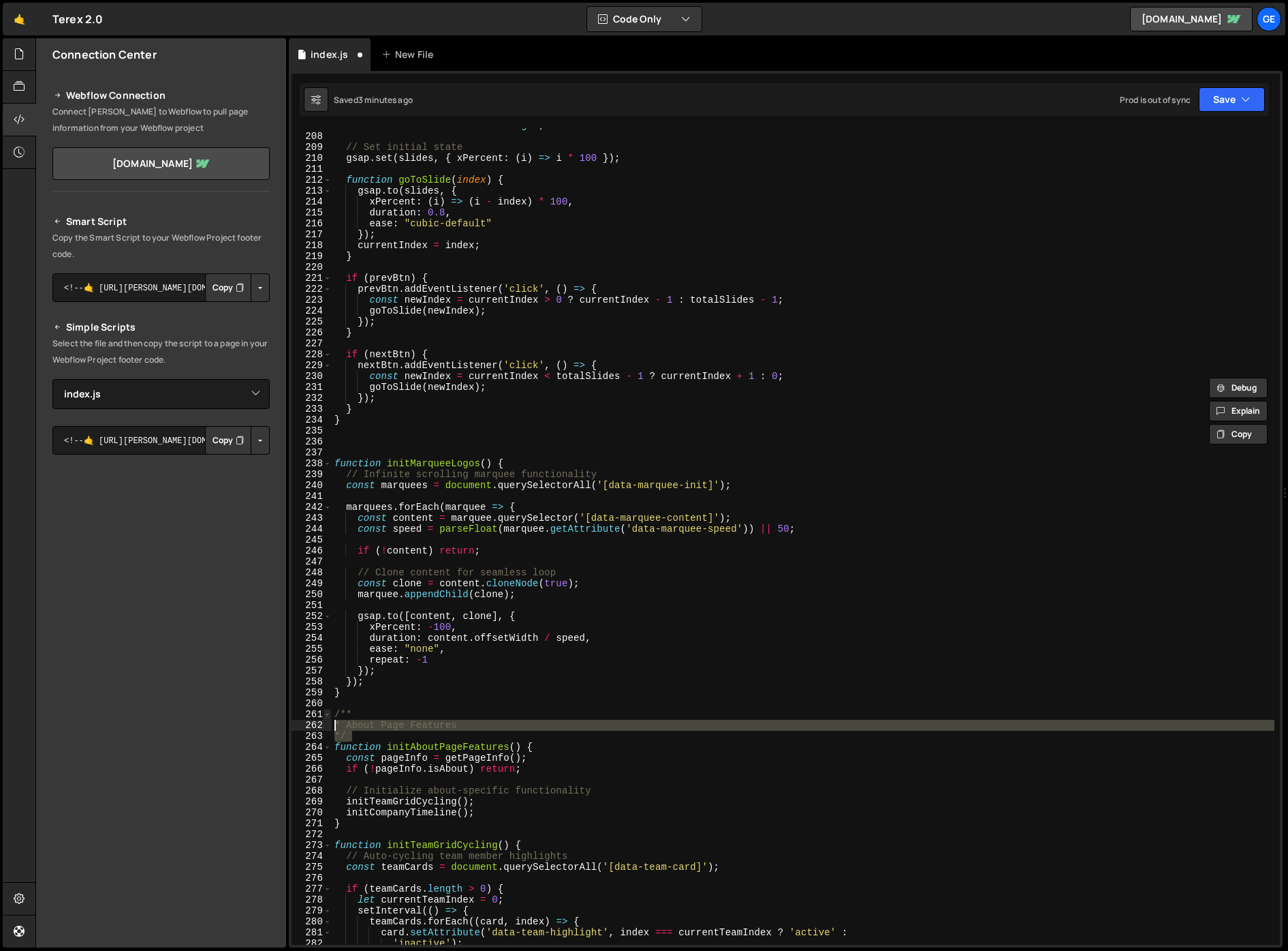
drag, startPoint x: 360, startPoint y: 735, endPoint x: 327, endPoint y: 712, distance: 40.2
click at [327, 712] on div "// ==================================== // 6. HOME PAGE 207 208 209 210 211 212…" at bounding box center [786, 536] width 988 height 817
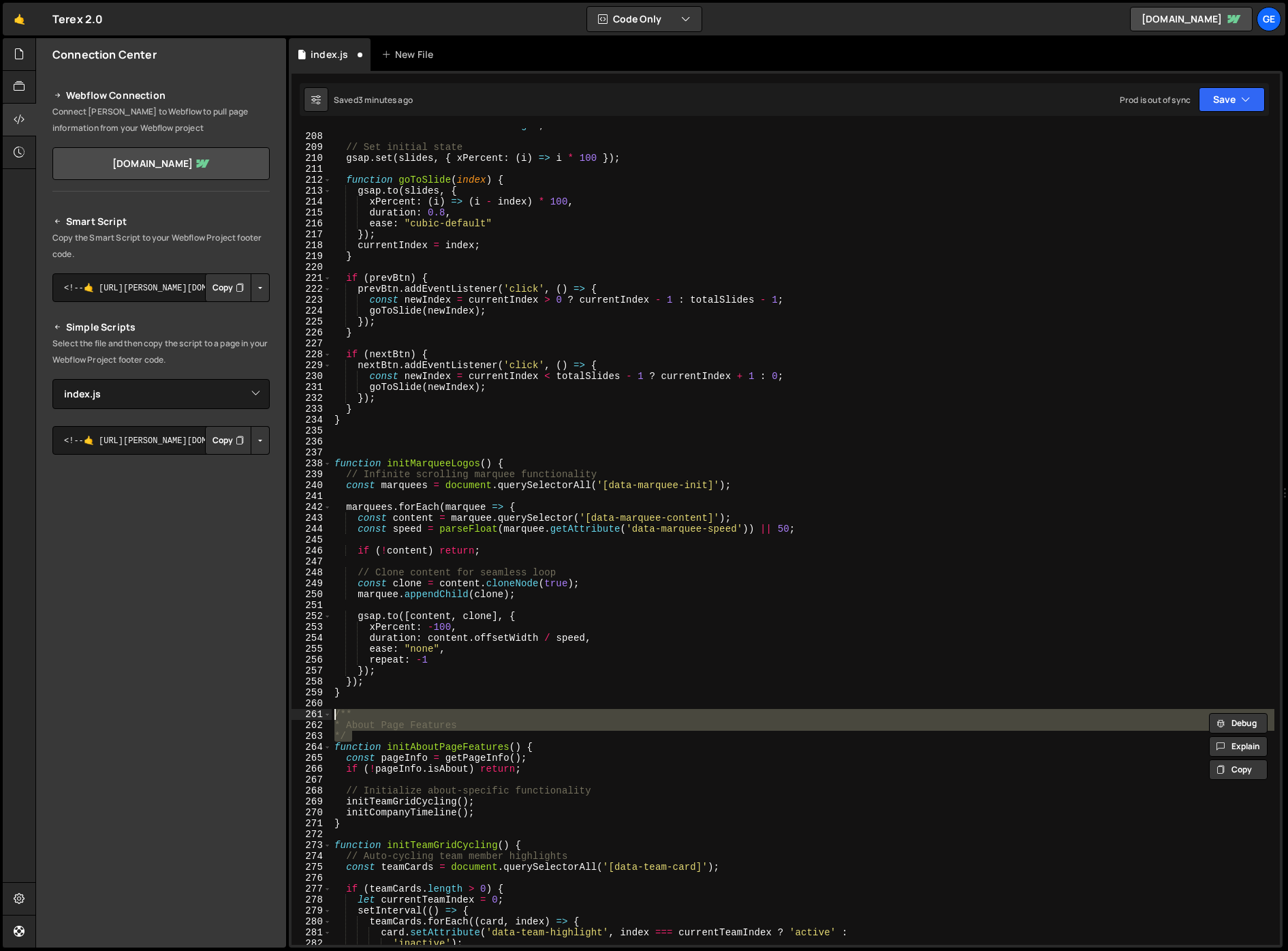
paste textarea "/ ===================================="
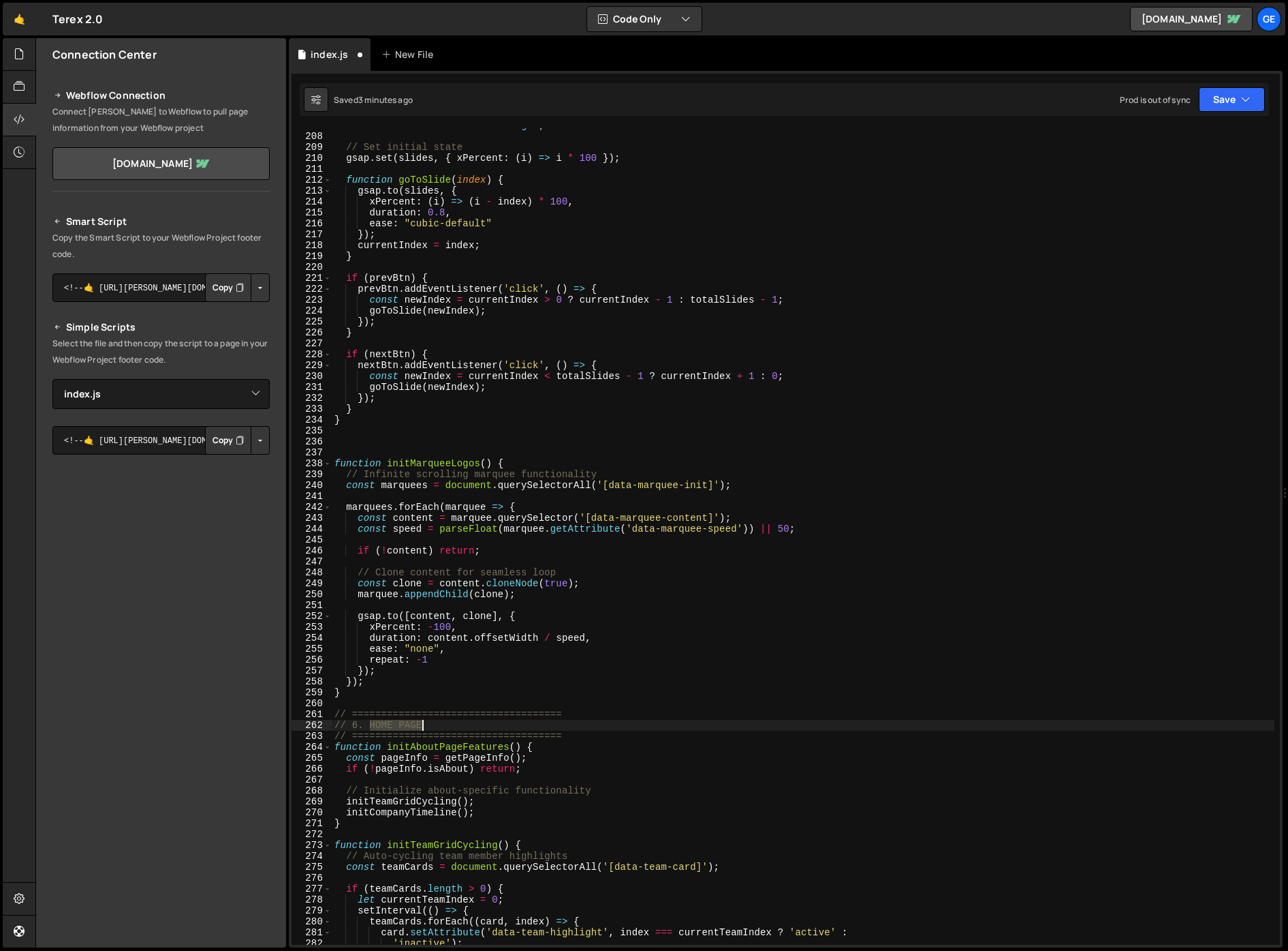
drag, startPoint x: 371, startPoint y: 725, endPoint x: 429, endPoint y: 722, distance: 58.1
click at [429, 722] on div "const totalSlides = slides . length ; // Set initial state gsap . set ( slides …" at bounding box center [803, 538] width 943 height 838
click at [585, 649] on div "const totalSlides = slides . length ; // Set initial state gsap . set ( slides …" at bounding box center [803, 538] width 943 height 838
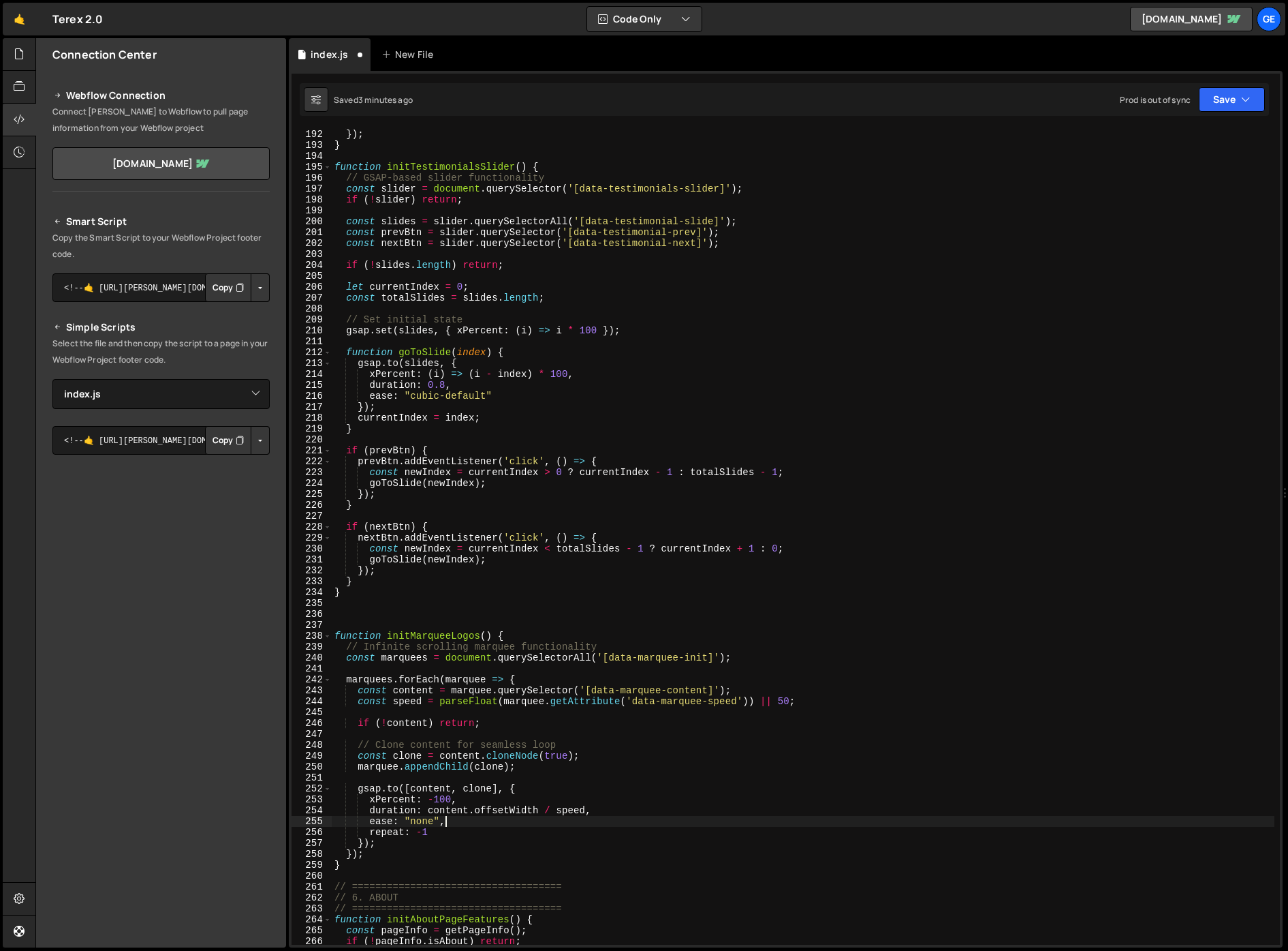
scroll to position [1681, 0]
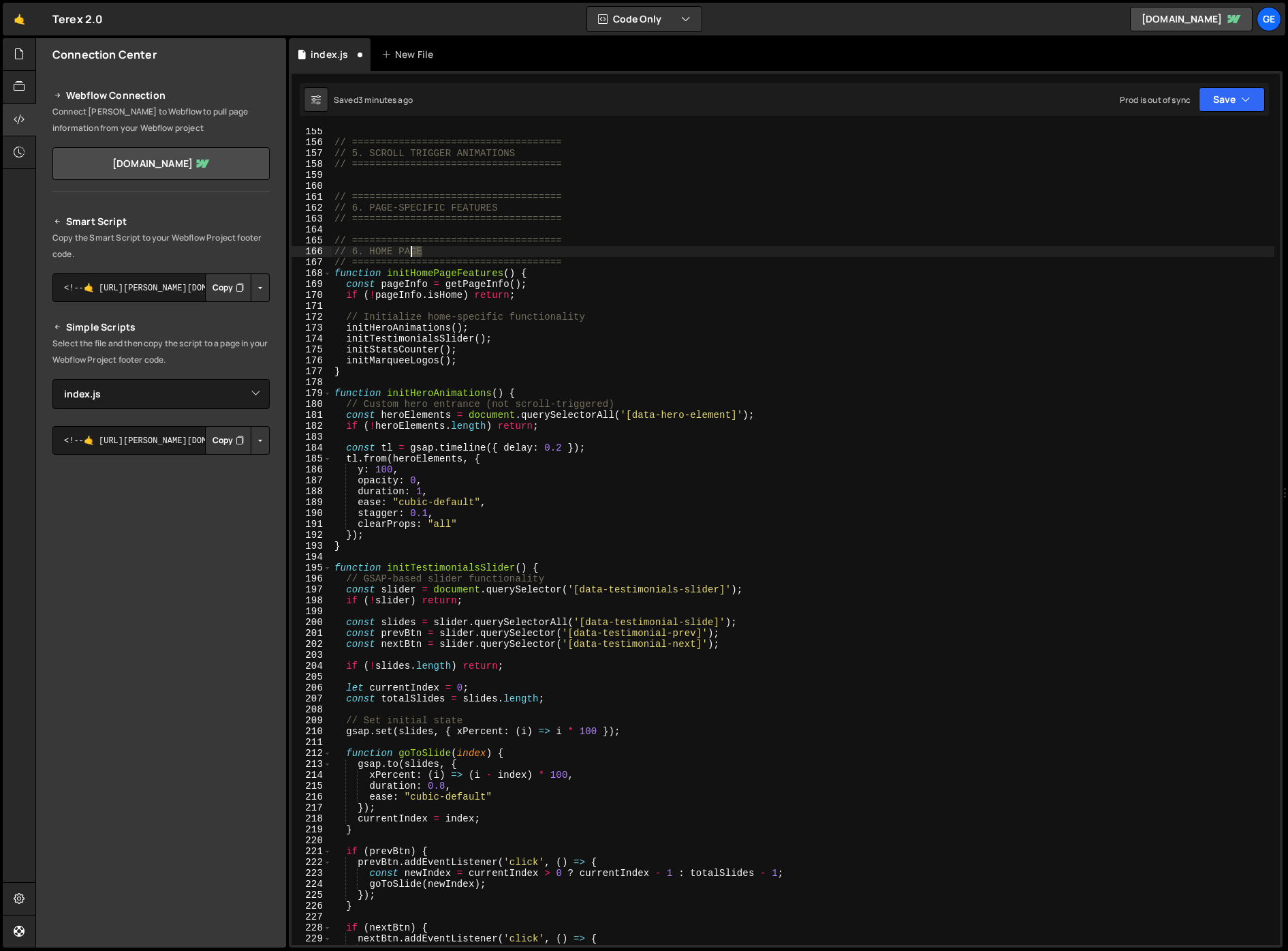
drag, startPoint x: 409, startPoint y: 250, endPoint x: 398, endPoint y: 250, distance: 11.0
click at [398, 250] on div "// ==================================== // 5. SCROLL TRIGGER ANIMATIONS // ====…" at bounding box center [803, 545] width 943 height 838
type textarea "// 6. HOME"
click at [696, 309] on div "// ==================================== // 5. SCROLL TRIGGER ANIMATIONS // ====…" at bounding box center [803, 545] width 943 height 838
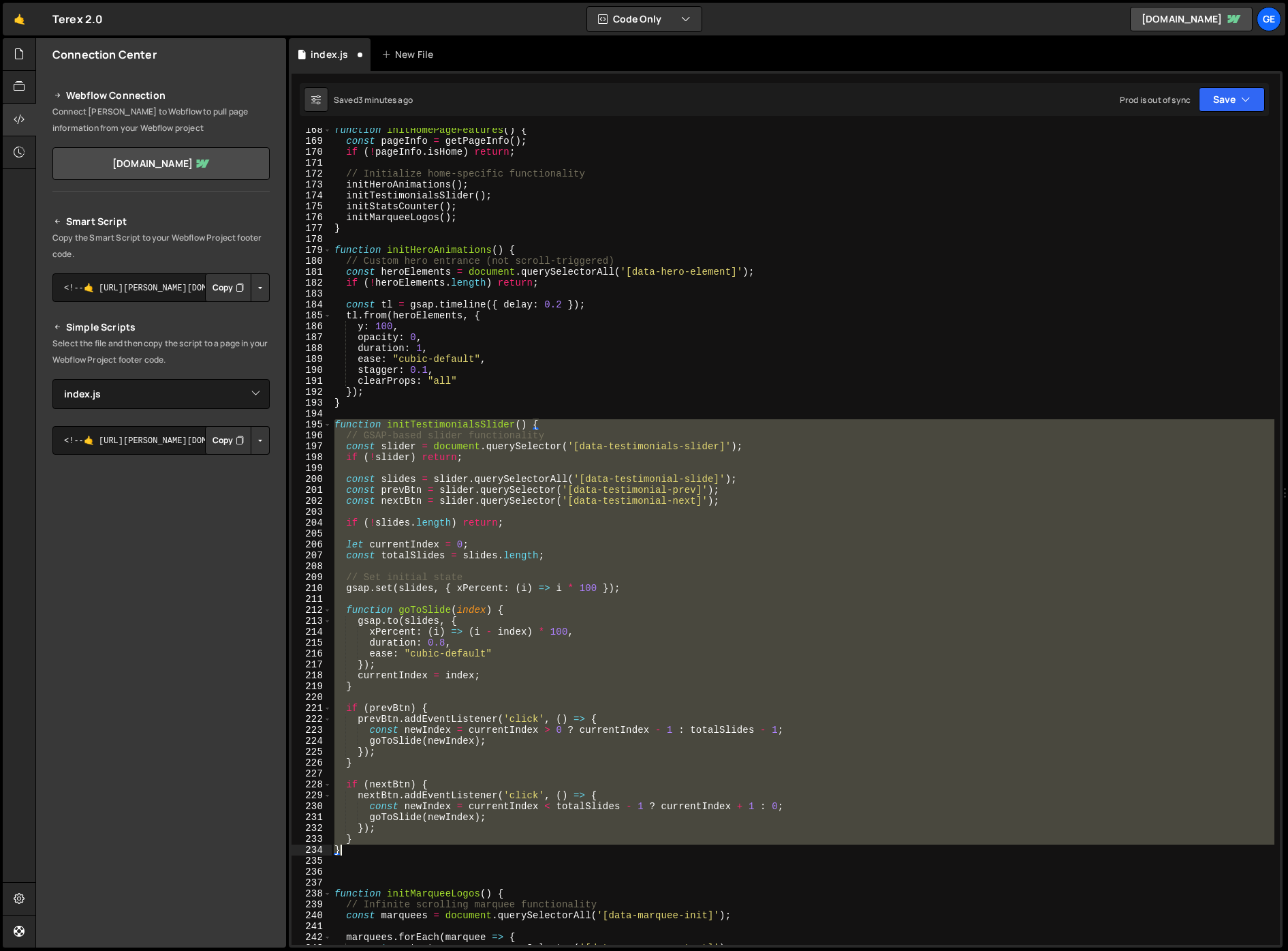
drag, startPoint x: 372, startPoint y: 466, endPoint x: 378, endPoint y: 854, distance: 388.0
click at [377, 854] on div "function initHomePageFeatures ( ) { const pageInfo = getPageInfo ( ) ; if ( ! p…" at bounding box center [803, 543] width 943 height 838
type textarea "} }"
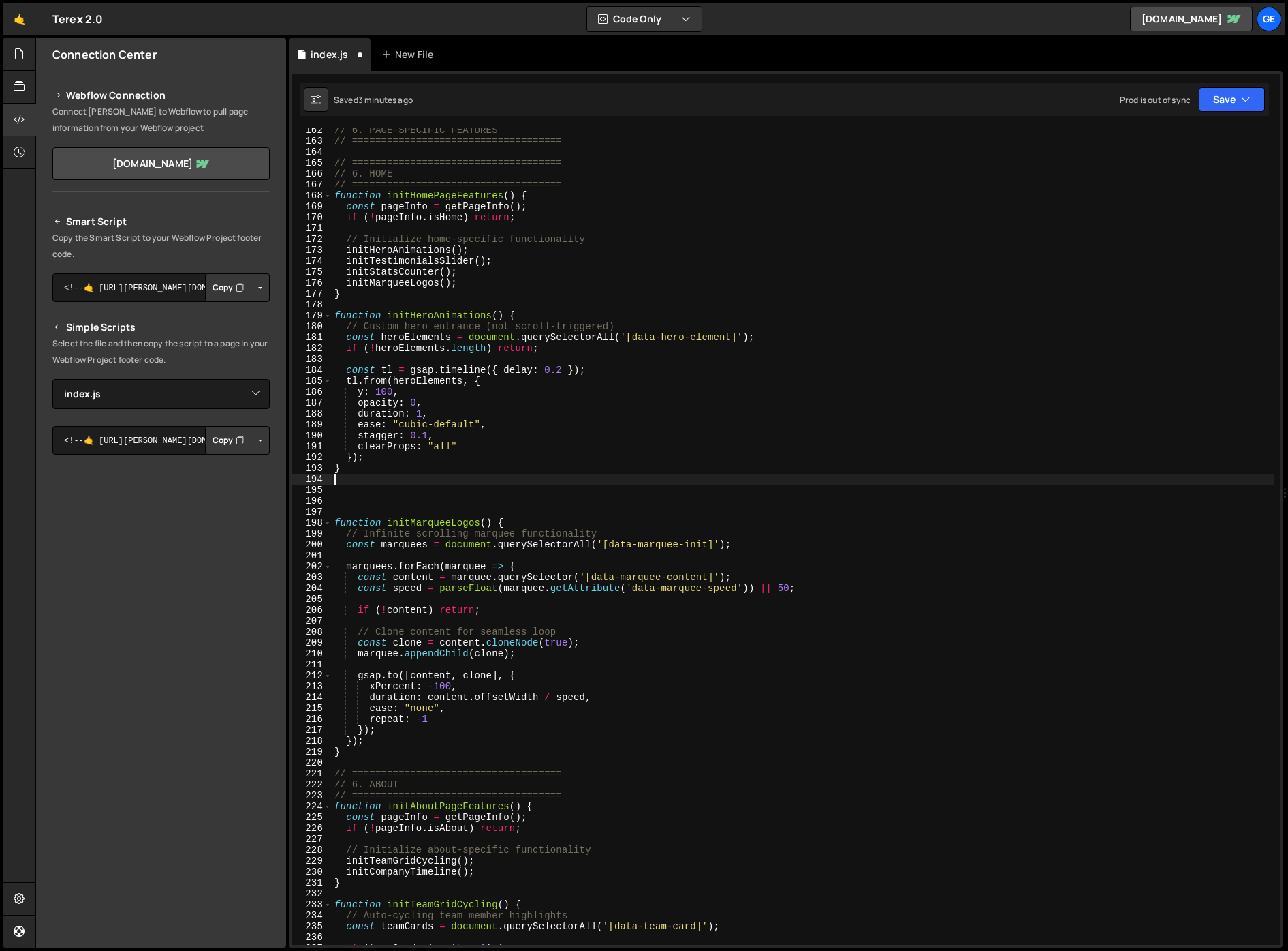
scroll to position [1759, 0]
click at [512, 263] on div "// 6. PAGE-SPECIFIC FEATURES // ==================================== // =======…" at bounding box center [803, 543] width 943 height 838
type textarea "initTestimonialsSlider();"
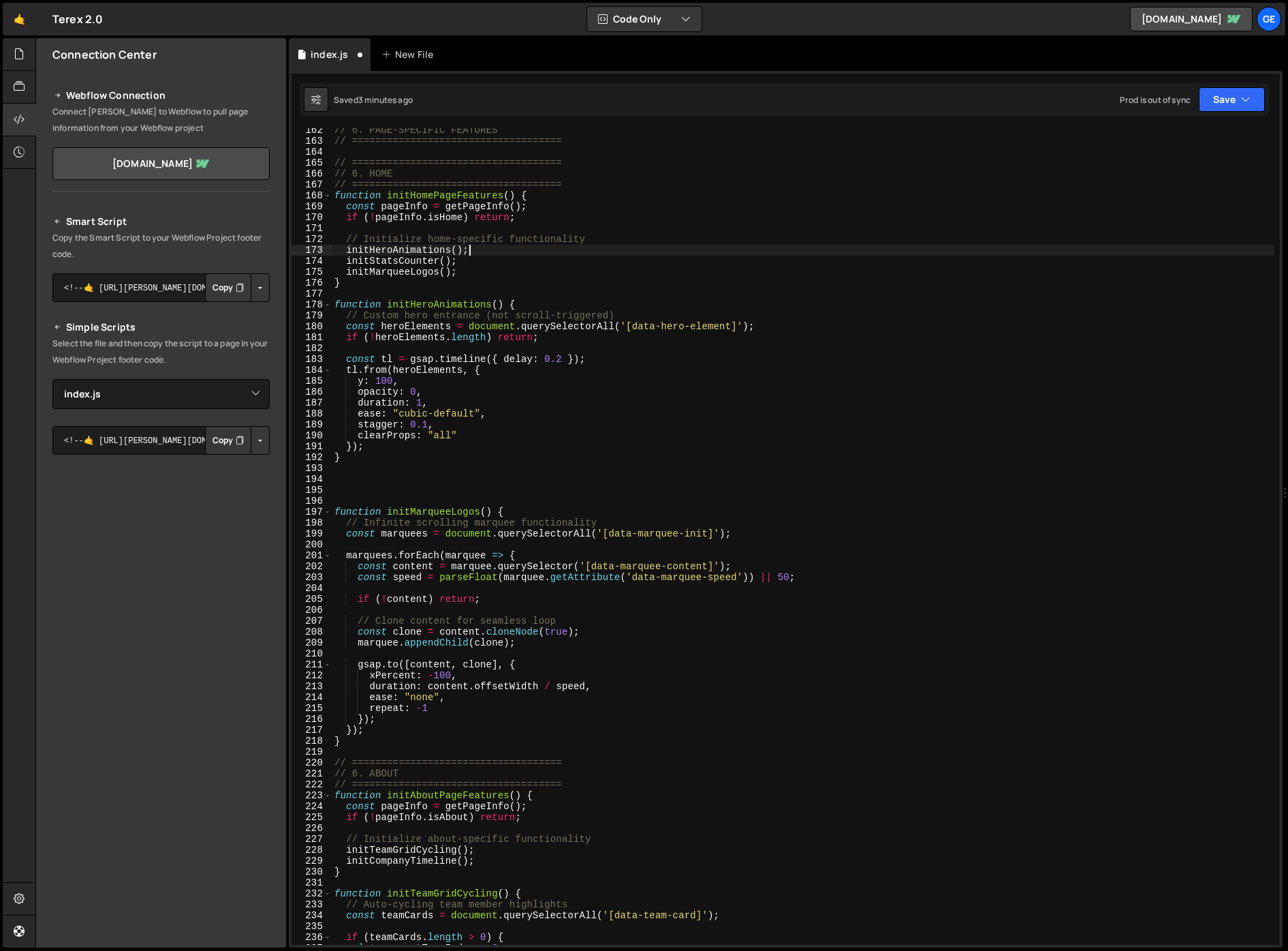
click at [489, 258] on div "// 6. PAGE-SPECIFIC FEATURES // ==================================== // =======…" at bounding box center [803, 543] width 943 height 838
type textarea "initStatsCounter();"
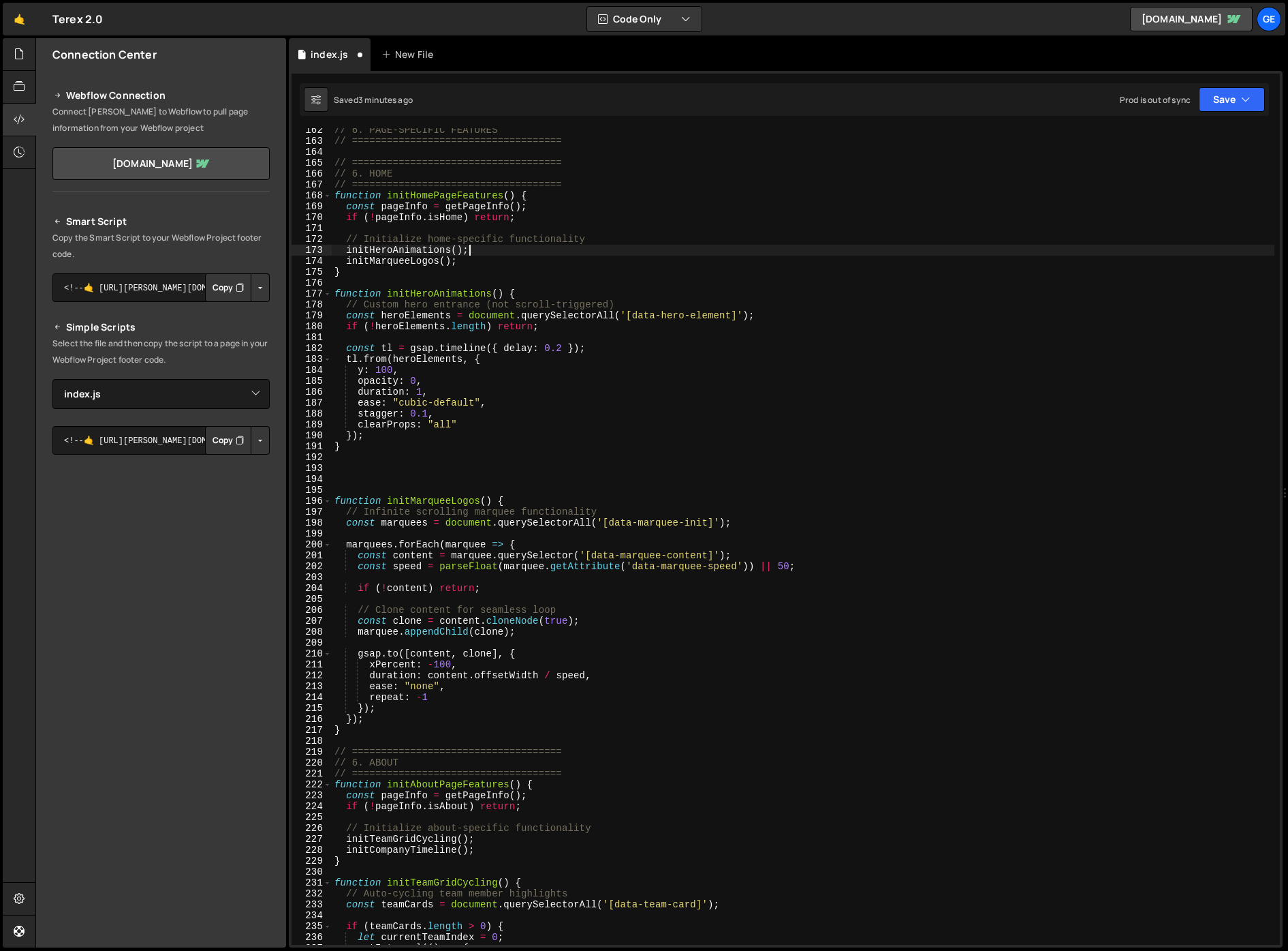
click at [489, 258] on div "// 6. PAGE-SPECIFIC FEATURES // ==================================== // =======…" at bounding box center [803, 543] width 943 height 838
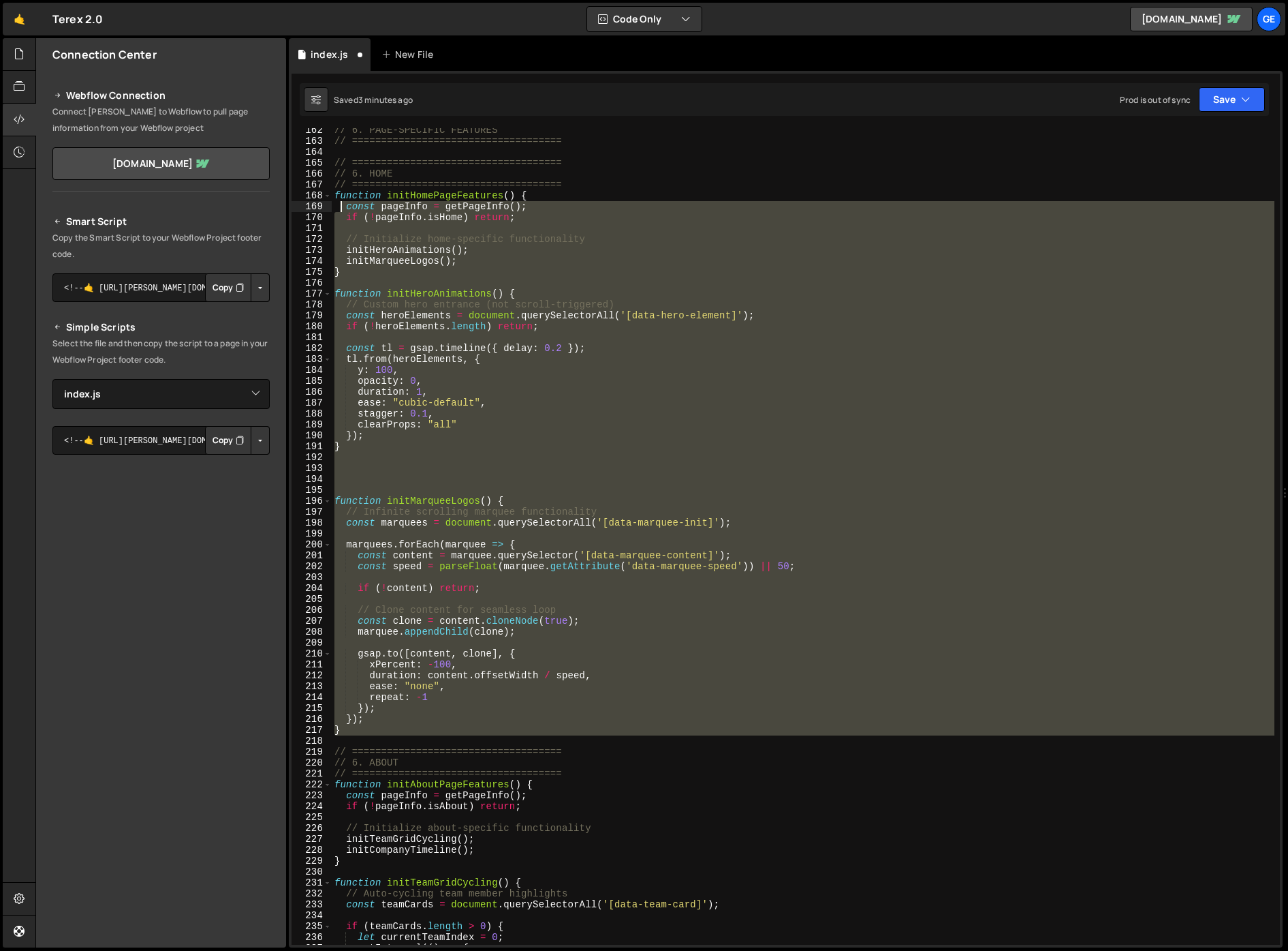
drag, startPoint x: 349, startPoint y: 508, endPoint x: 338, endPoint y: 206, distance: 302.2
click at [338, 206] on div "// 6. PAGE-SPECIFIC FEATURES // ==================================== // =======…" at bounding box center [803, 543] width 943 height 838
click at [408, 175] on div "// 6. PAGE-SPECIFIC FEATURES // ==================================== // =======…" at bounding box center [803, 543] width 943 height 838
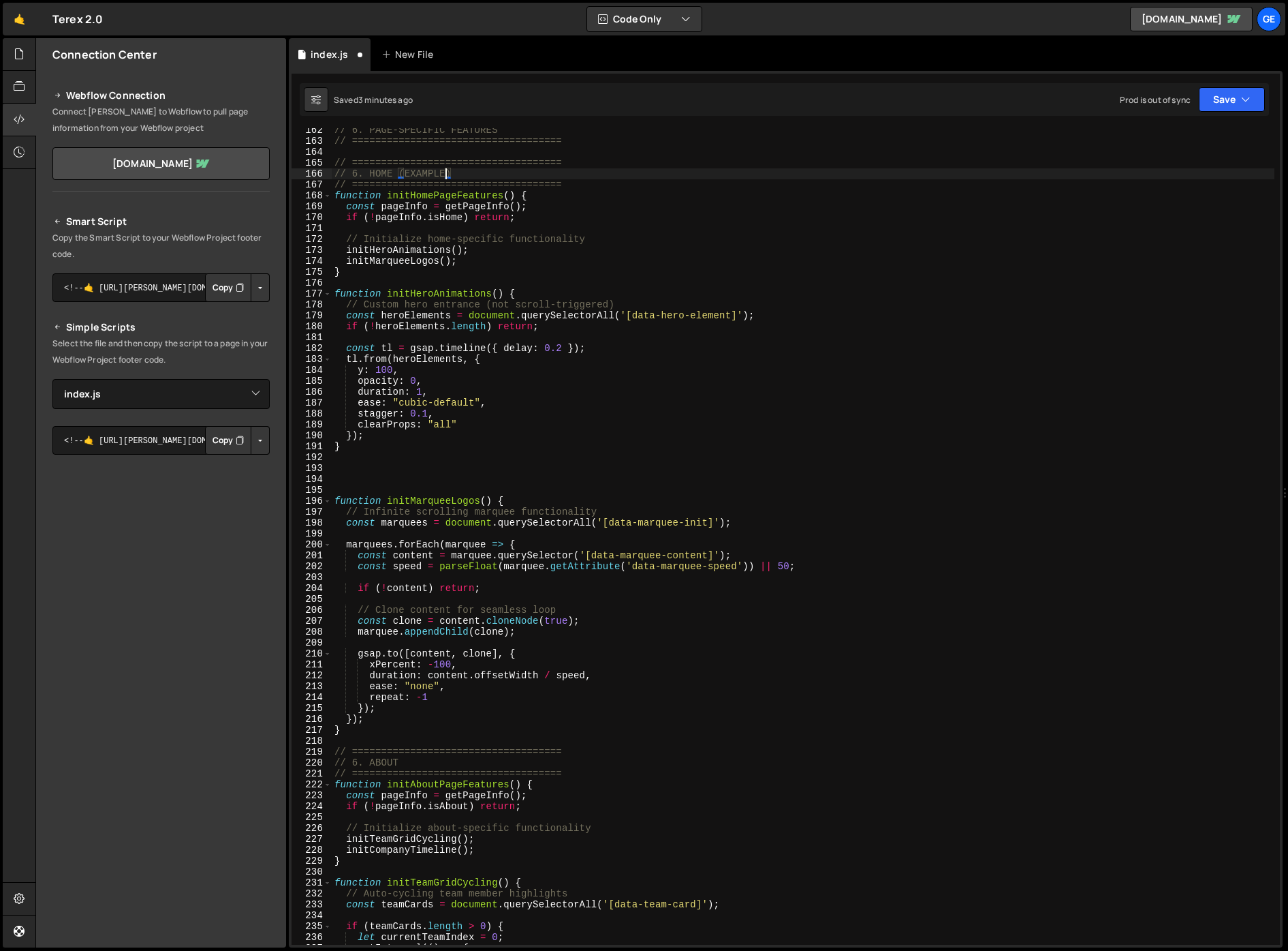
scroll to position [0, 8]
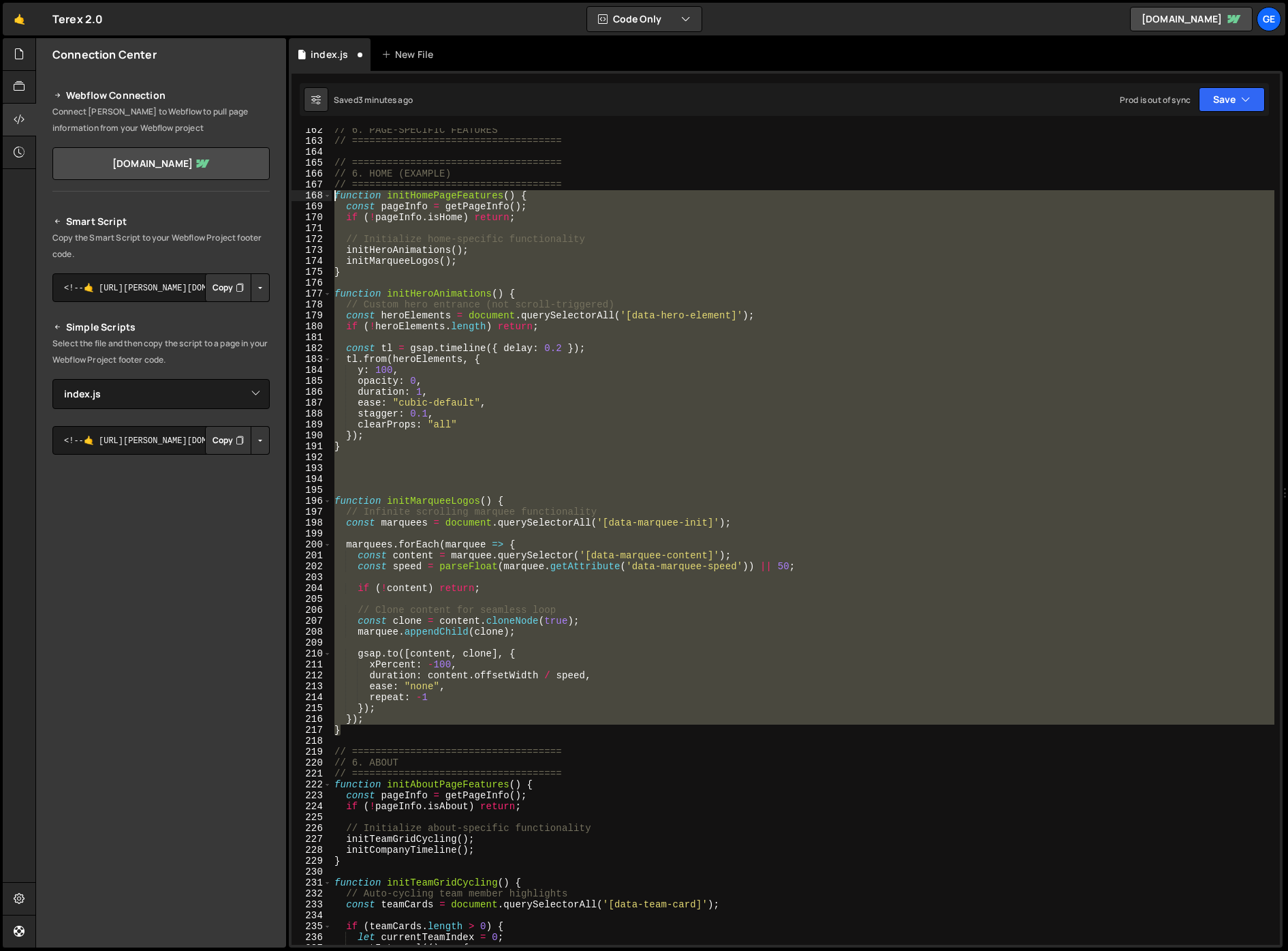
drag, startPoint x: 364, startPoint y: 734, endPoint x: 317, endPoint y: 194, distance: 542.0
click at [317, 194] on div "// 6. HOME (EXAMPLE) 162 163 164 165 166 167 168 169 170 171 172 173 174 175 17…" at bounding box center [786, 536] width 988 height 817
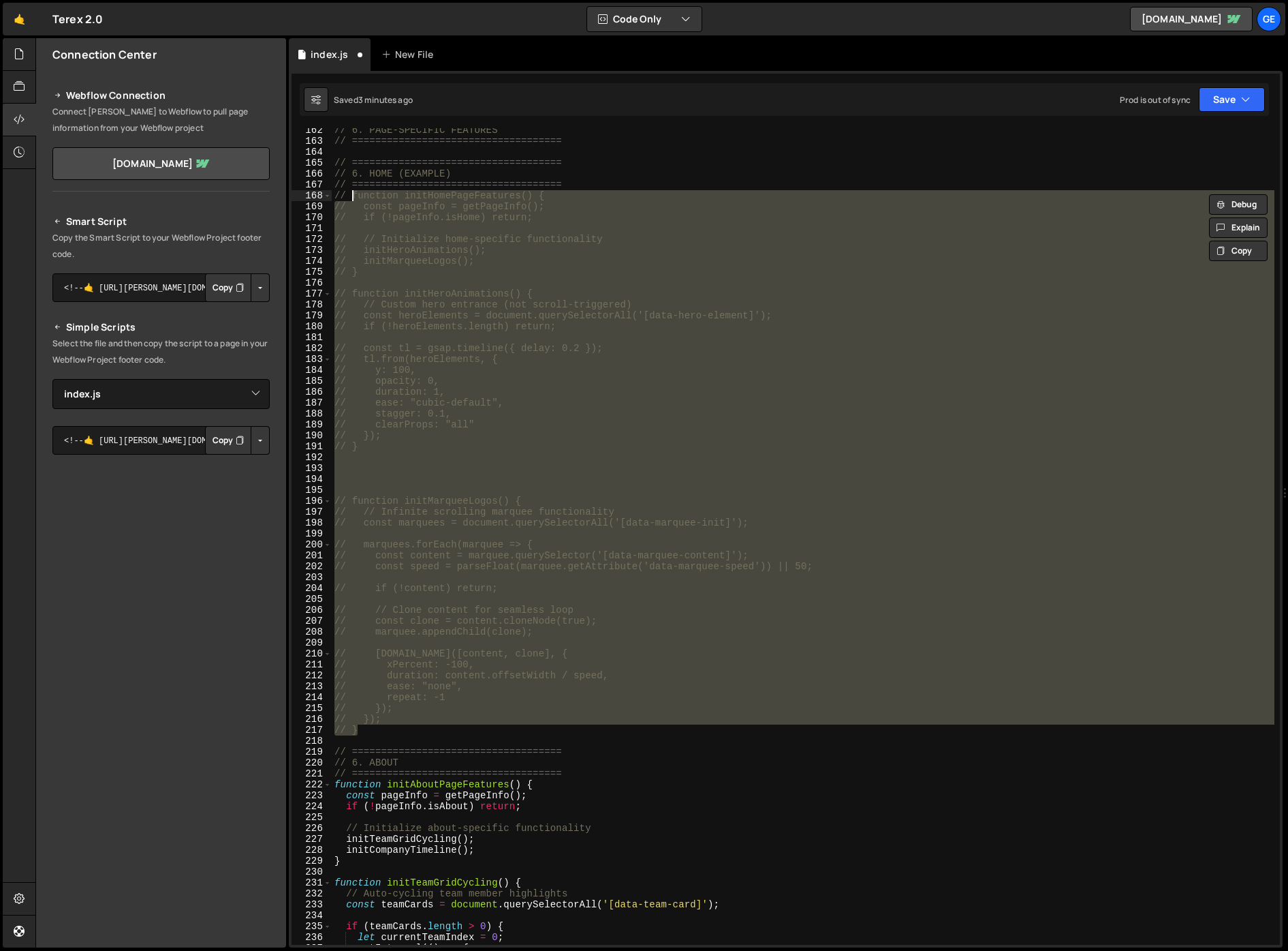
click at [625, 327] on div "// 6. PAGE-SPECIFIC FEATURES // ==================================== // =======…" at bounding box center [803, 536] width 943 height 817
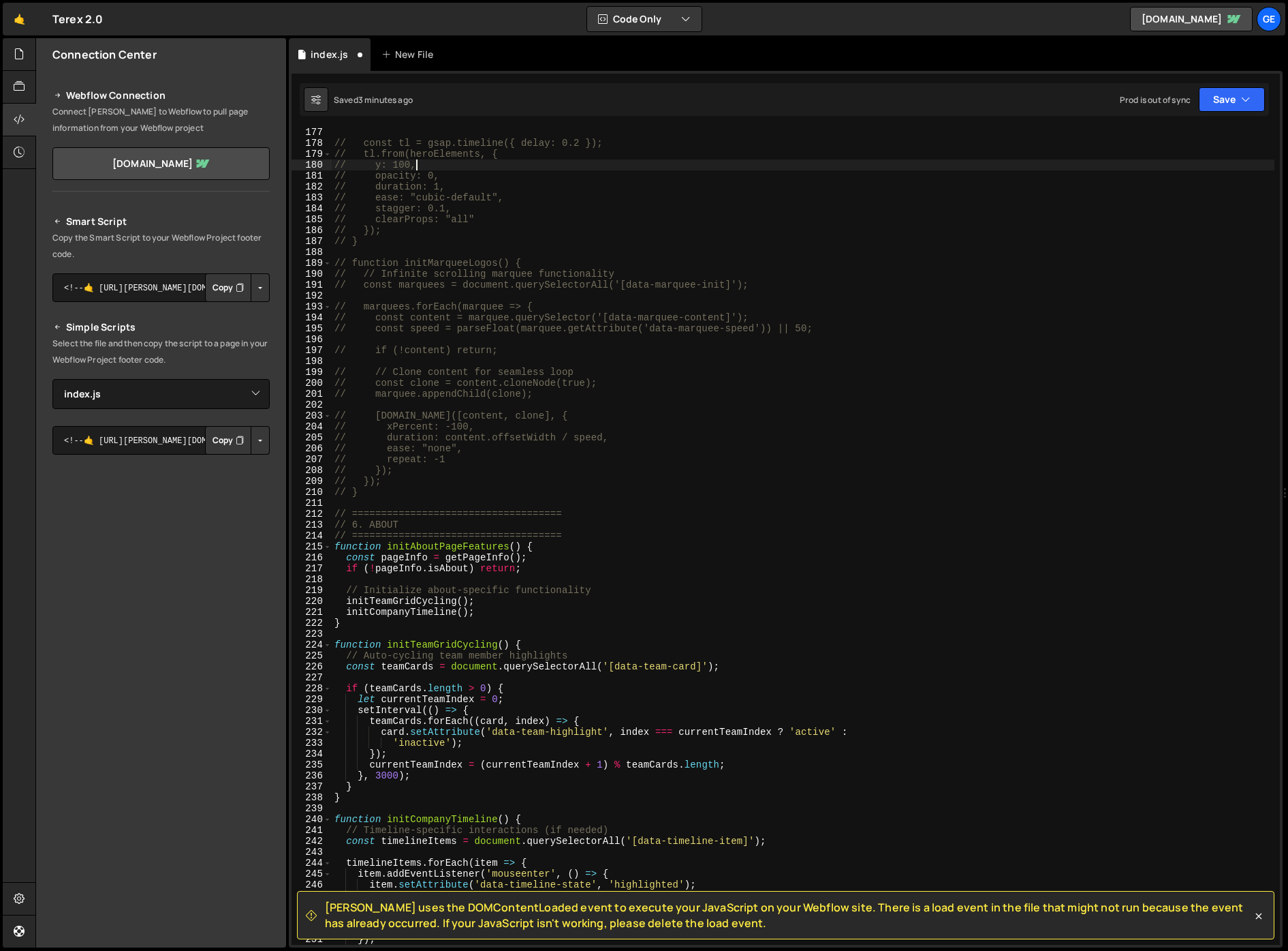
scroll to position [0, 5]
click at [652, 551] on div "// const tl = gsap.timeline({ delay: 0.2 }); // tl.from(heroElements, { // y: 1…" at bounding box center [803, 545] width 943 height 838
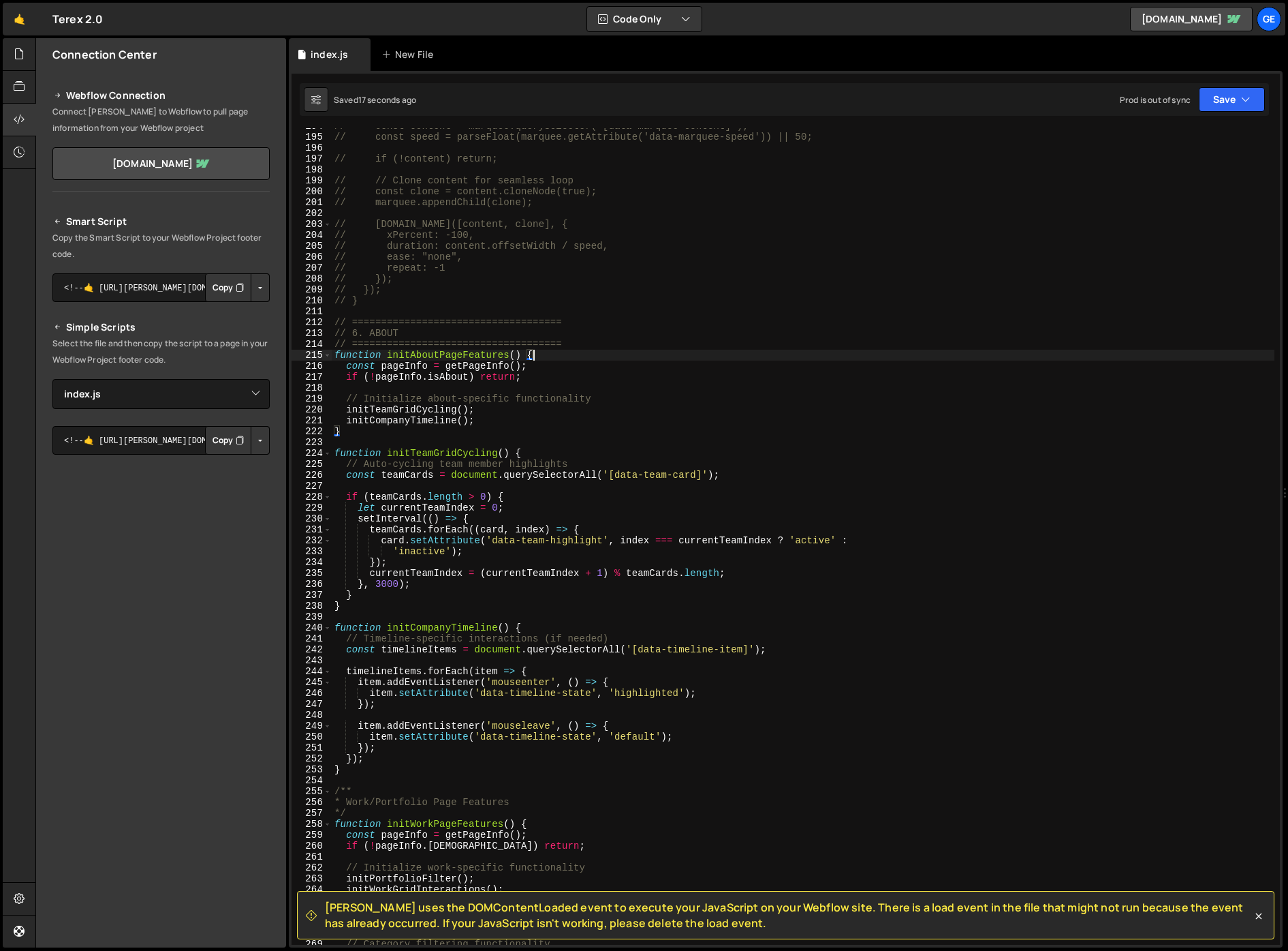
scroll to position [2162, 0]
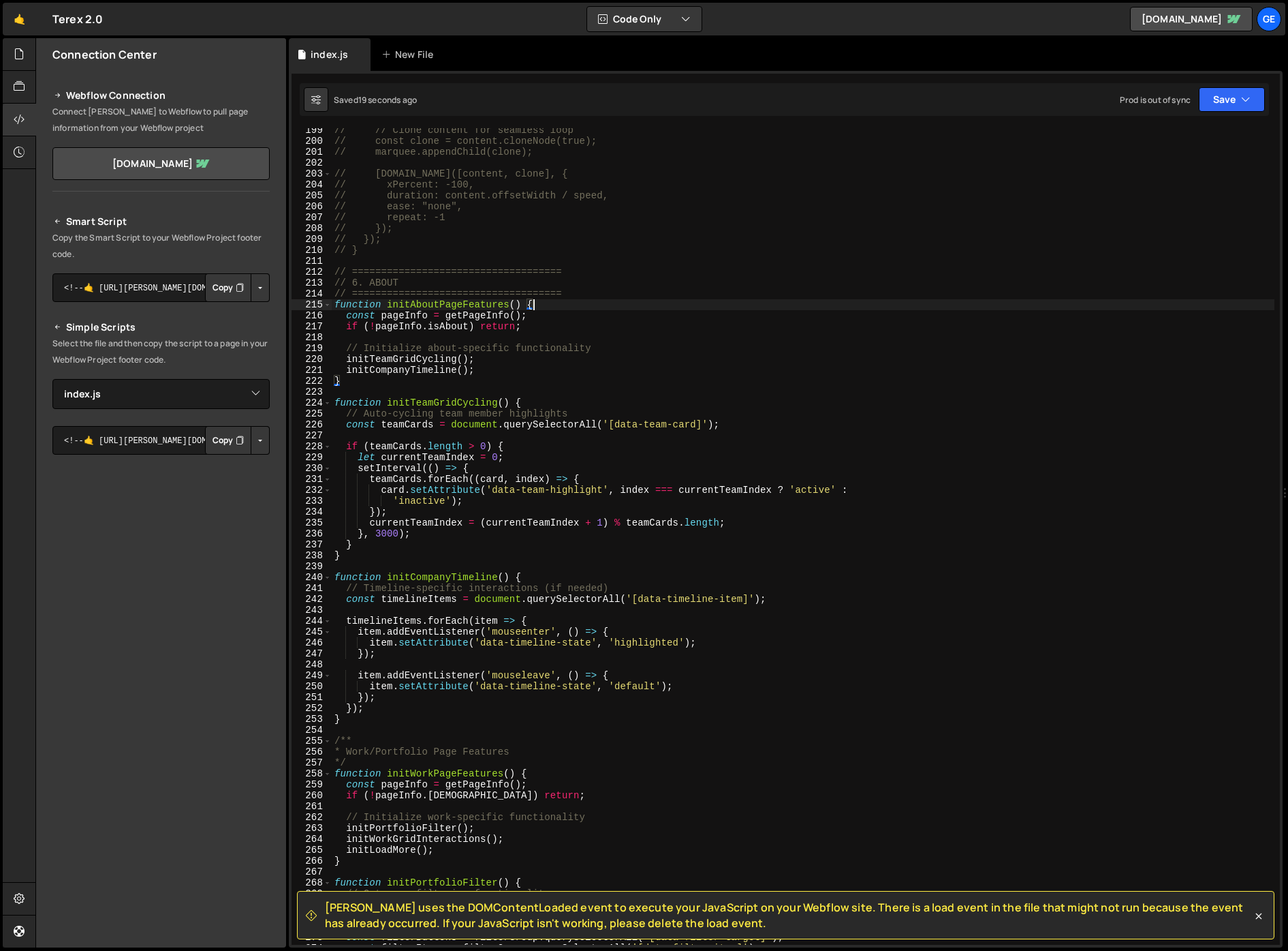
click at [404, 284] on div "// // Clone content for seamless loop // const clone = content.cloneNode(true);…" at bounding box center [803, 543] width 943 height 838
click at [493, 655] on div "// // Clone content for seamless loop // const clone = content.cloneNode(true);…" at bounding box center [803, 543] width 943 height 838
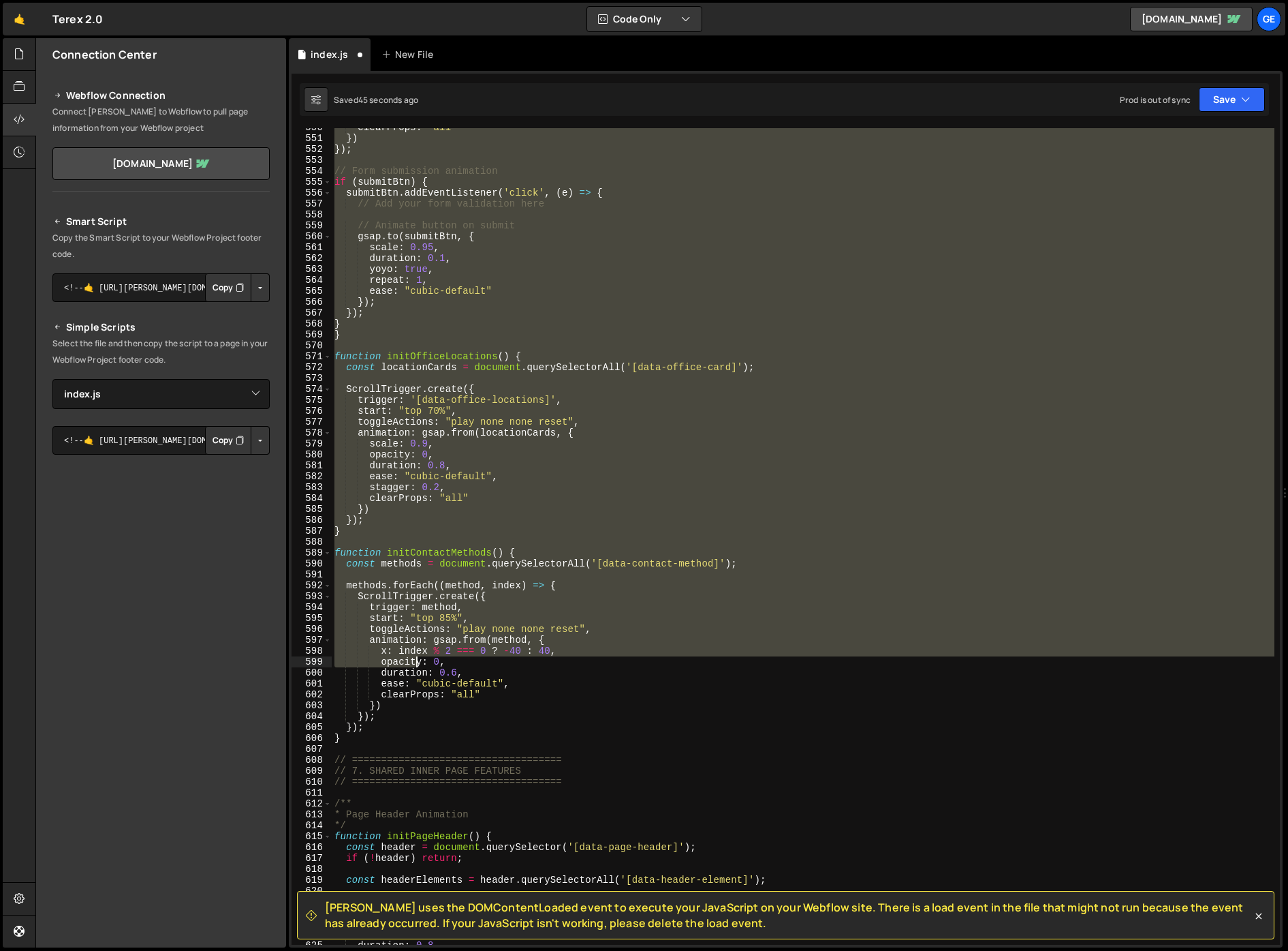
scroll to position [6000, 0]
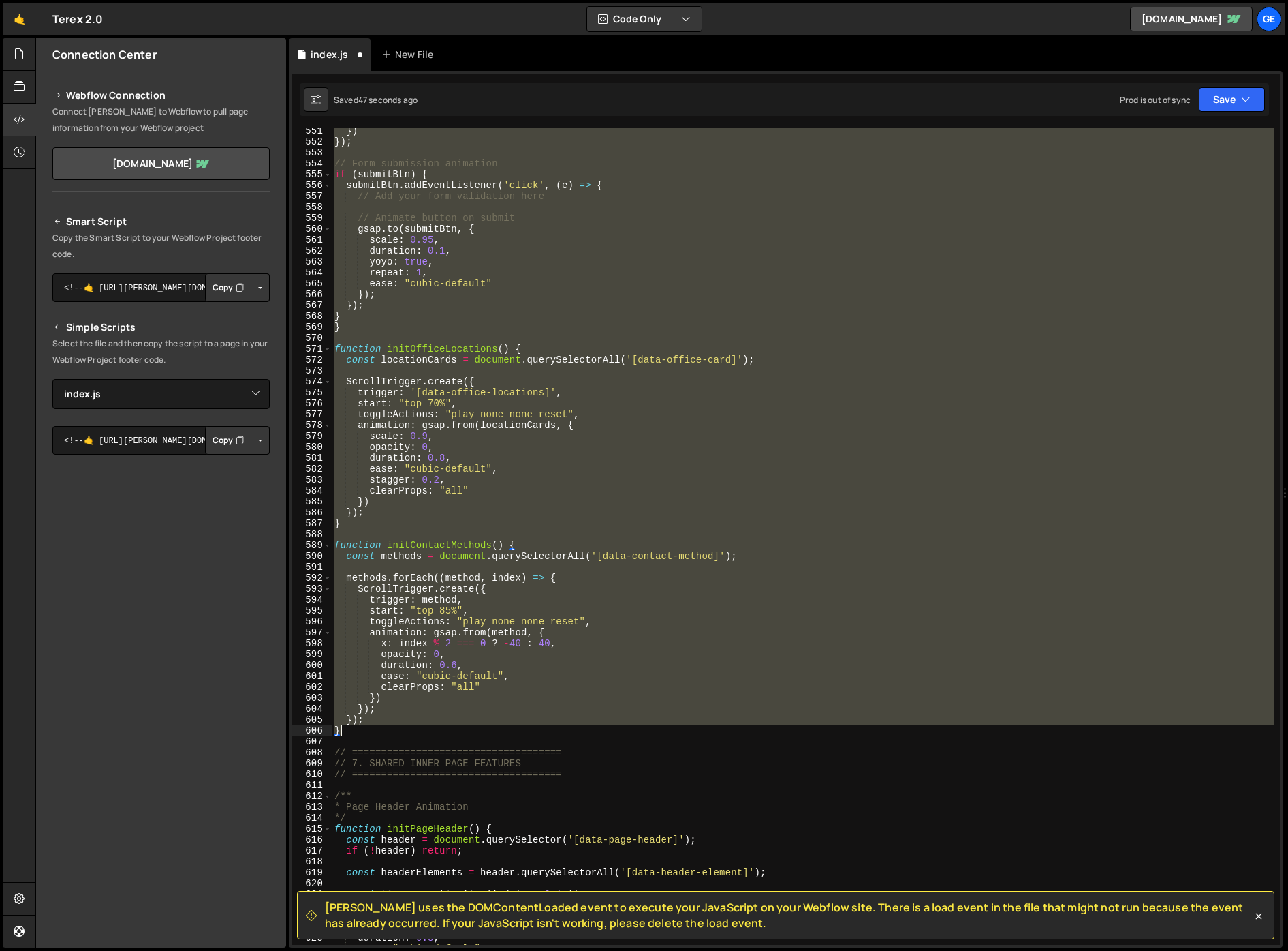
drag, startPoint x: 334, startPoint y: 732, endPoint x: 385, endPoint y: 733, distance: 51.0
click at [385, 733] on div "}) }) ; // Form submission animation if ( submitBtn ) { submitBtn . addEventLis…" at bounding box center [803, 544] width 943 height 838
type textarea "}); }"
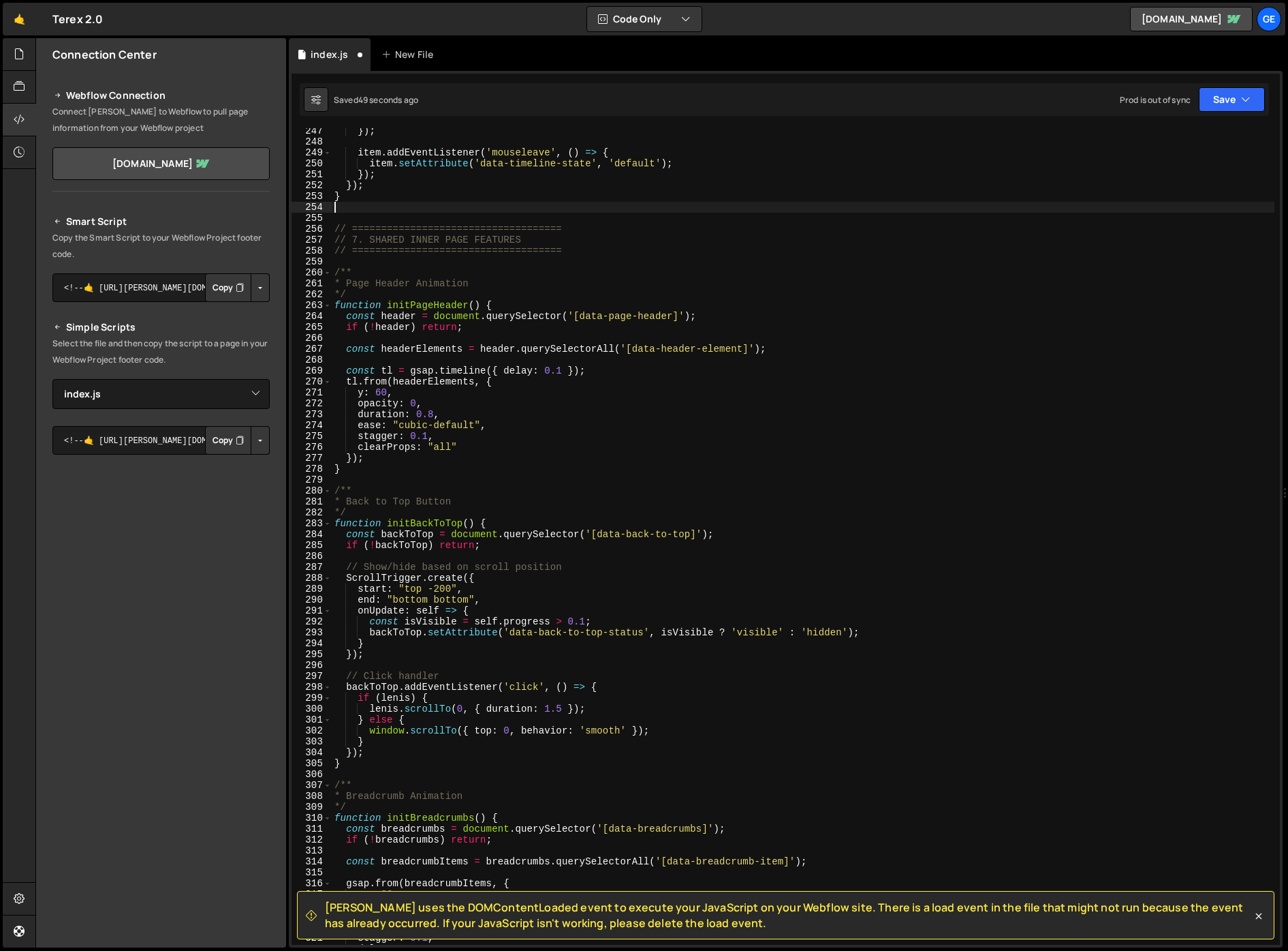
scroll to position [2672, 0]
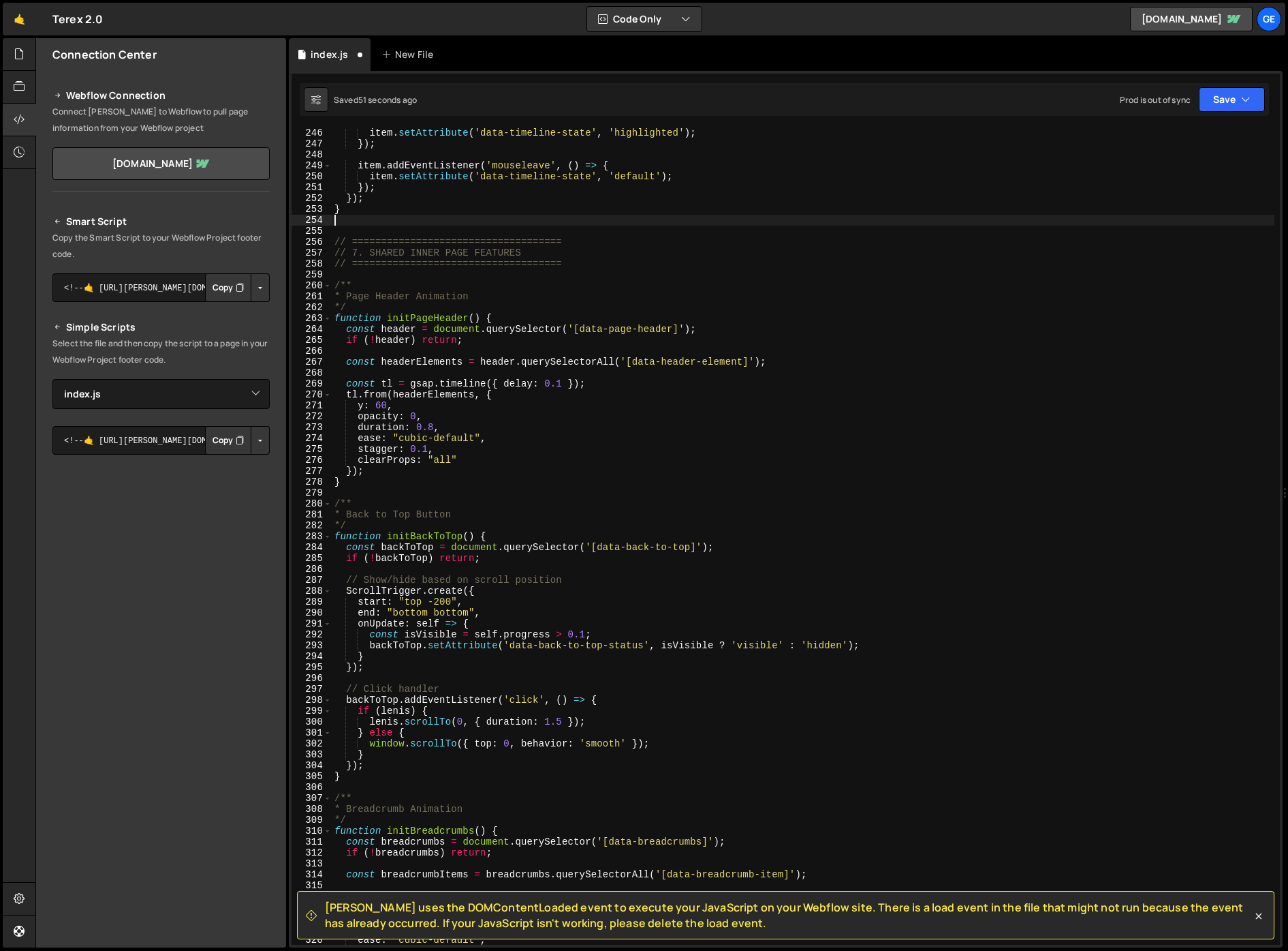
click at [569, 304] on div "item . setAttribute ( 'data-timeline-state' , 'highlighted' ) ; }) ; item . add…" at bounding box center [803, 546] width 943 height 838
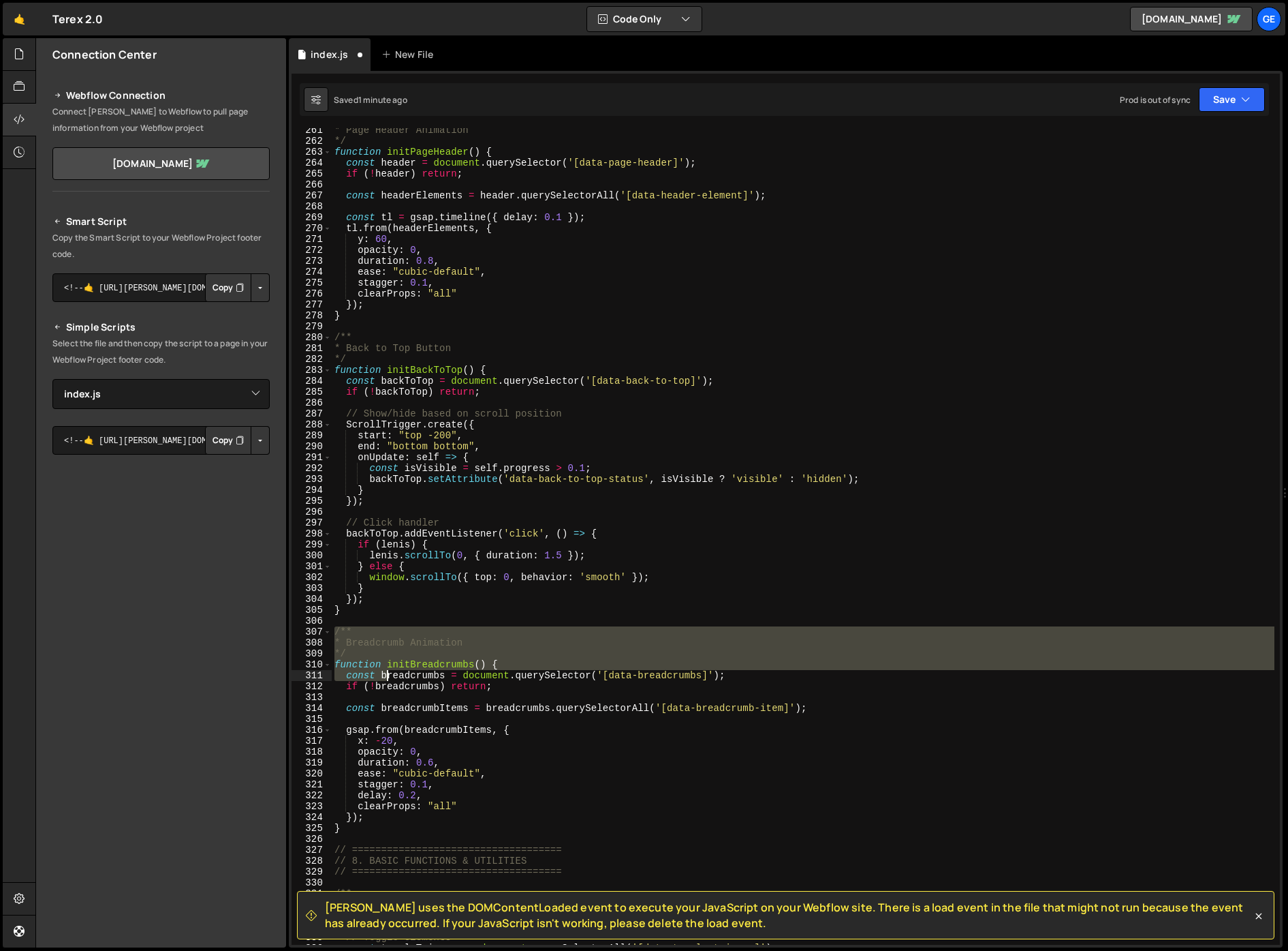
scroll to position [2949, 0]
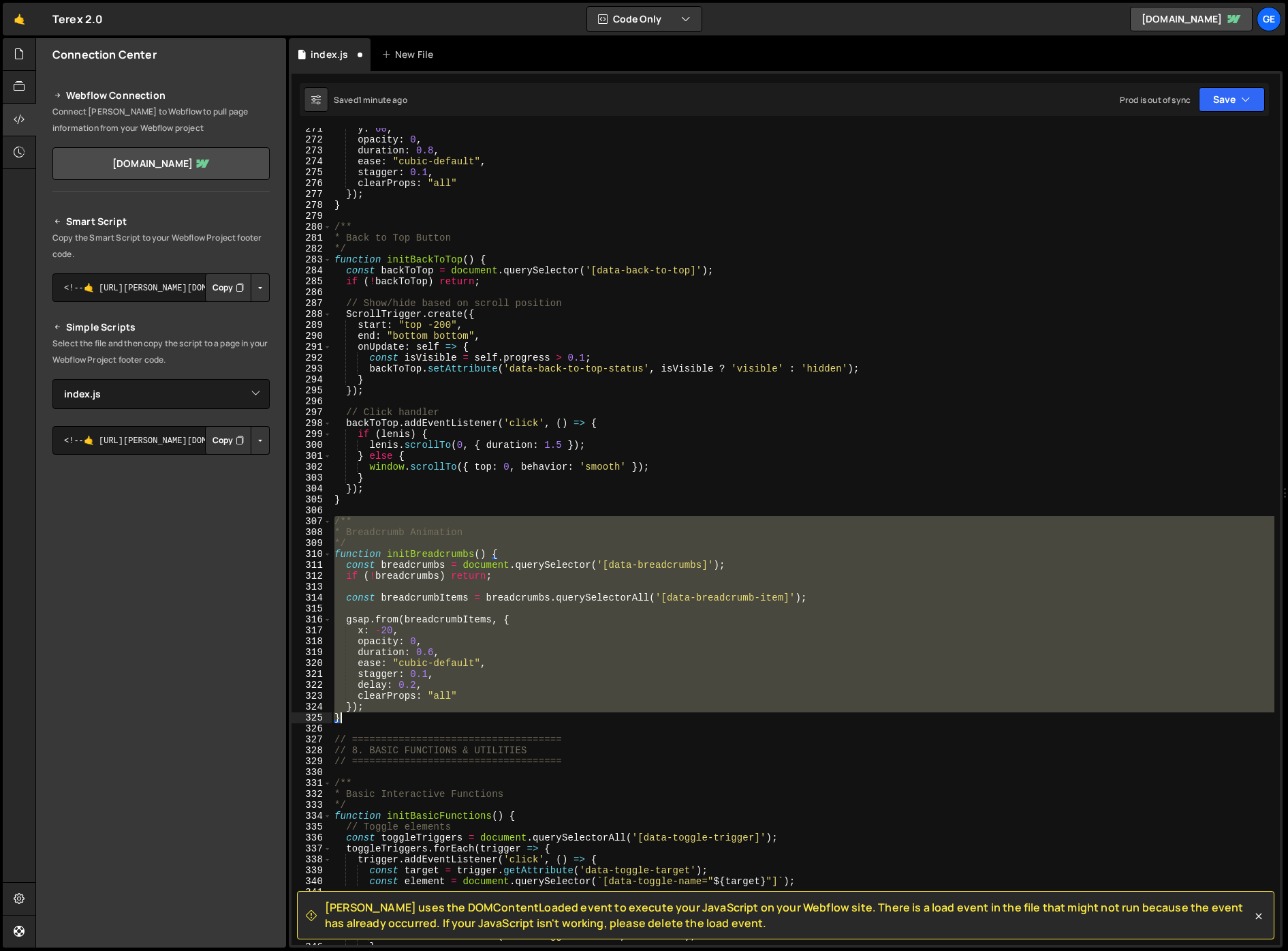
drag, startPoint x: 337, startPoint y: 643, endPoint x: 368, endPoint y: 720, distance: 83.0
click at [368, 720] on div "y : 60 , opacity : 0 , duration : 0.8 , ease : "cubic-default" , stagger : 0.1 …" at bounding box center [803, 542] width 943 height 838
type textarea "}); }"
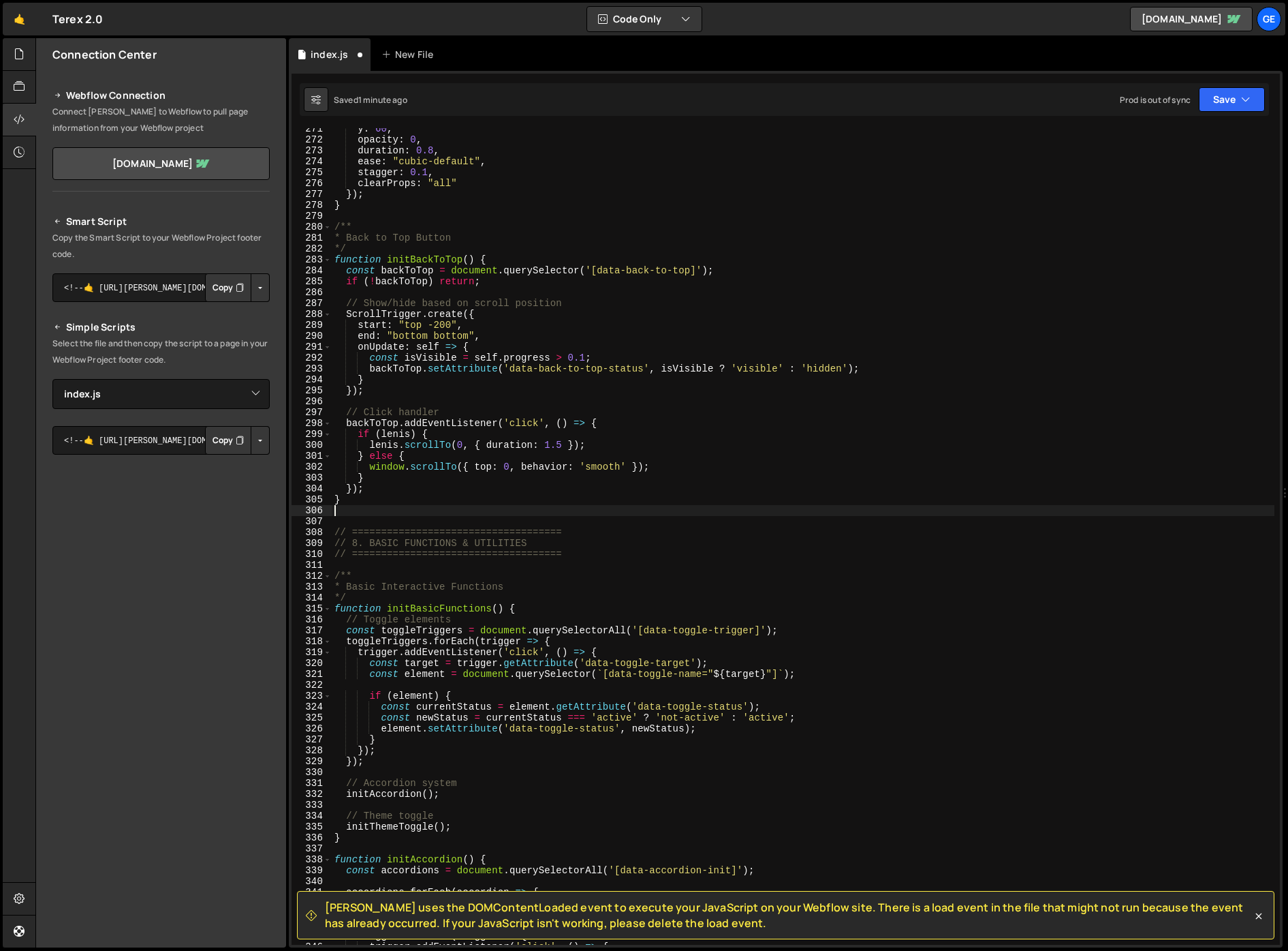
click at [409, 574] on div "y : 60 , opacity : 0 , duration : 0.8 , ease : "cubic-default" , stagger : 0.1 …" at bounding box center [803, 542] width 943 height 838
click at [341, 597] on div "y : 60 , opacity : 0 , duration : 0.8 , ease : "cubic-default" , stagger : 0.1 …" at bounding box center [803, 542] width 943 height 838
click at [331, 615] on div "316" at bounding box center [312, 620] width 40 height 11
drag, startPoint x: 337, startPoint y: 615, endPoint x: 392, endPoint y: 632, distance: 57.6
click at [390, 632] on div "y : 60 , opacity : 0 , duration : 0.8 , ease : "cubic-default" , stagger : 0.1 …" at bounding box center [803, 542] width 943 height 838
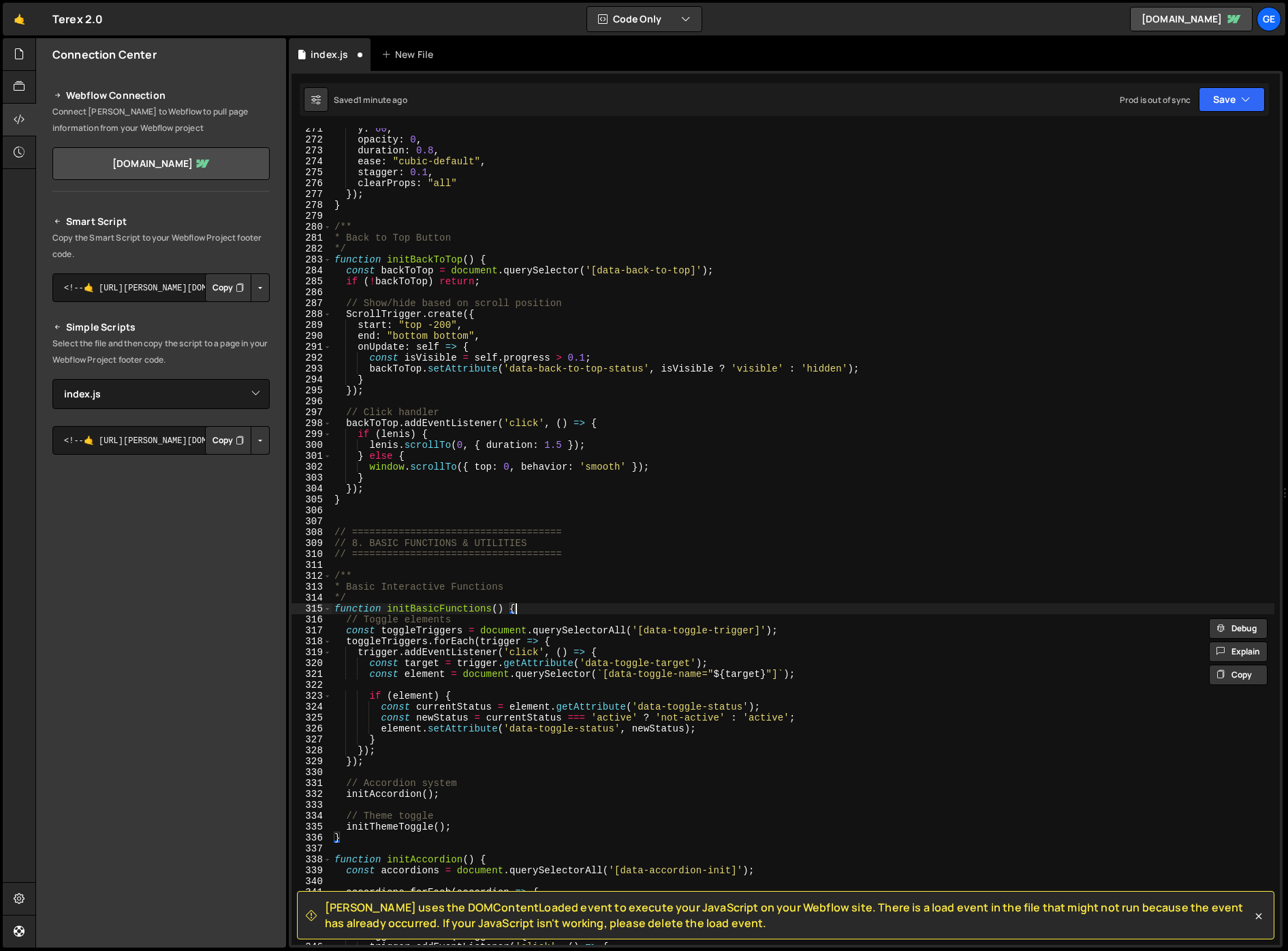
click at [527, 609] on div "y : 60 , opacity : 0 , duration : 0.8 , ease : "cubic-default" , stagger : 0.1 …" at bounding box center [803, 542] width 943 height 838
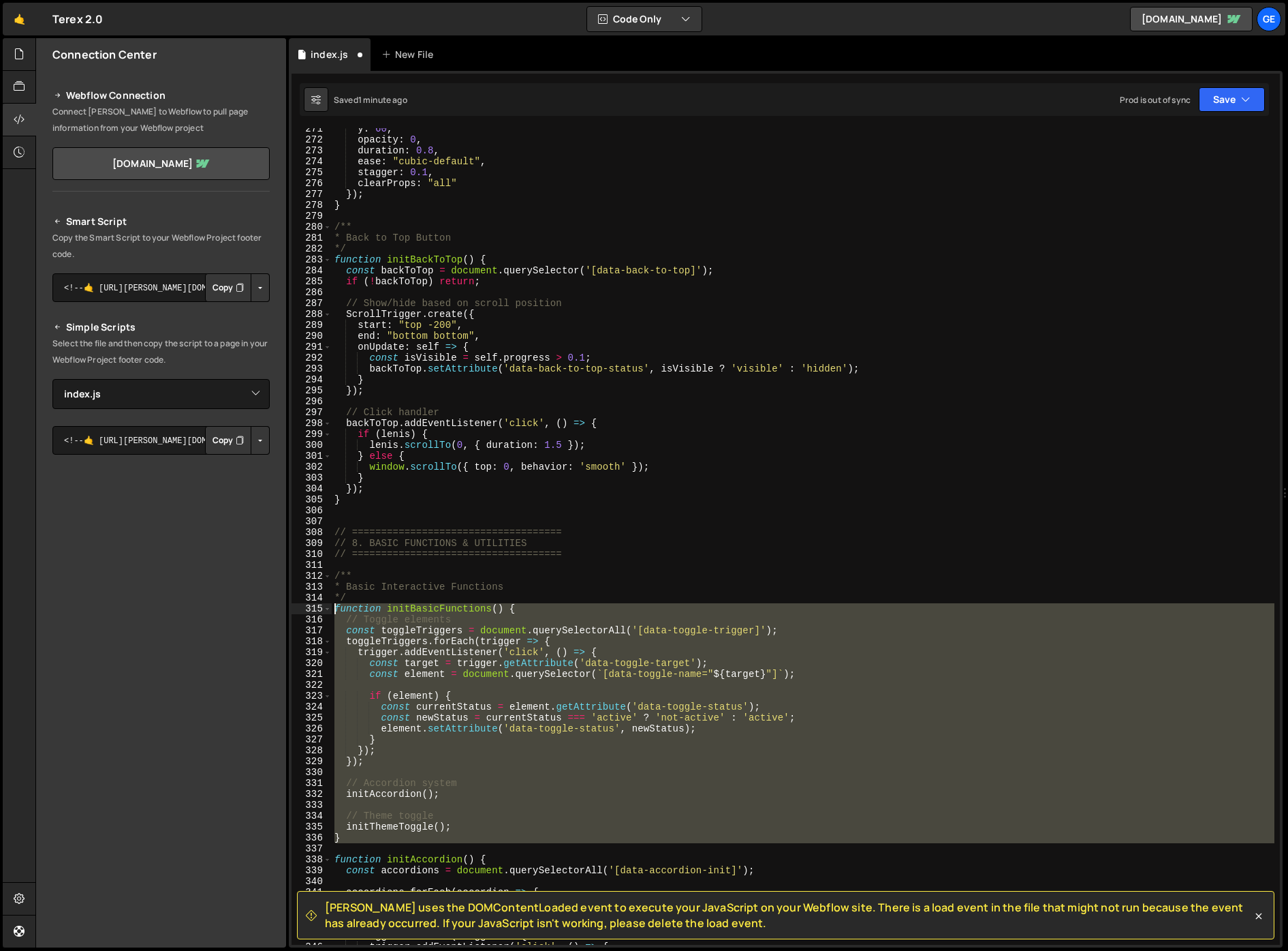
drag, startPoint x: 349, startPoint y: 844, endPoint x: 333, endPoint y: 608, distance: 236.5
click at [333, 608] on div "y : 60 , opacity : 0 , duration : 0.8 , ease : "cubic-default" , stagger : 0.1 …" at bounding box center [803, 542] width 943 height 838
type textarea "function initBasicFunctions() { // Toggle elements"
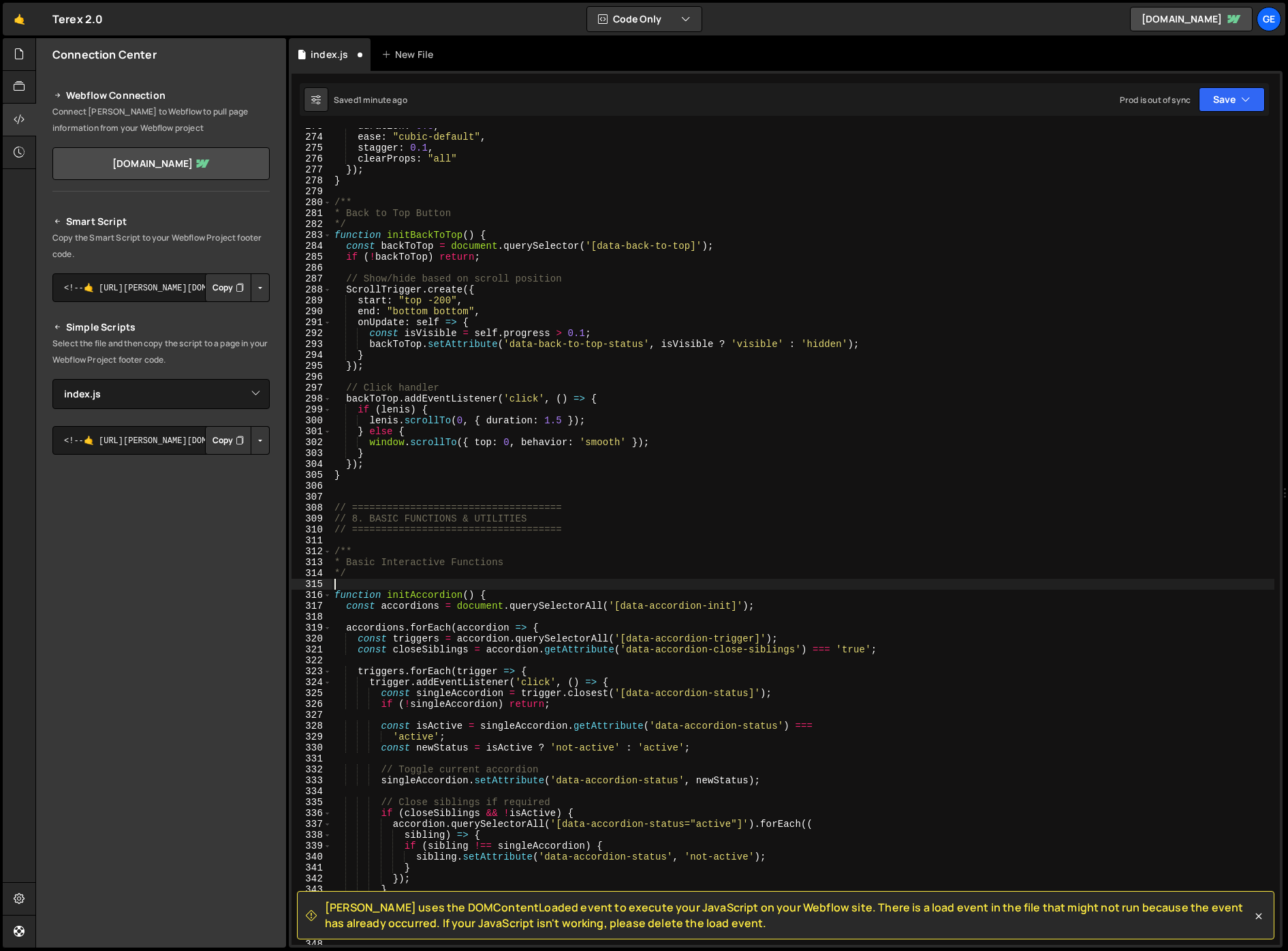
scroll to position [3043, 0]
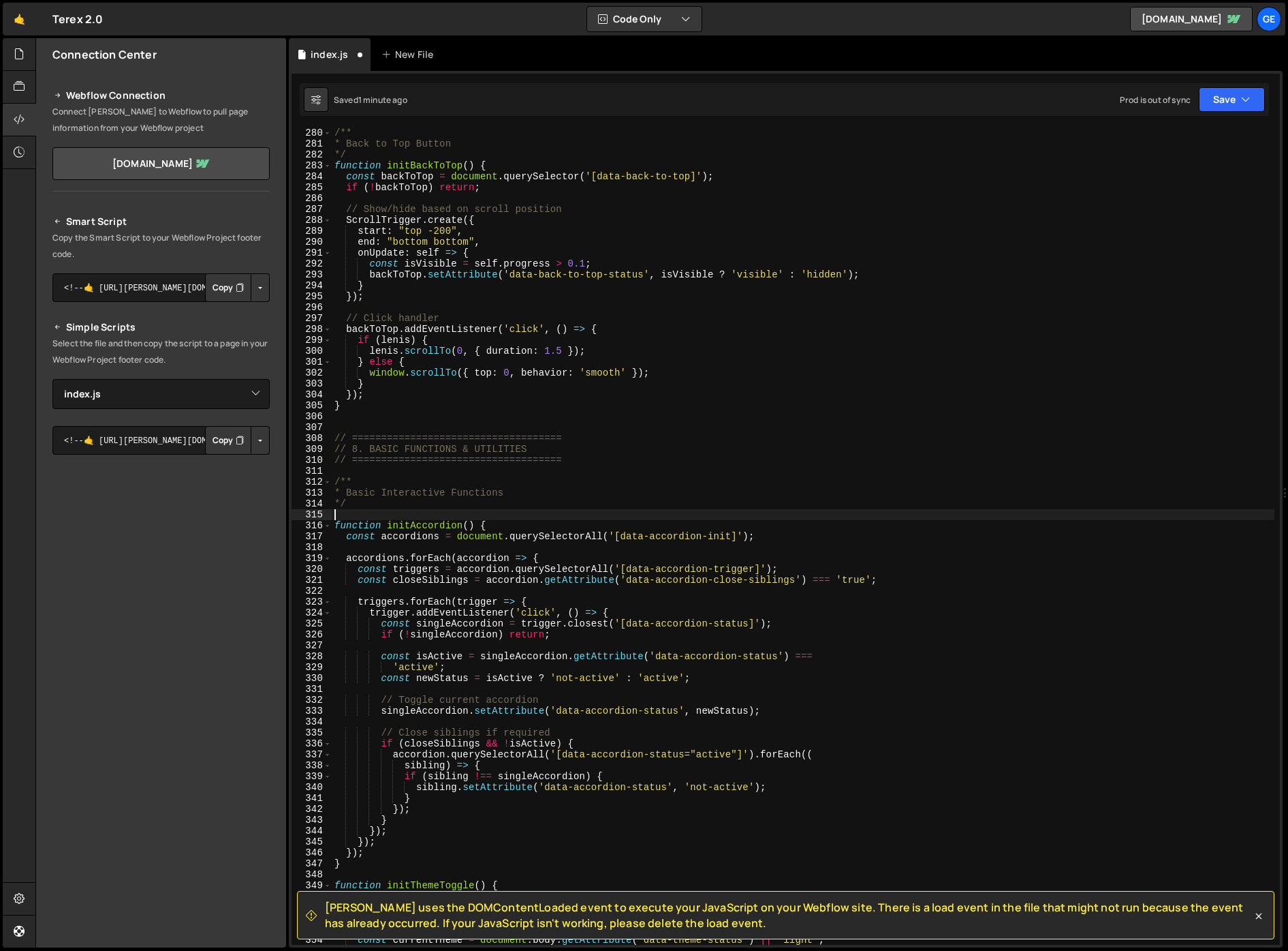
click at [498, 529] on div "/** * Back to Top Button */ function initBackToTop ( ) { const backToTop = docu…" at bounding box center [803, 546] width 943 height 838
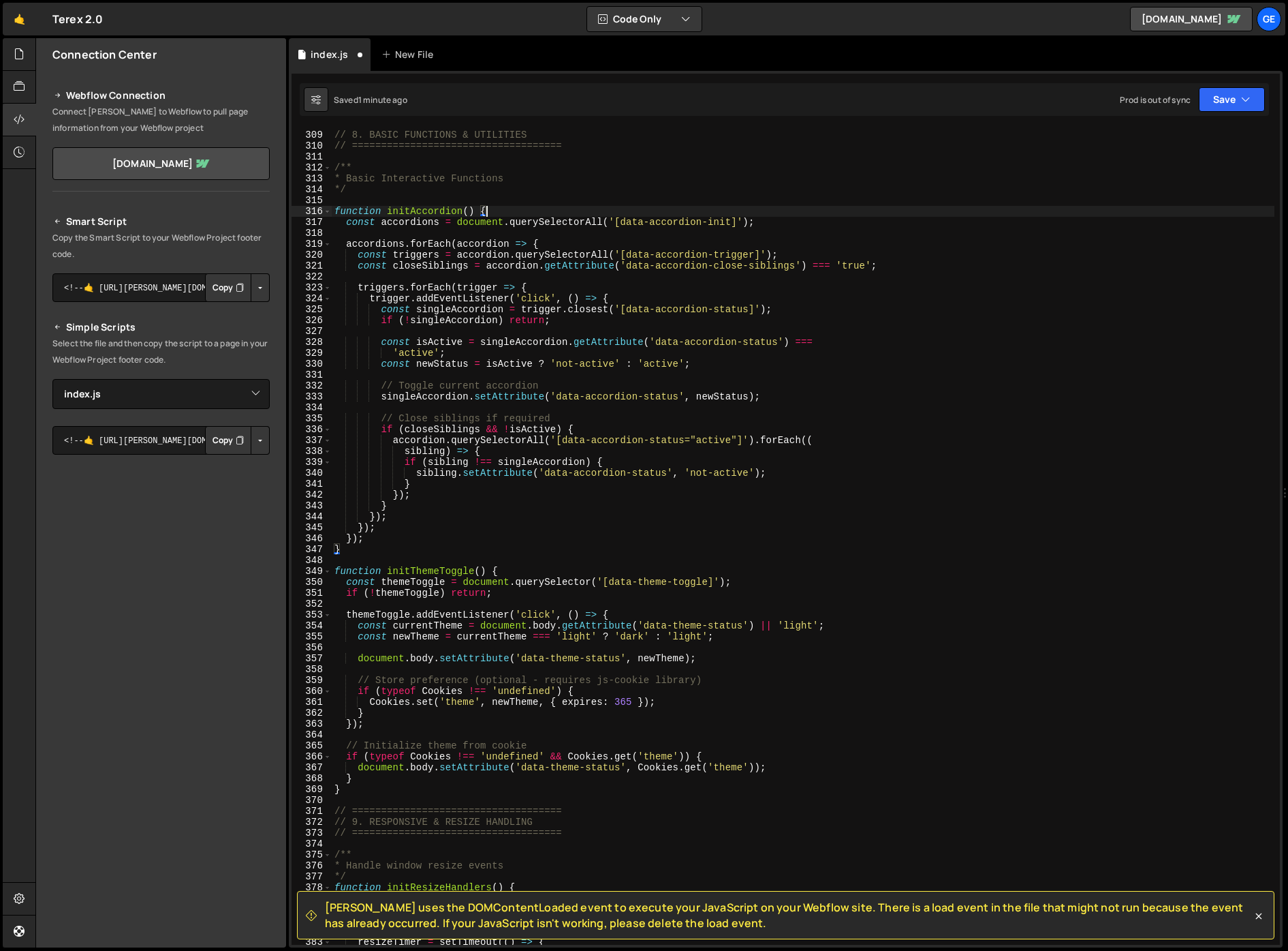
scroll to position [3357, 0]
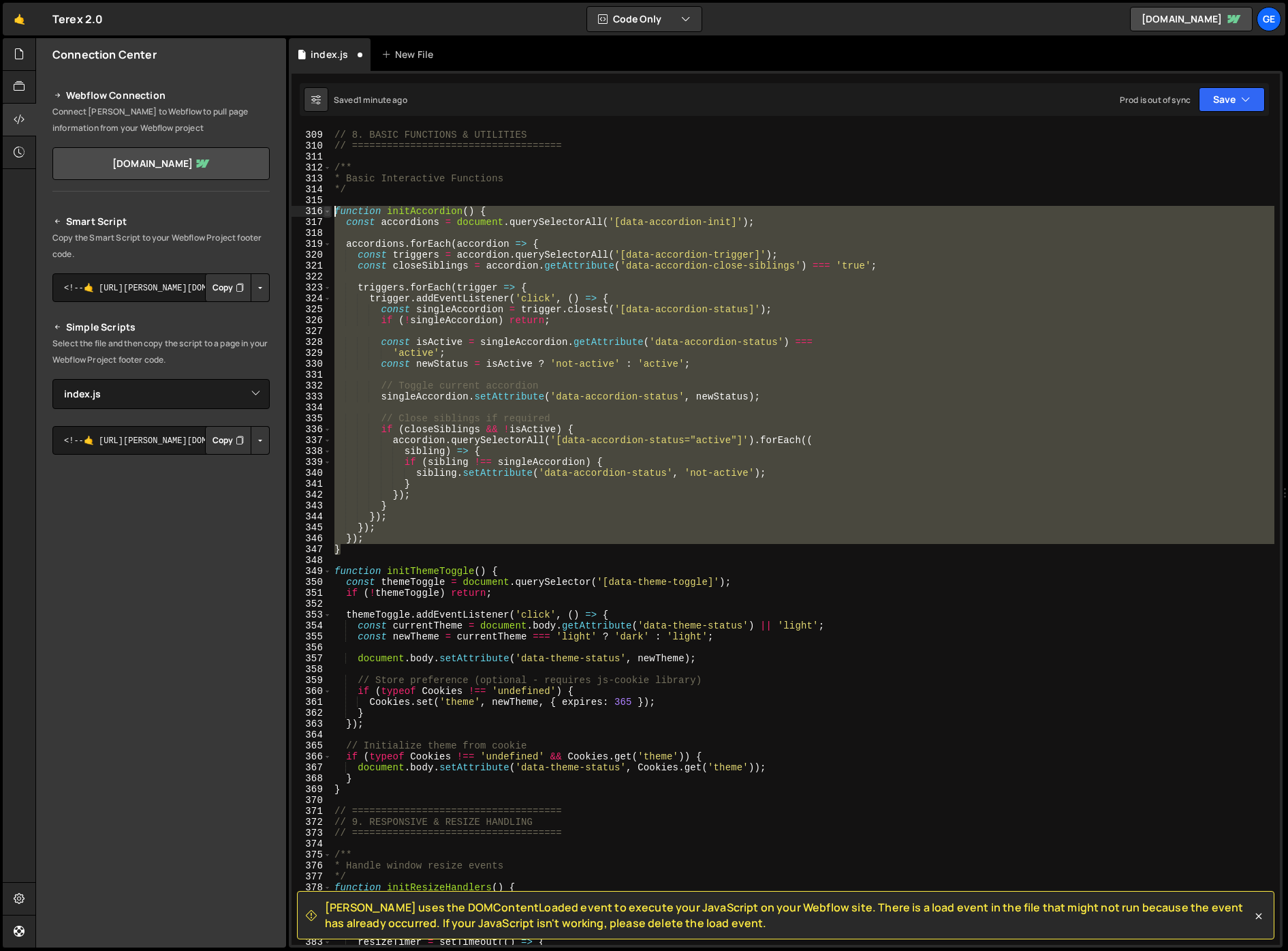
drag, startPoint x: 349, startPoint y: 533, endPoint x: 328, endPoint y: 207, distance: 326.7
click at [328, 207] on div "function initAccordion() { 308 309 310 311 312 313 314 315 316 317 318 319 320 …" at bounding box center [786, 536] width 988 height 817
type textarea "function initAccordion() { const accordions = document.querySelectorAll('[data-…"
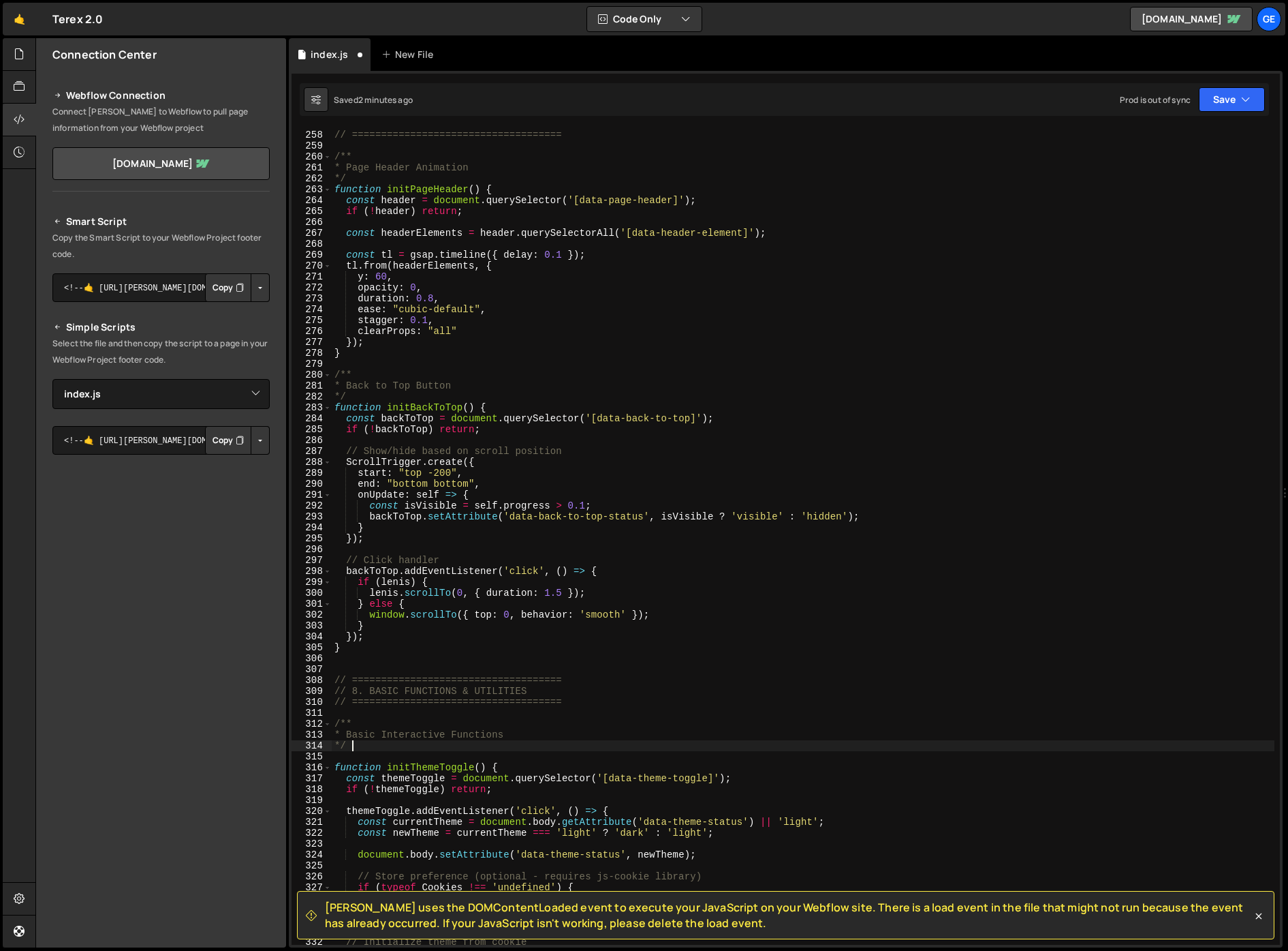
scroll to position [3004, 0]
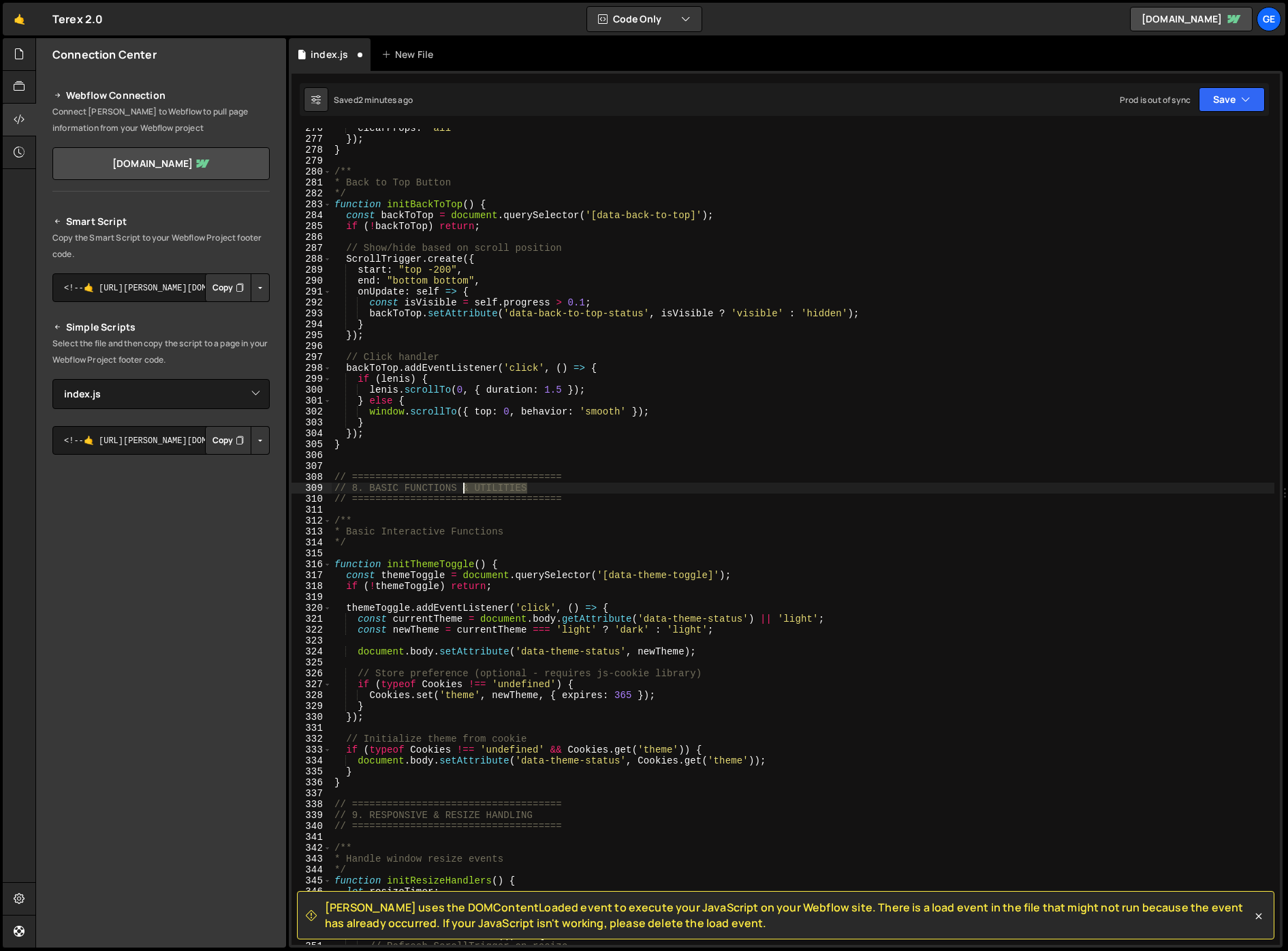
drag, startPoint x: 541, startPoint y: 486, endPoint x: 462, endPoint y: 484, distance: 79.0
click at [462, 484] on div "clearProps : "all" }) ; } /** * Back to Top Button */ function initBackToTop ( …" at bounding box center [803, 542] width 943 height 838
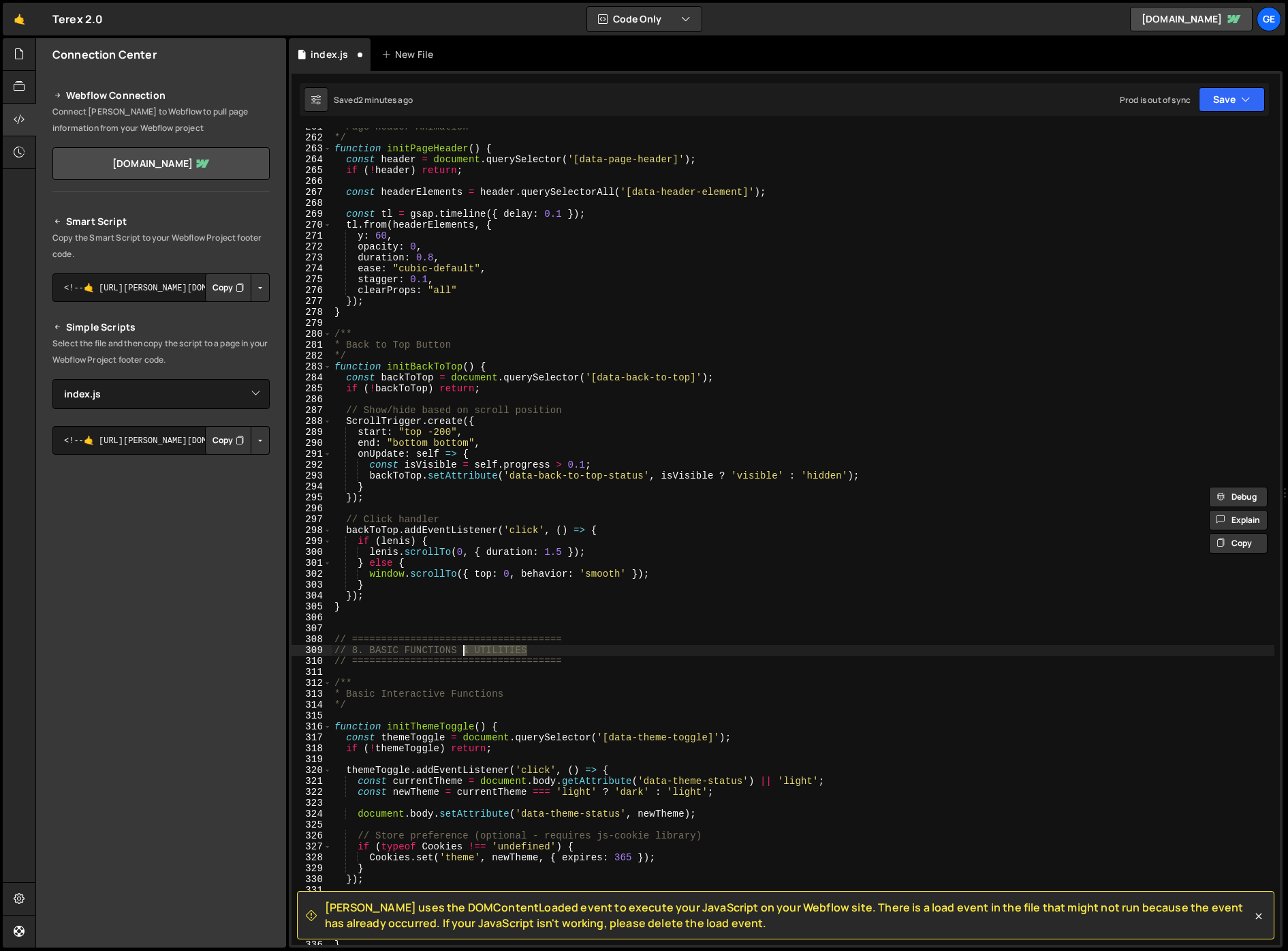
scroll to position [2770, 0]
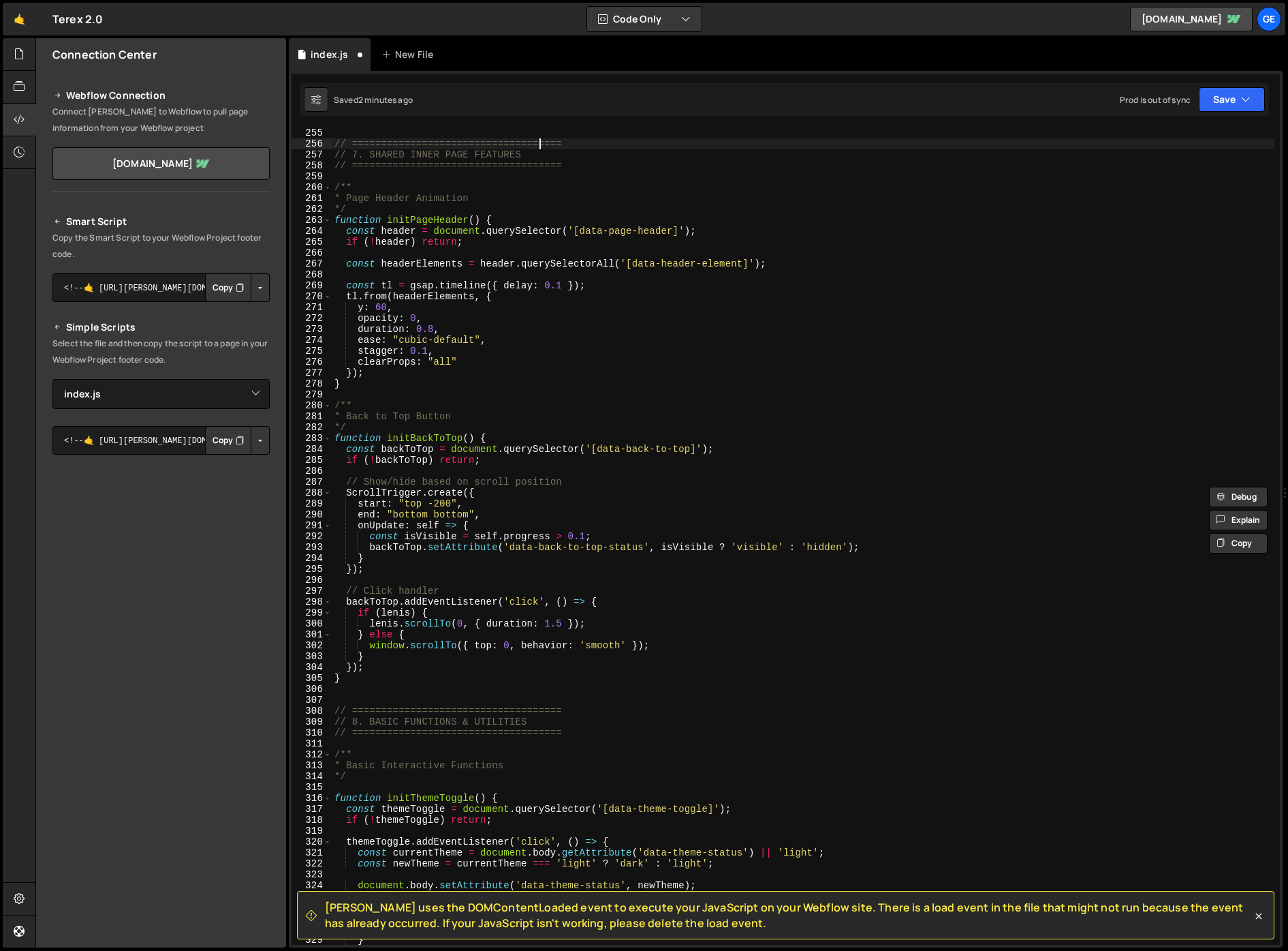
click at [541, 148] on div "// ==================================== // 7. SHARED INNER PAGE FEATURES // ===…" at bounding box center [803, 546] width 943 height 838
click at [551, 158] on div "// ==================================== // 7. SHARED INNER PAGE FEATURES // ===…" at bounding box center [803, 546] width 943 height 838
paste textarea "& UTILITIES"
type textarea "// 7. SHARED INNER PAGE FEATURES & UTILITIES"
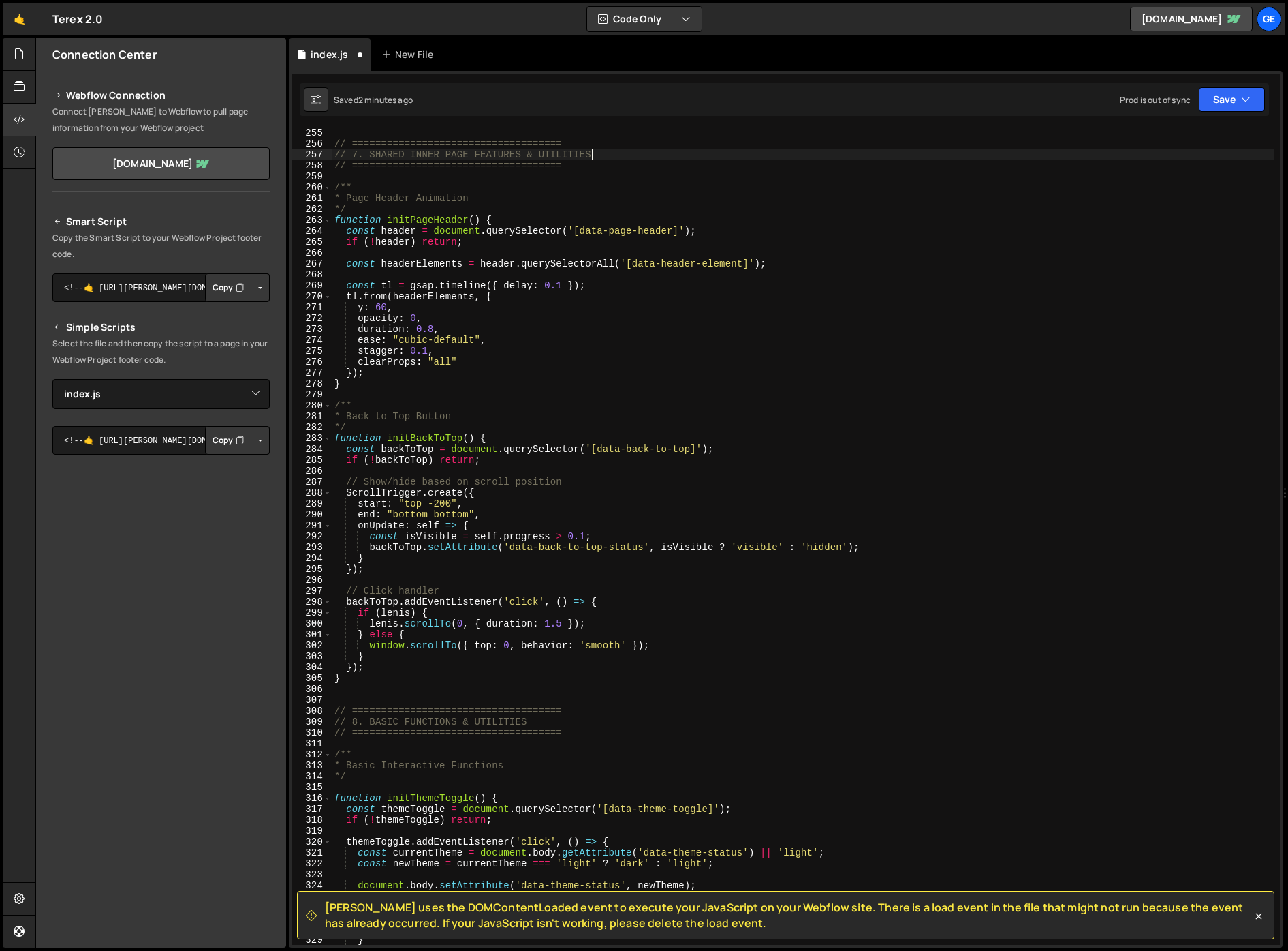
scroll to position [2848, 0]
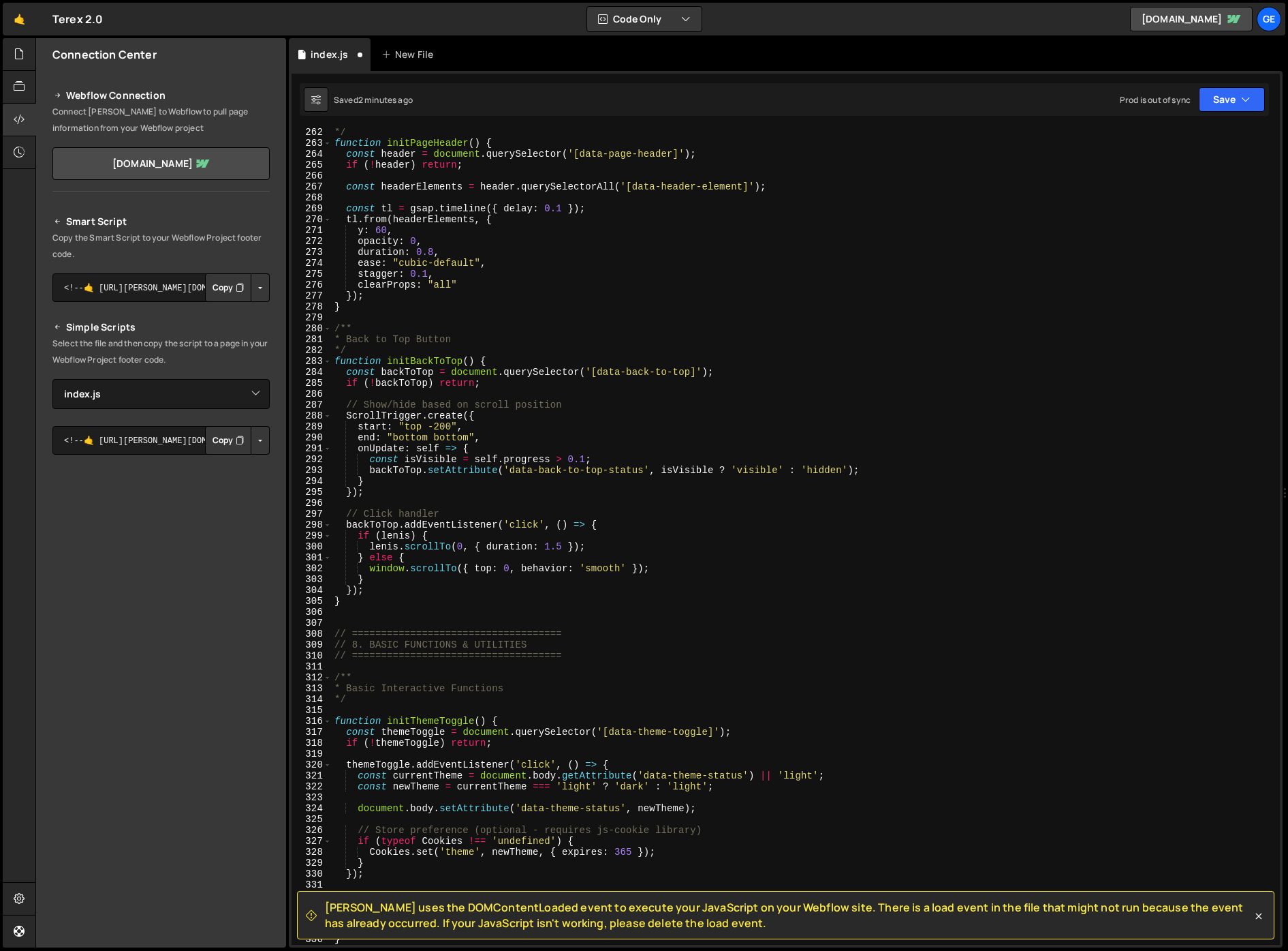
click at [660, 624] on div "*/ function initPageHeader ( ) { const header = document . querySelector ( '[da…" at bounding box center [803, 545] width 943 height 838
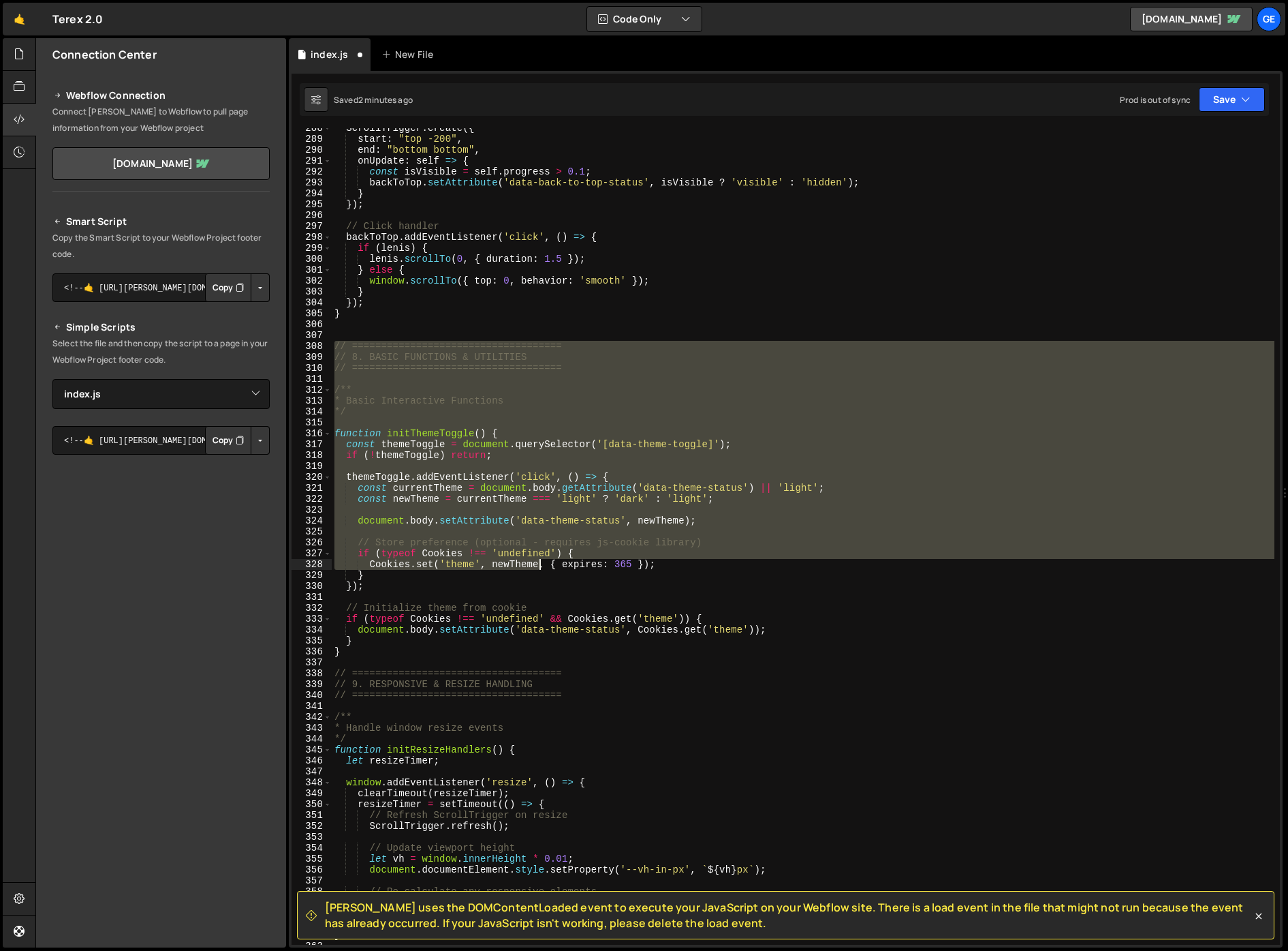
scroll to position [3135, 0]
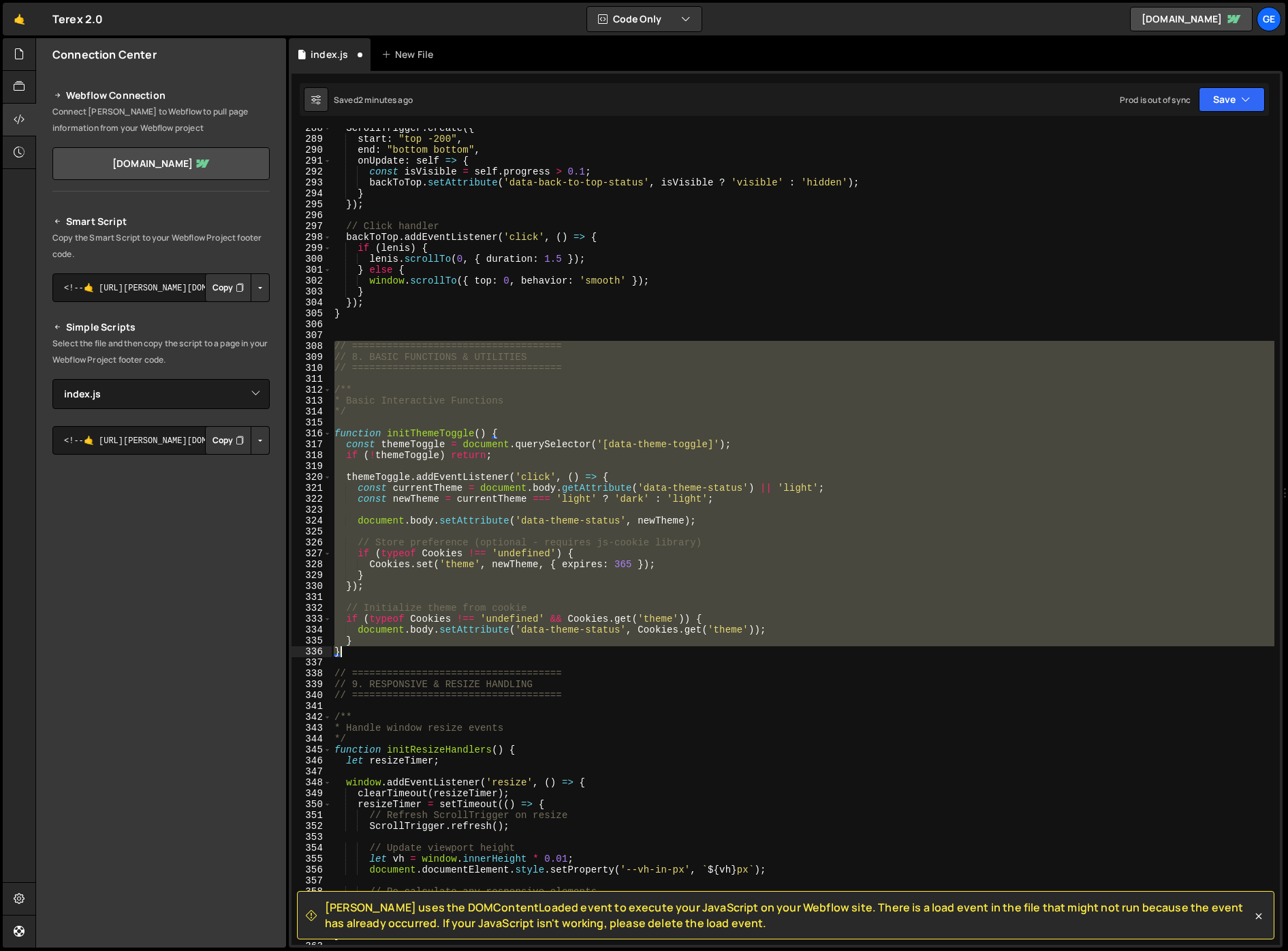
drag, startPoint x: 335, startPoint y: 477, endPoint x: 554, endPoint y: 655, distance: 282.2
click at [554, 655] on div "ScrollTrigger . create ({ start : "top -200" , end : "bottom bottom" , onUpdate…" at bounding box center [803, 542] width 943 height 838
type textarea "} }"
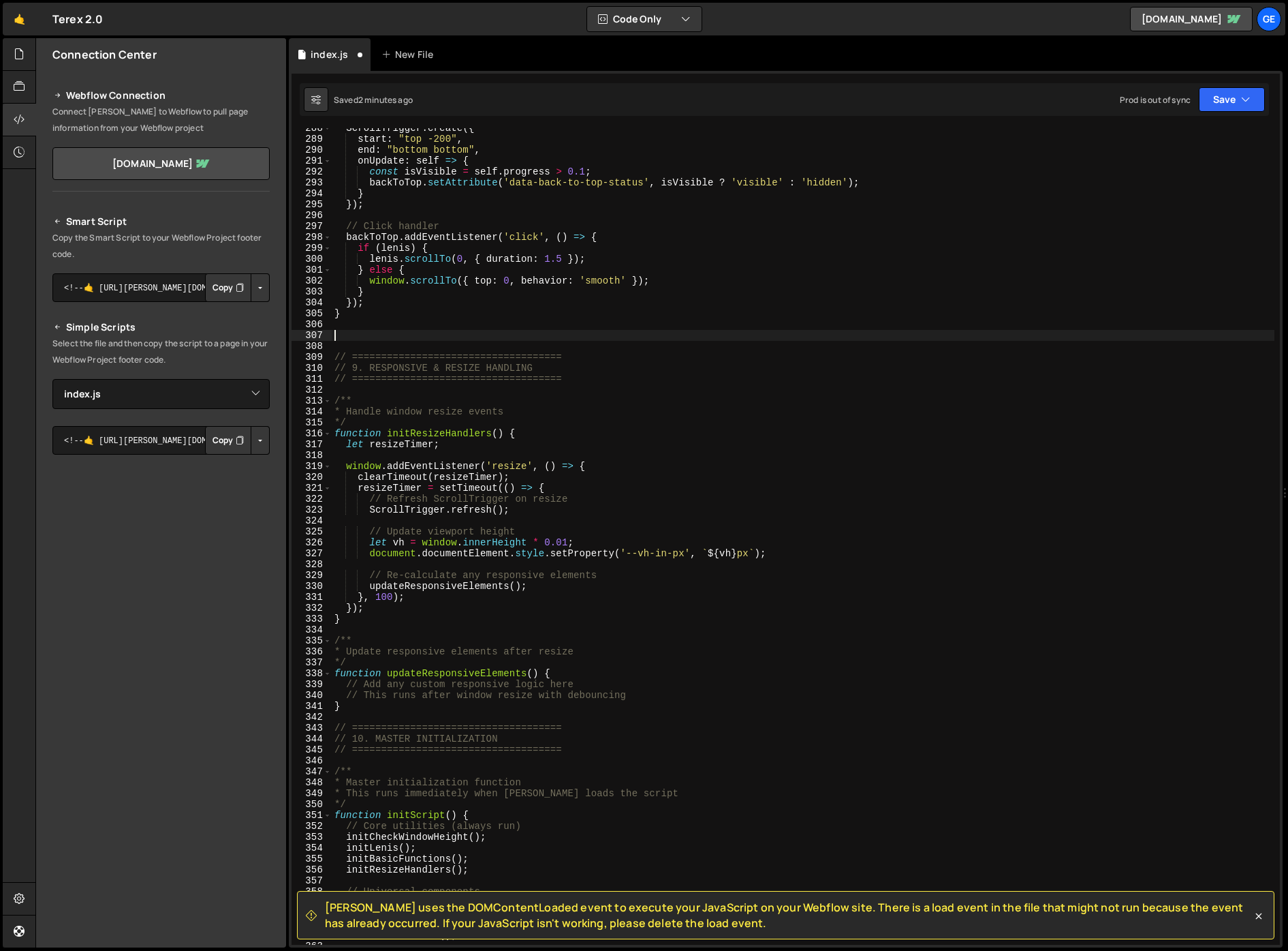
click at [358, 364] on div "ScrollTrigger . create ({ start : "top -200" , end : "bottom bottom" , onUpdate…" at bounding box center [803, 542] width 943 height 838
type textarea "// 8. RESPONSIVE & RESIZE HANDLING"
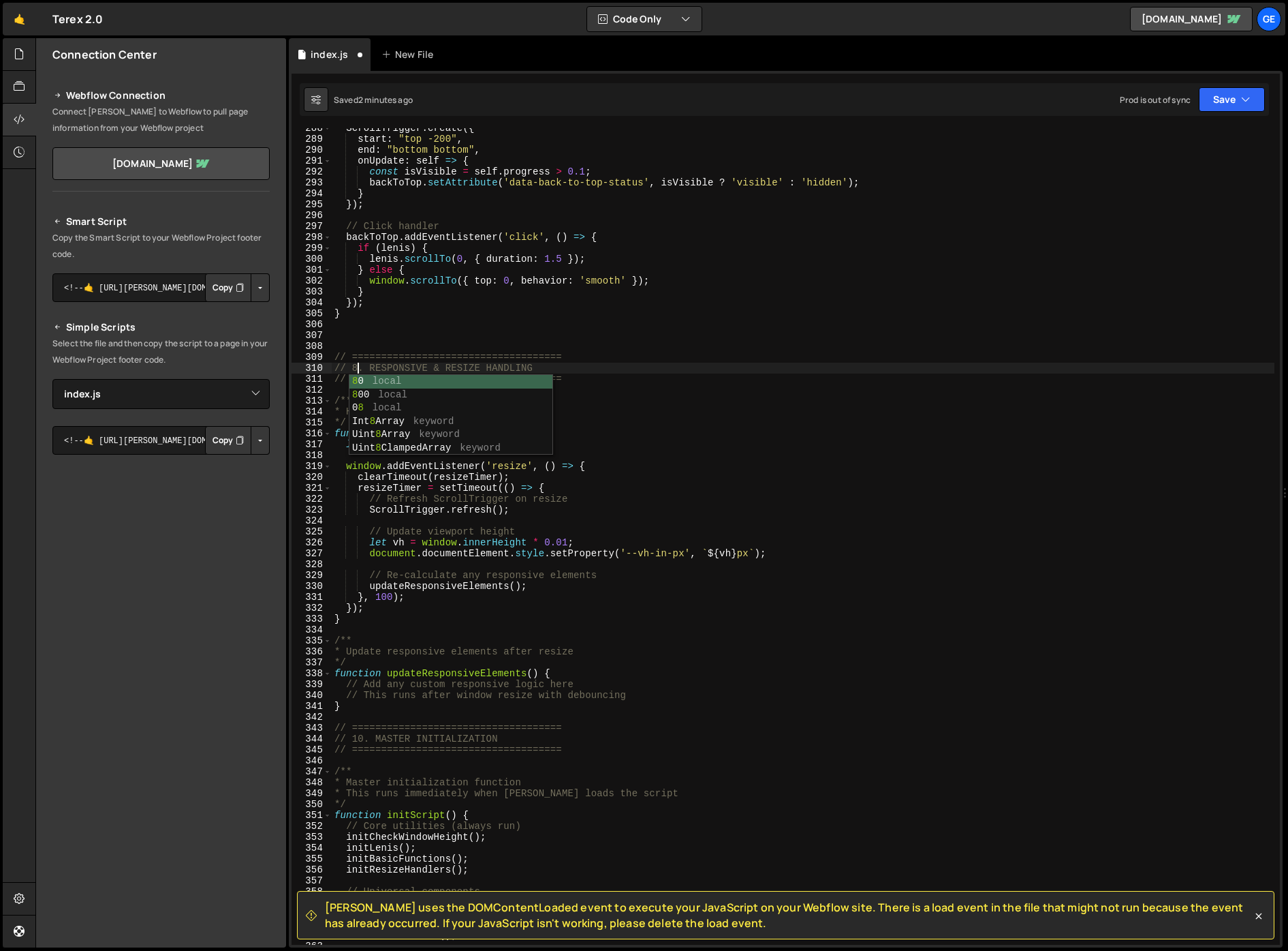
scroll to position [0, 2]
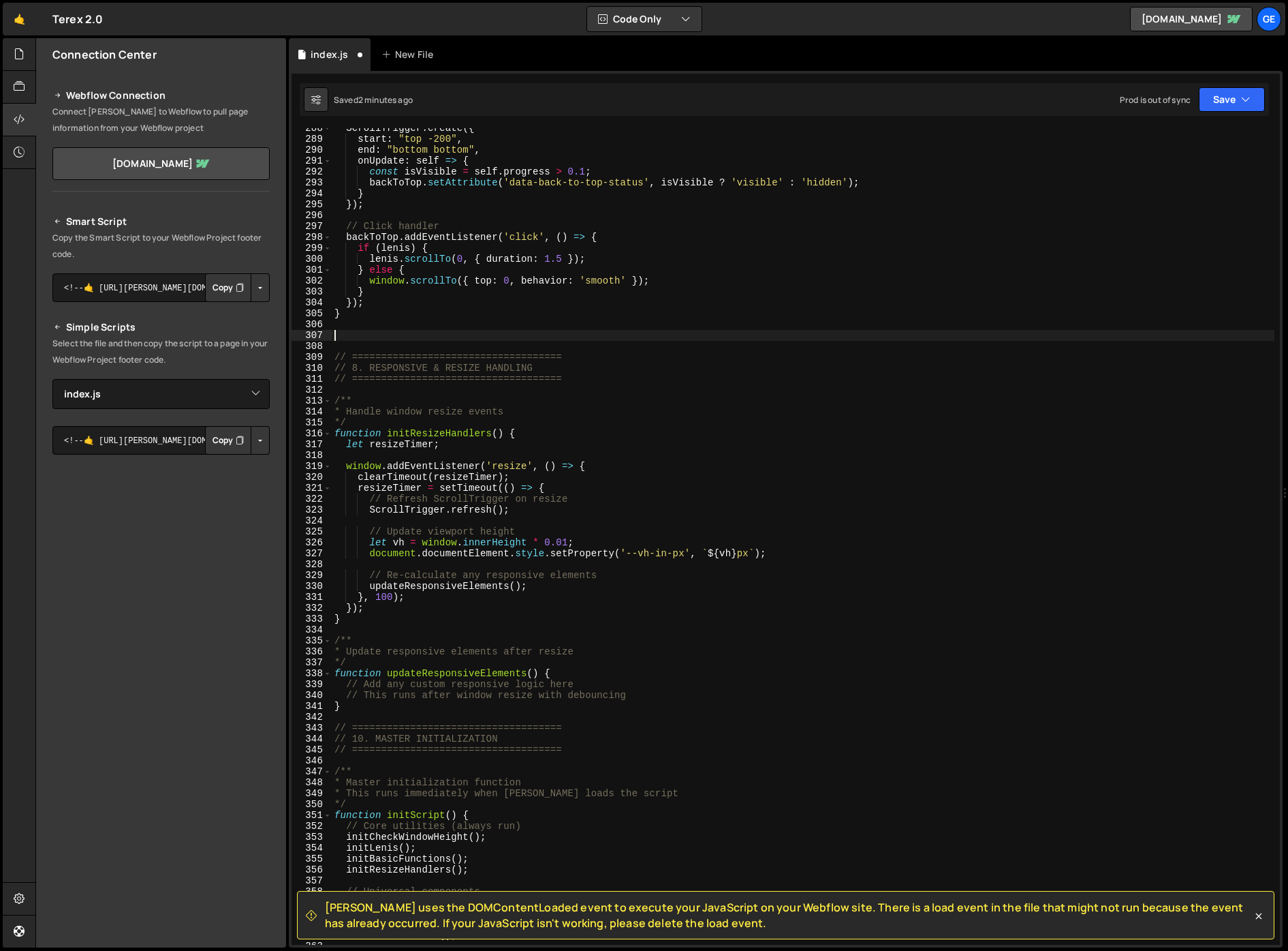
click at [567, 337] on div "ScrollTrigger . create ({ start : "top -200" , end : "bottom bottom" , onUpdate…" at bounding box center [803, 542] width 943 height 838
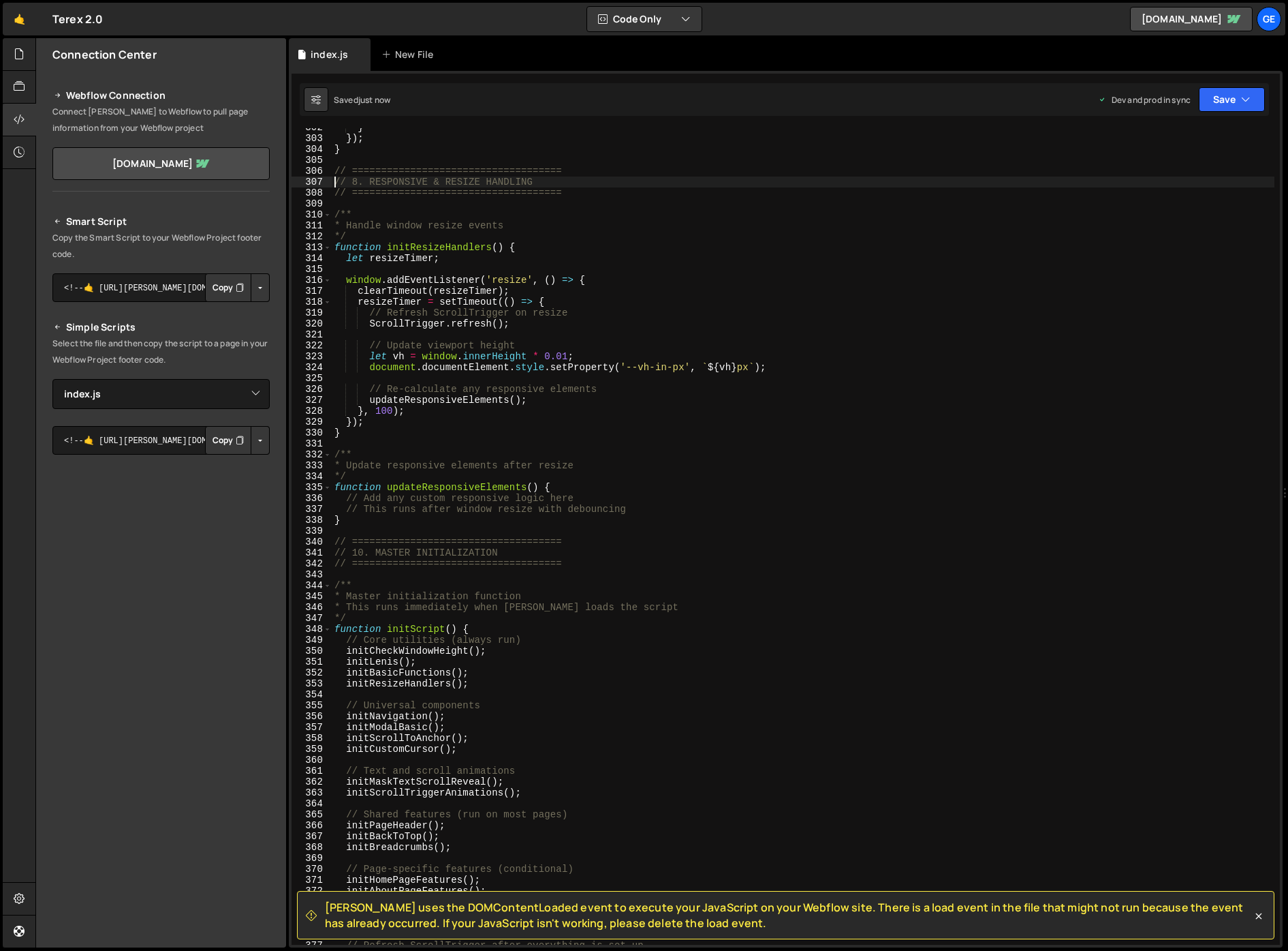
scroll to position [3289, 0]
click at [533, 582] on div "} }) ; } // ==================================== // 8. RESPONSIVE & RESIZE HAND…" at bounding box center [803, 539] width 943 height 838
type textarea "/**"
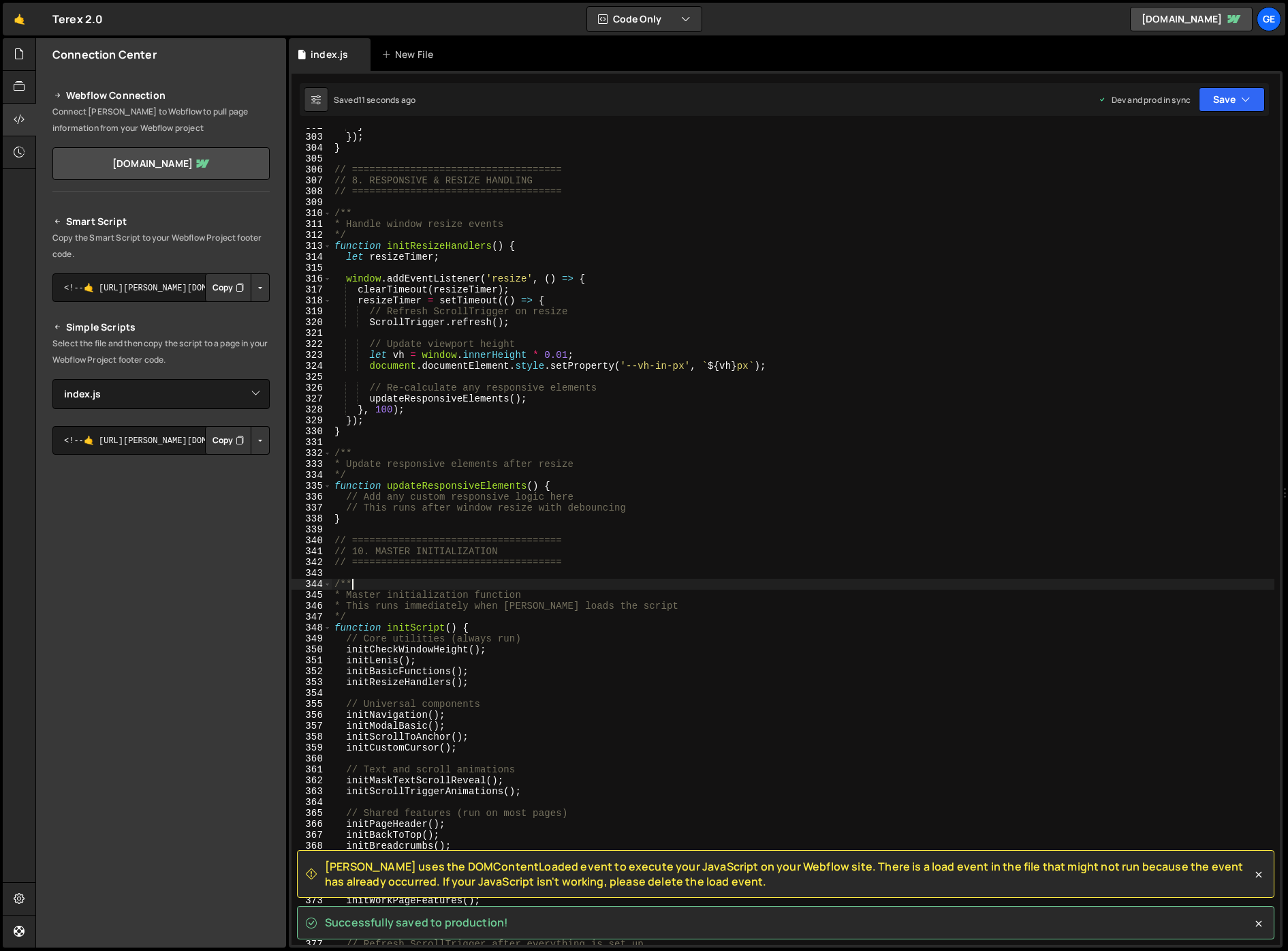
scroll to position [3300, 0]
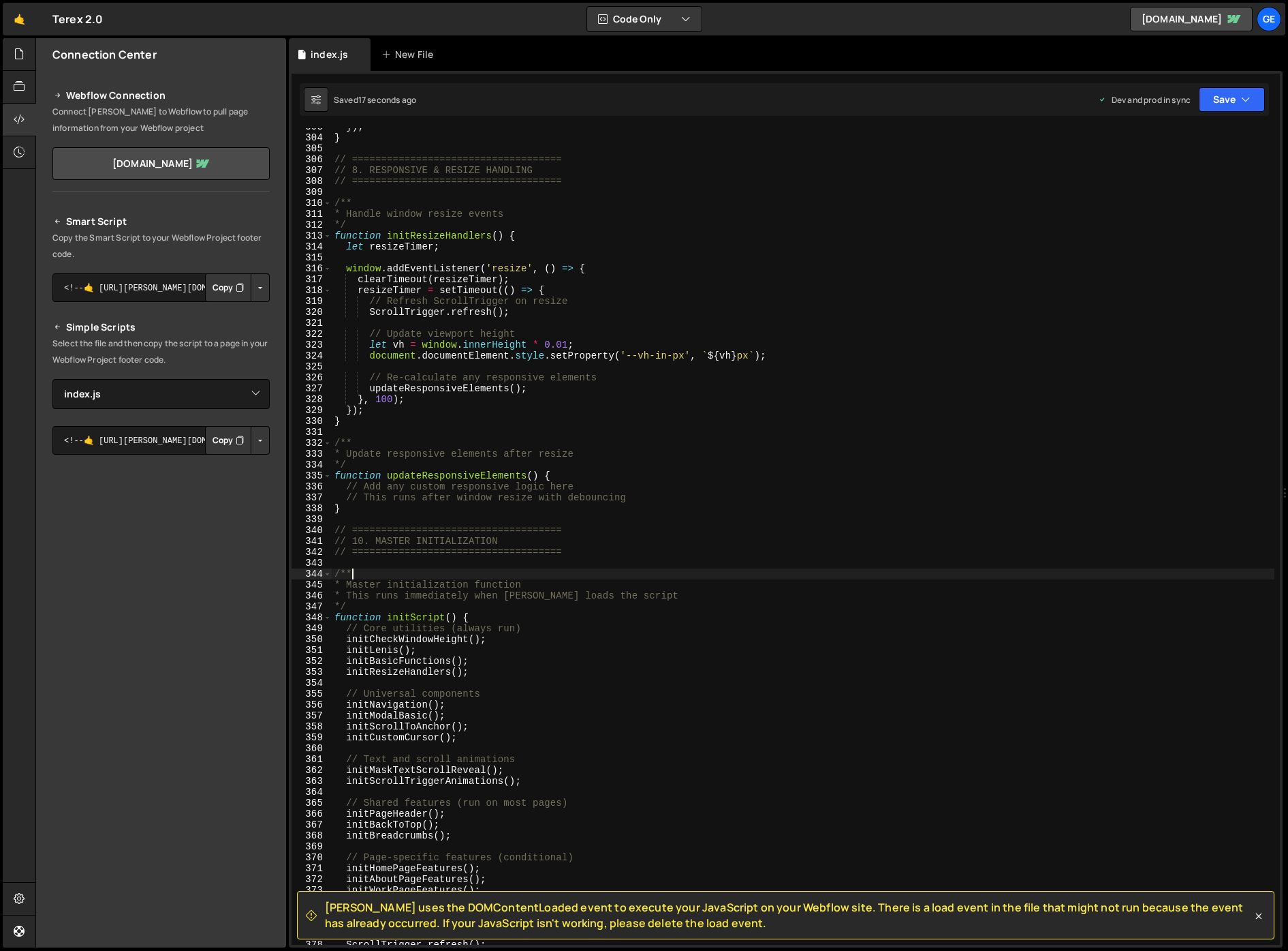
click at [1049, 790] on div "}) ; } // ==================================== // 8. RESPONSIVE & RESIZE HANDLI…" at bounding box center [803, 540] width 943 height 838
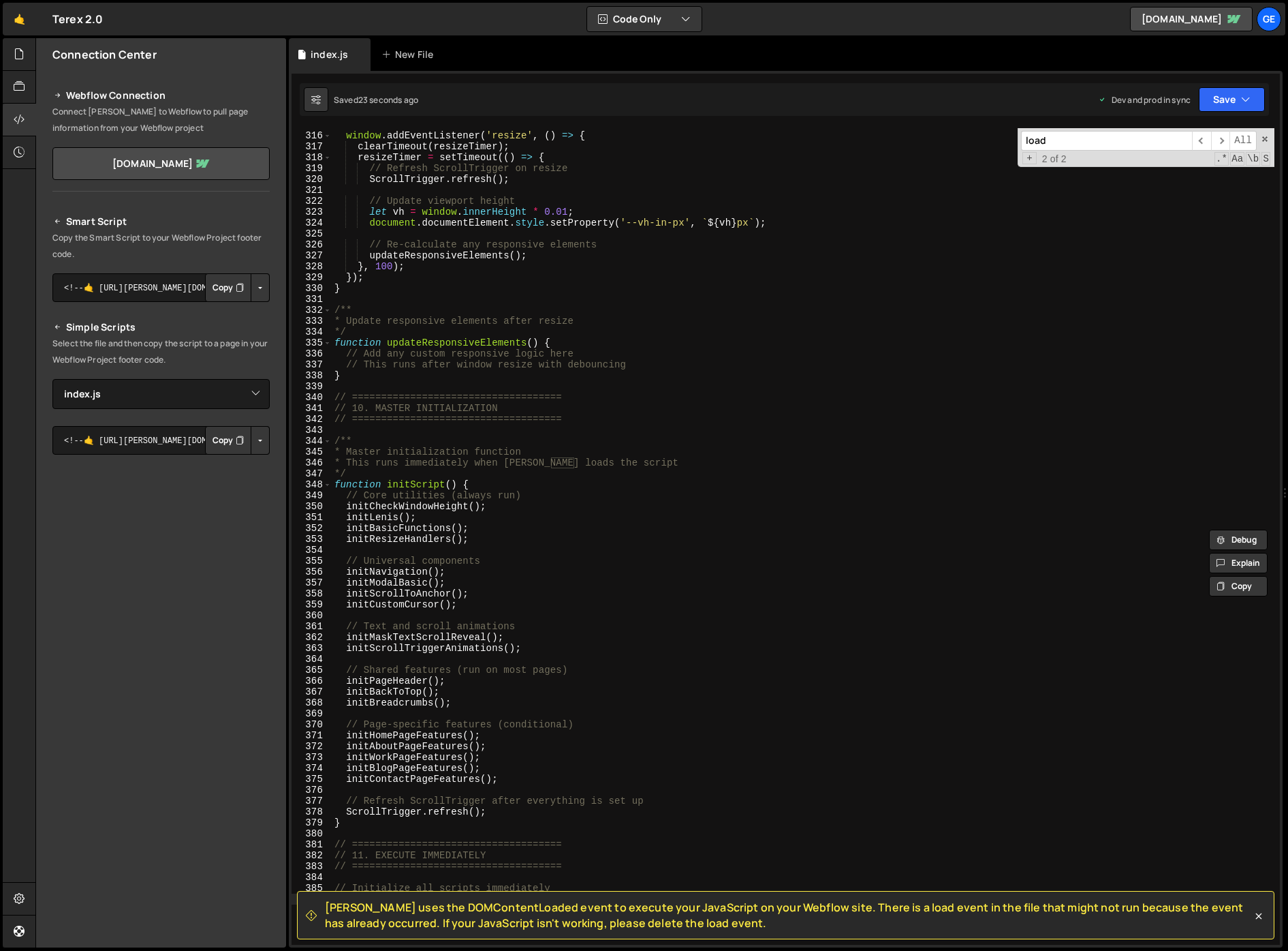
scroll to position [3278, 0]
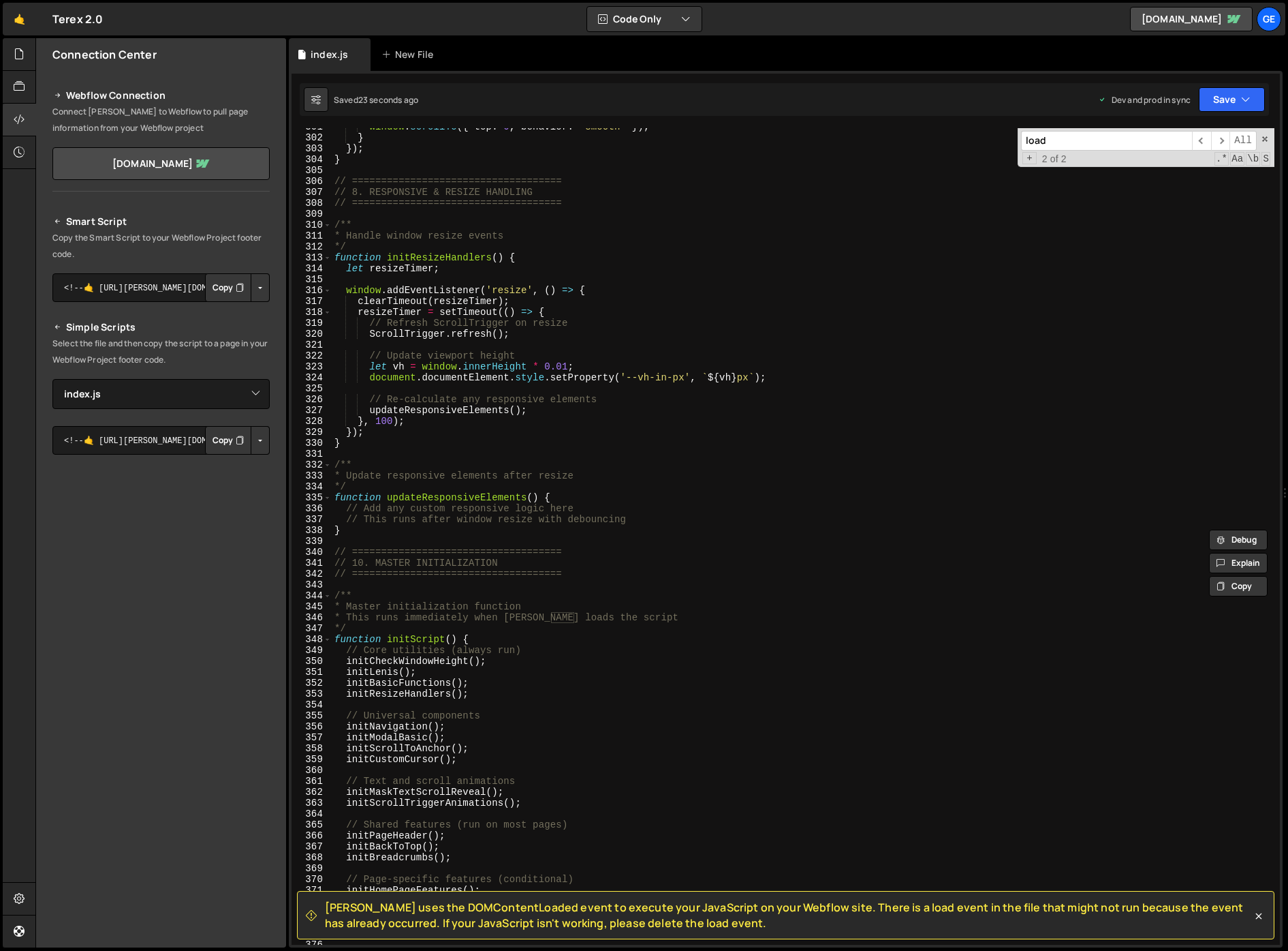
type input "load"
type textarea "}, 100);"
click at [685, 426] on div "window . scrollTo ({ top : 0 , behavior : 'smooth' }) ; } }) ; } // ===========…" at bounding box center [803, 540] width 943 height 838
click at [1130, 138] on input "load" at bounding box center [1106, 141] width 171 height 20
click at [1198, 139] on span "​" at bounding box center [1202, 141] width 19 height 20
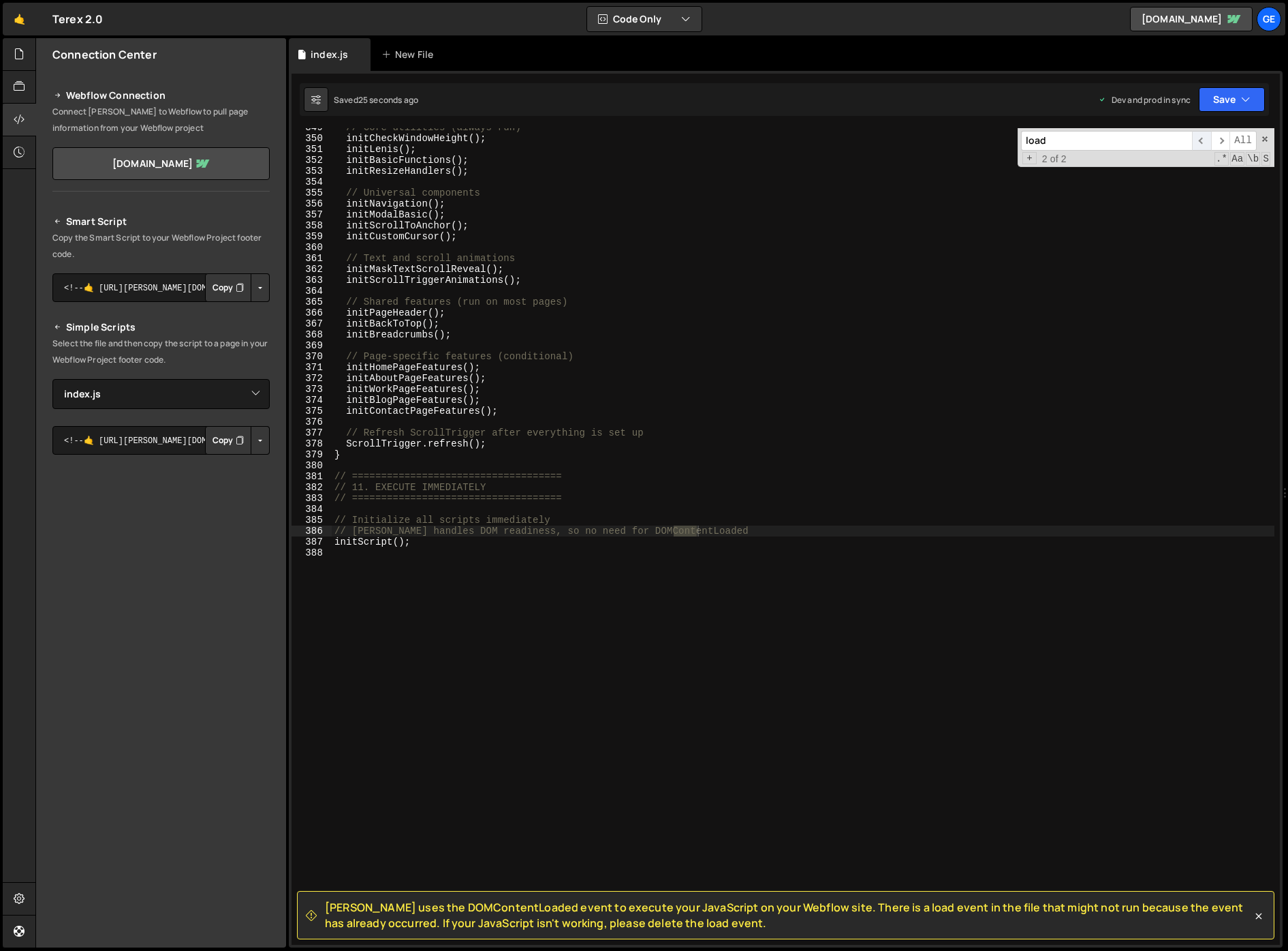
click at [1199, 139] on span "​" at bounding box center [1202, 141] width 19 height 20
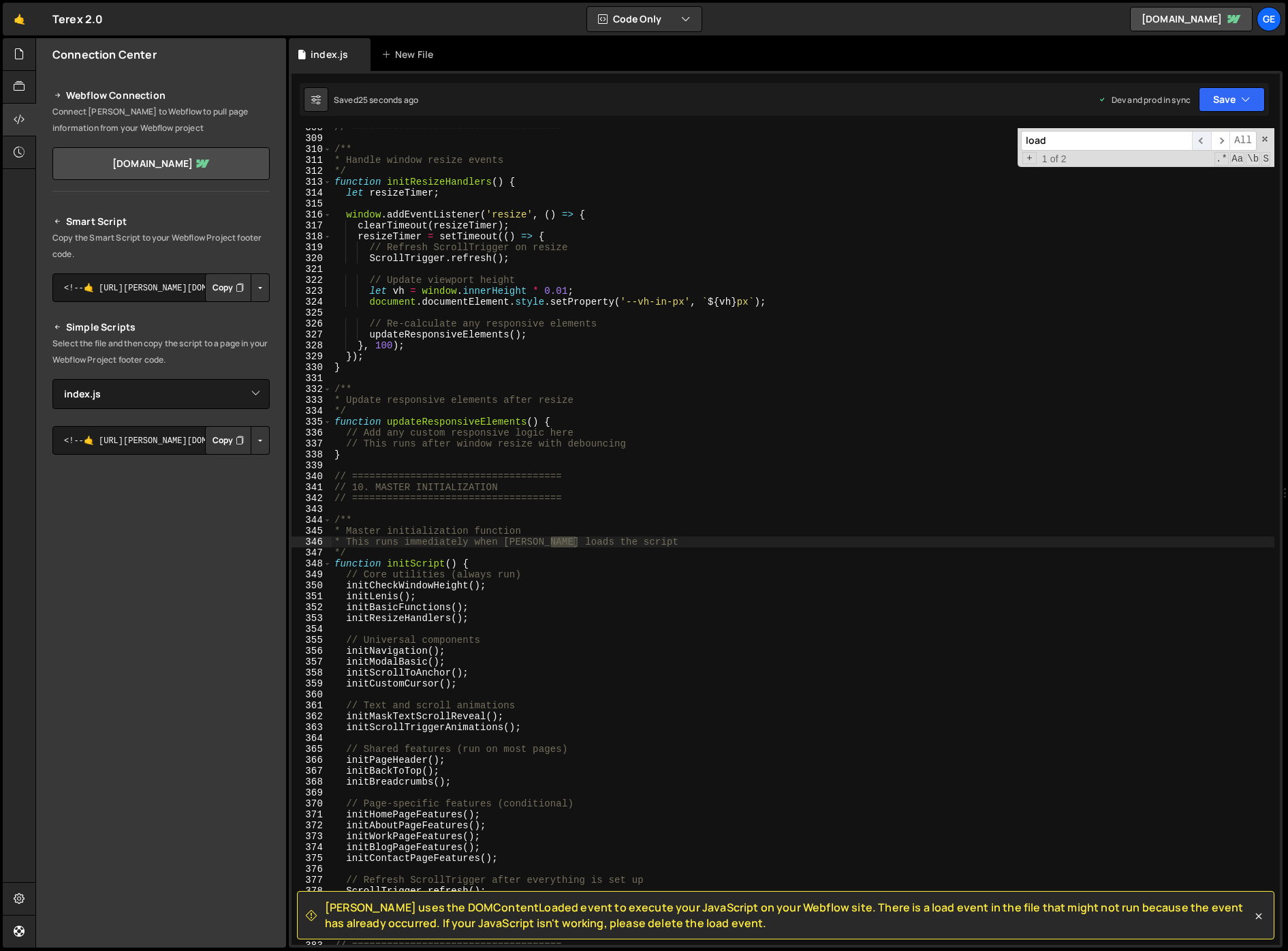
scroll to position [3354, 0]
click at [1166, 137] on input "load" at bounding box center [1106, 141] width 171 height 20
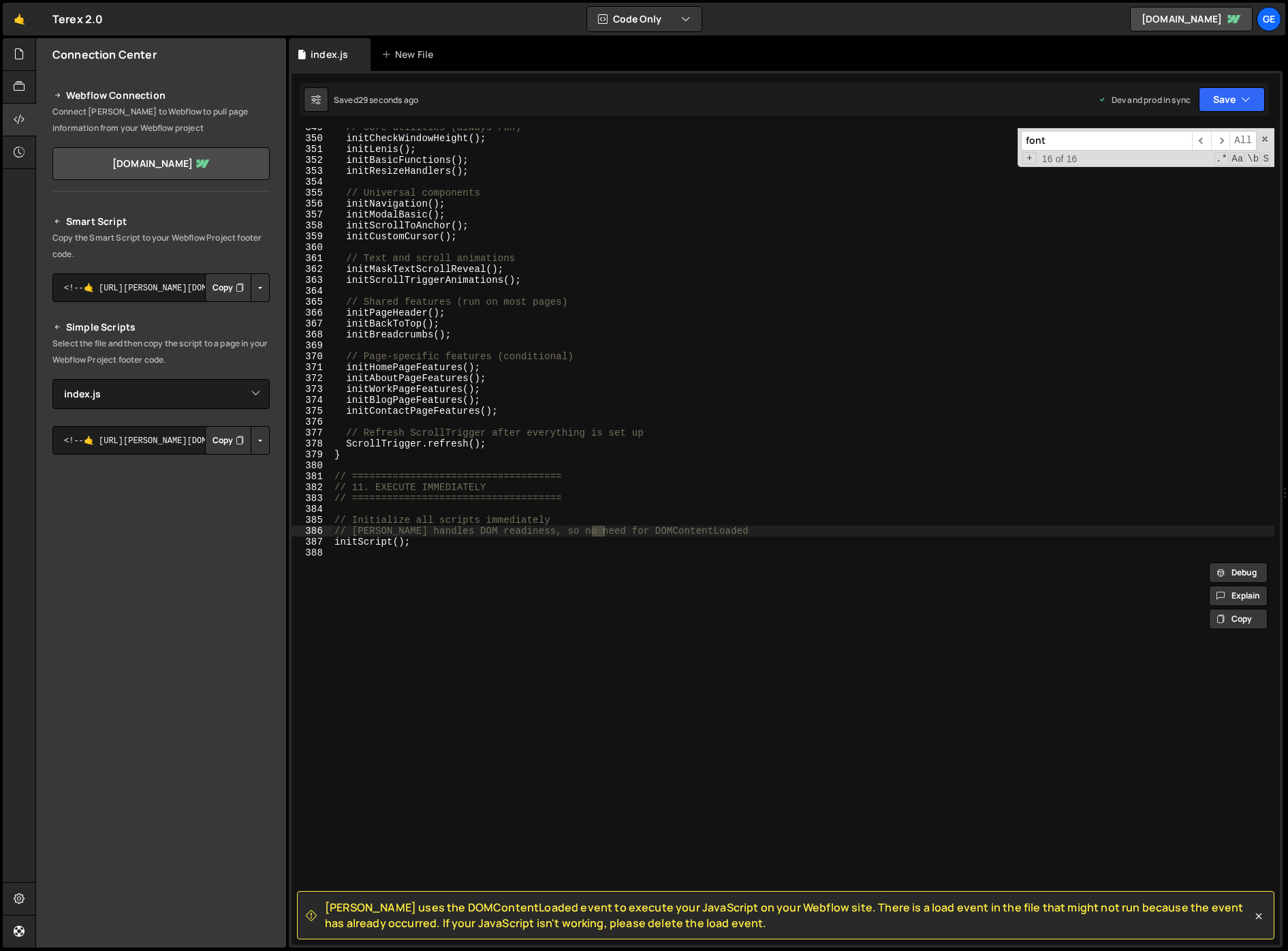
scroll to position [704, 0]
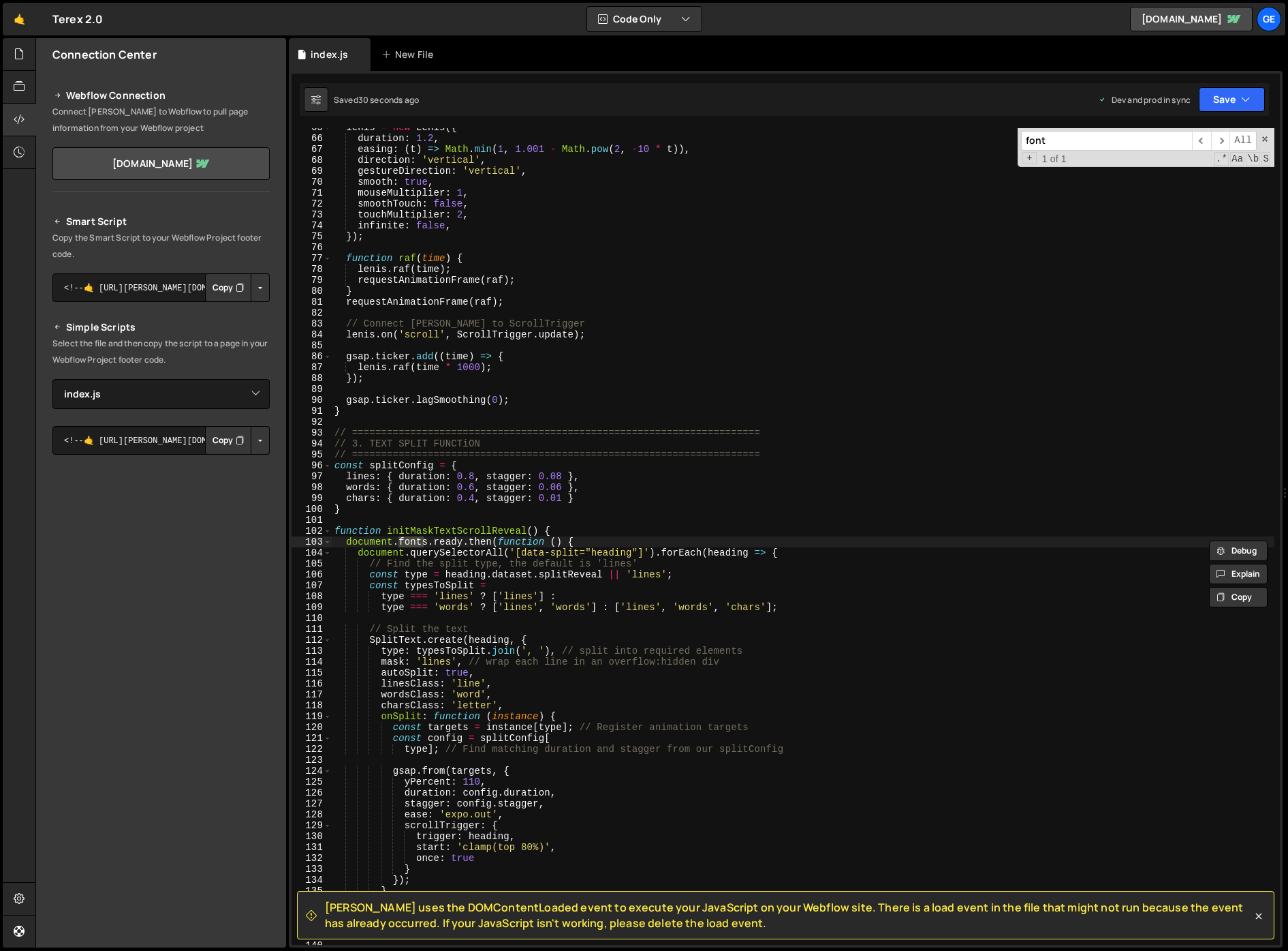
type input "font"
click at [600, 664] on div "lenis = new Lenis ({ duration : 1.2 , easing : ( t ) => Math . min ( 1 , 1.001 …" at bounding box center [803, 541] width 943 height 838
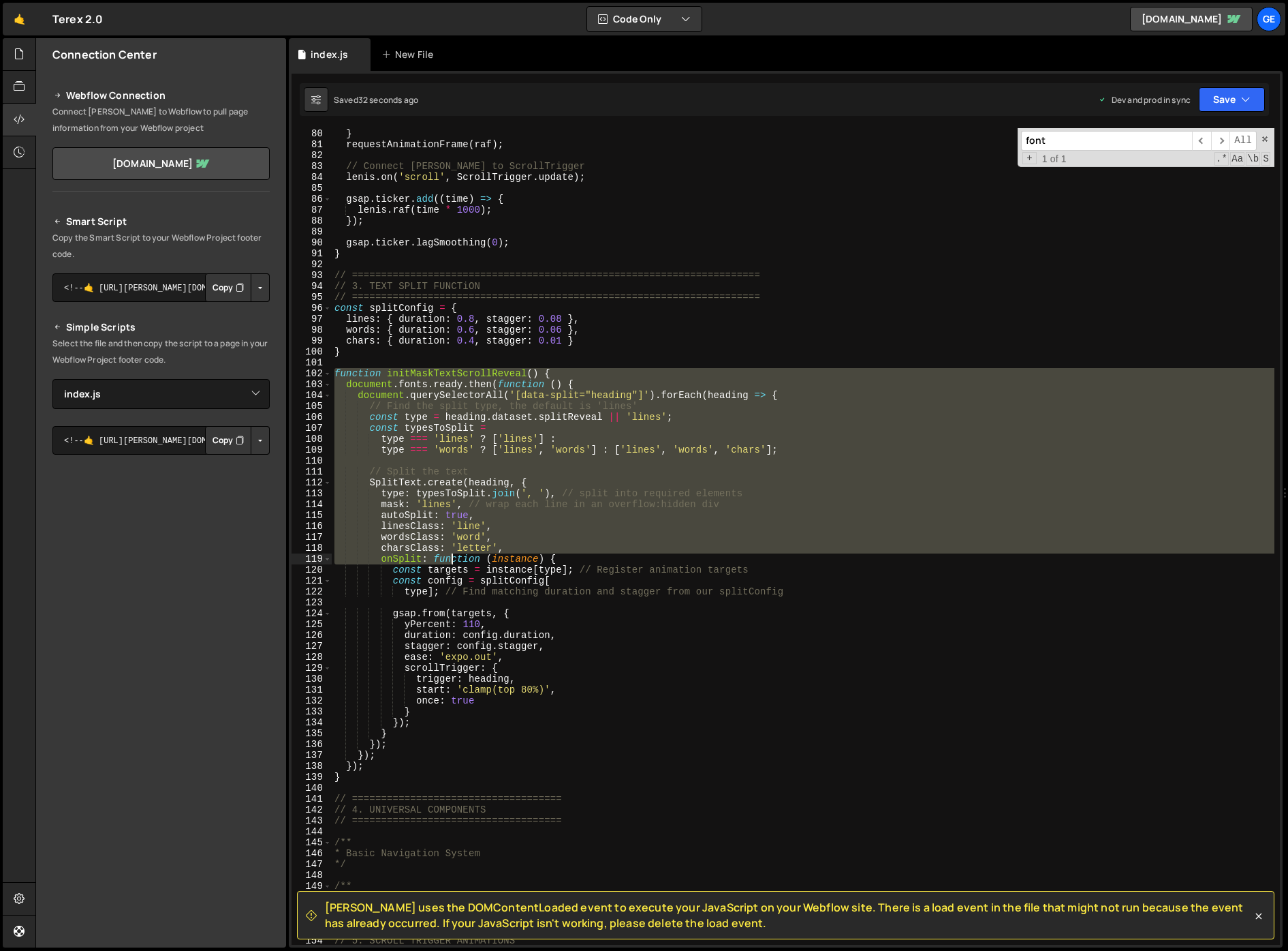
scroll to position [957, 0]
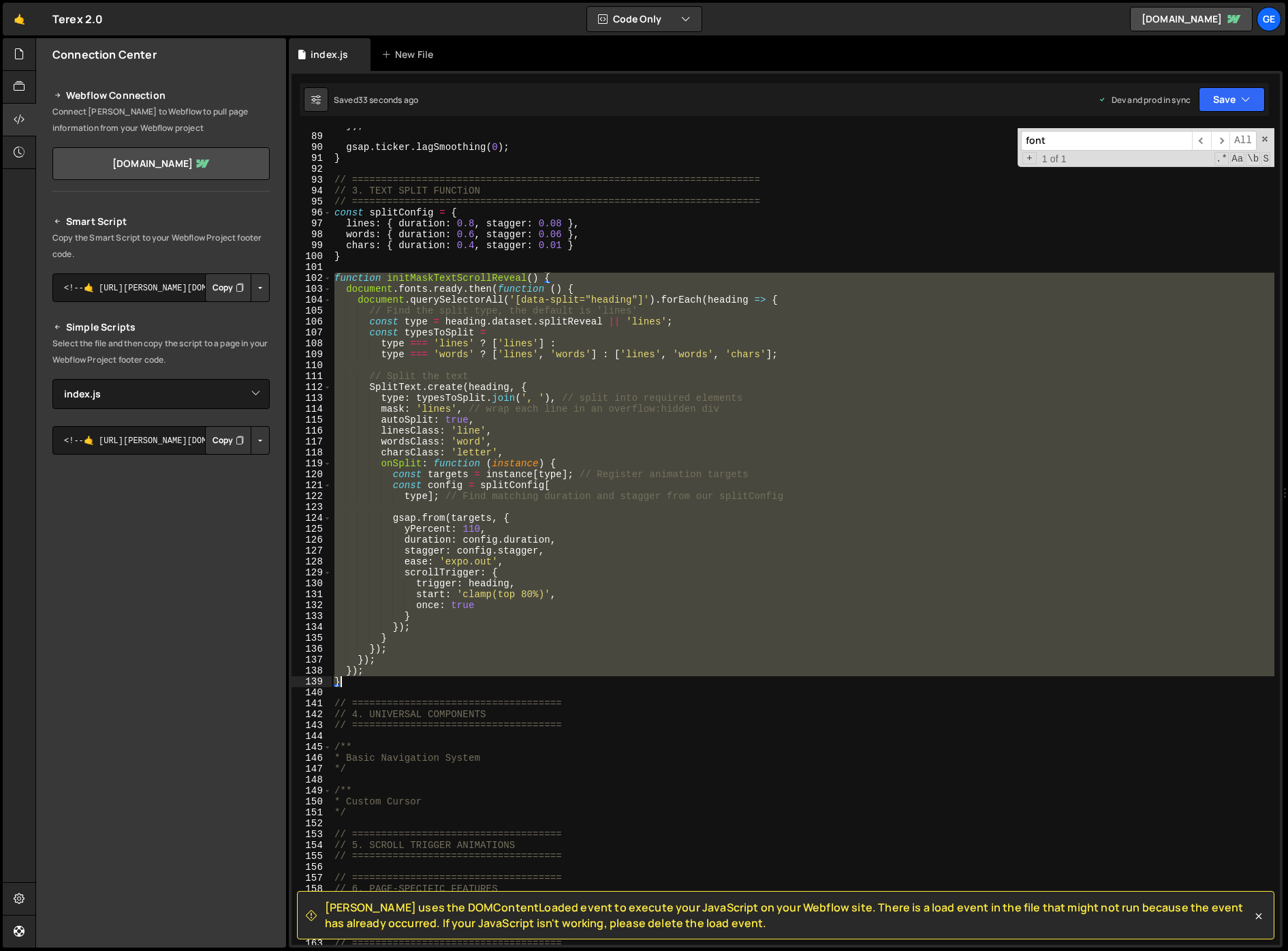
drag, startPoint x: 333, startPoint y: 526, endPoint x: 379, endPoint y: 680, distance: 160.7
click at [379, 680] on div "}) ; gsap . ticker . lagSmoothing ( 0 ) ; } // ================================…" at bounding box center [803, 538] width 943 height 838
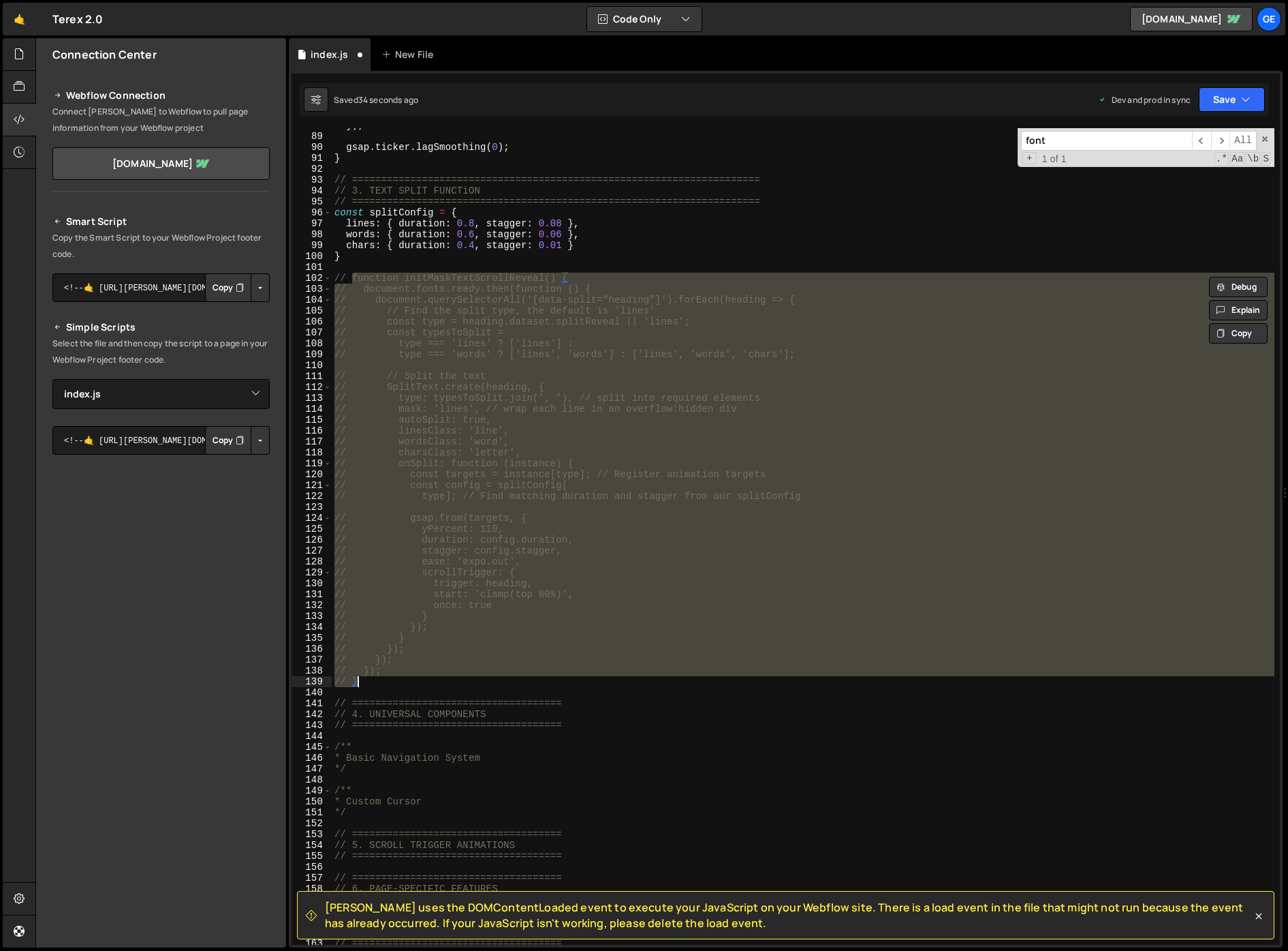
type textarea "// }"
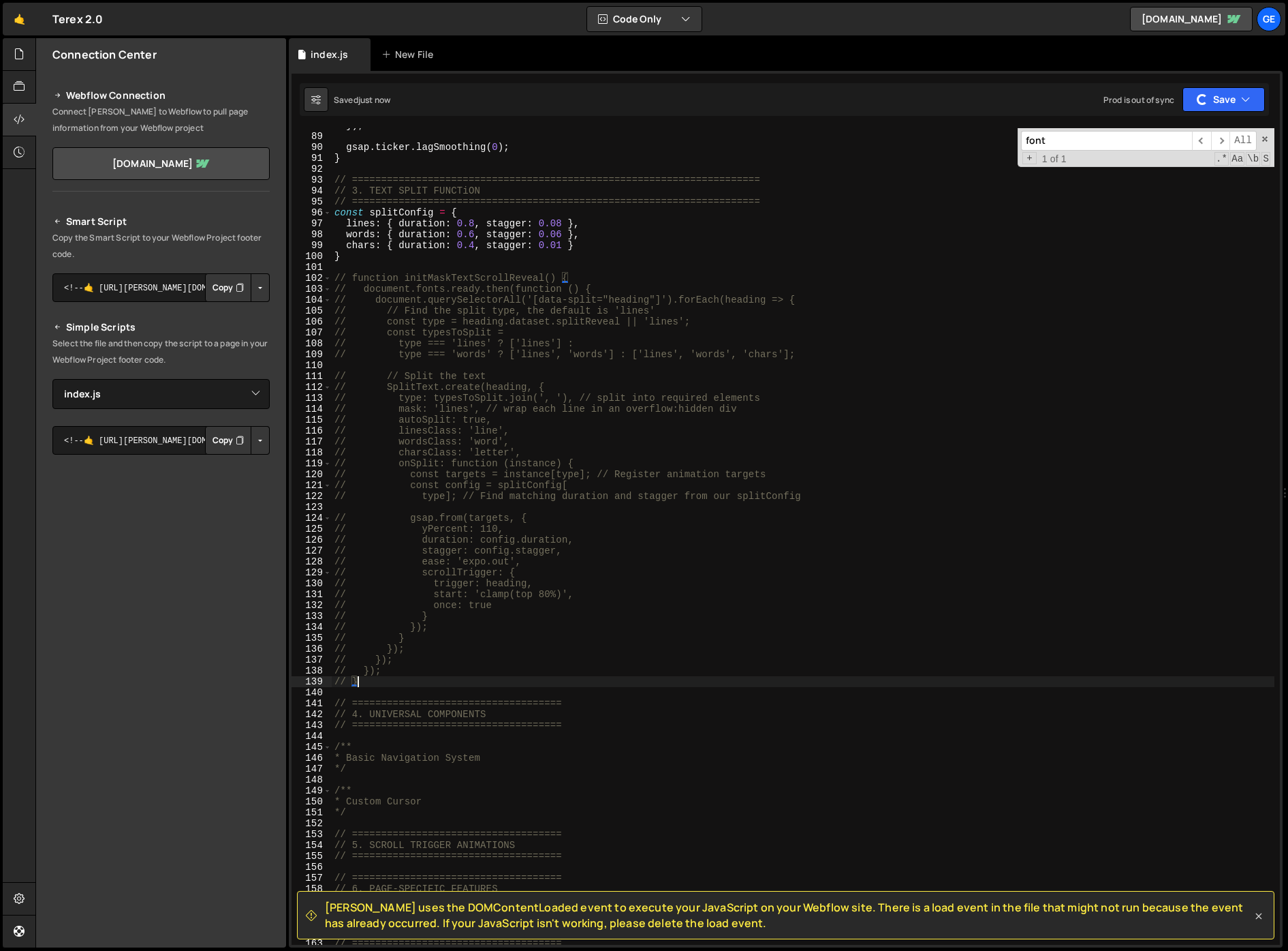
click at [1260, 919] on icon at bounding box center [1259, 916] width 14 height 14
click at [1261, 915] on icon at bounding box center [1259, 916] width 14 height 14
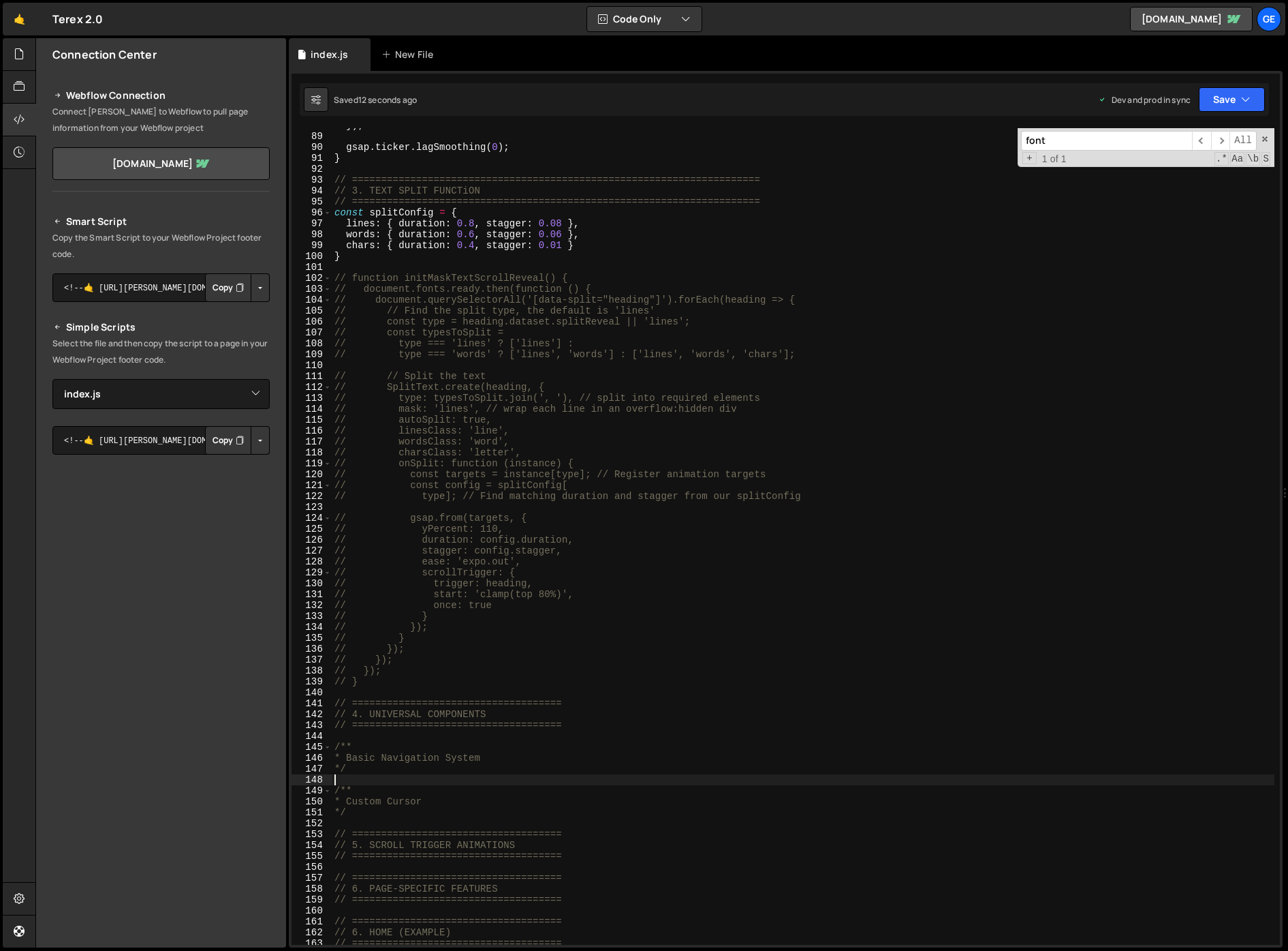
click at [917, 778] on div "}) ; gsap . ticker . lagSmoothing ( 0 ) ; } // ================================…" at bounding box center [803, 538] width 943 height 838
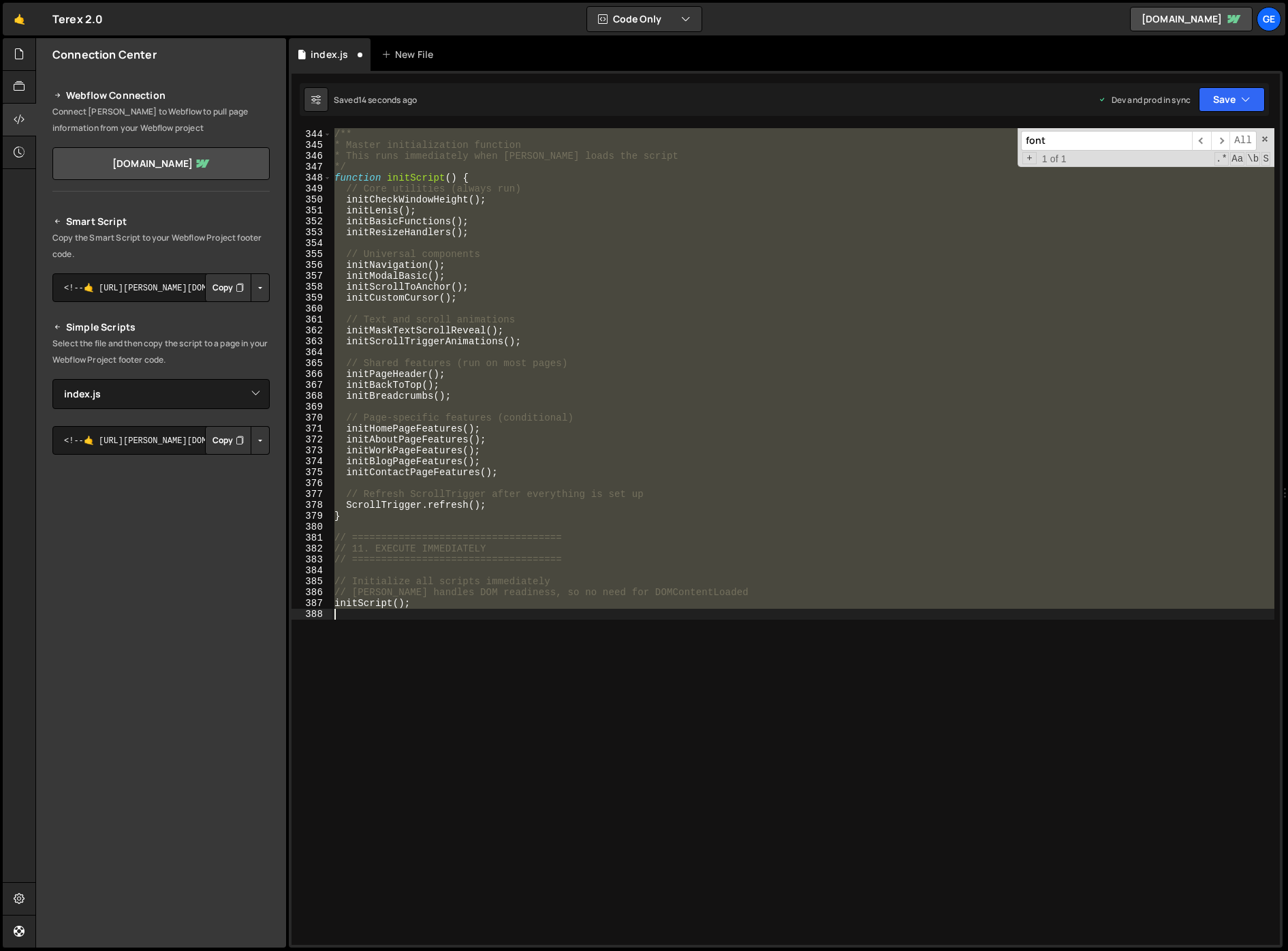
scroll to position [693, 0]
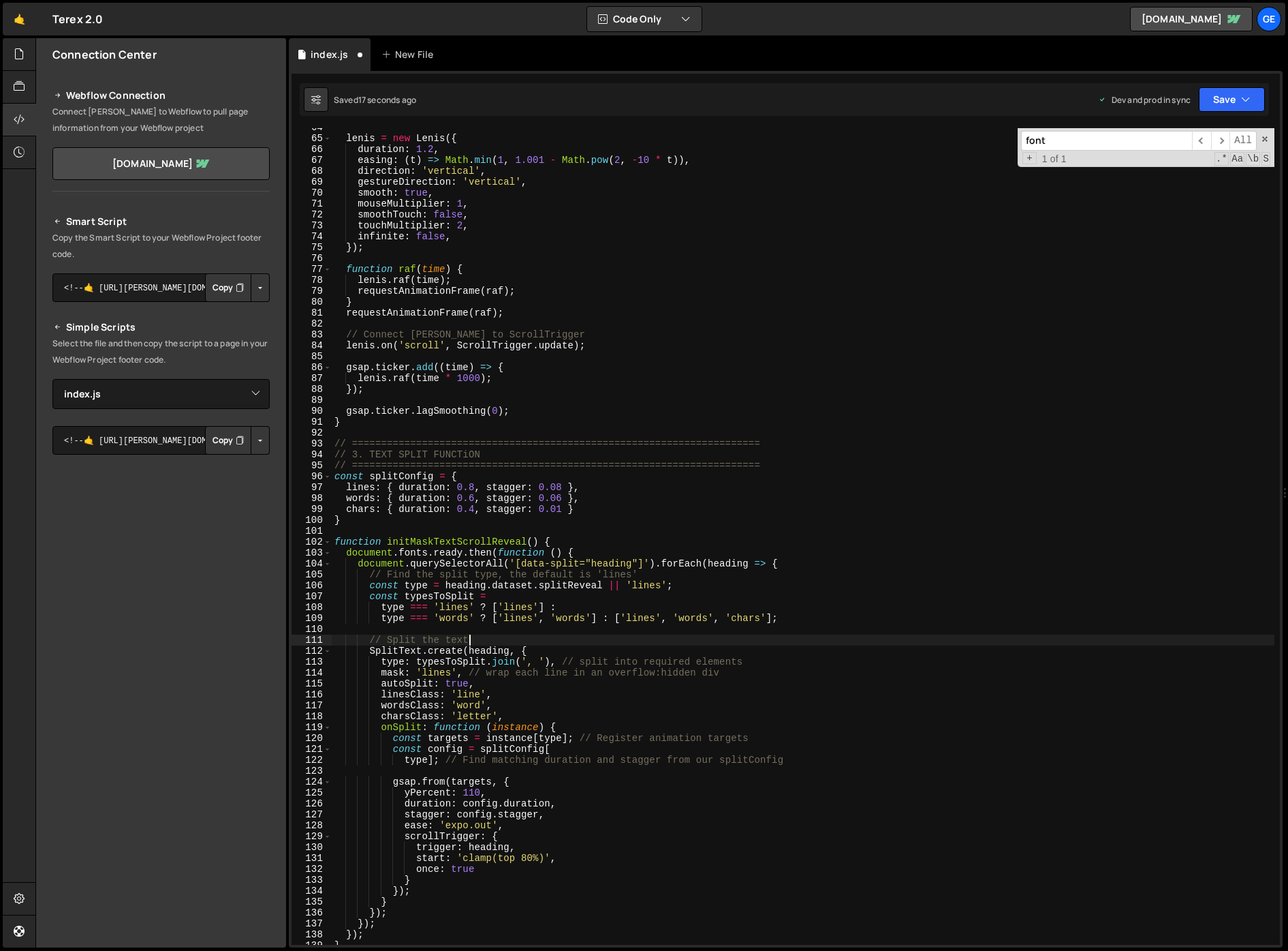
click at [605, 645] on div "lenis = new Lenis ({ duration : 1.2 , easing : ( t ) => Math . min ( 1 , 1.001 …" at bounding box center [803, 541] width 943 height 838
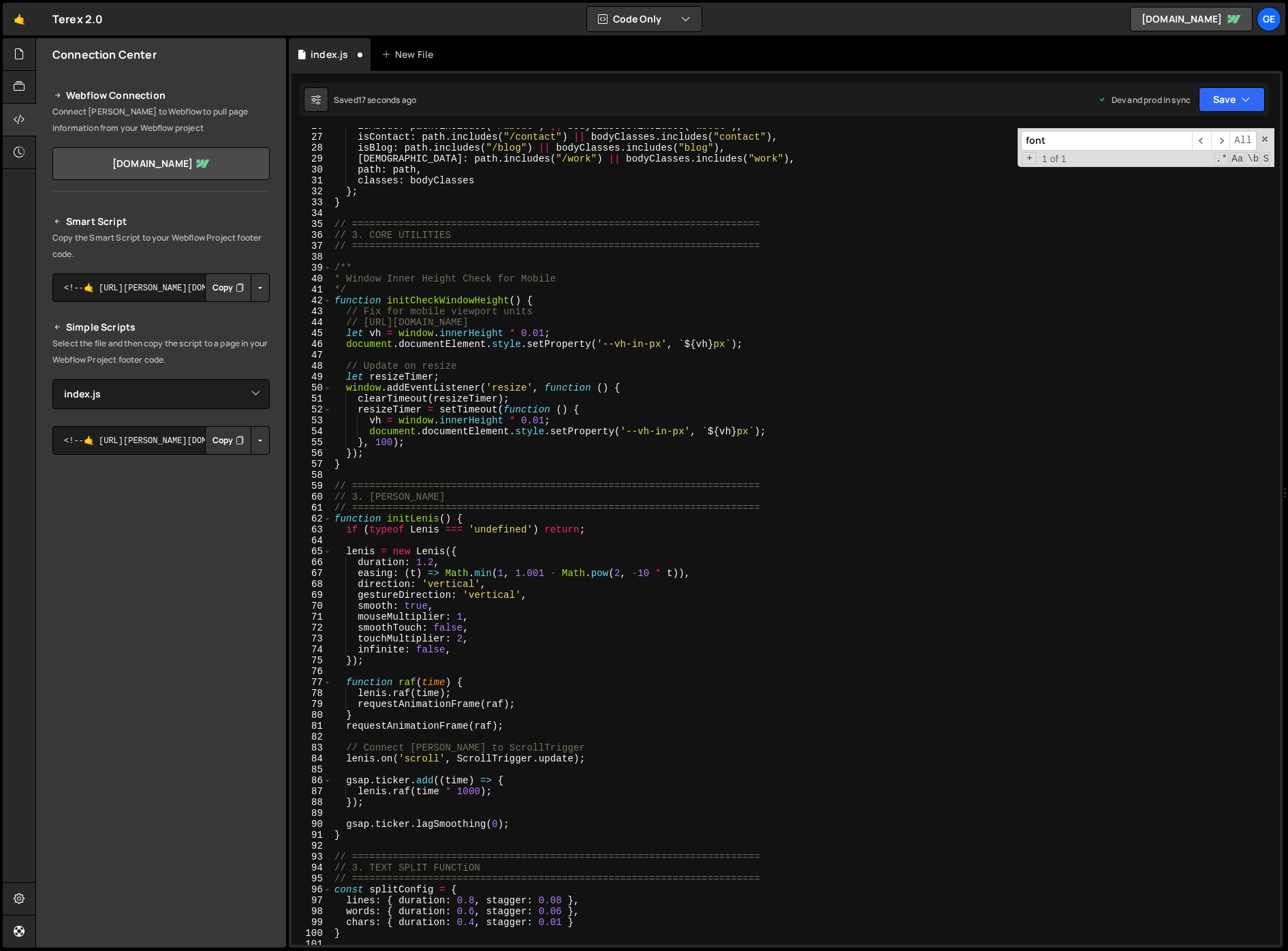
scroll to position [0, 0]
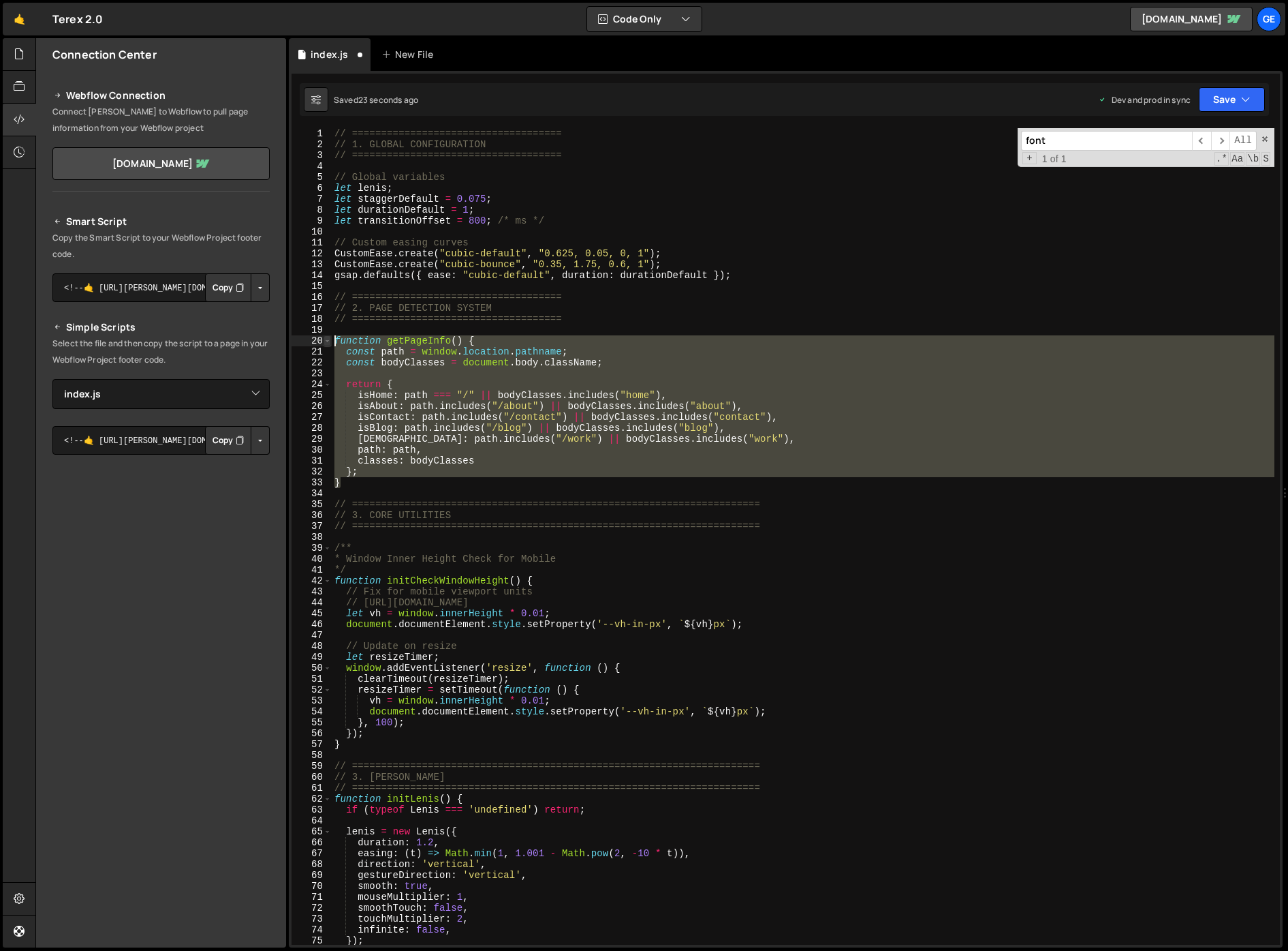
drag, startPoint x: 355, startPoint y: 486, endPoint x: 328, endPoint y: 340, distance: 148.5
click at [328, 340] on div "// Split the text 1 2 3 4 5 6 7 8 9 10 11 12 13 14 15 16 17 18 19 20 21 22 23 2…" at bounding box center [786, 536] width 988 height 817
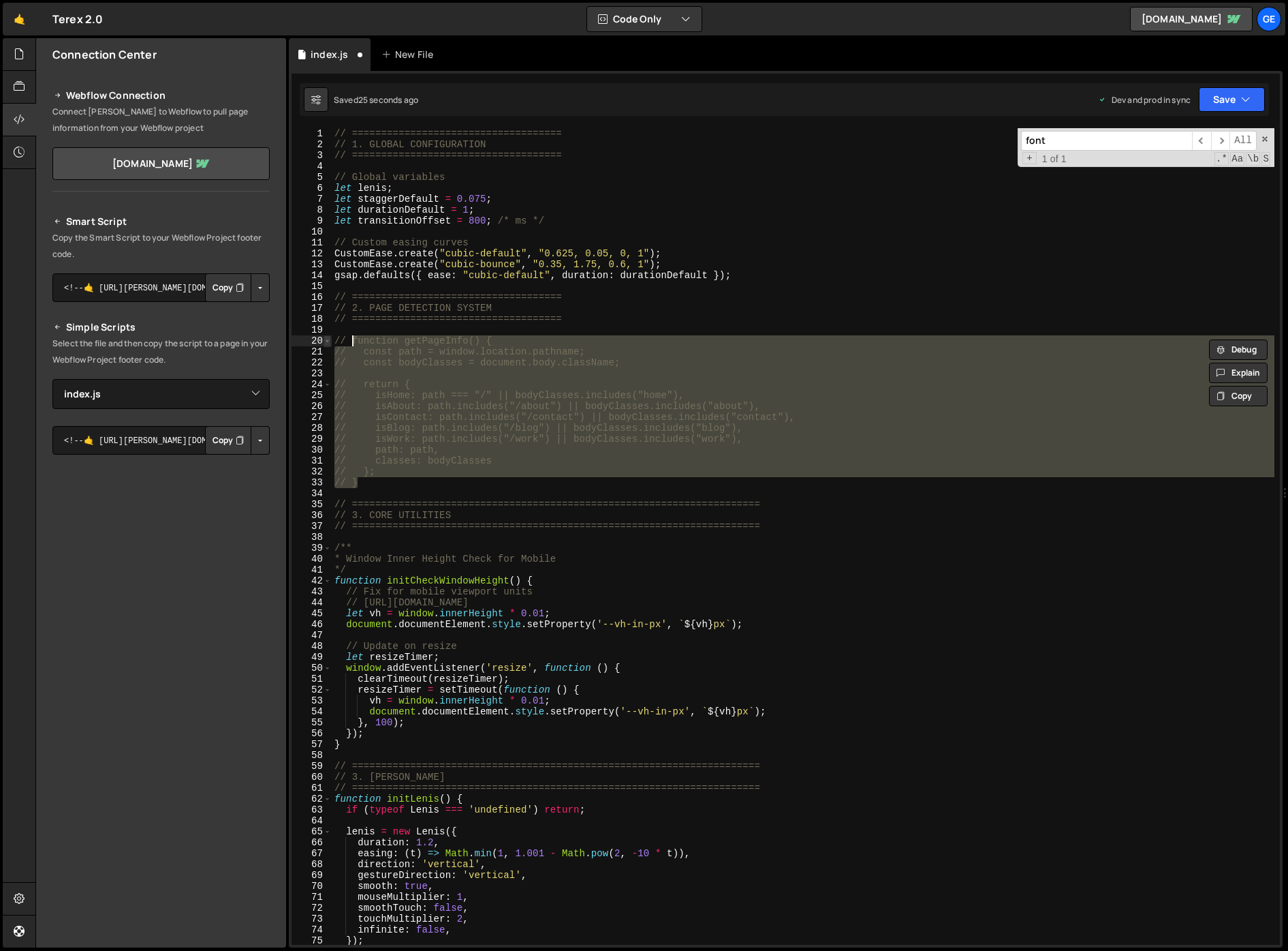
type textarea "// function getPageInfo() {"
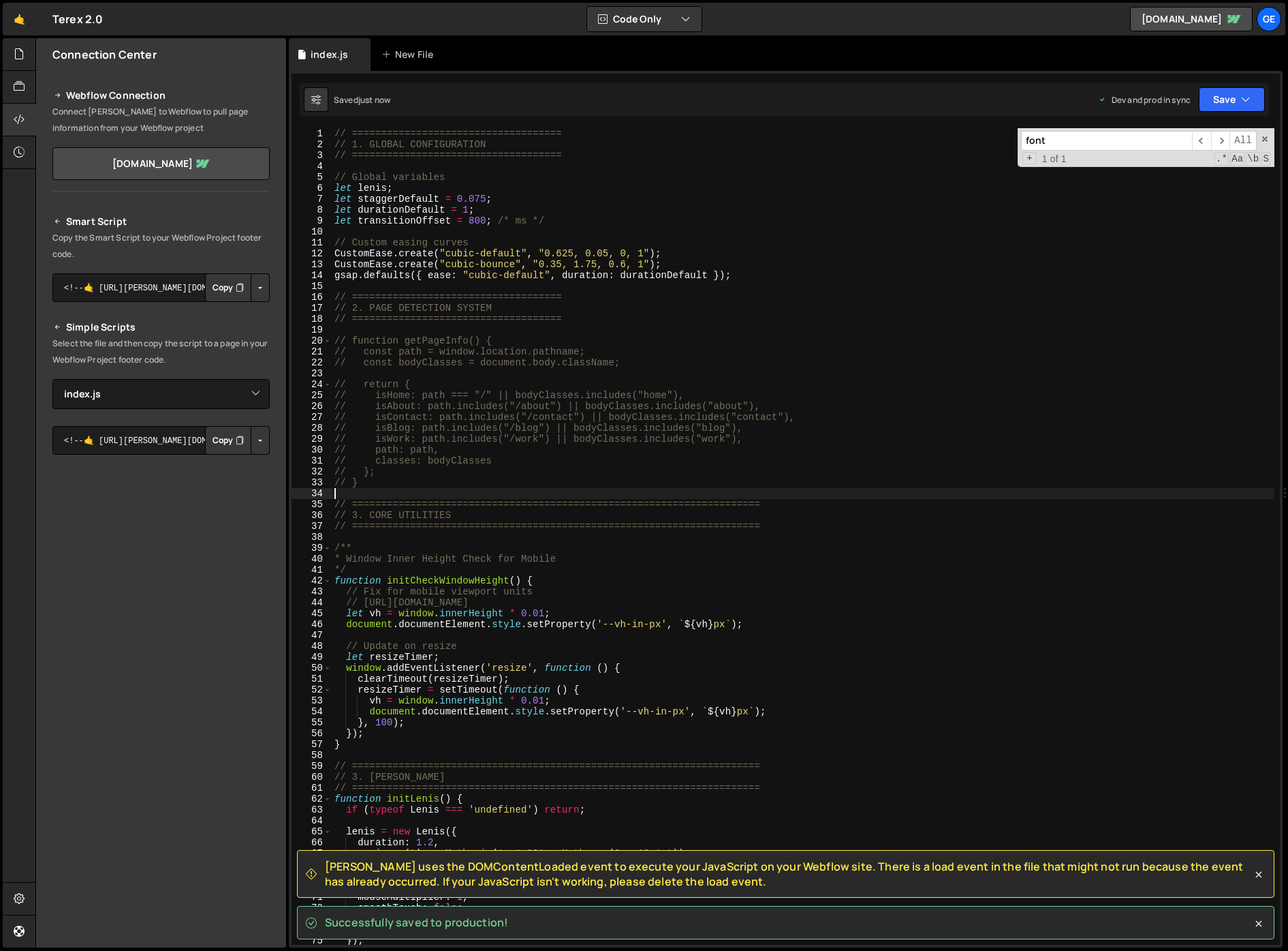
click at [522, 494] on div "// ==================================== // 1. GLOBAL CONFIGURATION // =========…" at bounding box center [803, 547] width 943 height 838
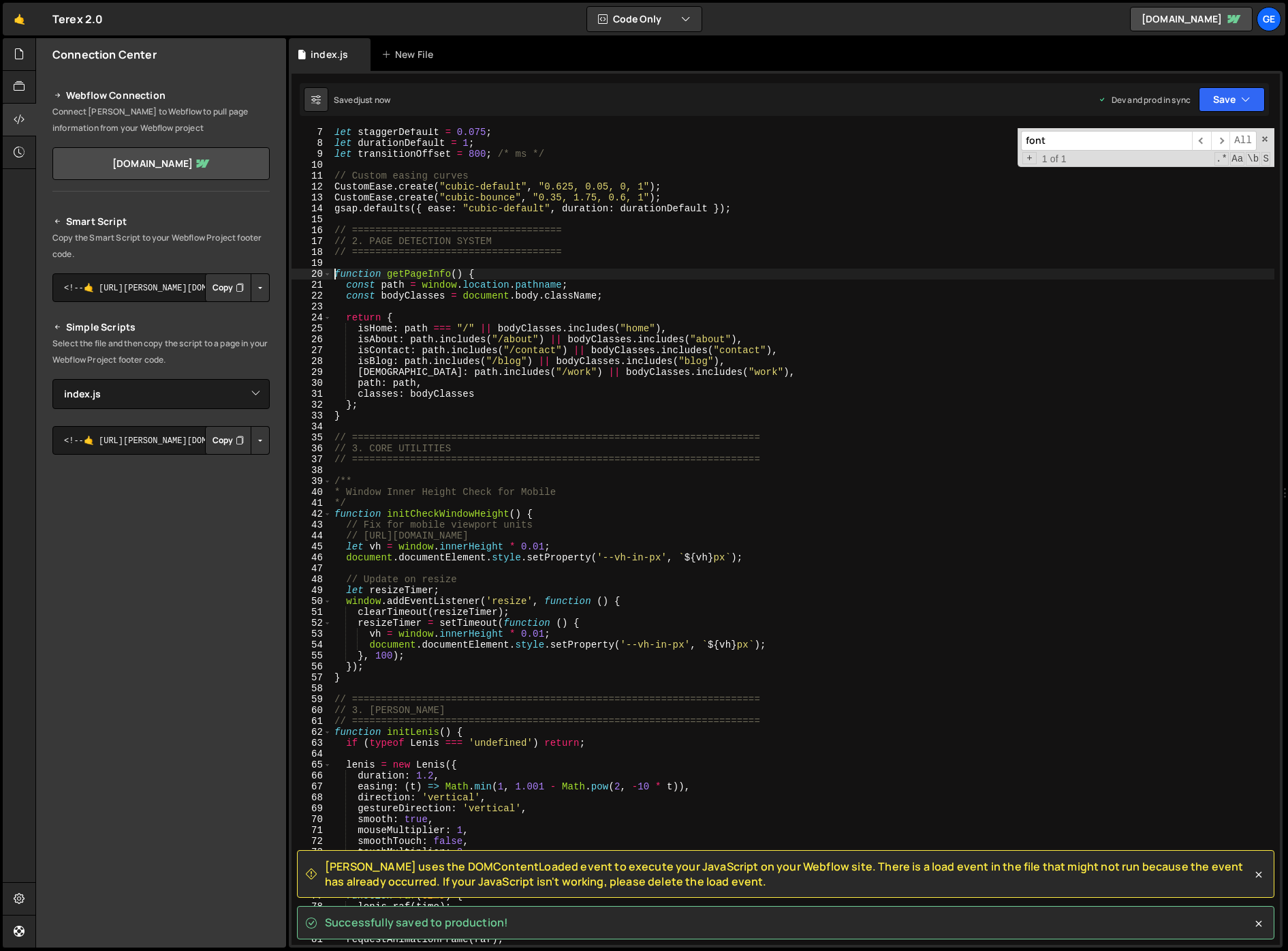
scroll to position [66, 0]
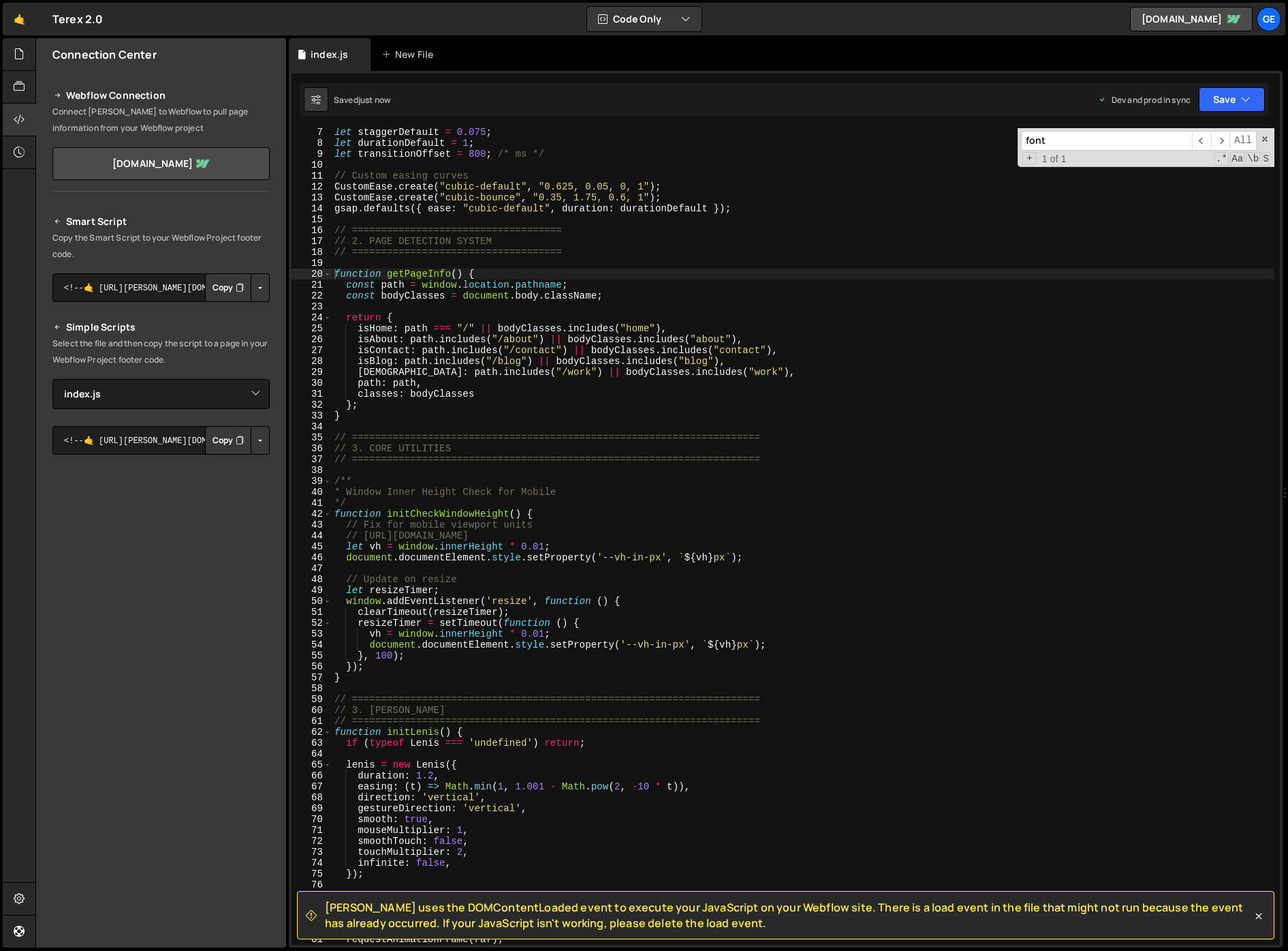
drag, startPoint x: 322, startPoint y: 862, endPoint x: 691, endPoint y: 918, distance: 373.2
click at [691, 918] on div "[PERSON_NAME] uses the DOMContentLoaded event to execute your JavaScript on you…" at bounding box center [778, 915] width 946 height 31
drag, startPoint x: 703, startPoint y: 926, endPoint x: 320, endPoint y: 912, distance: 383.3
click at [320, 912] on div "[PERSON_NAME] uses the DOMContentLoaded event to execute your JavaScript on you…" at bounding box center [778, 915] width 946 height 31
copy span "[PERSON_NAME] uses the DOMContentLoaded event to execute your JavaScript on you…"
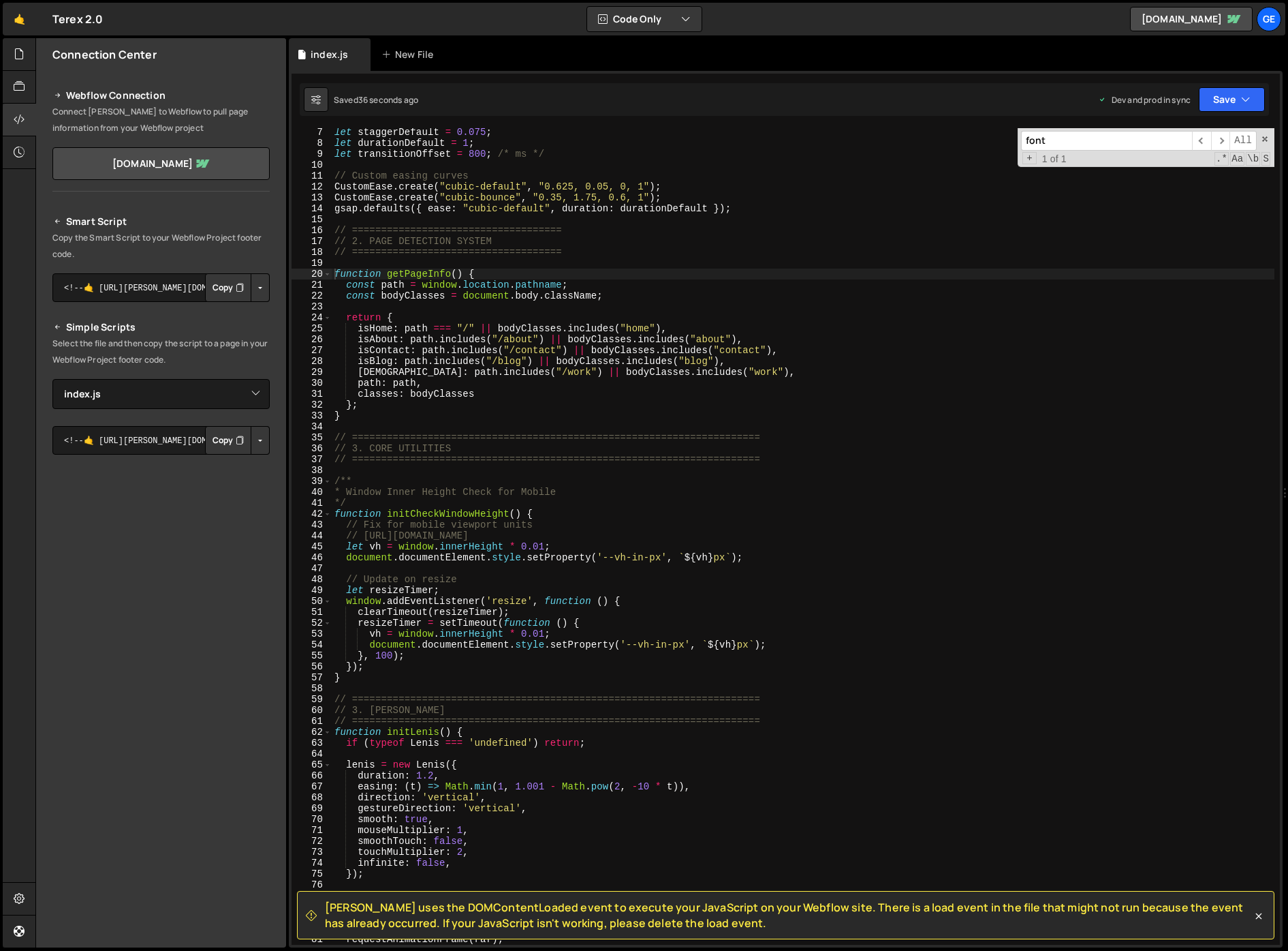
click at [546, 416] on div "let staggerDefault = 0.075 ; let durationDefault = 1 ; let transitionOffset = 8…" at bounding box center [803, 545] width 943 height 838
type textarea "initScript();"
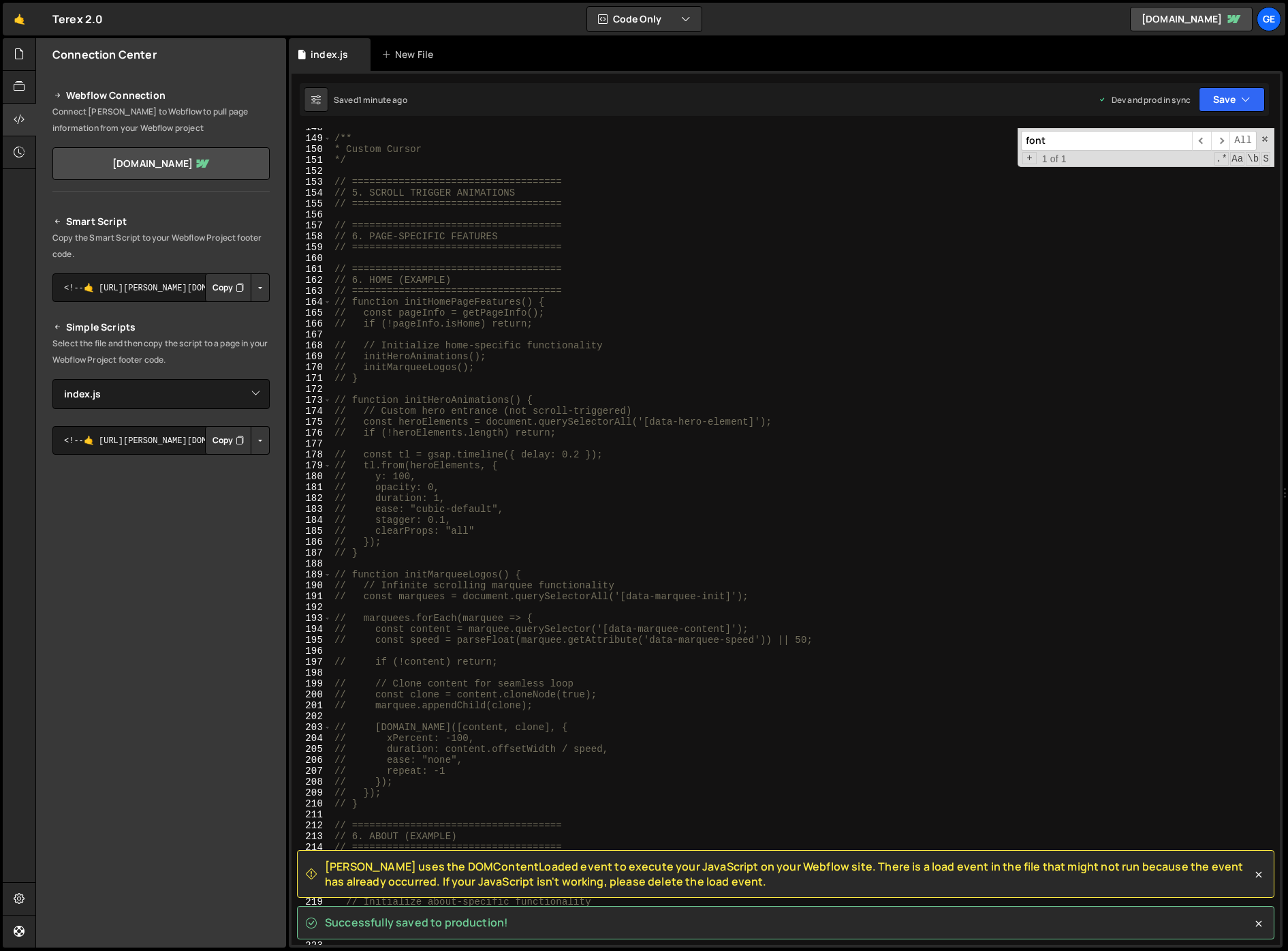
scroll to position [1051, 0]
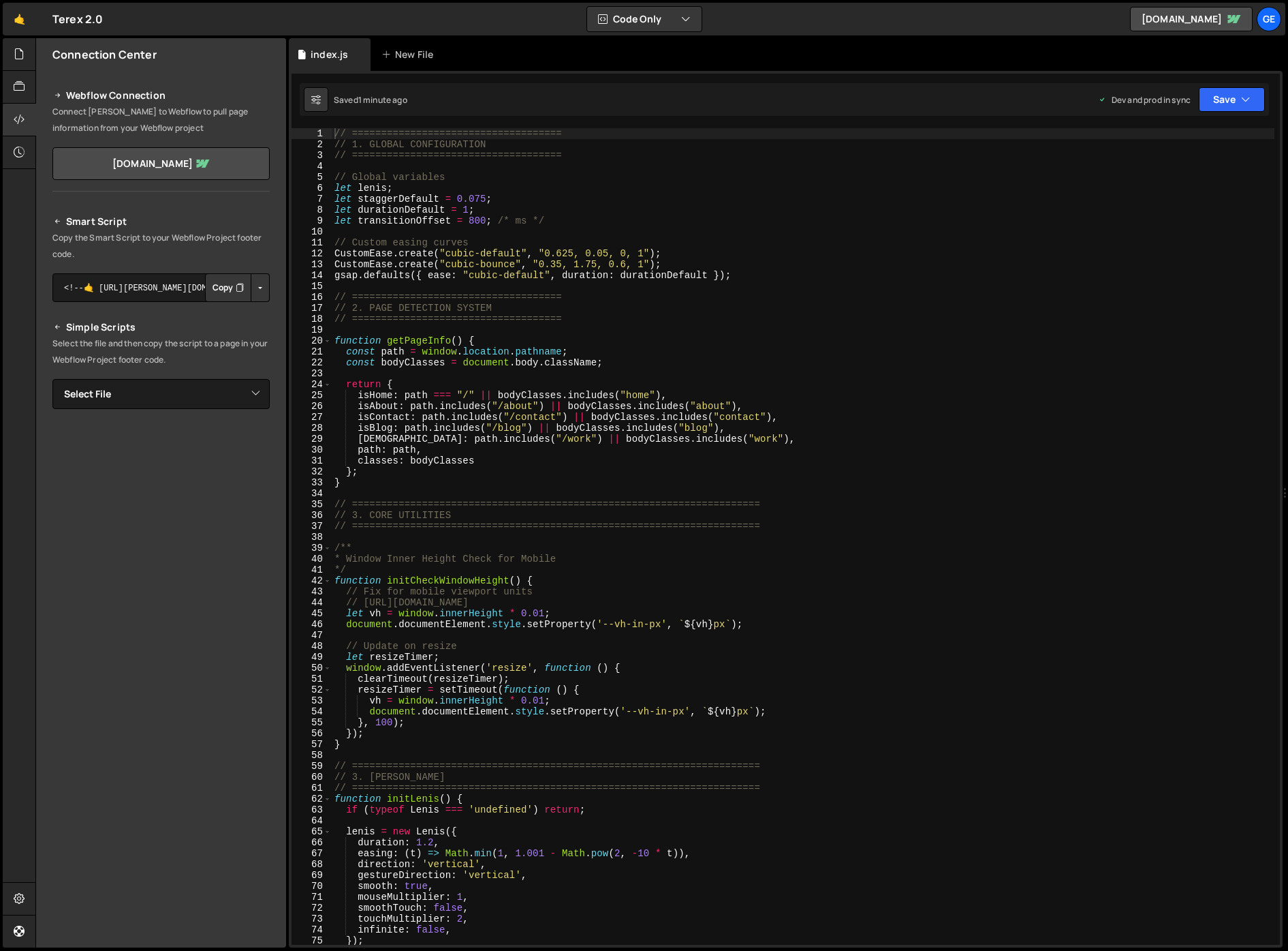
click at [774, 553] on div "// ==================================== // 1. GLOBAL CONFIGURATION // =========…" at bounding box center [803, 547] width 943 height 838
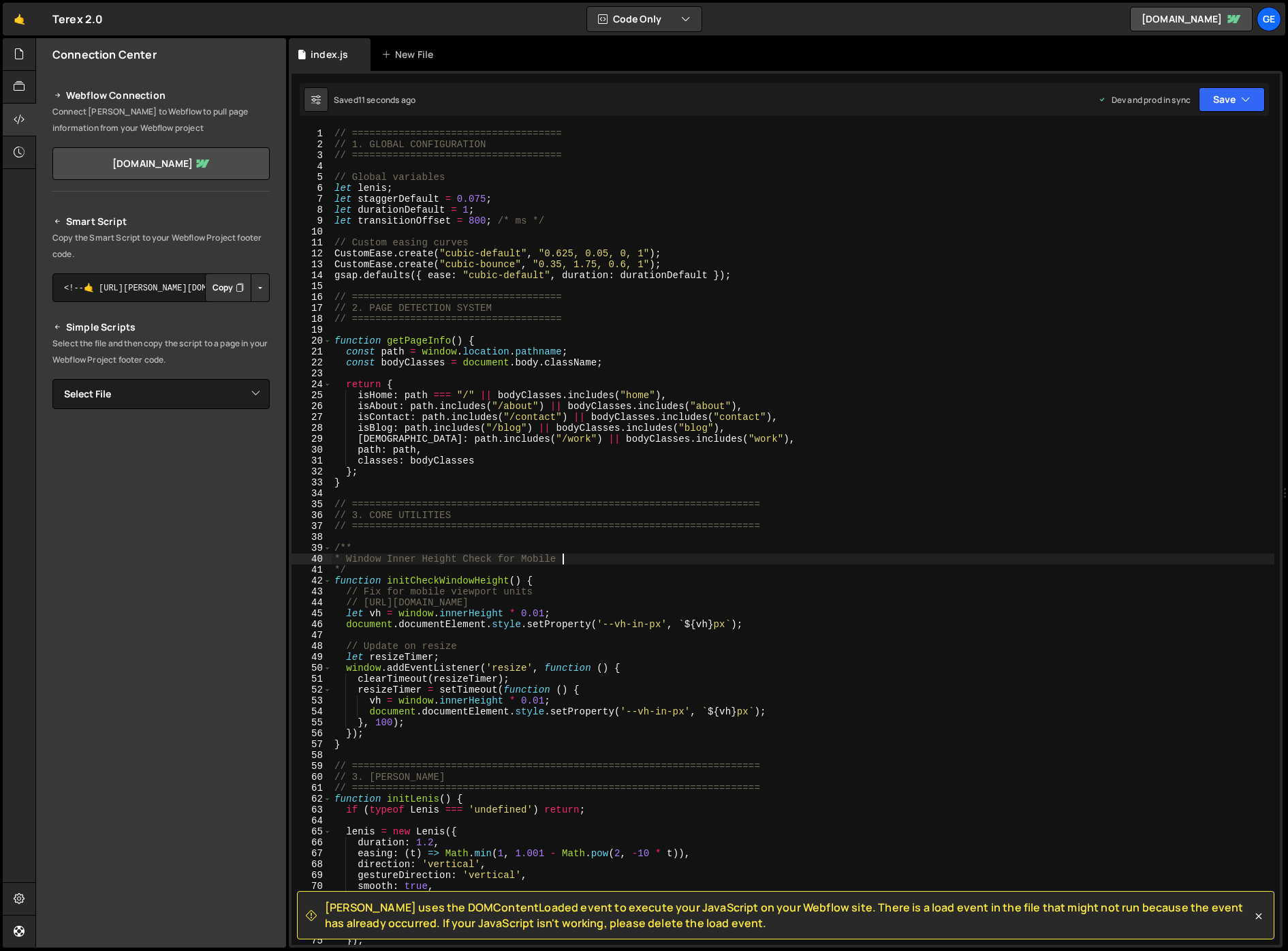
click at [802, 453] on div "// ==================================== // 1. GLOBAL CONFIGURATION // =========…" at bounding box center [803, 547] width 943 height 838
type textarea "path: path,"
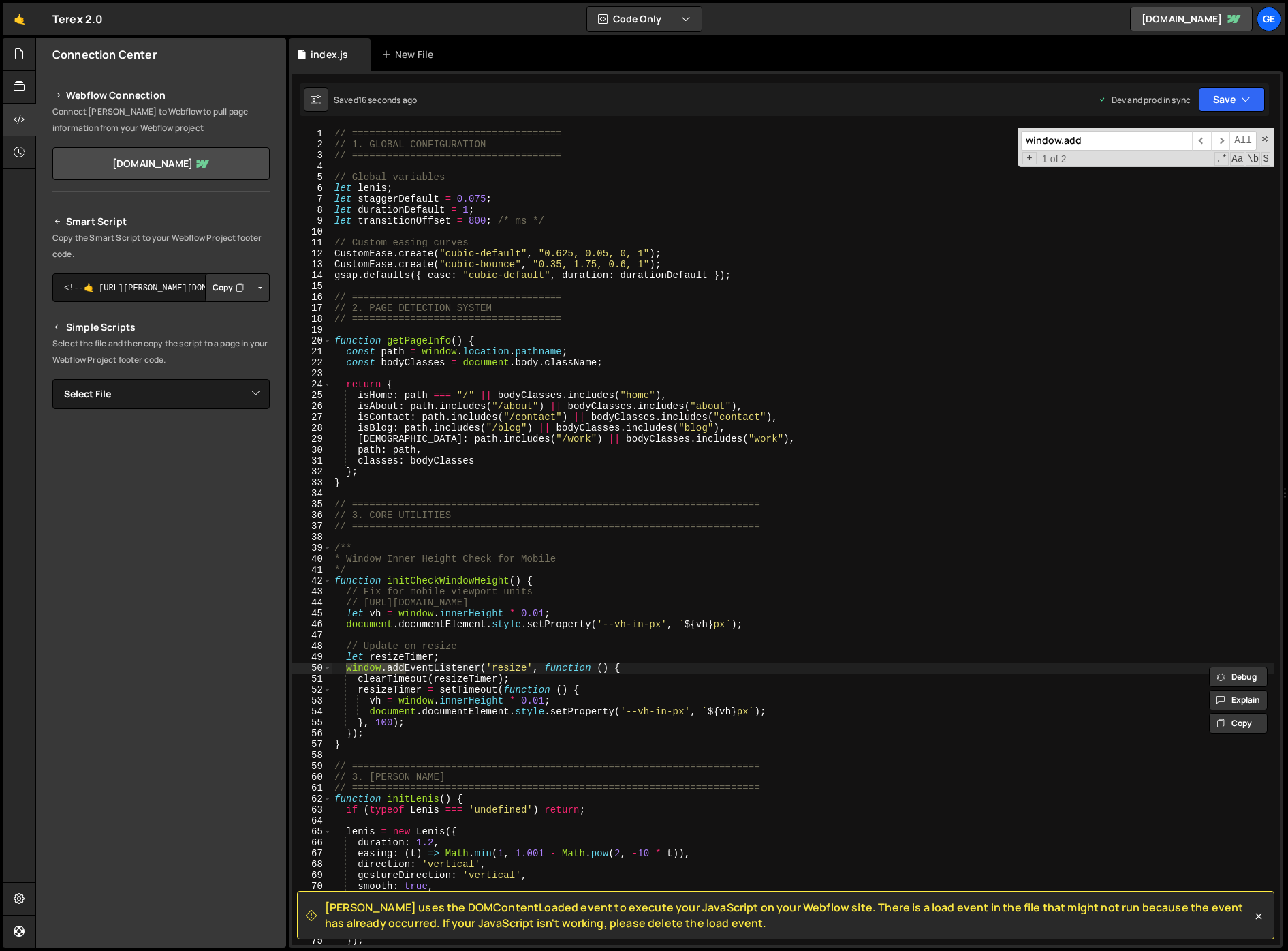
type input "window.add"
click at [407, 734] on div "// ==================================== // 1. GLOBAL CONFIGURATION // =========…" at bounding box center [803, 547] width 943 height 838
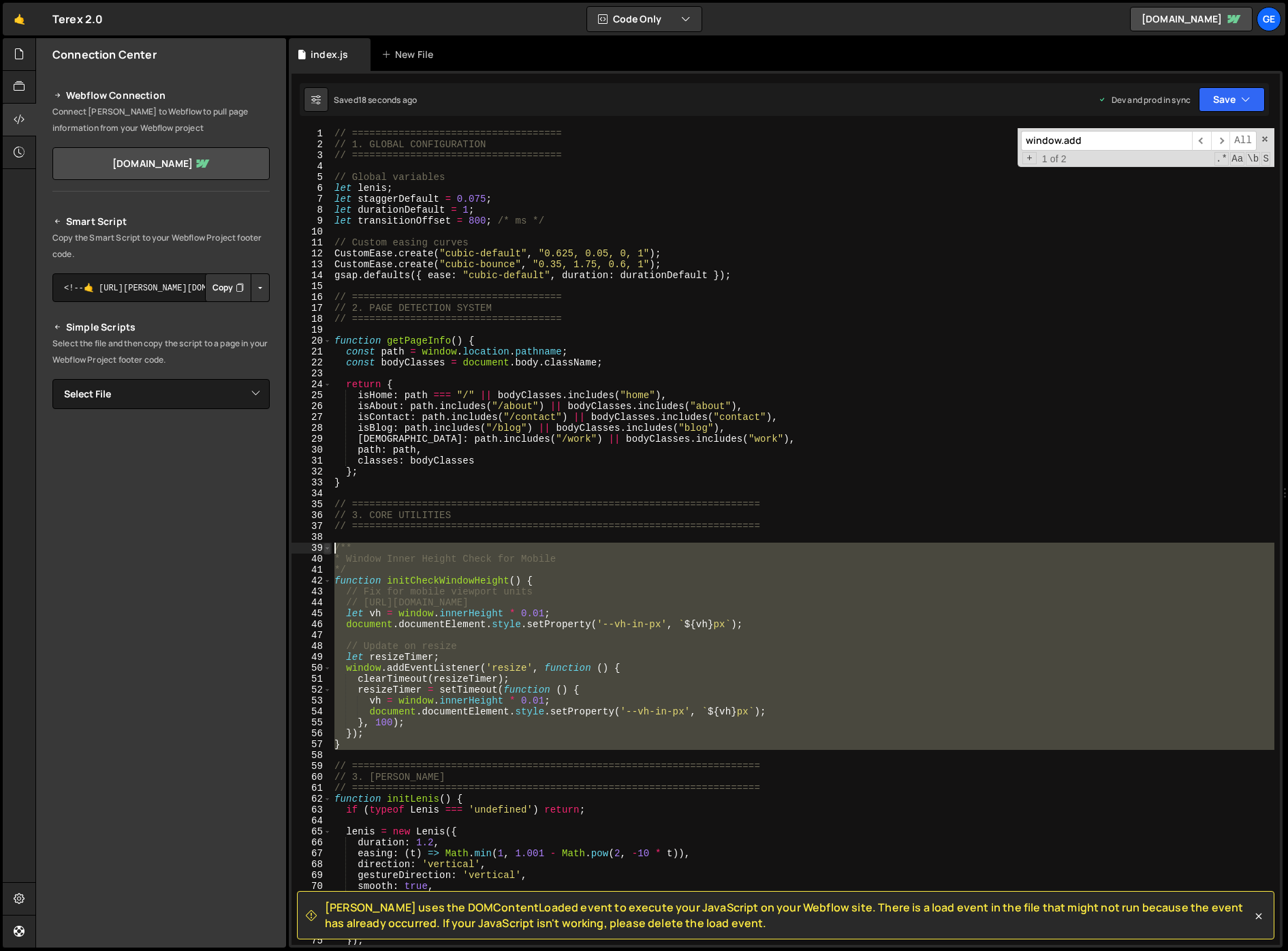
drag, startPoint x: 347, startPoint y: 752, endPoint x: 325, endPoint y: 546, distance: 207.2
click at [325, 546] on div "}); 1 2 3 4 5 6 7 8 9 10 11 12 13 14 15 16 17 18 19 20 21 22 23 24 25 26 27 28 …" at bounding box center [786, 536] width 988 height 817
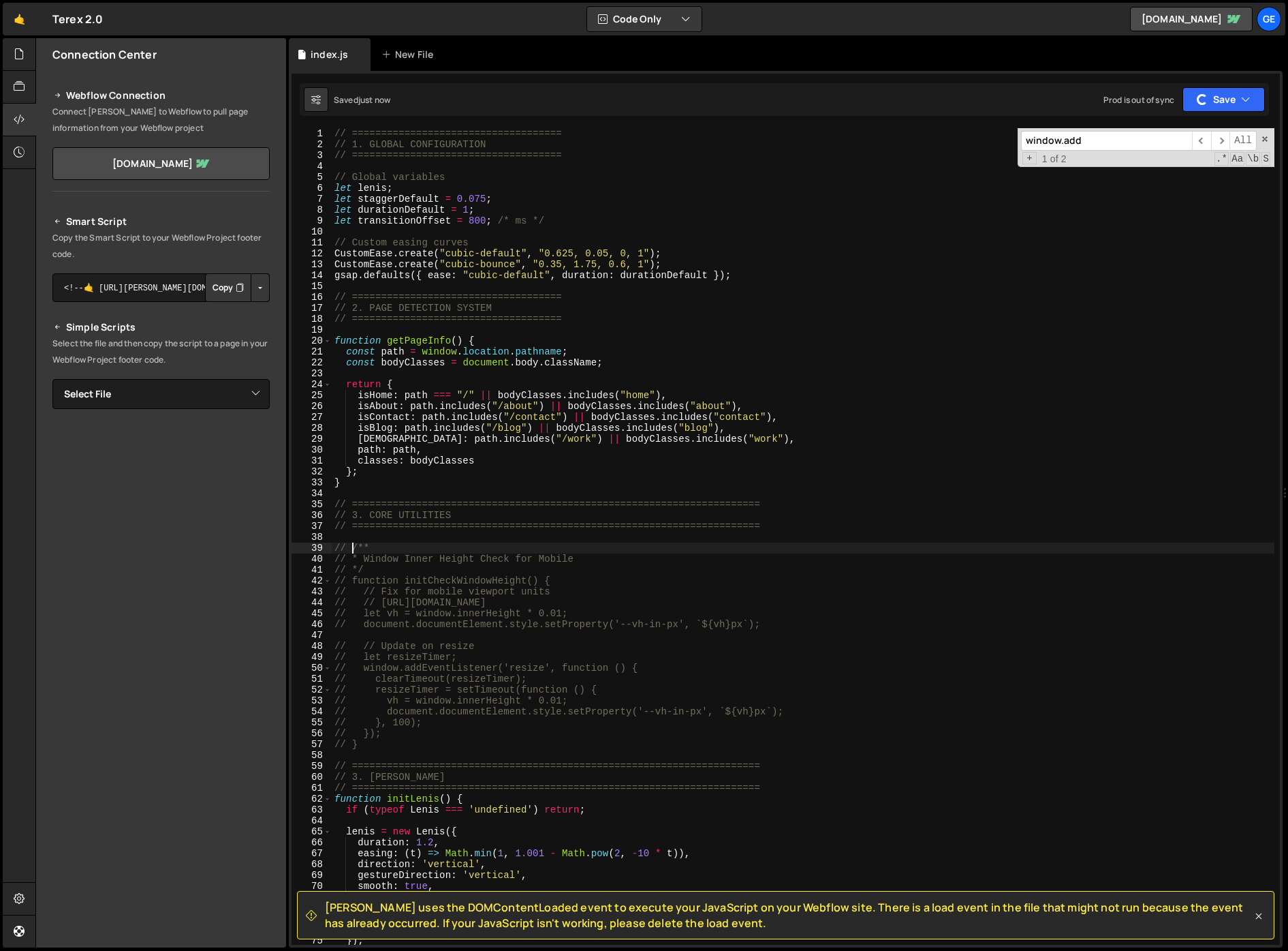
click at [1255, 913] on icon at bounding box center [1259, 916] width 14 height 14
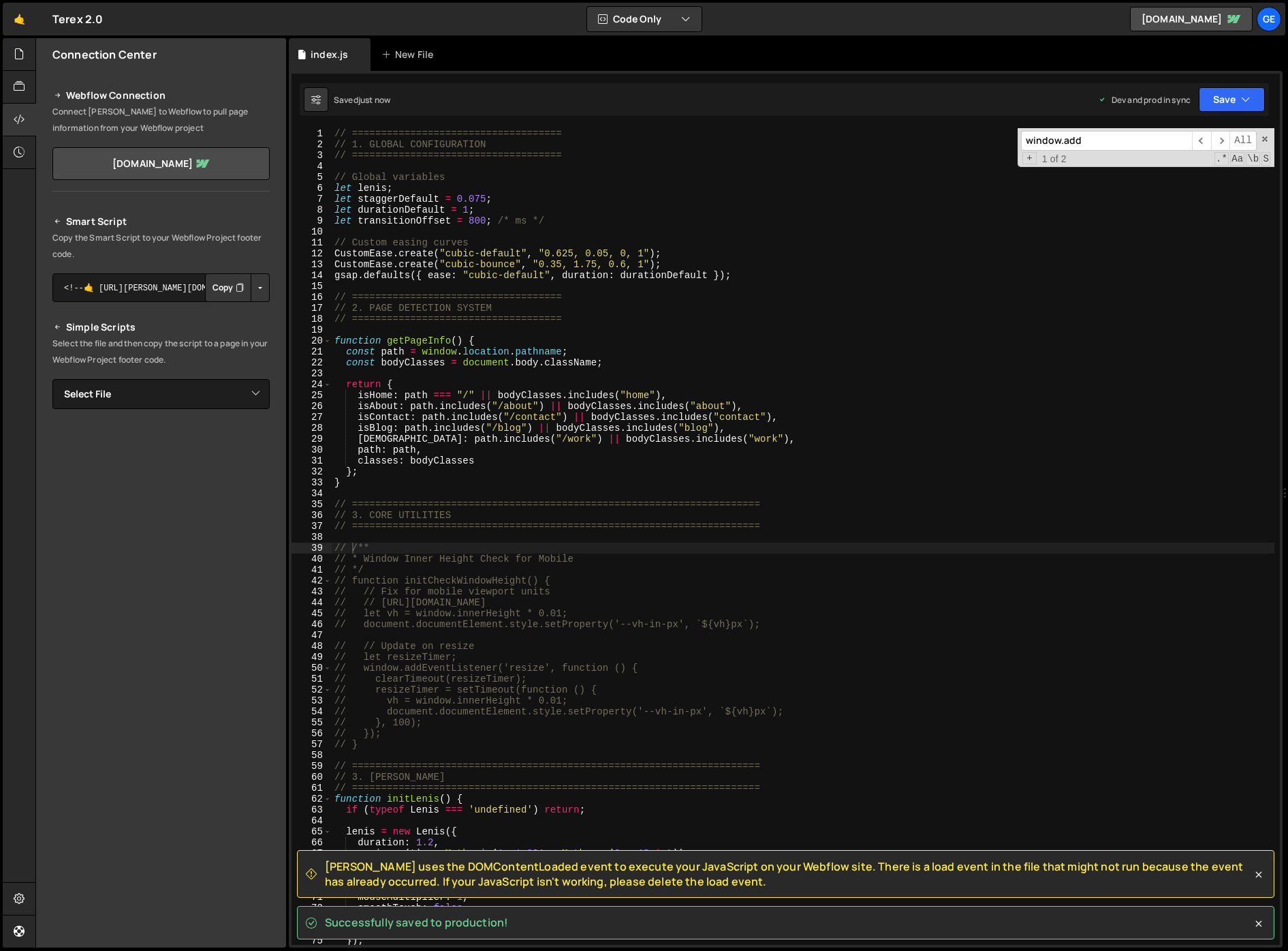
click at [410, 740] on div "// ==================================== // 1. GLOBAL CONFIGURATION // =========…" at bounding box center [803, 547] width 943 height 838
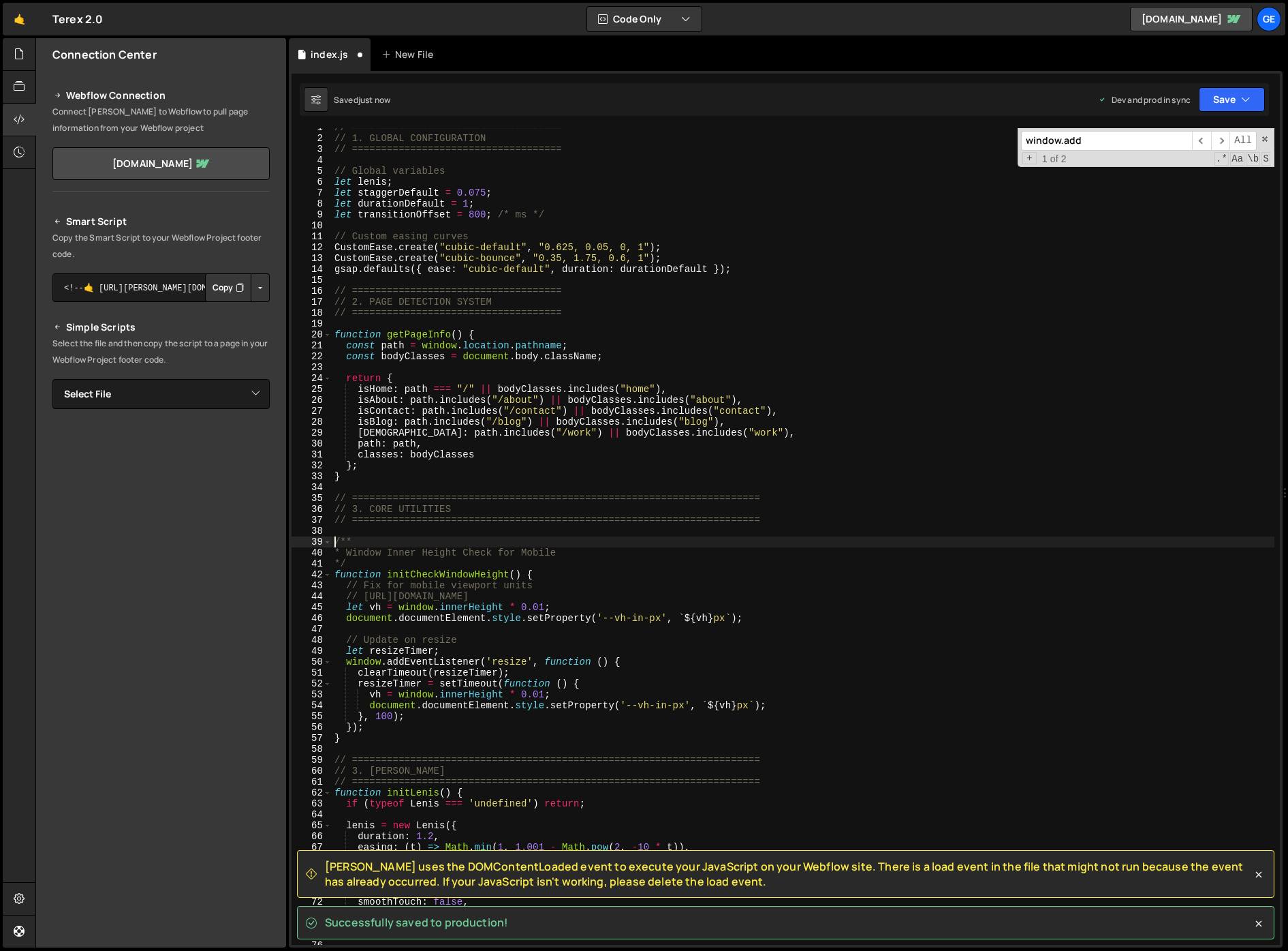
scroll to position [6, 0]
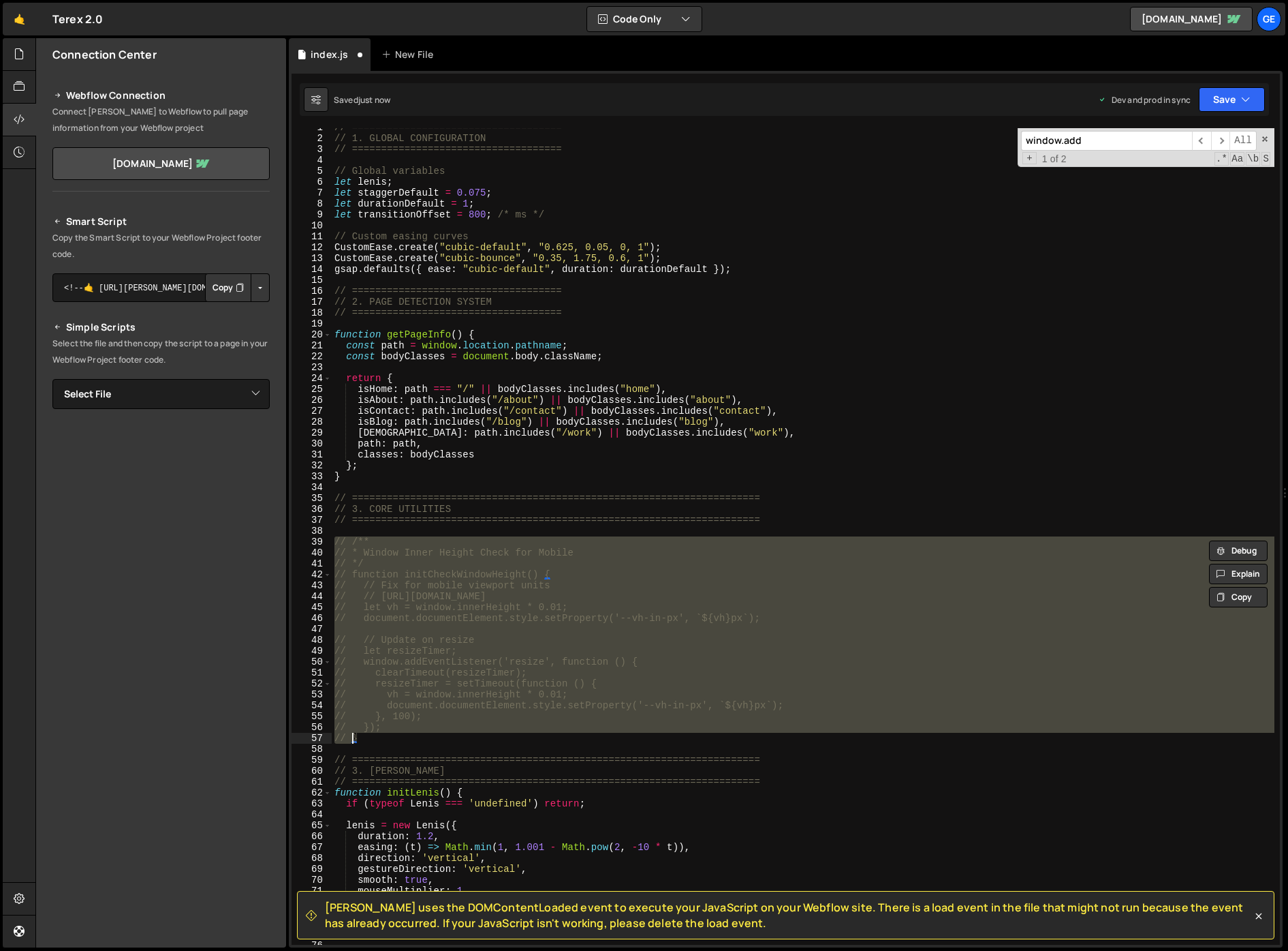
type textarea "/**"
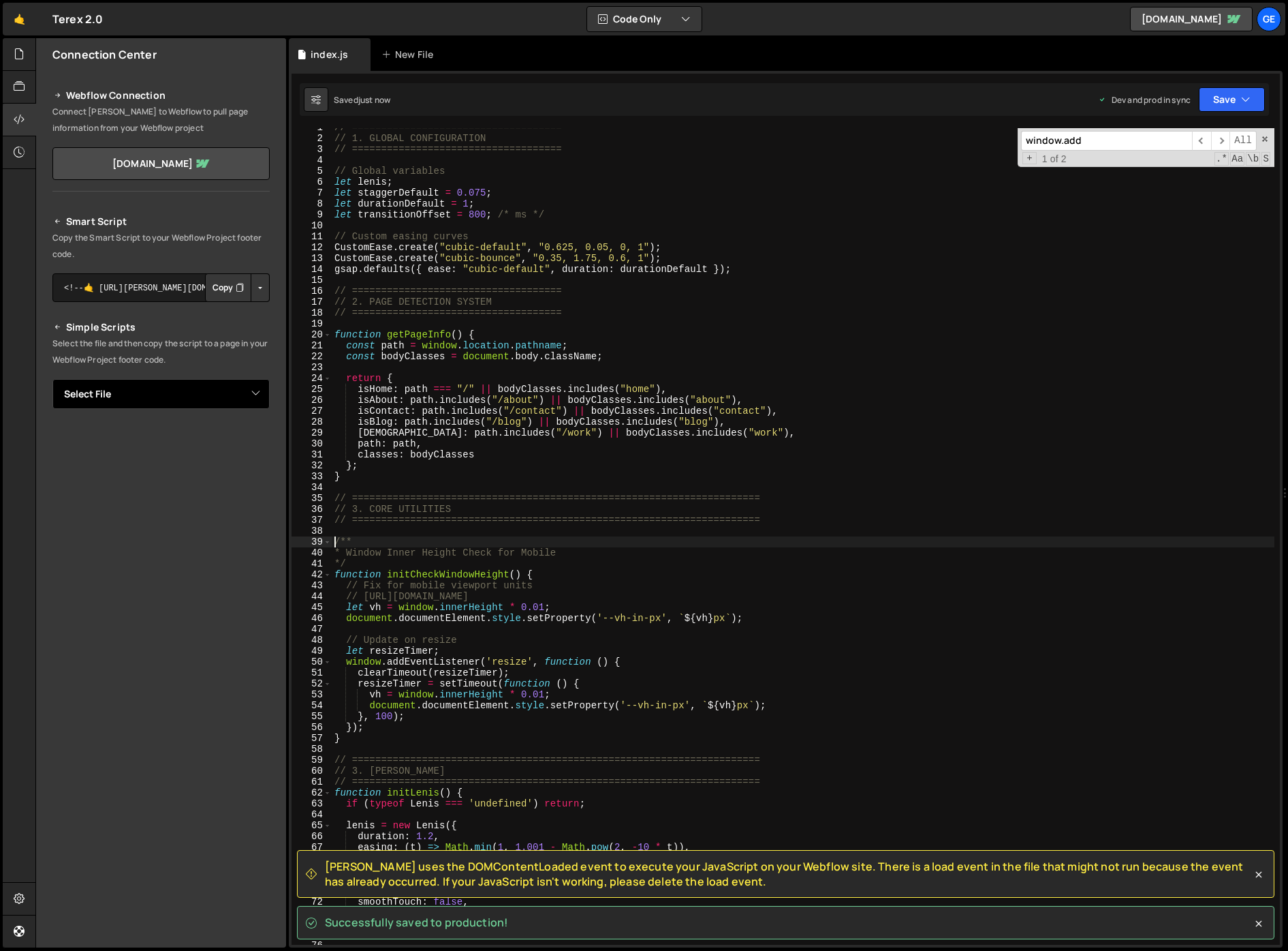
click at [215, 392] on select "Select File index.js" at bounding box center [161, 394] width 217 height 30
select select "45632"
click at [53, 379] on select "Select File index.js" at bounding box center [161, 394] width 217 height 30
click at [256, 438] on button "Button group with nested dropdown" at bounding box center [260, 440] width 19 height 29
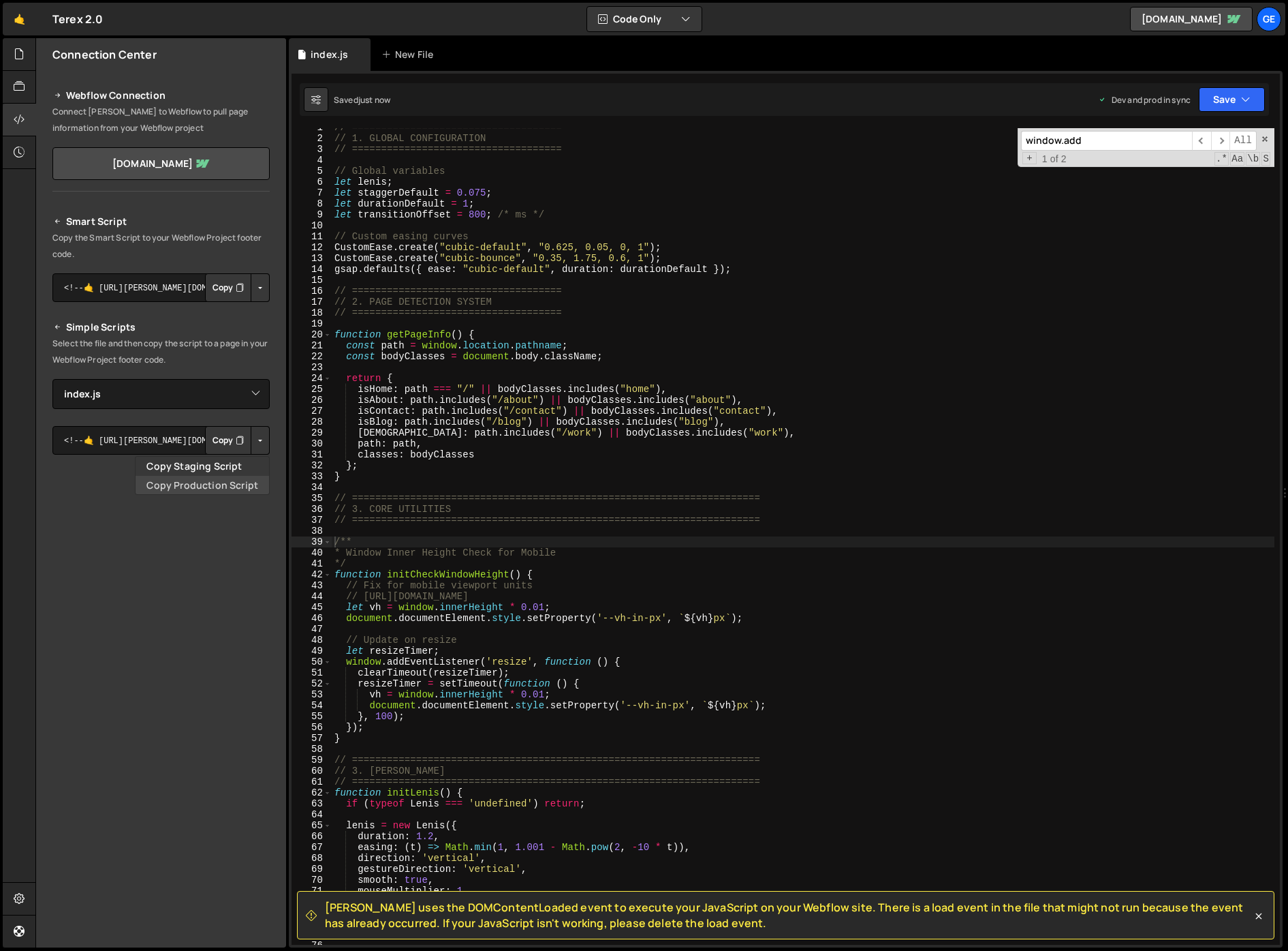
click at [229, 477] on link "Copy Production Script" at bounding box center [202, 485] width 134 height 19
type textarea "let vh = window.innerHeight * 0.01;"
click at [595, 611] on div "// ==================================== // 1. GLOBAL CONFIGURATION // =========…" at bounding box center [803, 541] width 943 height 838
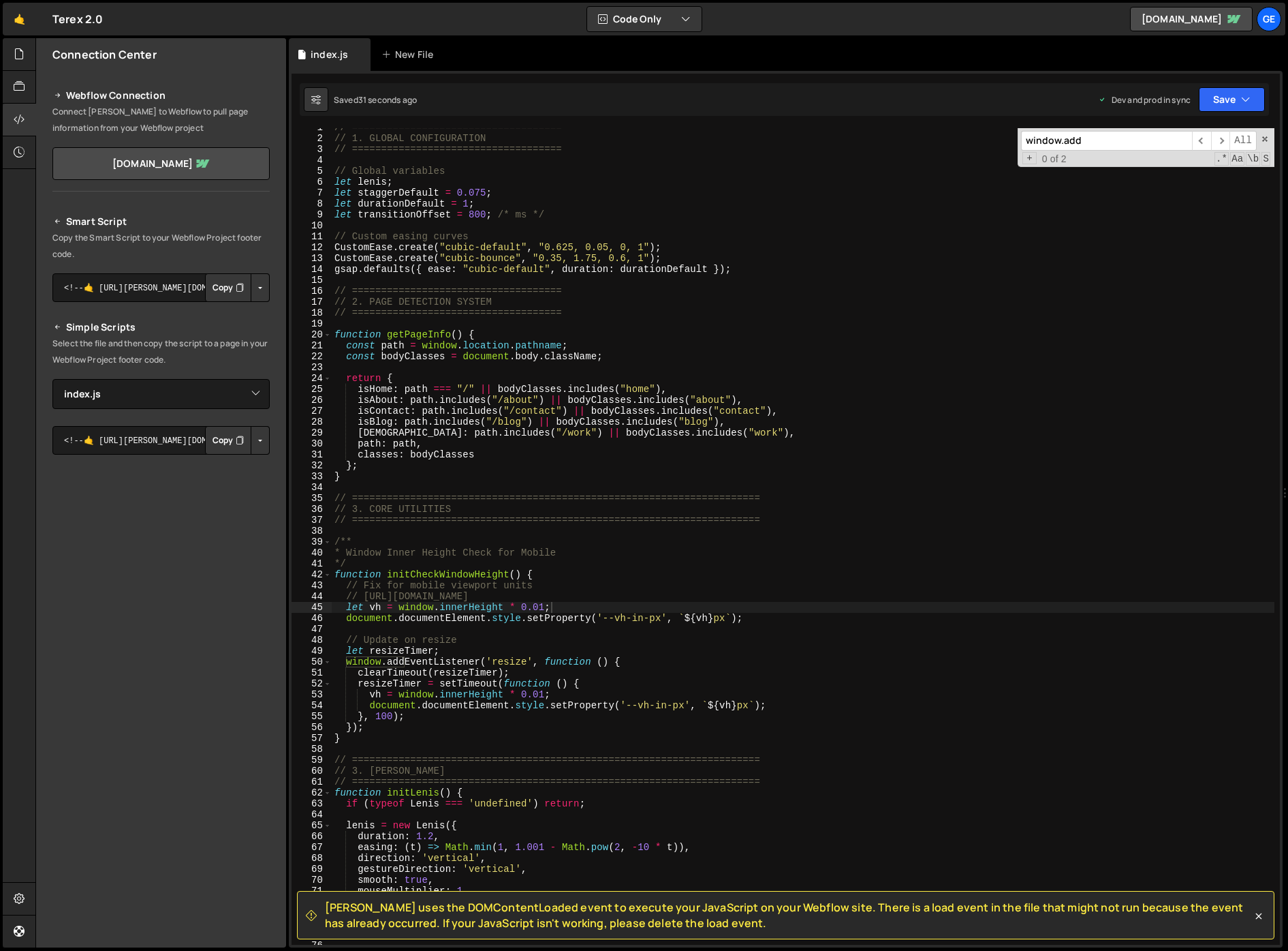
paste input "EventListener("load""
click at [1104, 135] on input "window.addEventListener("load"" at bounding box center [1106, 141] width 171 height 20
paste input "onload"
click at [1222, 138] on span "​" at bounding box center [1221, 141] width 19 height 20
click at [1203, 140] on span "​" at bounding box center [1202, 141] width 19 height 20
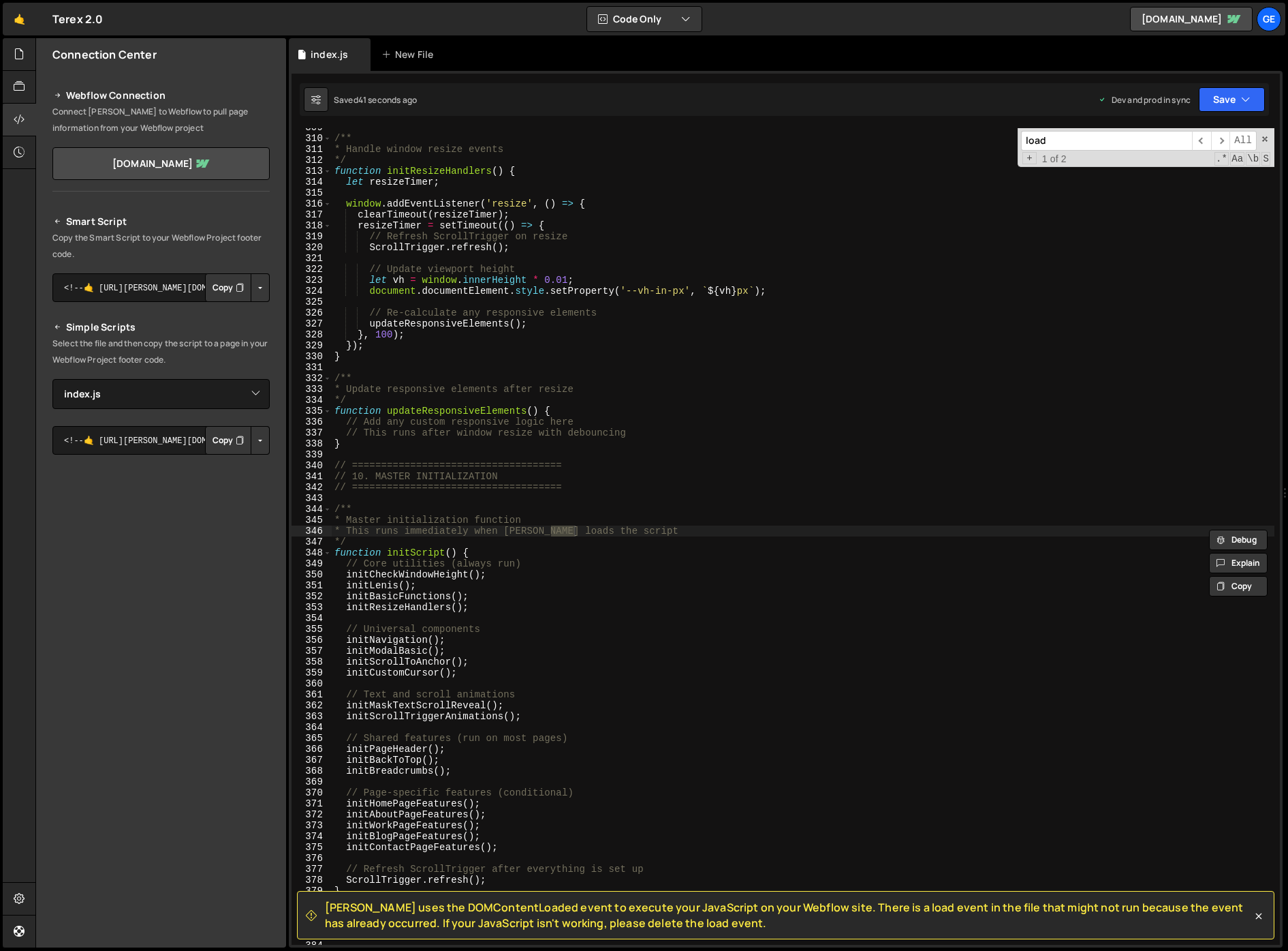
scroll to position [3364, 0]
type input "load"
click at [659, 547] on div "/** * Handle window resize events */ function initResizeHandlers ( ) { let resi…" at bounding box center [803, 541] width 943 height 838
click at [647, 551] on div "/** * Handle window resize events */ function initResizeHandlers ( ) { let resi…" at bounding box center [803, 541] width 943 height 838
click at [1218, 140] on span "​" at bounding box center [1221, 141] width 19 height 20
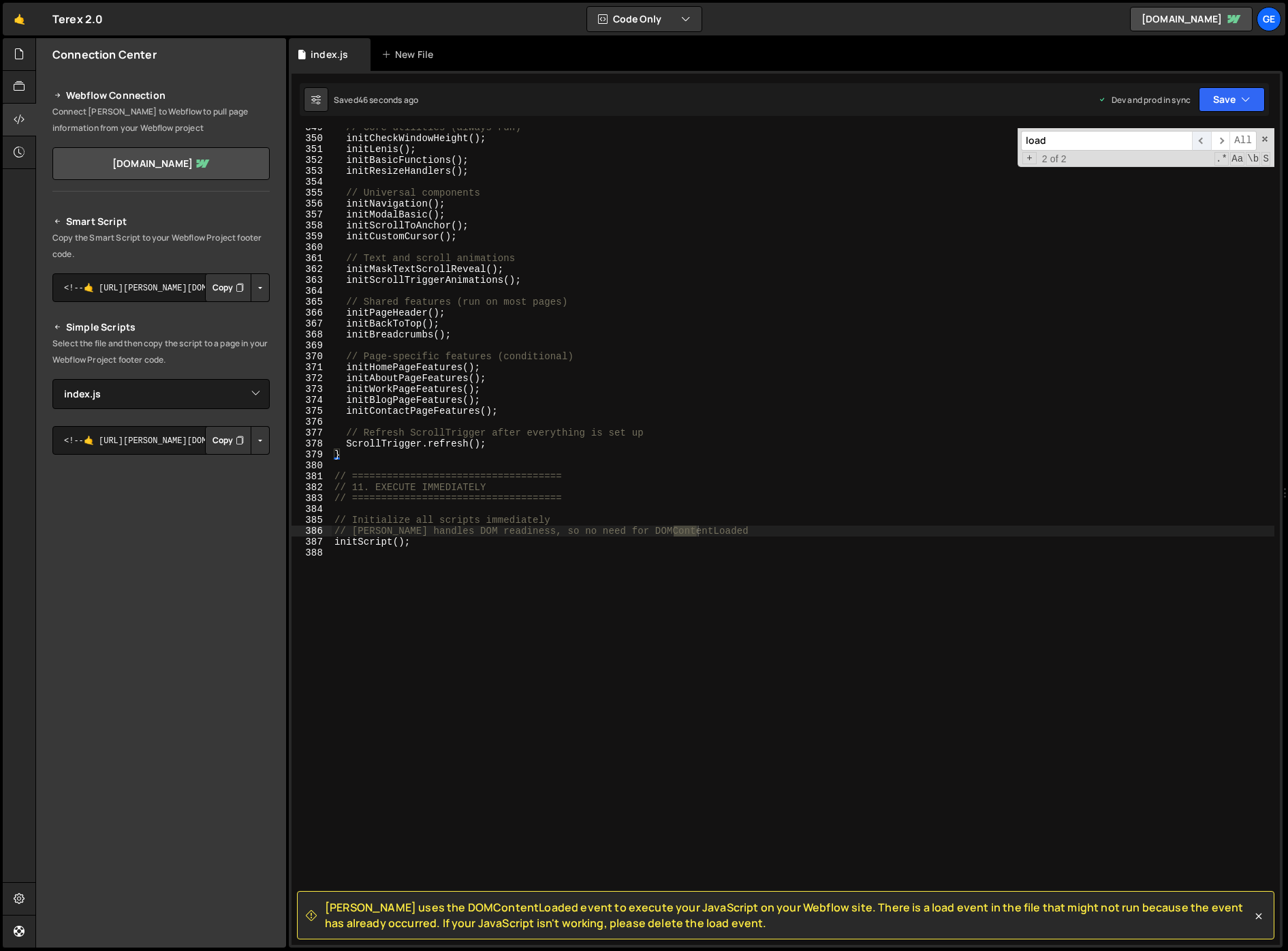
scroll to position [3801, 0]
click at [731, 542] on div "// Core utilities (always run) initCheckWindowHeight ( ) ; initLenis ( ) ; init…" at bounding box center [803, 541] width 943 height 838
drag, startPoint x: 730, startPoint y: 525, endPoint x: 662, endPoint y: 527, distance: 68.0
click at [662, 527] on div "// Core utilities (always run) initCheckWindowHeight ( ) ; initLenis ( ) ; init…" at bounding box center [803, 541] width 943 height 838
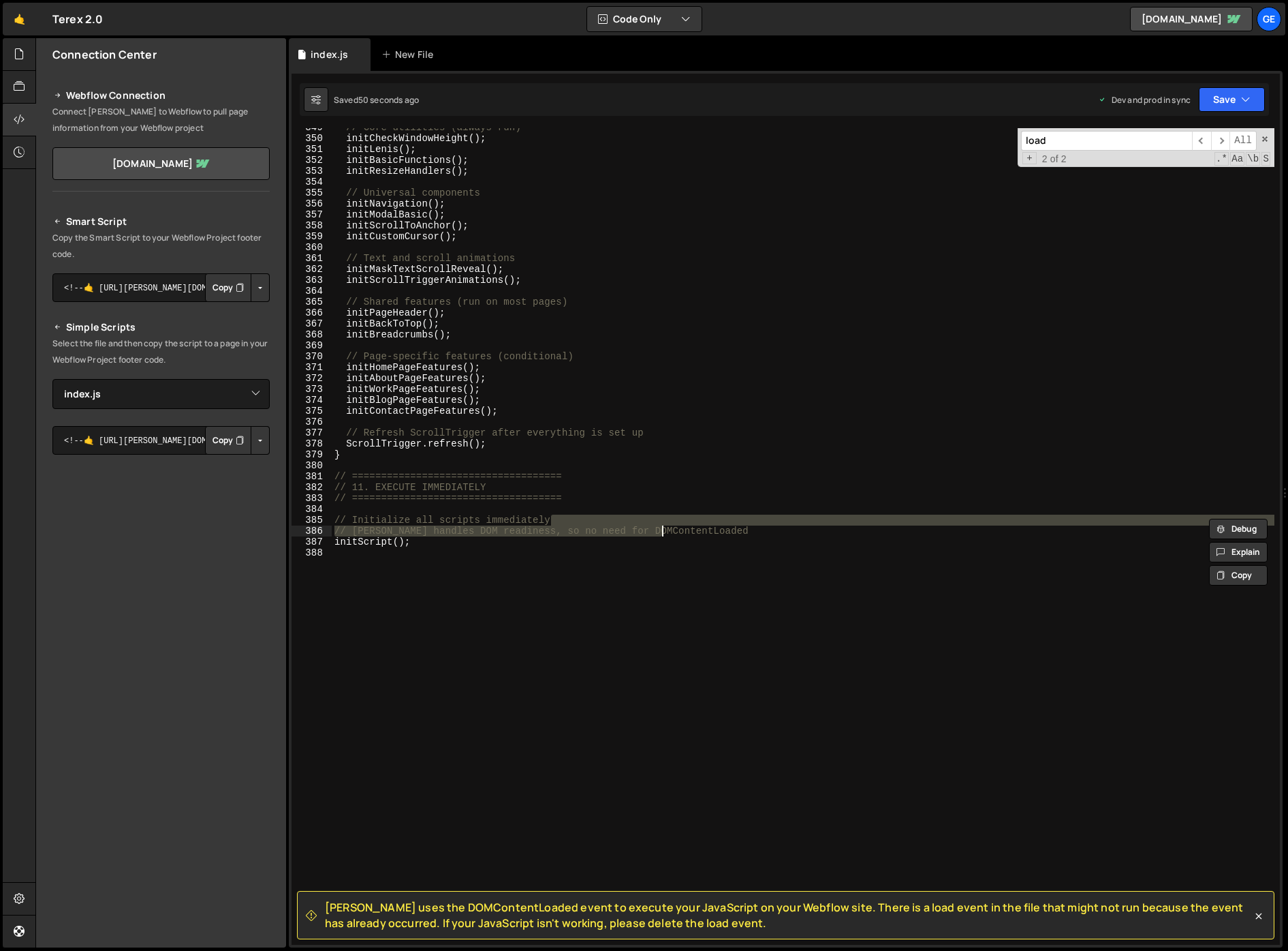
click at [691, 526] on div "// Core utilities (always run) initCheckWindowHeight ( ) ; initLenis ( ) ; init…" at bounding box center [803, 541] width 943 height 838
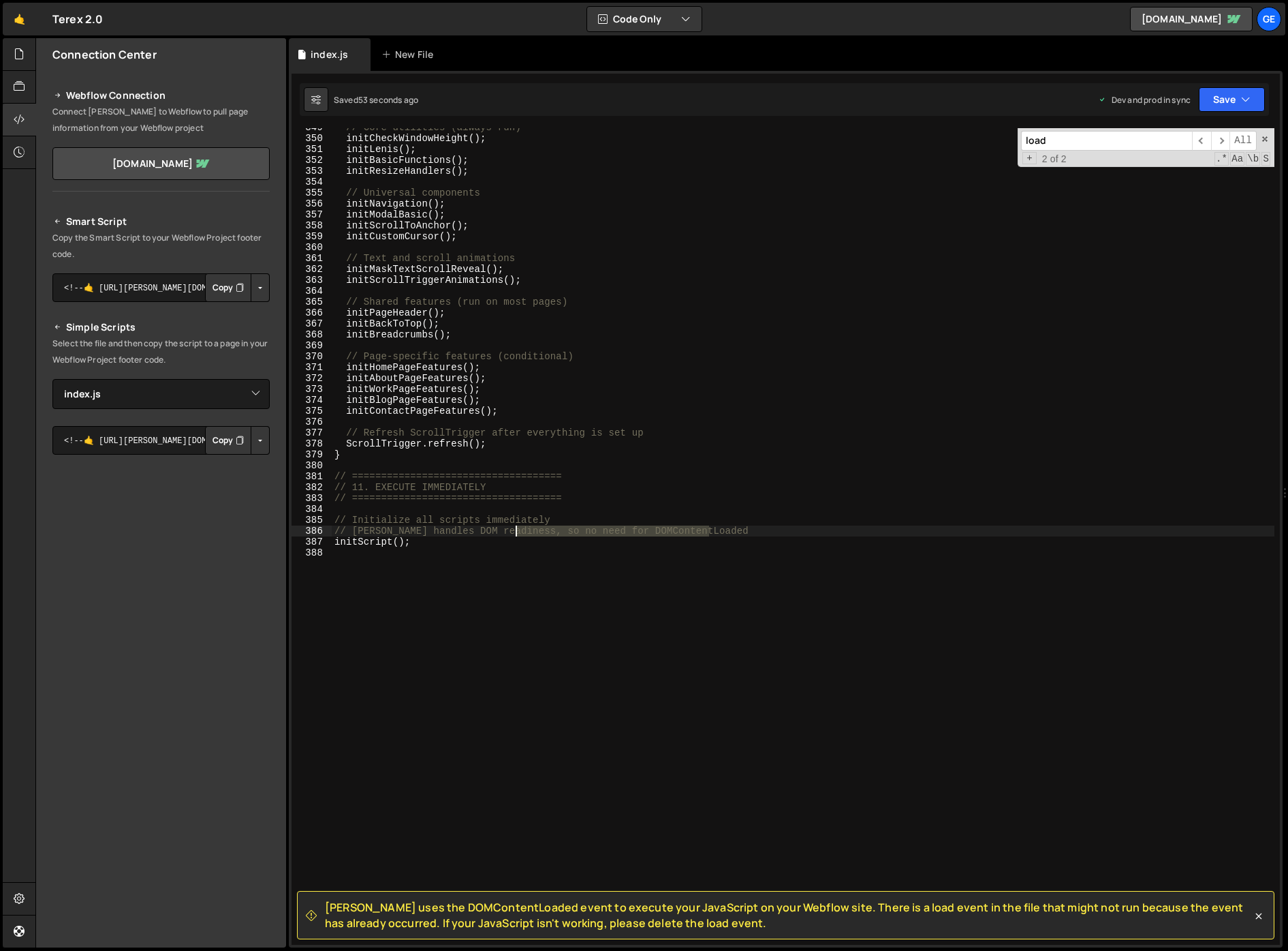
drag, startPoint x: 714, startPoint y: 527, endPoint x: 515, endPoint y: 528, distance: 199.0
click at [515, 528] on div "// Core utilities (always run) initCheckWindowHeight ( ) ; initLenis ( ) ; init…" at bounding box center [803, 541] width 943 height 838
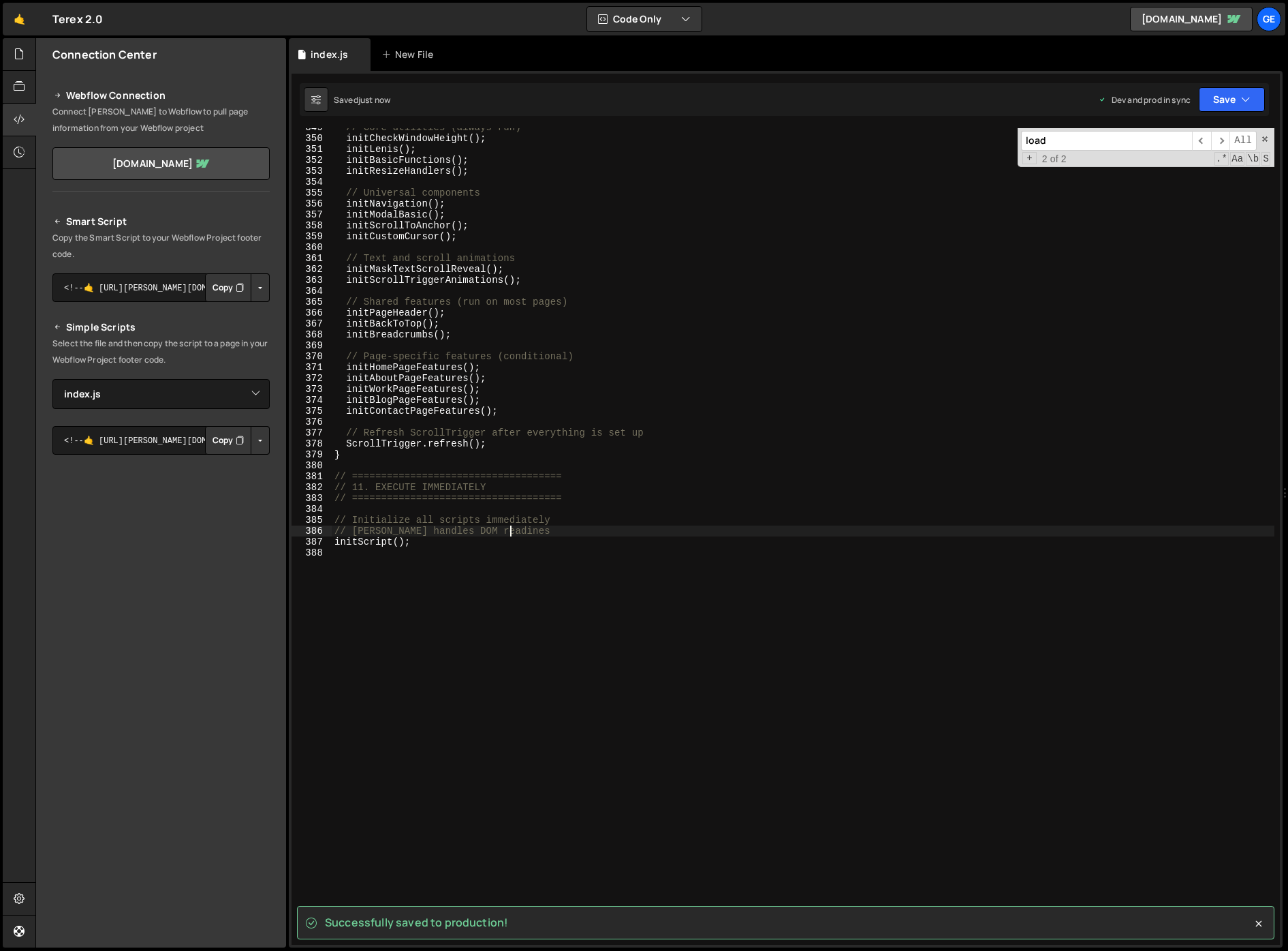
click at [572, 535] on div "// Core utilities (always run) initCheckWindowHeight ( ) ; initLenis ( ) ; init…" at bounding box center [803, 541] width 943 height 838
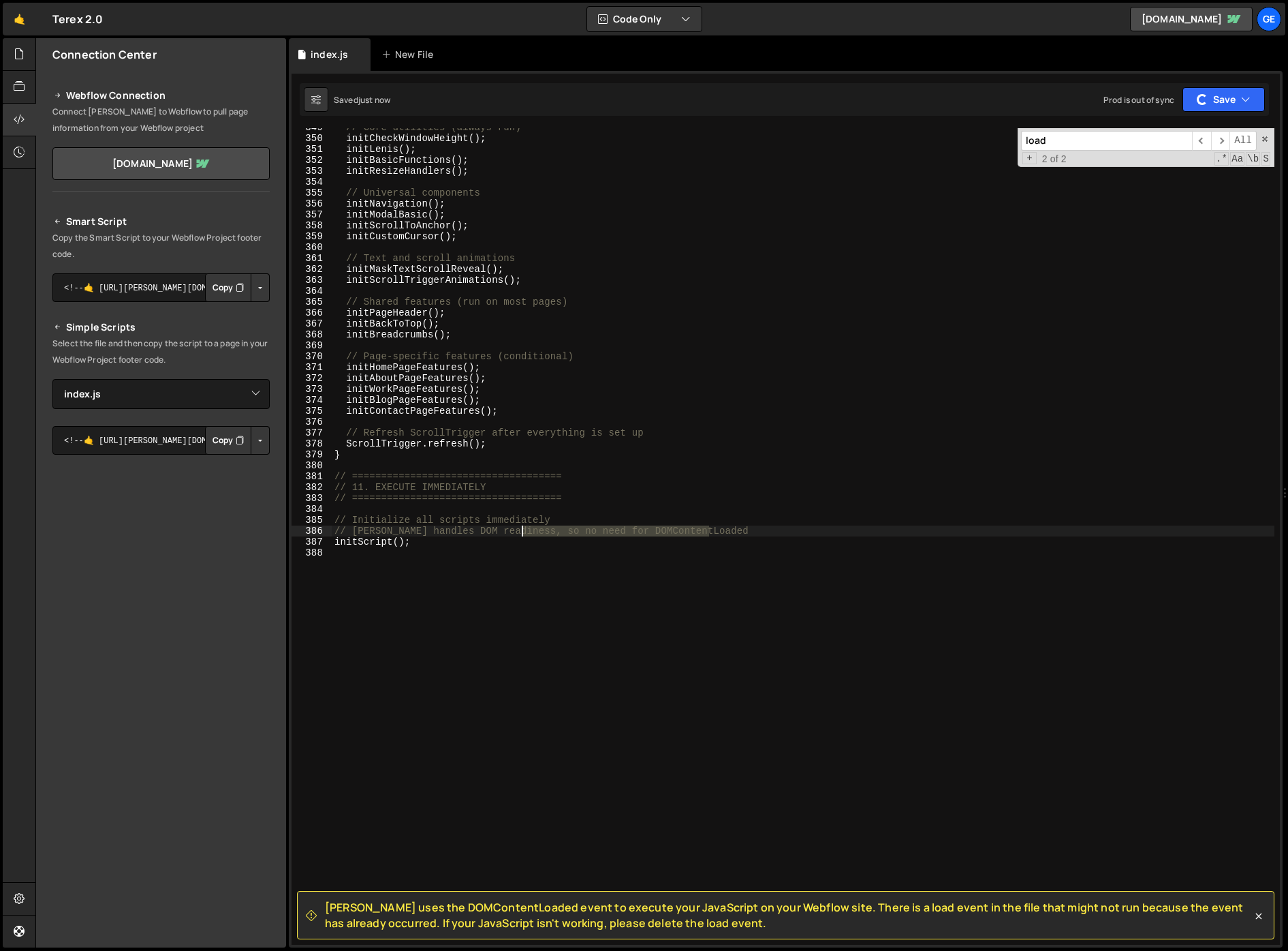
drag, startPoint x: 723, startPoint y: 535, endPoint x: 518, endPoint y: 529, distance: 205.1
click at [518, 529] on div "// Core utilities (always run) initCheckWindowHeight ( ) ; initLenis ( ) ; init…" at bounding box center [803, 541] width 943 height 838
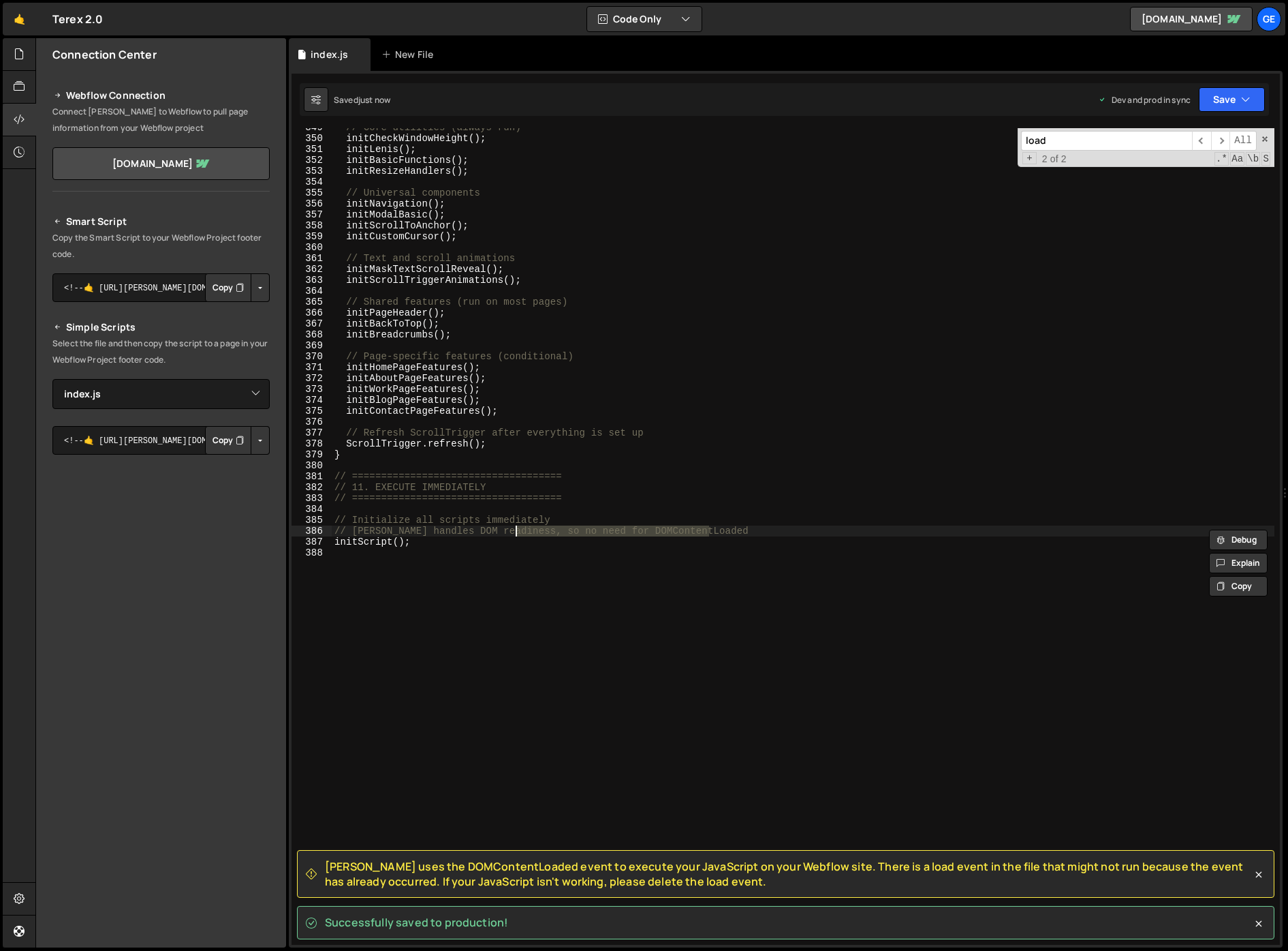
type textarea "// [PERSON_NAME] handles DOM readiness"
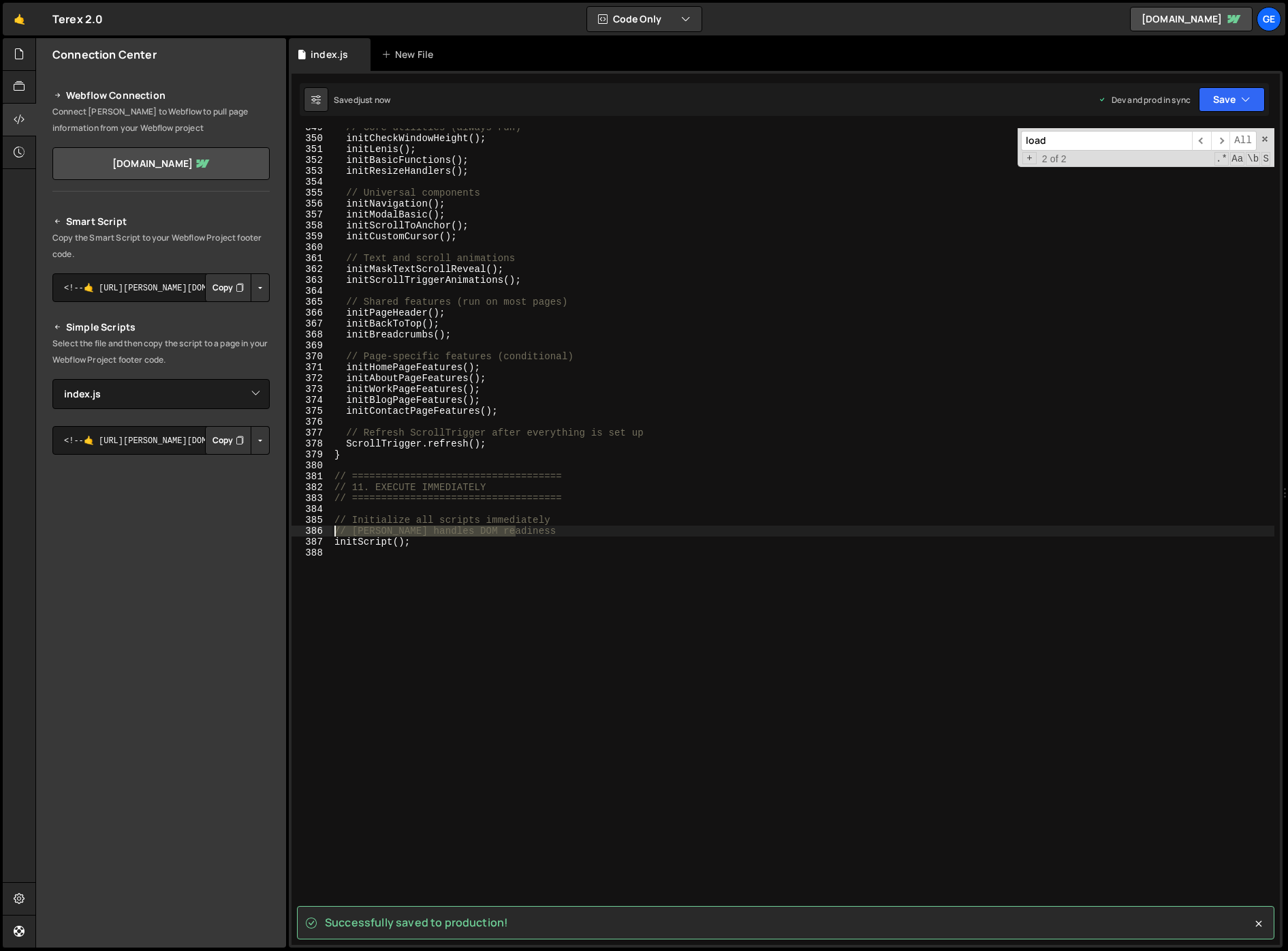
drag, startPoint x: 541, startPoint y: 528, endPoint x: 311, endPoint y: 533, distance: 230.1
click at [311, 533] on div "// [PERSON_NAME] handles DOM readiness 349 350 351 352 353 354 355 356 357 358 …" at bounding box center [786, 536] width 988 height 817
